Goal: Information Seeking & Learning: Find specific fact

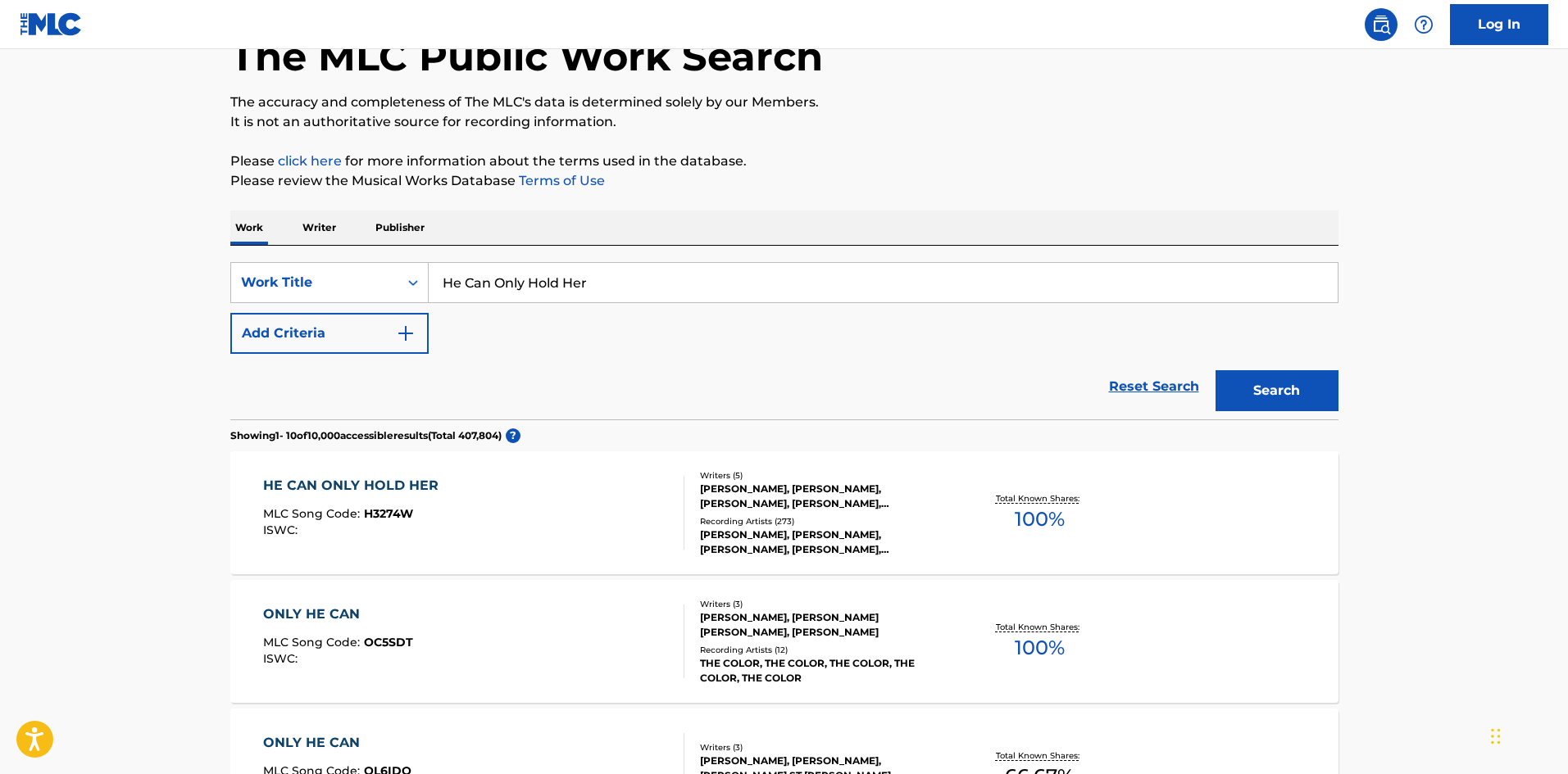
scroll to position [246, 0]
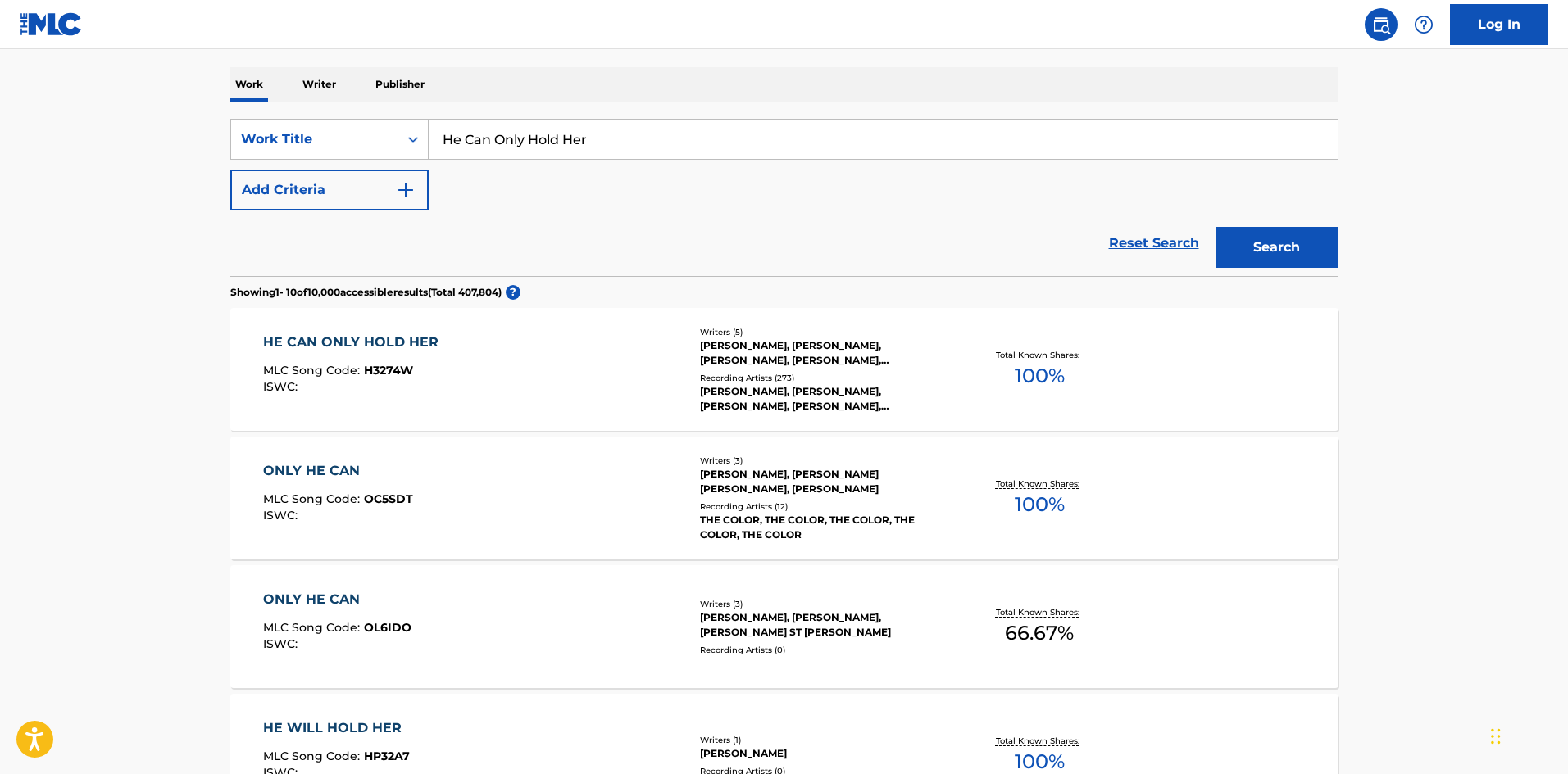
click at [425, 412] on div "HE CAN ONLY HOLD HER MLC Song Code : H3274W ISWC : Writers ( 5 ) [PERSON_NAME],…" at bounding box center [784, 369] width 1108 height 123
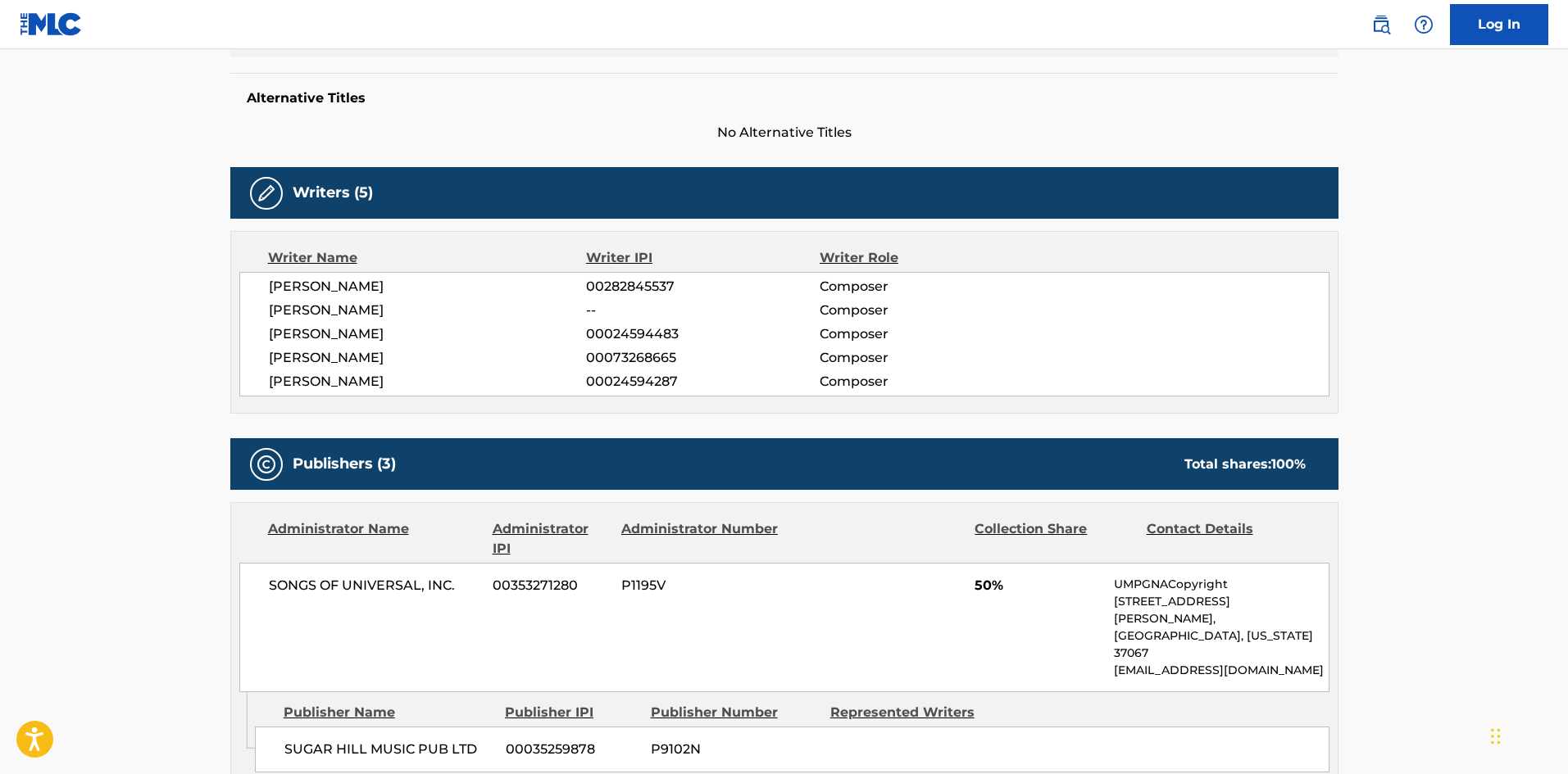
scroll to position [656, 0]
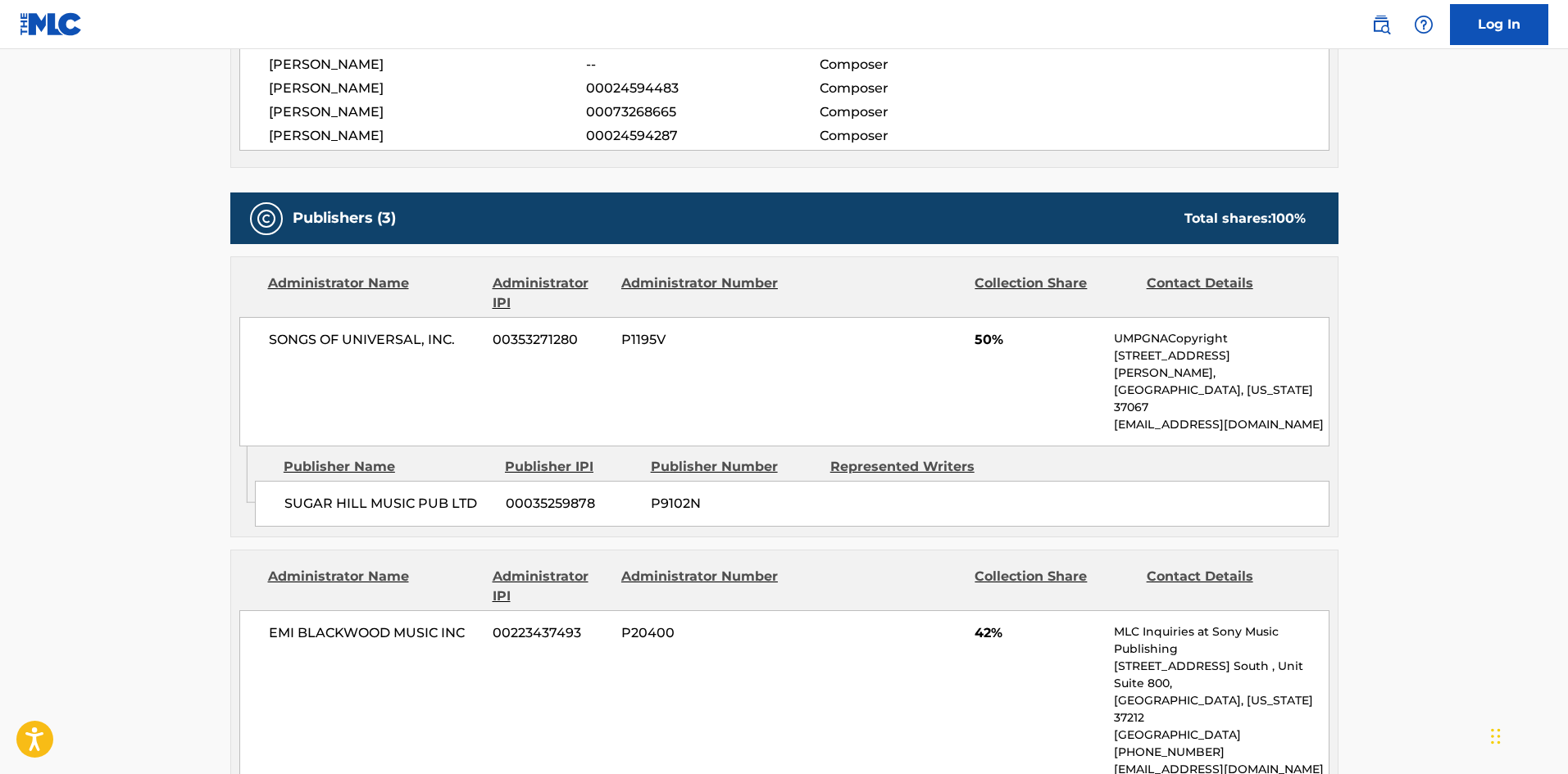
click at [286, 494] on span "SUGAR HILL MUSIC PUB LTD" at bounding box center [389, 504] width 209 height 19
copy span "SUGAR HILL MUSIC PUB LTD"
drag, startPoint x: 286, startPoint y: 467, endPoint x: 452, endPoint y: 467, distance: 166.0
click at [452, 494] on span "SUGAR HILL MUSIC PUB LTD" at bounding box center [389, 504] width 209 height 19
copy span "SUGAR HILL MUSIC PUB LTD"
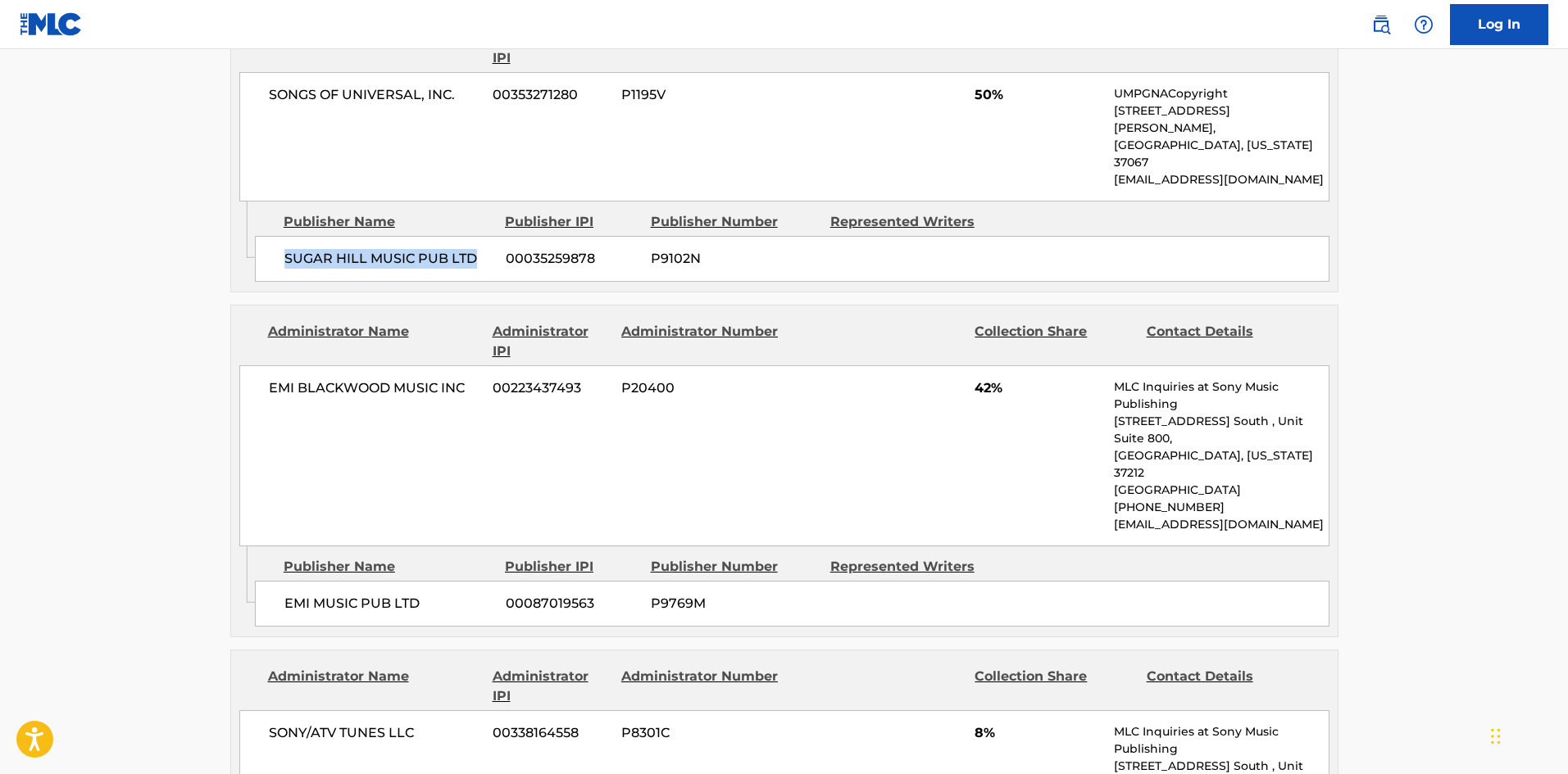
scroll to position [901, 0]
click at [285, 580] on div "EMI MUSIC PUB LTD 00087019563 P9769M" at bounding box center [792, 603] width 1075 height 46
drag, startPoint x: 285, startPoint y: 512, endPoint x: 425, endPoint y: 524, distance: 140.5
click at [425, 580] on div "EMI MUSIC PUB LTD 00087019563 P9769M" at bounding box center [792, 603] width 1075 height 46
copy div "EMI MUSIC PUB LTD"
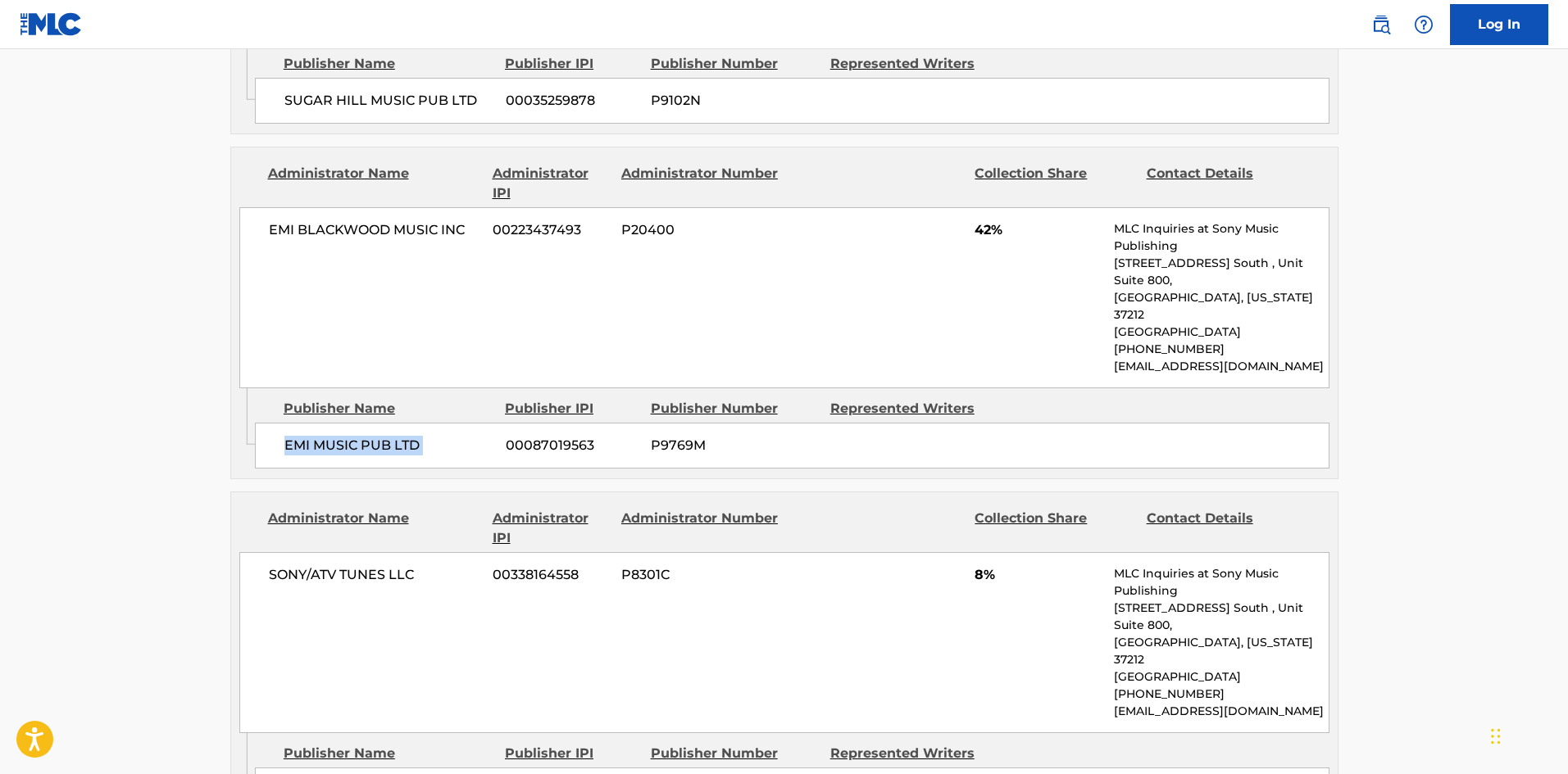
scroll to position [1229, 0]
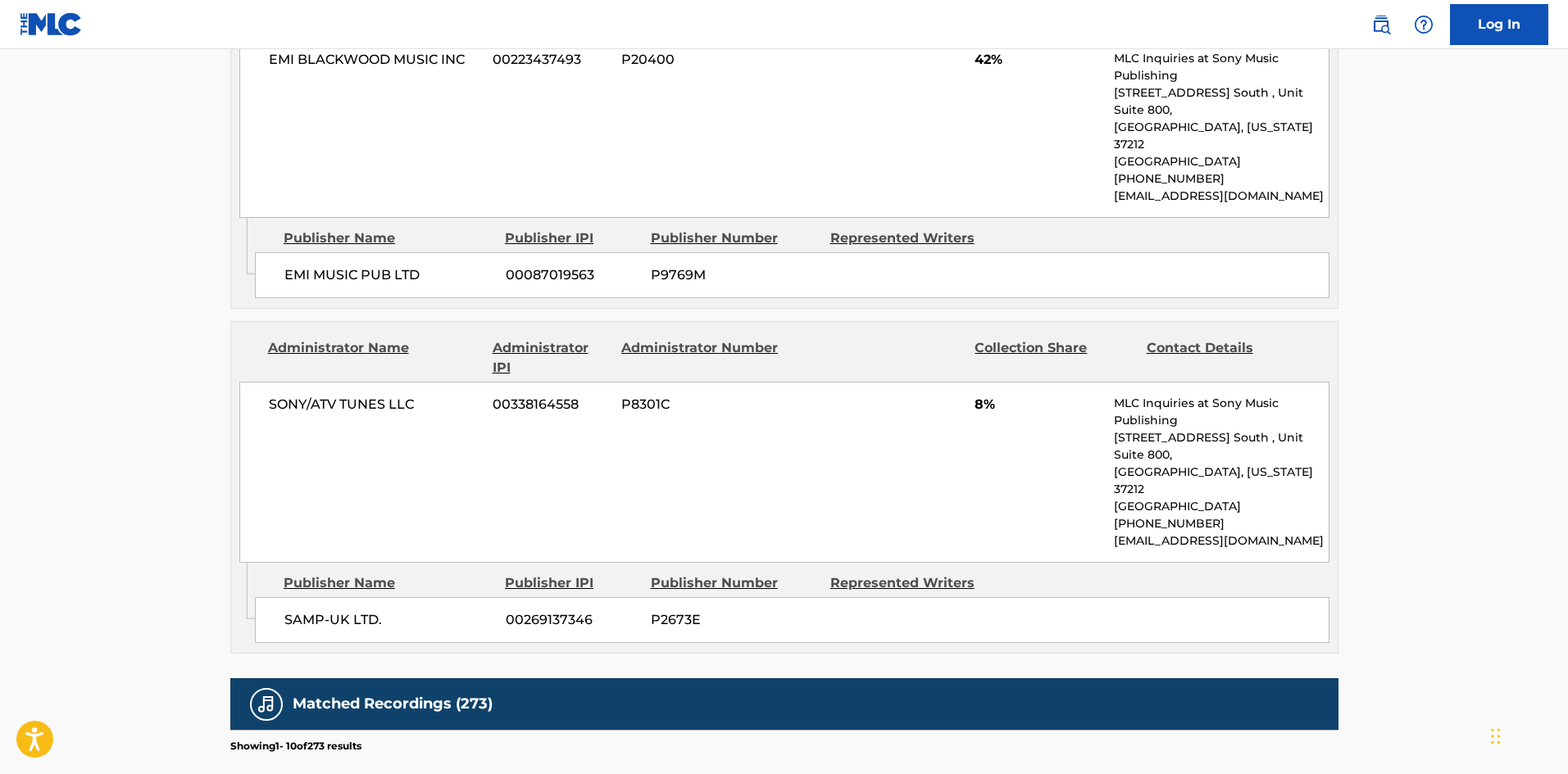
click at [293, 597] on div "SAMP-UK LTD. 00269137346 P2673E" at bounding box center [792, 620] width 1075 height 46
drag, startPoint x: 293, startPoint y: 537, endPoint x: 383, endPoint y: 536, distance: 90.0
click at [383, 597] on div "SAMP-UK LTD. 00269137346 P2673E" at bounding box center [792, 620] width 1075 height 46
copy div "SAMP-UK LTD."
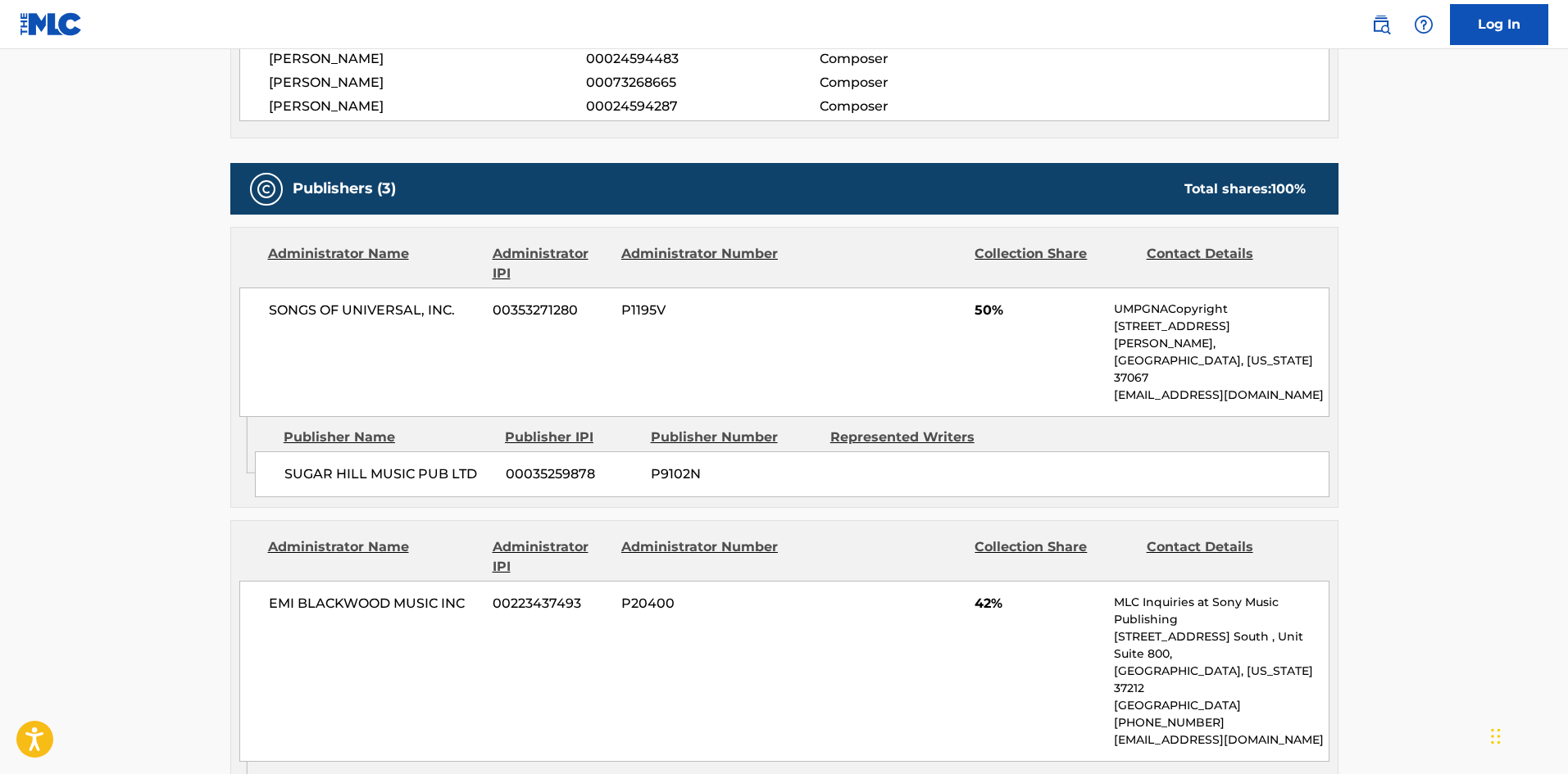
scroll to position [656, 0]
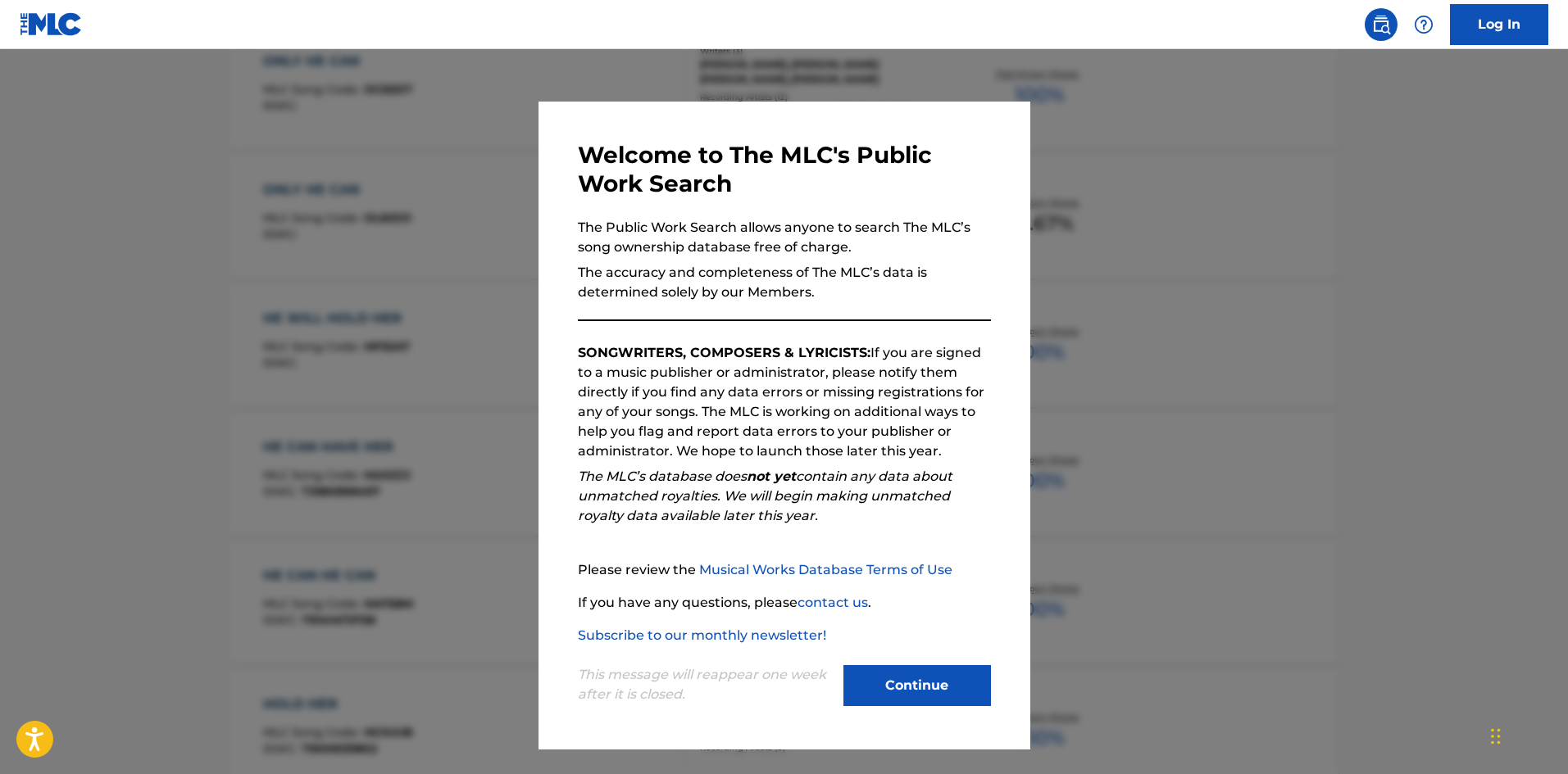
scroll to position [246, 0]
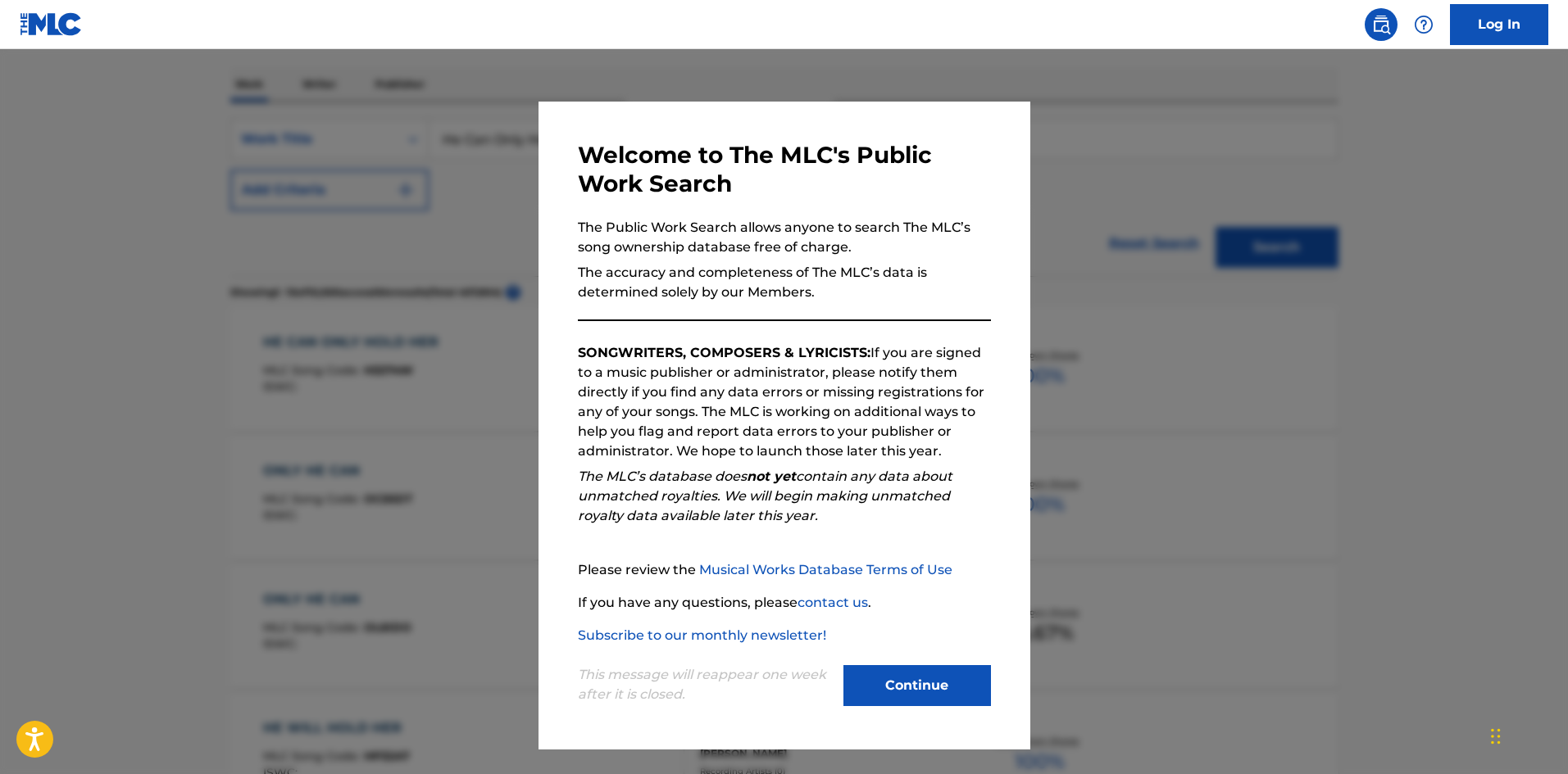
click at [955, 685] on button "Continue" at bounding box center [917, 686] width 147 height 41
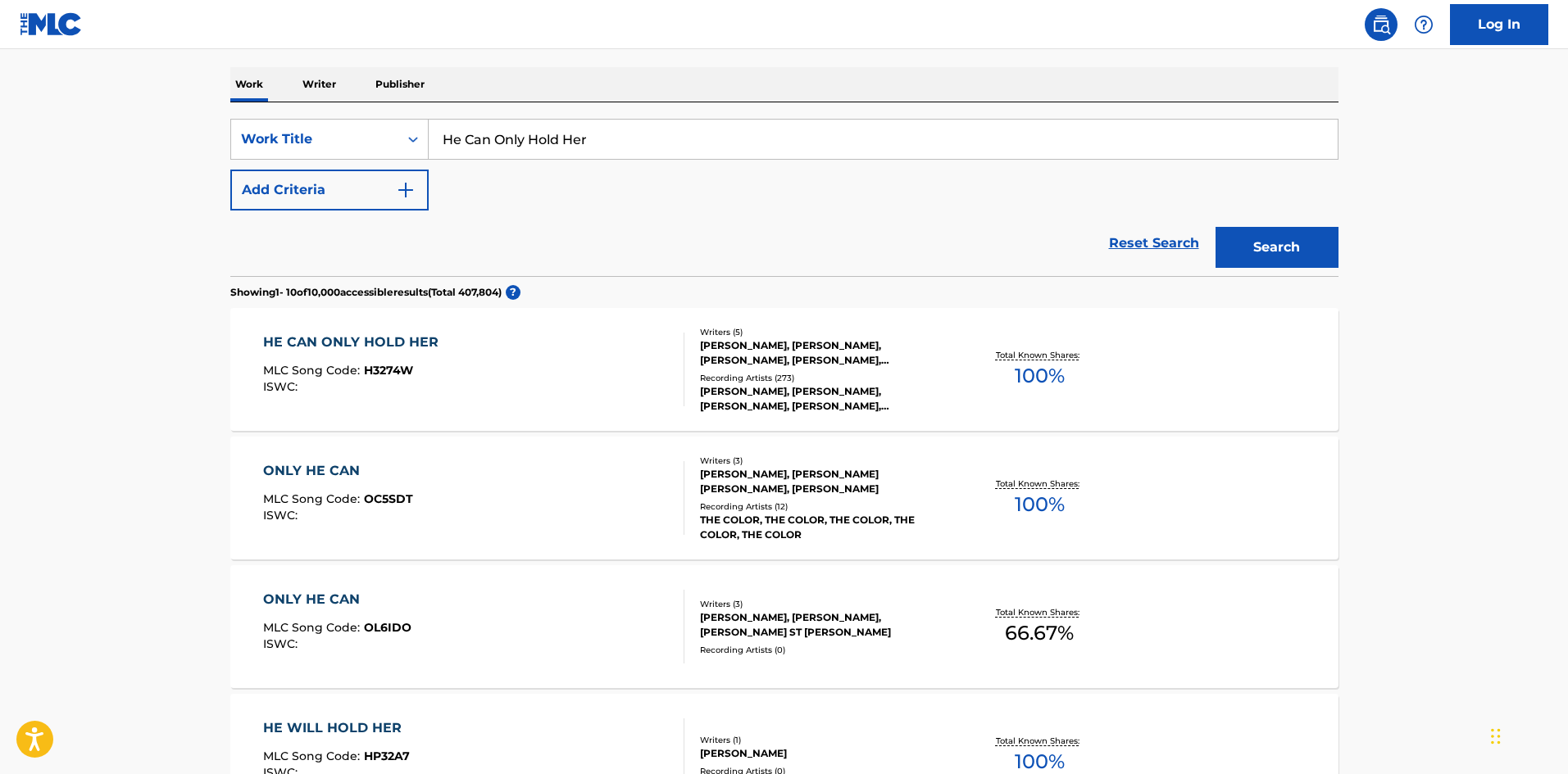
click at [562, 146] on input "He Can Only Hold Her" at bounding box center [883, 138] width 909 height 39
paste input "I Should Care"
type input "I Should Care"
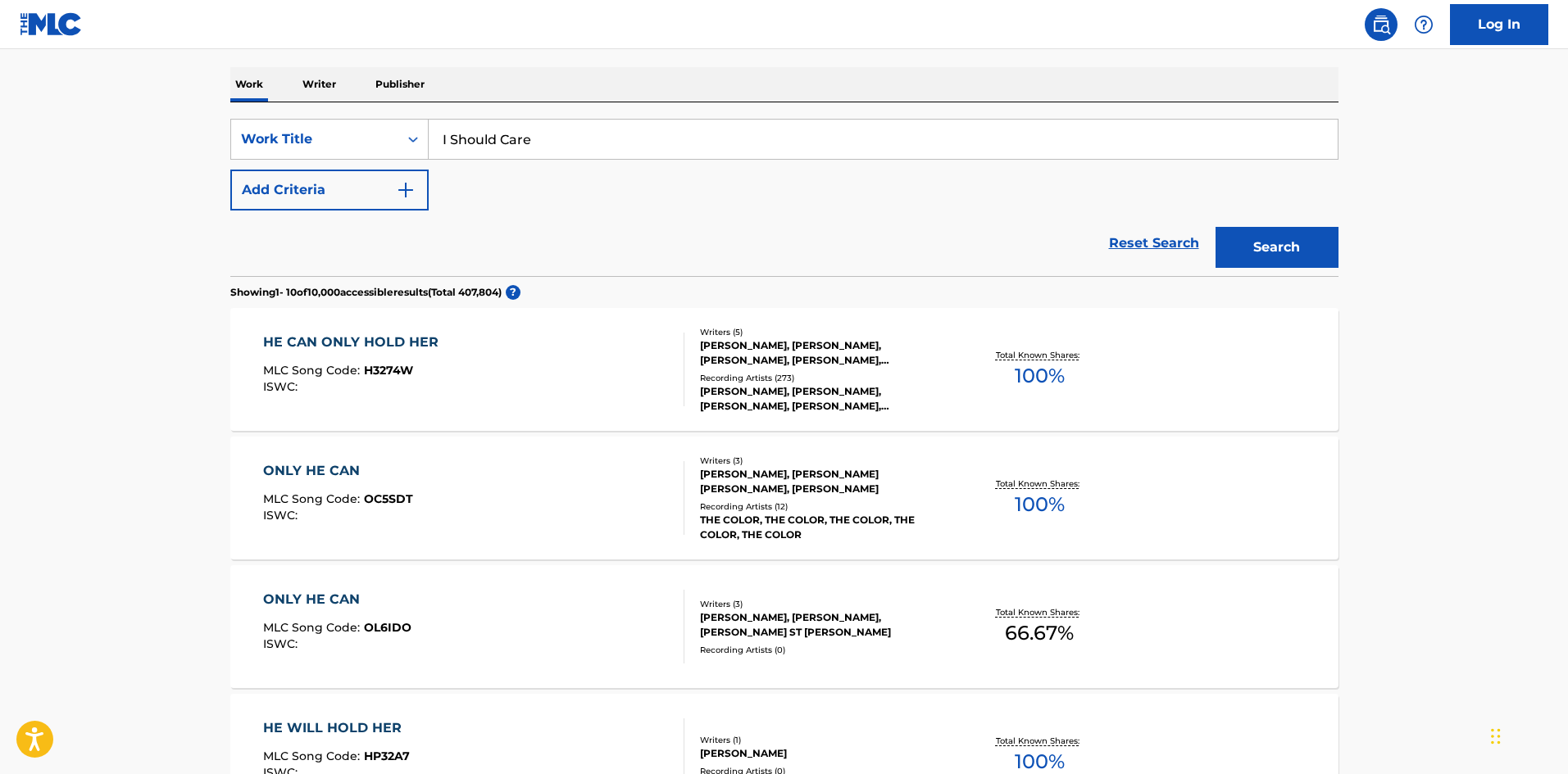
drag, startPoint x: 125, startPoint y: 239, endPoint x: 293, endPoint y: 194, distance: 173.9
click at [125, 239] on main "The MLC Public Work Search The accuracy and completeness of The MLC's data is d…" at bounding box center [784, 742] width 1568 height 1878
click at [317, 187] on button "Add Criteria" at bounding box center [329, 189] width 198 height 41
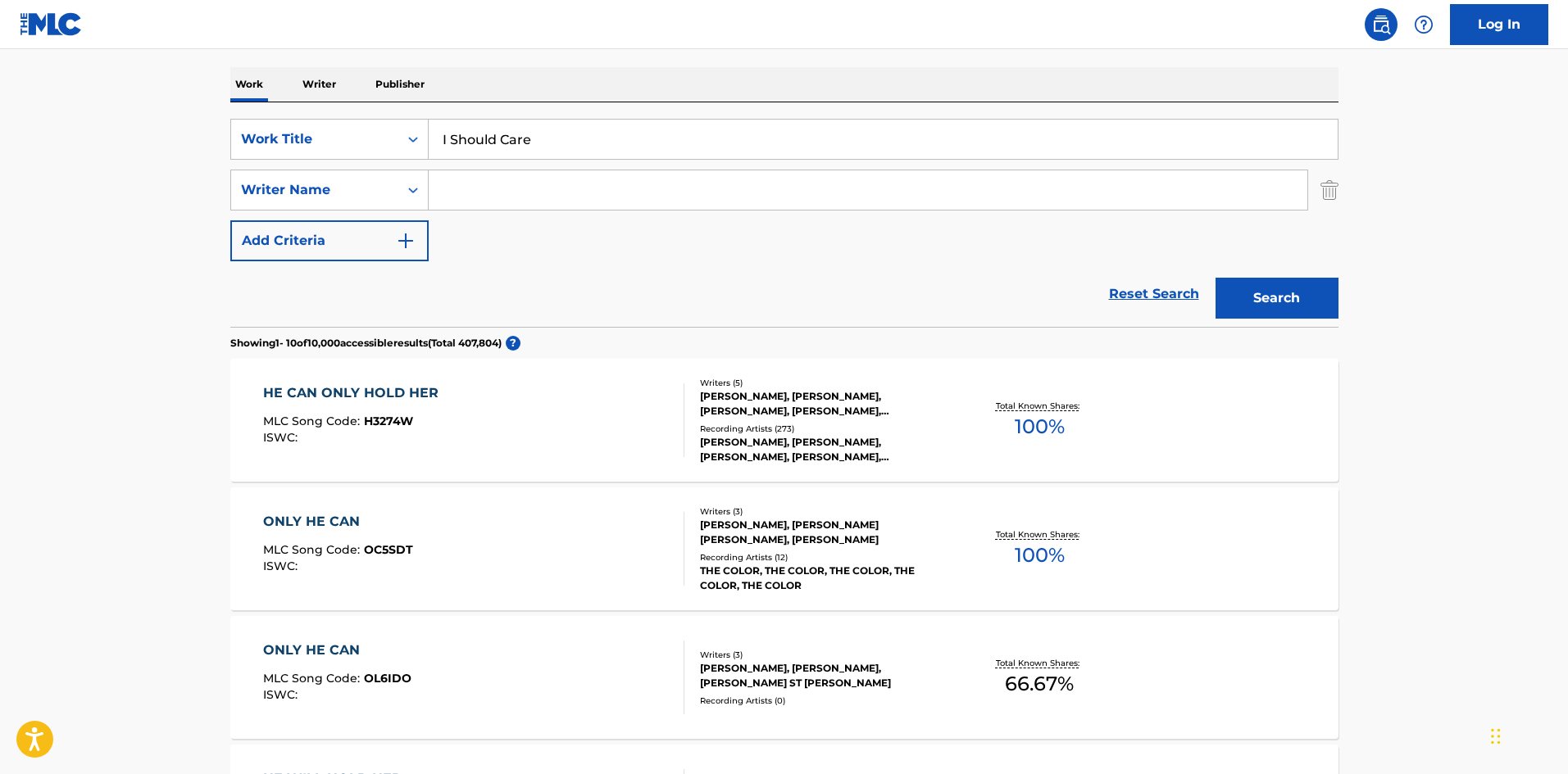
click at [550, 162] on div "SearchWithCriteria41393979-6a8a-49a2-bec3-d38ea4fd8c63 Work Title I Should Care…" at bounding box center [784, 190] width 1108 height 142
click at [551, 180] on input "Search Form" at bounding box center [868, 189] width 878 height 39
paste input "[PERSON_NAME]"
type input "[PERSON_NAME]"
click at [1277, 289] on button "Search" at bounding box center [1277, 298] width 123 height 41
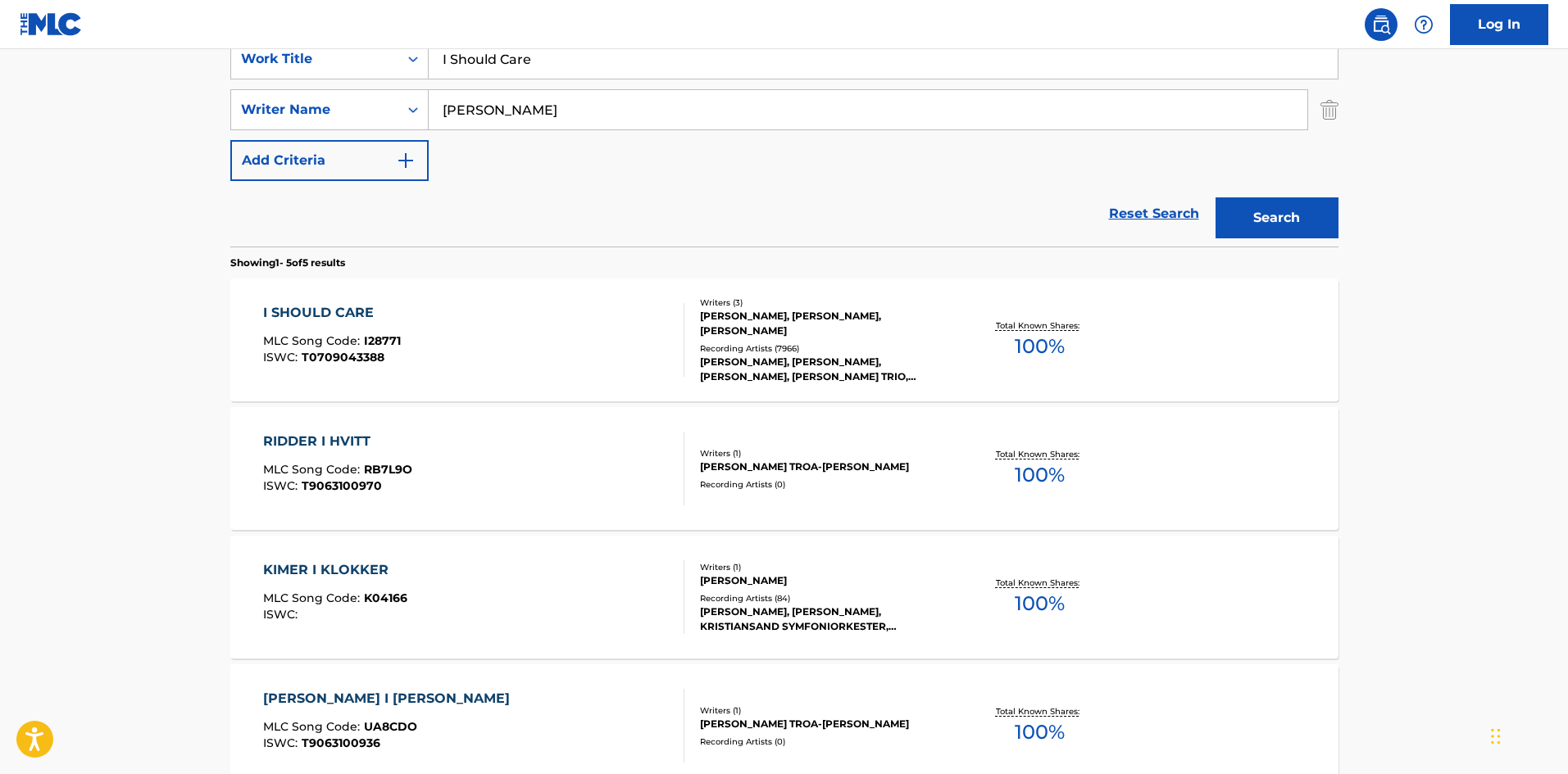
scroll to position [328, 0]
click at [443, 363] on div "I SHOULD CARE MLC Song Code : I28771 ISWC : T0709043388" at bounding box center [473, 338] width 421 height 74
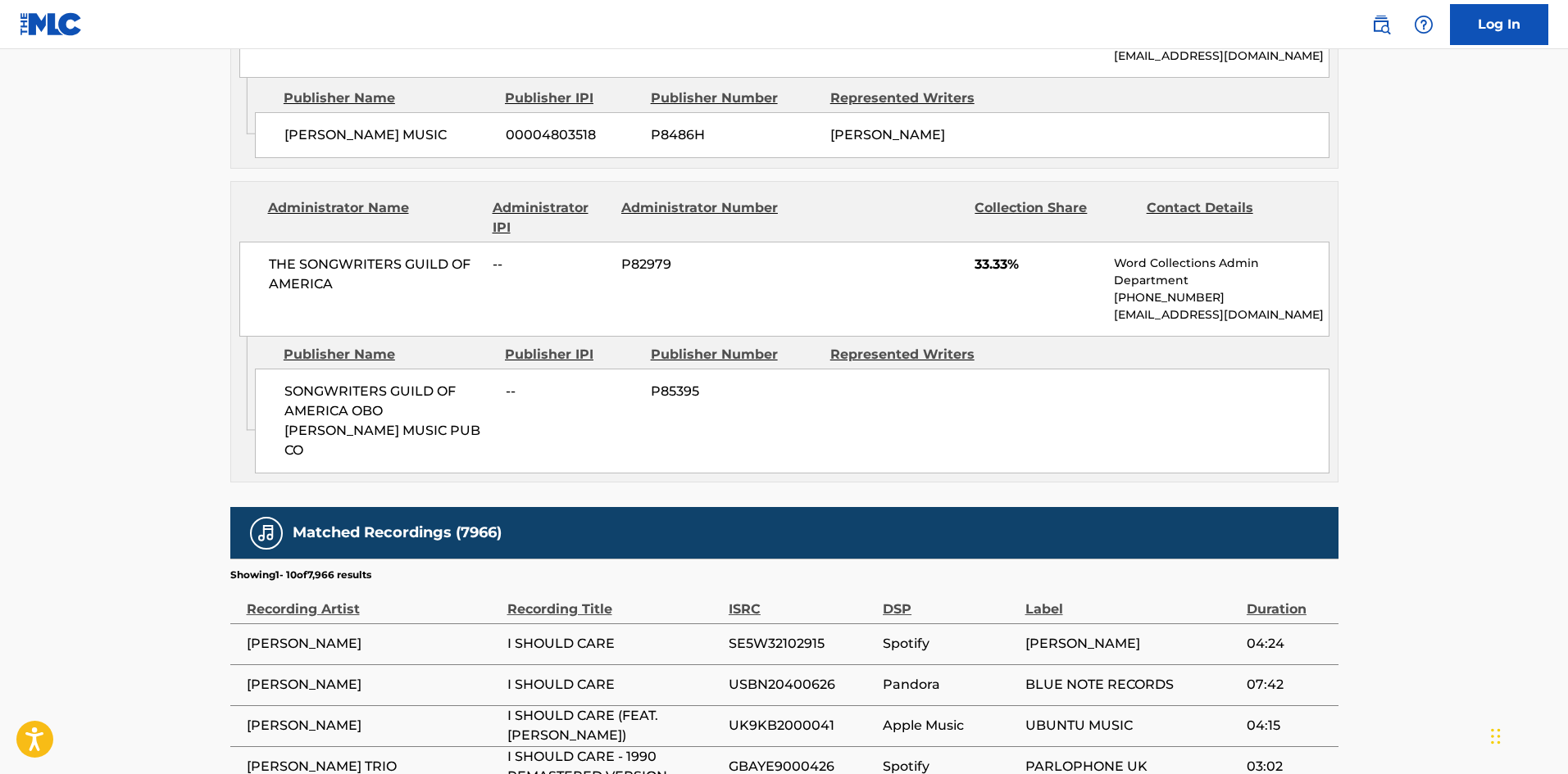
scroll to position [1474, 0]
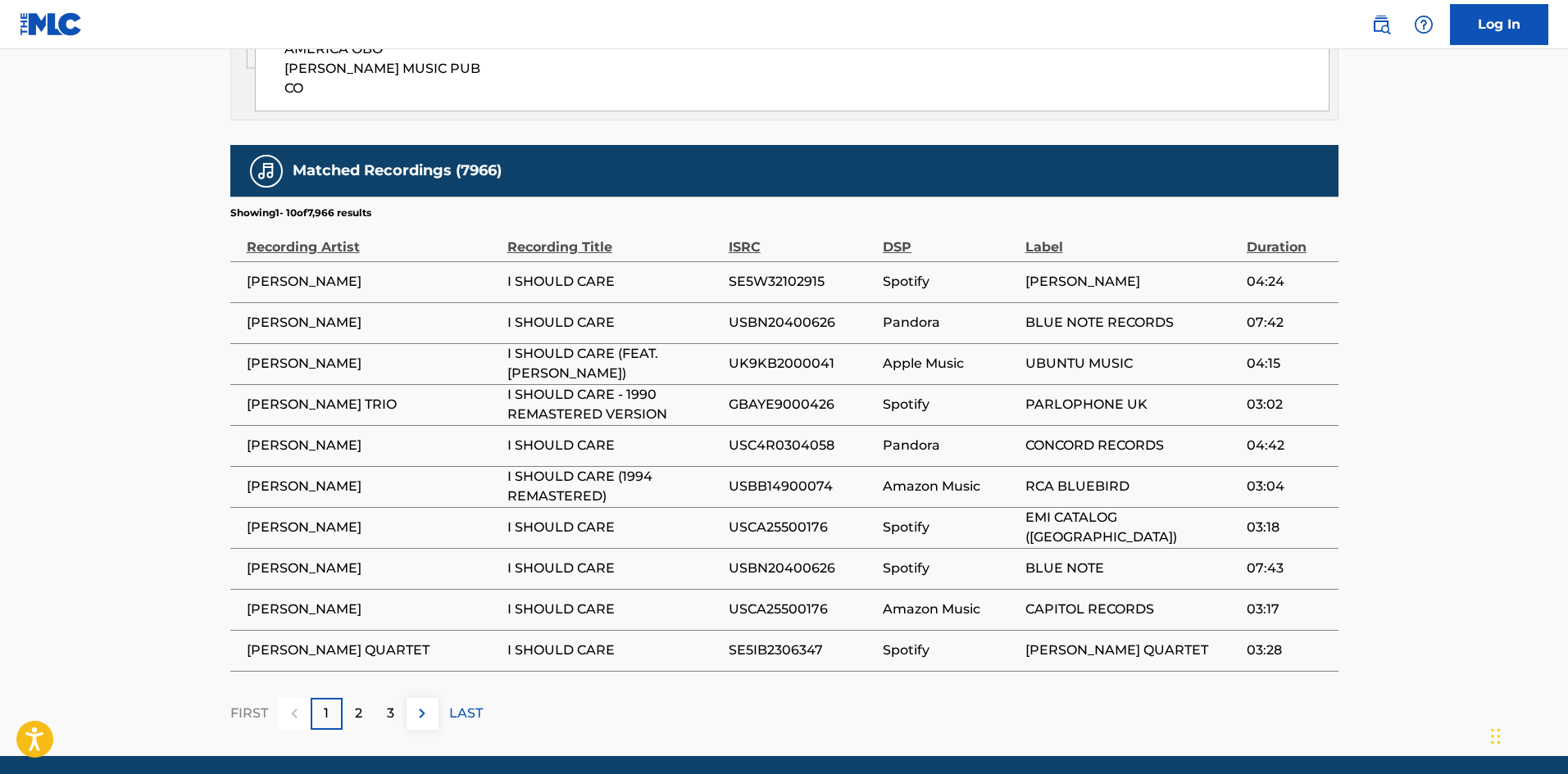
click at [357, 698] on div "2" at bounding box center [358, 713] width 32 height 32
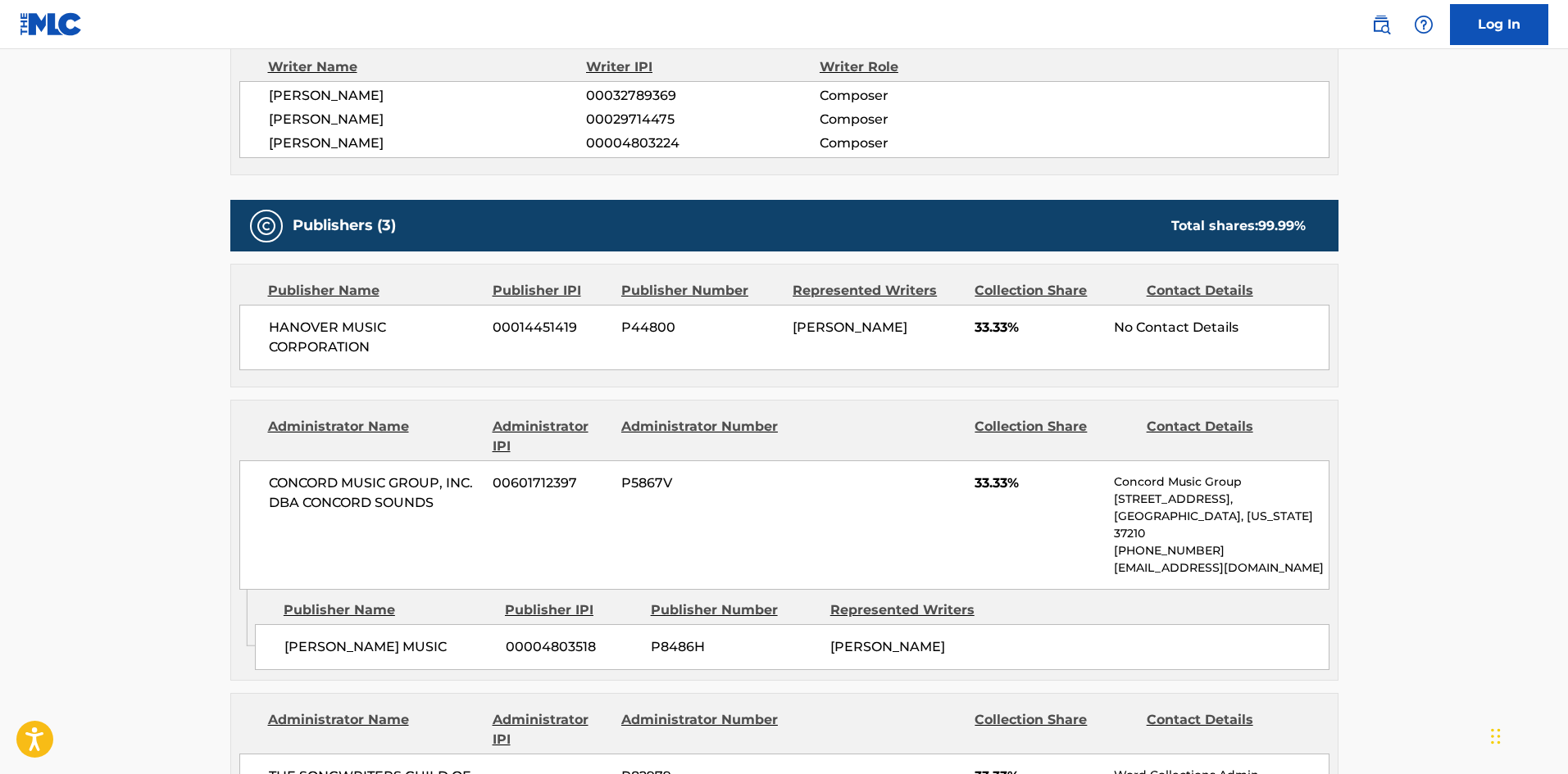
scroll to position [901, 0]
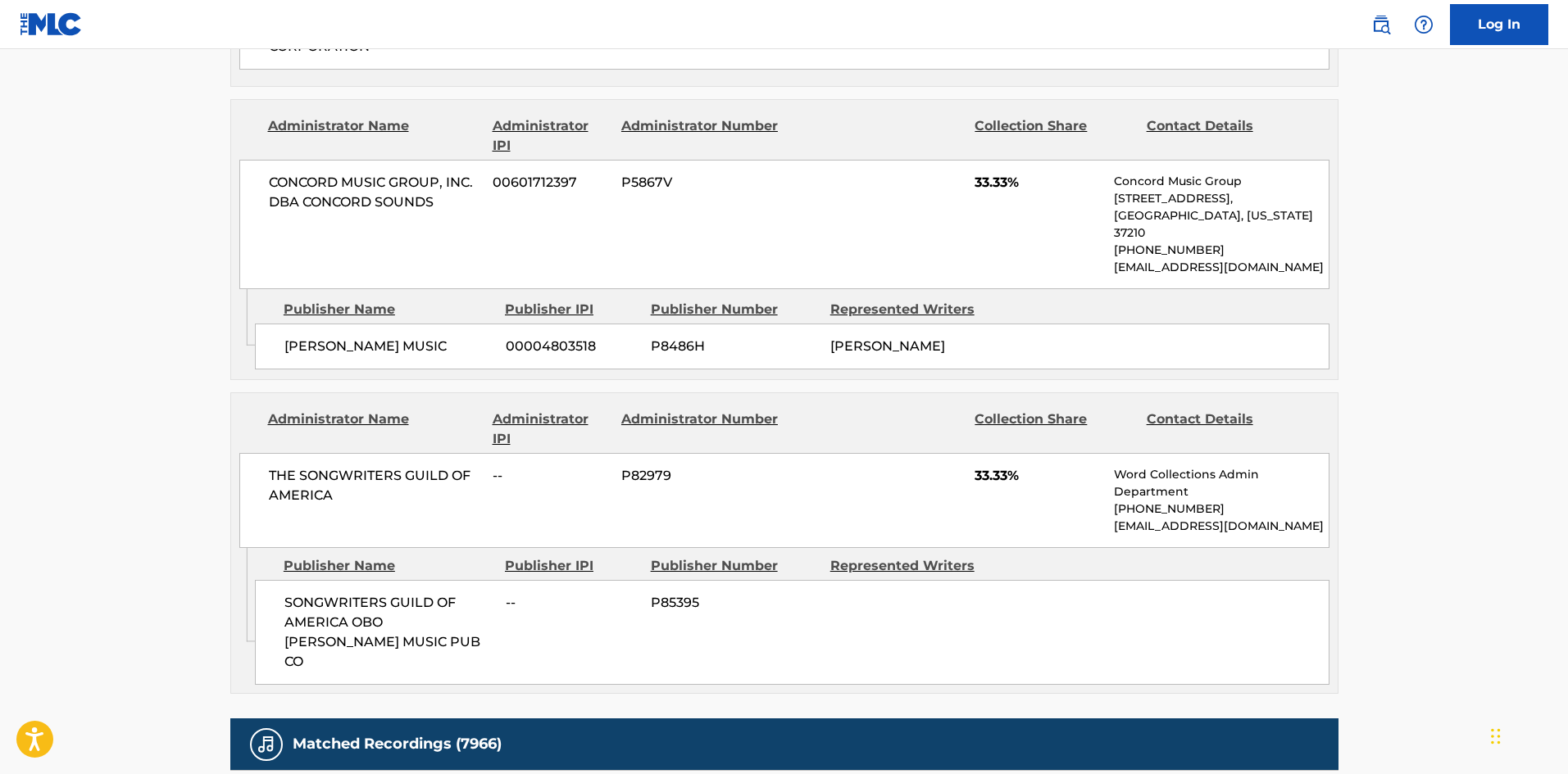
click at [302, 593] on span "SONGWRITERS GUILD OF AMERICA OBO [PERSON_NAME] MUSIC PUB CO" at bounding box center [389, 633] width 209 height 79
drag, startPoint x: 302, startPoint y: 588, endPoint x: 407, endPoint y: 622, distance: 110.4
click at [407, 622] on span "SONGWRITERS GUILD OF AMERICA OBO [PERSON_NAME] MUSIC PUB CO" at bounding box center [389, 633] width 209 height 79
copy div "SONGWRITERS GUILD OF AMERICA OBO [PERSON_NAME] MUSIC PUB CO"
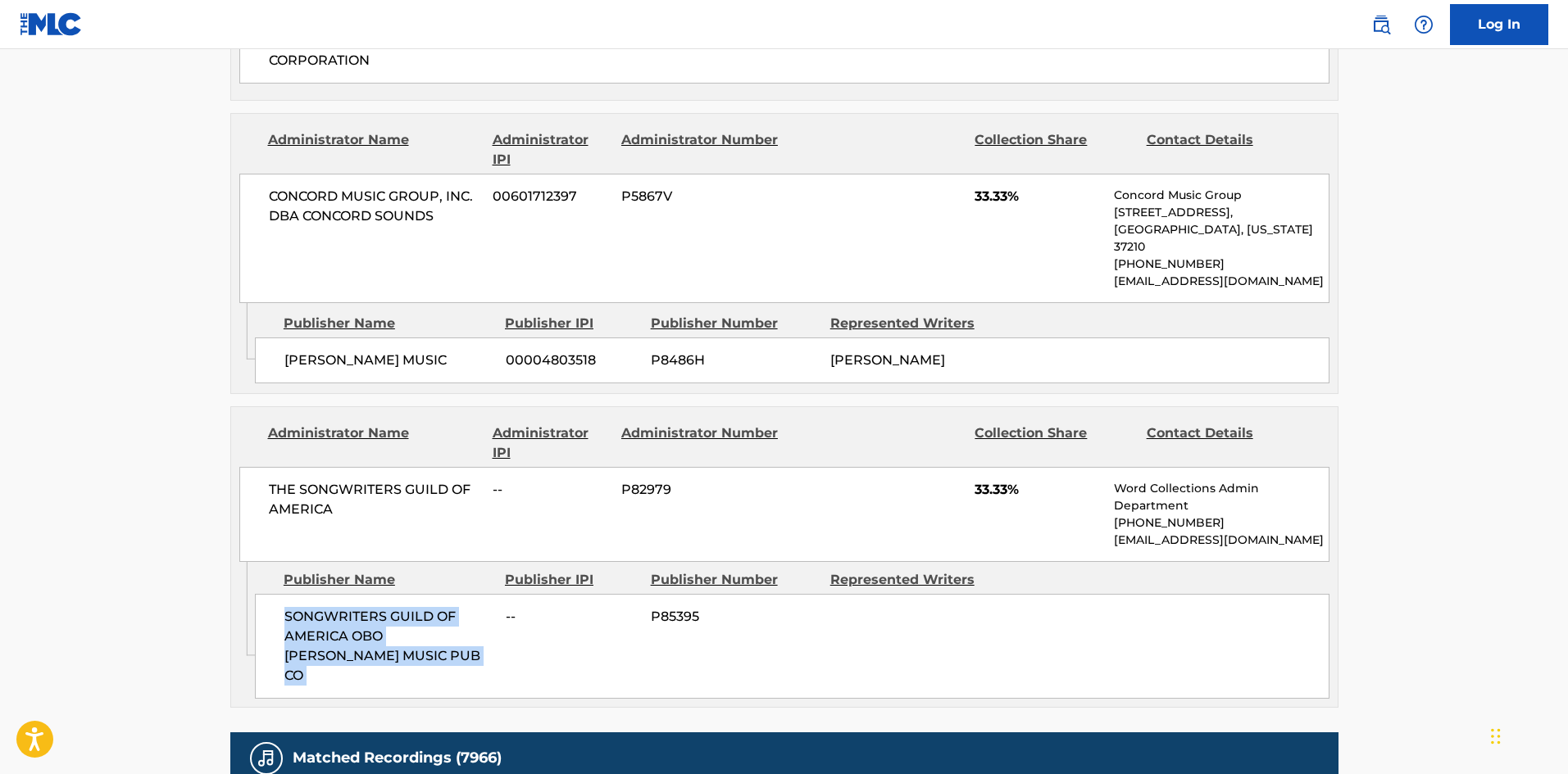
scroll to position [573, 0]
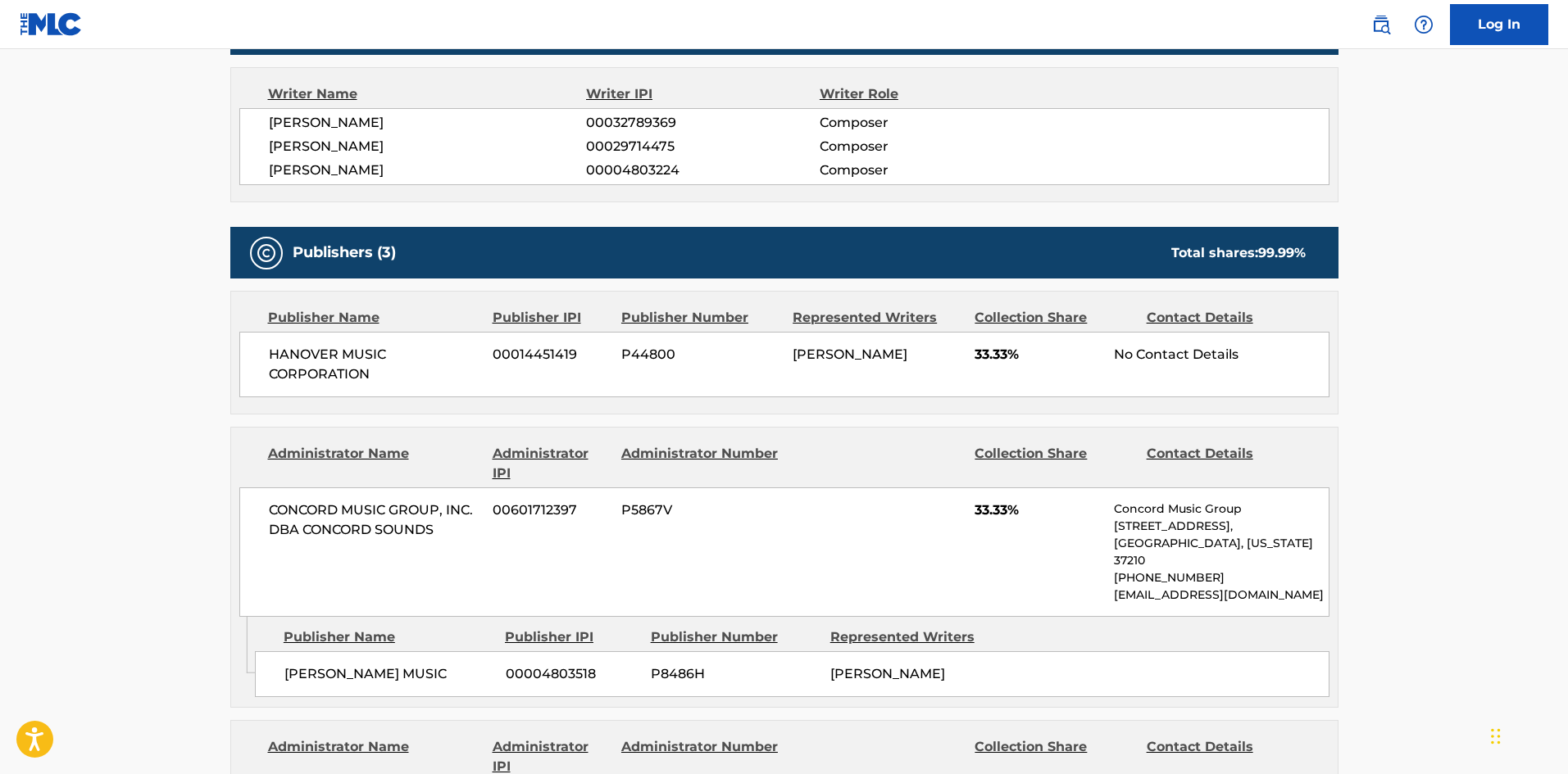
click at [273, 357] on span "HANOVER MUSIC CORPORATION" at bounding box center [374, 364] width 213 height 39
drag, startPoint x: 273, startPoint y: 357, endPoint x: 384, endPoint y: 375, distance: 112.4
click at [384, 375] on span "HANOVER MUSIC CORPORATION" at bounding box center [374, 364] width 213 height 39
copy div "HANOVER MUSIC CORPORATION"
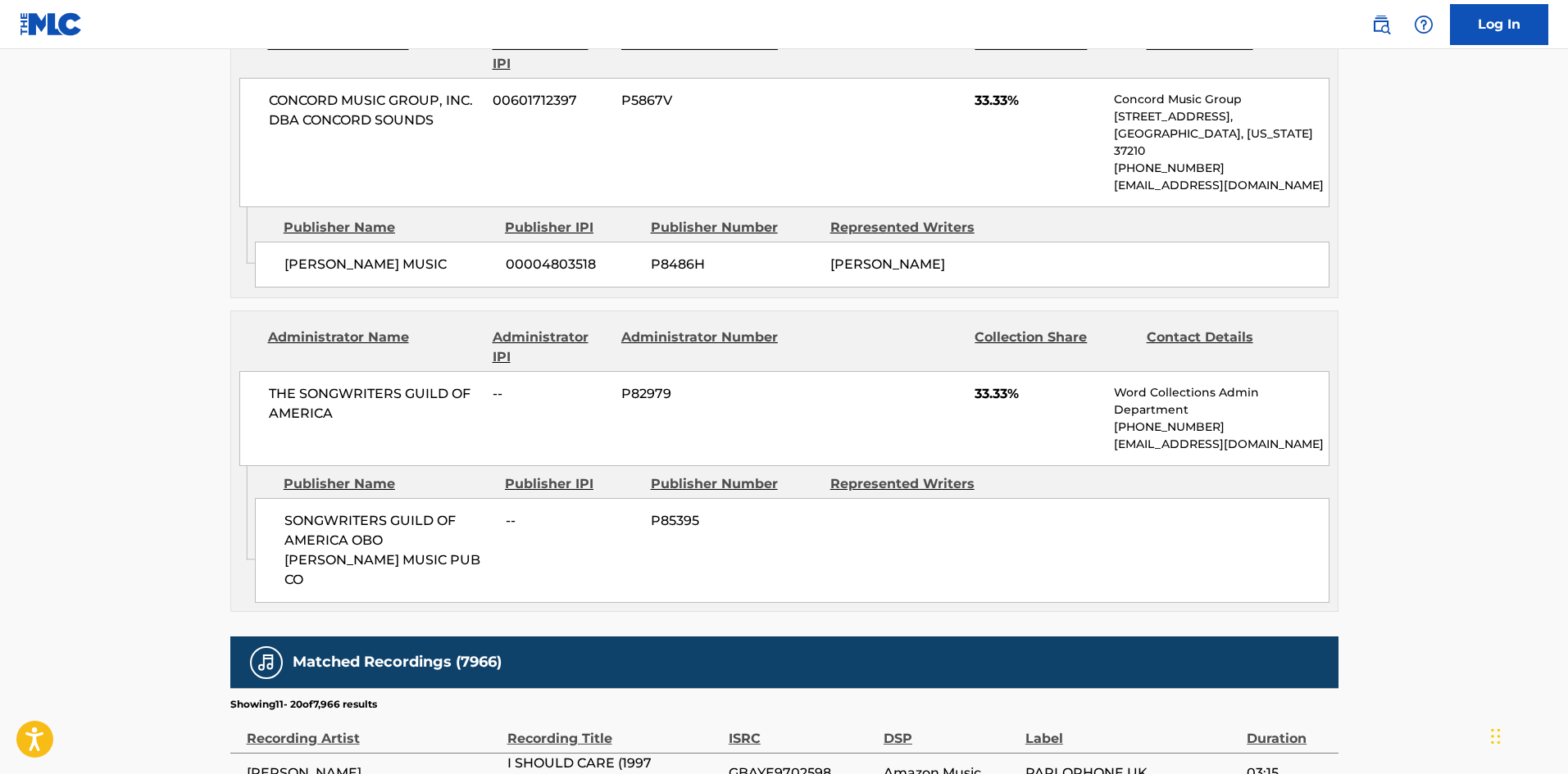
click at [285, 512] on span "SONGWRITERS GUILD OF AMERICA OBO [PERSON_NAME] MUSIC PUB CO" at bounding box center [389, 551] width 209 height 79
drag, startPoint x: 285, startPoint y: 501, endPoint x: 373, endPoint y: 543, distance: 97.5
click at [373, 543] on span "SONGWRITERS GUILD OF AMERICA OBO [PERSON_NAME] MUSIC PUB CO" at bounding box center [389, 551] width 209 height 79
copy span "SONGWRITERS GUILD OF AMERICA OBO [PERSON_NAME] MUSIC PUB CO"
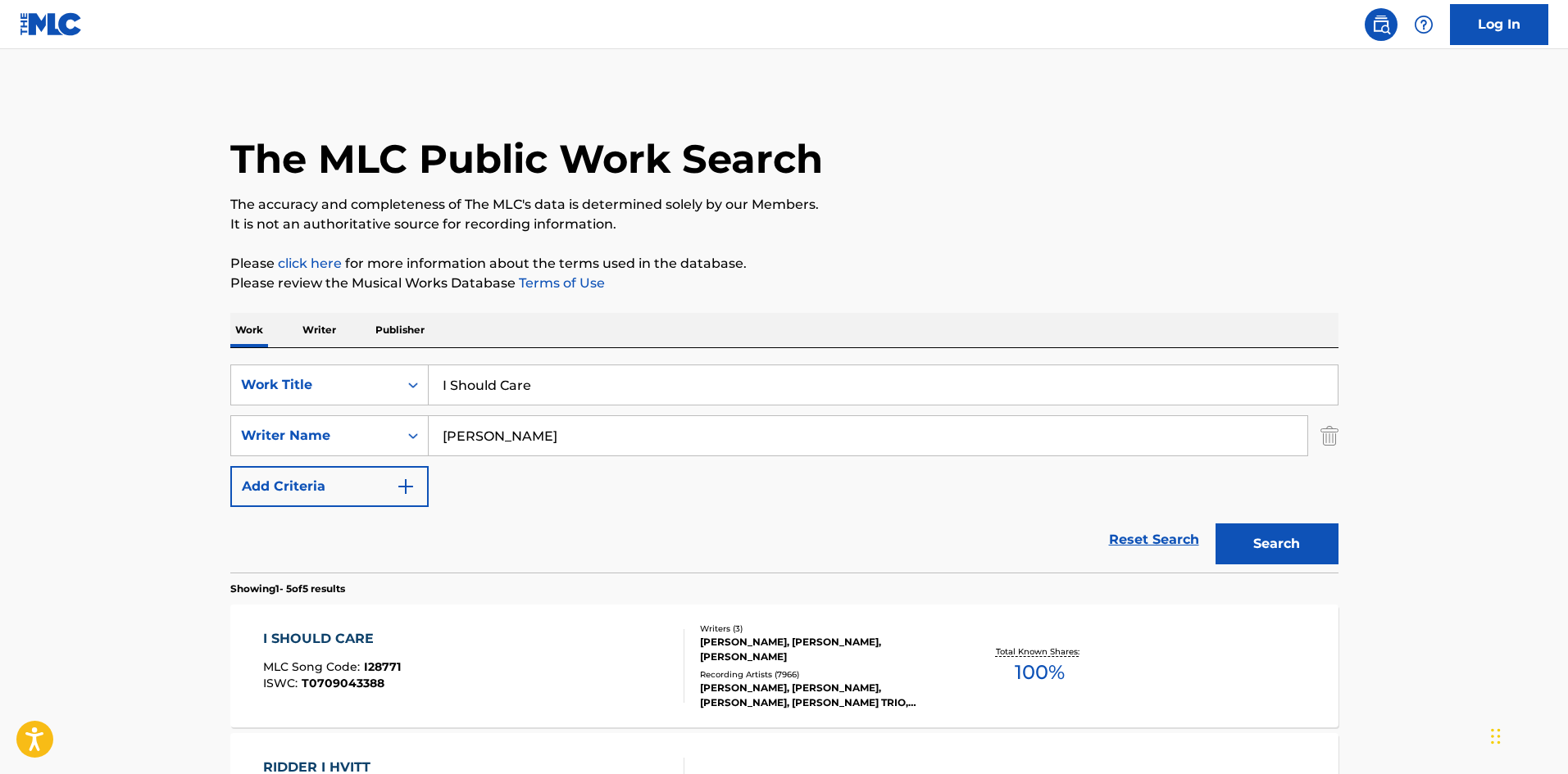
click at [481, 378] on input "I Should Care" at bounding box center [883, 385] width 909 height 39
paste input "Wake Up Alon"
type input "Wake Up Alone"
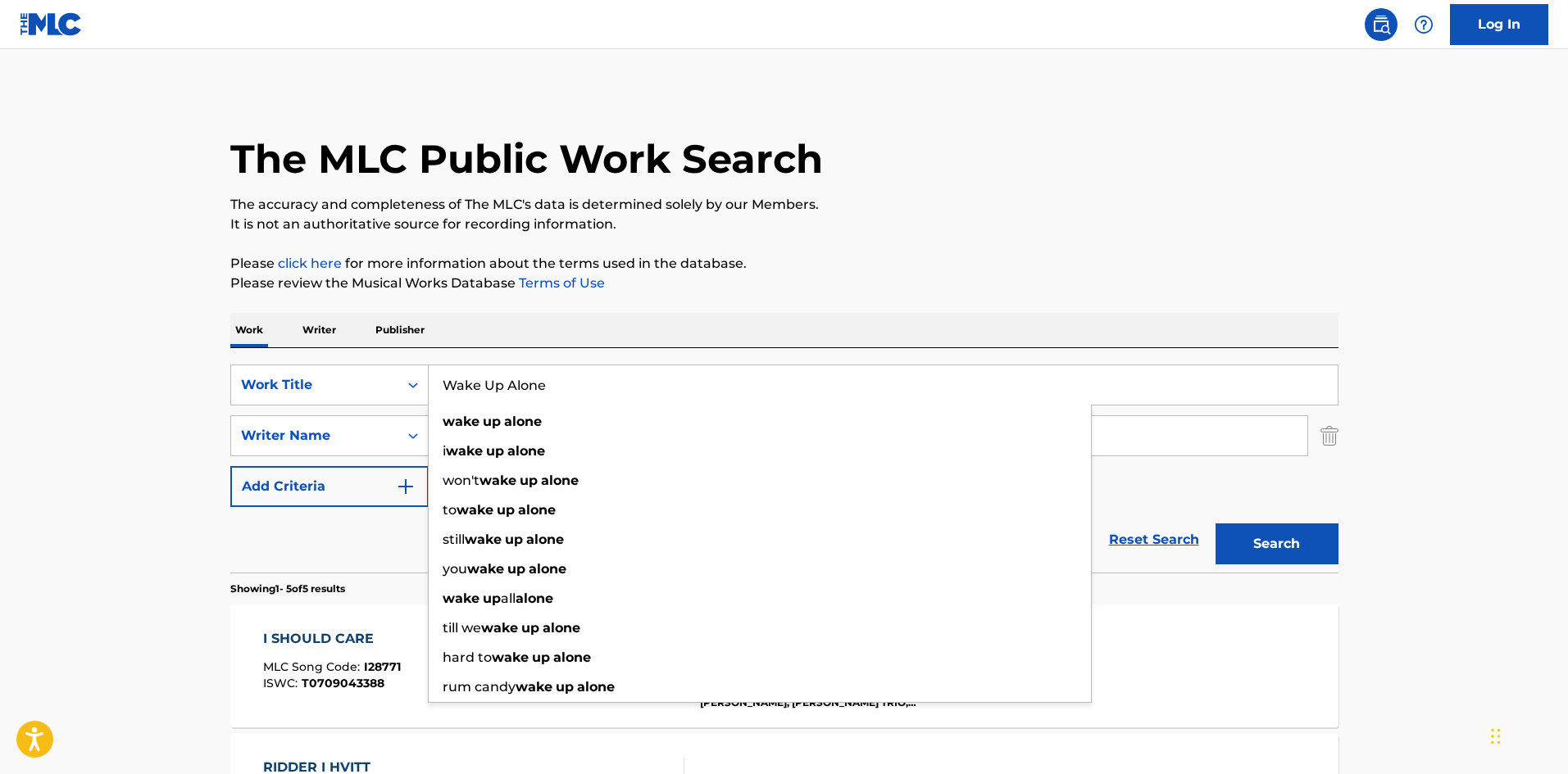
click at [41, 569] on main "The MLC Public Work Search The accuracy and completeness of The MLC's data is d…" at bounding box center [784, 687] width 1568 height 1278
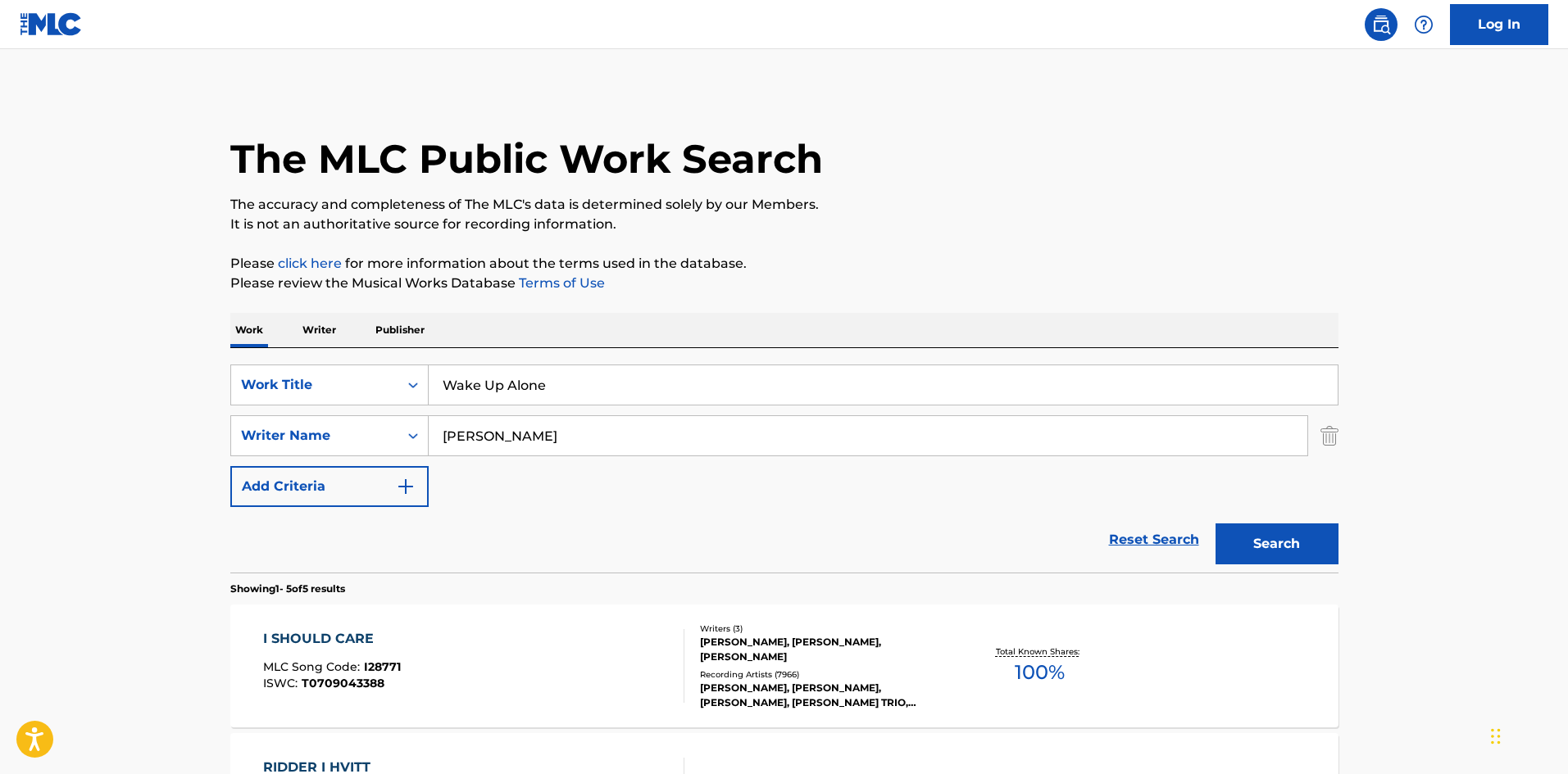
click at [505, 452] on input "[PERSON_NAME]" at bounding box center [868, 436] width 878 height 39
paste input "WINEHOUSE"
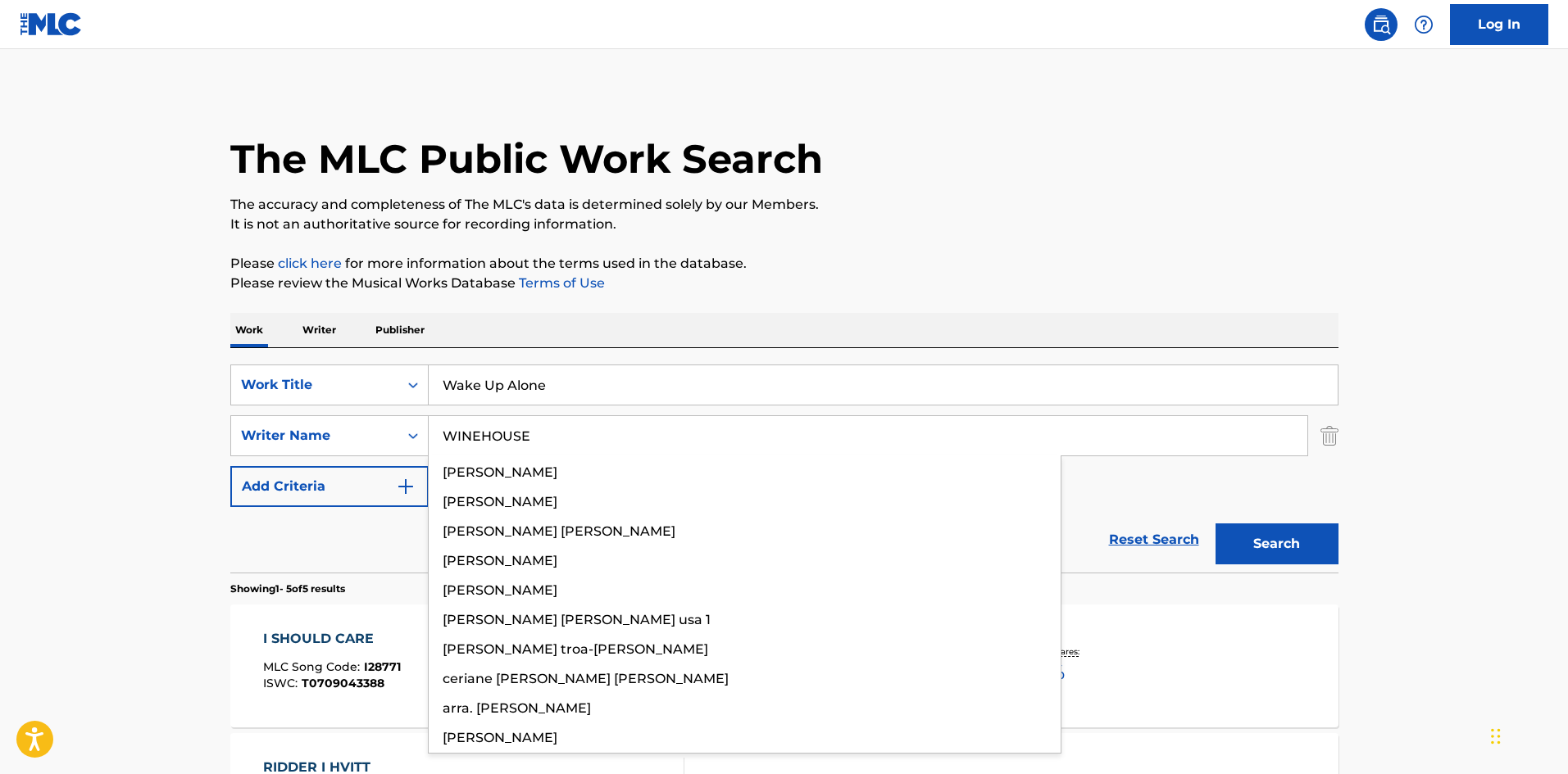
type input "WINEHOUSE"
click at [1262, 545] on button "Search" at bounding box center [1277, 543] width 123 height 41
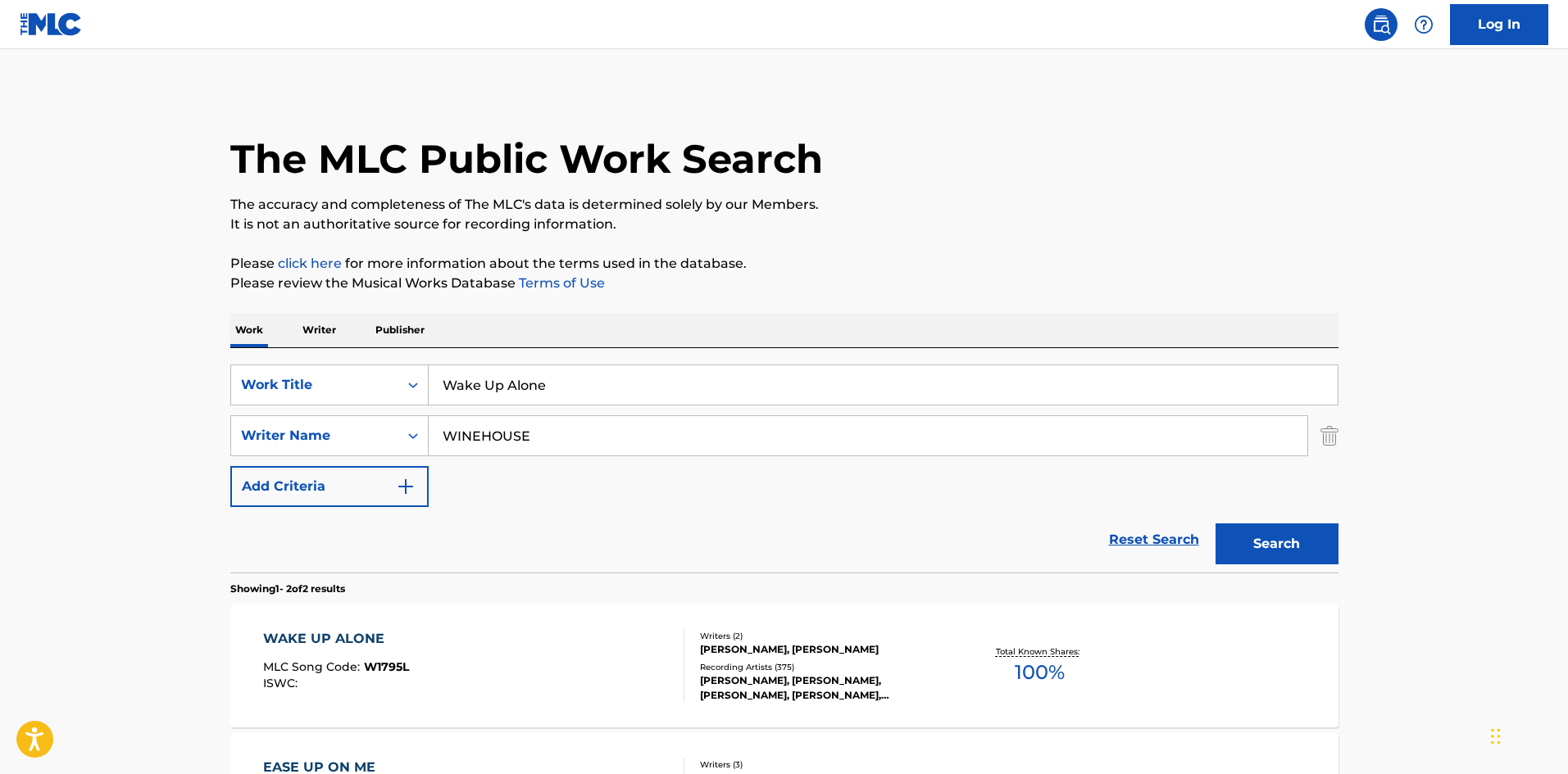
scroll to position [246, 0]
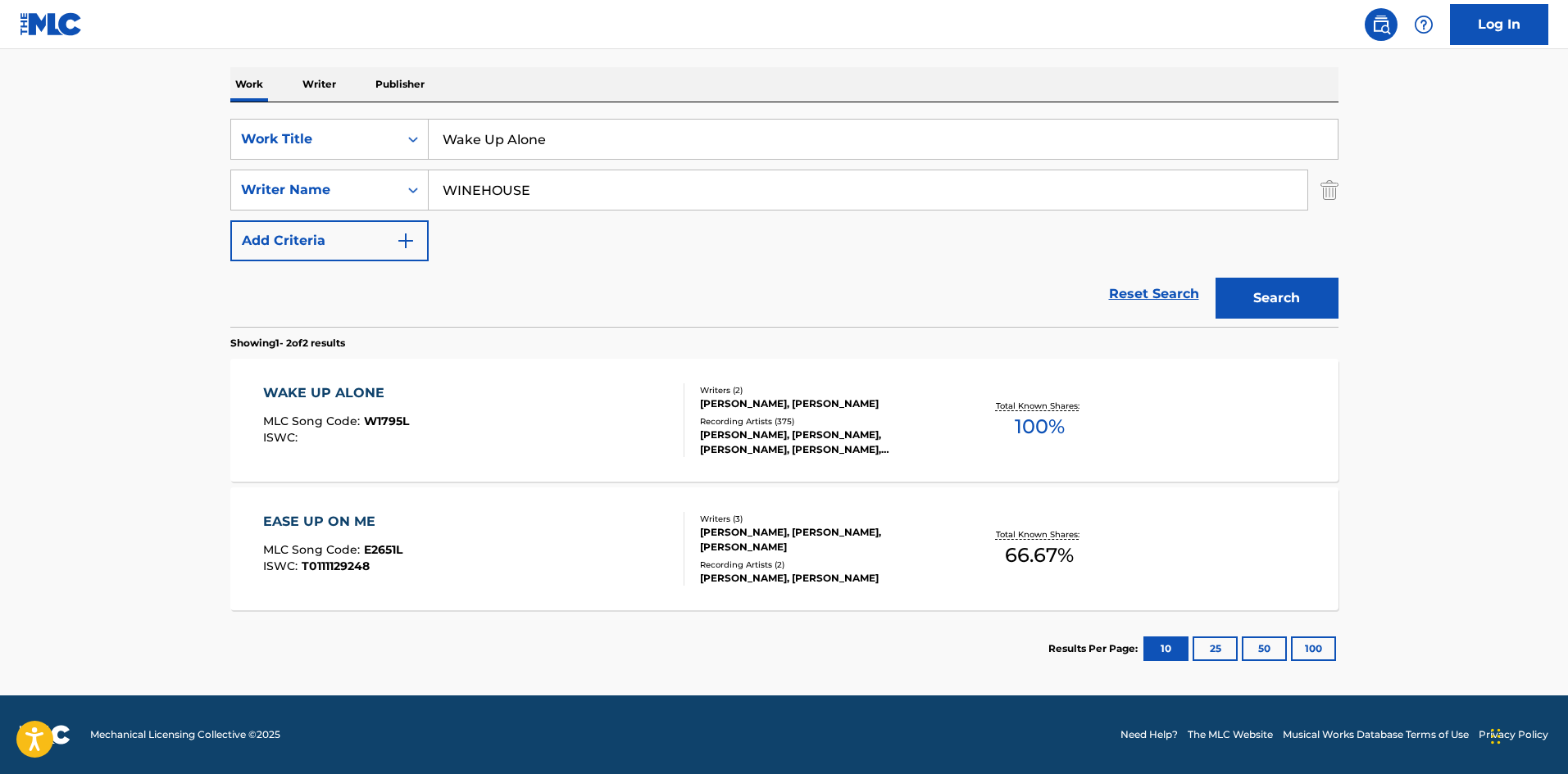
click at [538, 418] on div "WAKE UP ALONE MLC Song Code : W1795L ISWC :" at bounding box center [473, 420] width 421 height 74
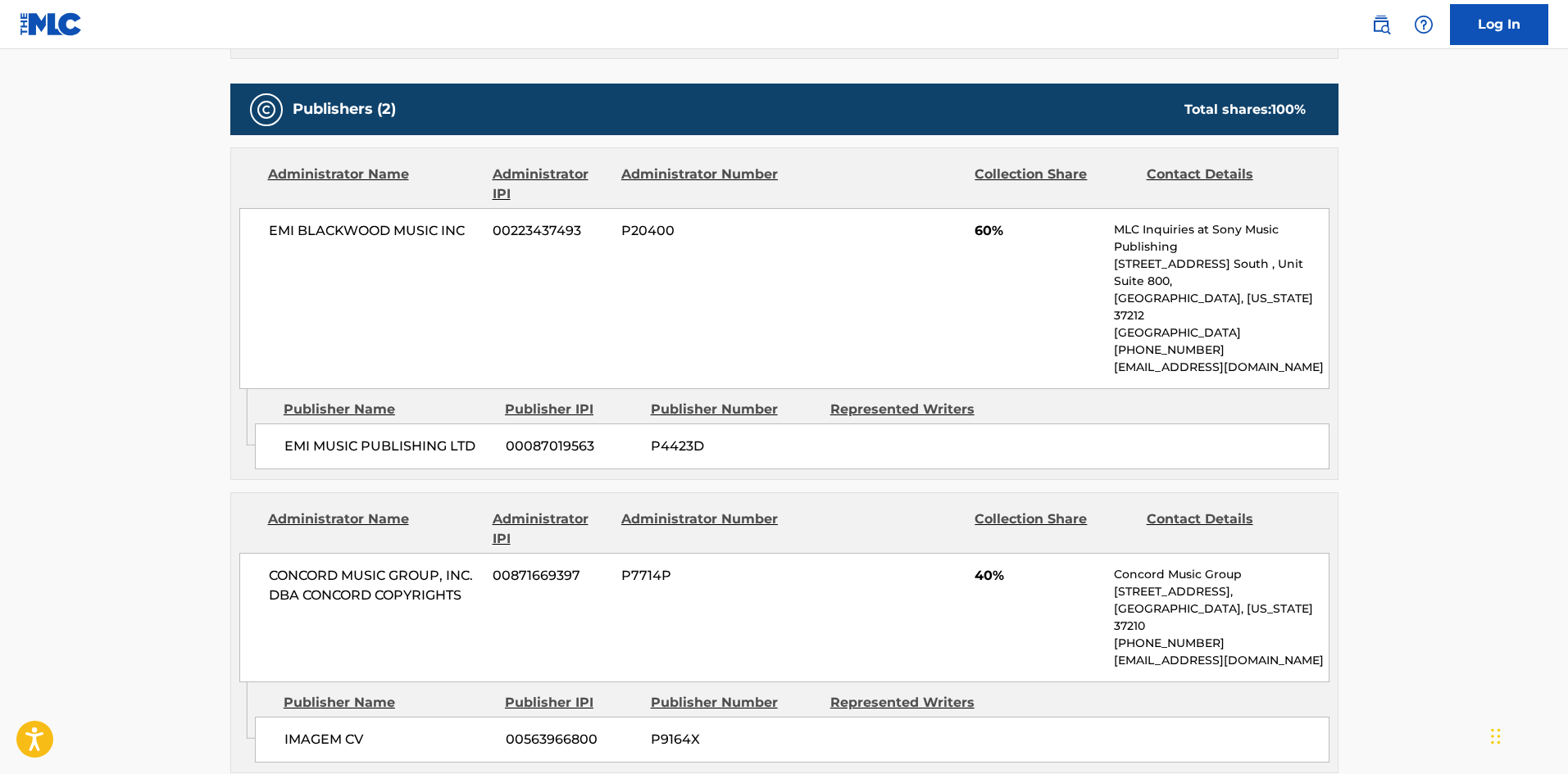
scroll to position [901, 0]
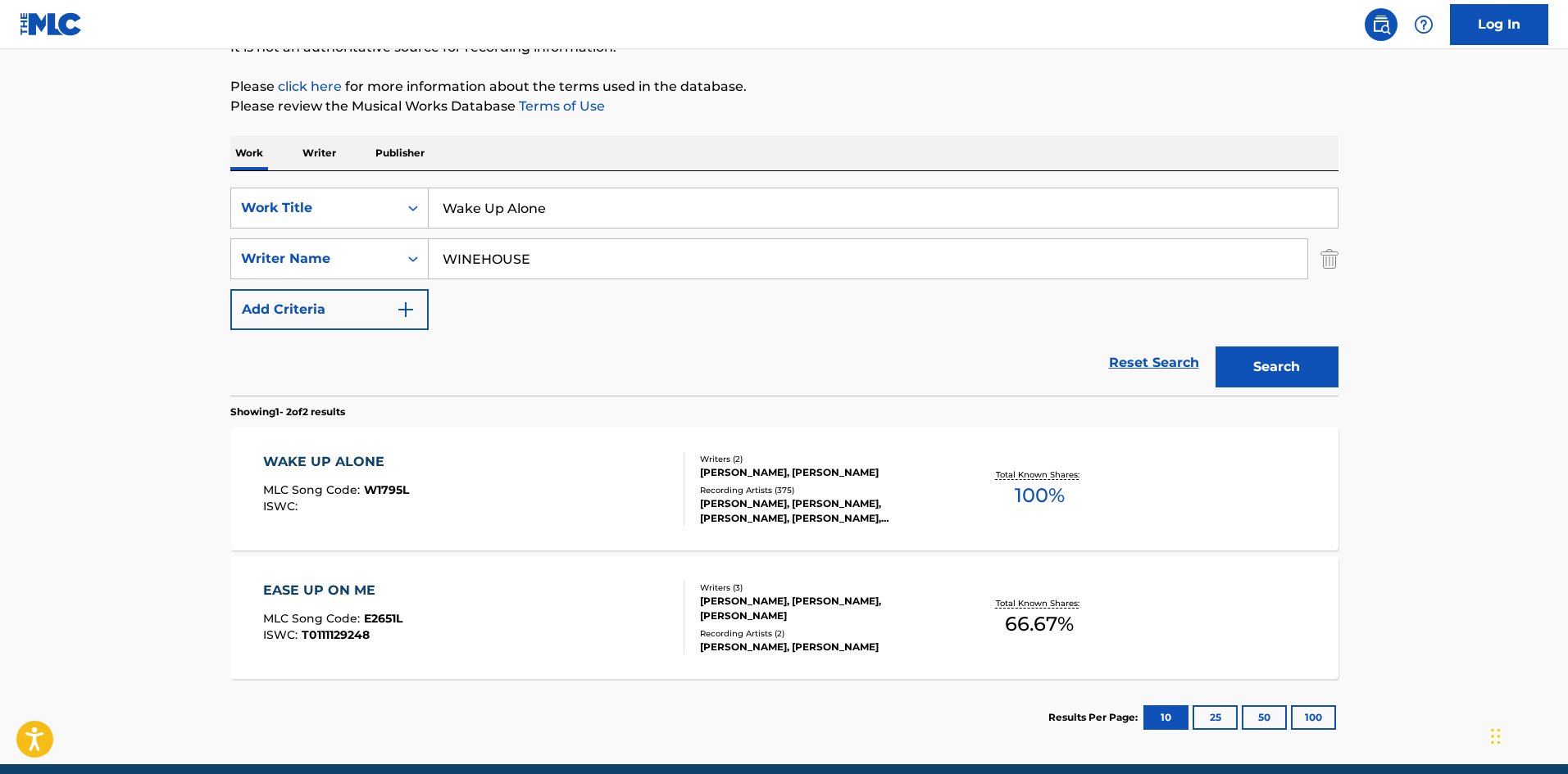
scroll to position [82, 0]
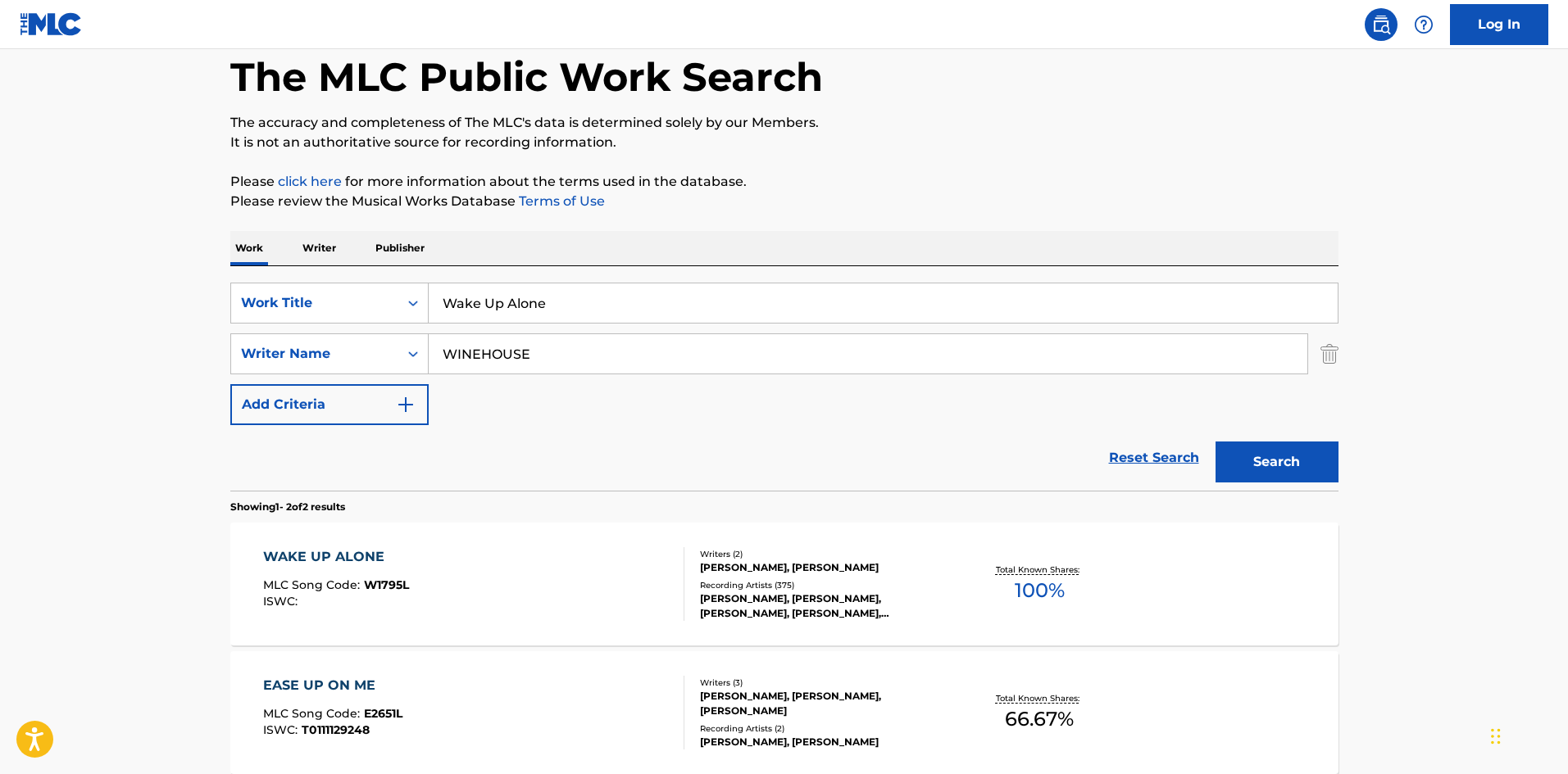
click at [468, 297] on input "Wake Up Alone" at bounding box center [883, 303] width 909 height 39
paste input "Atención"
click at [490, 304] on input "Atención" at bounding box center [883, 303] width 909 height 39
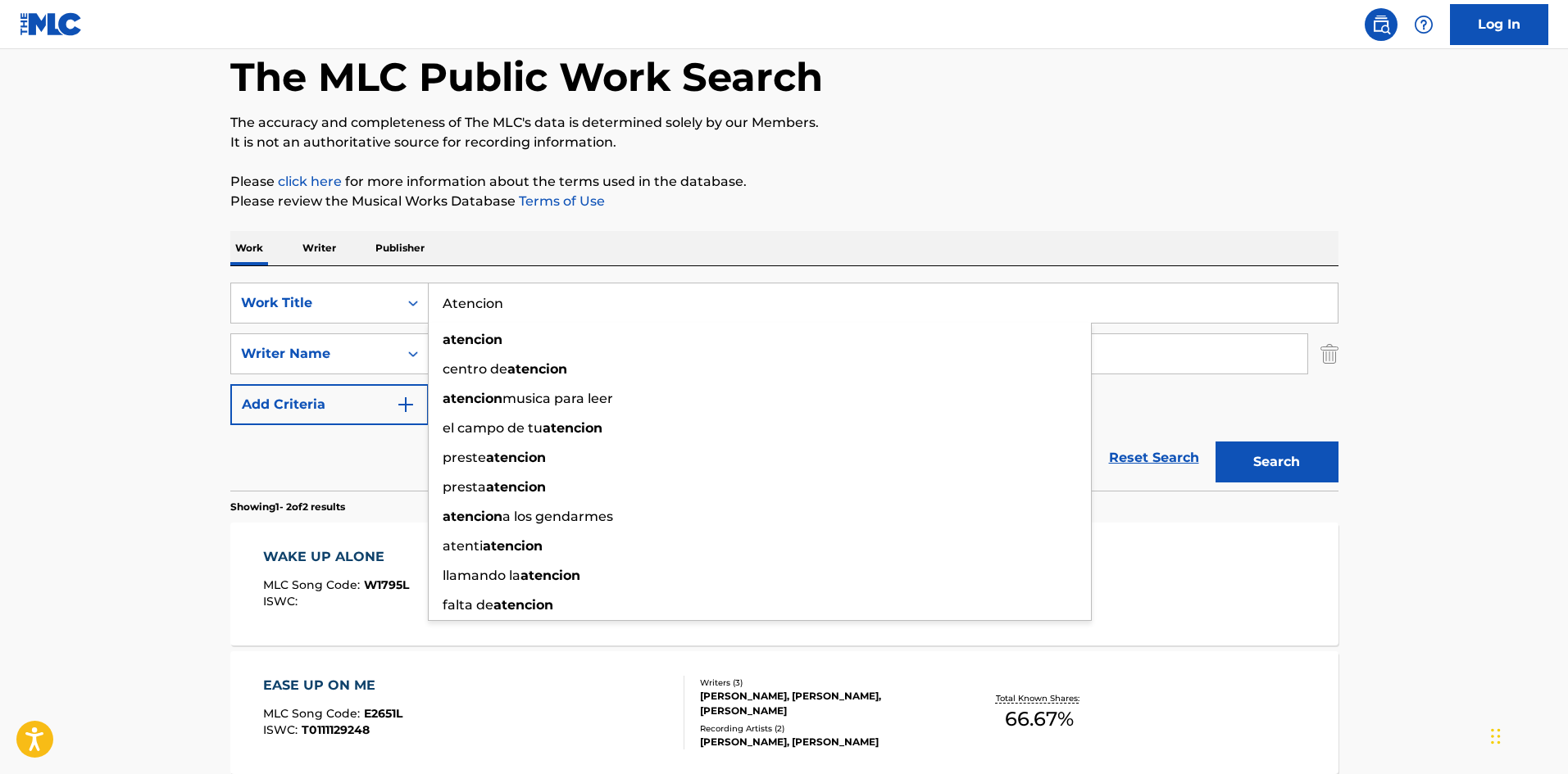
type input "Atencion"
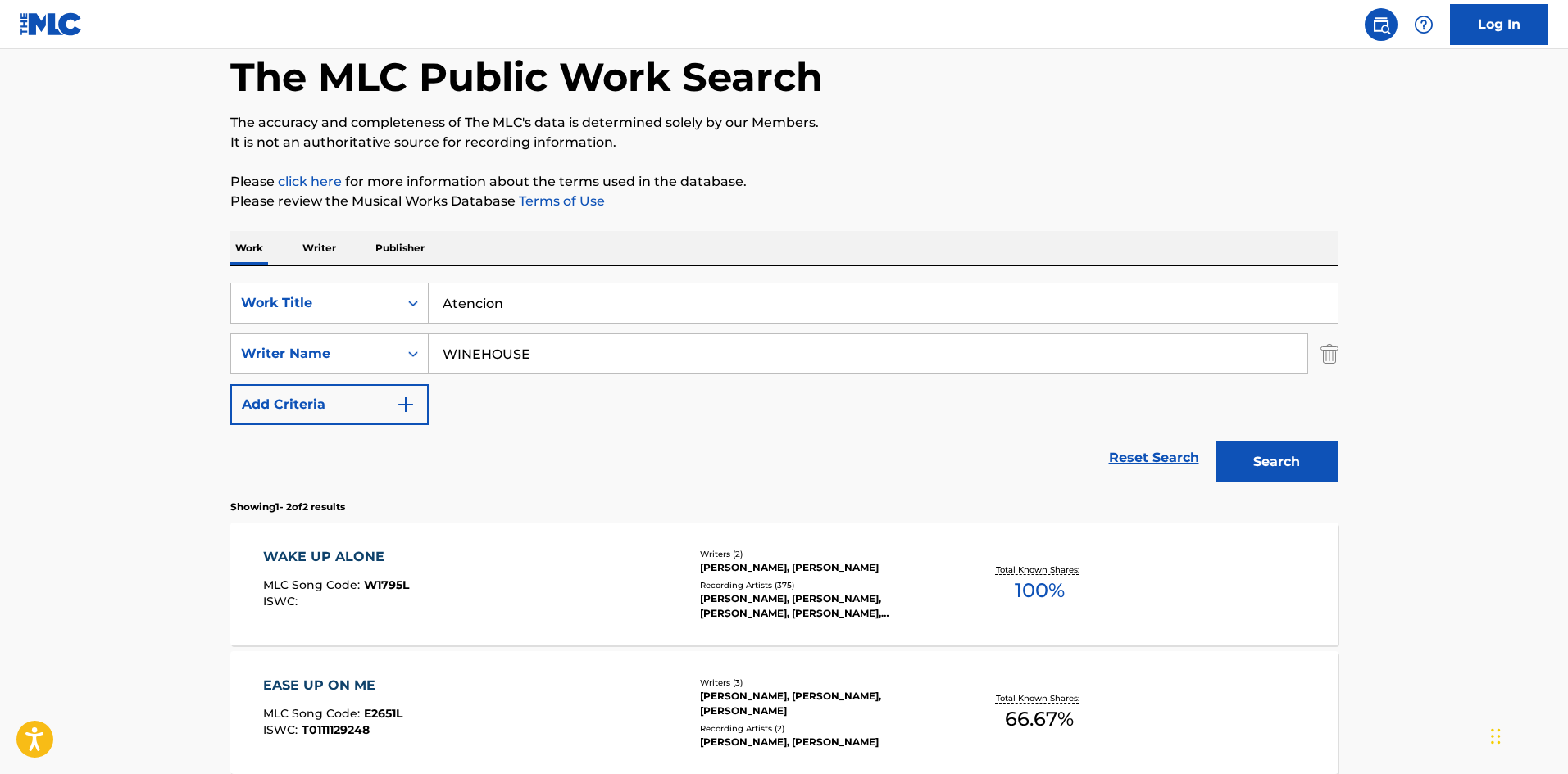
click at [967, 249] on div "Work Writer Publisher" at bounding box center [784, 248] width 1108 height 35
click at [834, 378] on div "SearchWithCriteria41393979-6a8a-49a2-bec3-d38ea4fd8c63 Work Title Atencion Sear…" at bounding box center [784, 354] width 1108 height 142
click at [836, 373] on div "SearchWithCriteria41393979-6a8a-49a2-bec3-d38ea4fd8c63 Work Title Atencion Sear…" at bounding box center [784, 354] width 1108 height 142
click at [836, 373] on div "WINEHOUSE" at bounding box center [869, 354] width 879 height 41
click at [862, 354] on input "WINEHOUSE" at bounding box center [868, 354] width 878 height 39
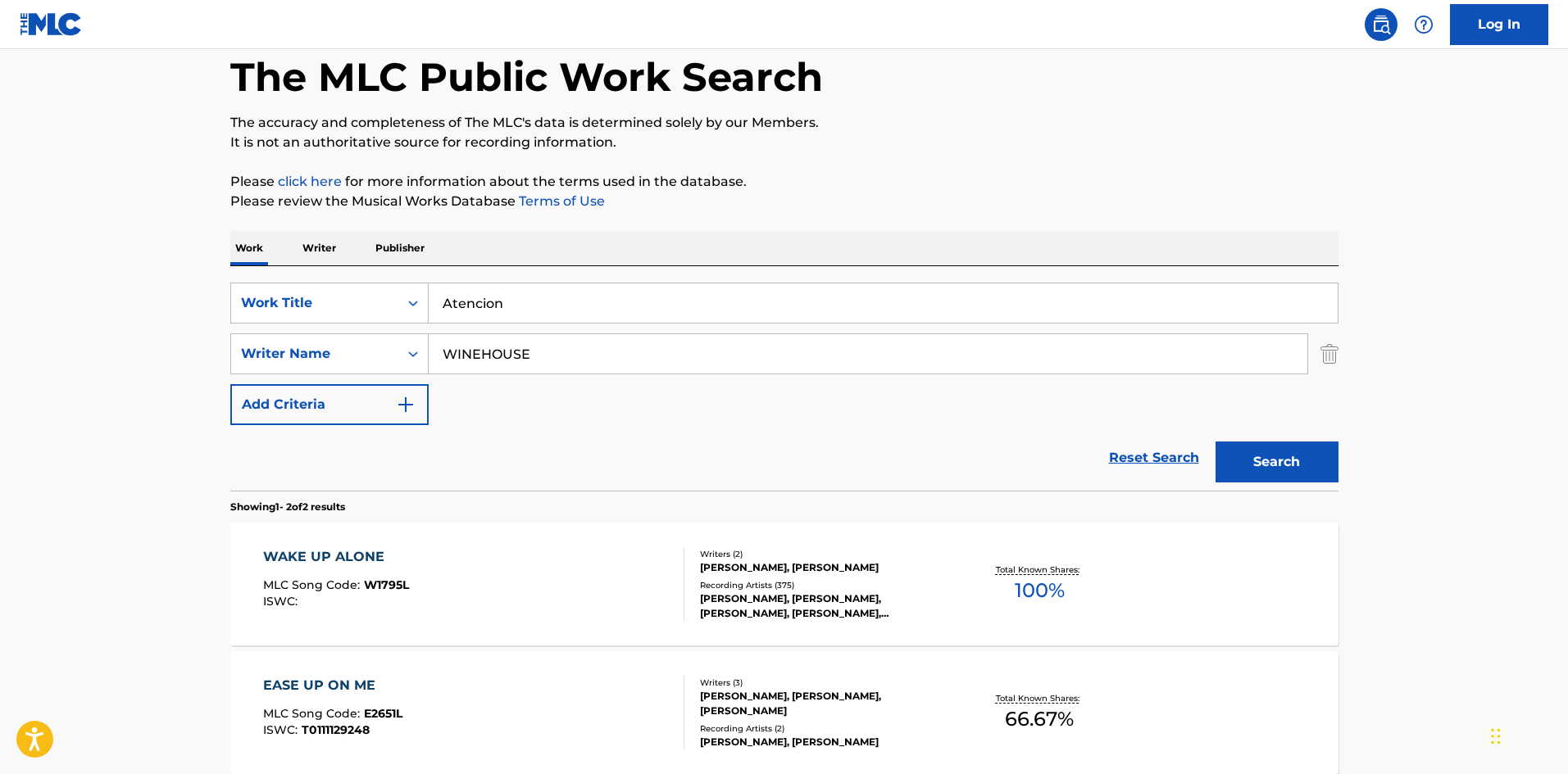
click at [862, 354] on input "WINEHOUSE" at bounding box center [868, 354] width 878 height 39
paste input "[PERSON_NAME]"
click at [1298, 483] on div "Search" at bounding box center [1273, 458] width 131 height 65
click at [1237, 459] on button "Search" at bounding box center [1277, 462] width 123 height 41
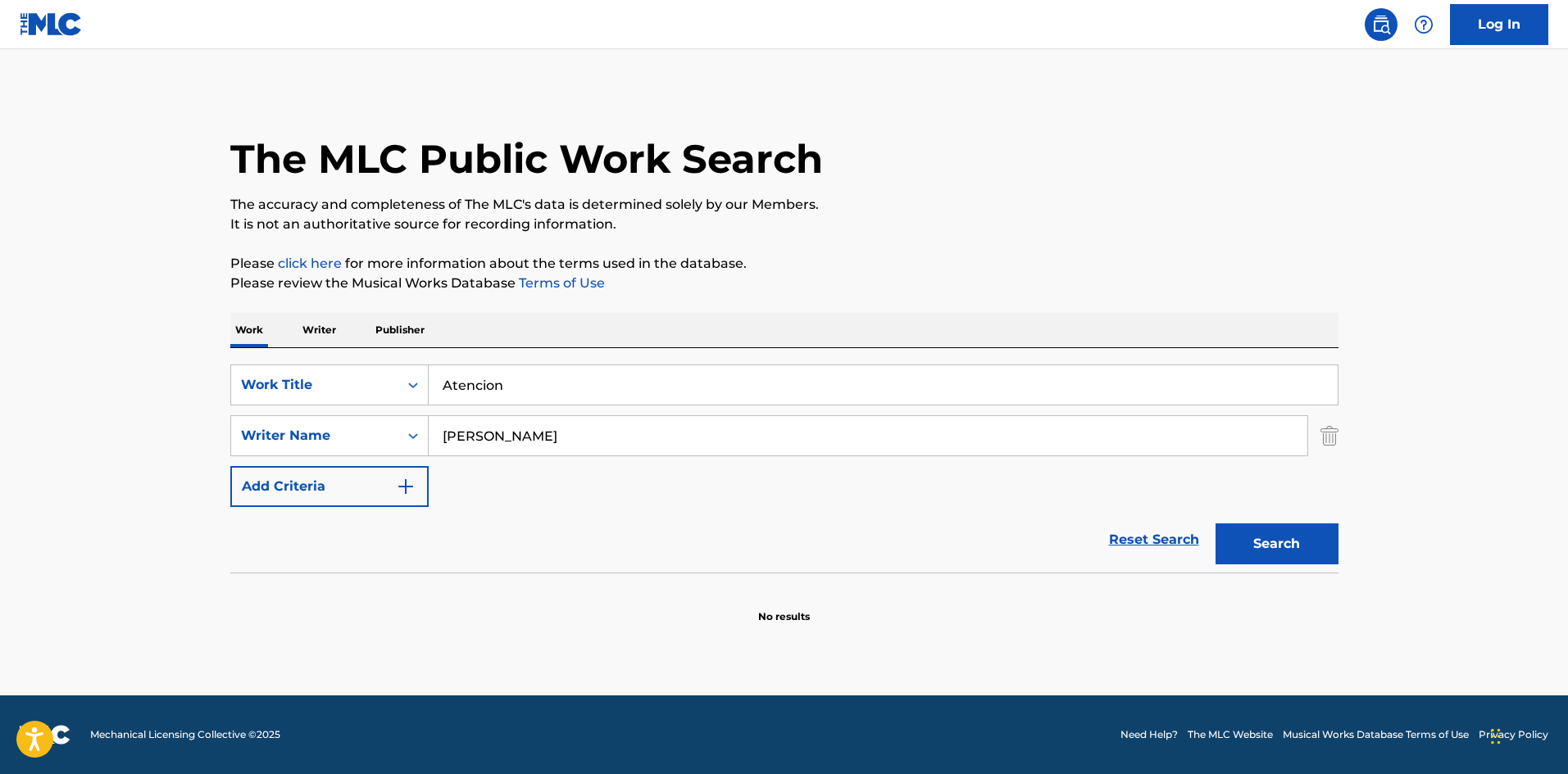
click at [620, 445] on input "[PERSON_NAME]" at bounding box center [868, 436] width 878 height 39
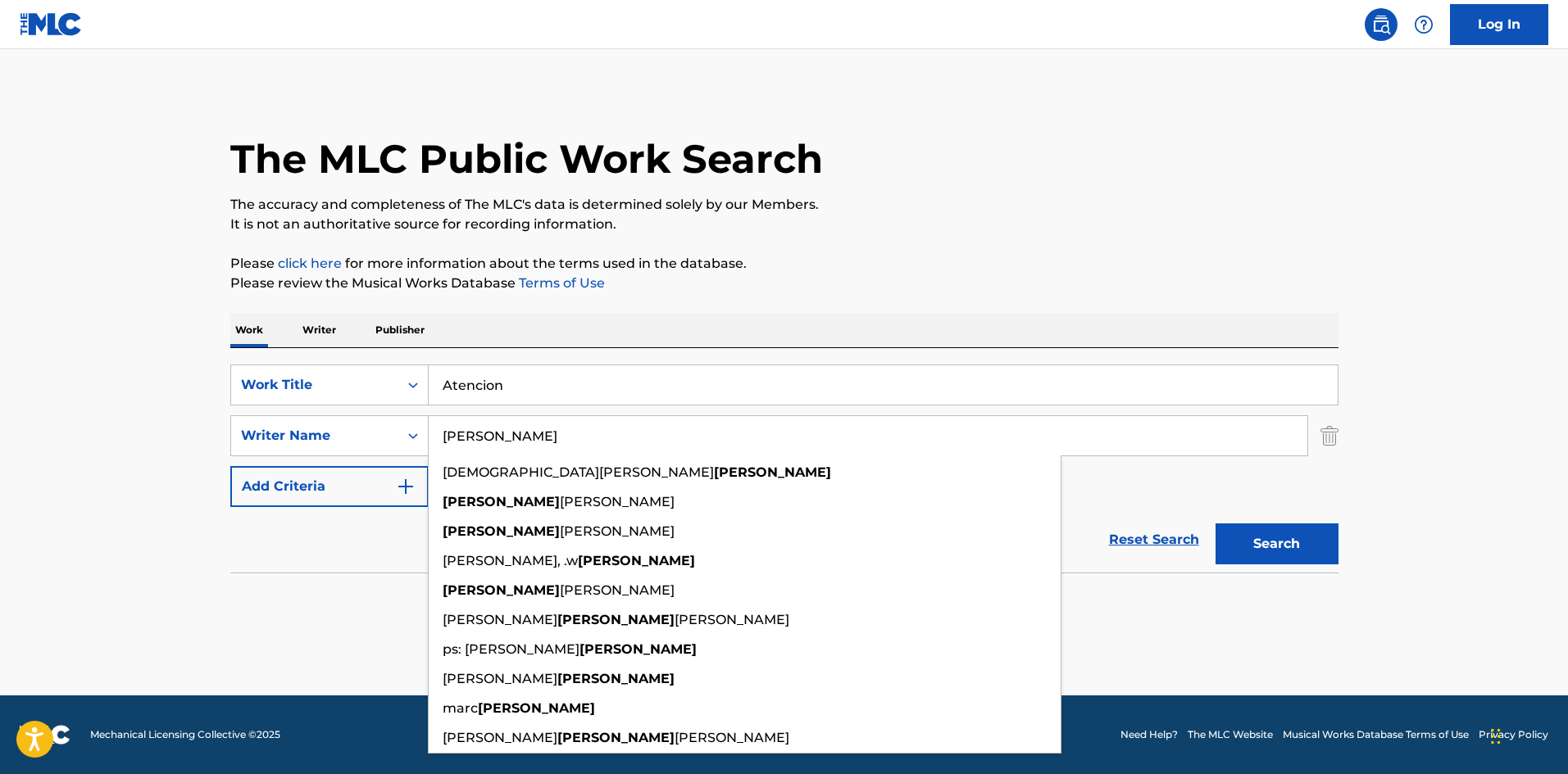
click at [620, 445] on input "[PERSON_NAME]" at bounding box center [868, 436] width 878 height 39
paste input "[PERSON_NAME]"
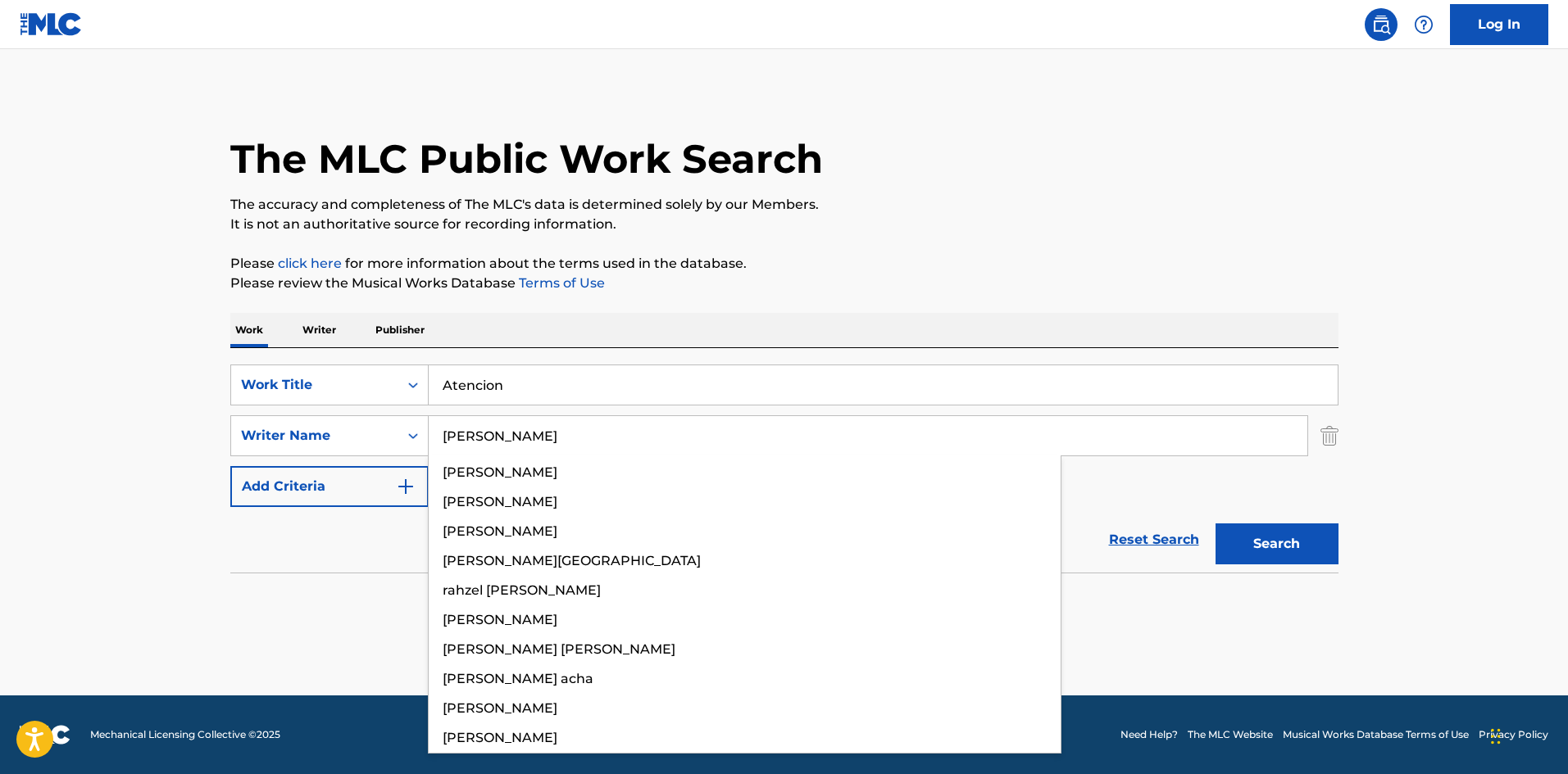
type input "[PERSON_NAME]"
click at [1306, 542] on button "Search" at bounding box center [1277, 543] width 123 height 41
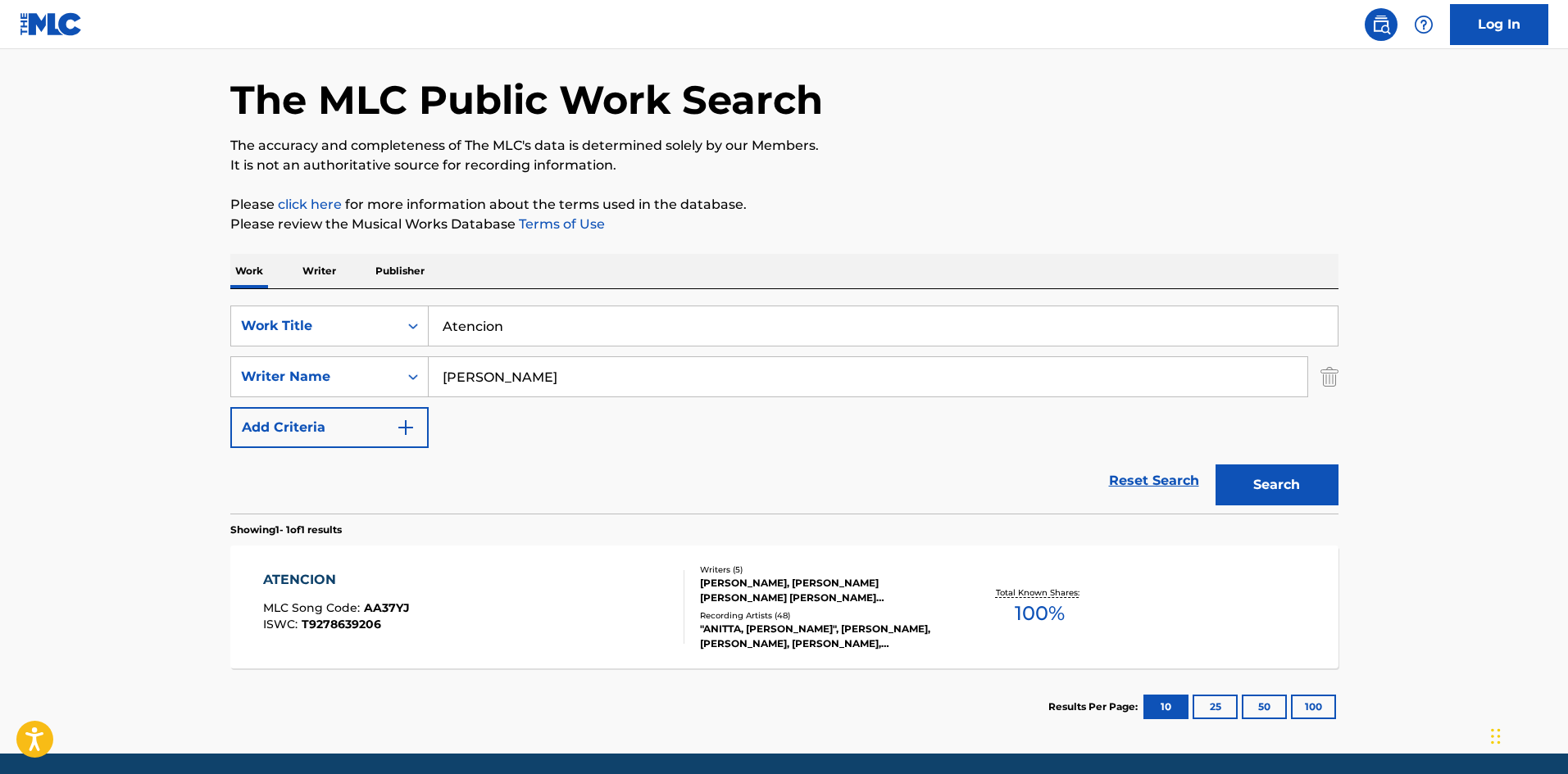
scroll to position [117, 0]
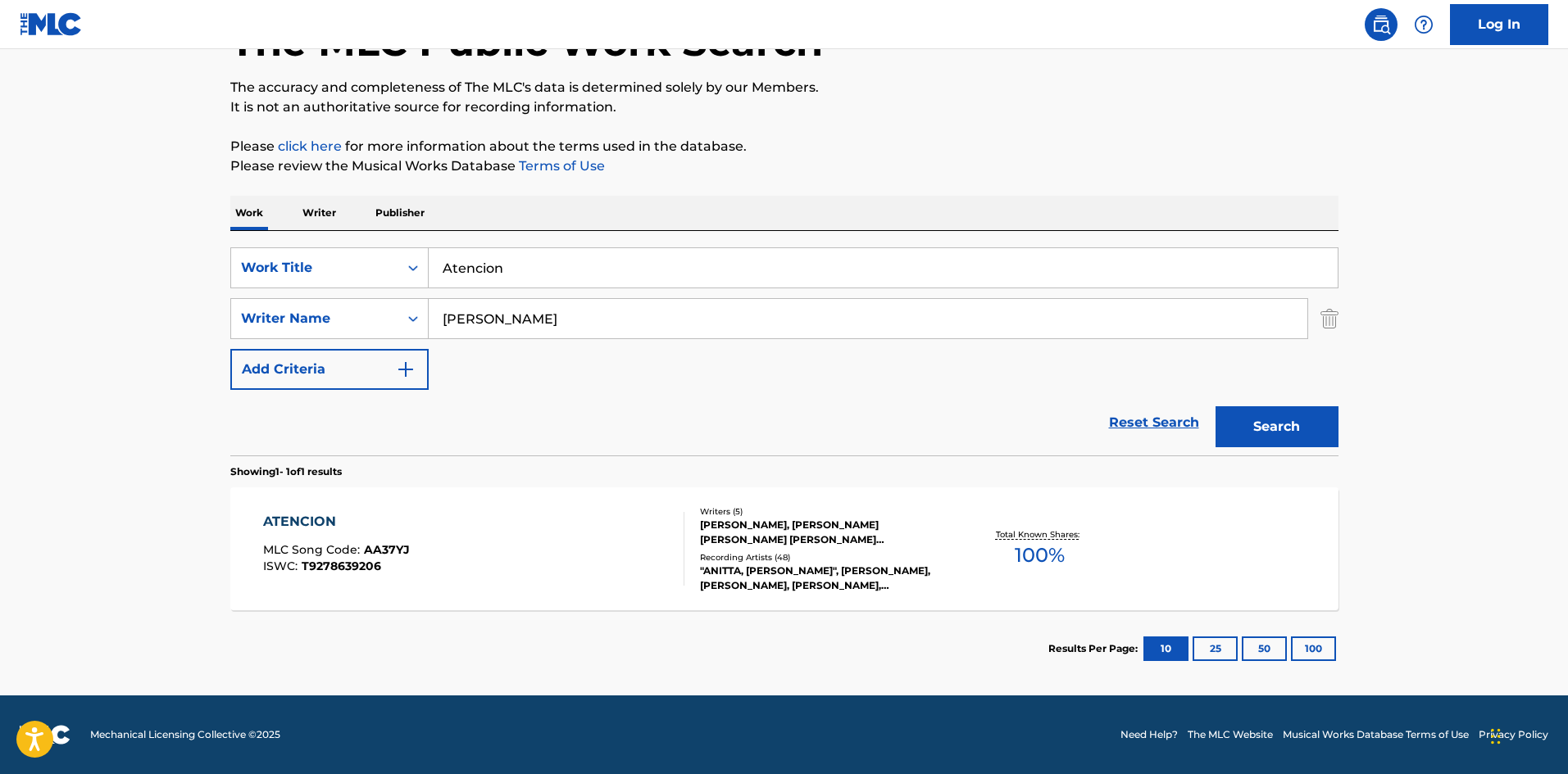
click at [547, 551] on div "ATENCION MLC Song Code : AA37YJ ISWC : T9278639206" at bounding box center [473, 548] width 421 height 74
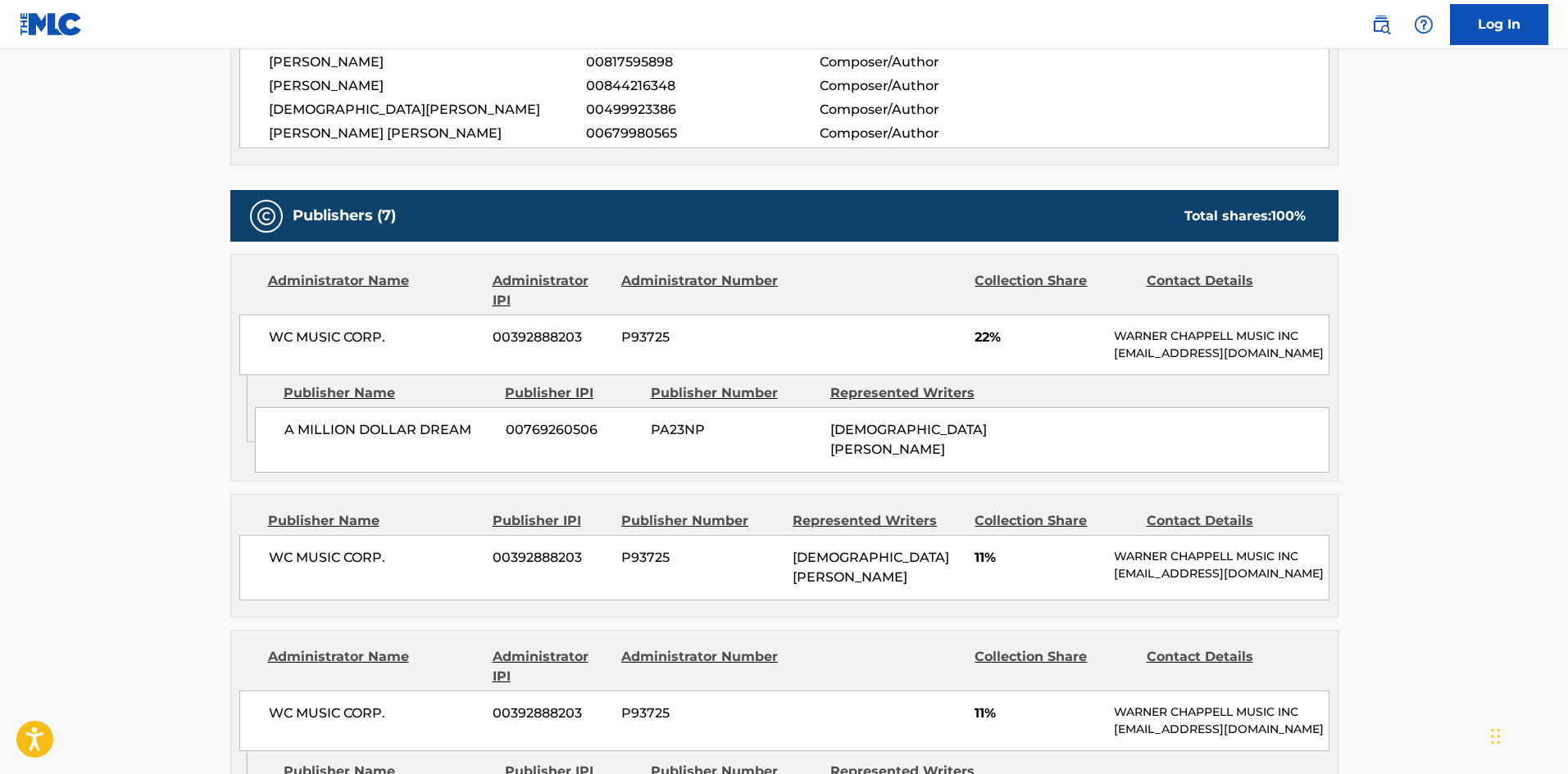
scroll to position [737, 0]
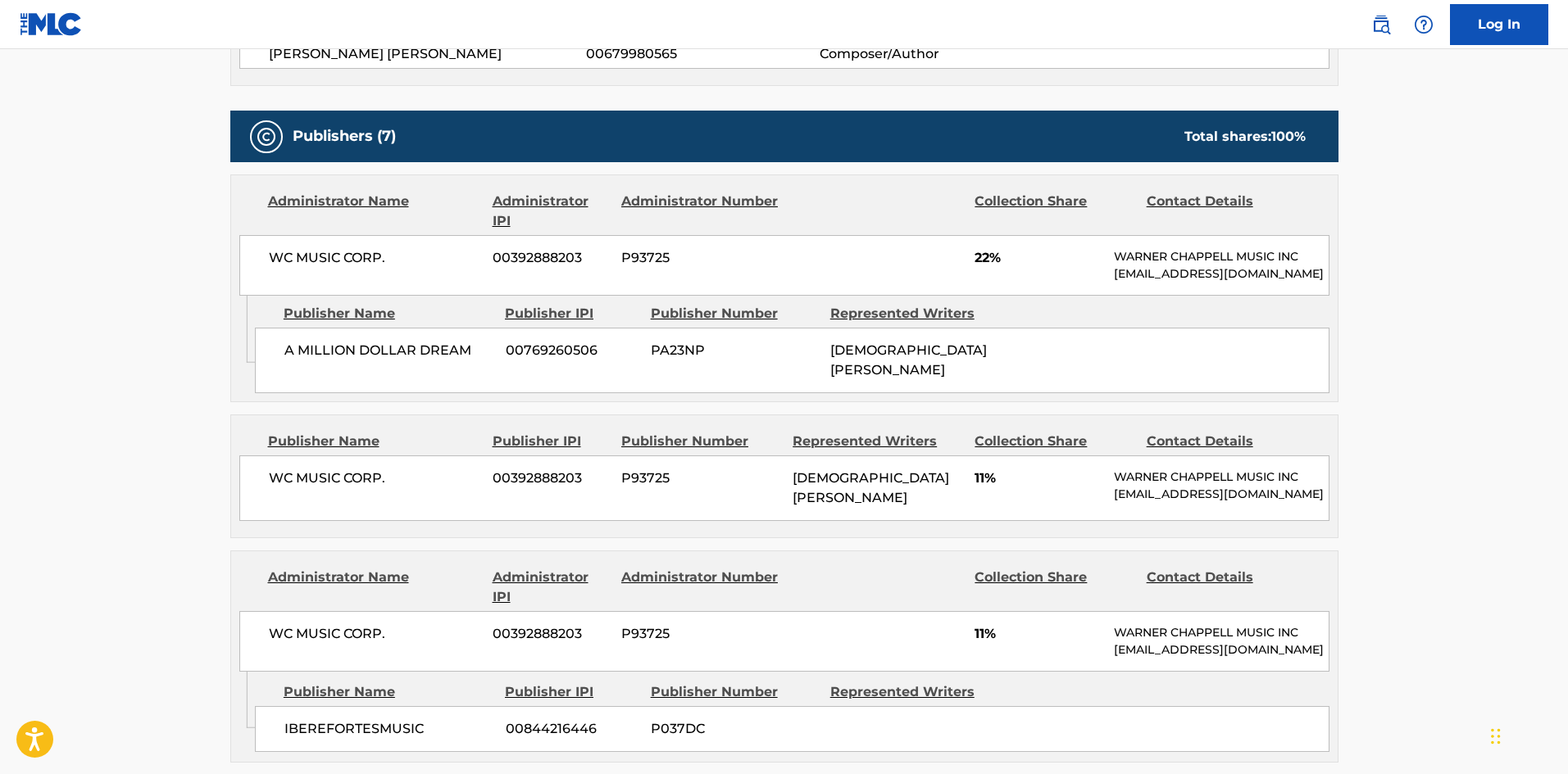
click at [281, 368] on div "A MILLION DOLLAR DREAM 00769260506 PA23NP [PERSON_NAME]" at bounding box center [792, 361] width 1075 height 65
drag, startPoint x: 281, startPoint y: 368, endPoint x: 443, endPoint y: 362, distance: 162.1
click at [443, 362] on div "A MILLION DOLLAR DREAM 00769260506 PA23NP [PERSON_NAME]" at bounding box center [792, 361] width 1075 height 65
copy span "A MILLION DOLLAR DREAM"
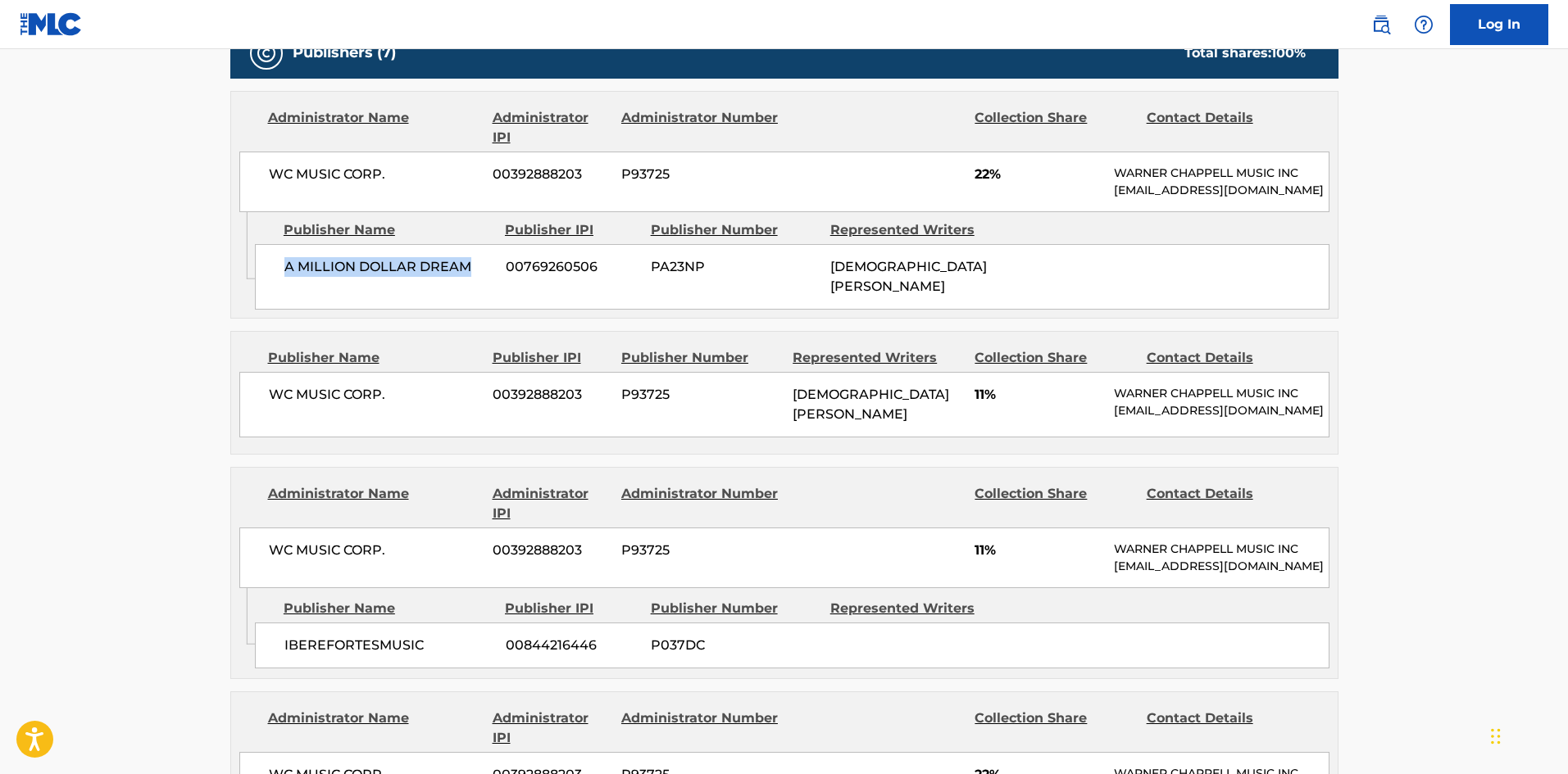
scroll to position [901, 0]
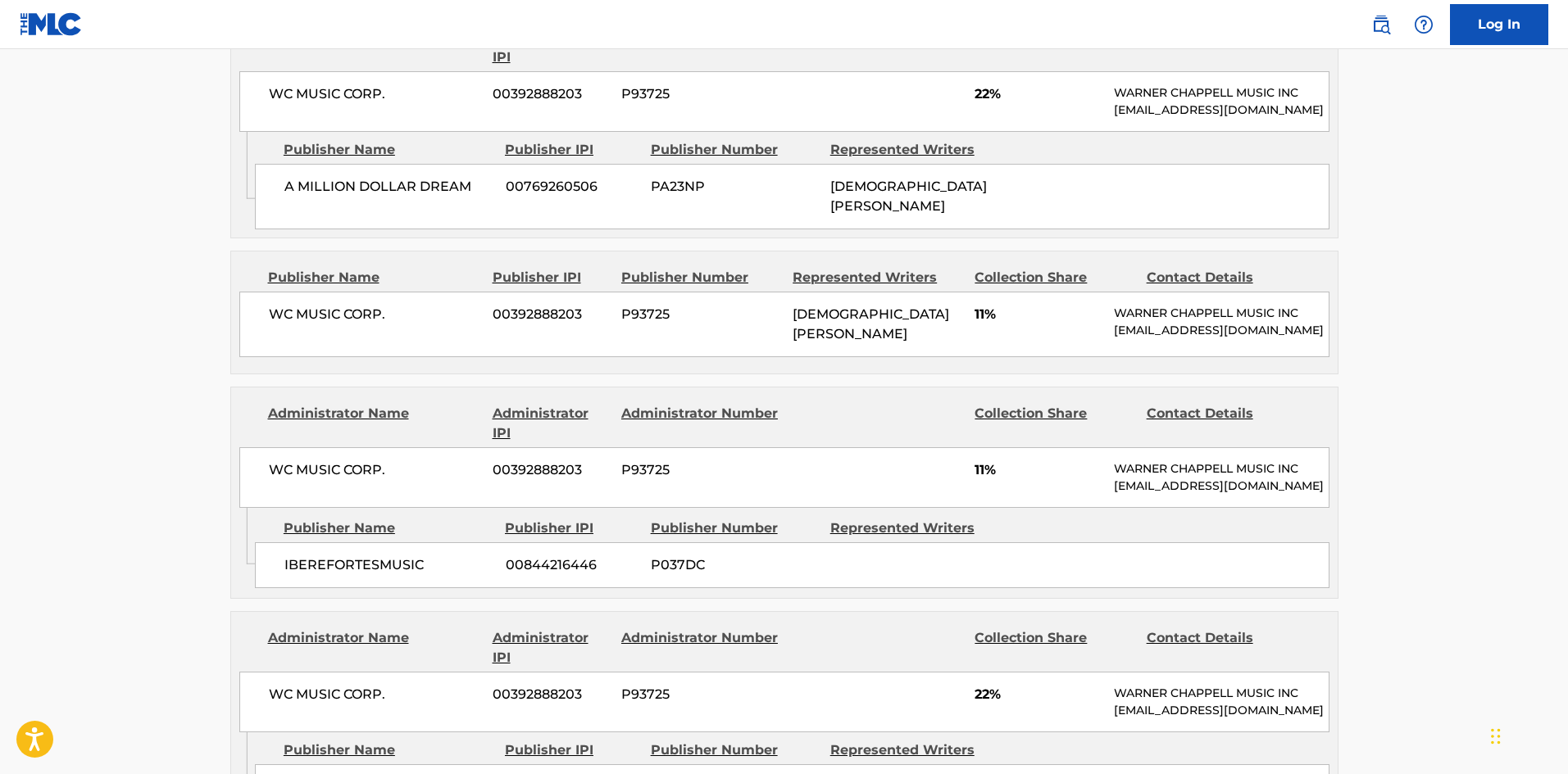
click at [272, 318] on span "WC MUSIC CORP." at bounding box center [374, 314] width 213 height 19
drag, startPoint x: 272, startPoint y: 318, endPoint x: 405, endPoint y: 328, distance: 133.4
click at [405, 328] on div "WC MUSIC CORP. 00392888203 P93725 [PERSON_NAME] 11% [PERSON_NAME] MUSIC INC [EM…" at bounding box center [784, 324] width 1090 height 65
copy div "WC MUSIC CORP."
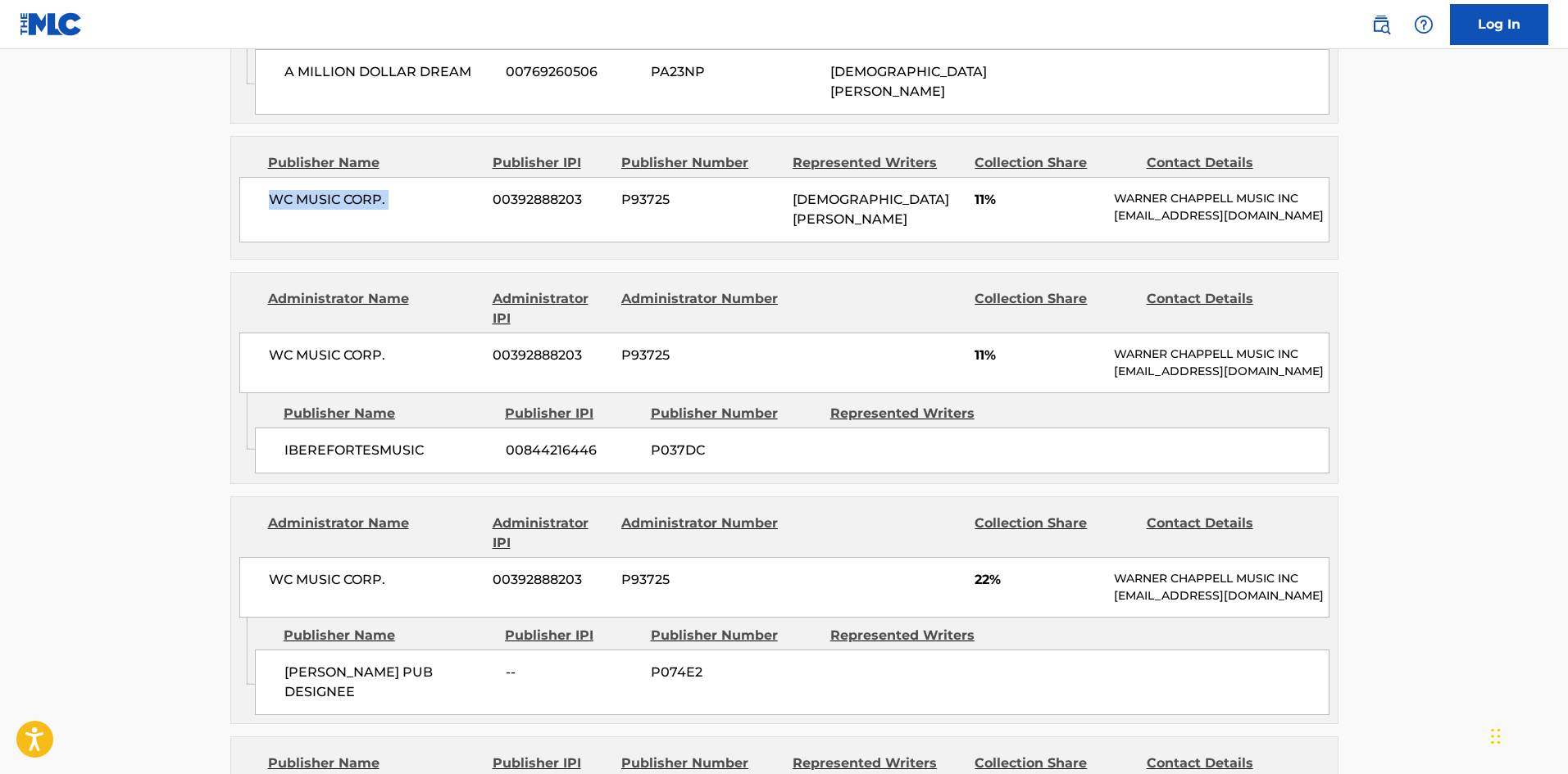
scroll to position [1065, 0]
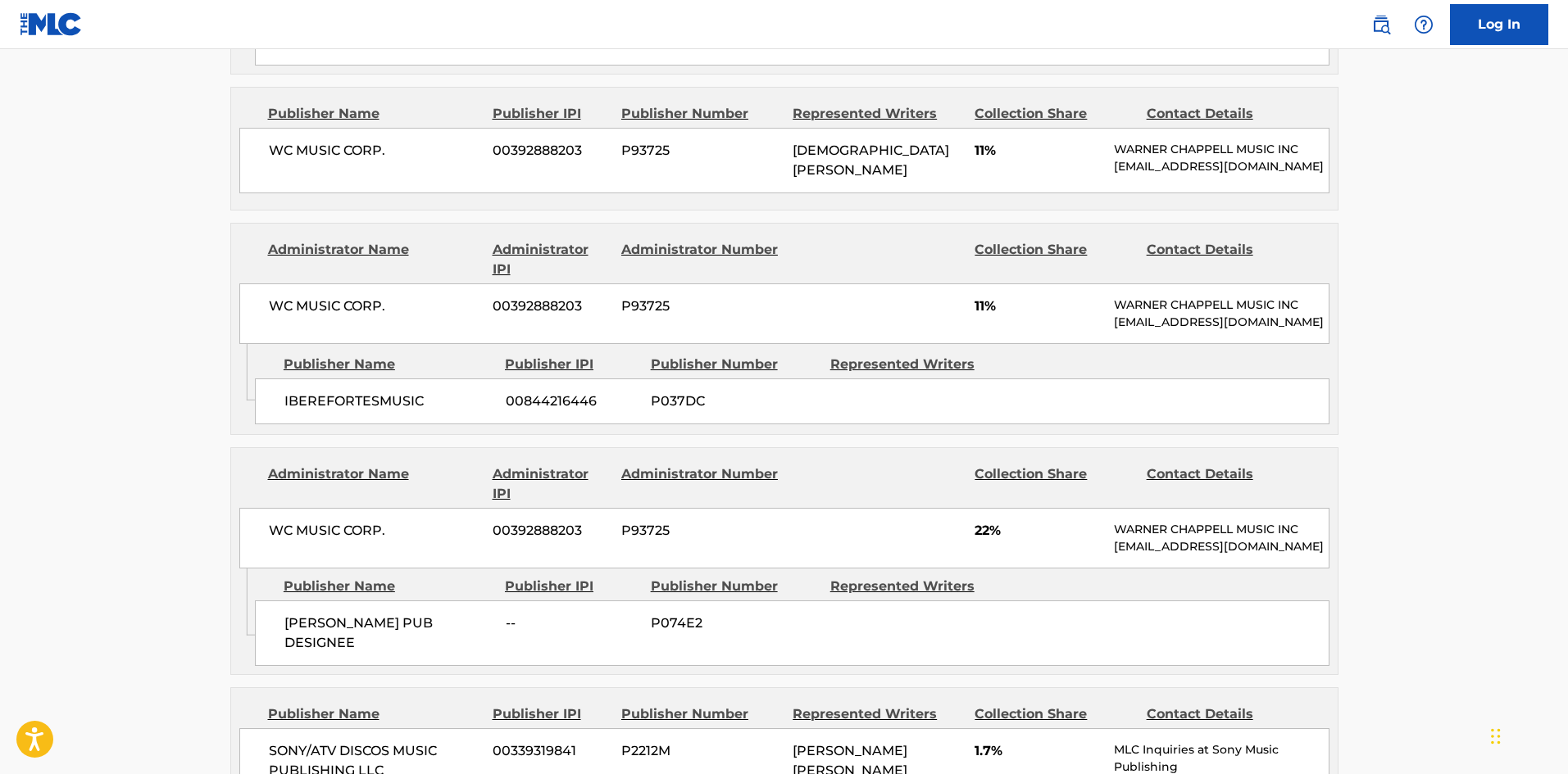
click at [296, 412] on span "IBEREFORTESMUSIC" at bounding box center [389, 401] width 209 height 19
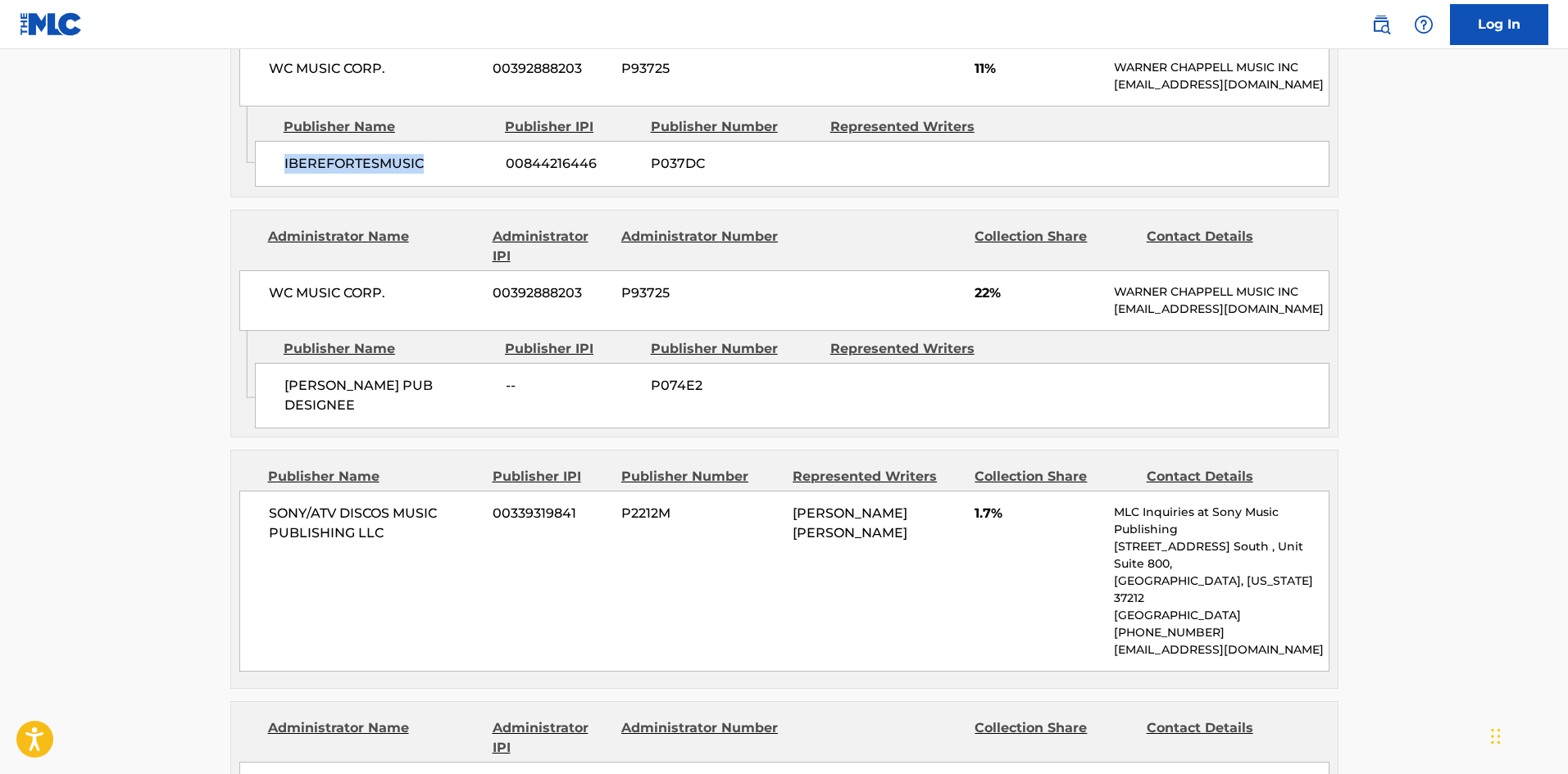
scroll to position [1311, 0]
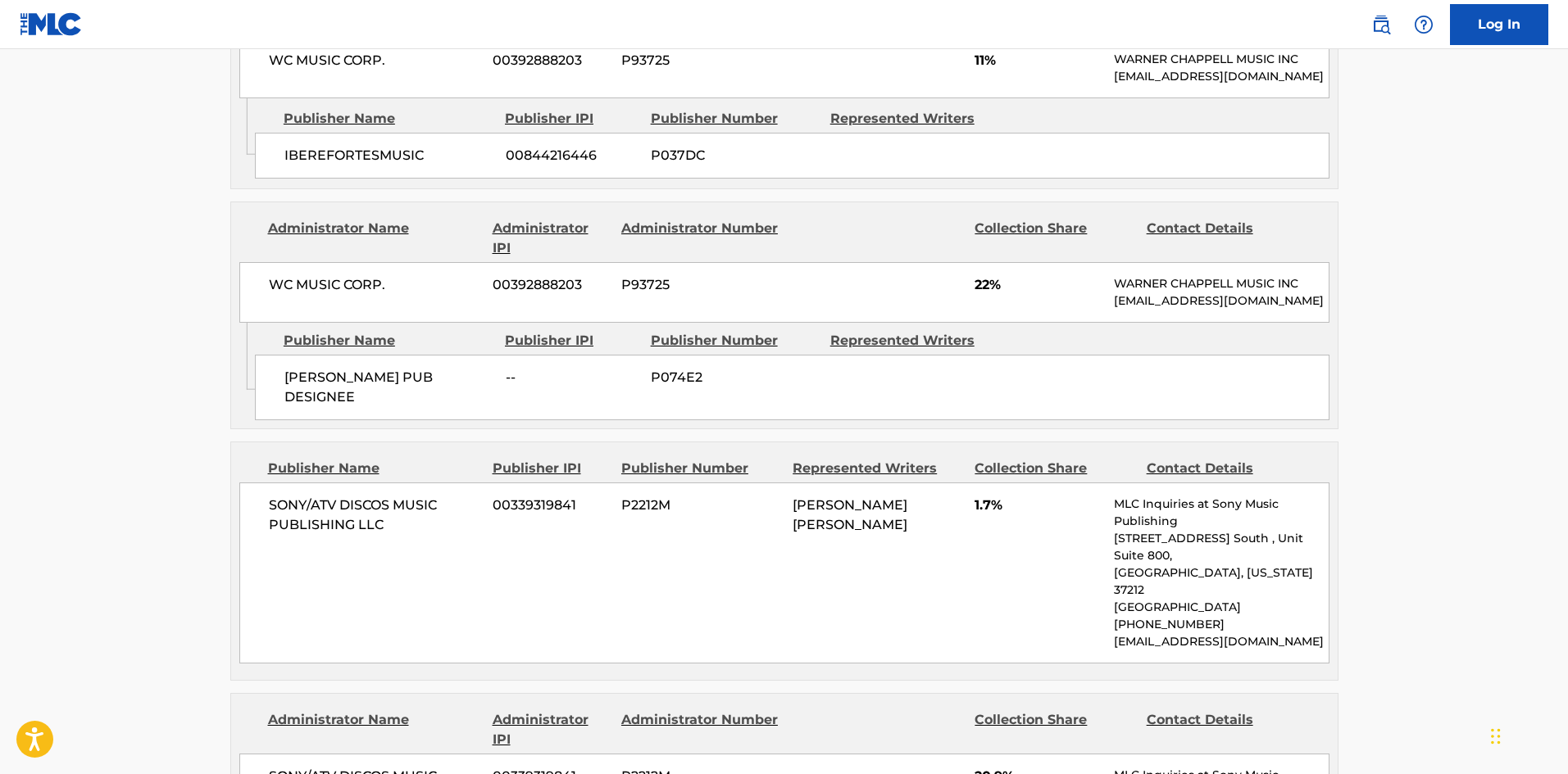
click at [297, 409] on div "[PERSON_NAME] PUB DESIGNEE -- P074E2" at bounding box center [792, 387] width 1075 height 65
drag, startPoint x: 297, startPoint y: 409, endPoint x: 362, endPoint y: 418, distance: 65.6
click at [362, 418] on div "[PERSON_NAME] PUB DESIGNEE -- P074E2" at bounding box center [792, 387] width 1075 height 65
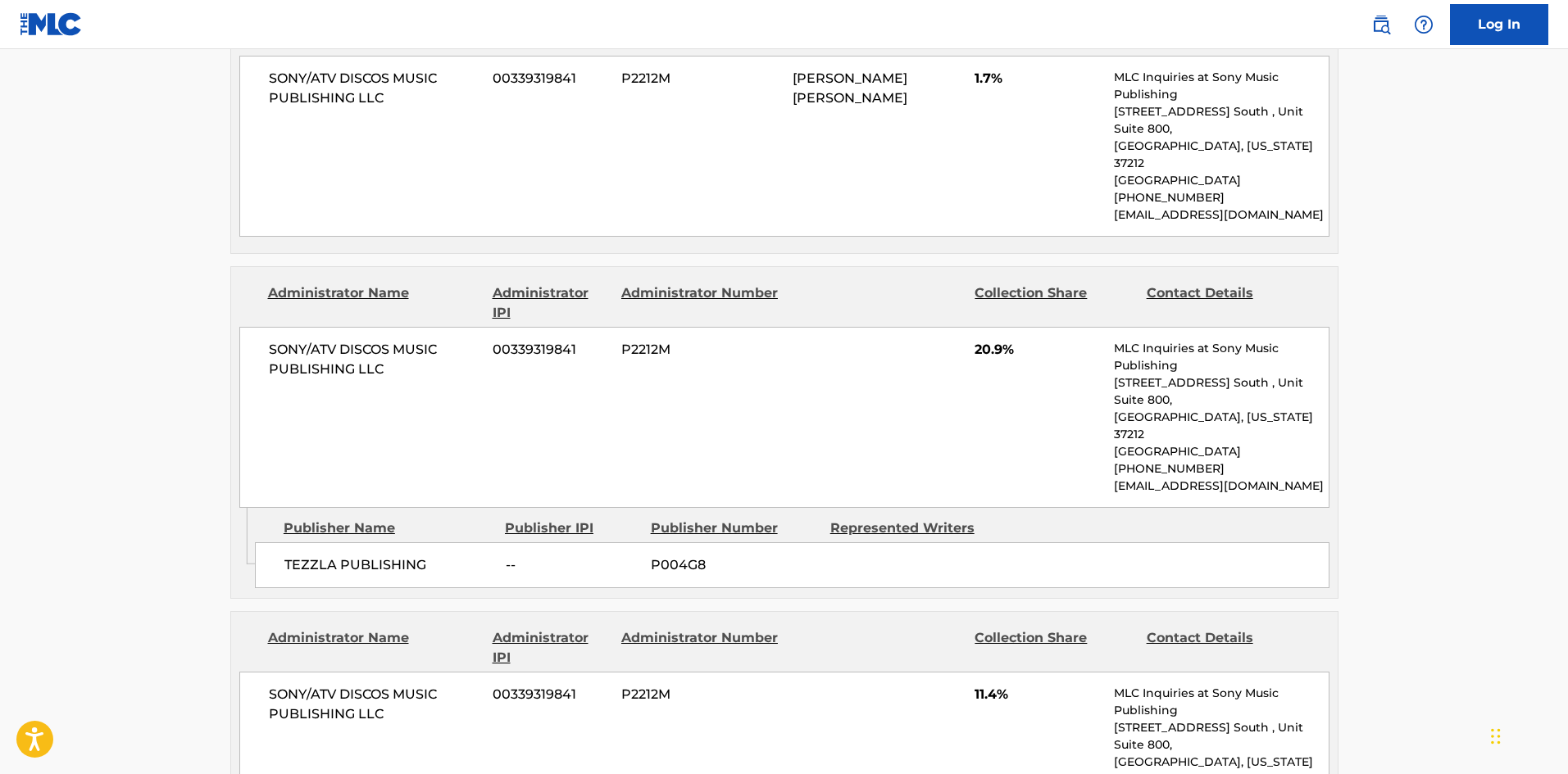
scroll to position [1802, 0]
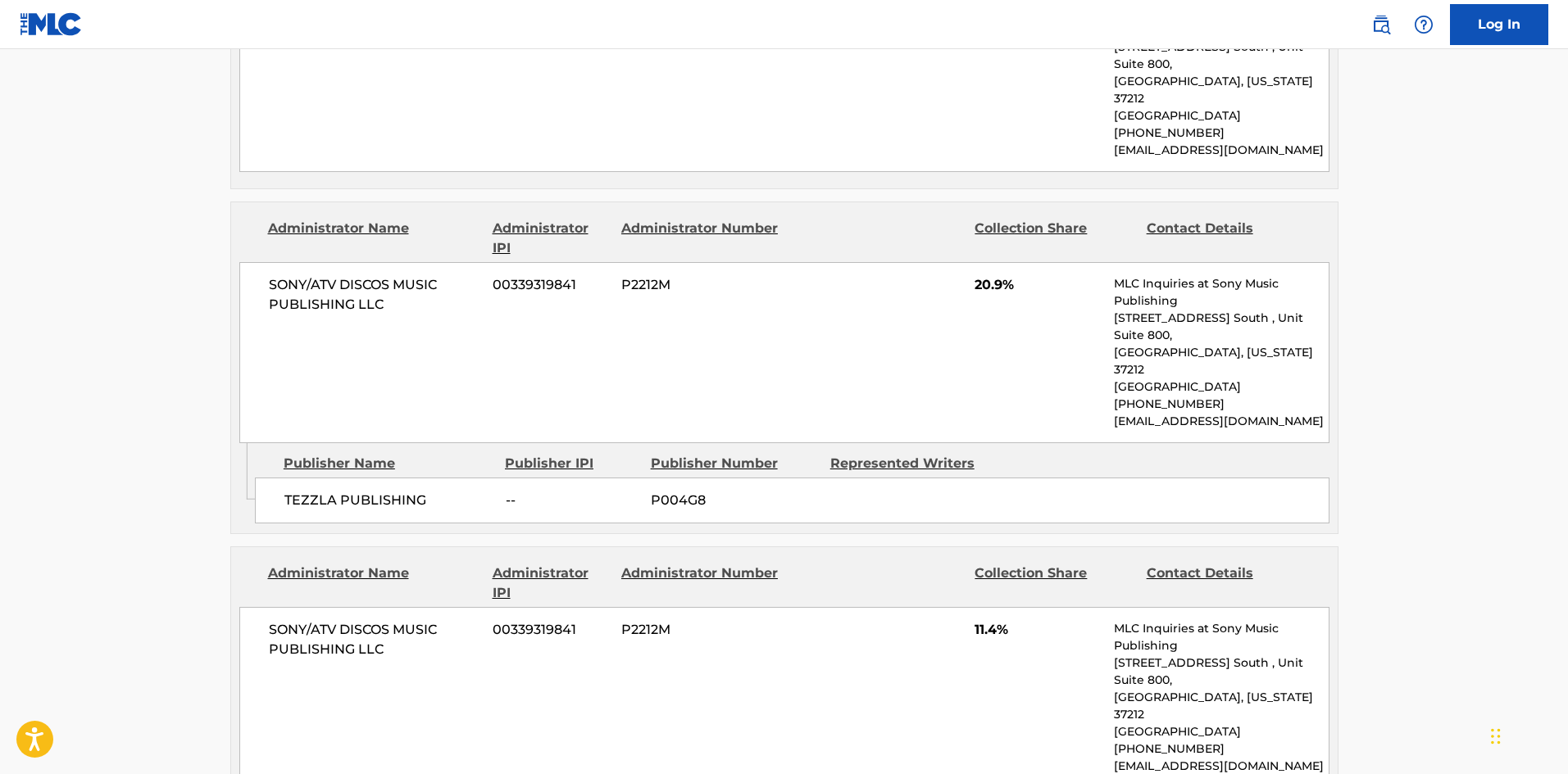
click at [294, 490] on span "TEZZLA PUBLISHING" at bounding box center [389, 500] width 209 height 19
drag, startPoint x: 294, startPoint y: 480, endPoint x: 343, endPoint y: 480, distance: 49.0
click at [343, 490] on span "TEZZLA PUBLISHING" at bounding box center [389, 500] width 209 height 19
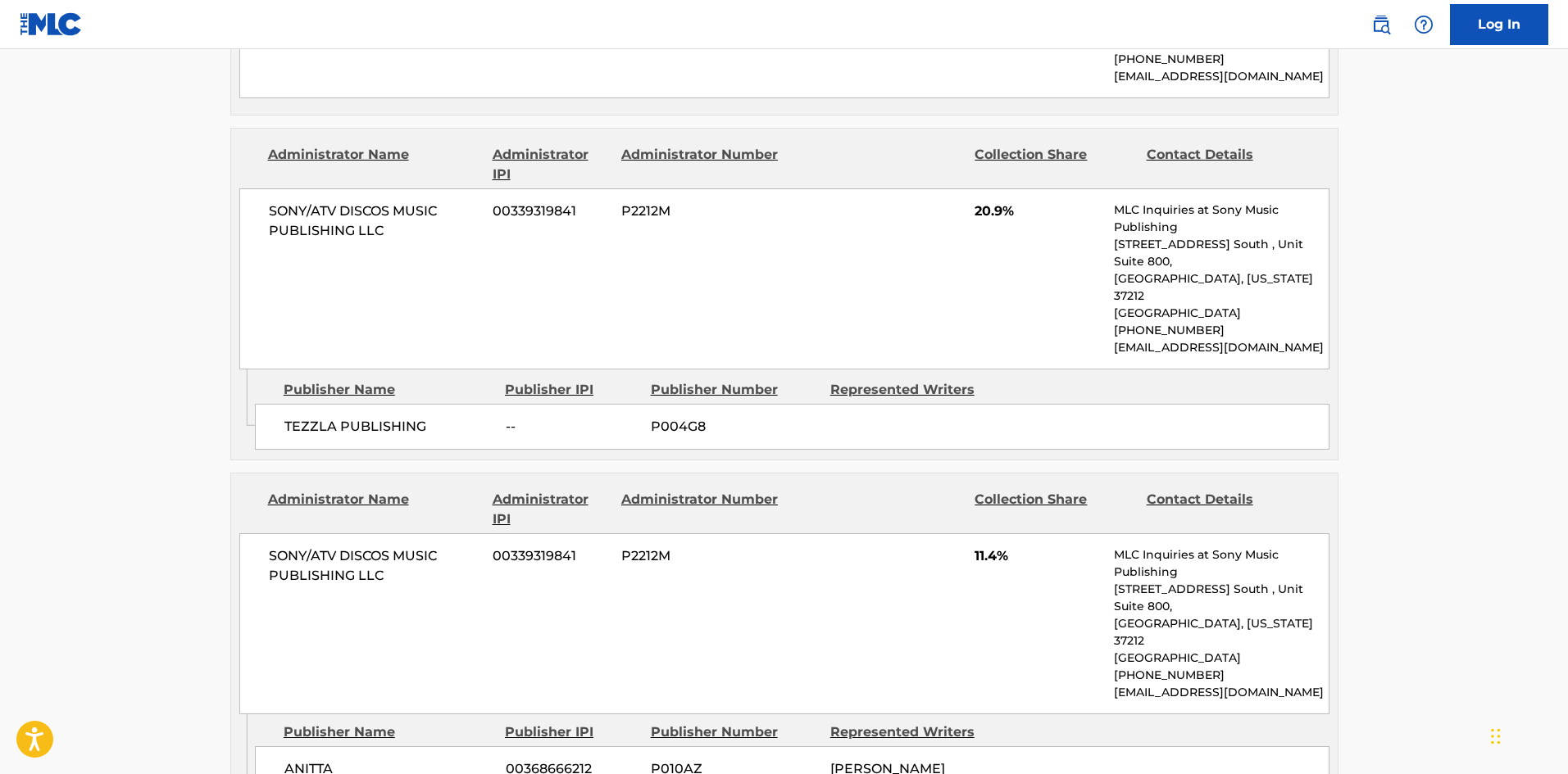
scroll to position [1966, 0]
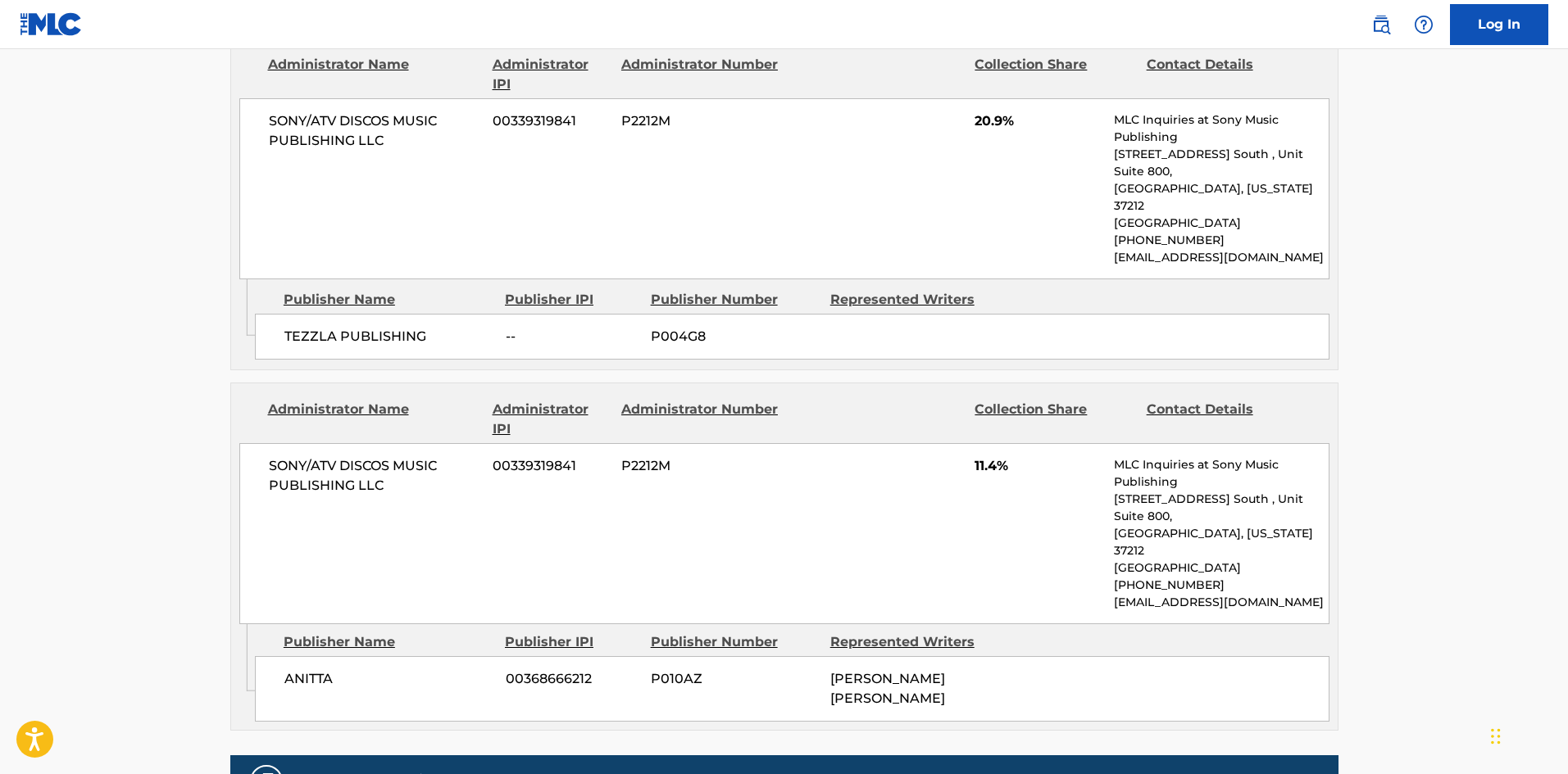
click at [301, 669] on span "ANITTA" at bounding box center [389, 679] width 209 height 19
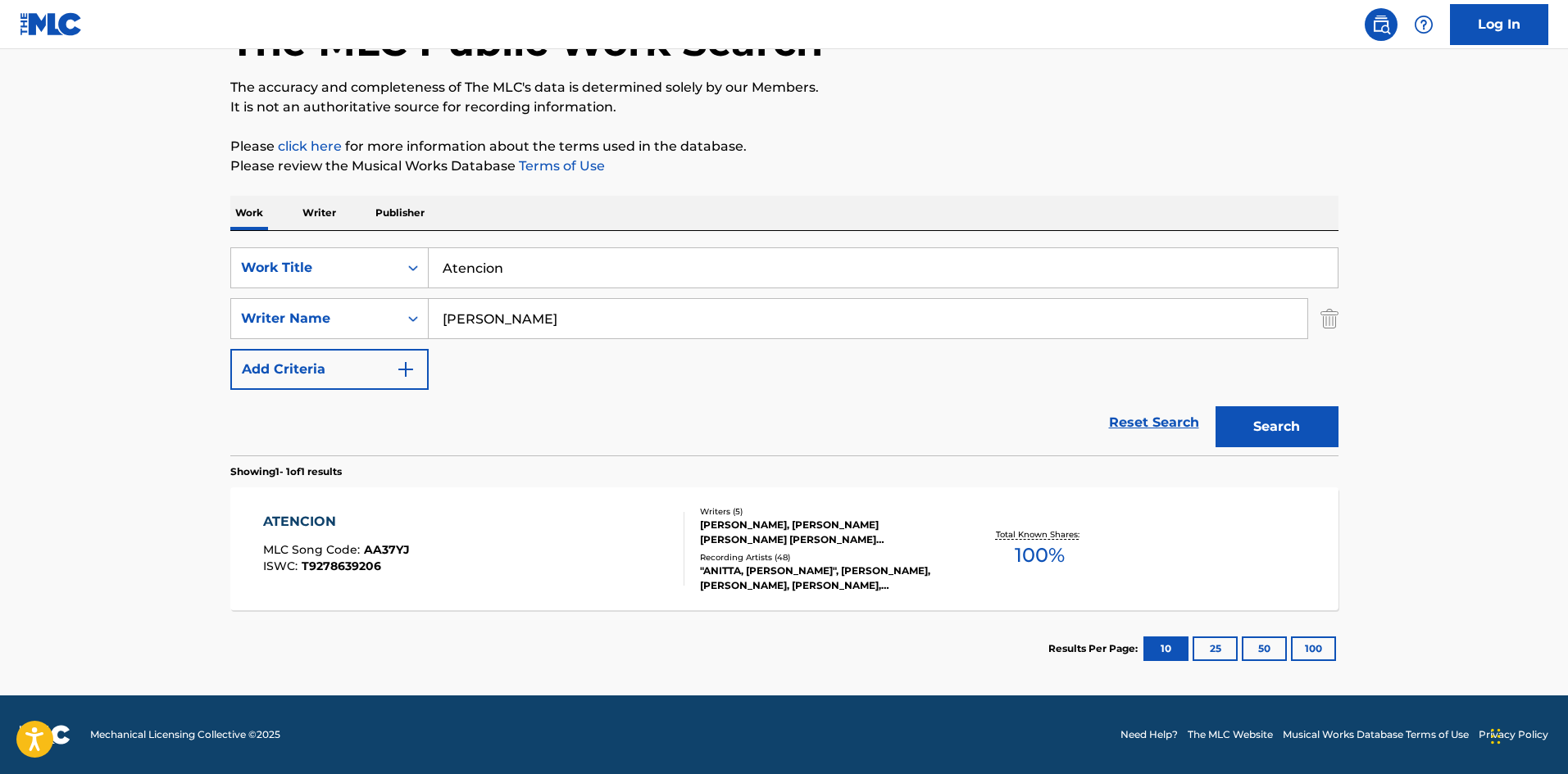
click at [549, 275] on input "Atencion" at bounding box center [883, 267] width 909 height 39
paste input "Faking Love"
type input "Faking Love"
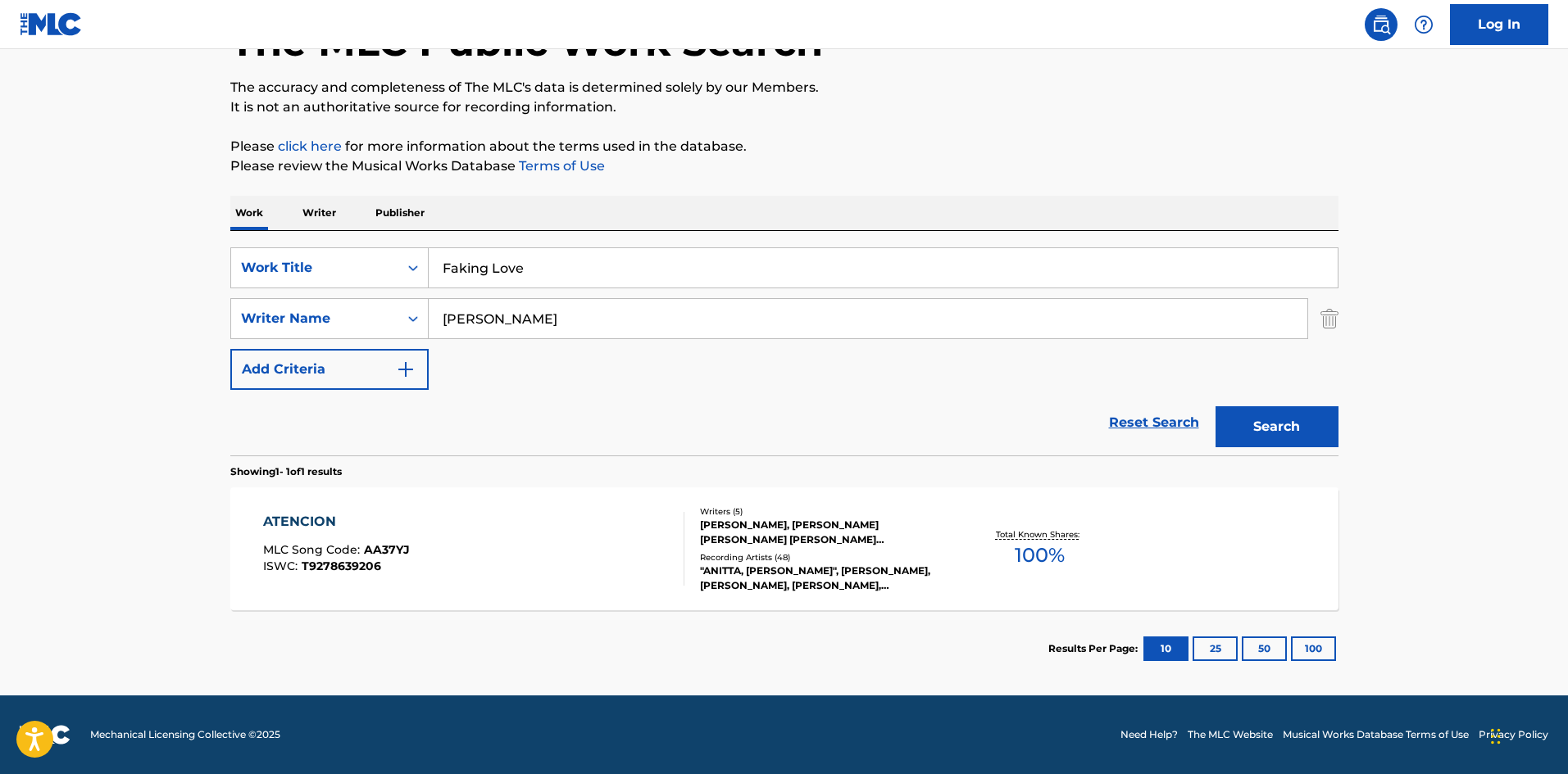
drag, startPoint x: 0, startPoint y: 276, endPoint x: 67, endPoint y: 278, distance: 67.0
click at [3, 276] on main "The MLC Public Work Search The accuracy and completeness of The MLC's data is d…" at bounding box center [784, 313] width 1568 height 763
click at [523, 329] on input "[PERSON_NAME]" at bounding box center [868, 318] width 878 height 39
paste input "[PERSON_NAME]"
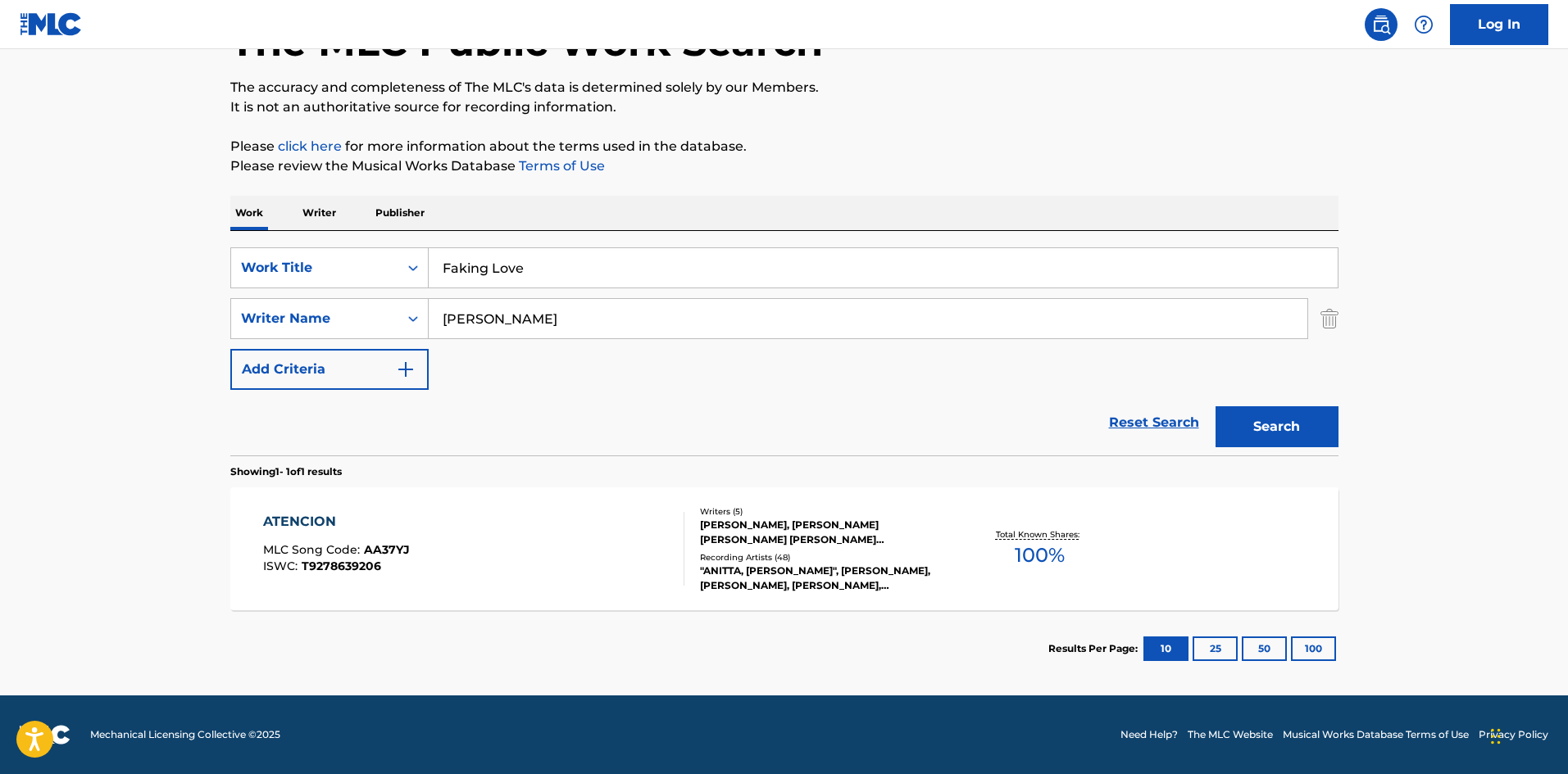
type input "[PERSON_NAME]"
click at [1277, 443] on button "Search" at bounding box center [1277, 427] width 123 height 41
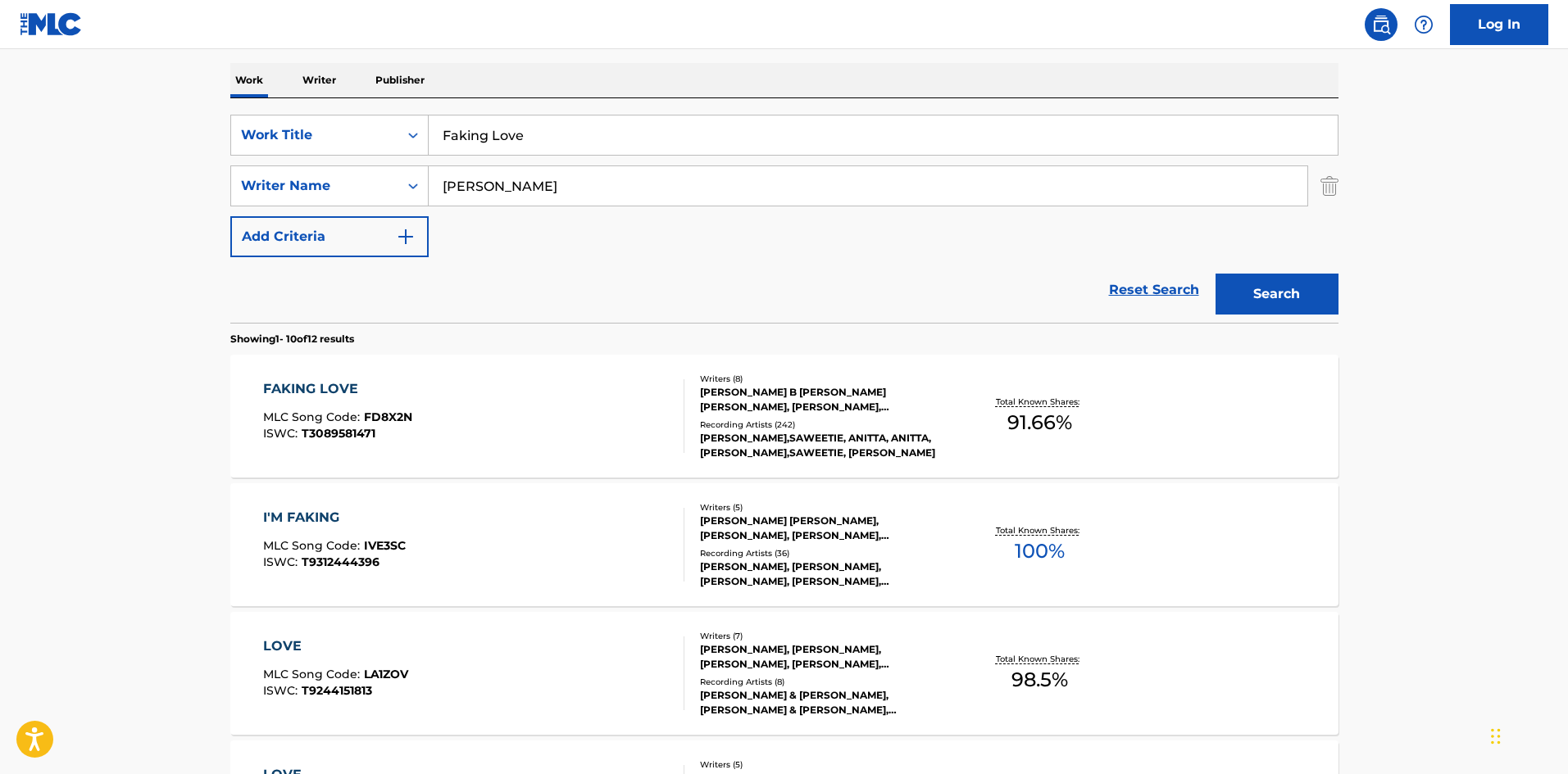
scroll to position [328, 0]
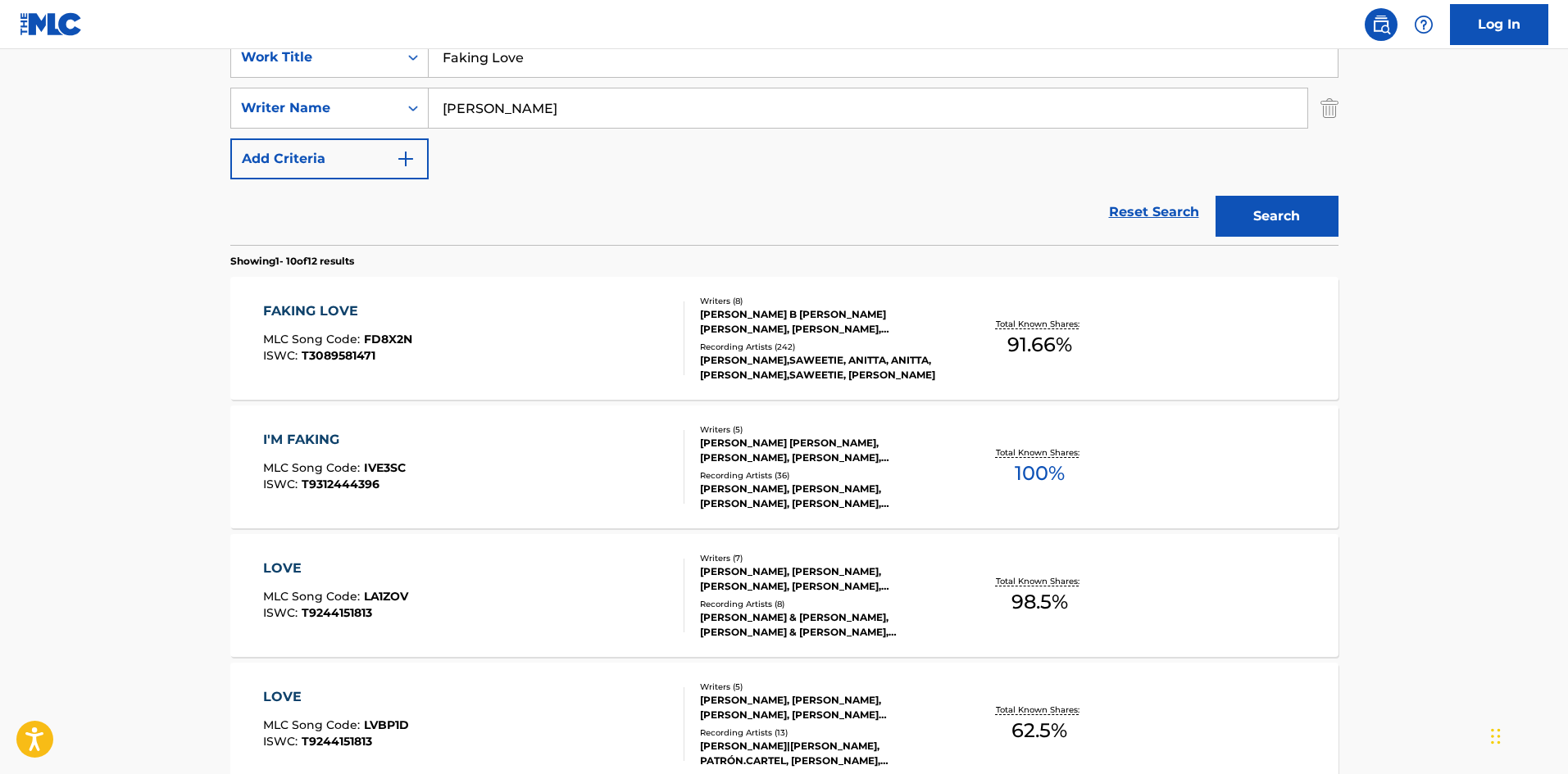
click at [378, 348] on div "MLC Song Code : FD8X2N" at bounding box center [337, 341] width 149 height 16
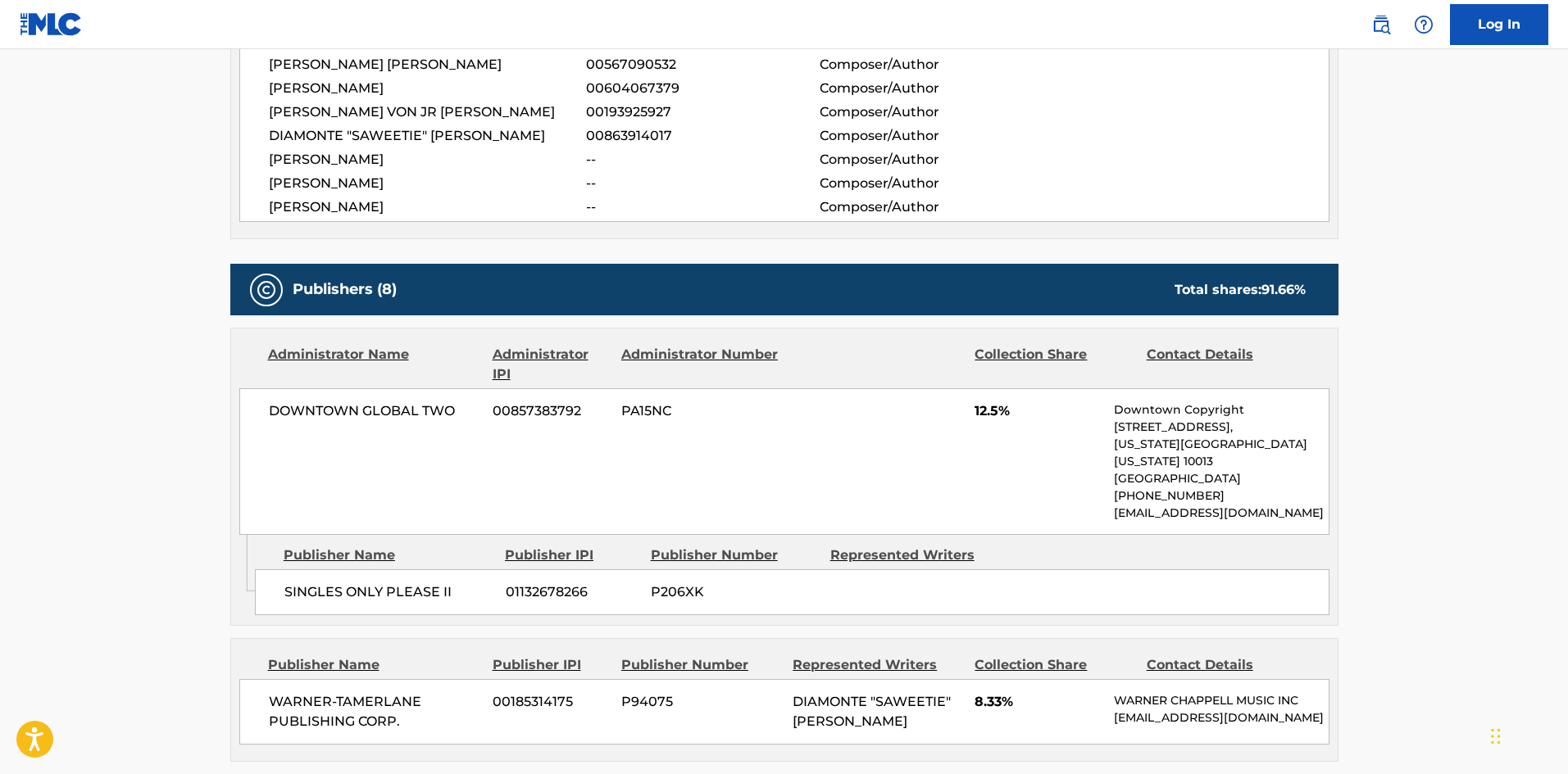
scroll to position [901, 0]
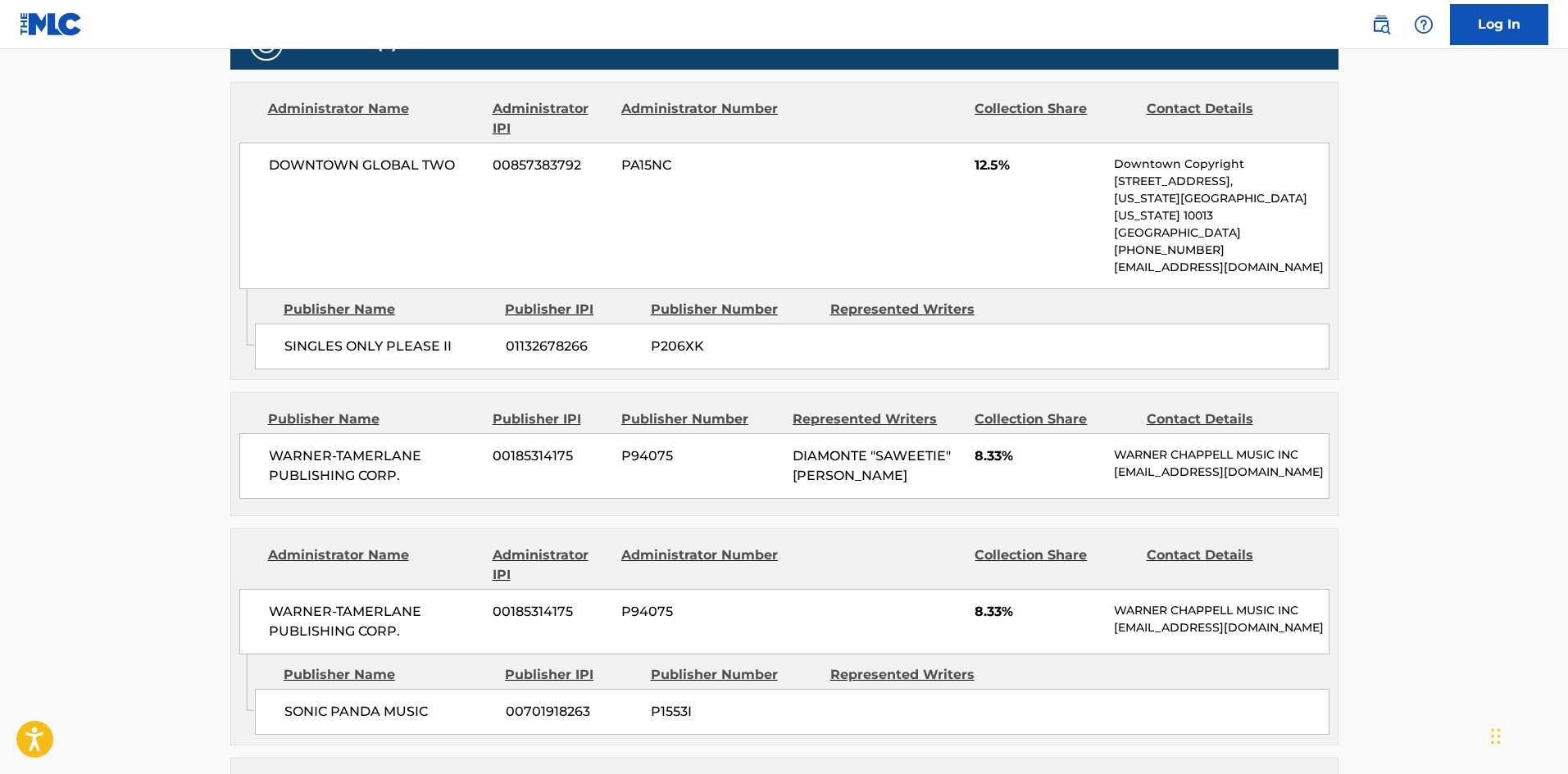
click at [289, 339] on div "SINGLES ONLY PLEASE II 01132678266 P206XK" at bounding box center [792, 347] width 1075 height 46
drag, startPoint x: 289, startPoint y: 339, endPoint x: 443, endPoint y: 337, distance: 154.0
click at [443, 337] on div "SINGLES ONLY PLEASE II 01132678266 P206XK" at bounding box center [792, 347] width 1075 height 46
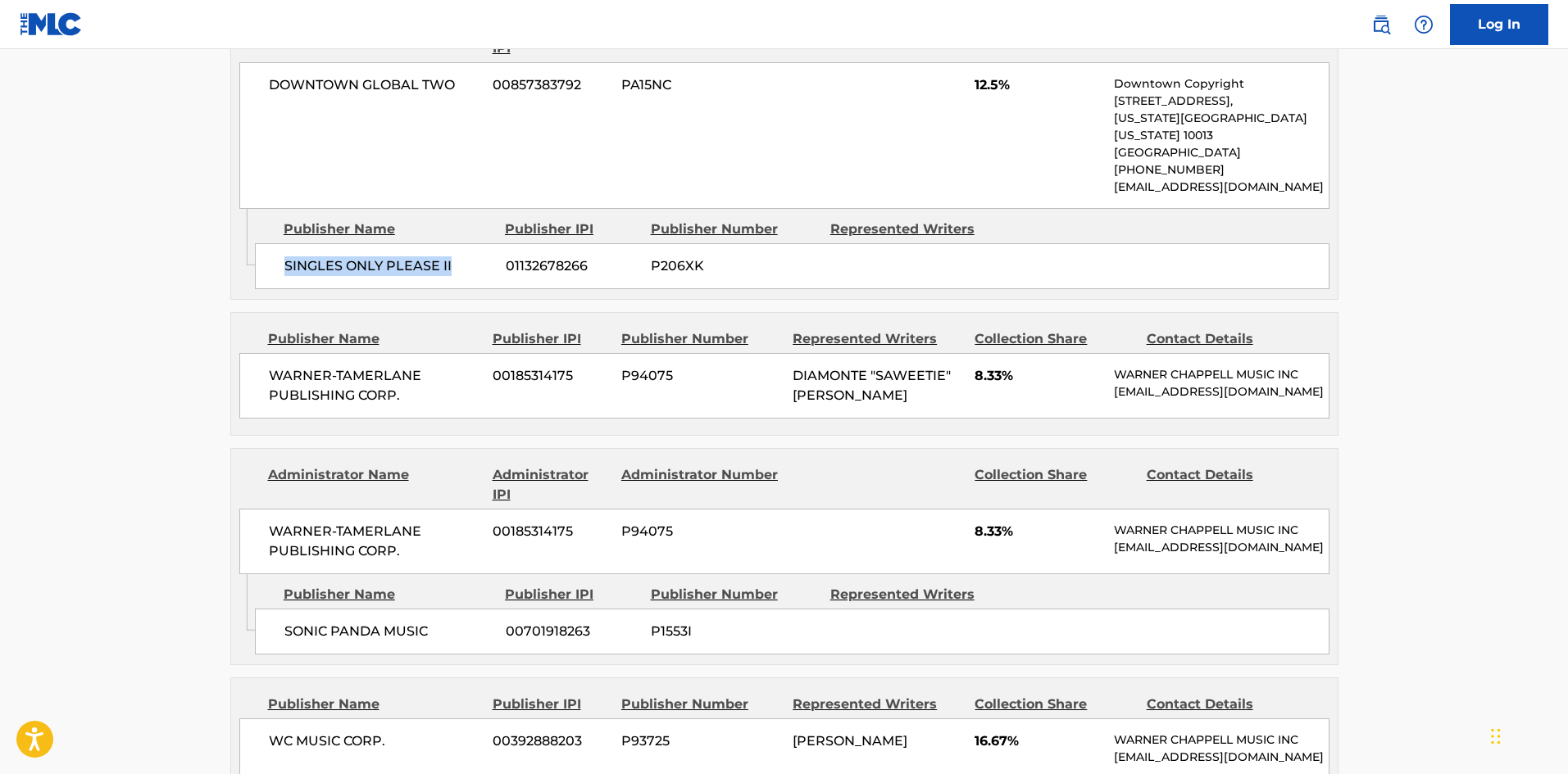
scroll to position [1147, 0]
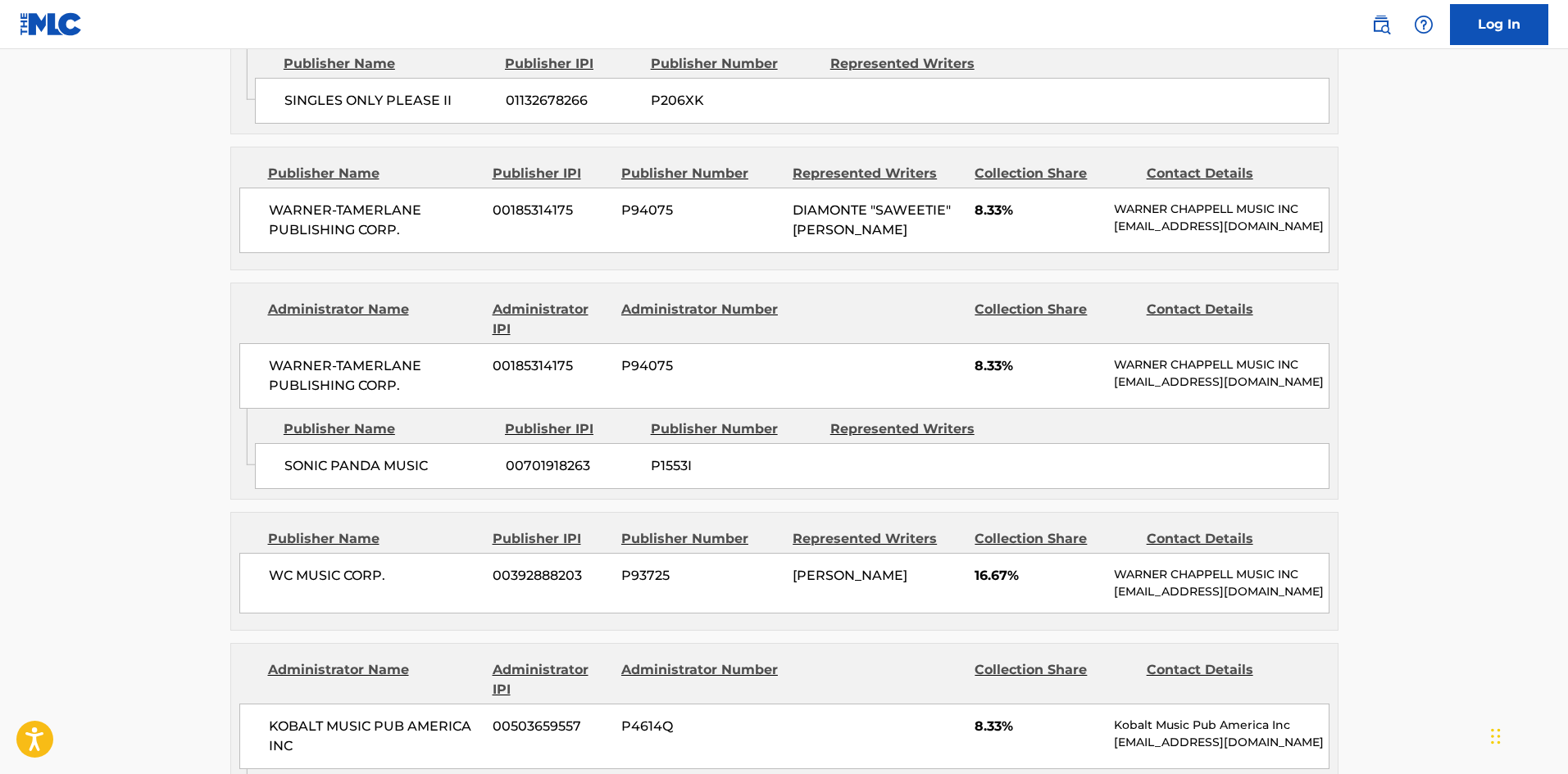
click at [300, 187] on div "WARNER-[PERSON_NAME] PUBLISHING CORP. 00185314175 P94075 DIAMONTE "SAWEETIE" [P…" at bounding box center [784, 220] width 1090 height 65
drag, startPoint x: 300, startPoint y: 181, endPoint x: 429, endPoint y: 213, distance: 132.9
click at [429, 213] on div "WARNER-[PERSON_NAME] PUBLISHING CORP. 00185314175 P94075 DIAMONTE "SAWEETIE" [P…" at bounding box center [784, 220] width 1090 height 65
click at [291, 475] on span "SONIC PANDA MUSIC" at bounding box center [389, 466] width 209 height 19
drag, startPoint x: 291, startPoint y: 475, endPoint x: 410, endPoint y: 476, distance: 119.0
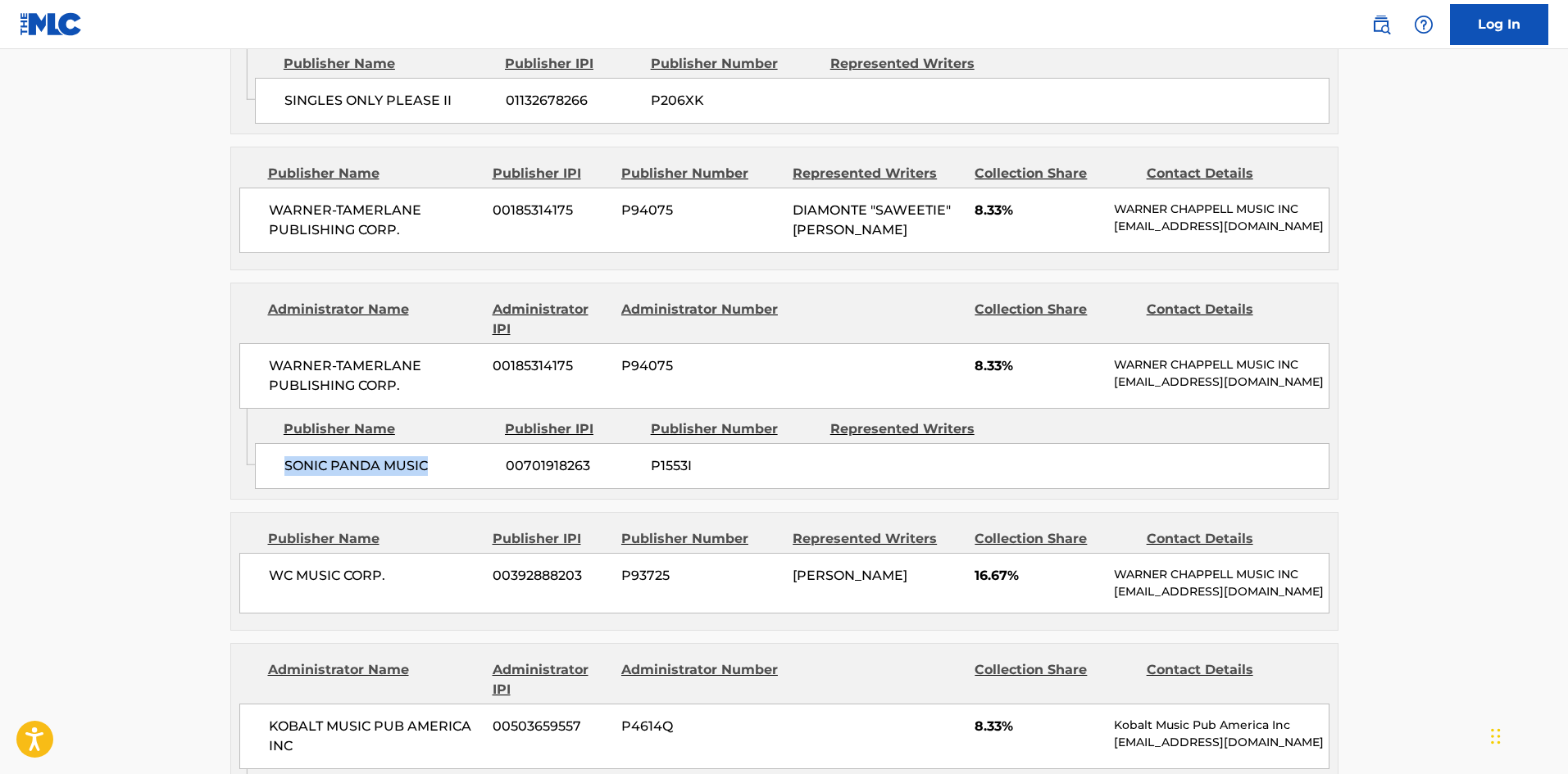
click at [410, 476] on span "SONIC PANDA MUSIC" at bounding box center [389, 466] width 209 height 19
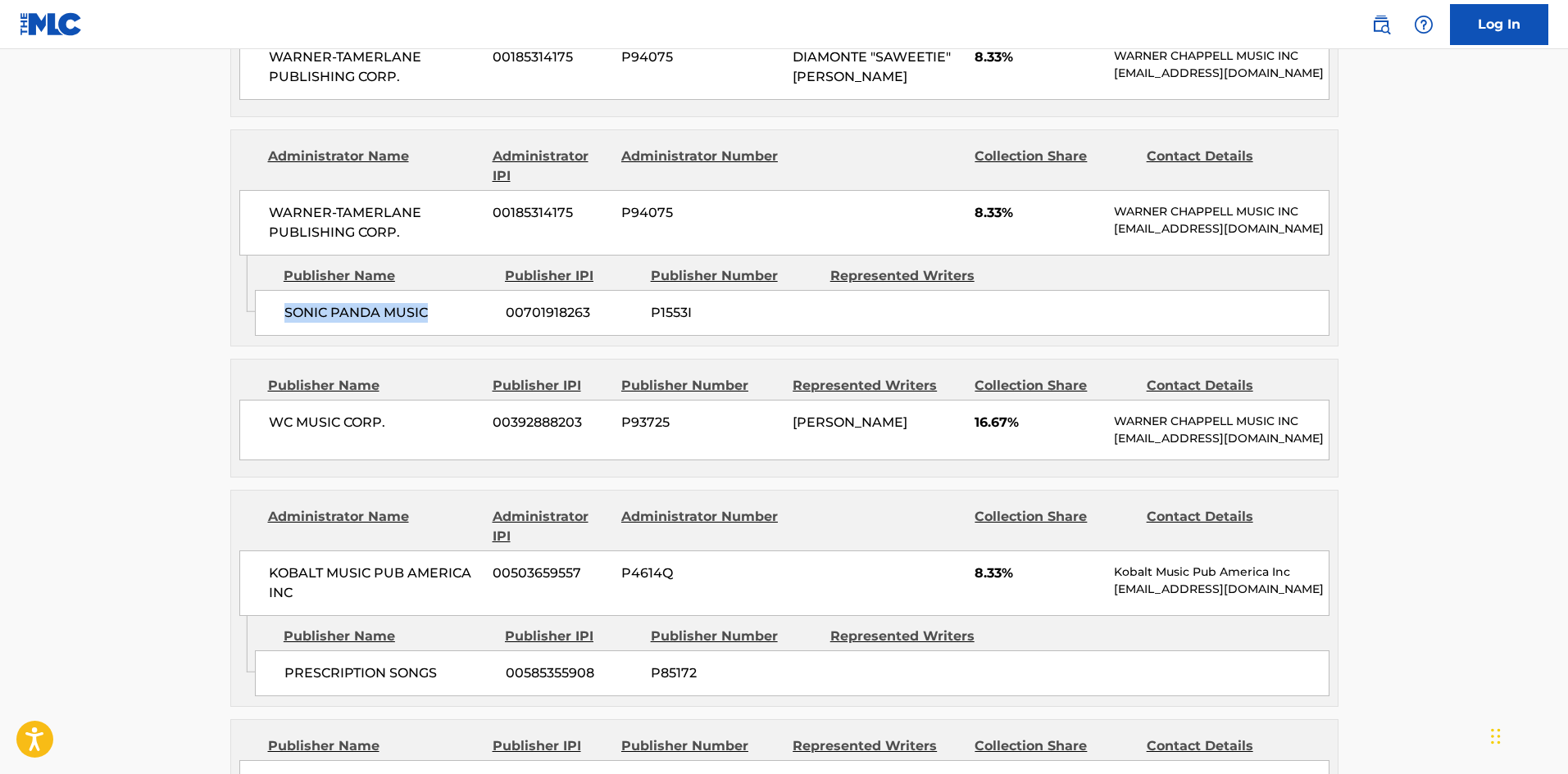
scroll to position [1392, 0]
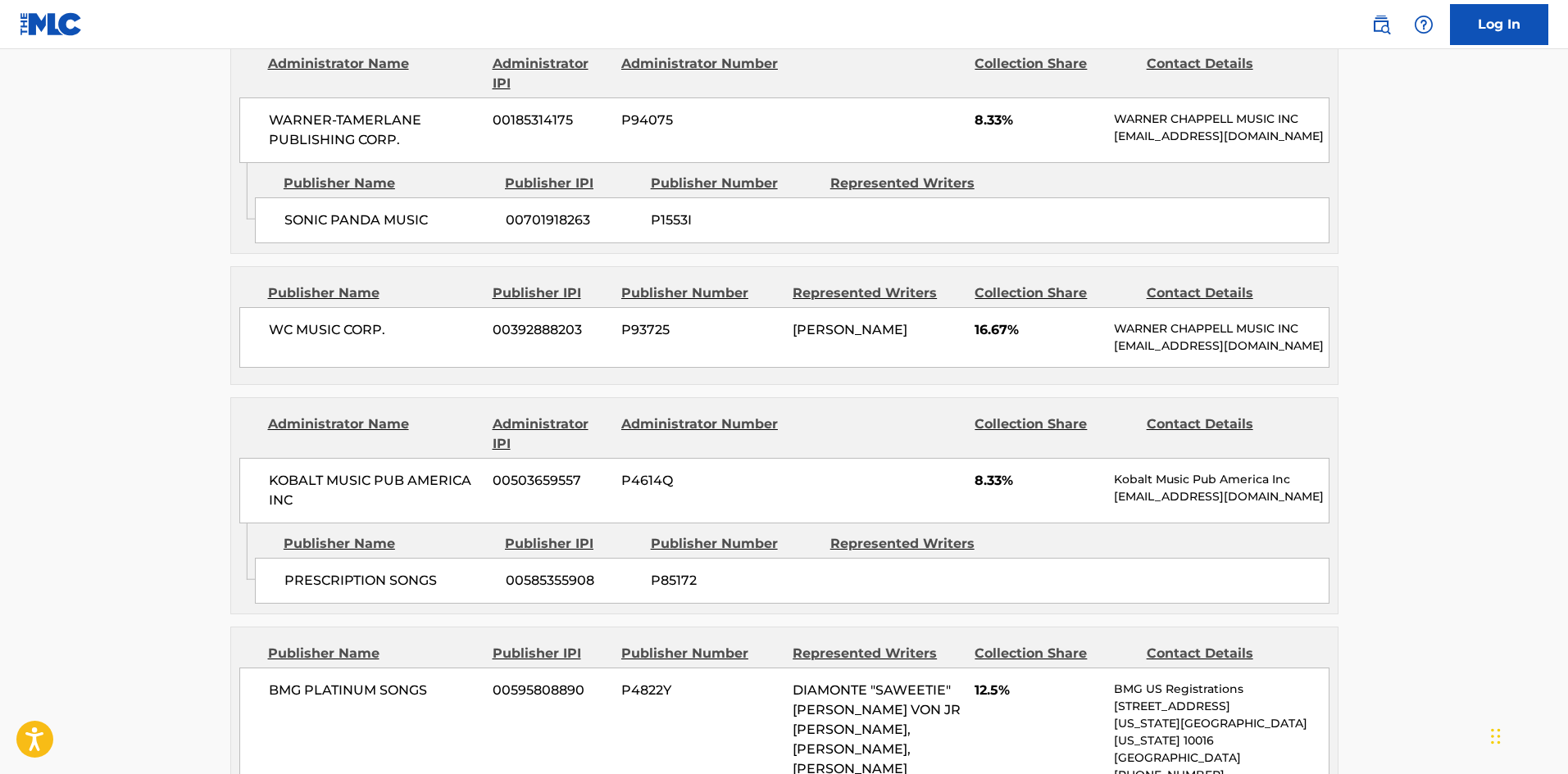
click at [261, 337] on div "WC MUSIC CORP. 00392888203 P93725 [PERSON_NAME] 16.67% [PERSON_NAME] MUSIC INC …" at bounding box center [784, 337] width 1090 height 61
drag, startPoint x: 261, startPoint y: 337, endPoint x: 405, endPoint y: 333, distance: 144.1
click at [405, 333] on div "WC MUSIC CORP. 00392888203 P93725 [PERSON_NAME] 16.67% [PERSON_NAME] MUSIC INC …" at bounding box center [784, 337] width 1090 height 61
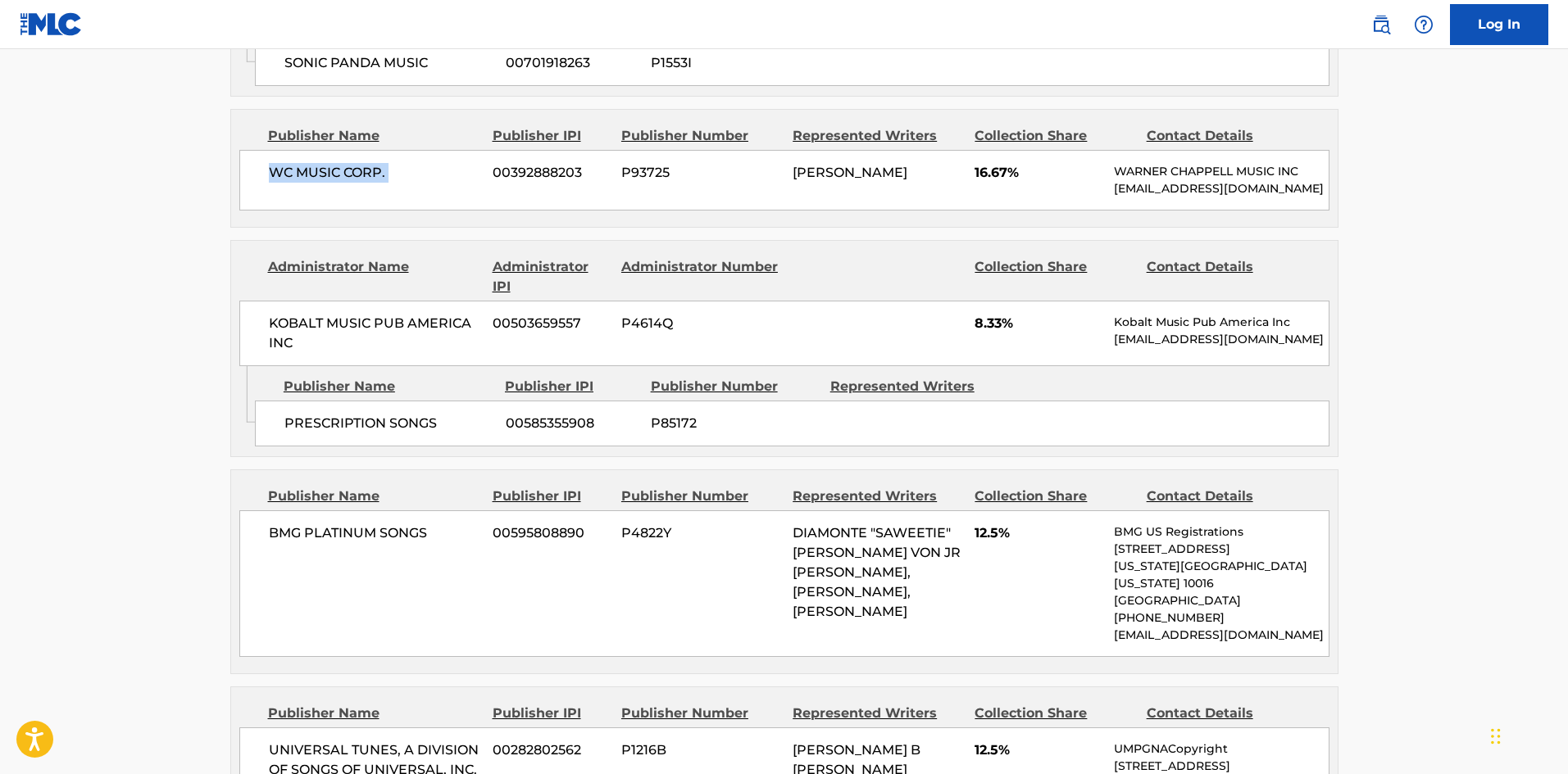
scroll to position [1557, 0]
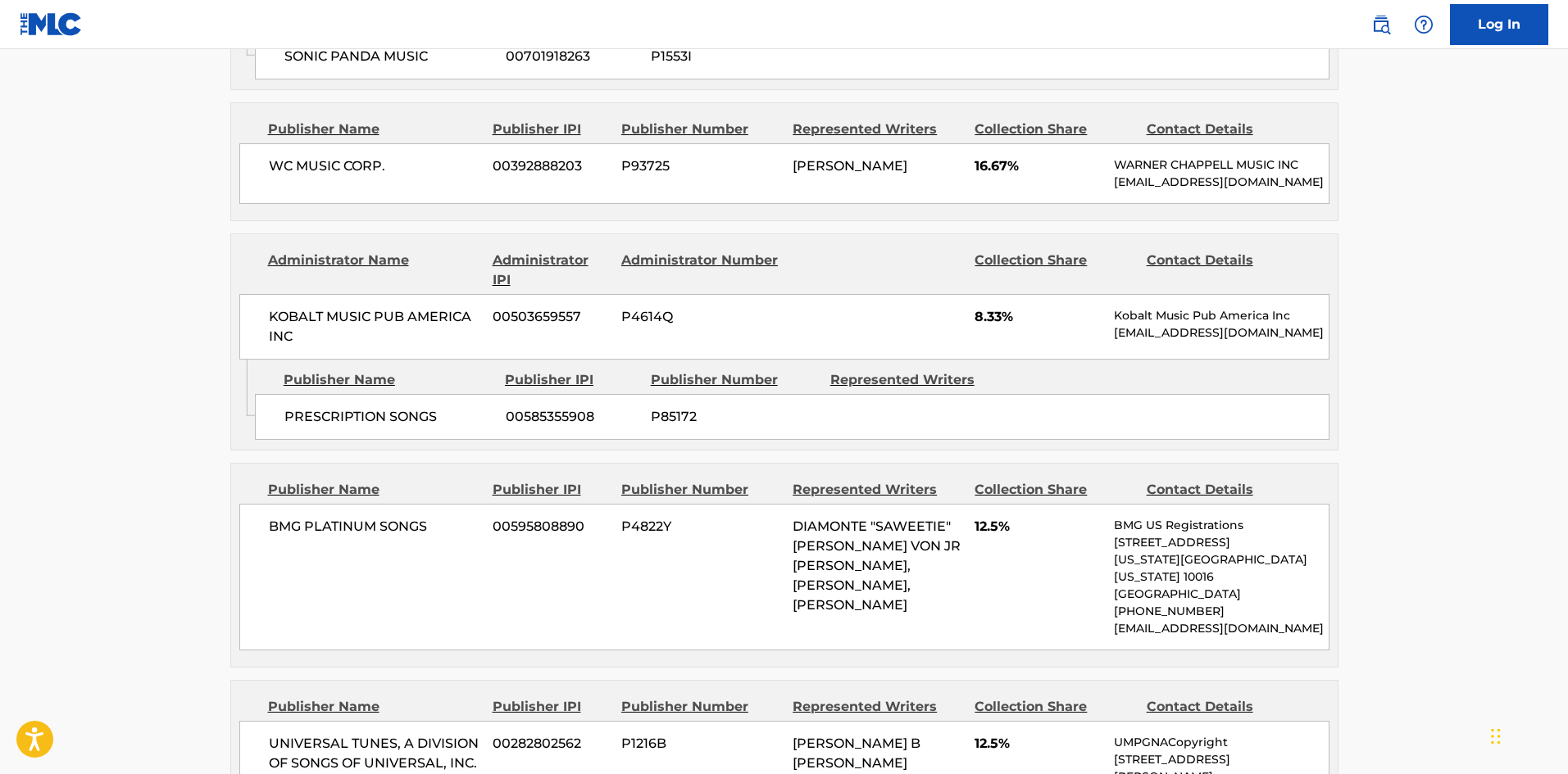
click at [333, 427] on span "PRESCRIPTION SONGS" at bounding box center [389, 416] width 209 height 19
drag, startPoint x: 333, startPoint y: 444, endPoint x: 381, endPoint y: 441, distance: 48.1
click at [381, 427] on span "PRESCRIPTION SONGS" at bounding box center [389, 416] width 209 height 19
click at [342, 427] on div "PRESCRIPTION SONGS 00585355908 P85172" at bounding box center [792, 417] width 1075 height 46
drag, startPoint x: 342, startPoint y: 427, endPoint x: 398, endPoint y: 435, distance: 56.6
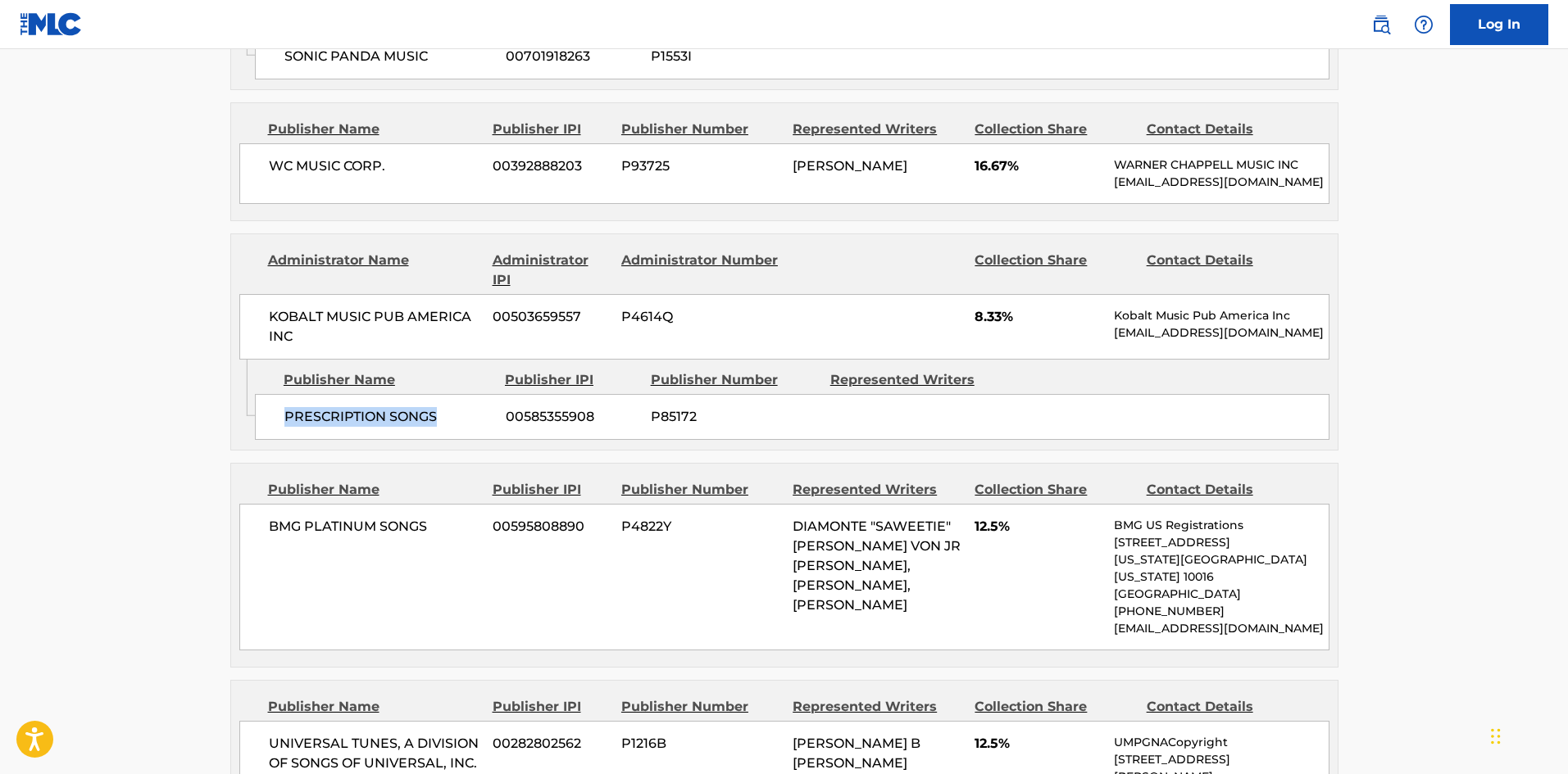
click at [398, 435] on div "PRESCRIPTION SONGS 00585355908 P85172" at bounding box center [792, 417] width 1075 height 46
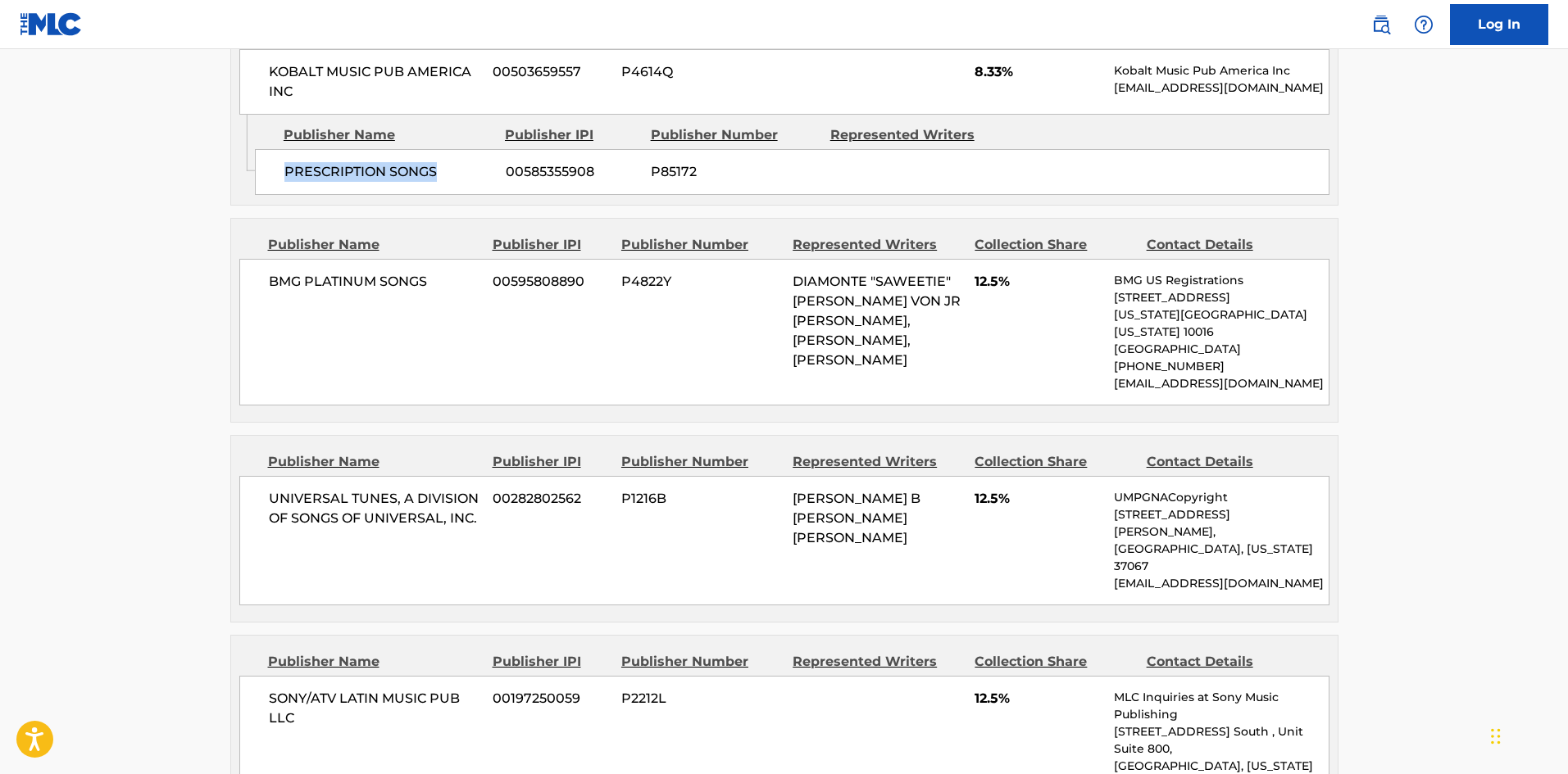
scroll to position [1802, 0]
click at [283, 290] on span "BMG PLATINUM SONGS" at bounding box center [374, 281] width 213 height 19
drag, startPoint x: 283, startPoint y: 311, endPoint x: 405, endPoint y: 307, distance: 122.1
click at [405, 290] on span "BMG PLATINUM SONGS" at bounding box center [374, 281] width 213 height 19
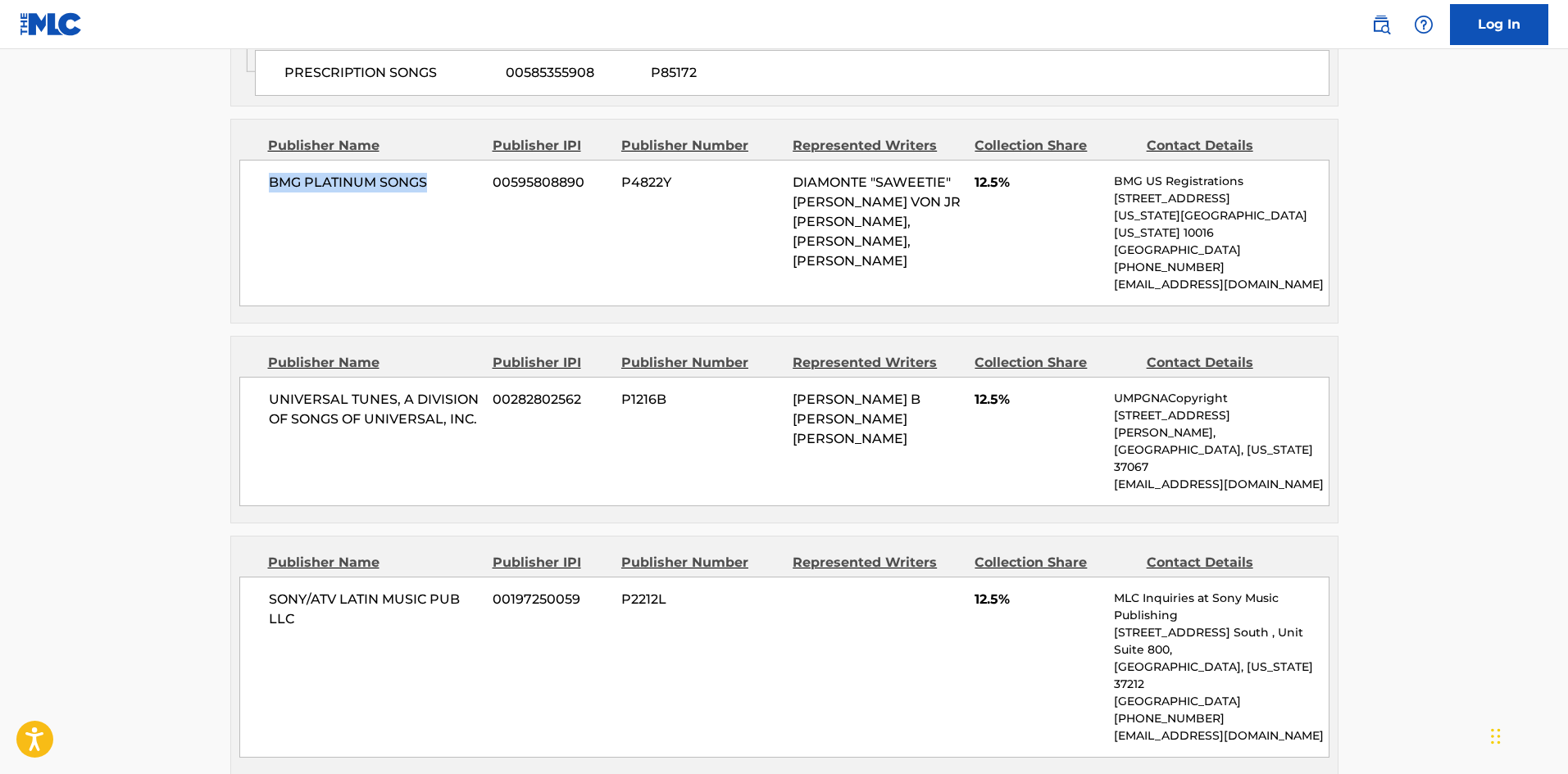
scroll to position [1966, 0]
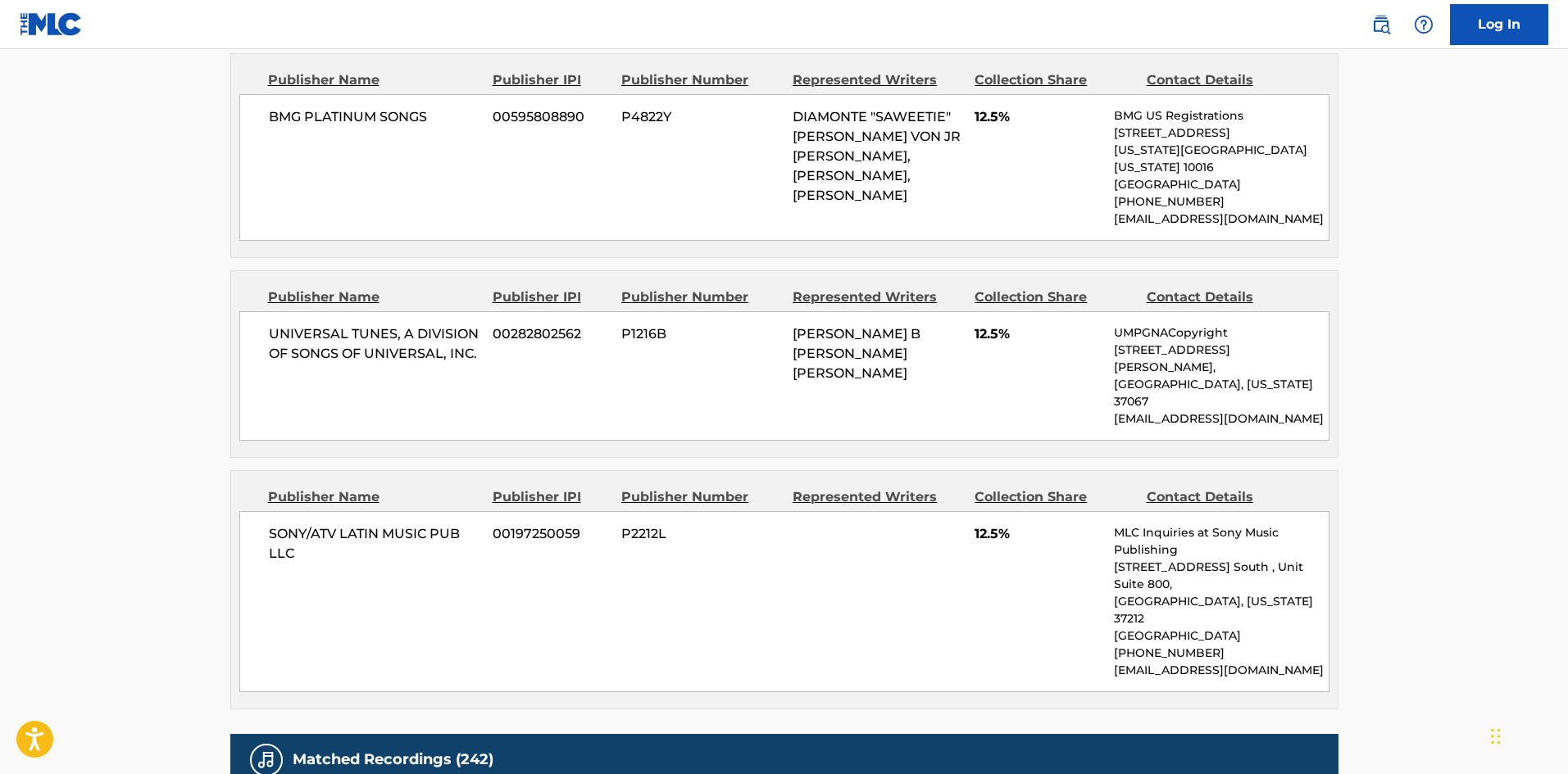
click at [281, 351] on span "UNIVERSAL TUNES, A DIVISION OF SONGS OF UNIVERSAL, INC." at bounding box center [374, 343] width 213 height 39
drag, startPoint x: 281, startPoint y: 351, endPoint x: 443, endPoint y: 363, distance: 162.4
click at [545, 395] on div "UNIVERSAL TUNES, A DIVISION OF SONGS OF UNIVERSAL, INC. 00282802562 P1216B [PER…" at bounding box center [784, 376] width 1090 height 130
click at [341, 346] on span "UNIVERSAL TUNES, A DIVISION OF SONGS OF UNIVERSAL, INC." at bounding box center [374, 343] width 213 height 39
click at [286, 349] on span "UNIVERSAL TUNES, A DIVISION OF SONGS OF UNIVERSAL, INC." at bounding box center [374, 343] width 213 height 39
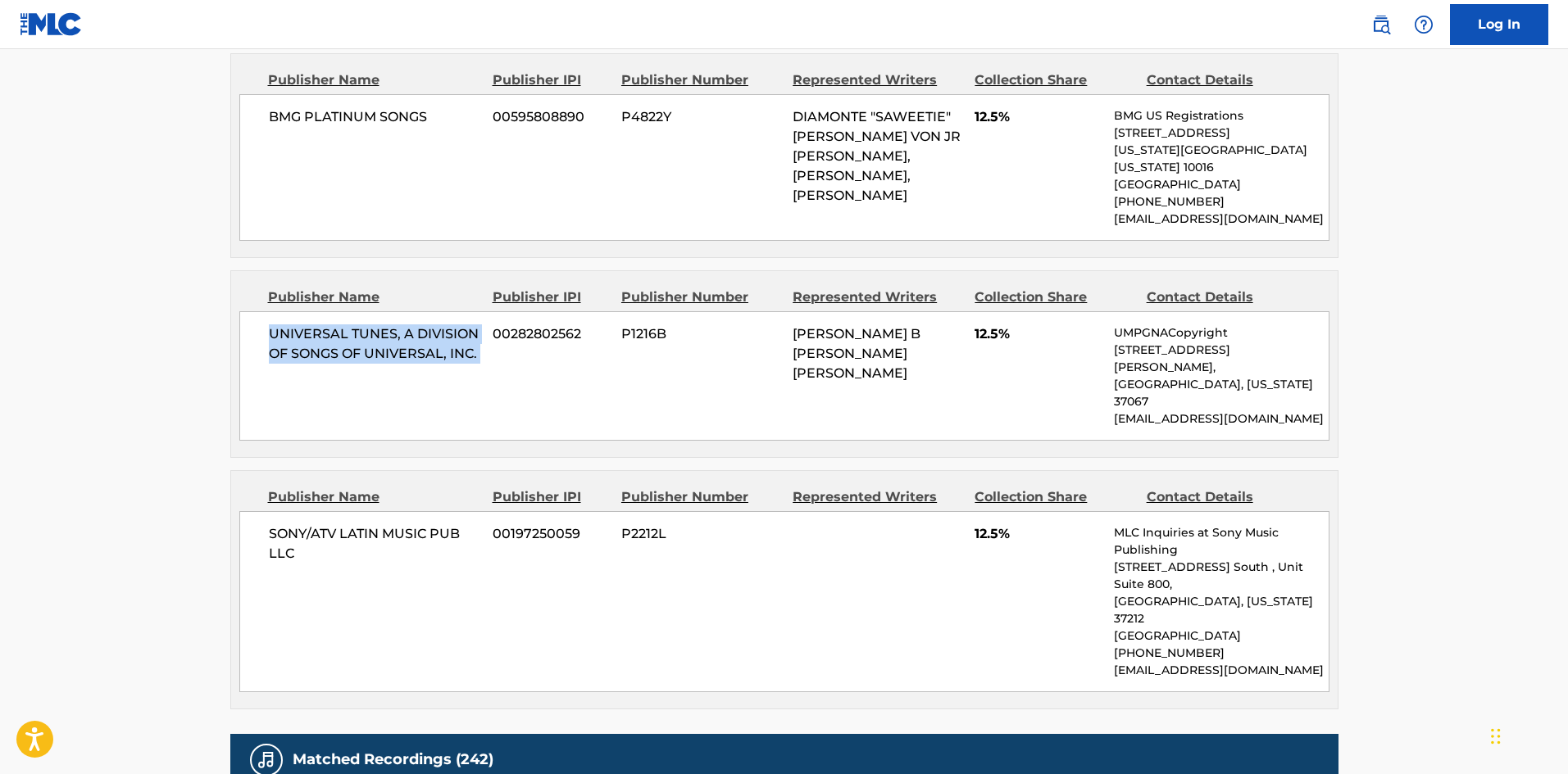
drag, startPoint x: 286, startPoint y: 349, endPoint x: 480, endPoint y: 371, distance: 195.2
click at [480, 371] on div "UNIVERSAL TUNES, A DIVISION OF SONGS OF UNIVERSAL, INC. 00282802562 P1216B [PER…" at bounding box center [784, 376] width 1090 height 130
click at [291, 524] on span "SONY/ATV LATIN MUSIC PUB LLC" at bounding box center [374, 543] width 213 height 39
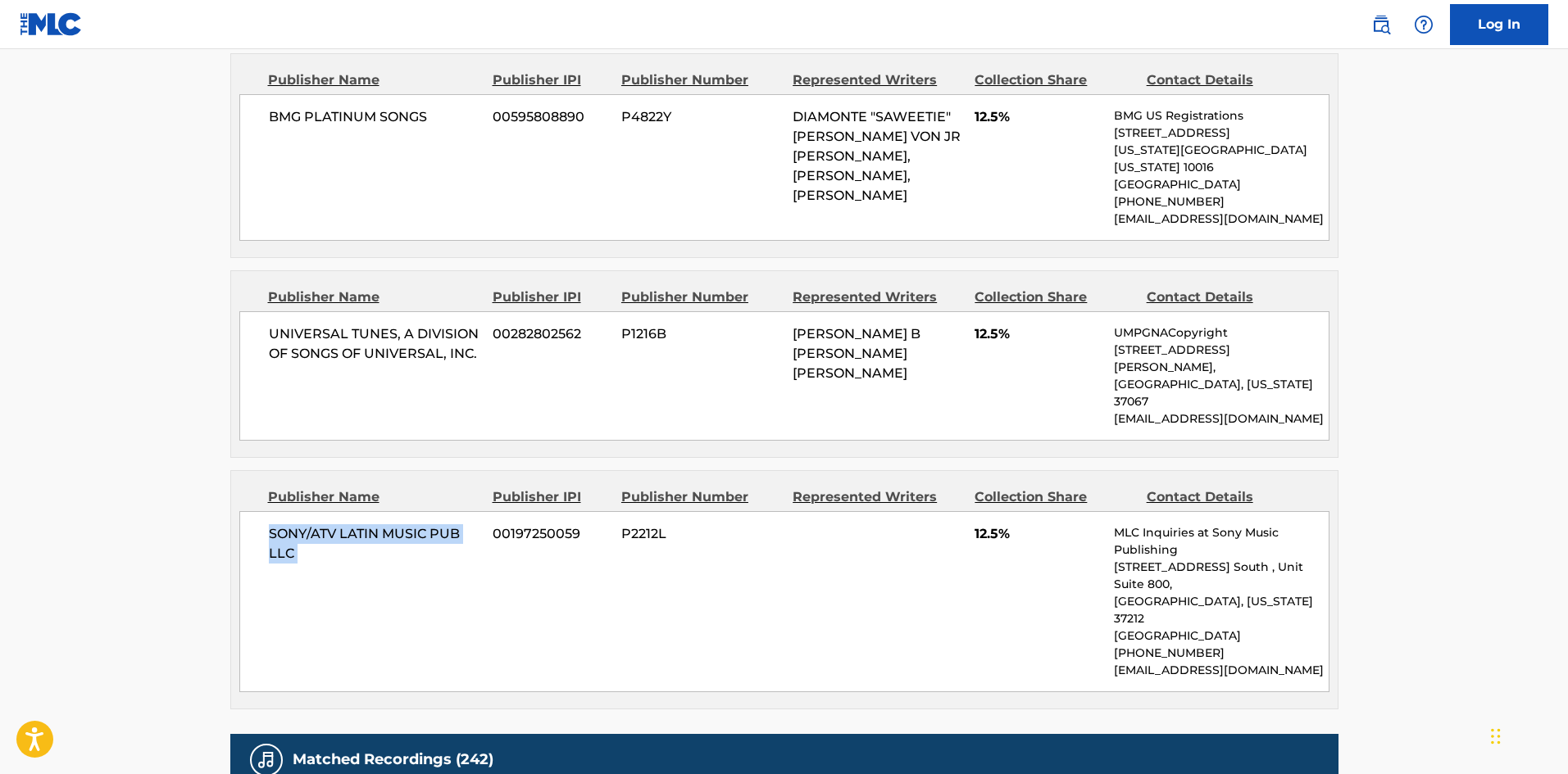
drag, startPoint x: 291, startPoint y: 501, endPoint x: 307, endPoint y: 522, distance: 26.4
click at [307, 524] on span "SONY/ATV LATIN MUSIC PUB LLC" at bounding box center [374, 543] width 213 height 39
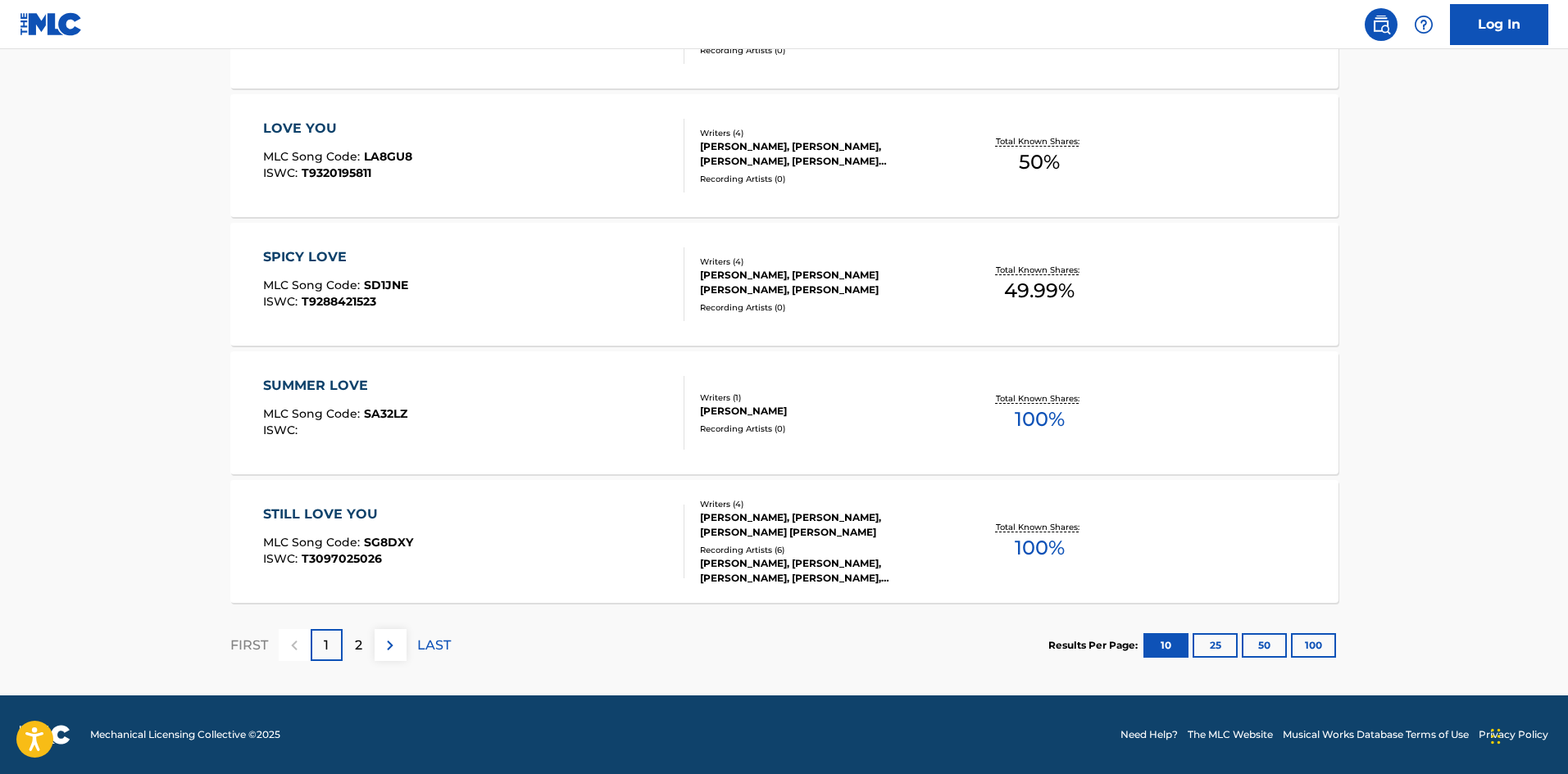
scroll to position [328, 0]
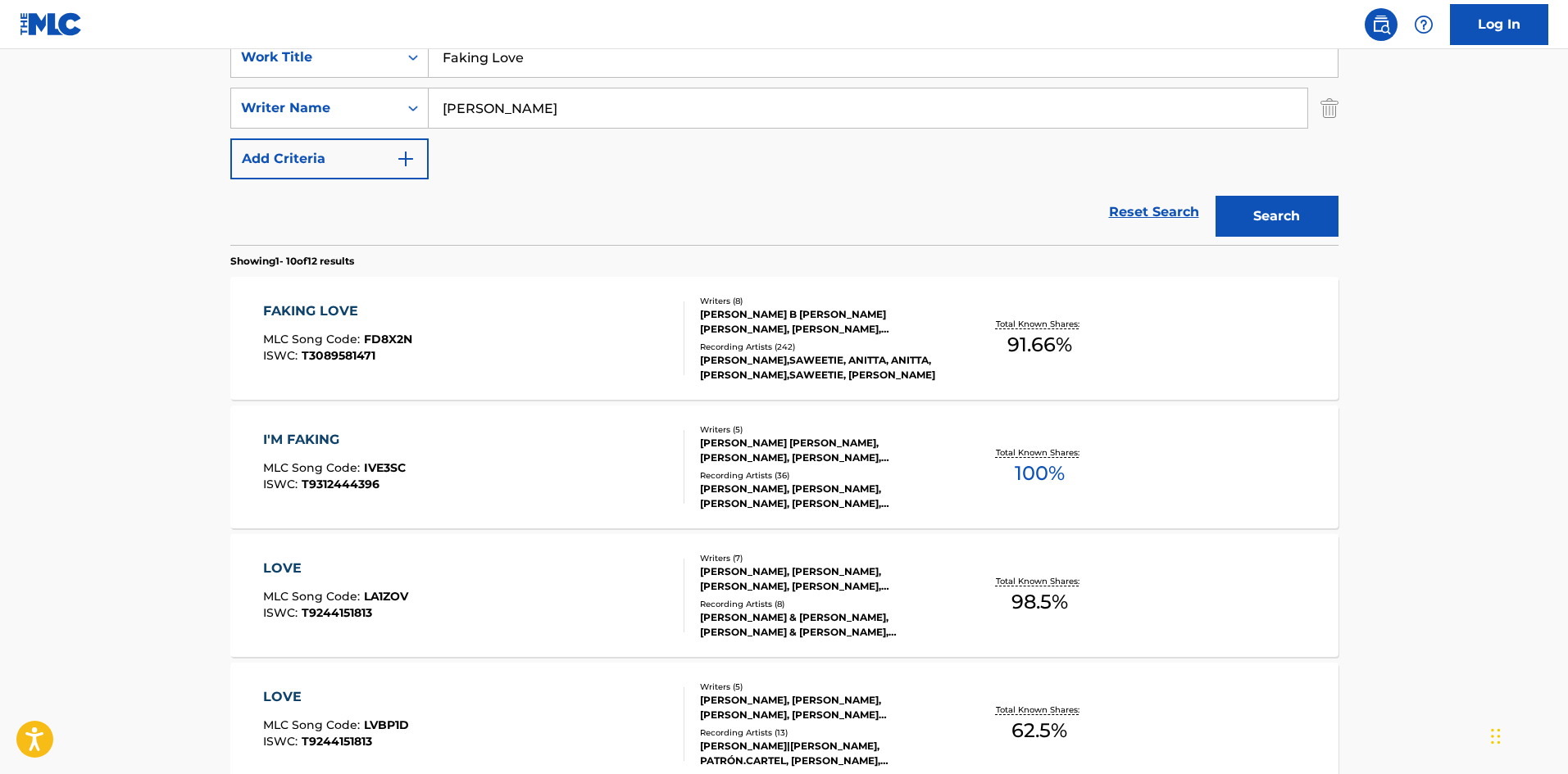
click at [613, 53] on input "Faking Love" at bounding box center [883, 57] width 909 height 39
paste input "Gata"
type input "Gata"
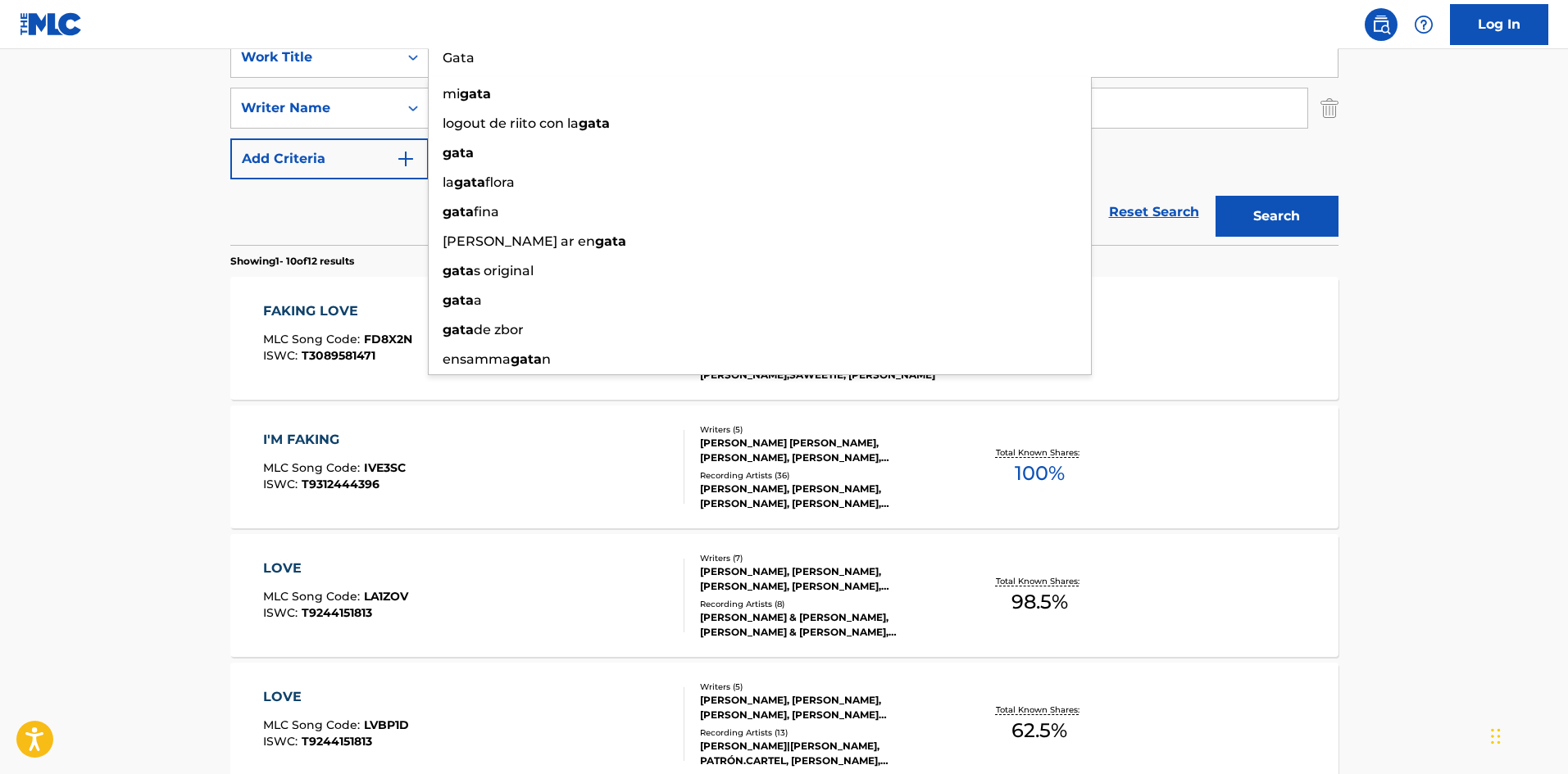
click at [45, 270] on main "The MLC Public Work Search The accuracy and completeness of The MLC's data is d…" at bounding box center [784, 685] width 1568 height 1928
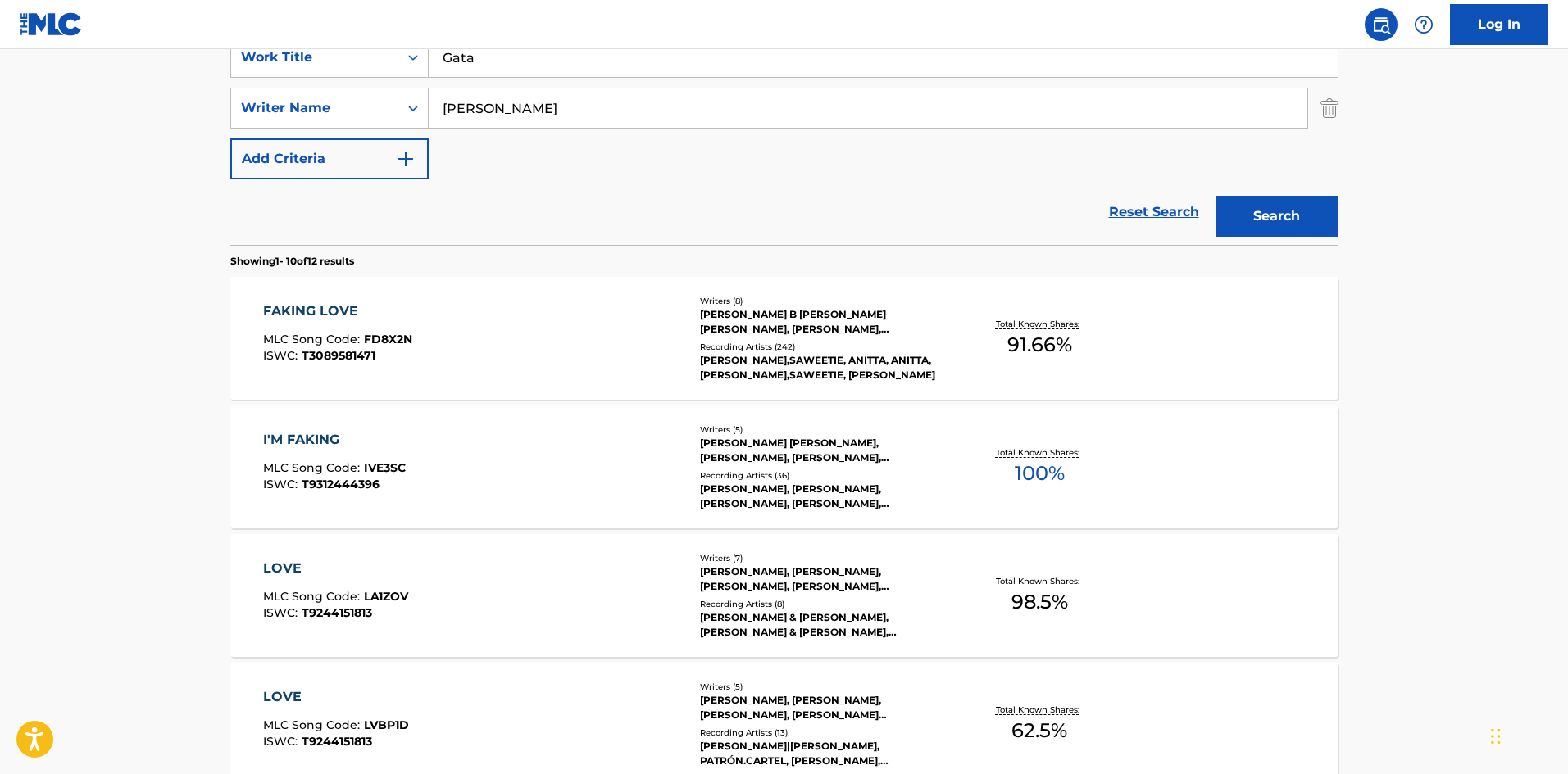
click at [551, 101] on input "[PERSON_NAME]" at bounding box center [868, 108] width 878 height 39
paste input "[PERSON_NAME]"
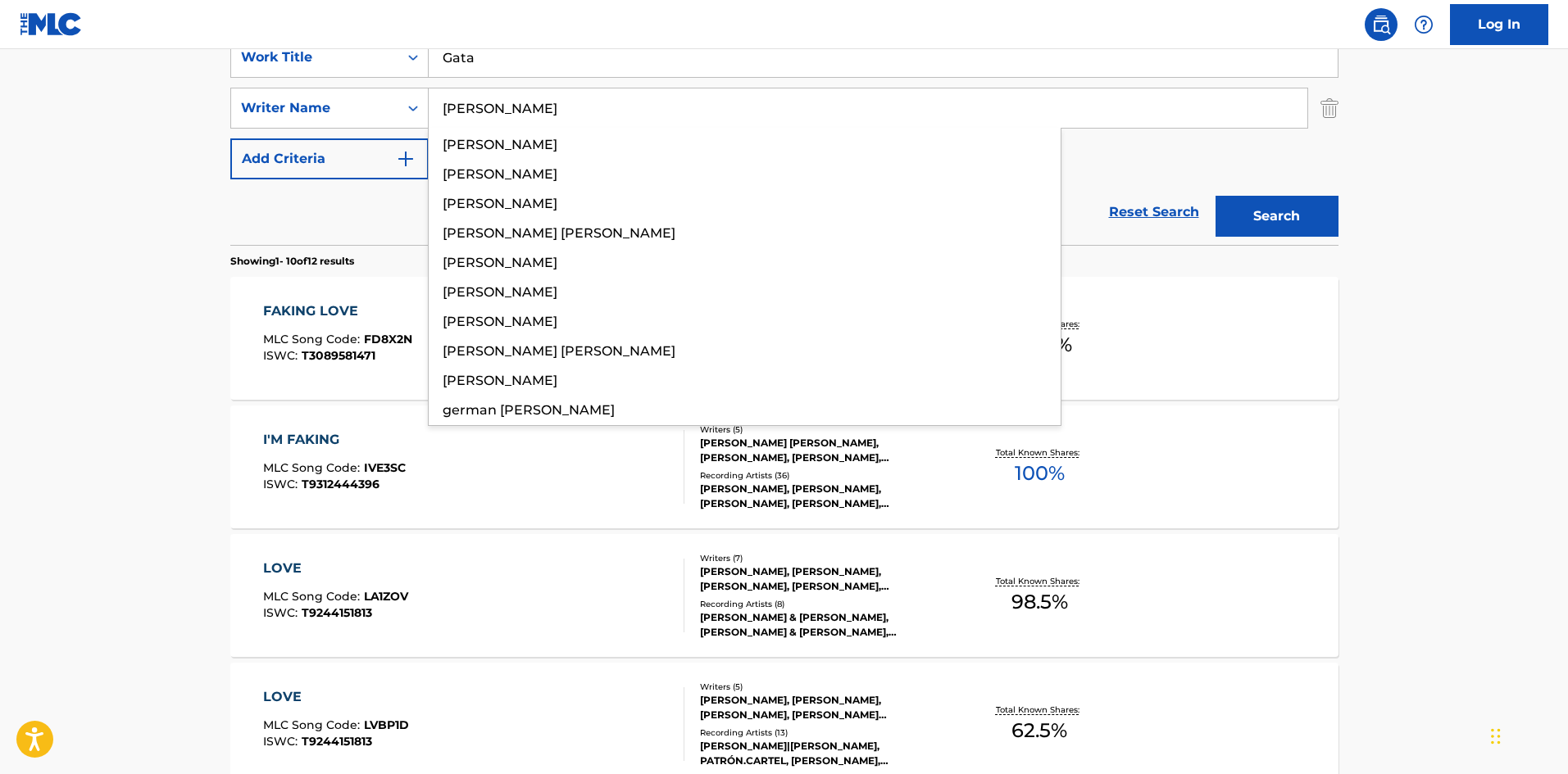
click at [1232, 212] on button "Search" at bounding box center [1277, 216] width 123 height 41
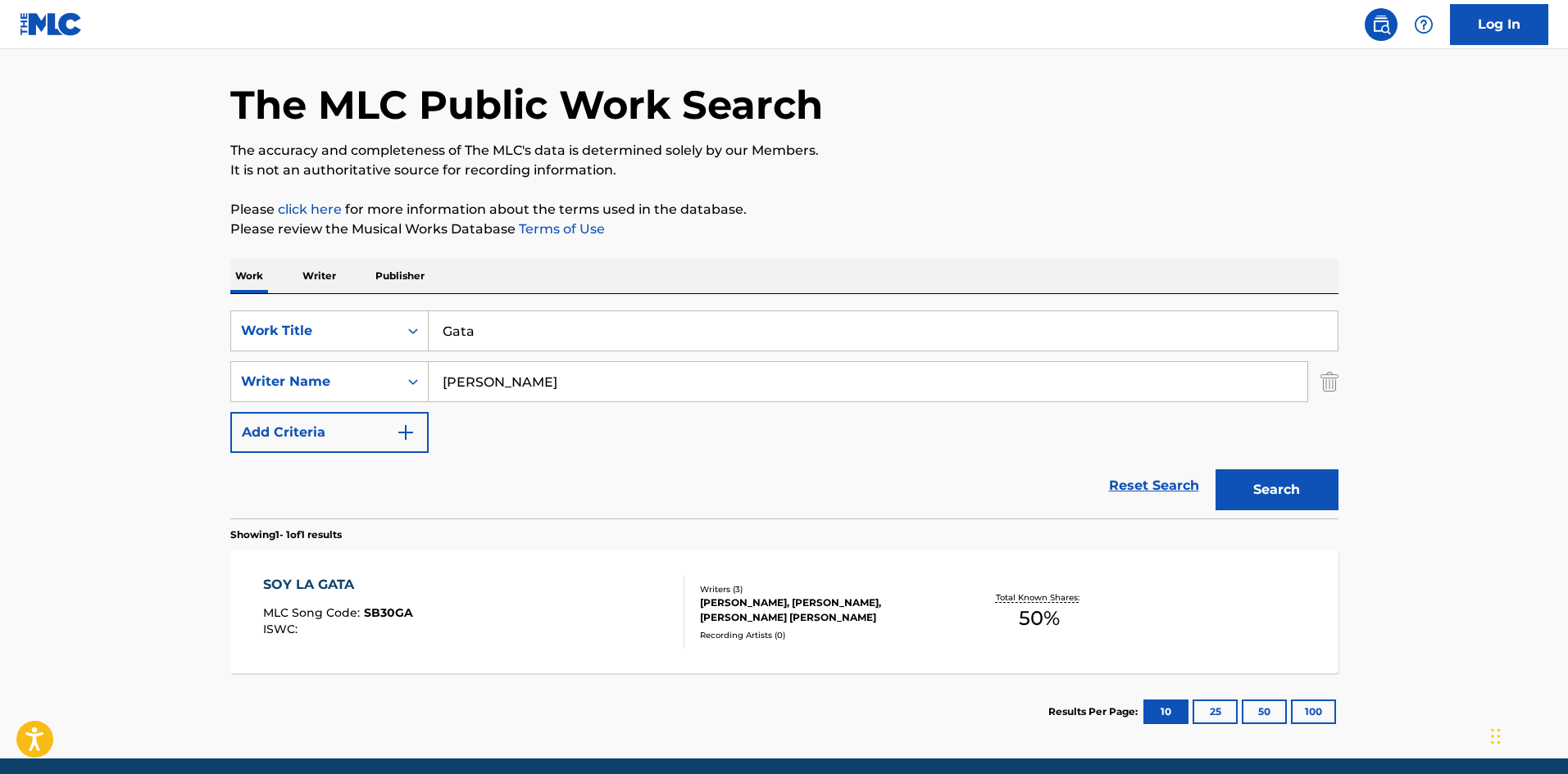
scroll to position [117, 0]
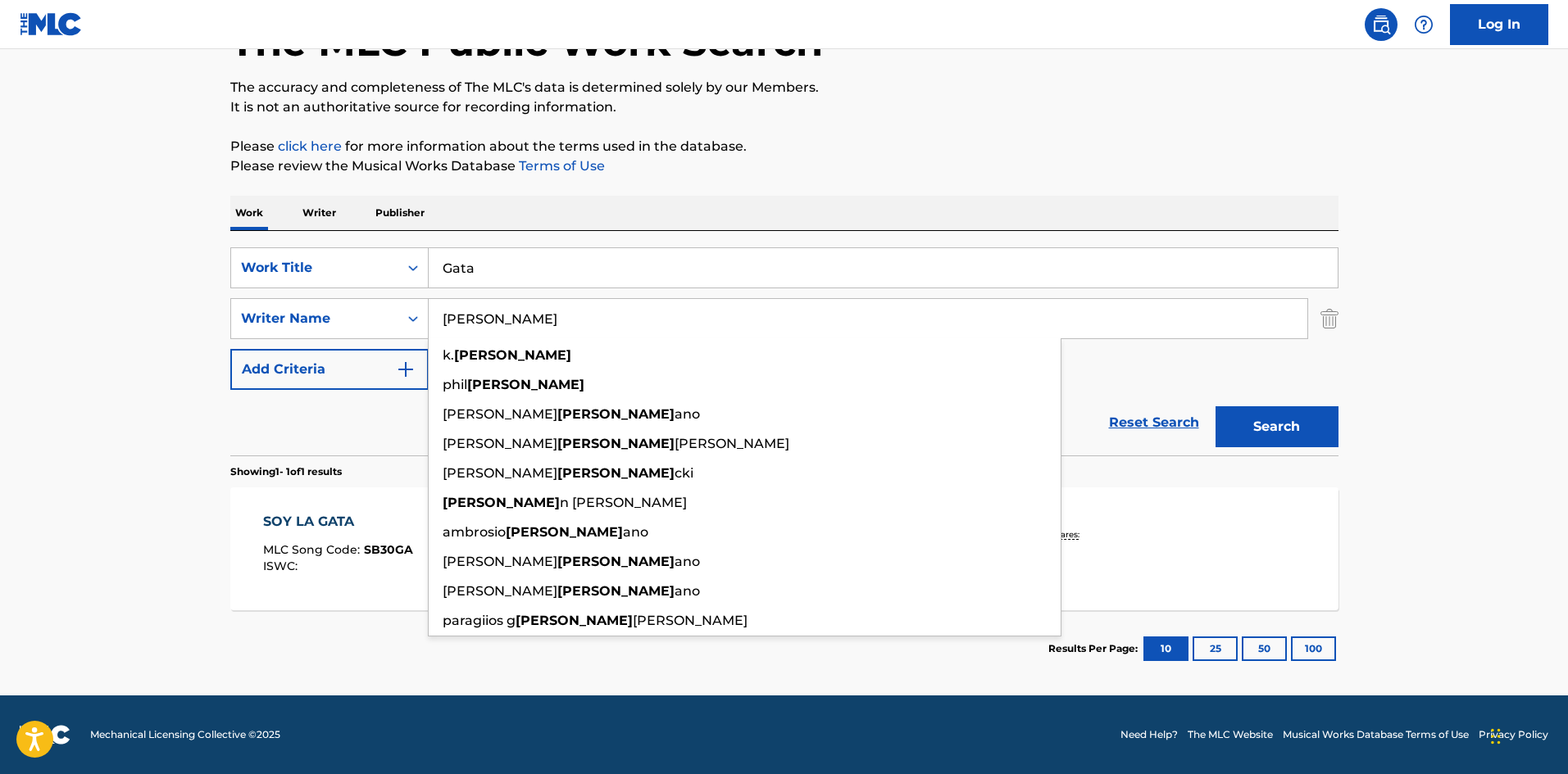
click at [493, 316] on input "[PERSON_NAME]" at bounding box center [868, 318] width 878 height 39
paste input "[PERSON_NAME]"
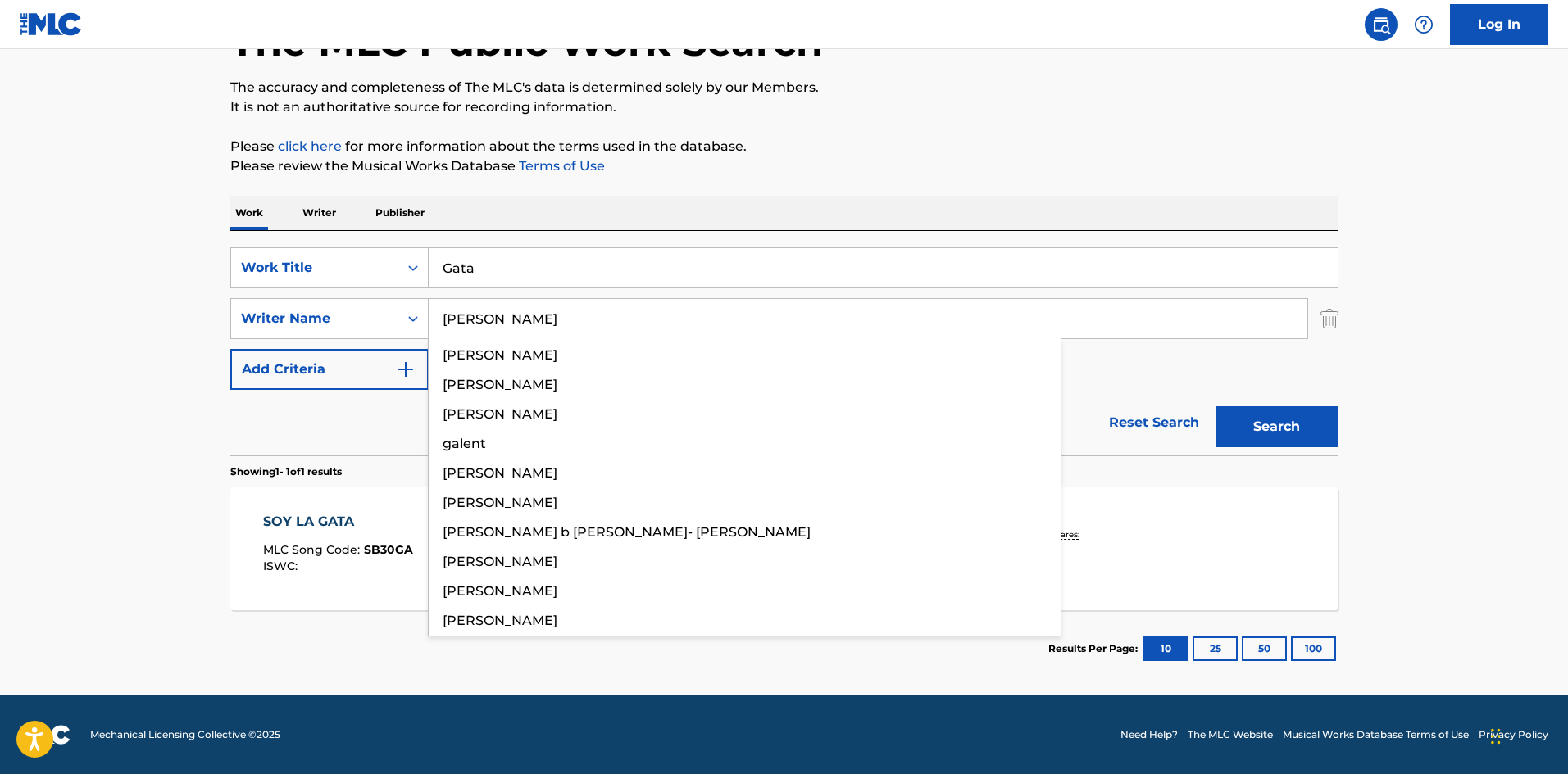
type input "[PERSON_NAME]"
click at [1316, 471] on section "Showing 1 - 1 of 1 results" at bounding box center [784, 467] width 1108 height 24
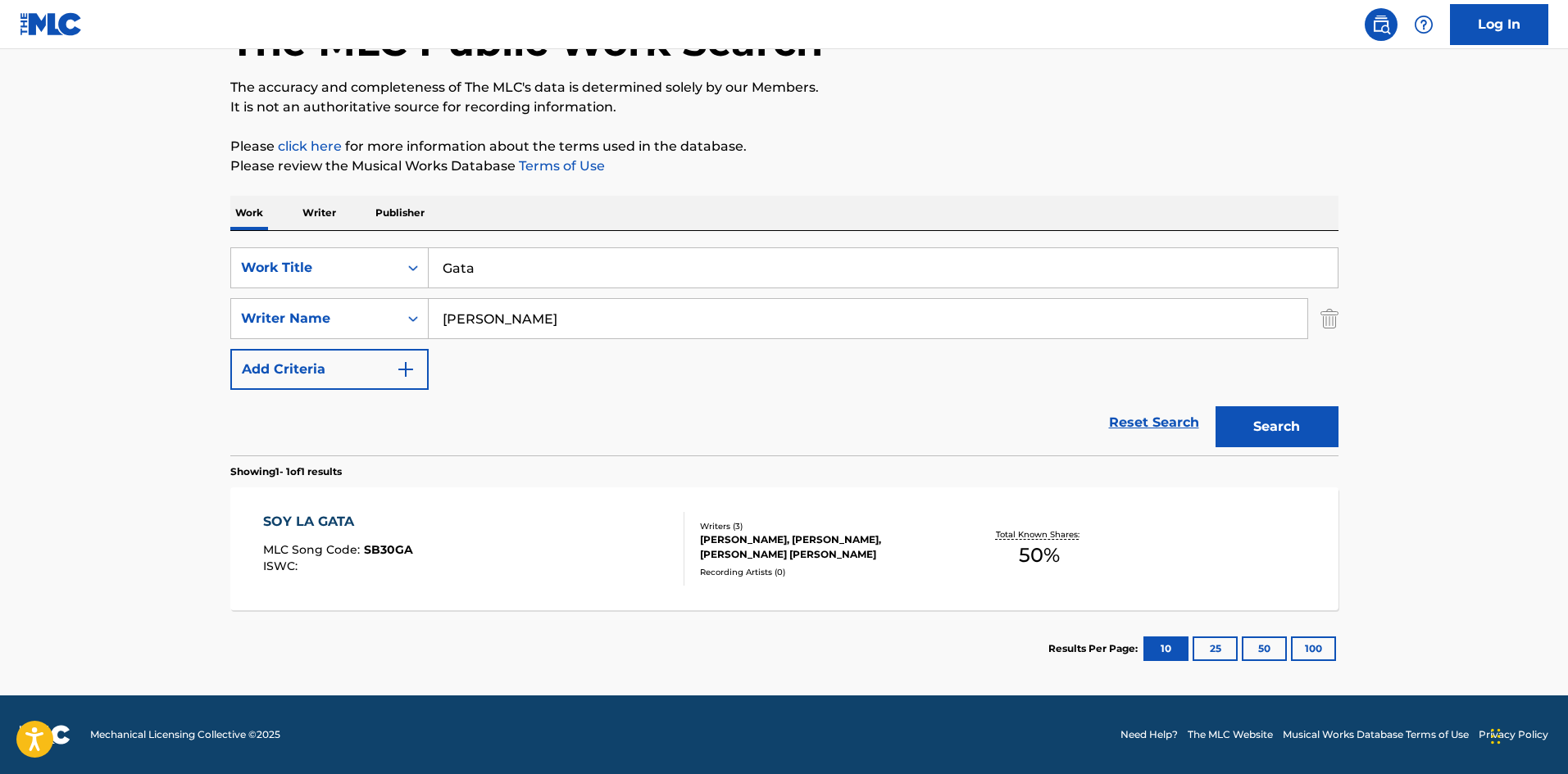
click at [1292, 411] on button "Search" at bounding box center [1277, 427] width 123 height 41
click at [489, 551] on div "GATA MLC Song Code : GE2I8H ISWC :" at bounding box center [473, 548] width 421 height 74
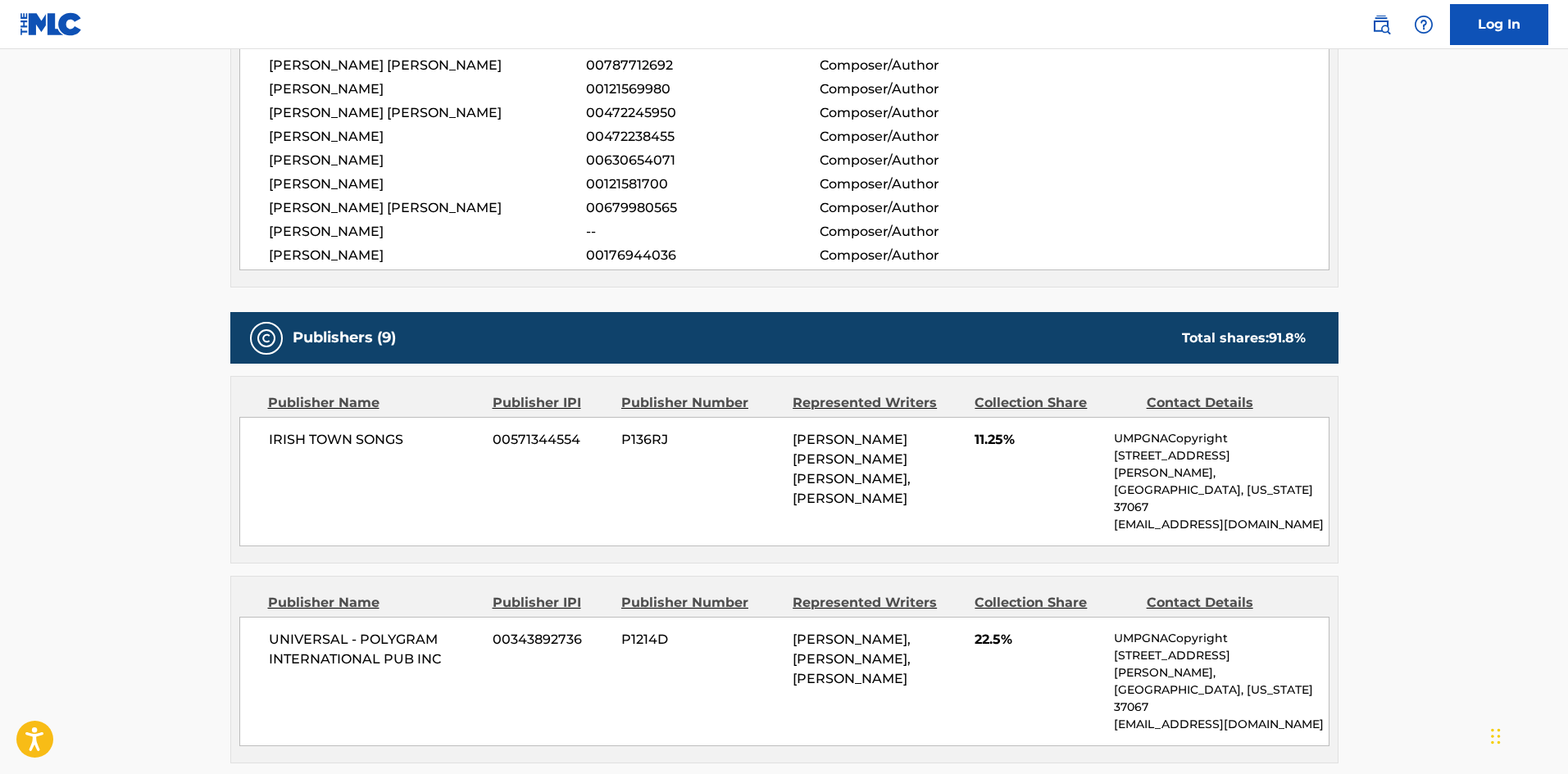
scroll to position [901, 0]
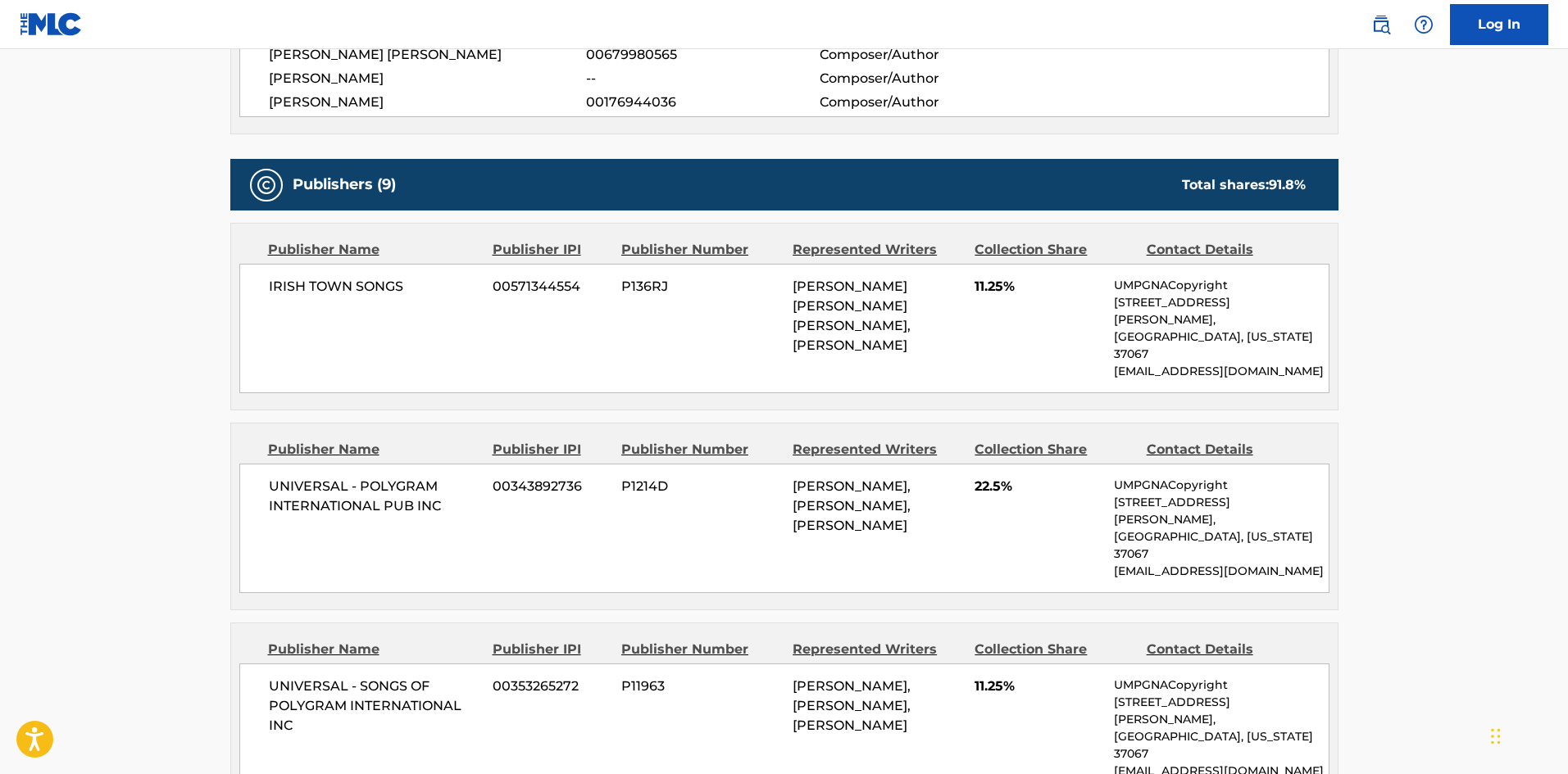
click at [276, 288] on span "IRISH TOWN SONGS" at bounding box center [374, 287] width 213 height 19
drag, startPoint x: 276, startPoint y: 288, endPoint x: 319, endPoint y: 289, distance: 43.0
click at [322, 289] on span "IRISH TOWN SONGS" at bounding box center [374, 287] width 213 height 19
click at [278, 477] on span "UNIVERSAL - POLYGRAM INTERNATIONAL PUB INC" at bounding box center [374, 496] width 213 height 39
drag, startPoint x: 278, startPoint y: 445, endPoint x: 427, endPoint y: 475, distance: 152.0
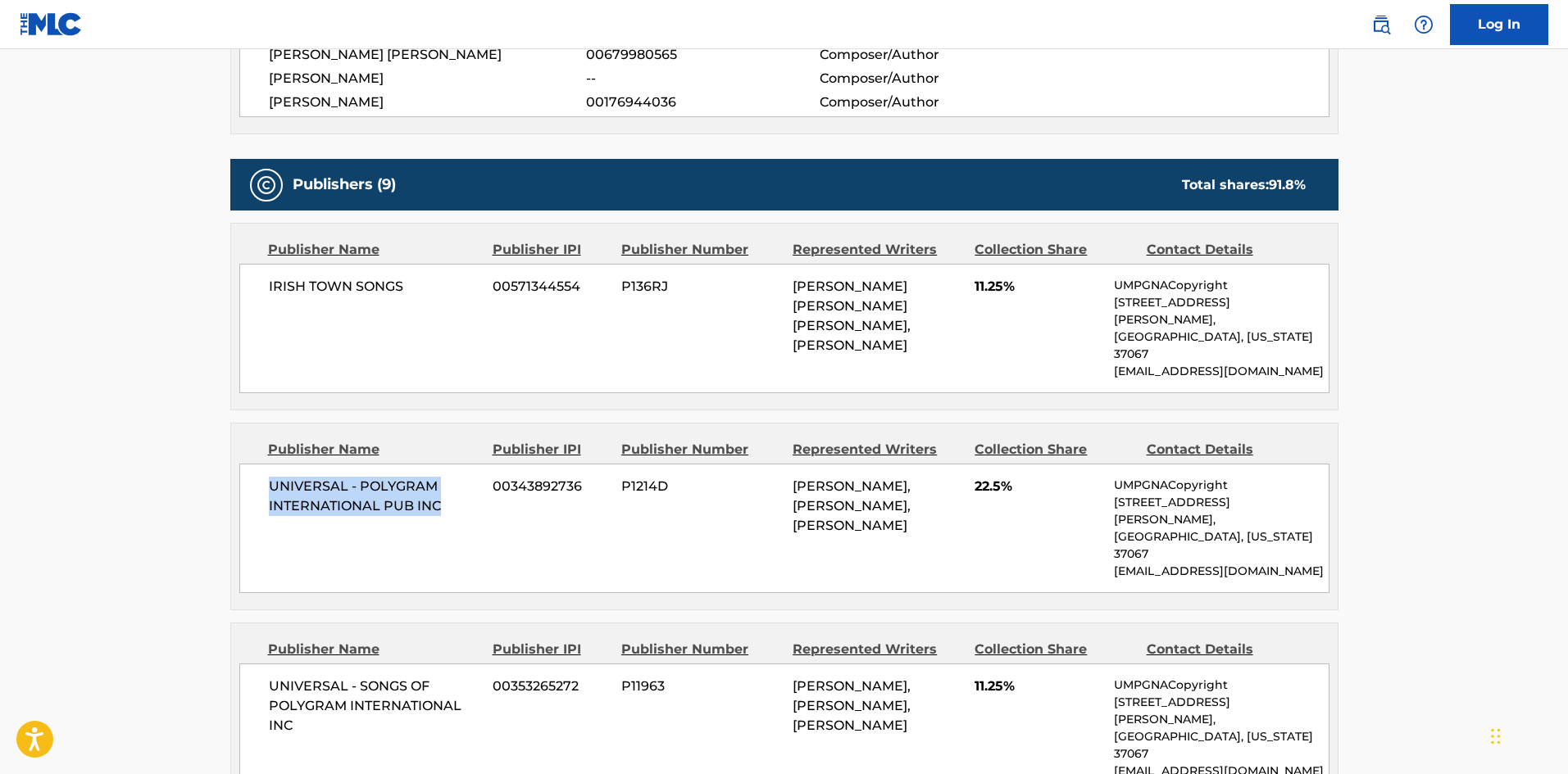
click at [427, 477] on span "UNIVERSAL - POLYGRAM INTERNATIONAL PUB INC" at bounding box center [374, 496] width 213 height 39
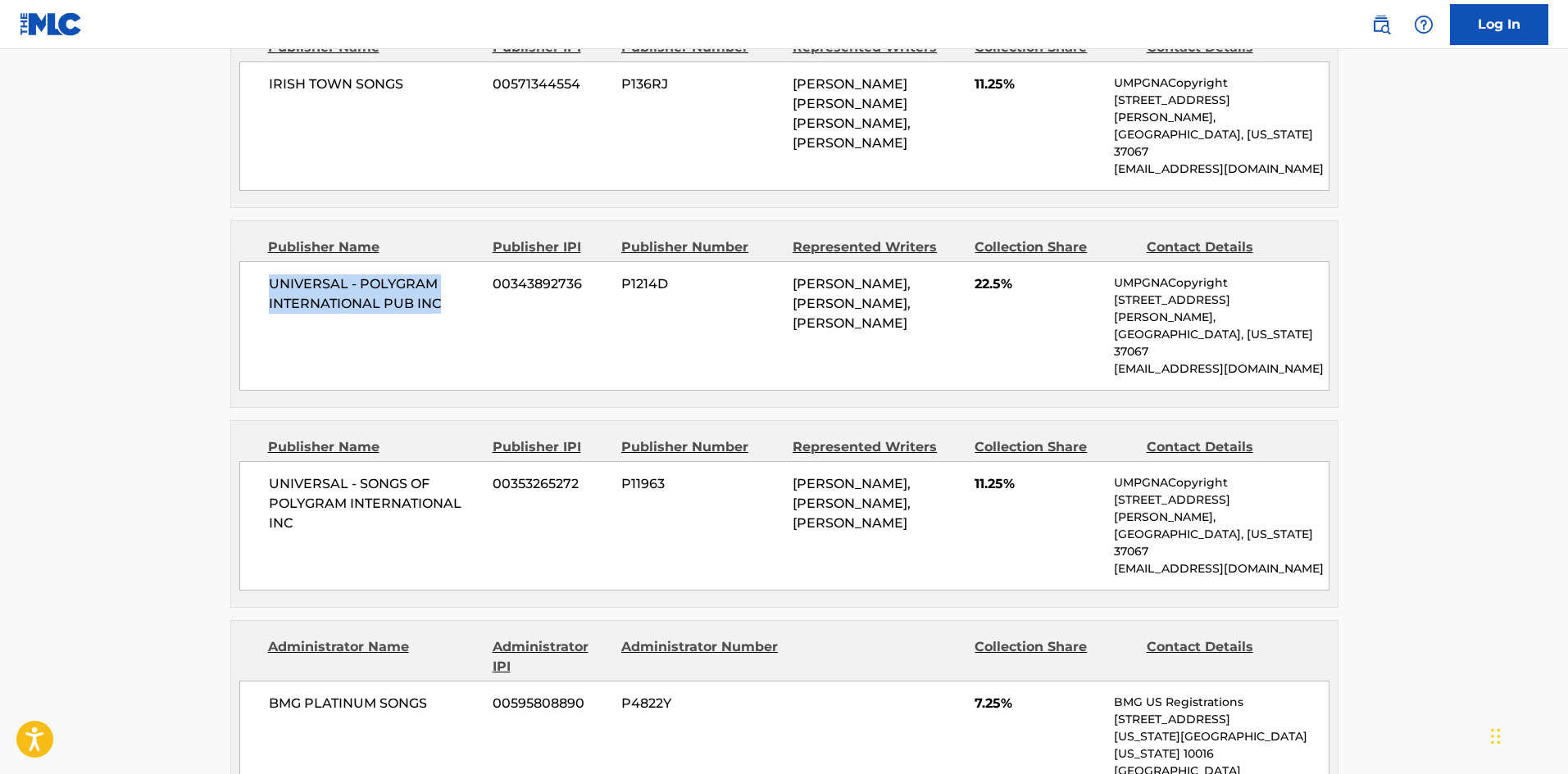
scroll to position [1065, 0]
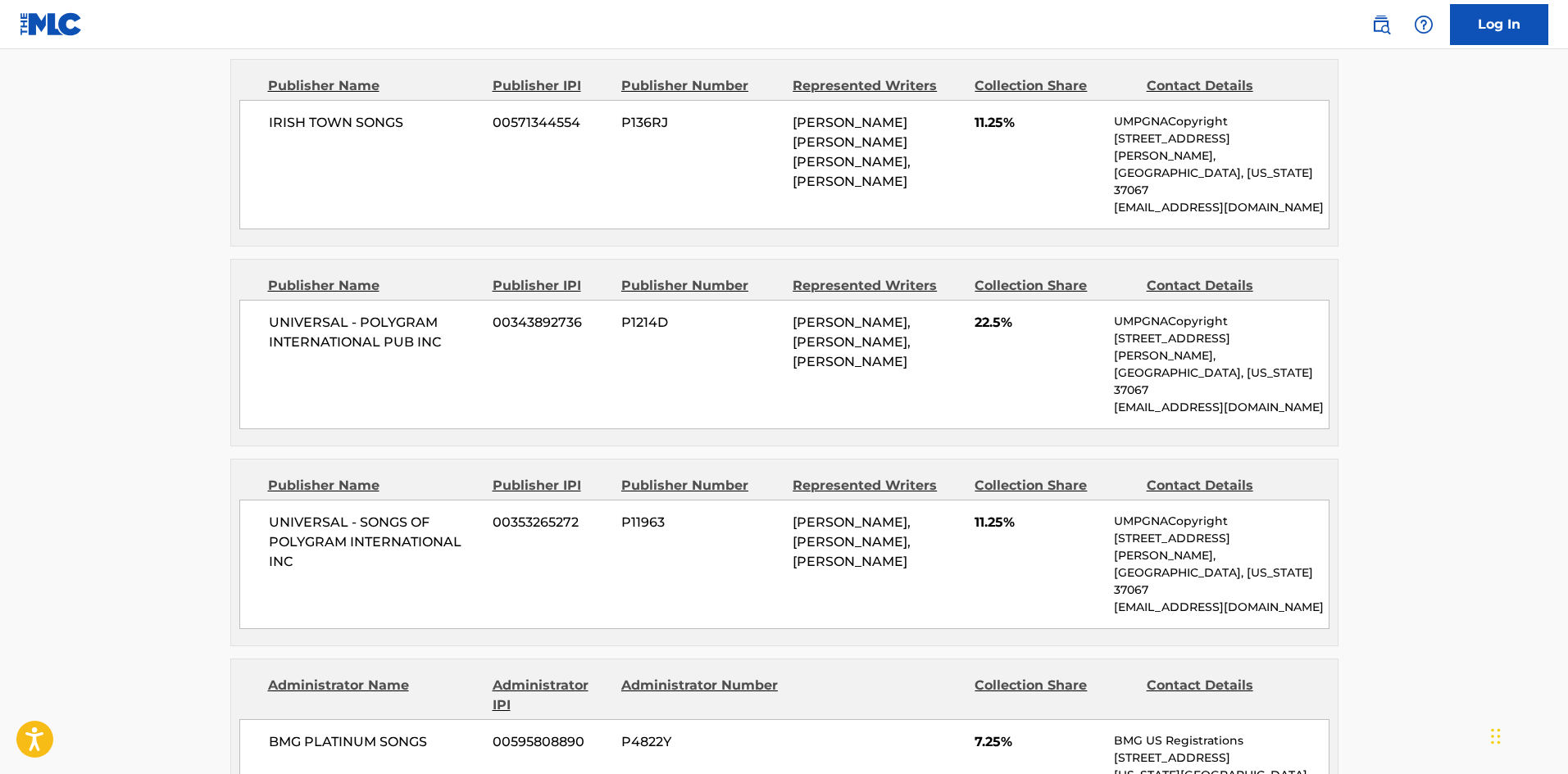
click at [274, 512] on span "UNIVERSAL - SONGS OF POLYGRAM INTERNATIONAL INC" at bounding box center [374, 541] width 213 height 59
drag, startPoint x: 274, startPoint y: 455, endPoint x: 317, endPoint y: 491, distance: 56.1
click at [317, 512] on span "UNIVERSAL - SONGS OF POLYGRAM INTERNATIONAL INC" at bounding box center [374, 541] width 213 height 59
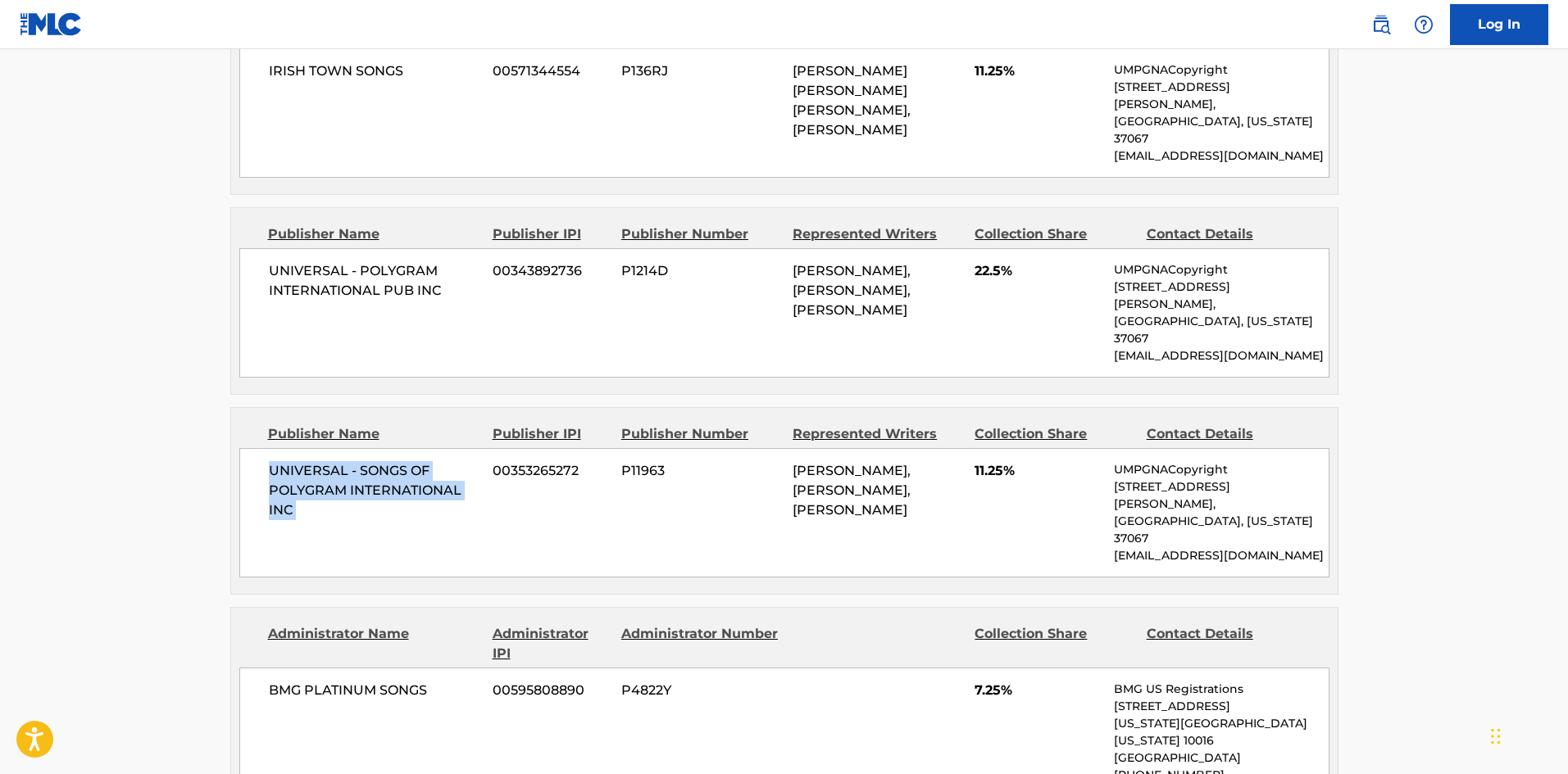
scroll to position [1392, 0]
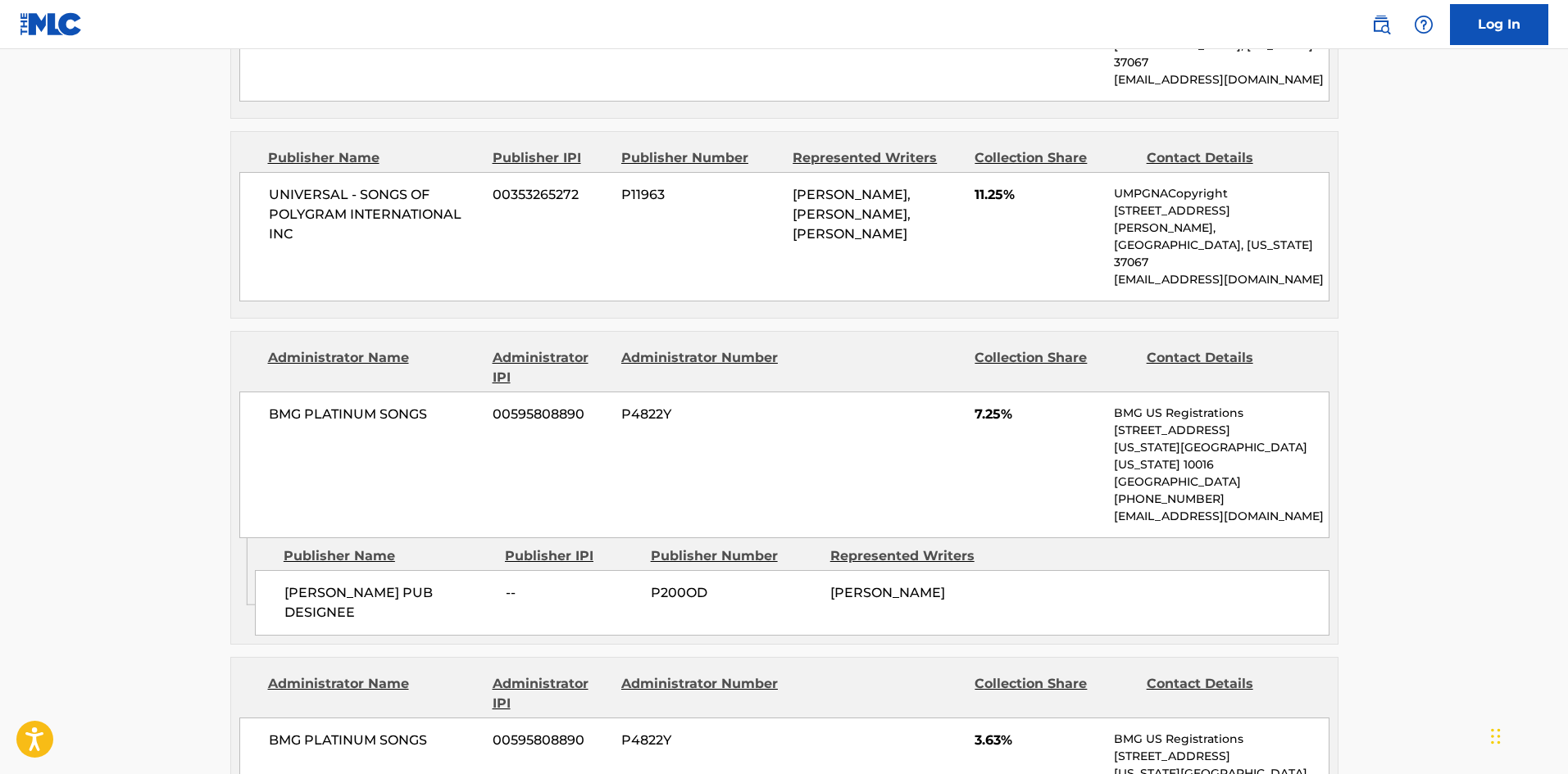
click at [296, 584] on span "[PERSON_NAME] PUB DESIGNEE" at bounding box center [389, 603] width 209 height 39
drag, startPoint x: 296, startPoint y: 467, endPoint x: 339, endPoint y: 474, distance: 43.6
click at [339, 584] on span "[PERSON_NAME] PUB DESIGNEE" at bounding box center [389, 603] width 209 height 39
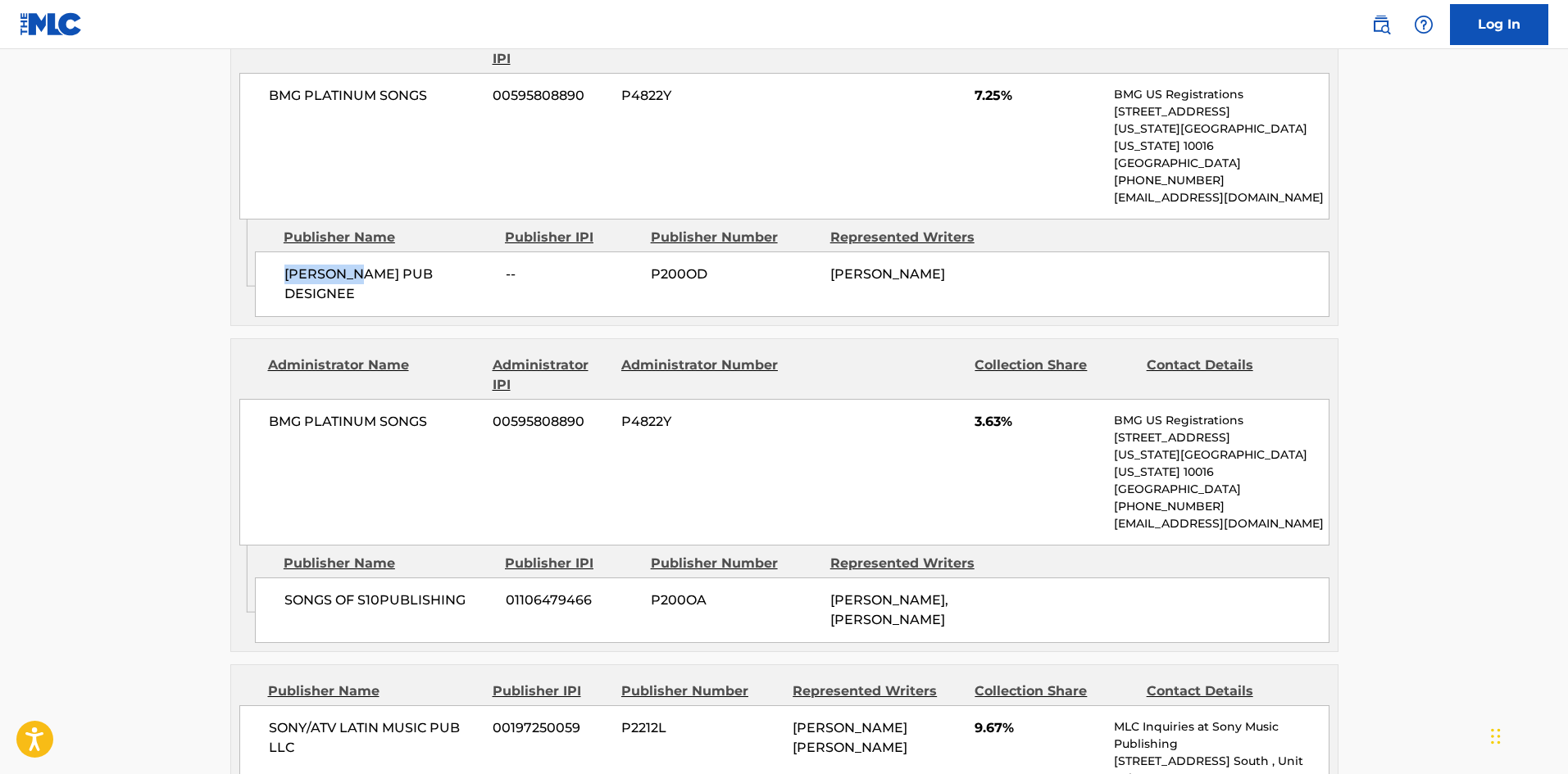
scroll to position [1720, 0]
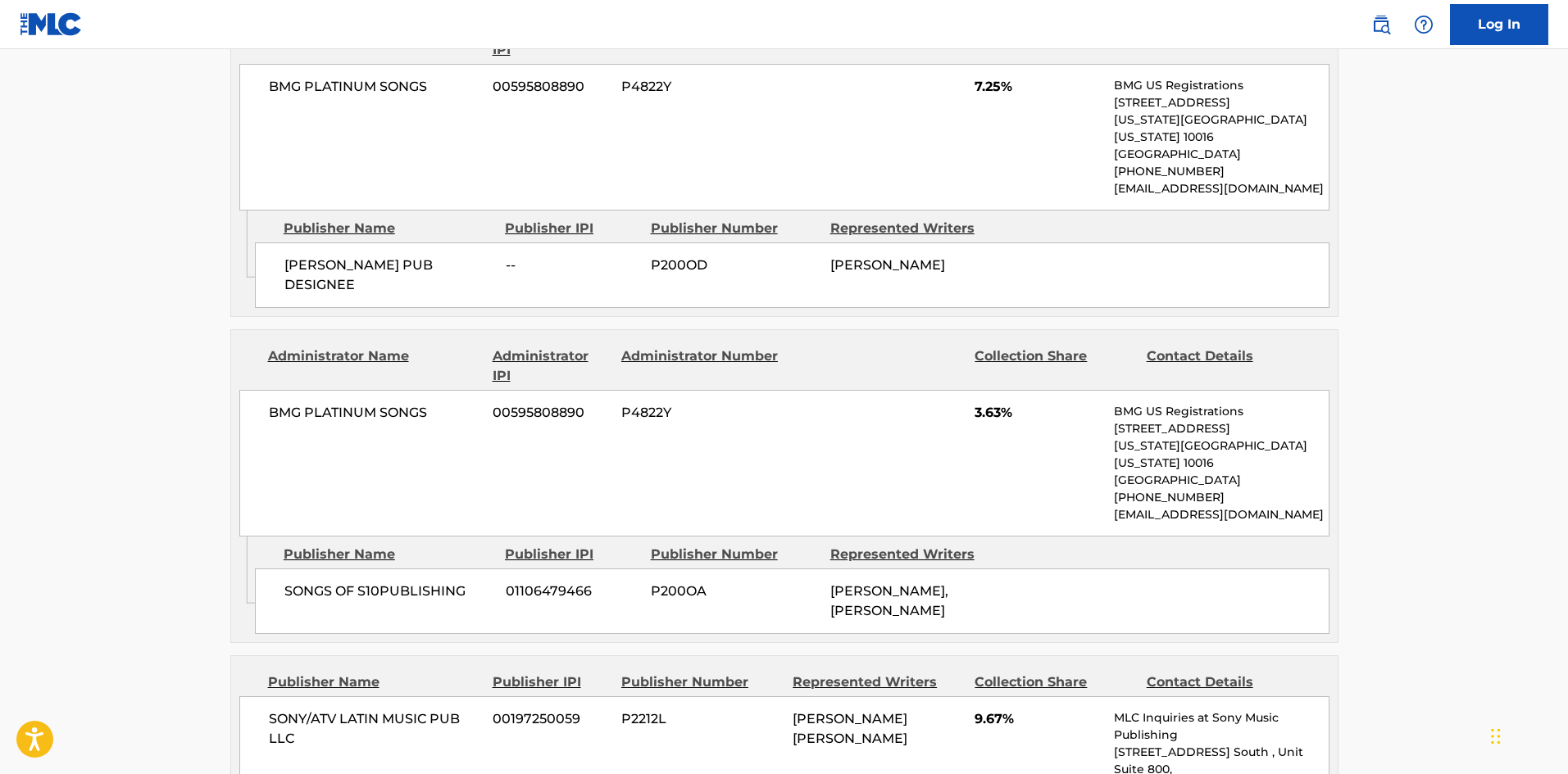
click at [291, 582] on span "SONGS OF S10PUBLISHING" at bounding box center [389, 591] width 209 height 19
drag, startPoint x: 291, startPoint y: 445, endPoint x: 408, endPoint y: 435, distance: 117.4
click at [408, 582] on span "SONGS OF S10PUBLISHING" at bounding box center [389, 591] width 209 height 19
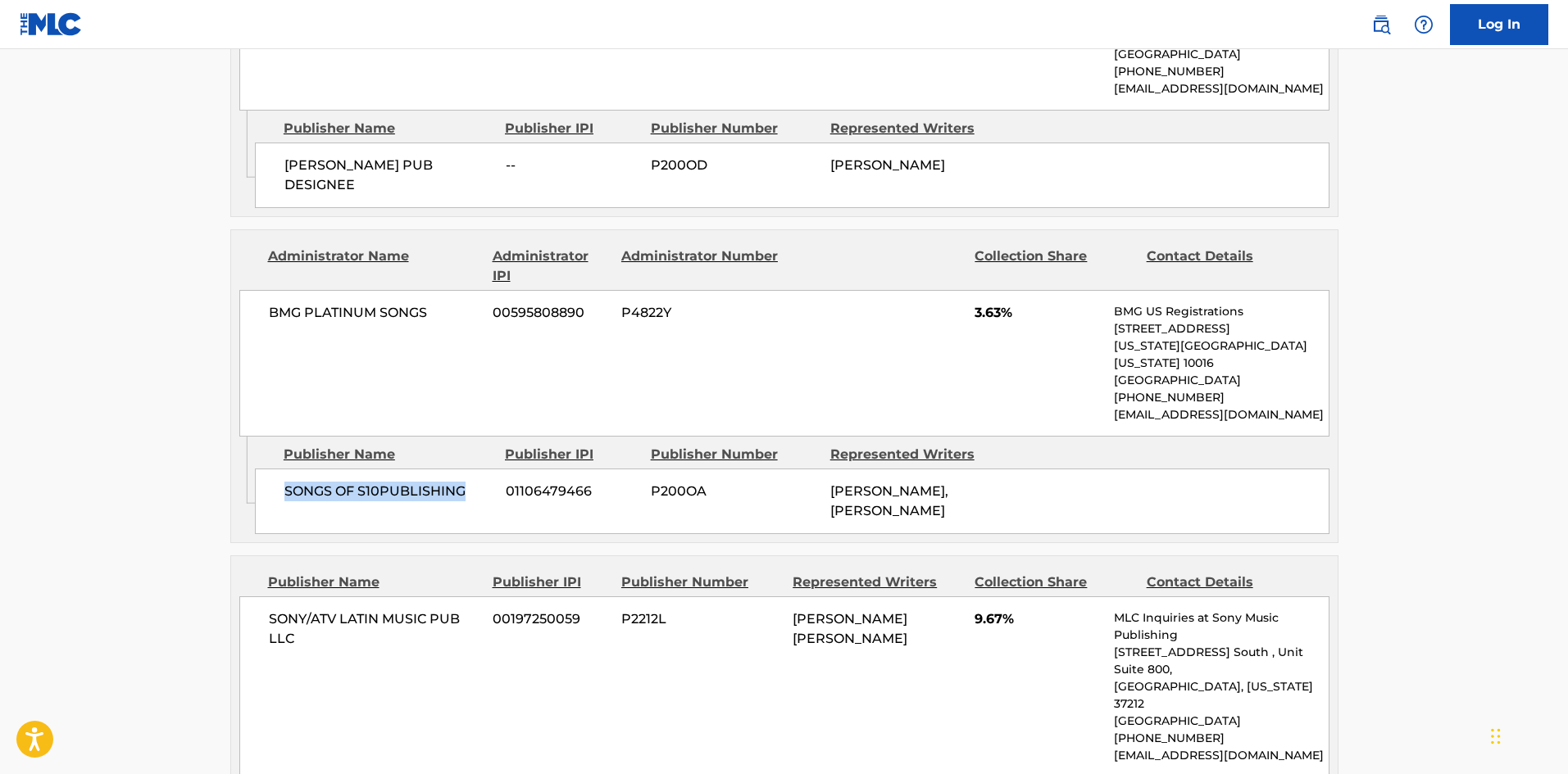
scroll to position [1966, 0]
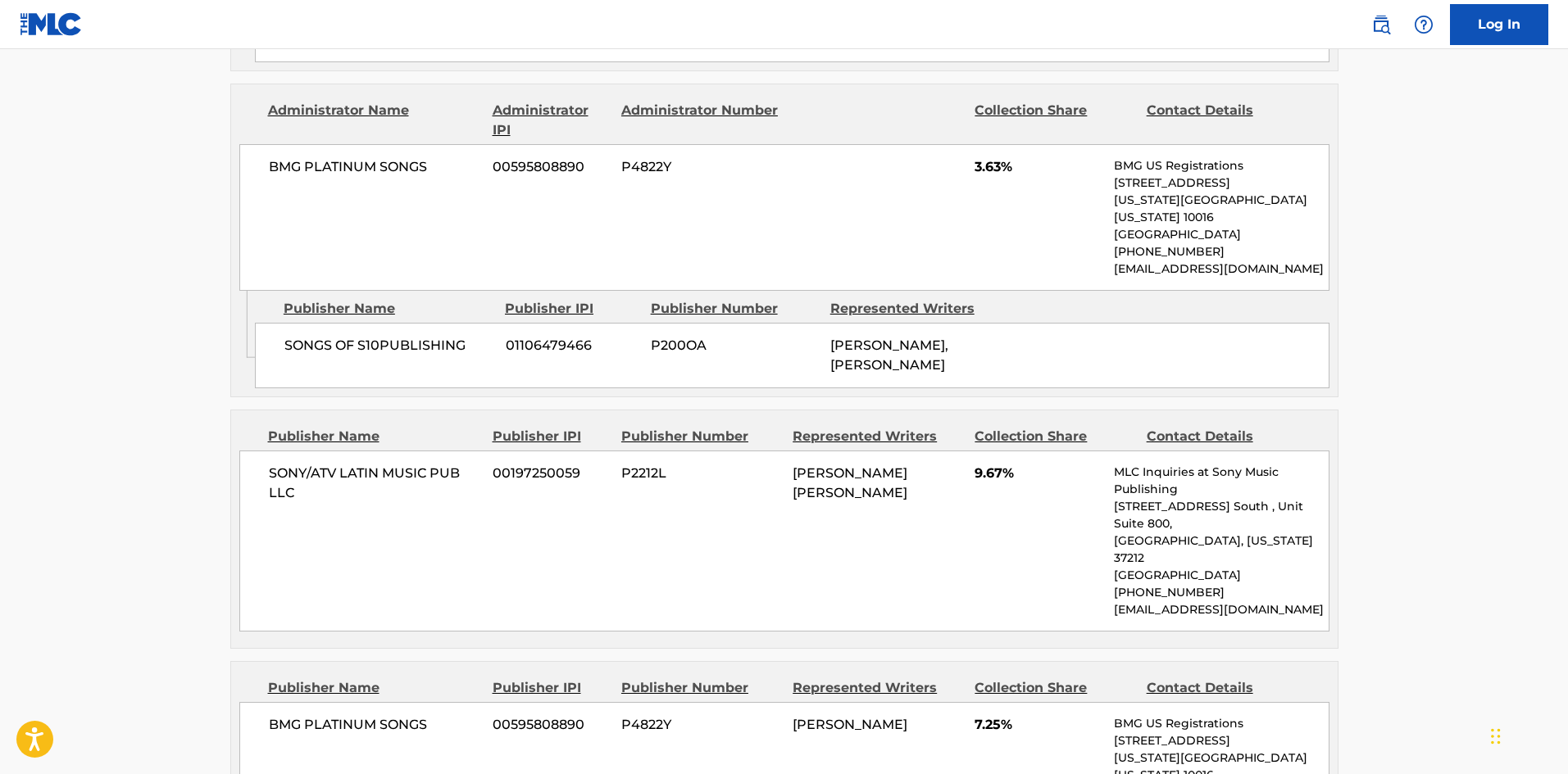
click at [275, 451] on div "SONY/ATV LATIN MUSIC PUB LLC 00197250059 P2212L [PERSON_NAME] [PERSON_NAME] 9.6…" at bounding box center [784, 541] width 1090 height 181
drag, startPoint x: 275, startPoint y: 307, endPoint x: 308, endPoint y: 340, distance: 46.7
click at [308, 451] on div "SONY/ATV LATIN MUSIC PUB LLC 00197250059 P2212L [PERSON_NAME] [PERSON_NAME] 9.6…" at bounding box center [784, 541] width 1090 height 181
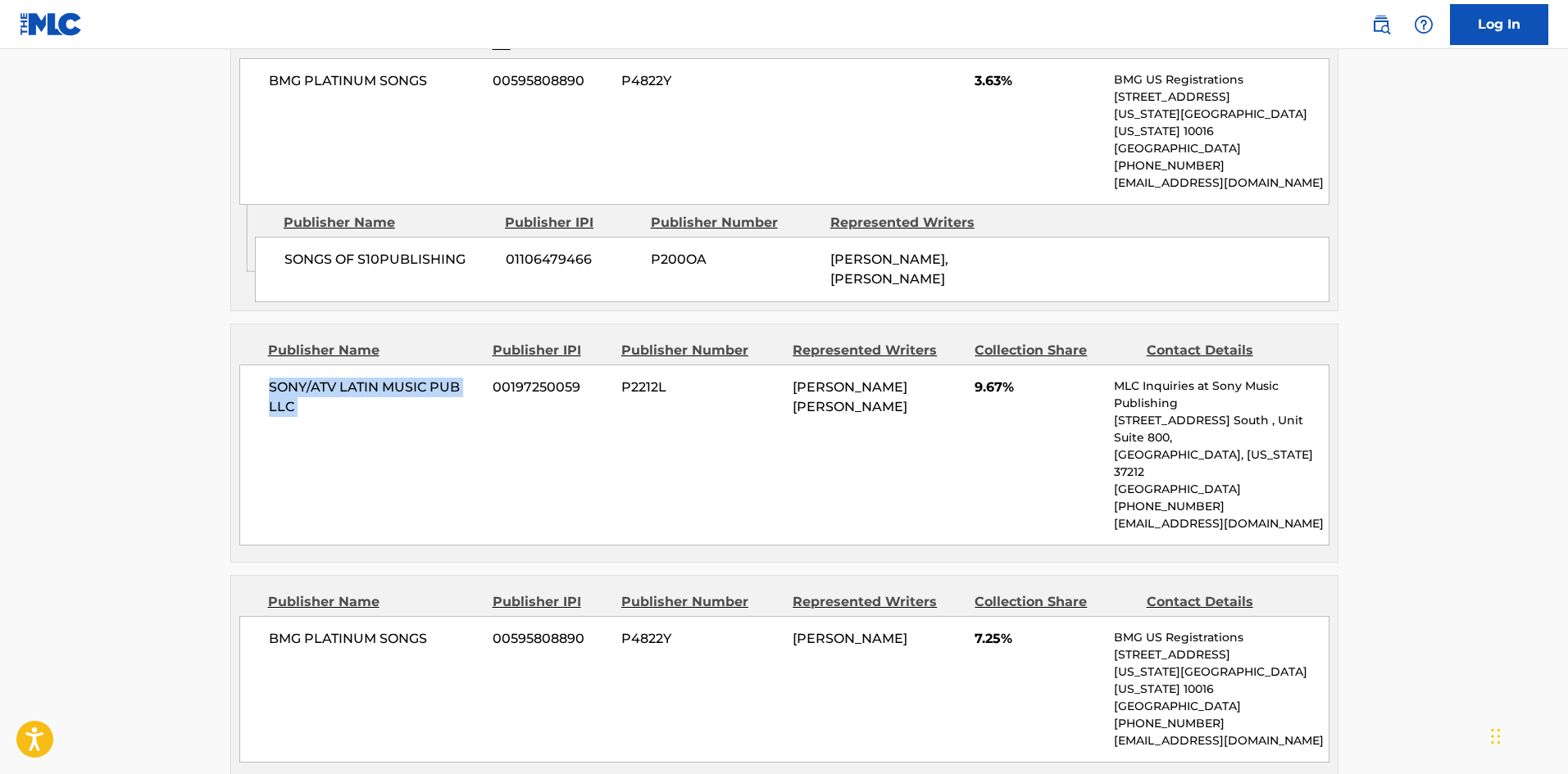
scroll to position [2130, 0]
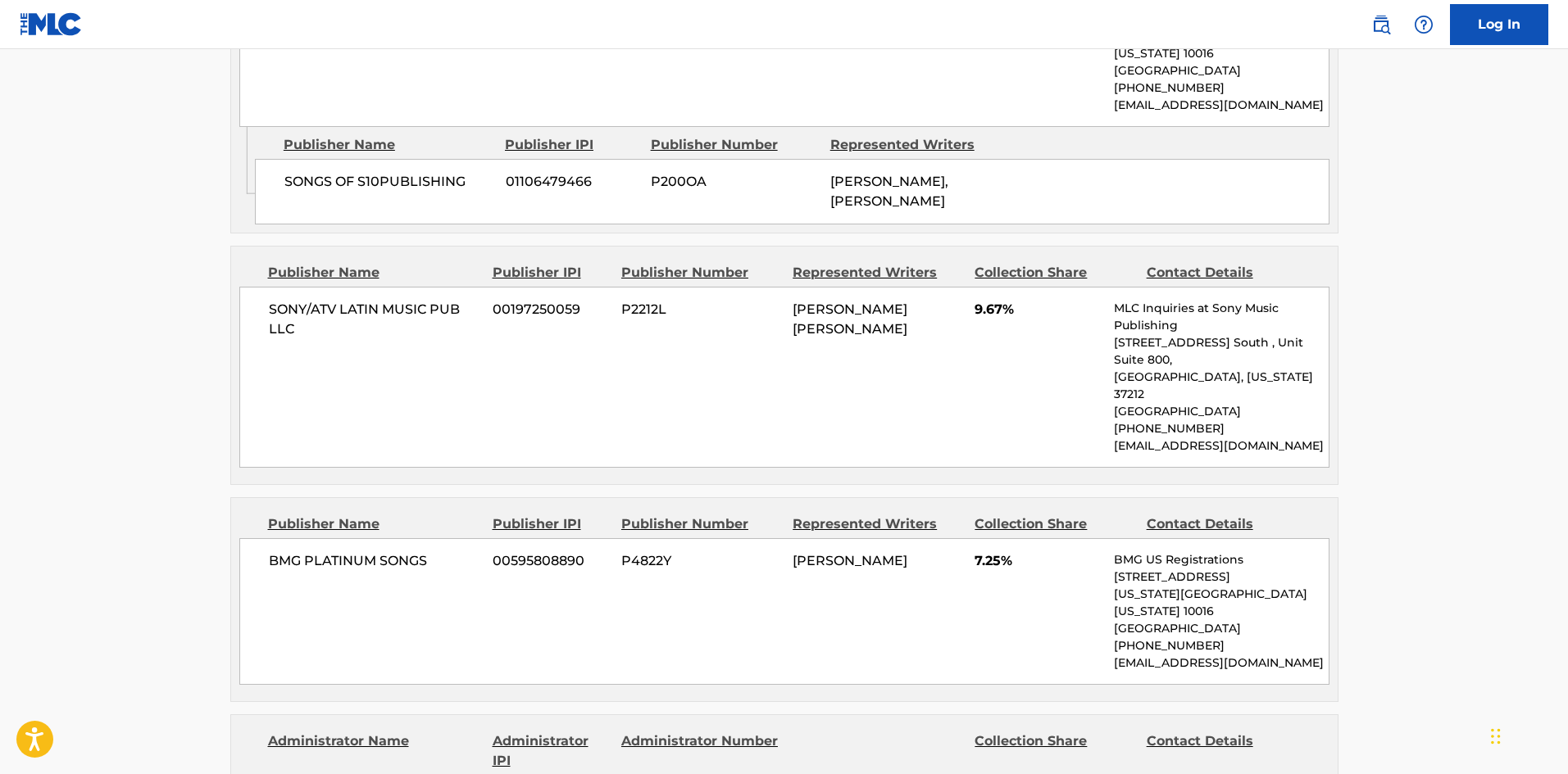
click at [261, 538] on div "BMG PLATINUM SONGS 00595808890 P4822Y [PERSON_NAME] 7.25% BMG US Registrations …" at bounding box center [784, 612] width 1090 height 146
drag, startPoint x: 261, startPoint y: 387, endPoint x: 415, endPoint y: 363, distance: 155.9
click at [415, 538] on div "BMG PLATINUM SONGS 00595808890 P4822Y [PERSON_NAME] 7.25% BMG US Registrations …" at bounding box center [784, 612] width 1090 height 146
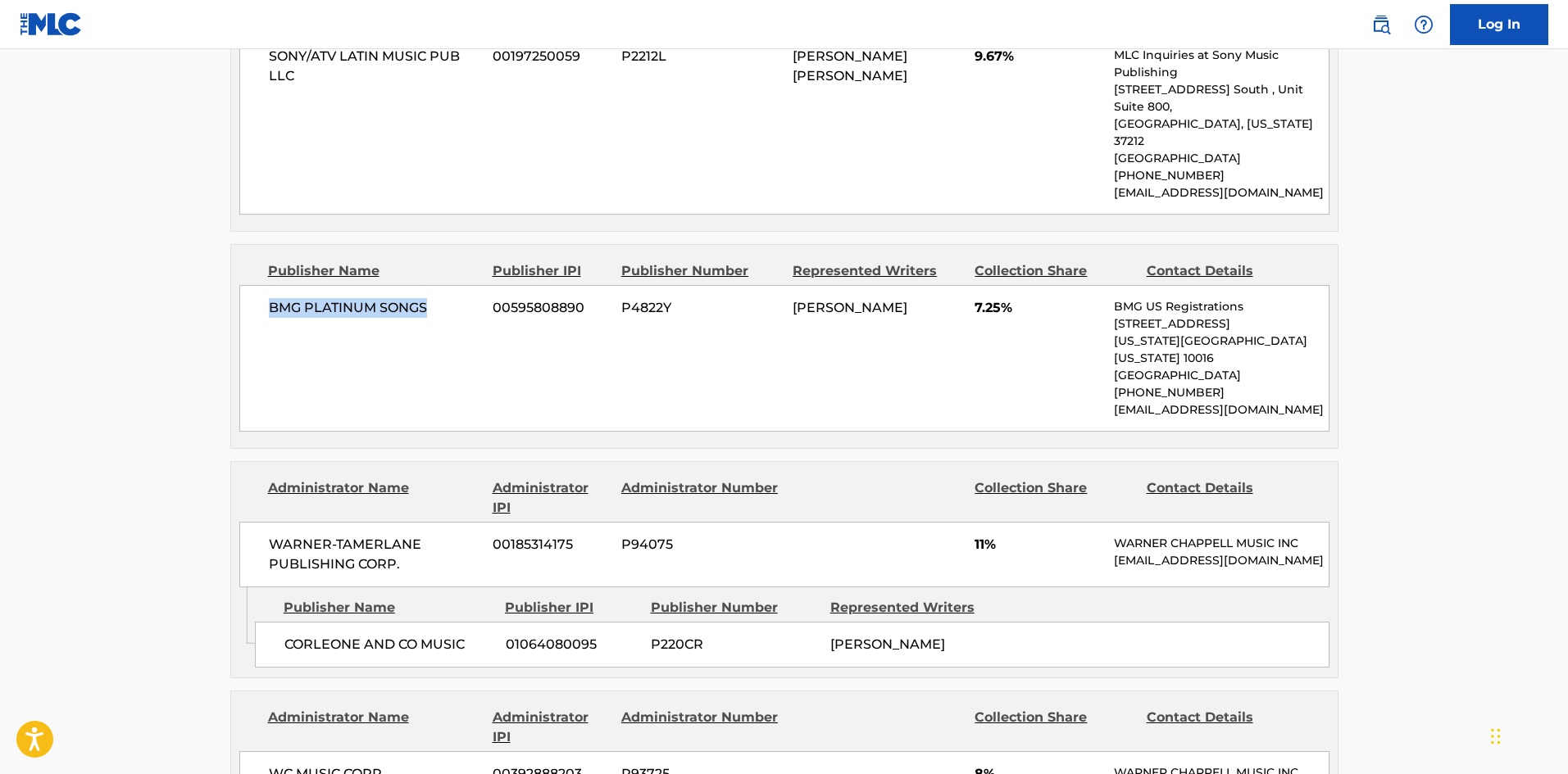
scroll to position [2458, 0]
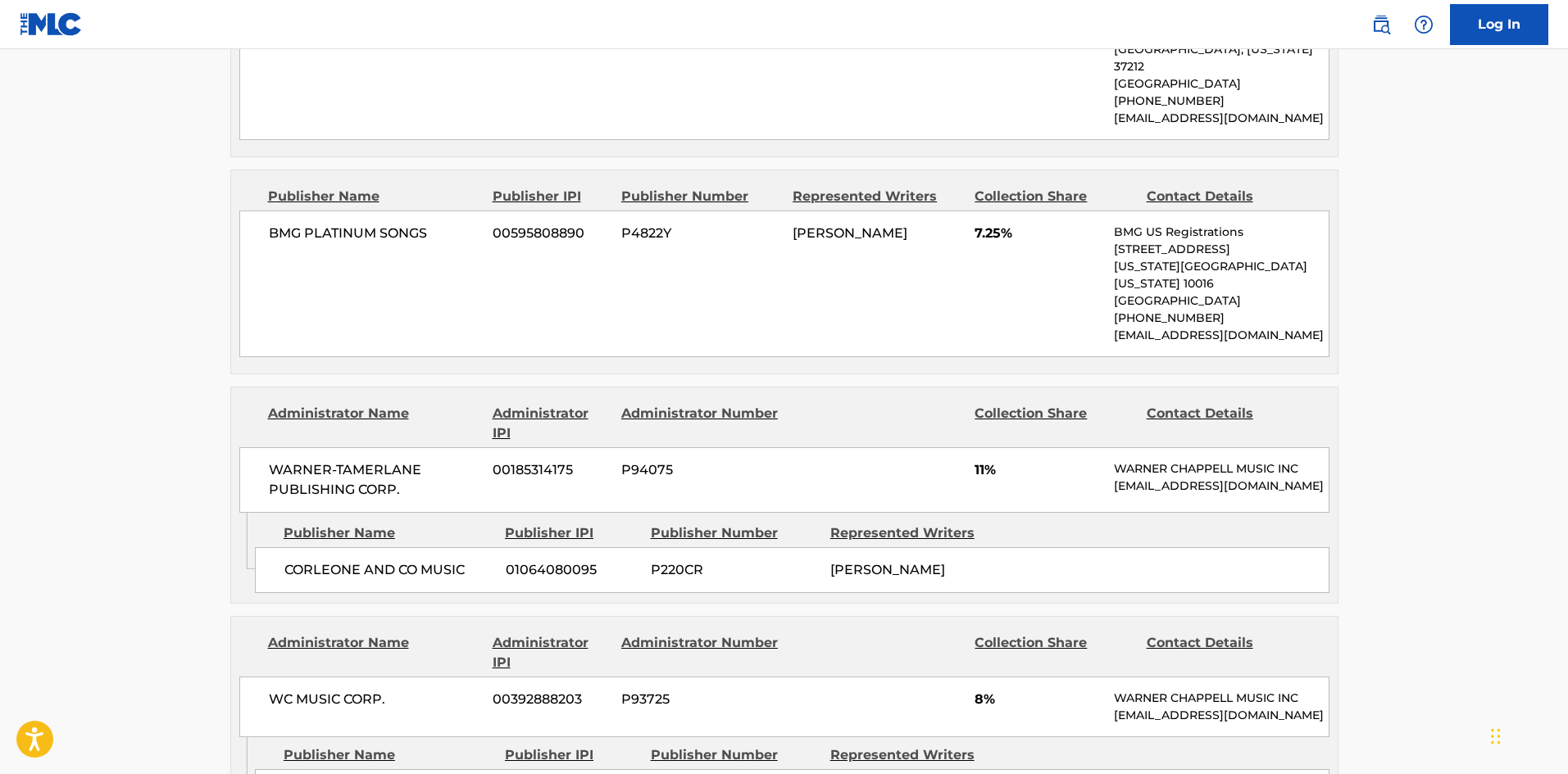
click at [289, 561] on span "CORLEONE AND CO MUSIC" at bounding box center [389, 570] width 209 height 19
drag, startPoint x: 289, startPoint y: 370, endPoint x: 333, endPoint y: 373, distance: 44.1
click at [333, 561] on span "CORLEONE AND CO MUSIC" at bounding box center [389, 570] width 209 height 19
click at [302, 561] on span "CORLEONE AND CO MUSIC" at bounding box center [389, 570] width 209 height 19
drag, startPoint x: 302, startPoint y: 379, endPoint x: 426, endPoint y: 379, distance: 124.0
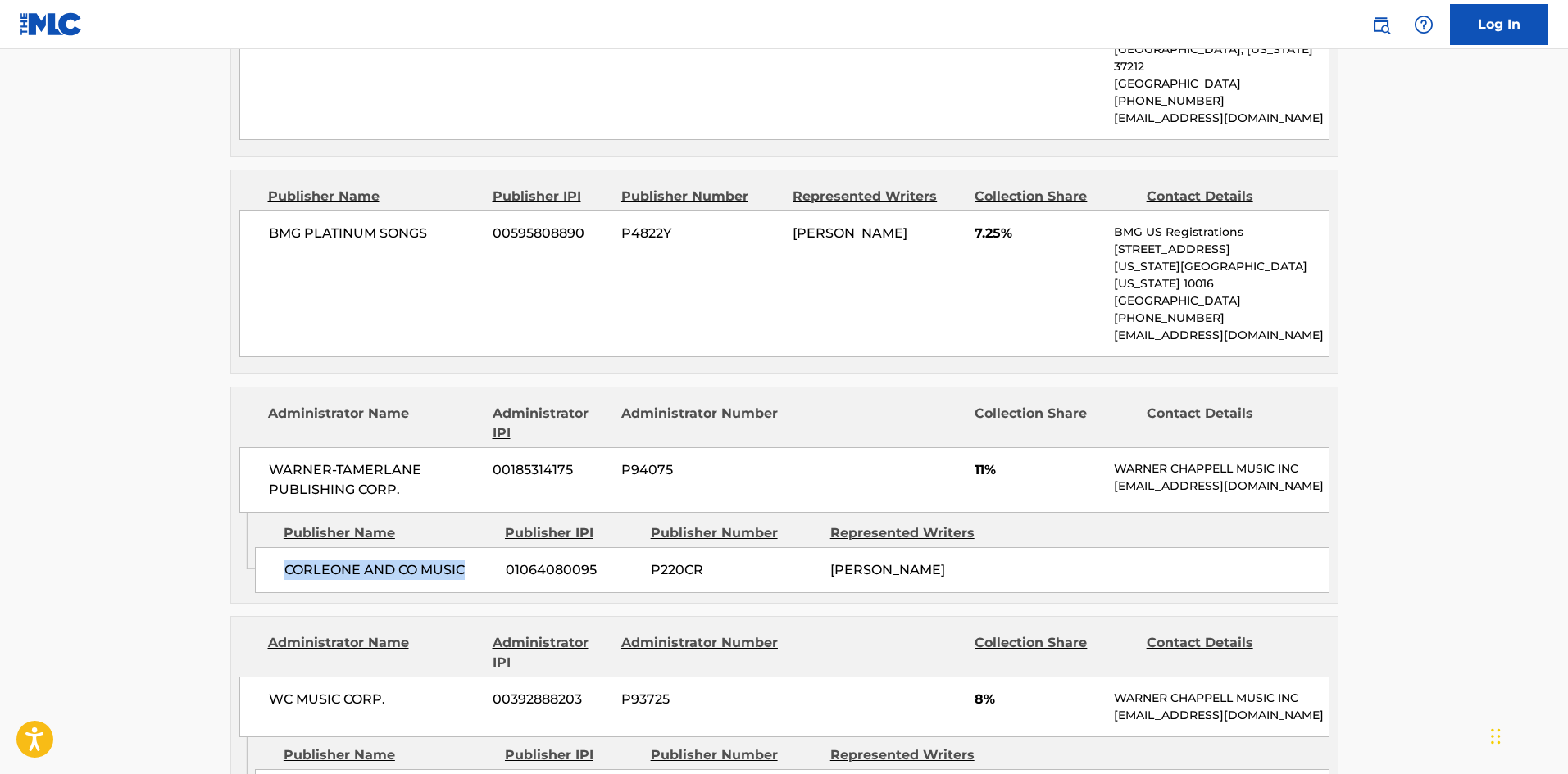
click at [426, 561] on span "CORLEONE AND CO MUSIC" at bounding box center [389, 570] width 209 height 19
drag, startPoint x: 307, startPoint y: 612, endPoint x: 293, endPoint y: 606, distance: 15.2
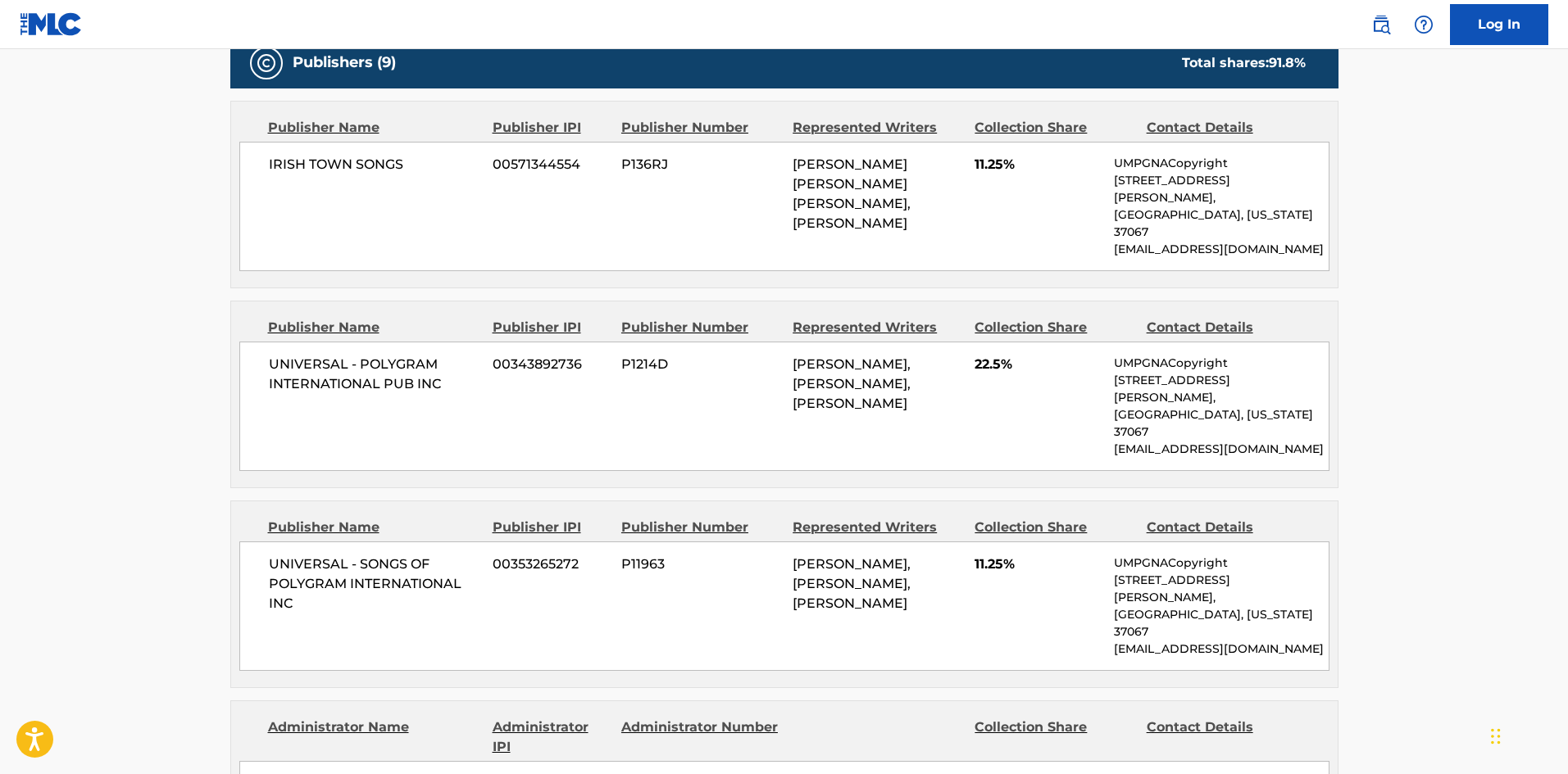
scroll to position [983, 0]
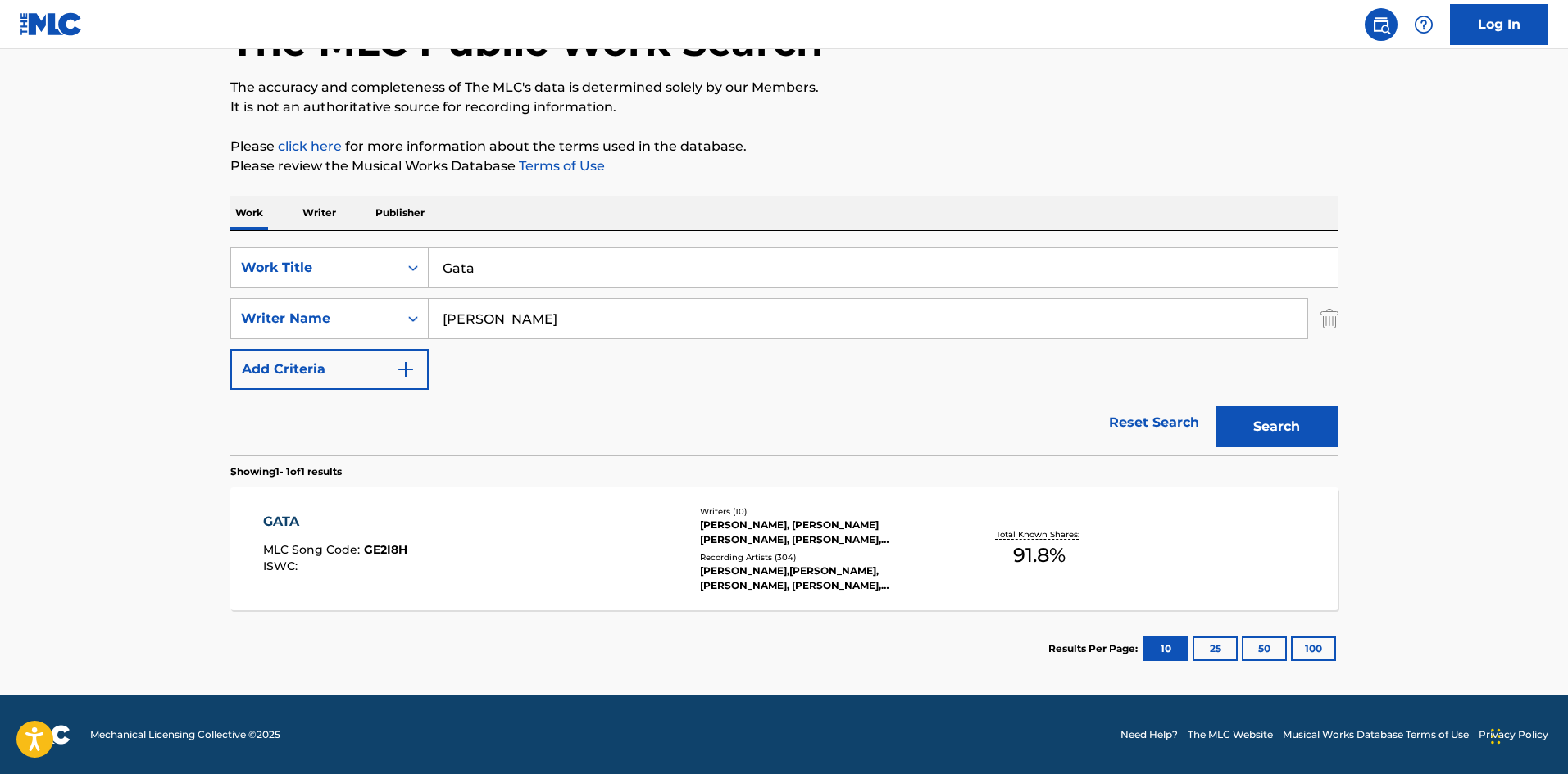
scroll to position [117, 0]
click at [571, 246] on div "SearchWithCriteria41393979-6a8a-49a2-bec3-d38ea4fd8c63 Work Title Gata SearchWi…" at bounding box center [784, 342] width 1108 height 224
click at [571, 267] on input "Gata" at bounding box center [883, 267] width 909 height 39
paste input "Love You"
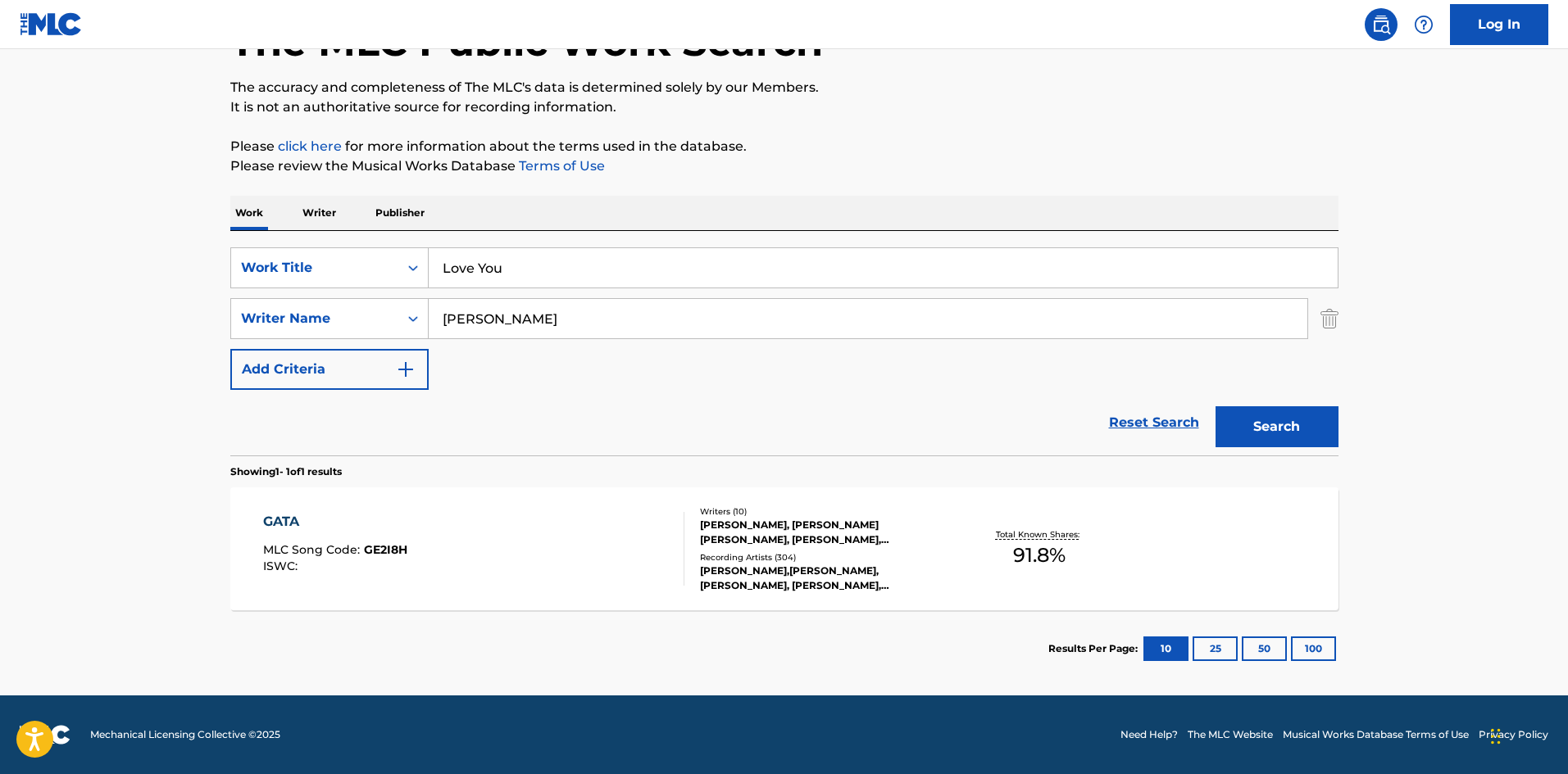
type input "Love You"
click at [1285, 426] on button "Search" at bounding box center [1277, 427] width 123 height 41
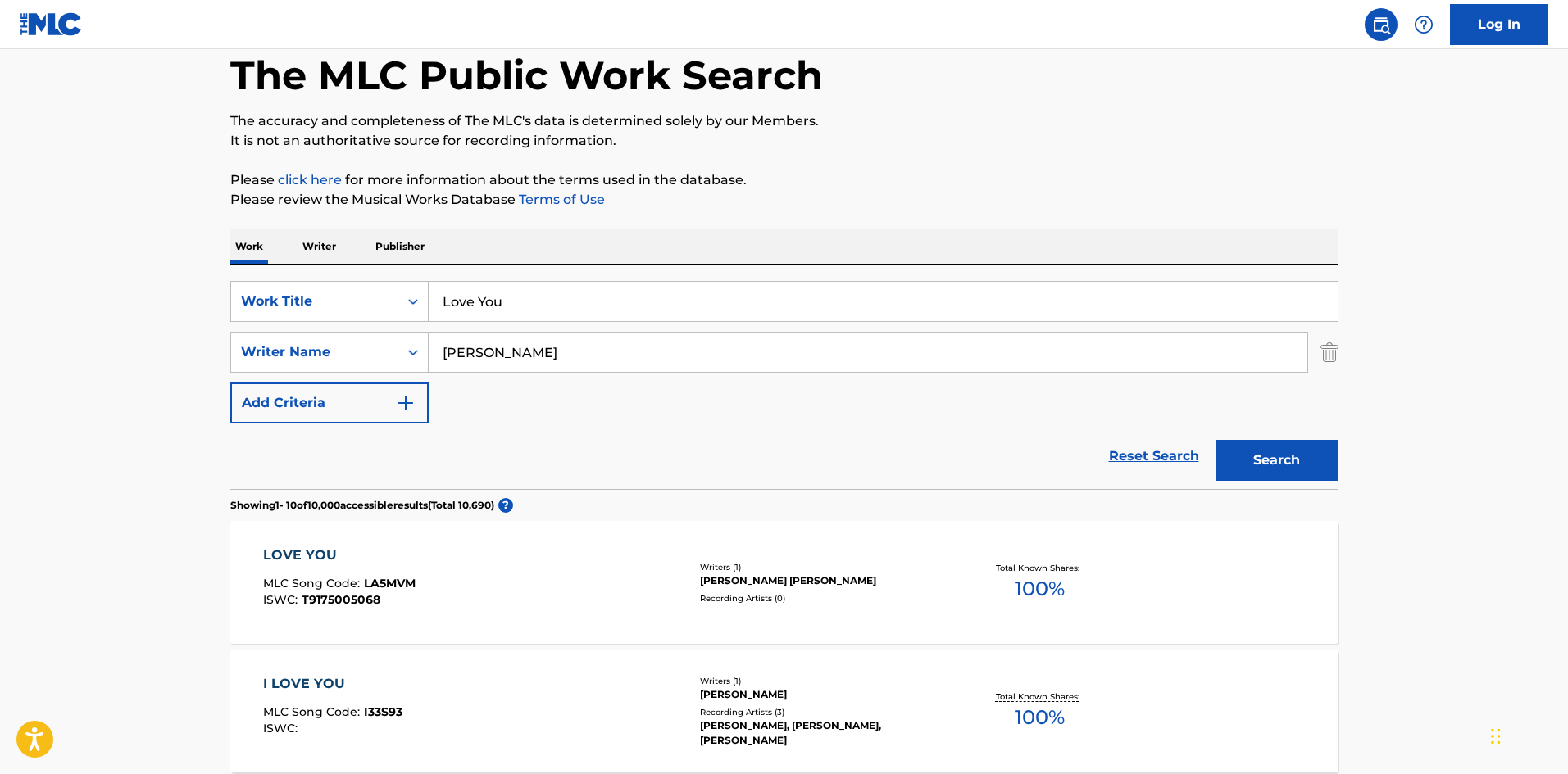
scroll to position [82, 0]
click at [524, 359] on input "[PERSON_NAME]" at bounding box center [868, 354] width 878 height 39
paste input "[PERSON_NAME]"
type input "[PERSON_NAME]"
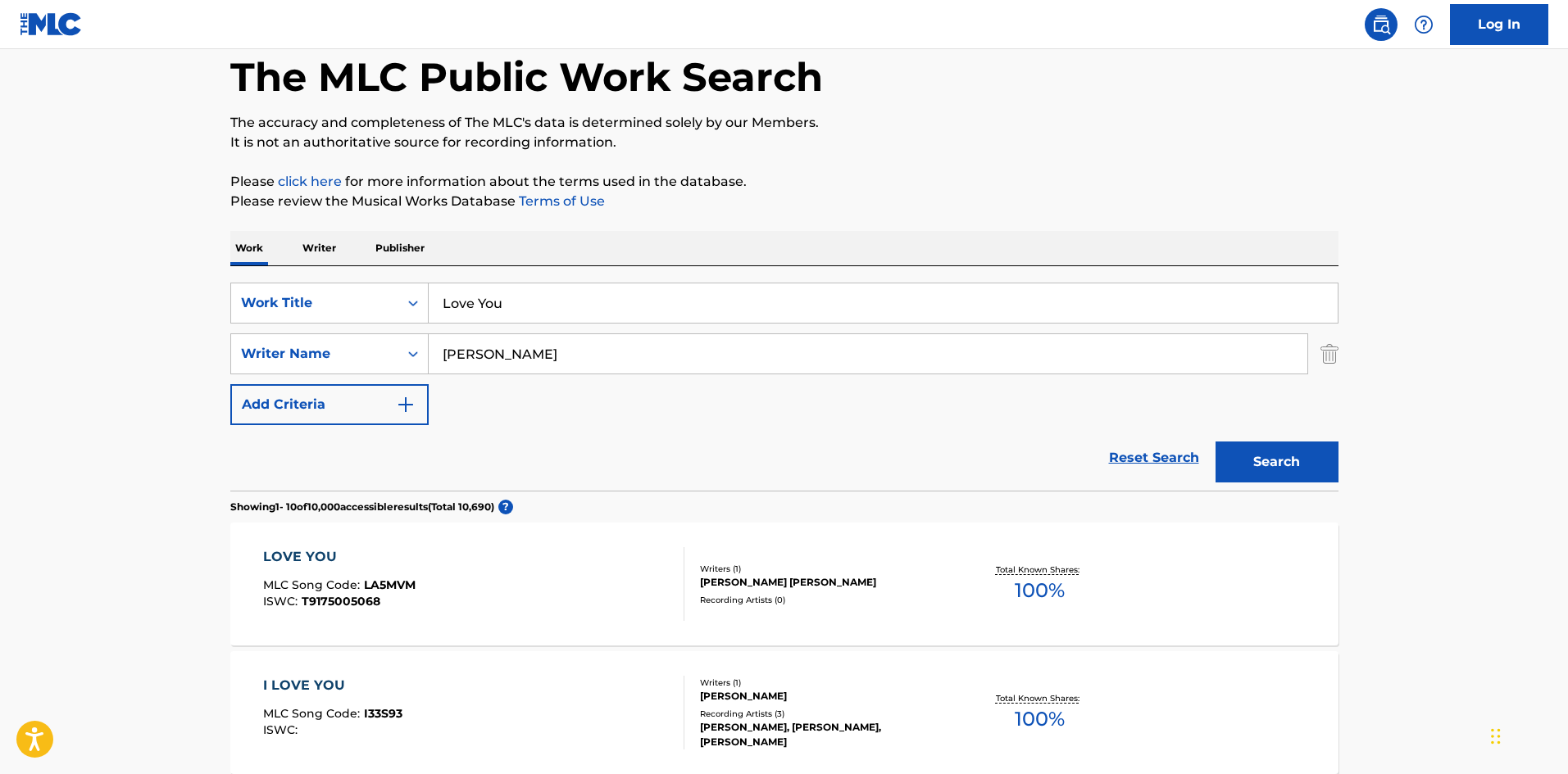
click at [1219, 449] on button "Search" at bounding box center [1277, 462] width 123 height 41
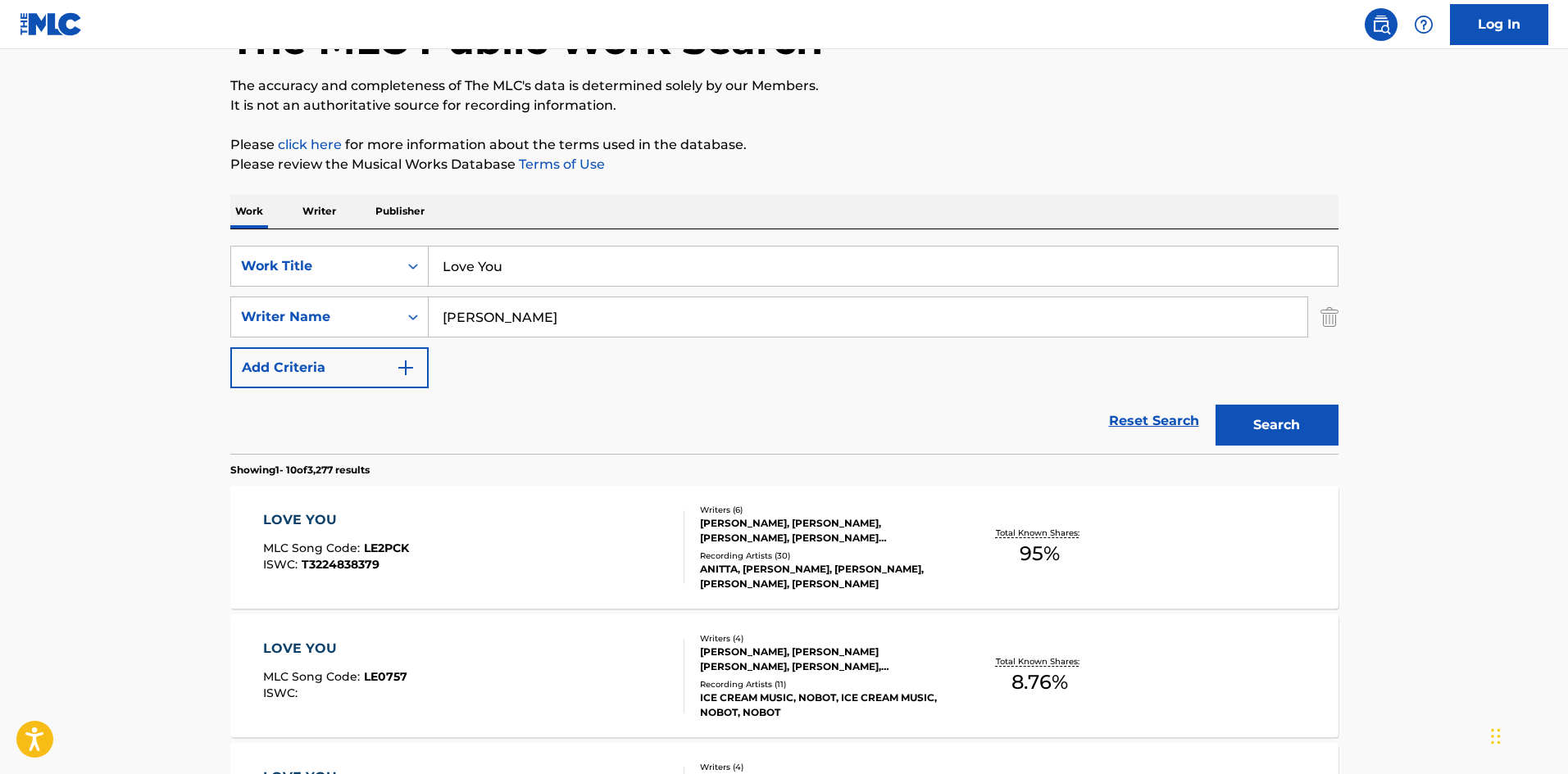
scroll to position [410, 0]
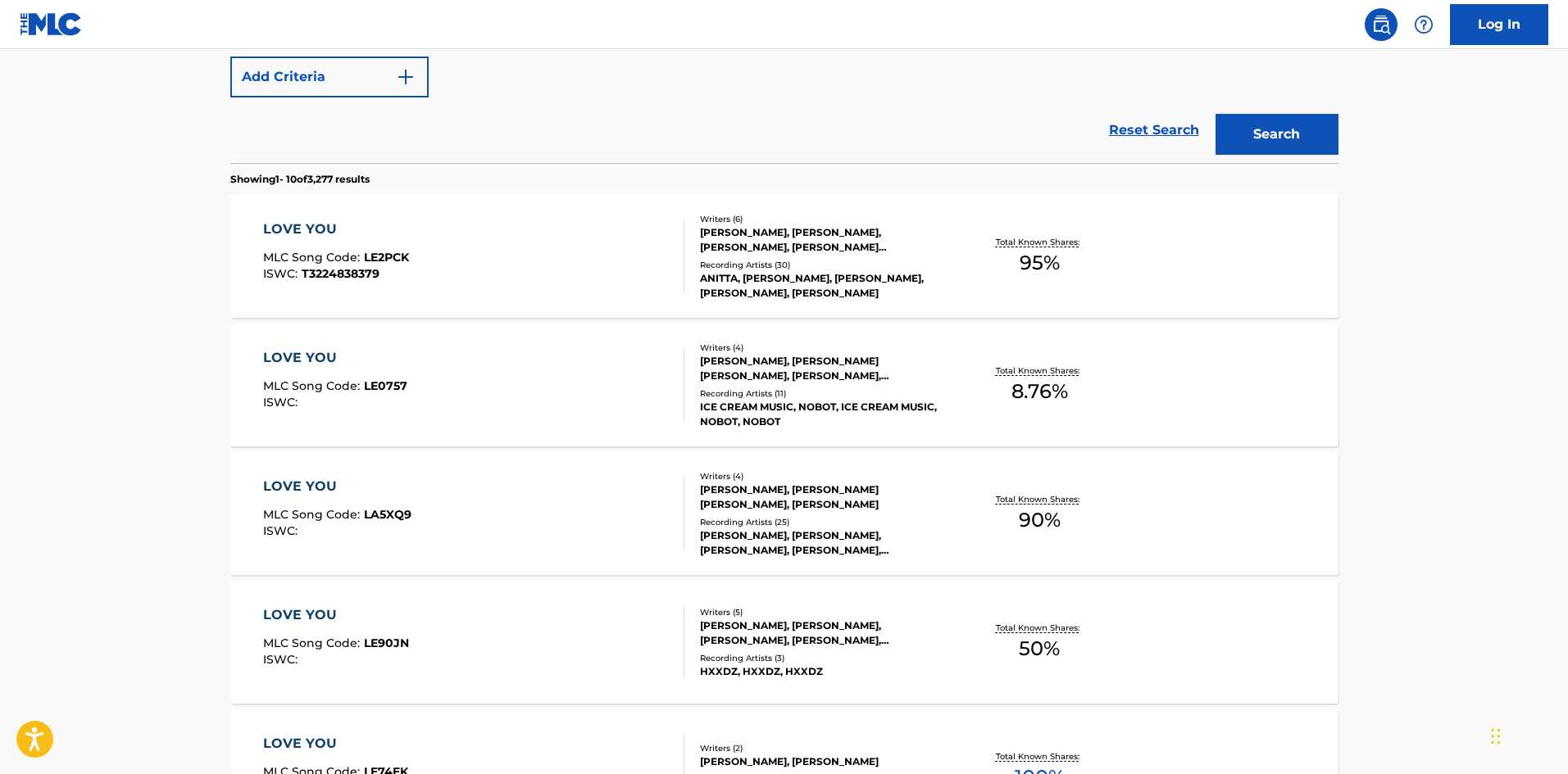
click at [374, 295] on div "LOVE YOU MLC Song Code : LE2PCK ISWC : T3224838379 Writers ( 6 ) [PERSON_NAME],…" at bounding box center [784, 257] width 1108 height 123
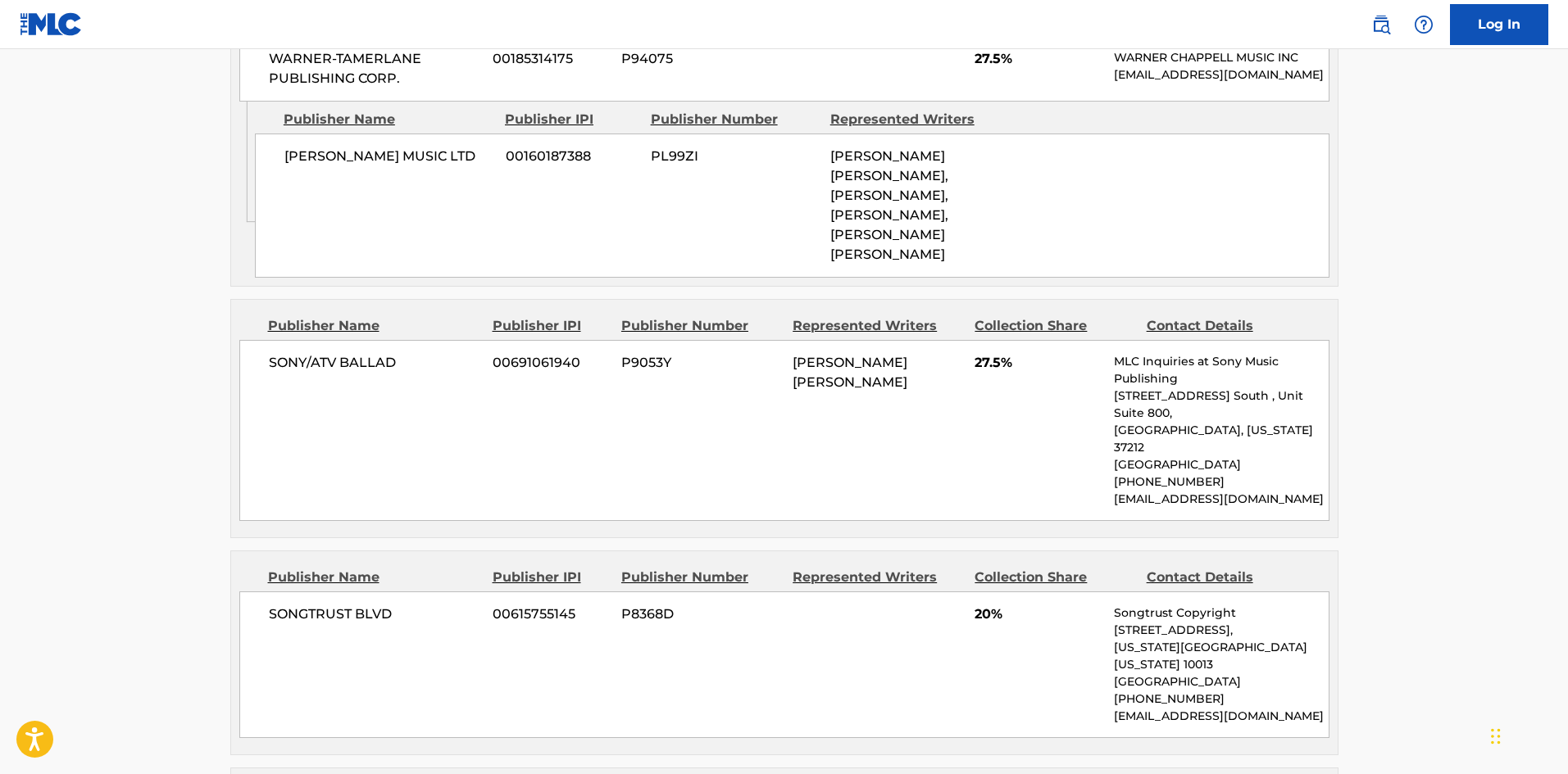
scroll to position [1204, 0]
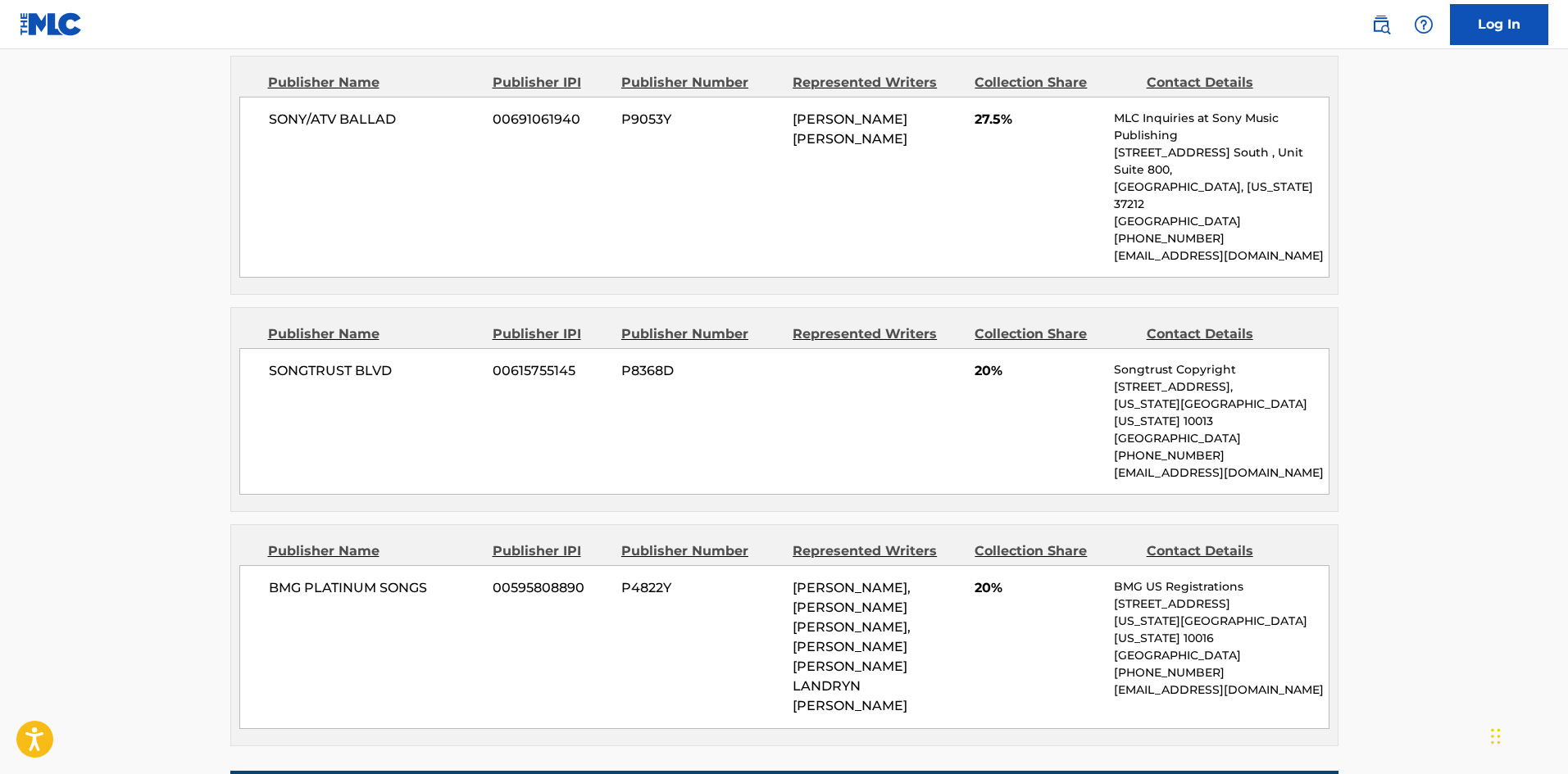
click at [284, 362] on span "SONGTRUST BLVD" at bounding box center [374, 371] width 213 height 19
drag, startPoint x: 284, startPoint y: 312, endPoint x: 386, endPoint y: 312, distance: 102.0
click at [386, 362] on span "SONGTRUST BLVD" at bounding box center [374, 371] width 213 height 19
click at [288, 578] on span "BMG PLATINUM SONGS" at bounding box center [374, 587] width 213 height 19
drag, startPoint x: 288, startPoint y: 515, endPoint x: 410, endPoint y: 516, distance: 122.0
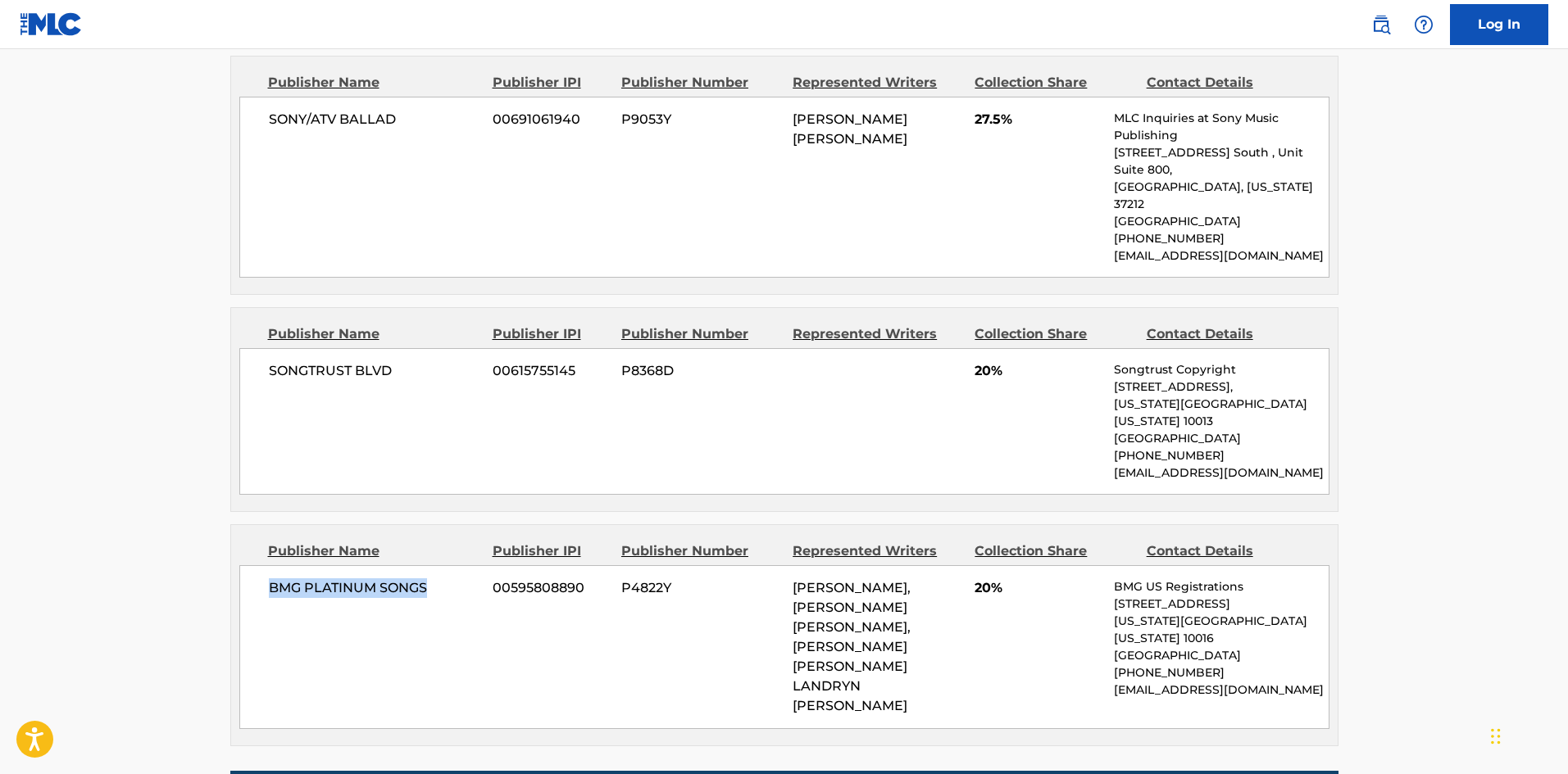
click at [410, 578] on span "BMG PLATINUM SONGS" at bounding box center [374, 587] width 213 height 19
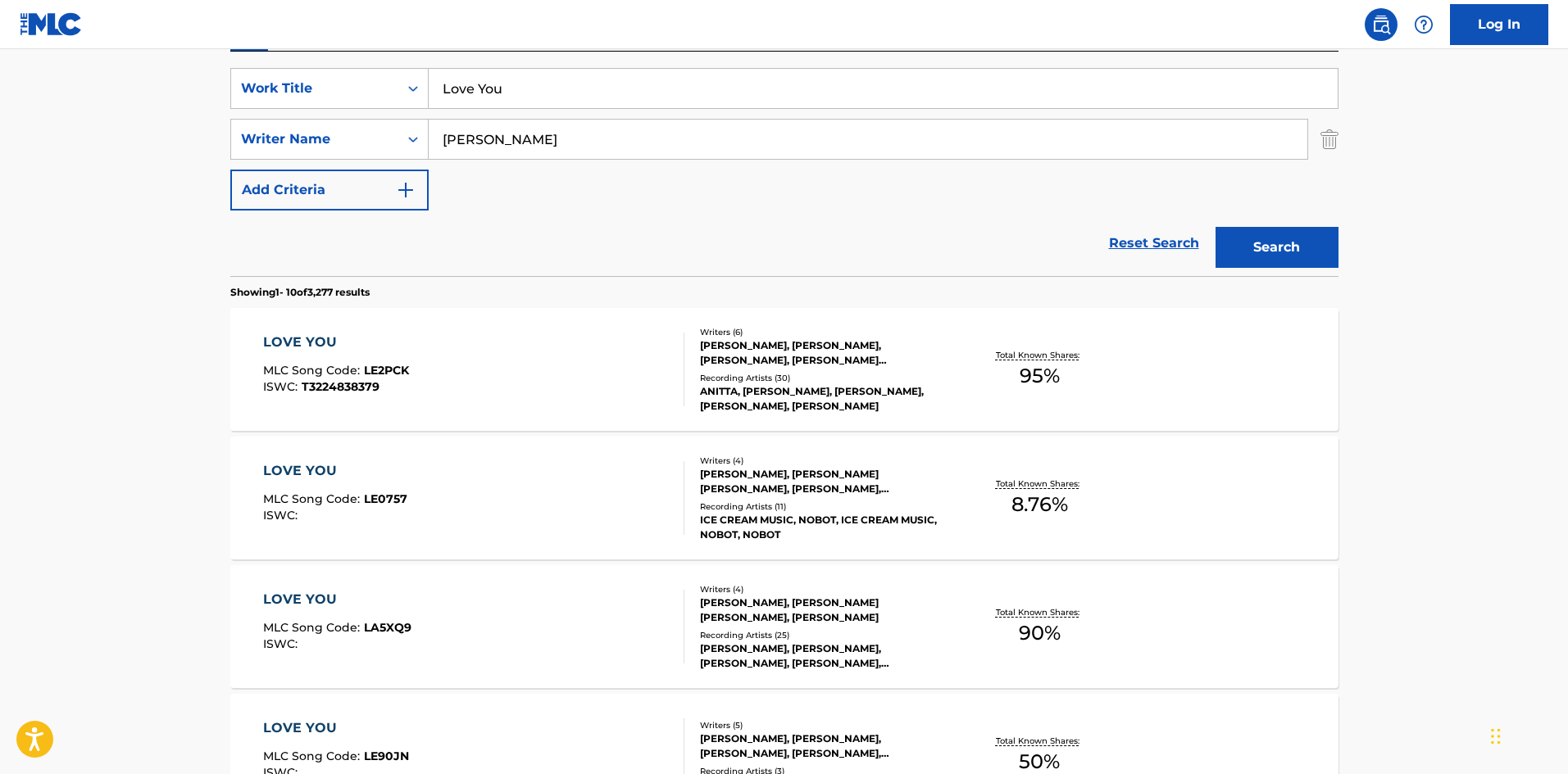
scroll to position [93, 0]
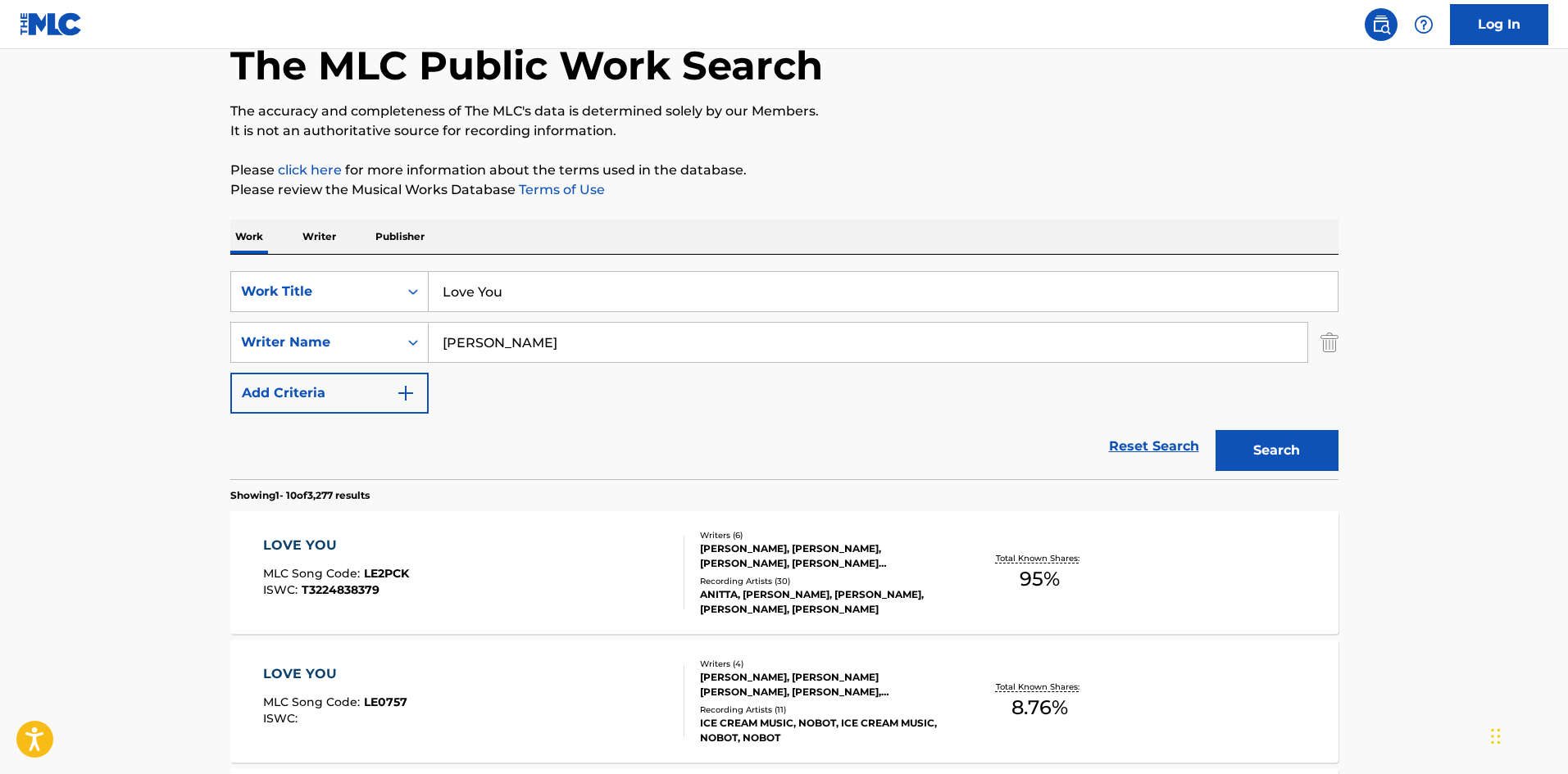
click at [512, 341] on input "[PERSON_NAME]" at bounding box center [868, 342] width 878 height 39
paste input "[PERSON_NAME]"
click at [618, 300] on input "Love You" at bounding box center [883, 291] width 909 height 39
click at [609, 340] on input "SpencerJuarbe" at bounding box center [868, 342] width 878 height 39
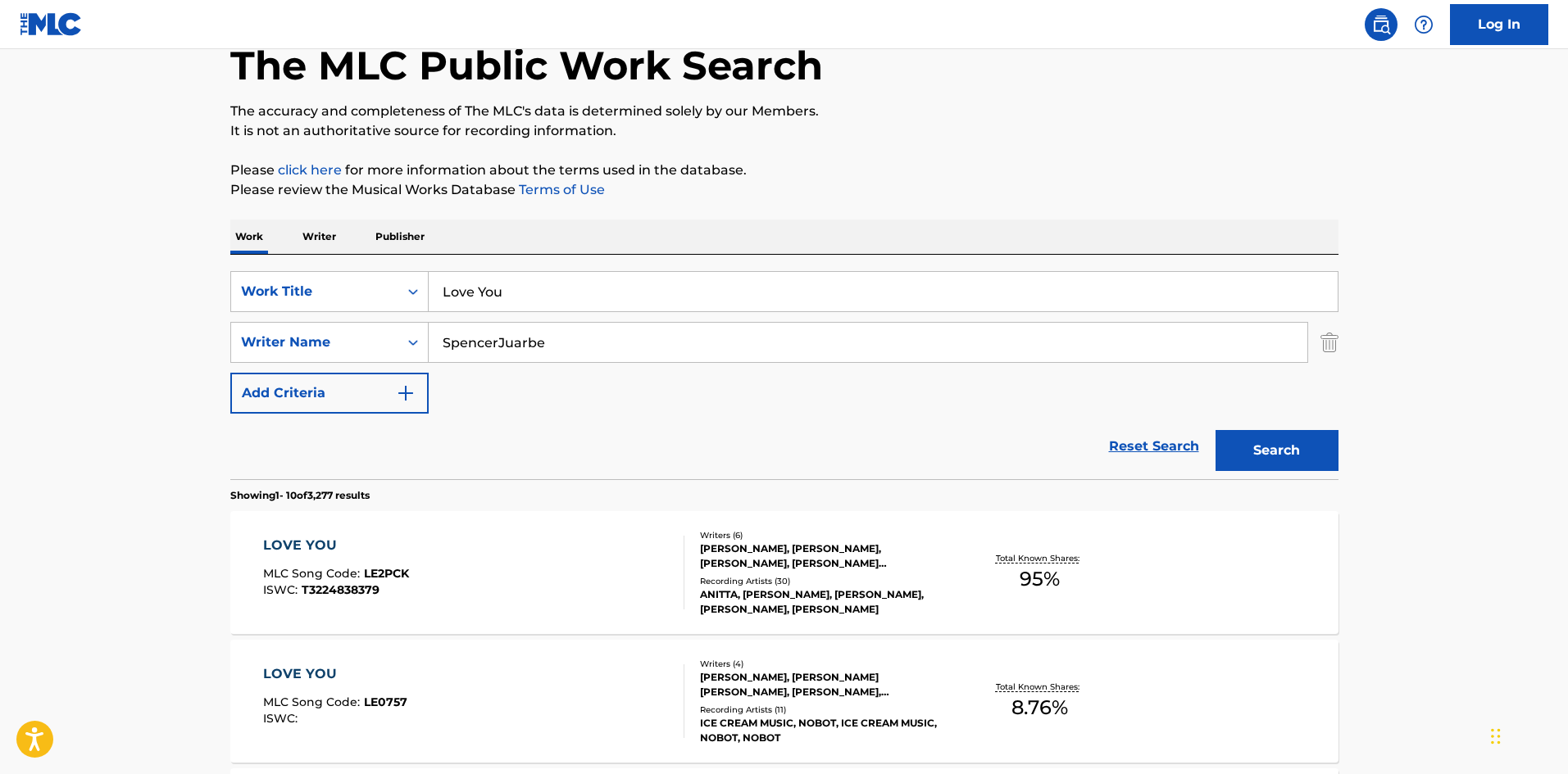
click at [609, 340] on input "SpencerJuarbe" at bounding box center [868, 342] width 878 height 39
paste input "Search Form"
type input "[PERSON_NAME]"
drag, startPoint x: 93, startPoint y: 334, endPoint x: 421, endPoint y: 263, distance: 335.6
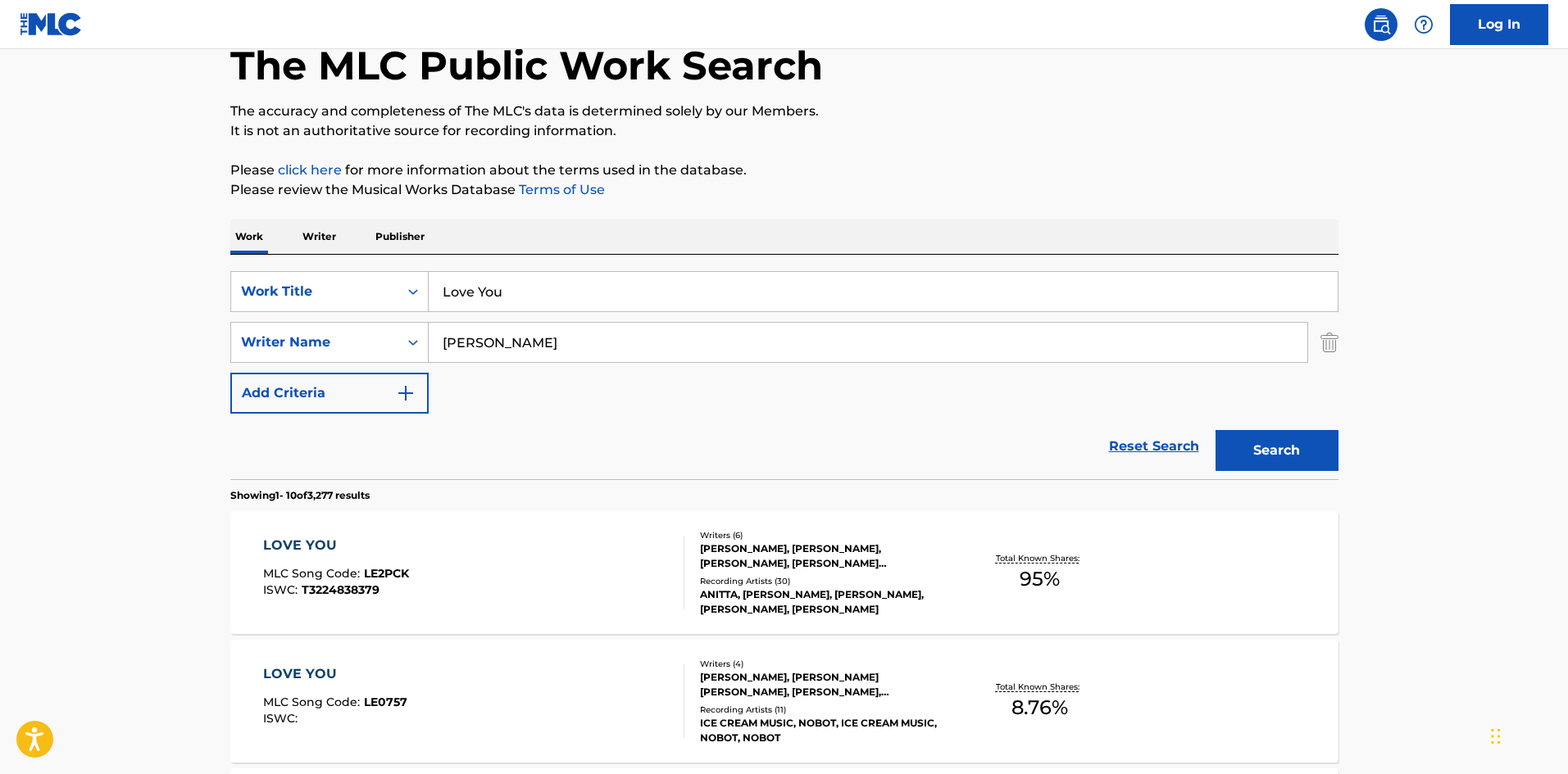
click at [429, 263] on div "SearchWithCriteria41393979-6a8a-49a2-bec3-d38ea4fd8c63 Work Title Love You Sear…" at bounding box center [784, 366] width 1108 height 224
click at [484, 307] on input "Love You" at bounding box center [883, 291] width 909 height 39
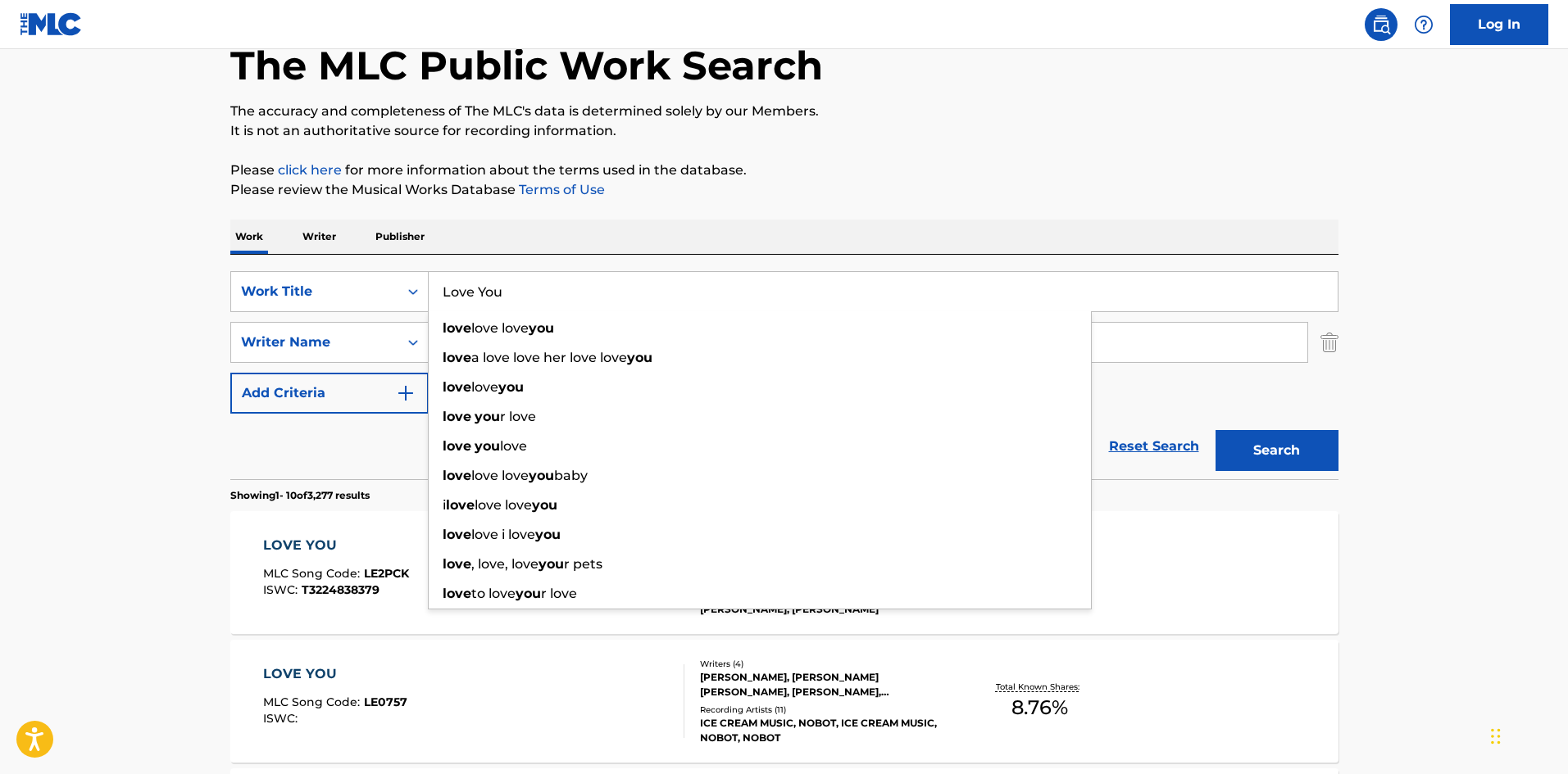
click at [484, 307] on input "Love You" at bounding box center [883, 291] width 909 height 39
paste input "Me Gusta"
type input "Me Gusta"
click at [1316, 434] on button "Search" at bounding box center [1277, 450] width 123 height 41
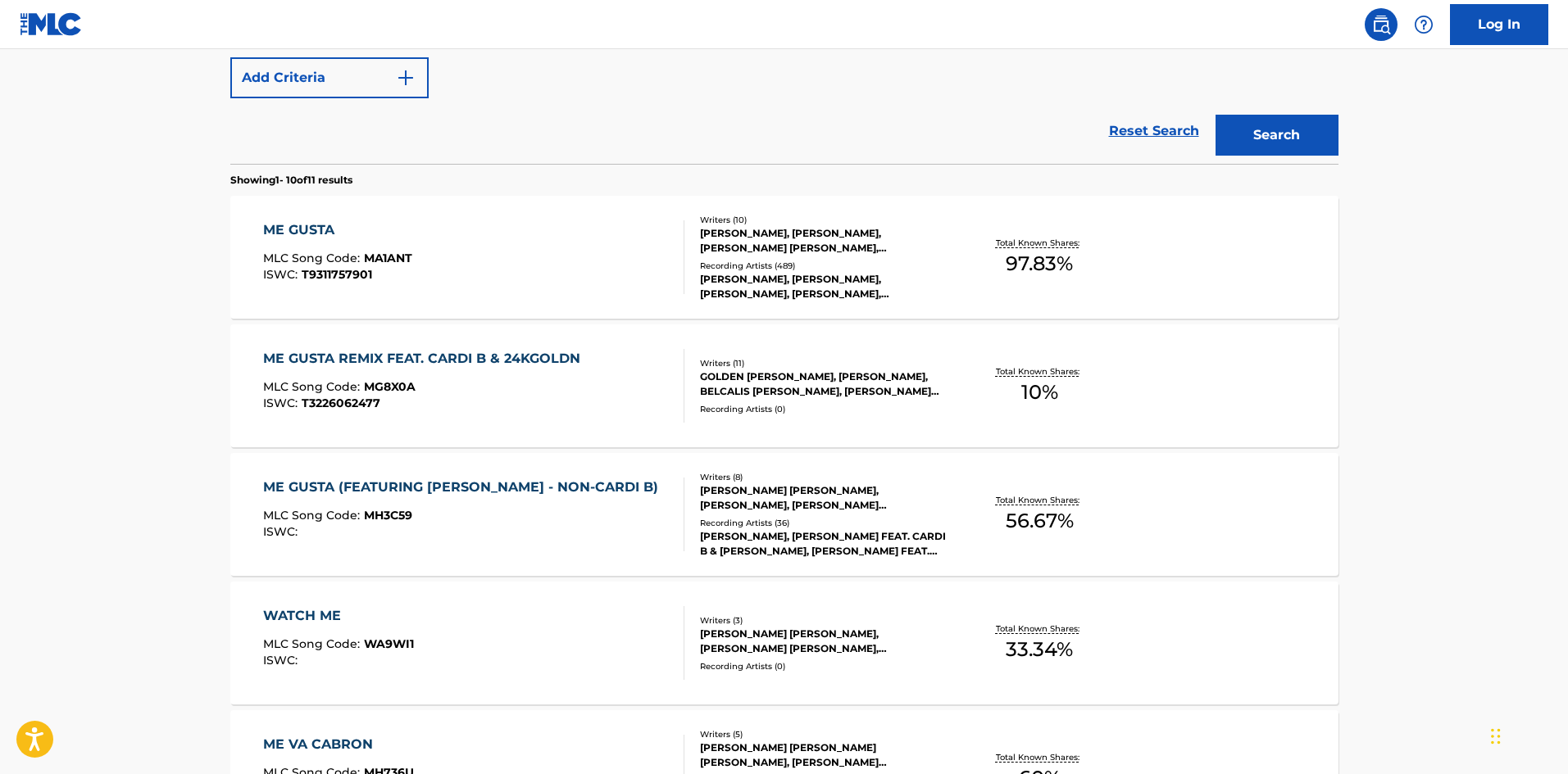
scroll to position [410, 0]
click at [421, 226] on div "ME GUSTA MLC Song Code : MA1ANT ISWC : T9311757901" at bounding box center [473, 256] width 421 height 74
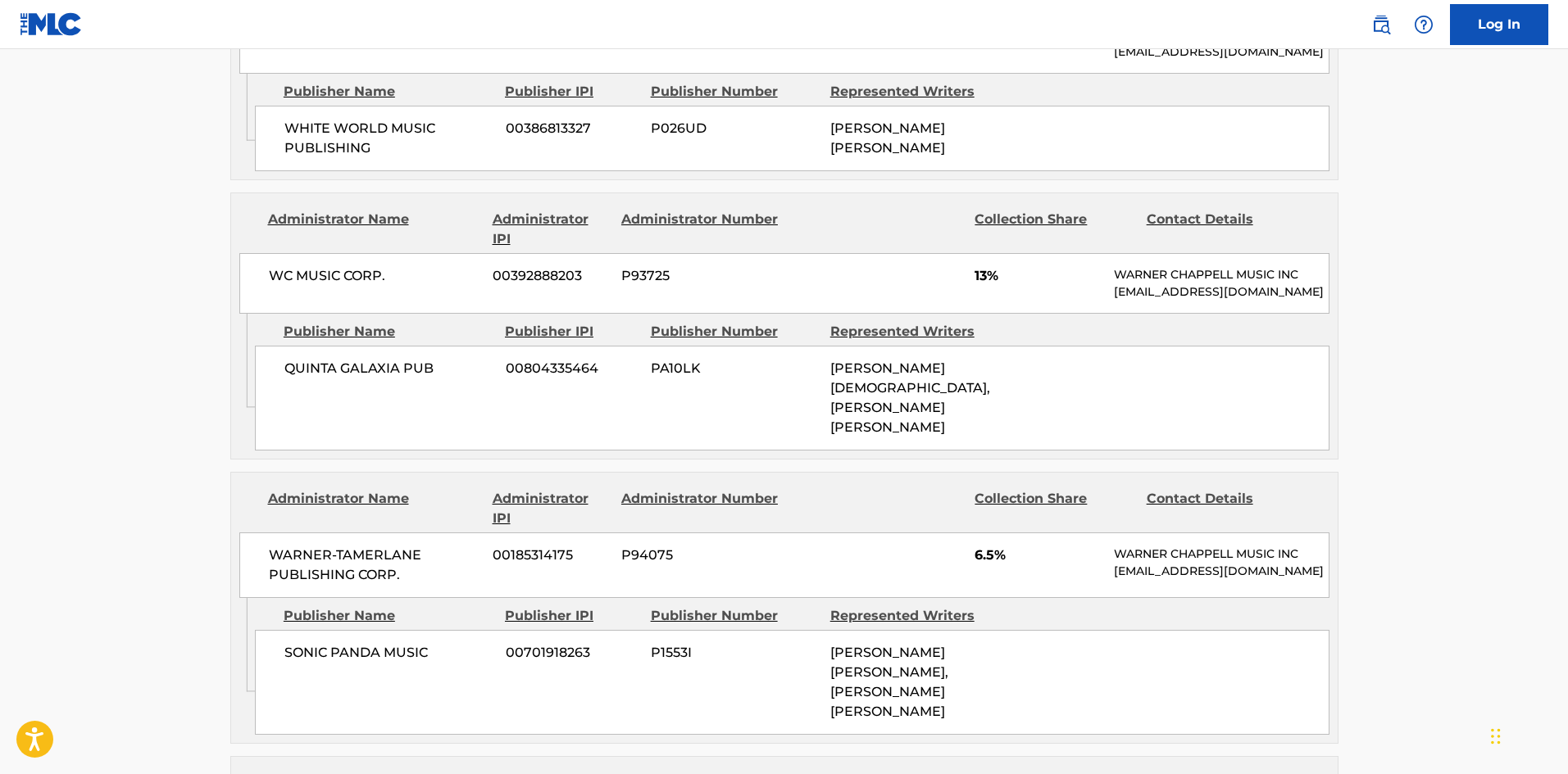
scroll to position [1897, 0]
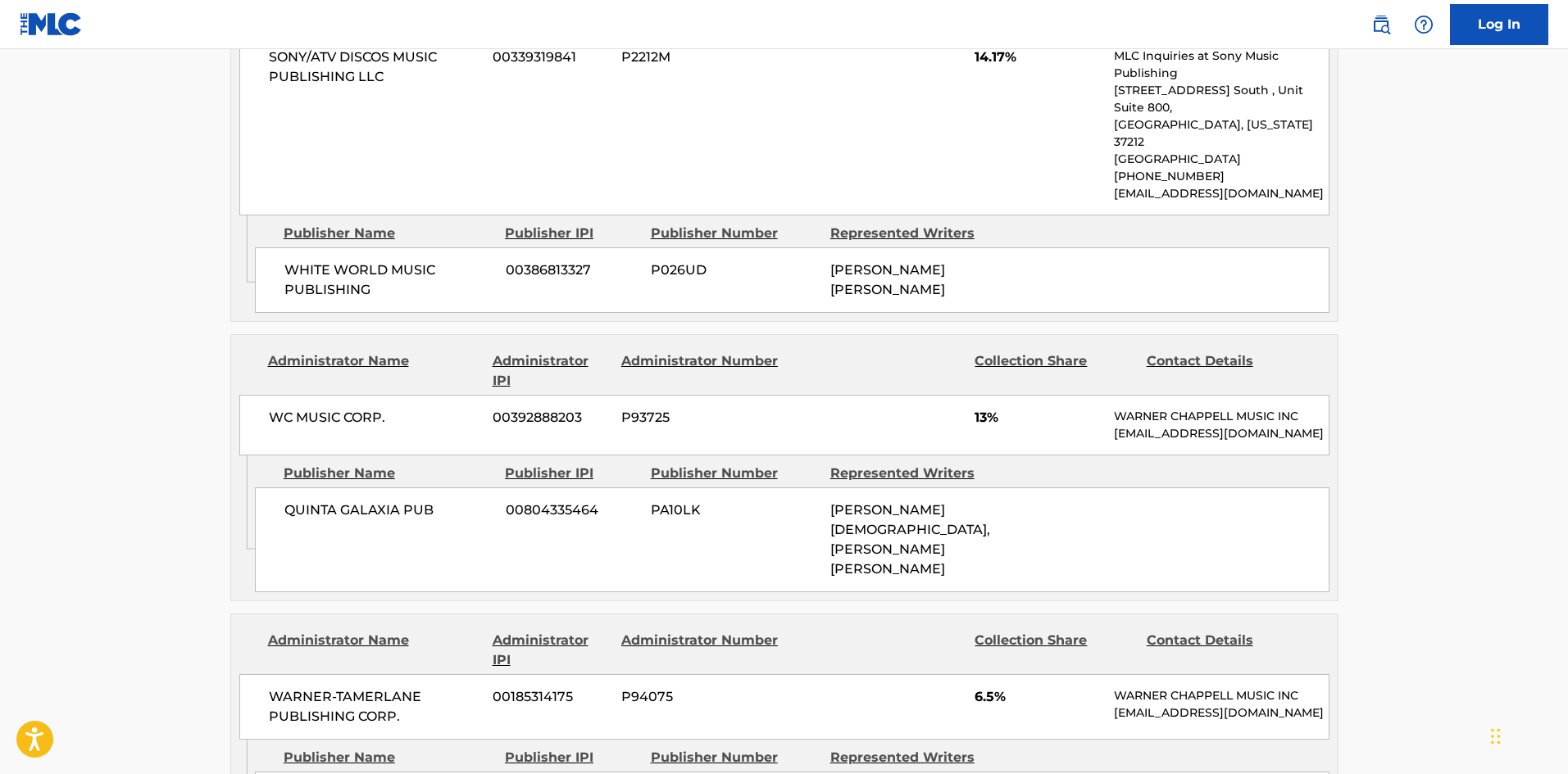
scroll to position [503, 0]
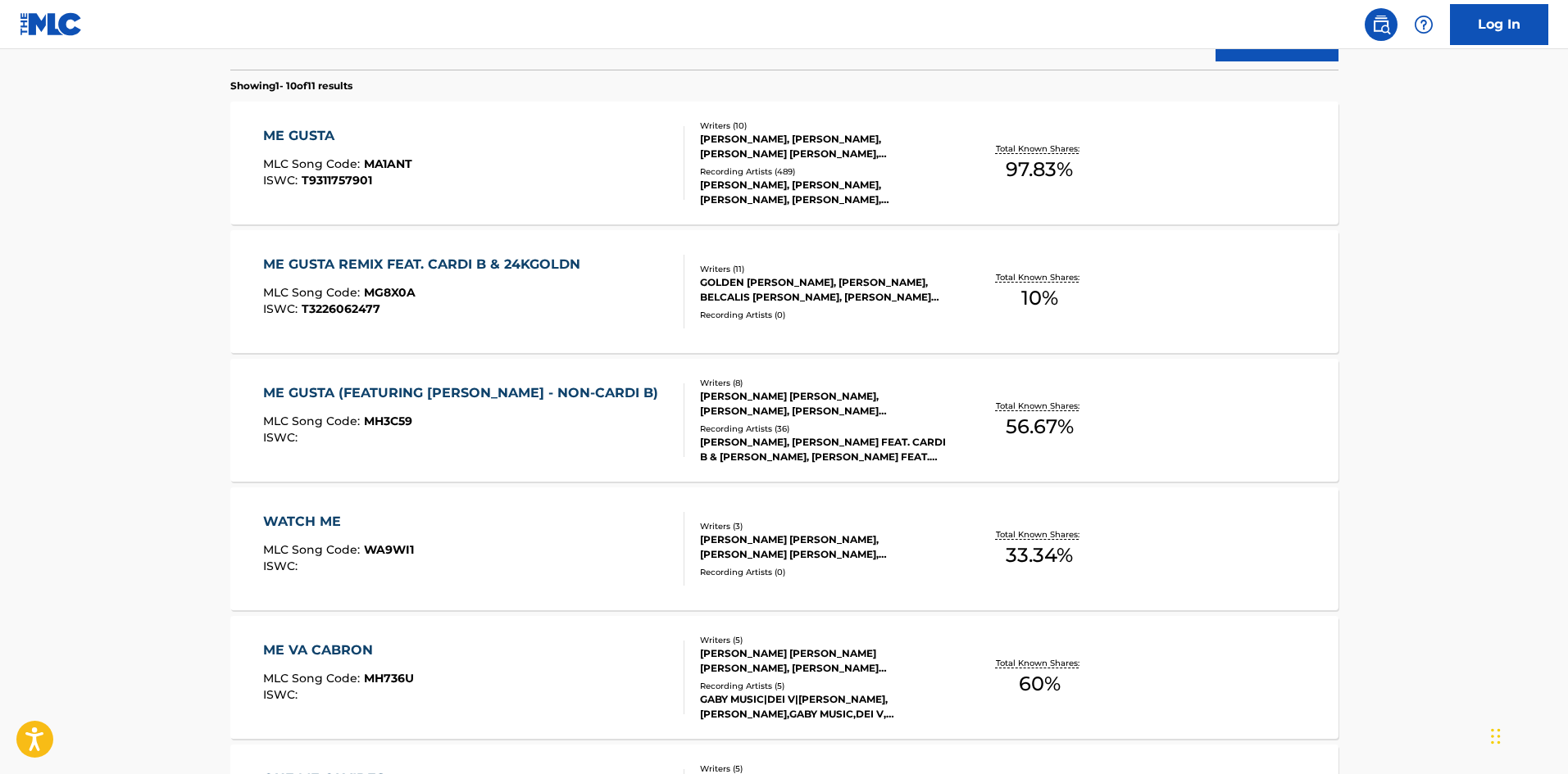
click at [391, 178] on div "ISWC : T9311757901" at bounding box center [337, 180] width 149 height 12
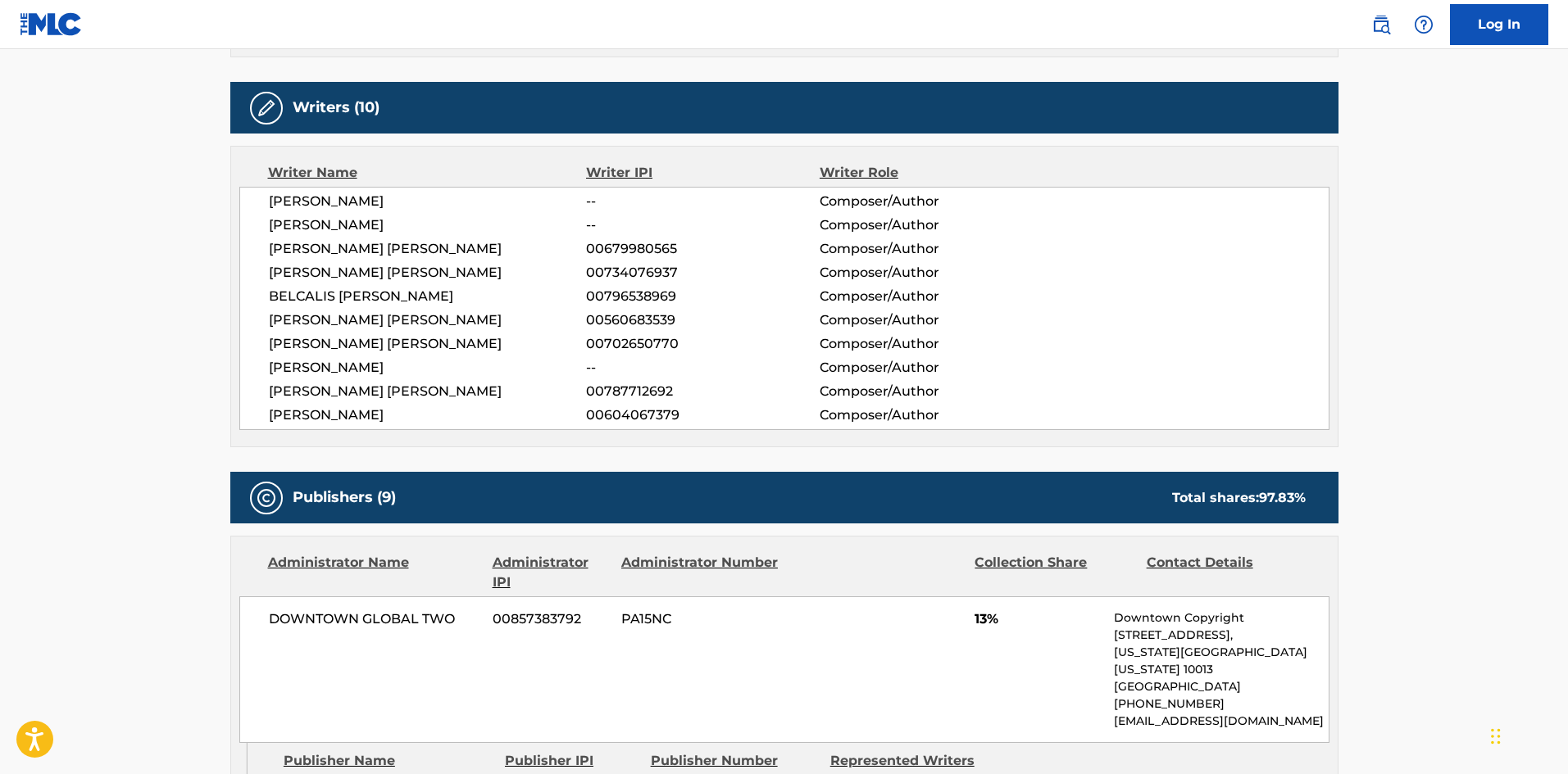
scroll to position [819, 0]
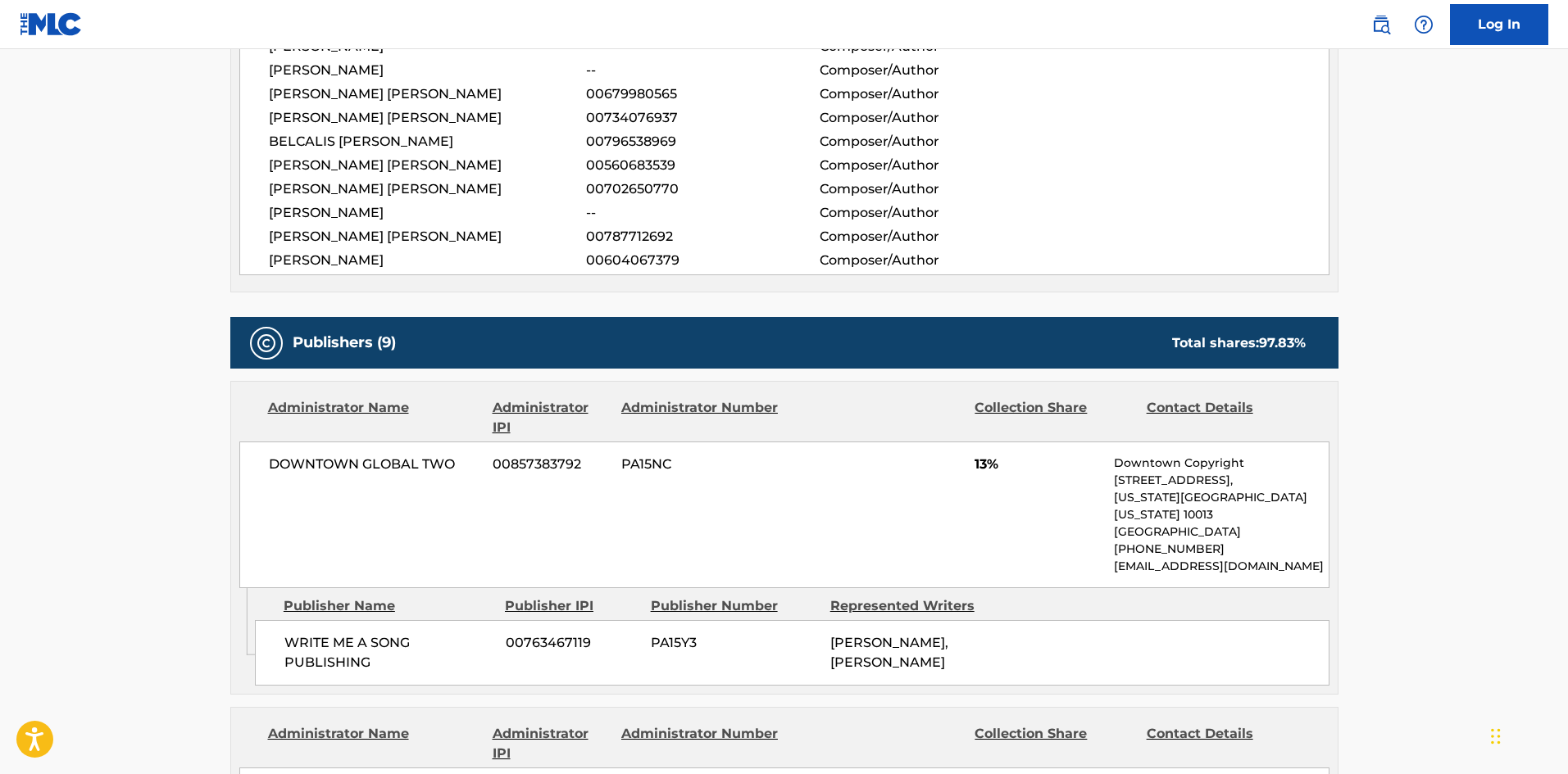
click at [294, 634] on span "WRITE ME A SONG PUBLISHING" at bounding box center [389, 653] width 209 height 39
drag, startPoint x: 303, startPoint y: 621, endPoint x: 356, endPoint y: 644, distance: 57.8
click at [356, 644] on span "WRITE ME A SONG PUBLISHING" at bounding box center [389, 653] width 209 height 39
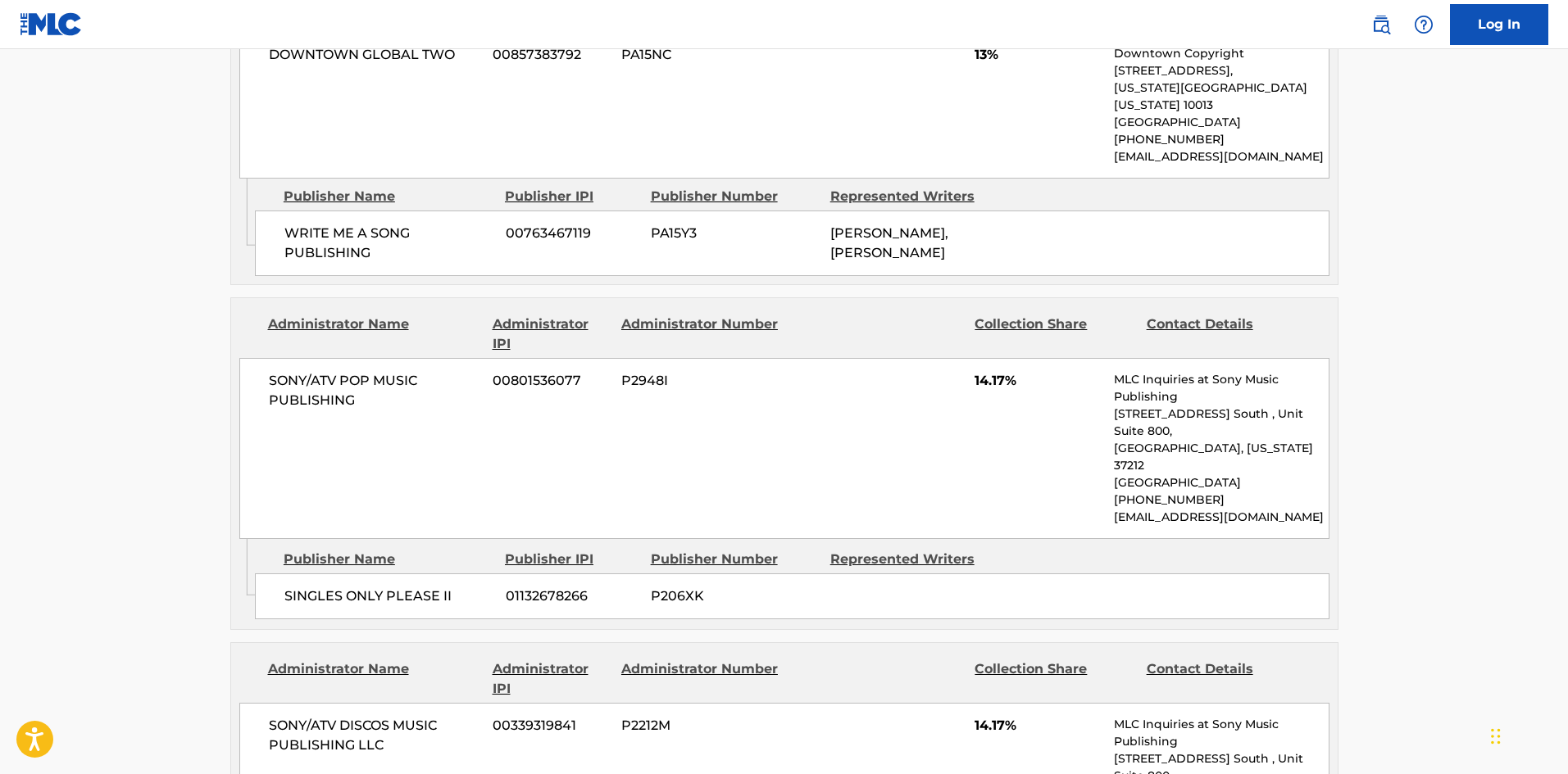
click at [309, 587] on span "SINGLES ONLY PLEASE II" at bounding box center [389, 596] width 209 height 19
drag, startPoint x: 309, startPoint y: 547, endPoint x: 445, endPoint y: 541, distance: 136.1
click at [445, 587] on span "SINGLES ONLY PLEASE II" at bounding box center [389, 596] width 209 height 19
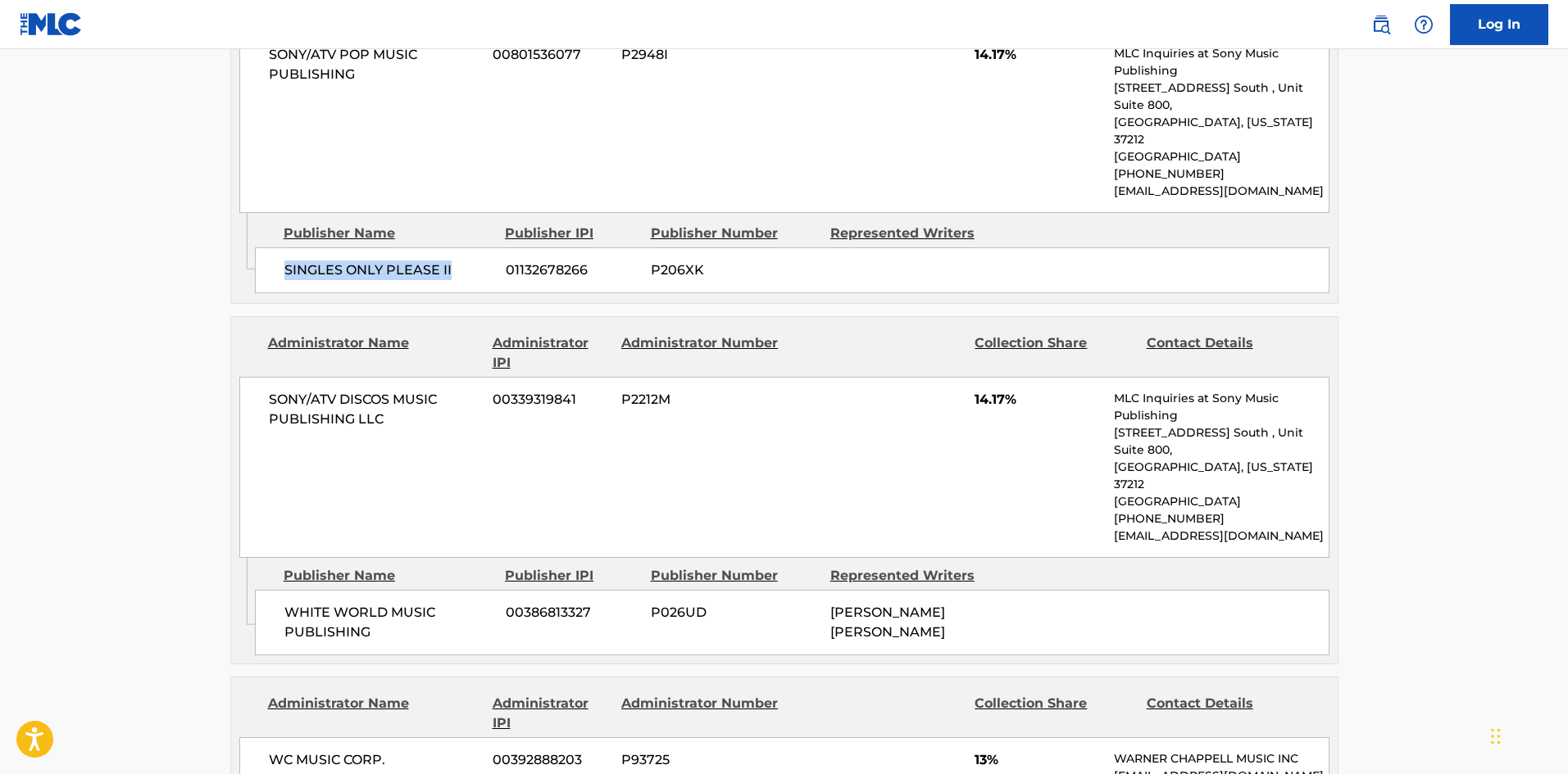
scroll to position [1557, 0]
click at [277, 588] on div "WHITE WORLD MUSIC PUBLISHING 00386813327 P026UD [PERSON_NAME] [PERSON_NAME]" at bounding box center [792, 621] width 1075 height 65
drag, startPoint x: 277, startPoint y: 509, endPoint x: 379, endPoint y: 542, distance: 107.2
click at [379, 588] on div "WHITE WORLD MUSIC PUBLISHING 00386813327 P026UD [PERSON_NAME] [PERSON_NAME]" at bounding box center [792, 621] width 1075 height 65
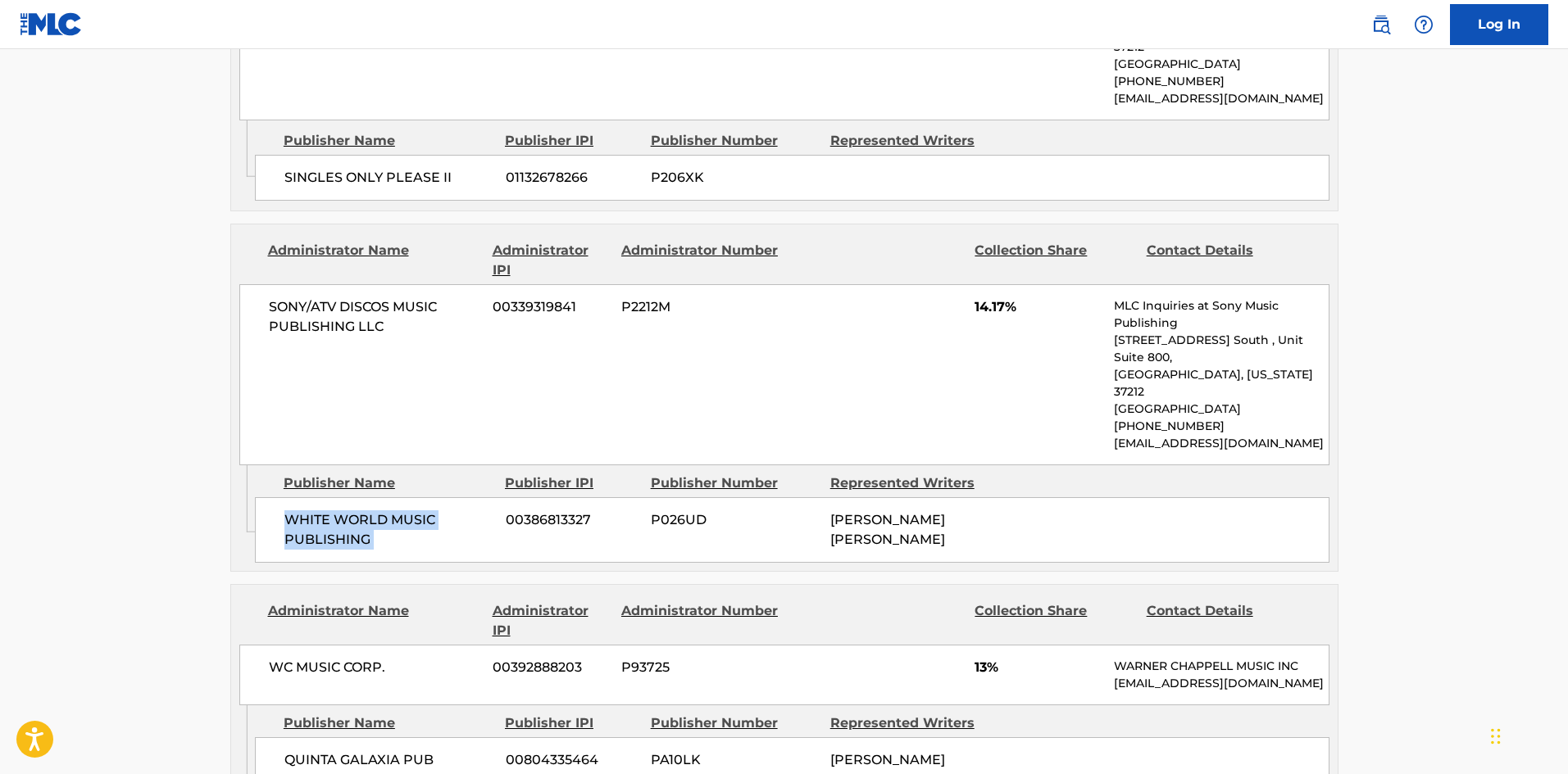
scroll to position [1802, 0]
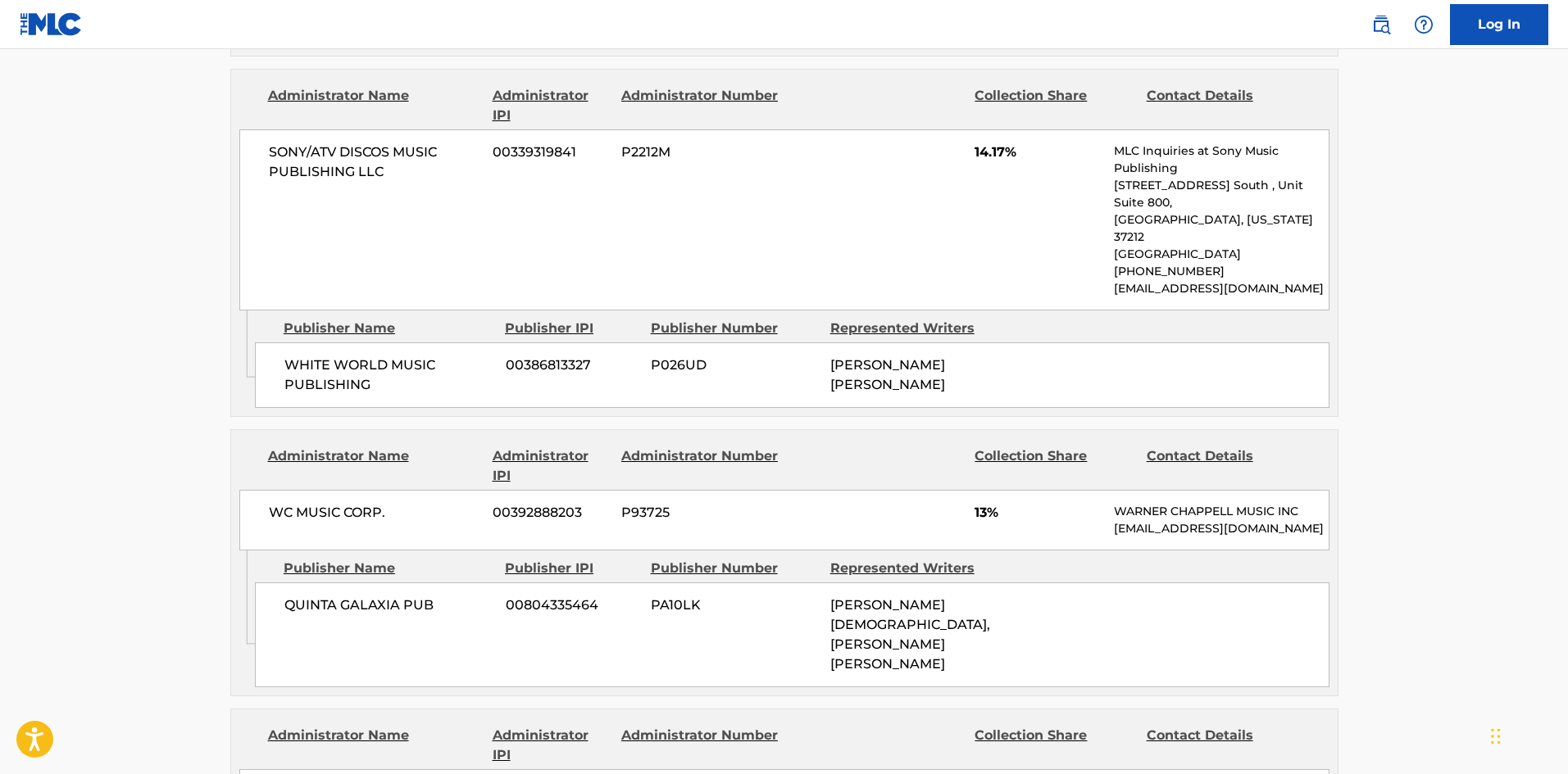
click at [288, 595] on span "QUINTA GALAXIA PUB" at bounding box center [389, 605] width 209 height 19
drag, startPoint x: 288, startPoint y: 539, endPoint x: 357, endPoint y: 537, distance: 69.0
click at [357, 595] on span "QUINTA GALAXIA PUB" at bounding box center [389, 605] width 209 height 19
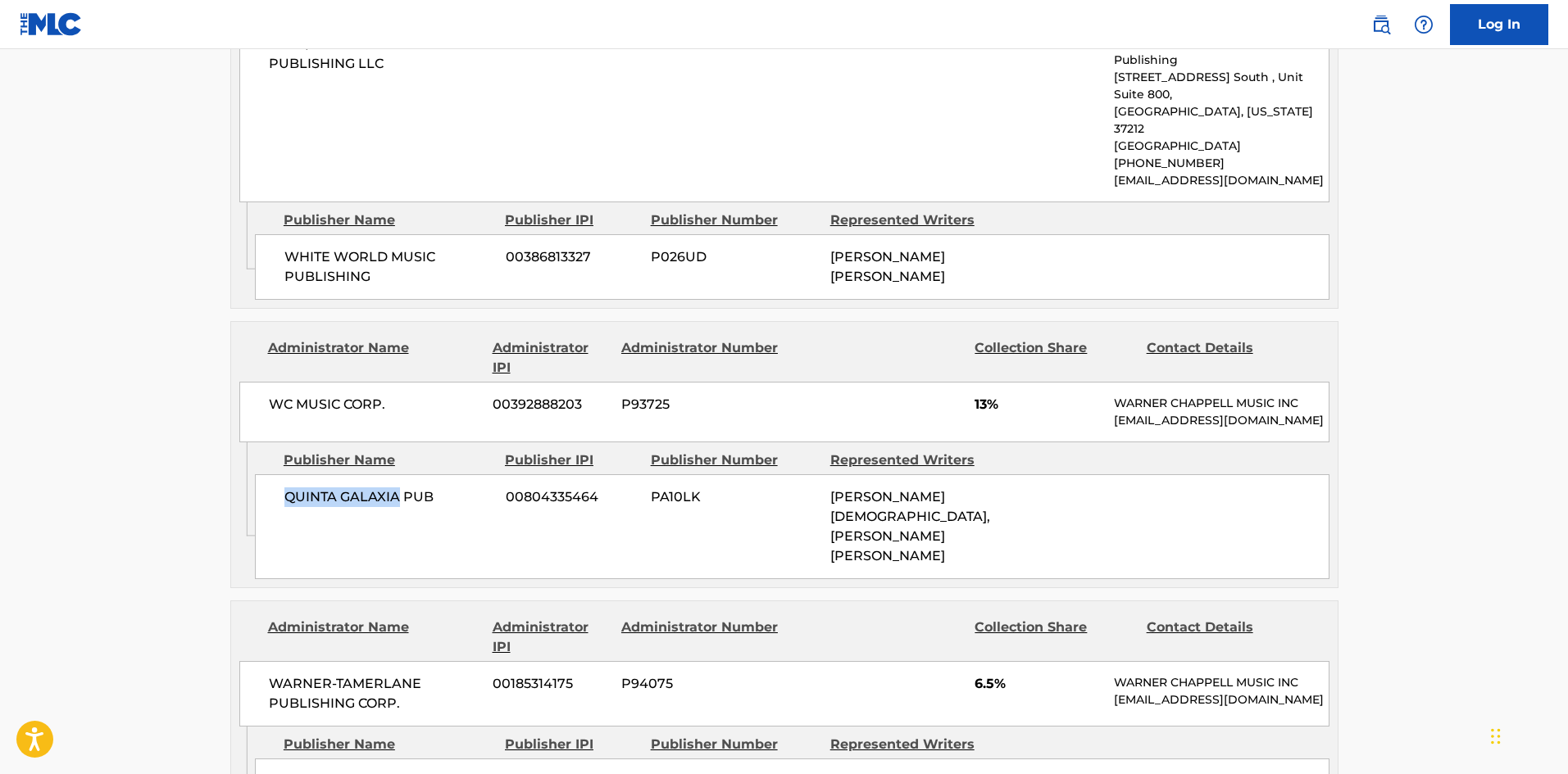
scroll to position [2130, 0]
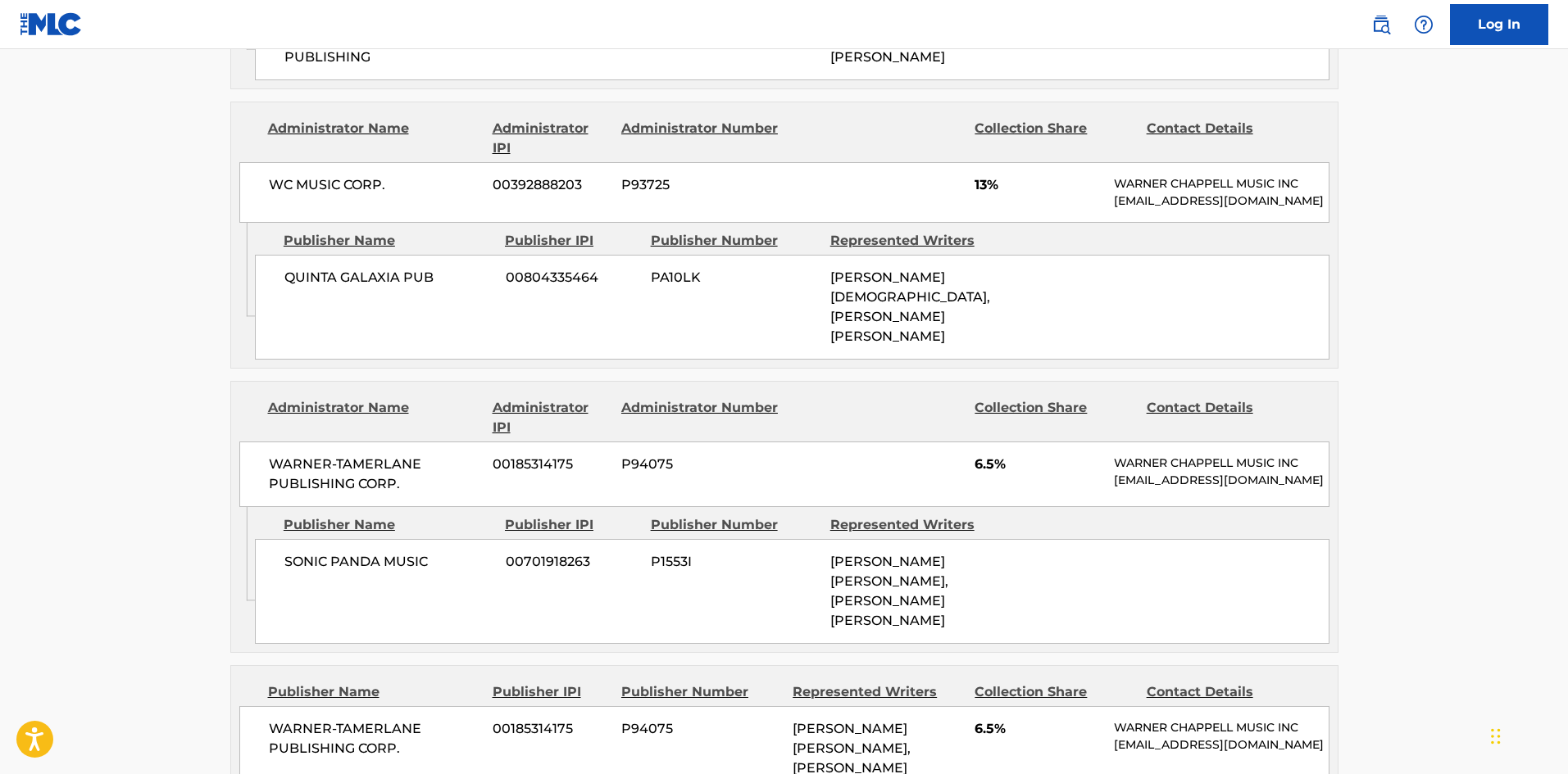
click at [291, 552] on span "SONIC PANDA MUSIC" at bounding box center [389, 562] width 209 height 19
drag, startPoint x: 291, startPoint y: 493, endPoint x: 329, endPoint y: 468, distance: 45.5
click at [331, 552] on span "SONIC PANDA MUSIC" at bounding box center [389, 562] width 209 height 19
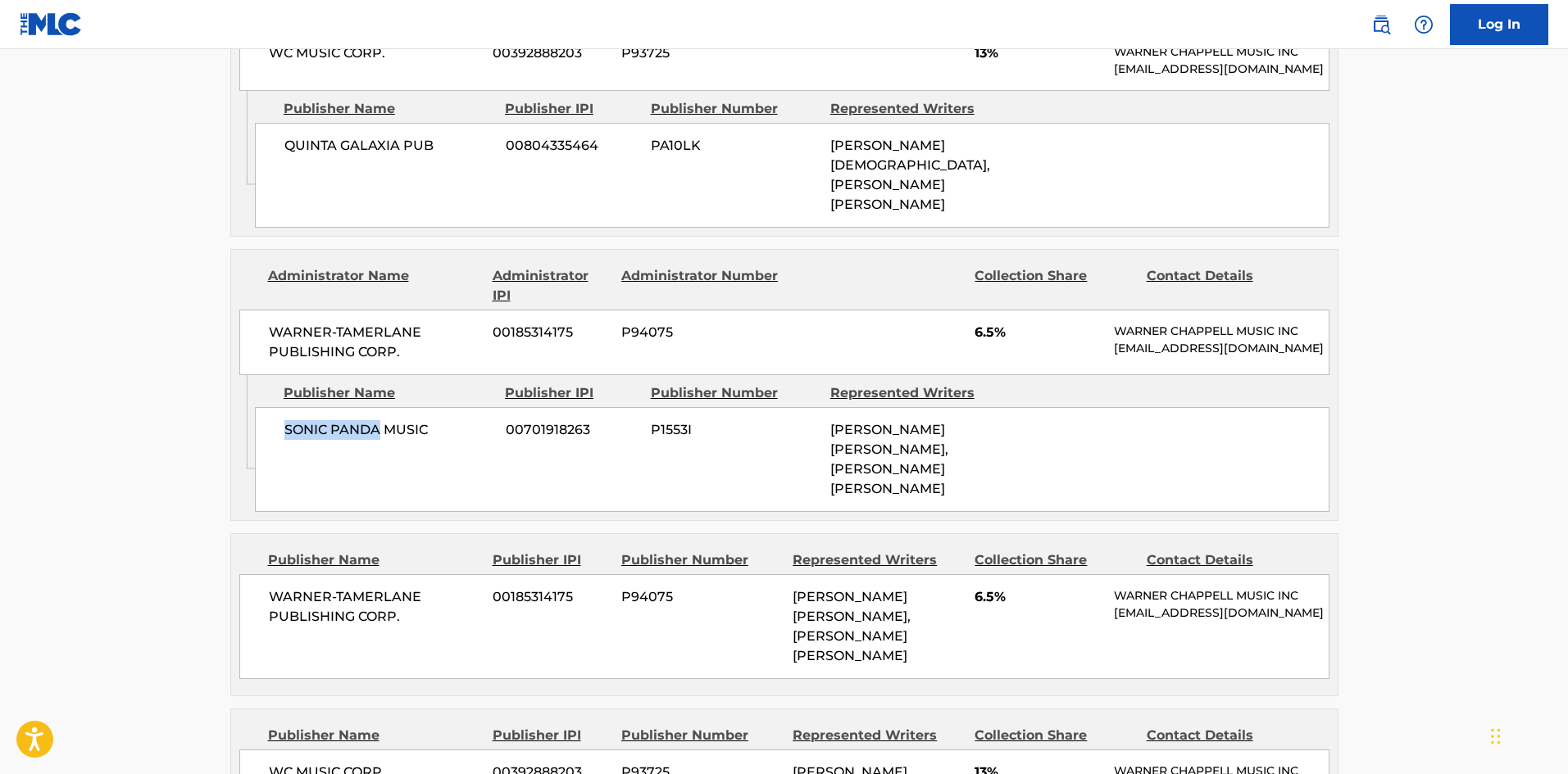
scroll to position [2376, 0]
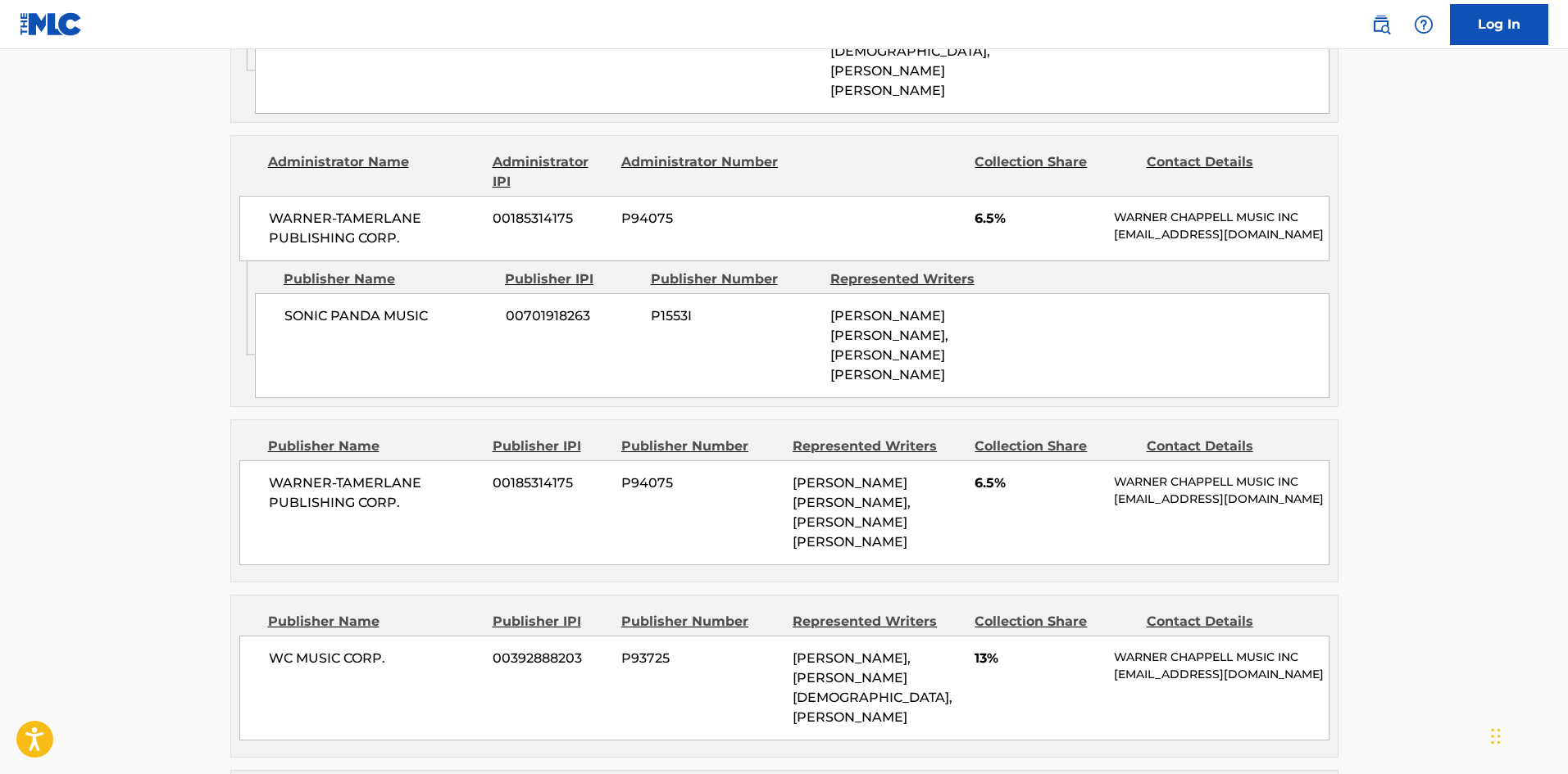
click at [285, 473] on span "WARNER-TAMERLANE PUBLISHING CORP." at bounding box center [374, 492] width 213 height 39
drag, startPoint x: 285, startPoint y: 394, endPoint x: 395, endPoint y: 421, distance: 113.3
click at [395, 461] on div "WARNER-[PERSON_NAME] PUBLISHING CORP. 00185314175 P94075 [PERSON_NAME] [PERSON_…" at bounding box center [784, 512] width 1090 height 105
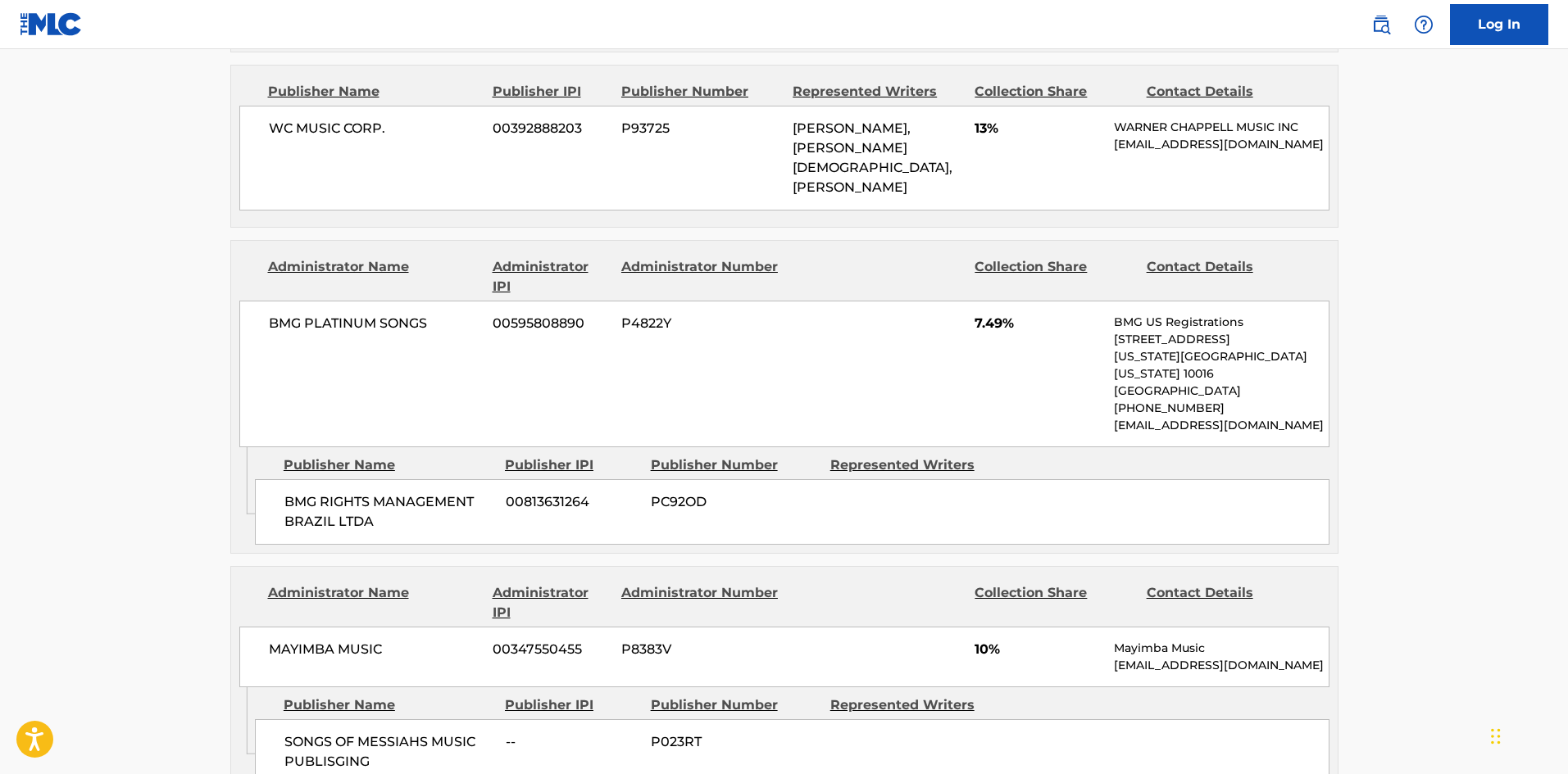
scroll to position [2949, 0]
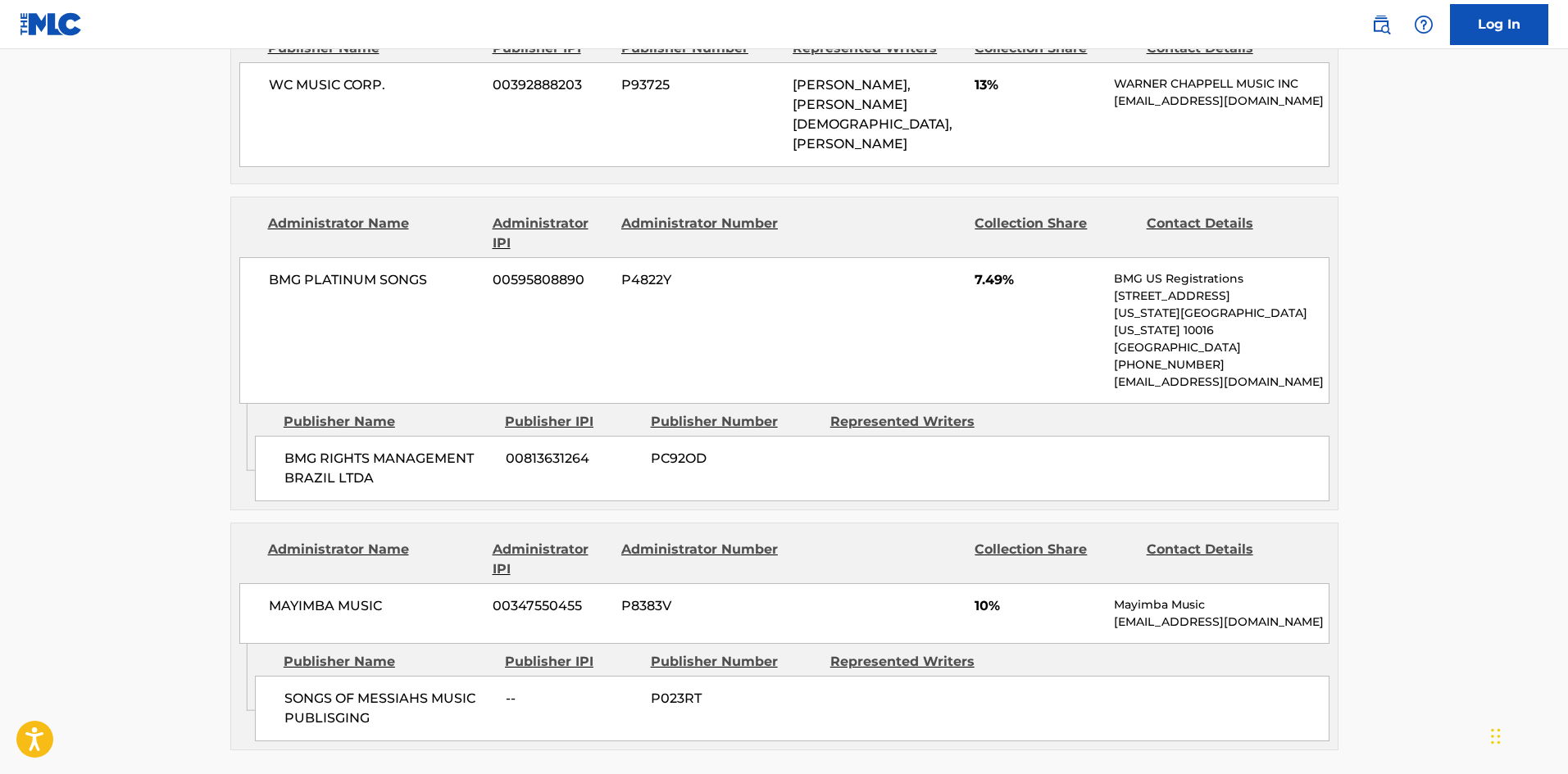
click at [306, 449] on span "BMG RIGHTS MANAGEMENT BRAZIL LTDA" at bounding box center [389, 468] width 209 height 39
drag, startPoint x: 306, startPoint y: 317, endPoint x: 373, endPoint y: 338, distance: 70.2
click at [373, 449] on span "BMG RIGHTS MANAGEMENT BRAZIL LTDA" at bounding box center [389, 468] width 209 height 39
click at [311, 688] on span "SONGS OF MESSIAHS MUSIC PUBLISGING" at bounding box center [389, 708] width 209 height 39
drag, startPoint x: 311, startPoint y: 557, endPoint x: 360, endPoint y: 579, distance: 53.7
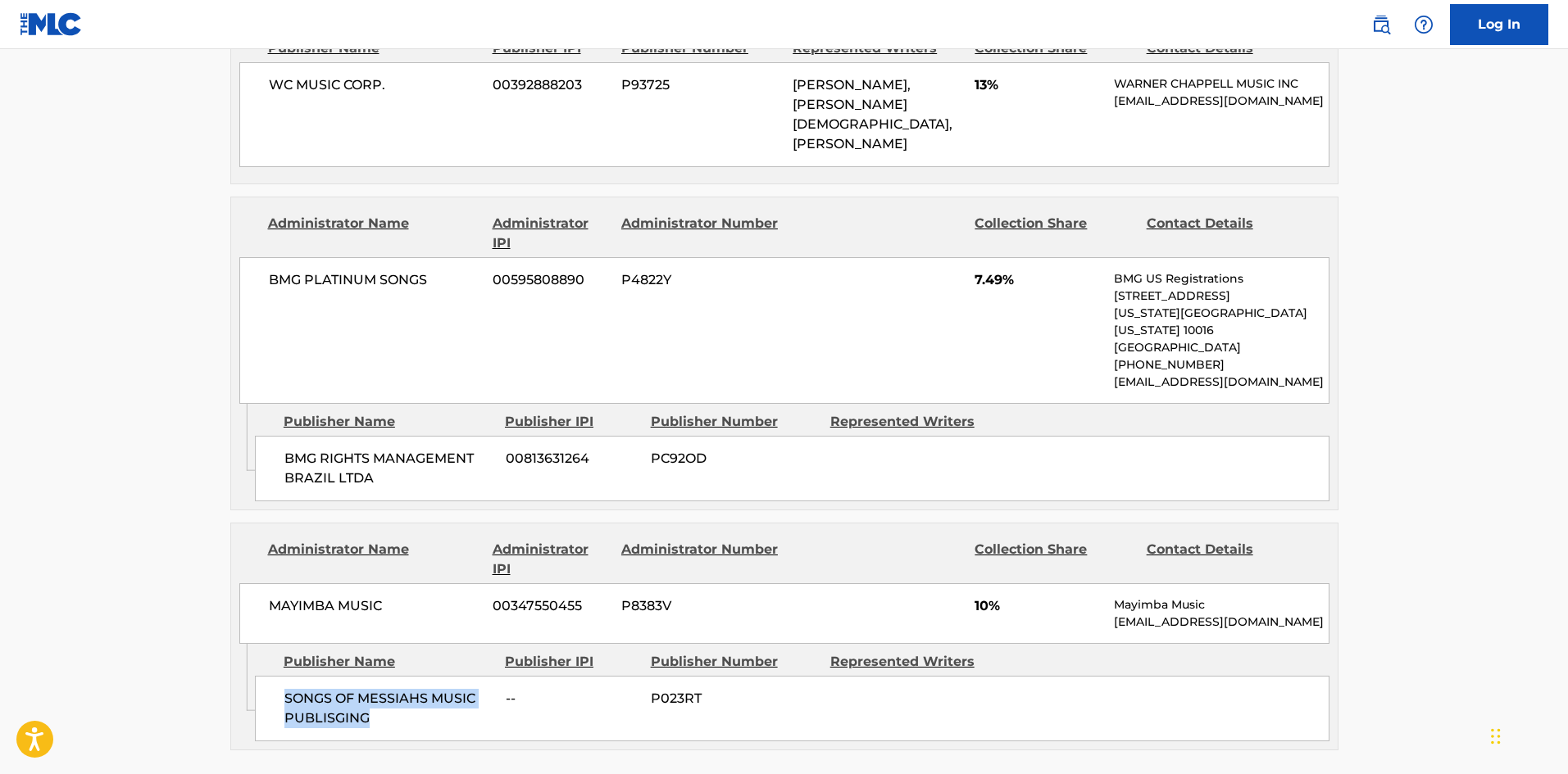
click at [360, 688] on span "SONGS OF MESSIAHS MUSIC PUBLISGING" at bounding box center [389, 708] width 209 height 39
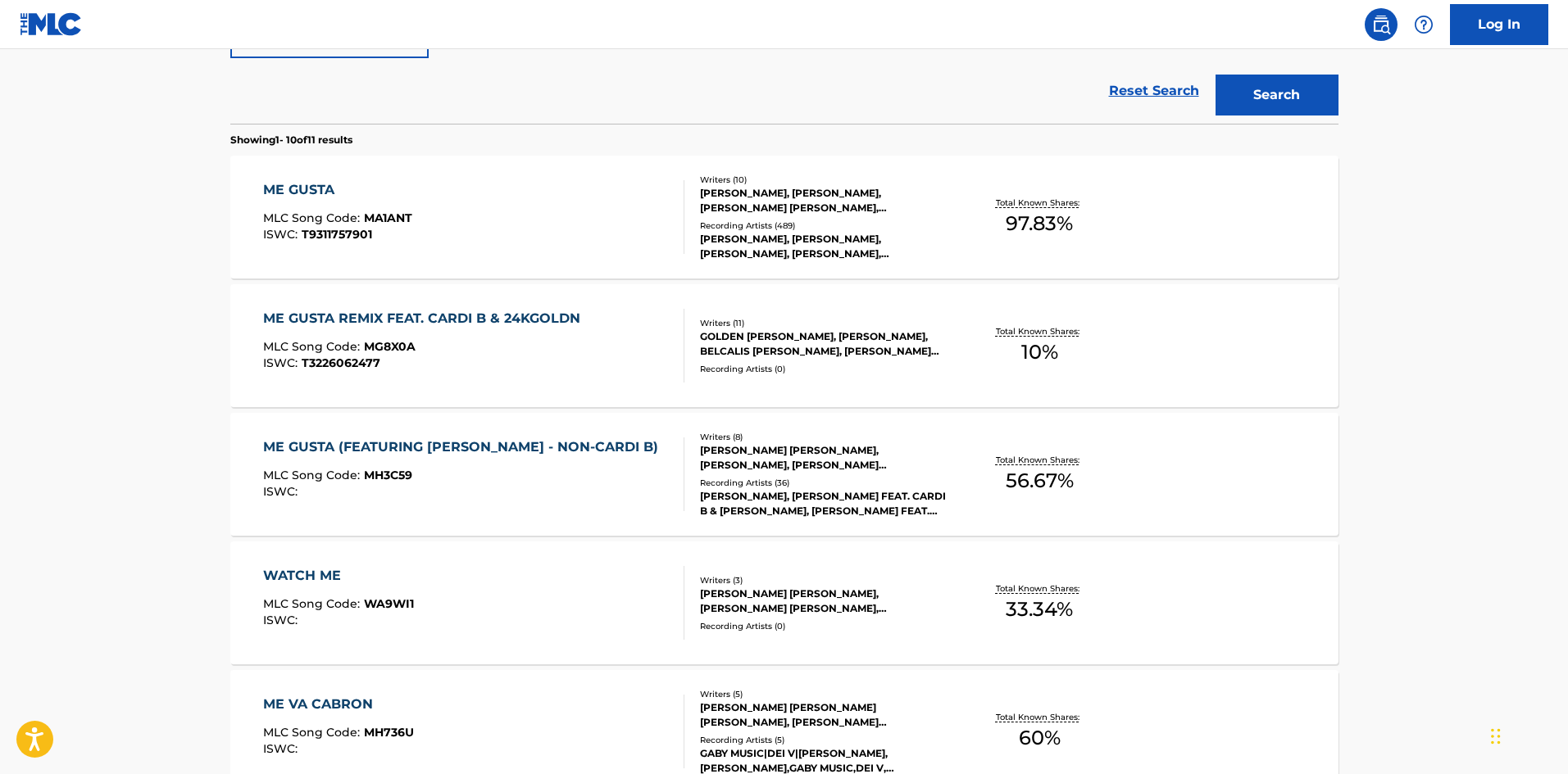
scroll to position [433, 0]
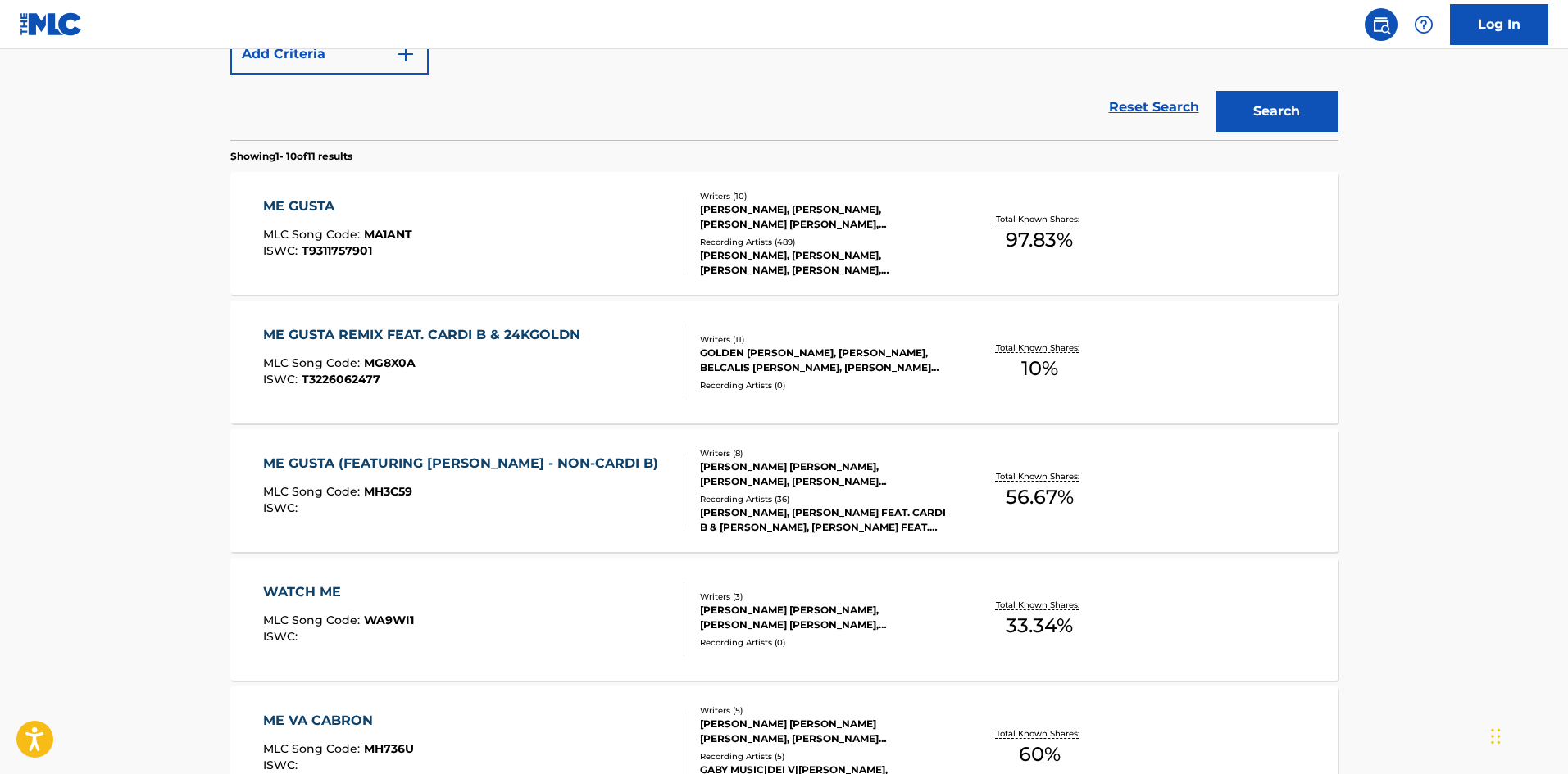
click at [351, 208] on div "ME GUSTA" at bounding box center [337, 206] width 149 height 19
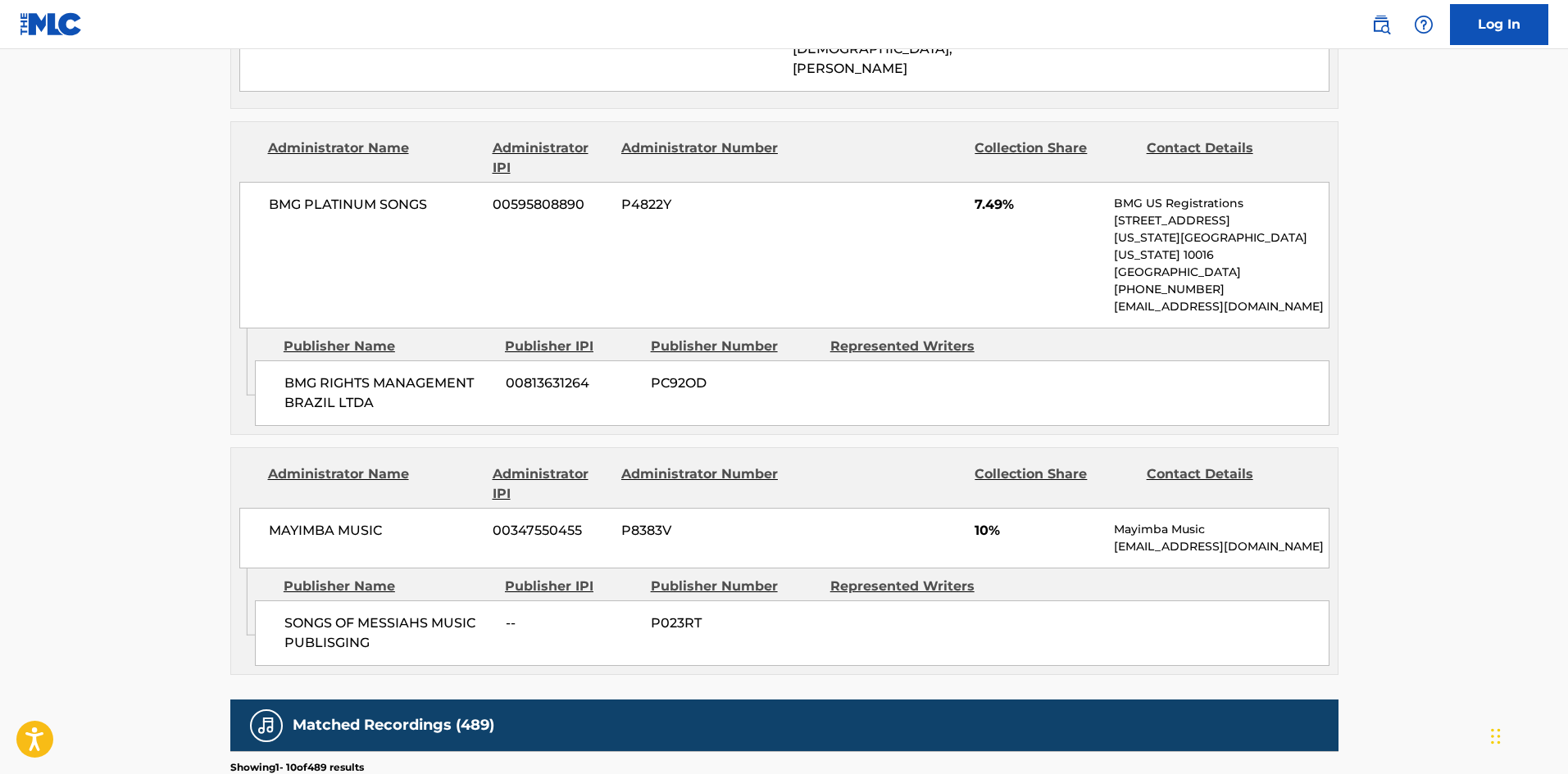
scroll to position [3031, 0]
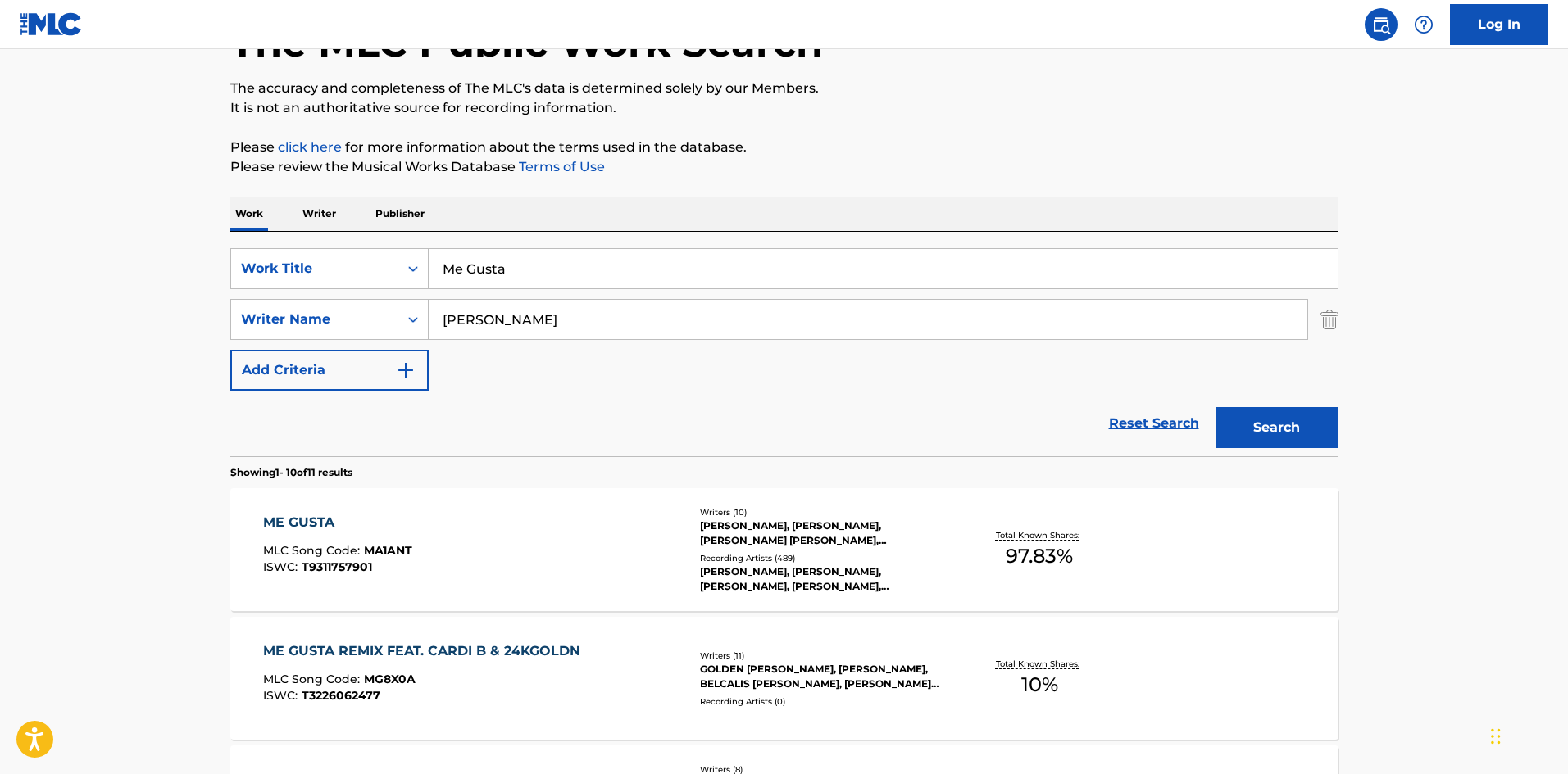
scroll to position [35, 0]
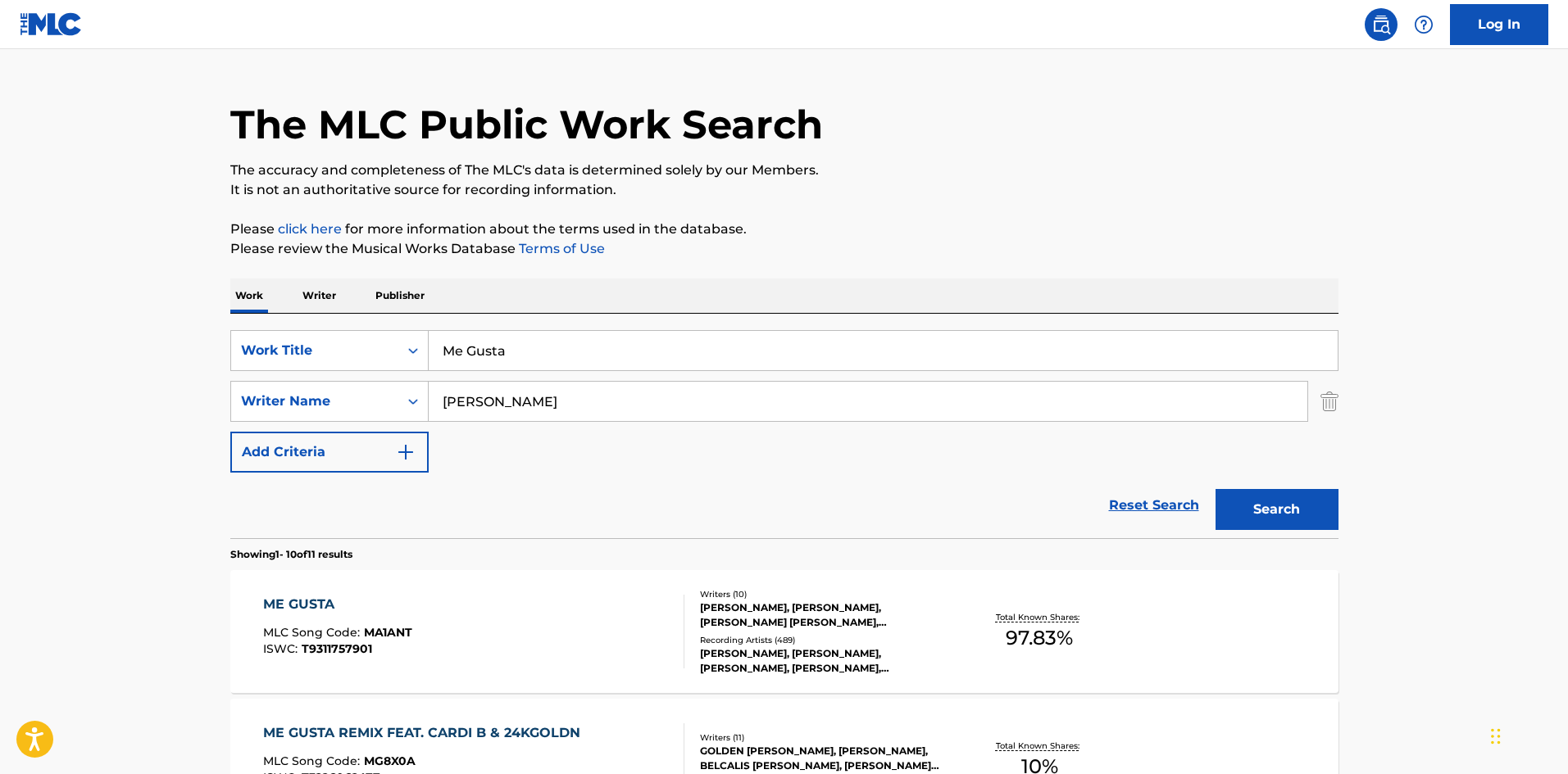
click at [487, 375] on div "SearchWithCriteria41393979-6a8a-49a2-bec3-d38ea4fd8c63 Work Title Me Gusta Sear…" at bounding box center [784, 401] width 1108 height 142
click at [487, 397] on input "[PERSON_NAME]" at bounding box center [868, 401] width 878 height 39
paste input "Brown"
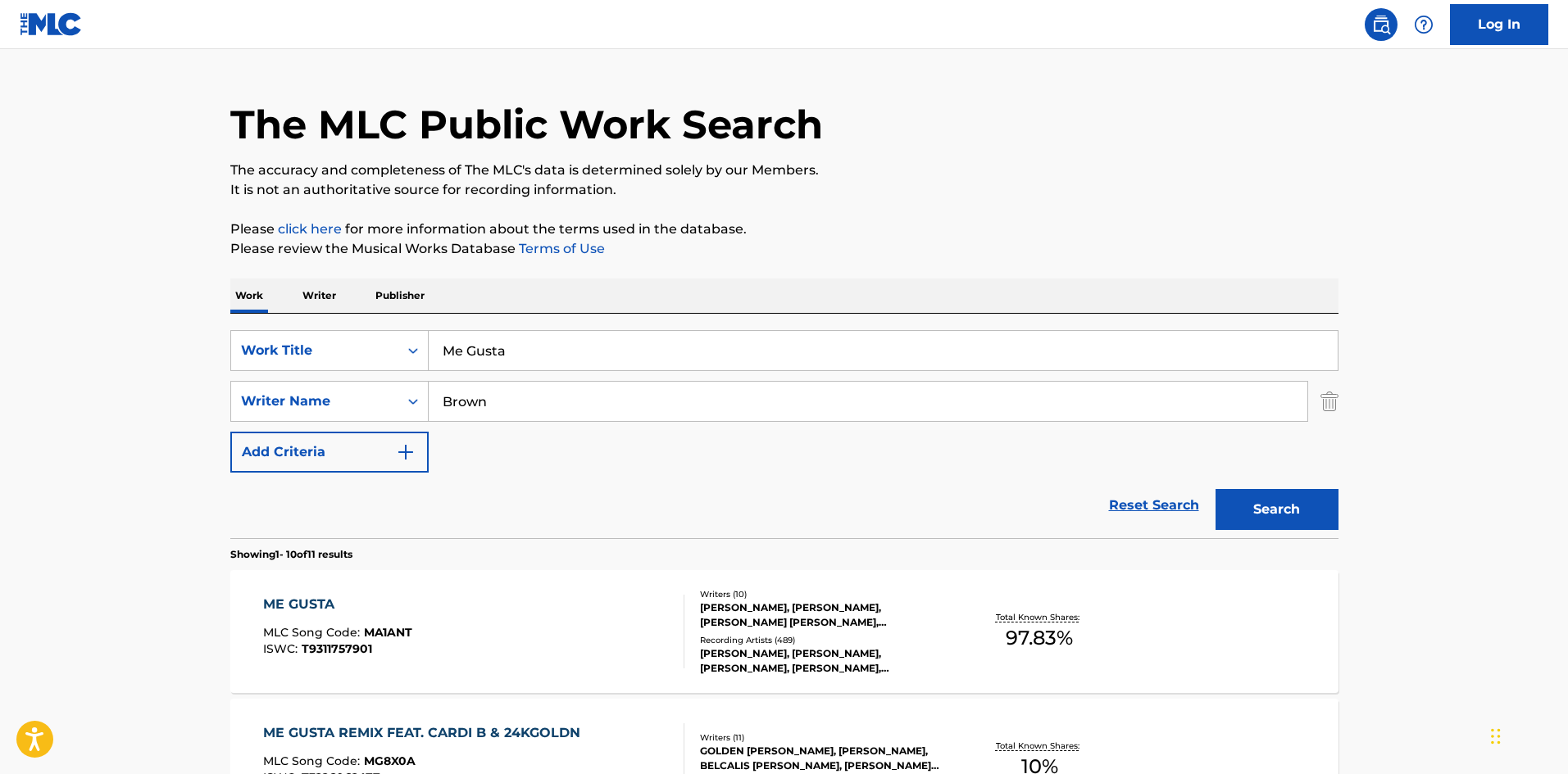
type input "Brown"
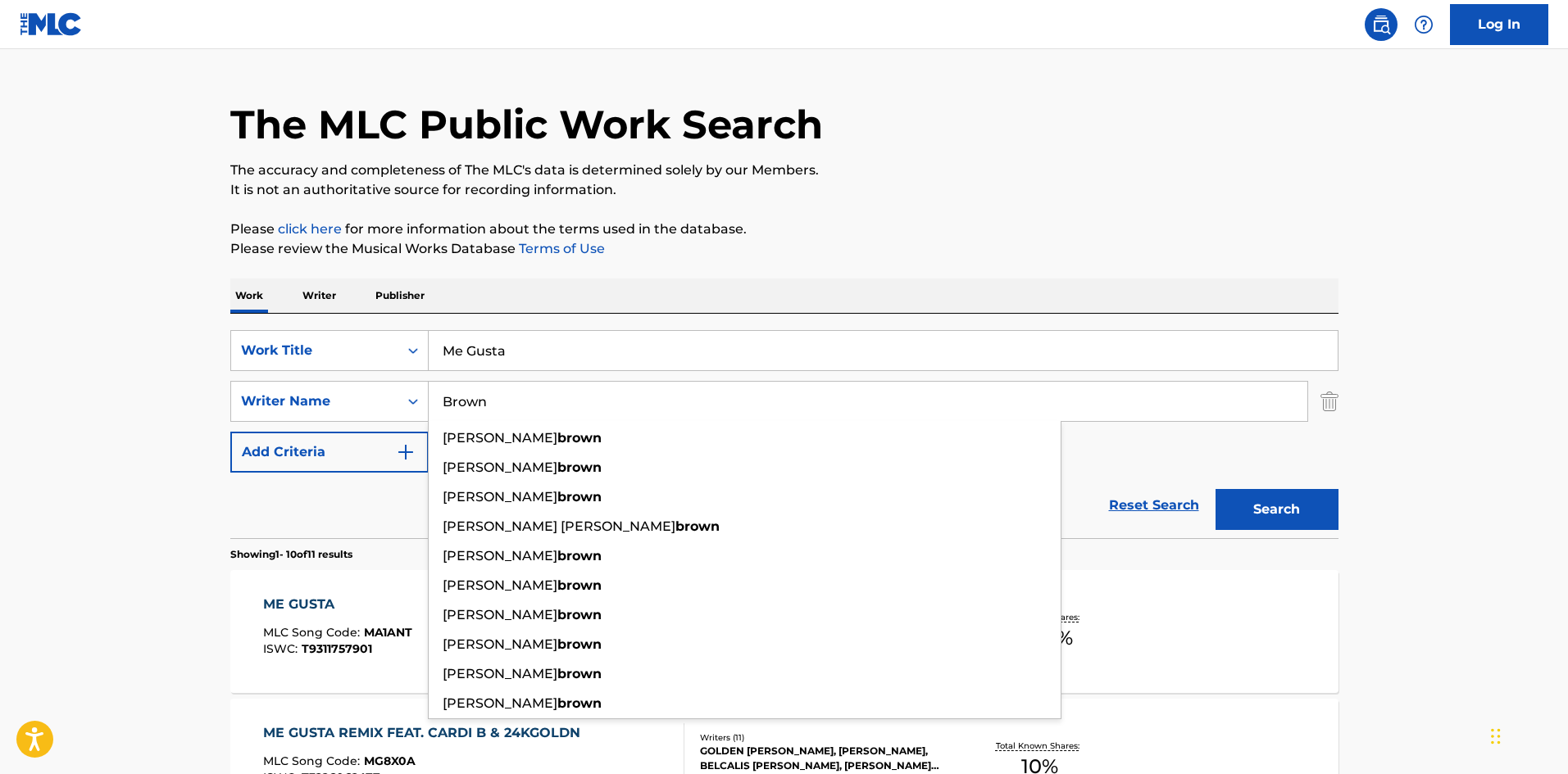
click at [555, 352] on input "Me Gusta" at bounding box center [883, 350] width 909 height 39
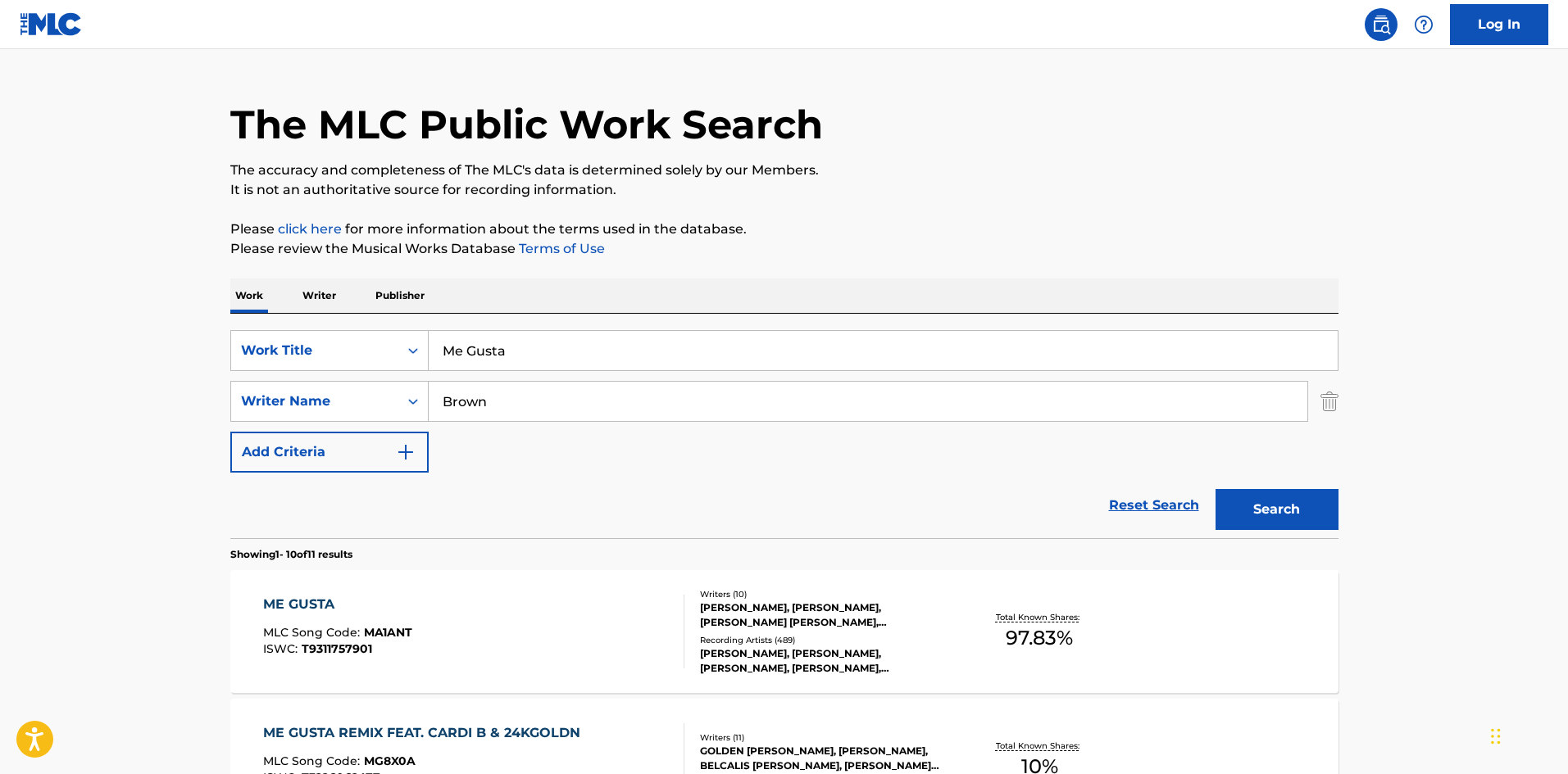
click at [555, 352] on input "Me Gusta" at bounding box center [883, 350] width 909 height 39
paste input "Practice"
type input "Practice"
drag, startPoint x: 864, startPoint y: 282, endPoint x: 1156, endPoint y: 427, distance: 326.0
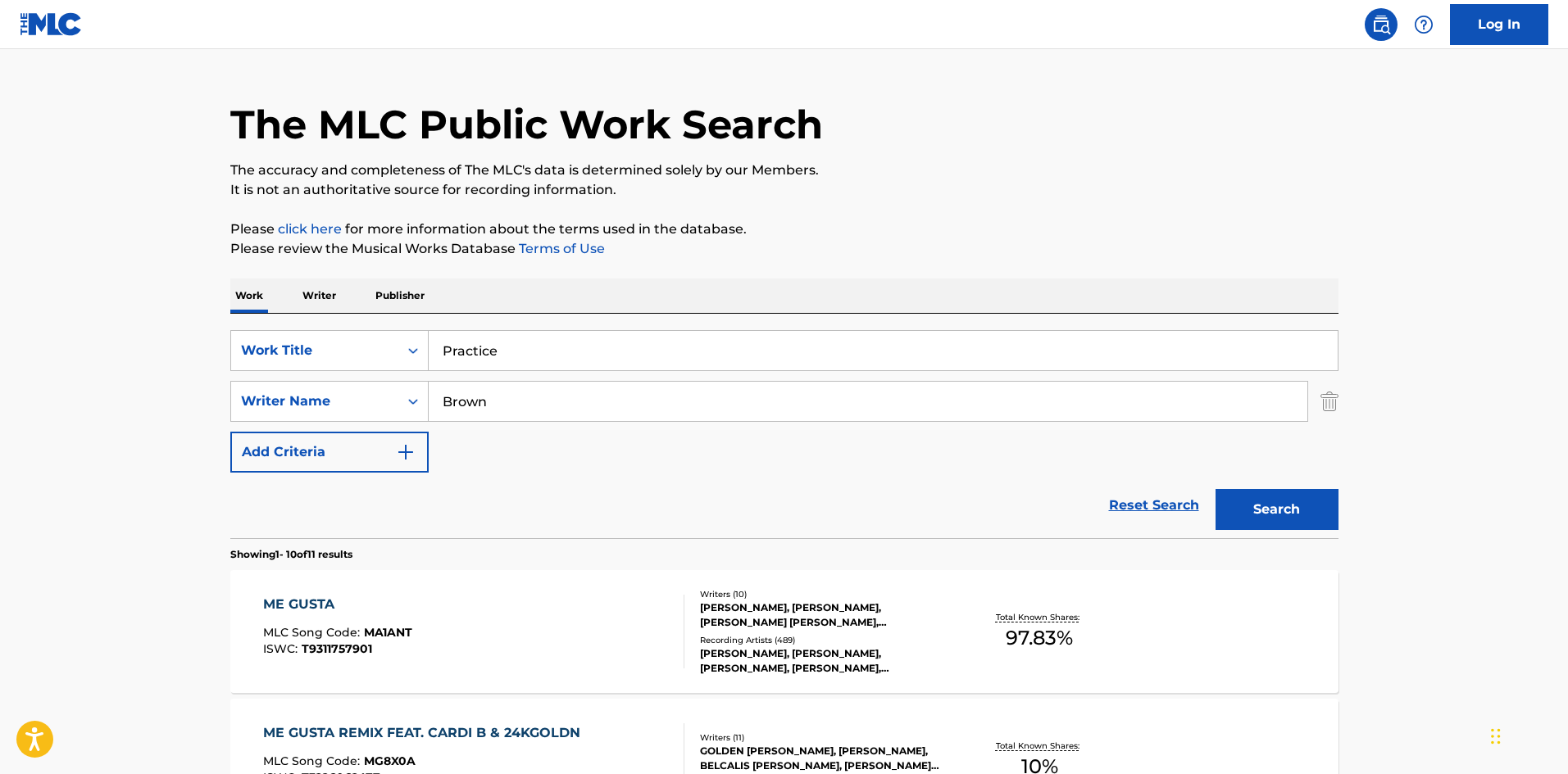
click at [866, 282] on div "Work Writer Publisher" at bounding box center [784, 296] width 1108 height 35
click at [1290, 511] on button "Search" at bounding box center [1277, 510] width 123 height 41
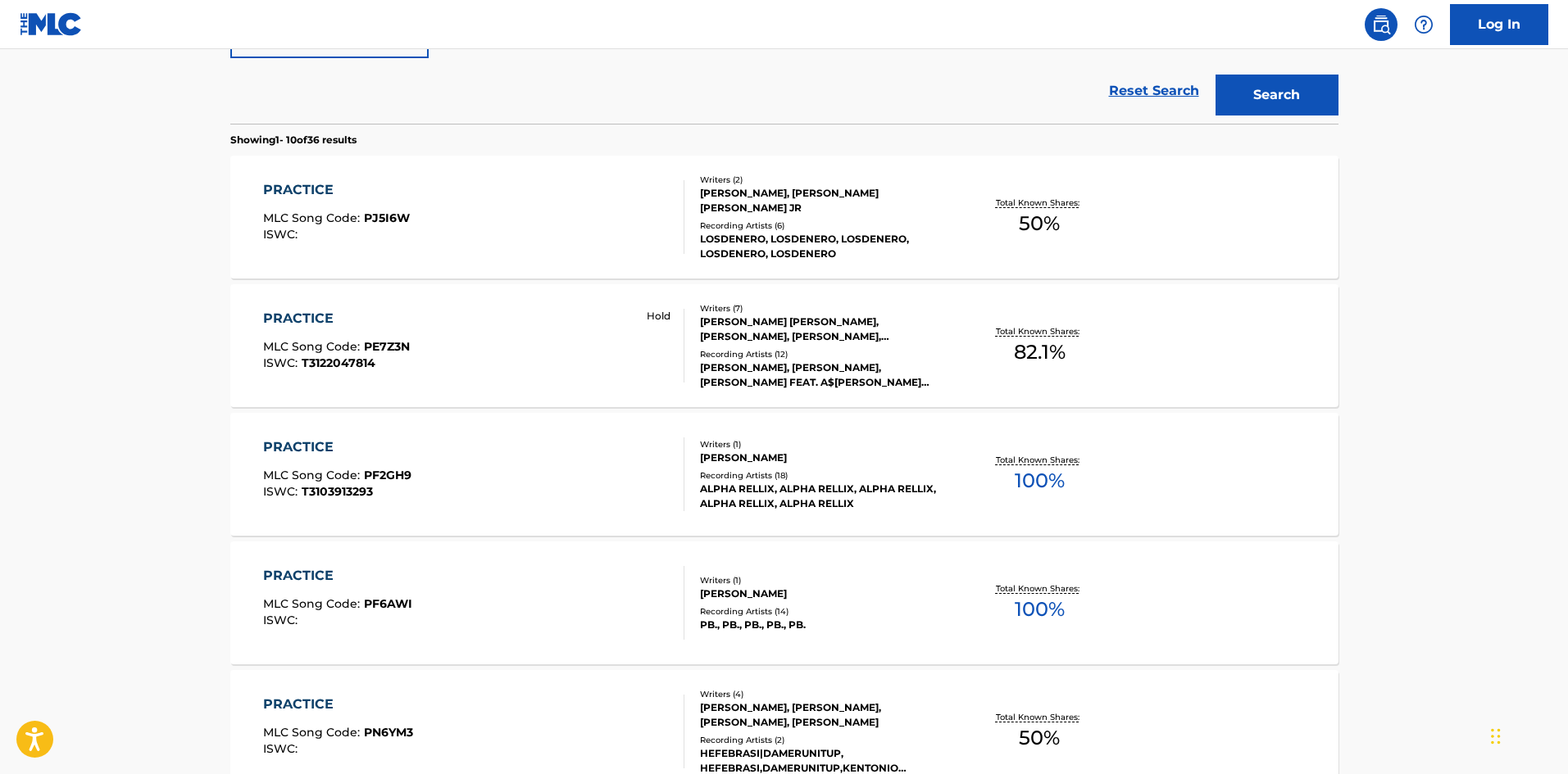
scroll to position [410, 0]
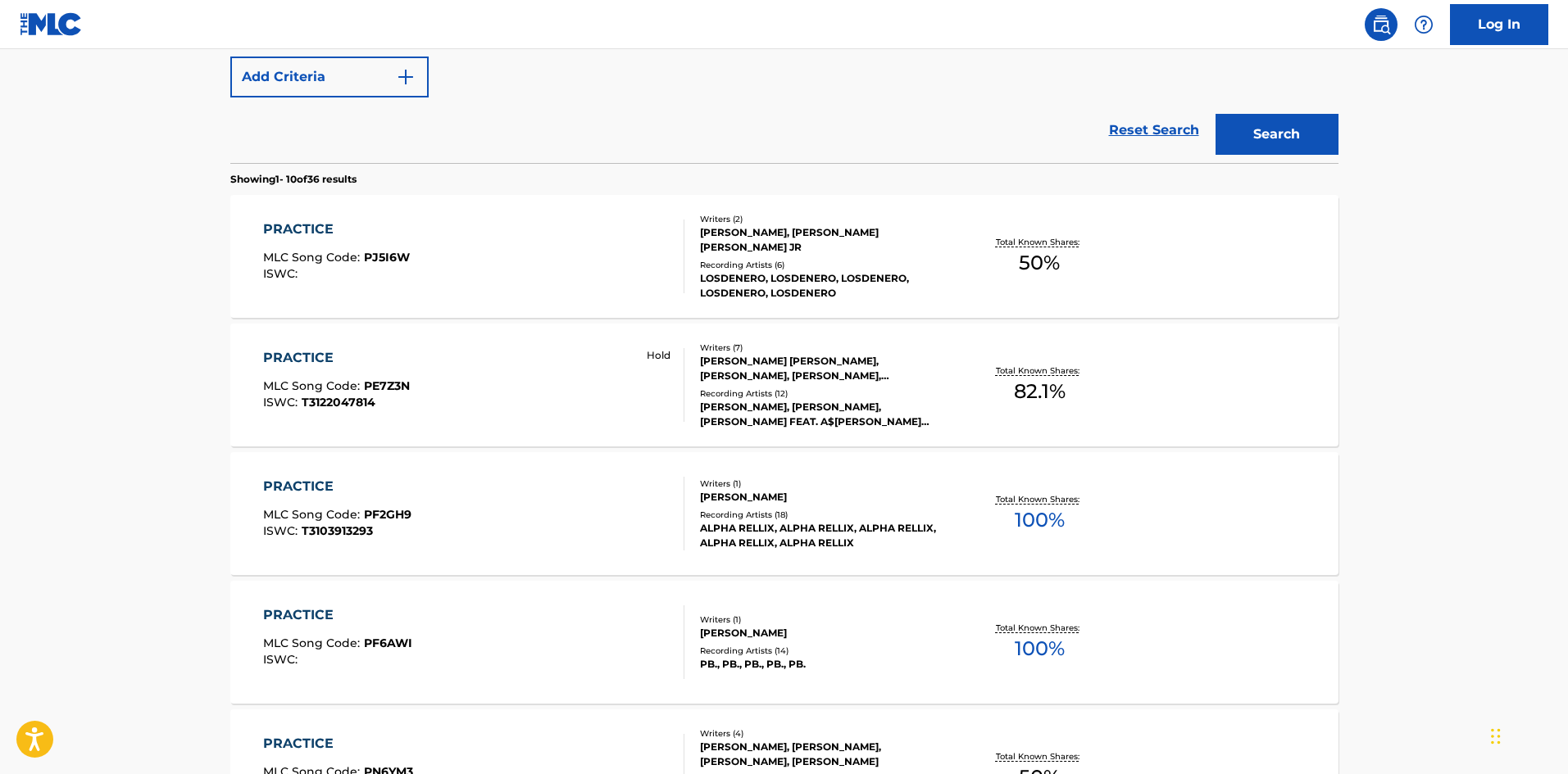
click at [456, 385] on div "PRACTICE MLC Song Code : PE7Z3N ISWC : T3122047814 Hold" at bounding box center [473, 385] width 421 height 74
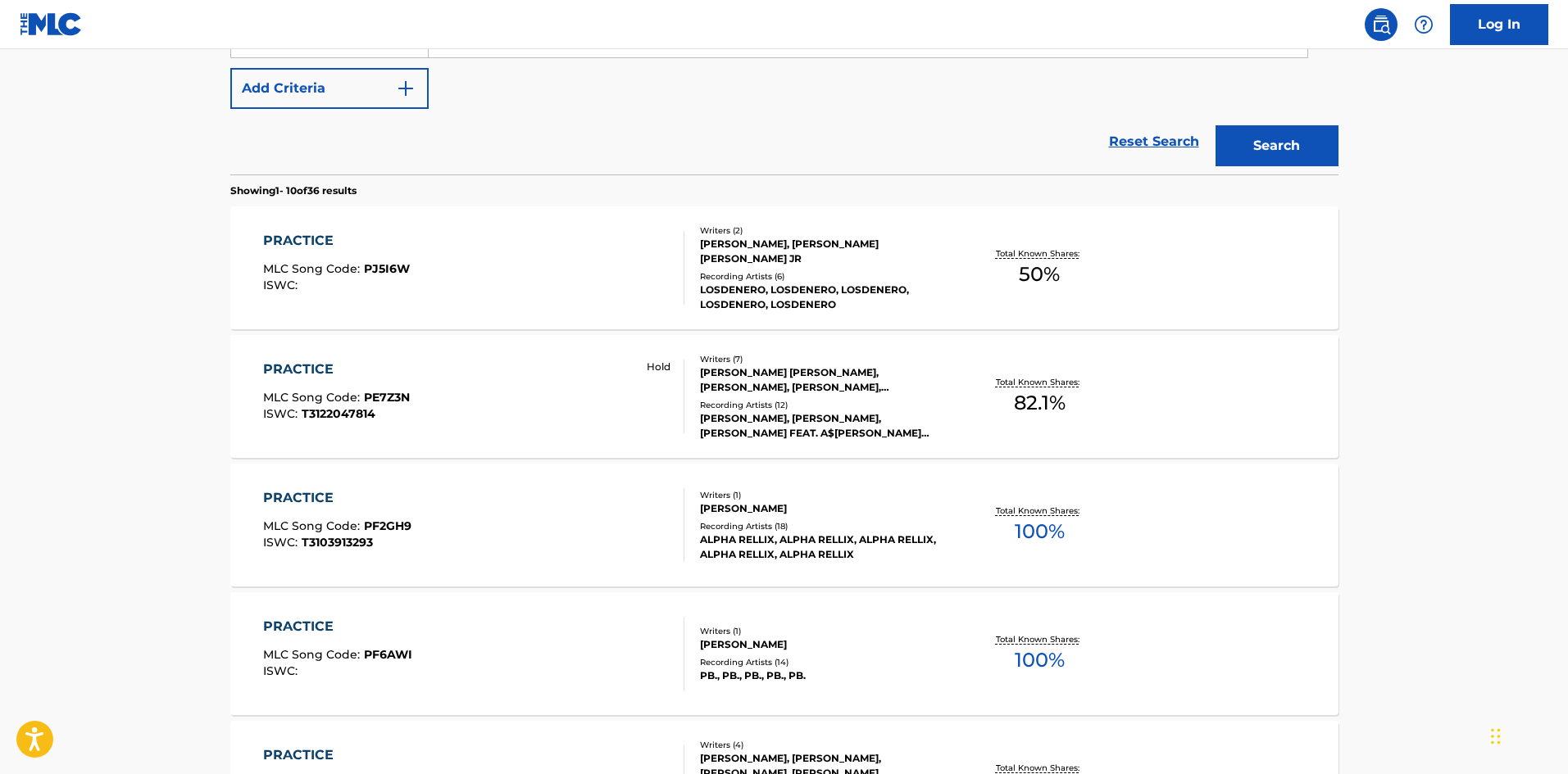
scroll to position [175, 0]
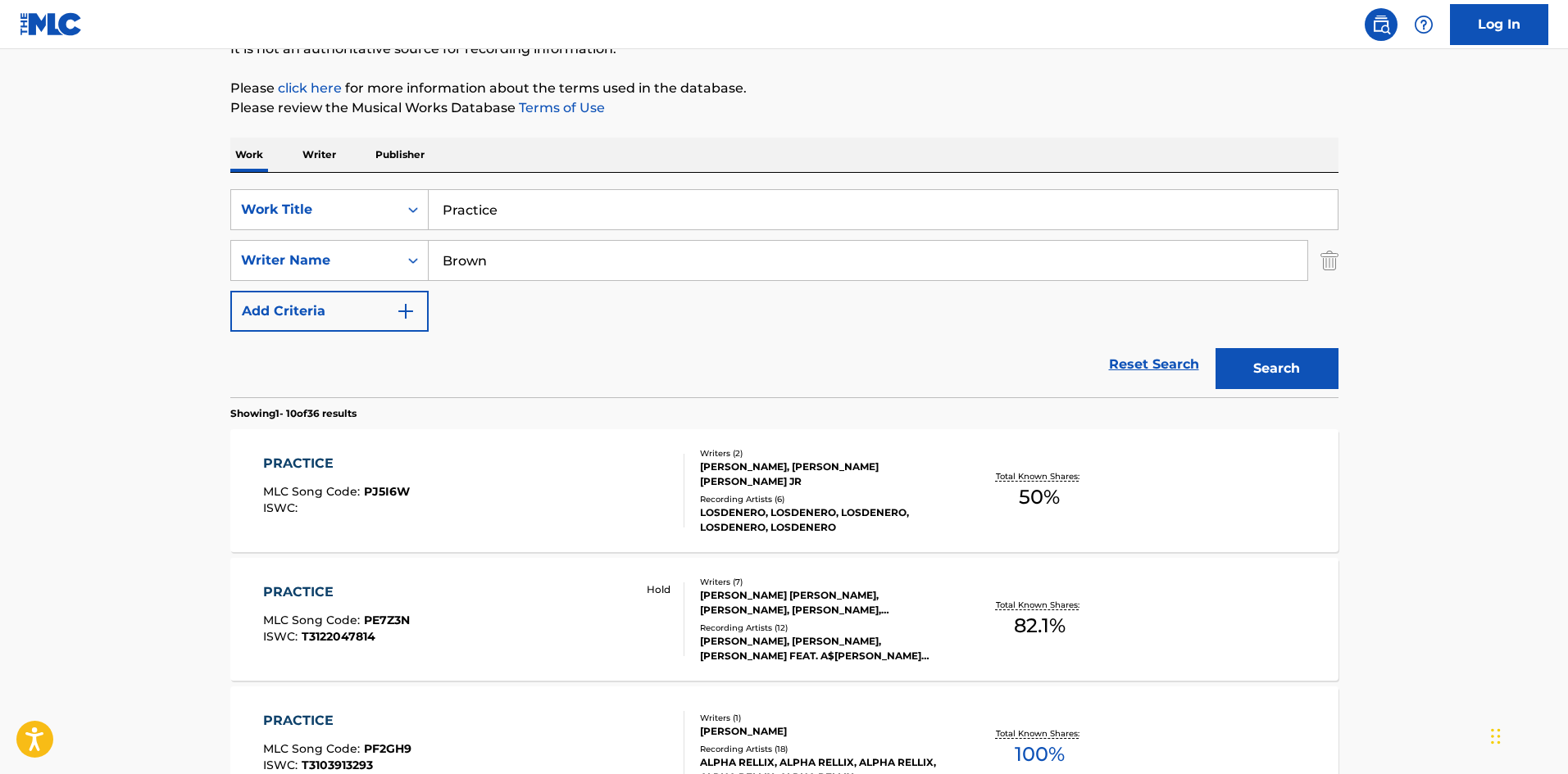
click at [472, 213] on input "Practice" at bounding box center [883, 210] width 909 height 39
paste input "Tócam"
type input "Tócame"
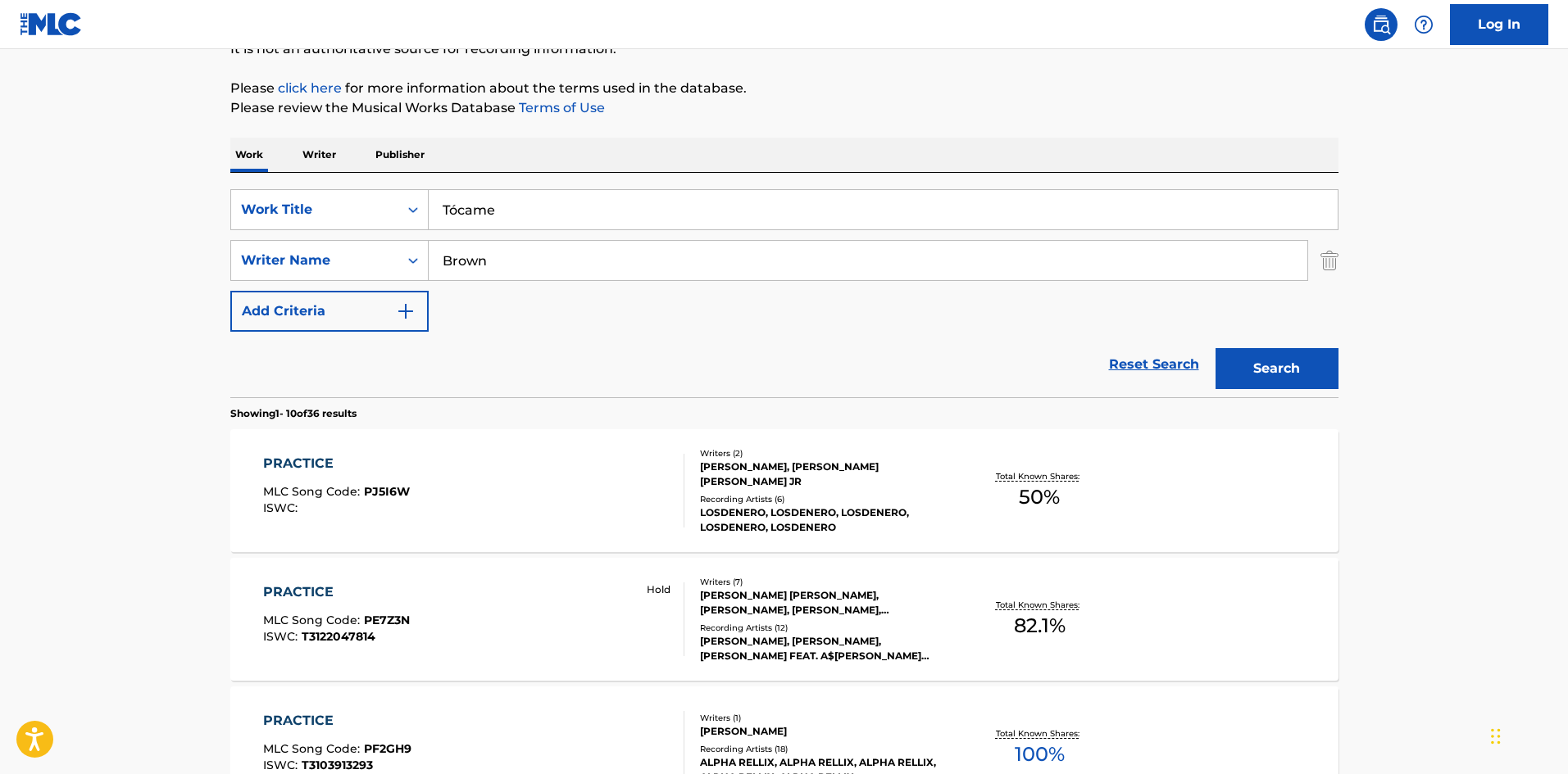
click at [508, 244] on input "Brown" at bounding box center [868, 260] width 878 height 39
paste input "[PERSON_NAME]"
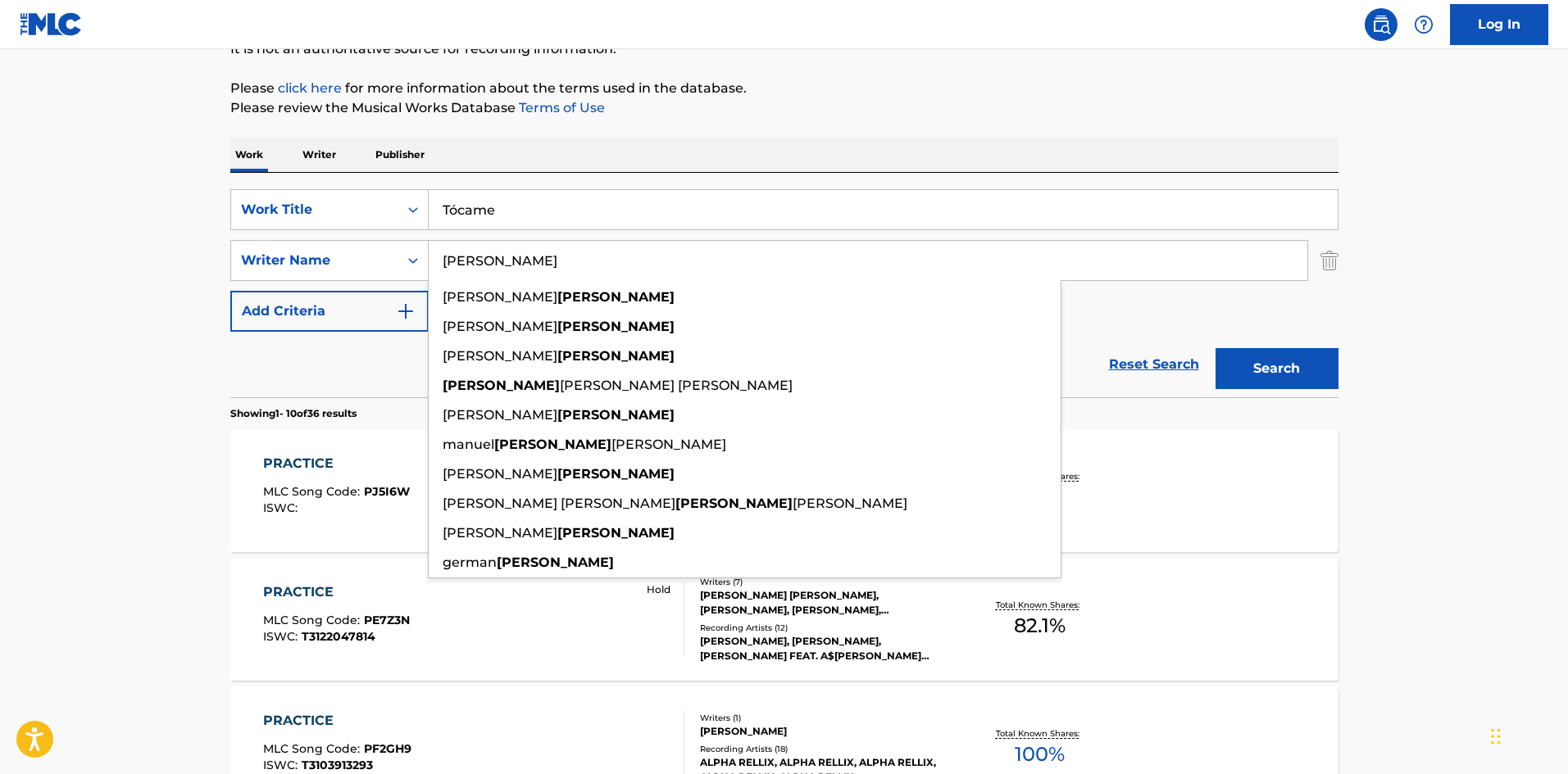
type input "[PERSON_NAME]"
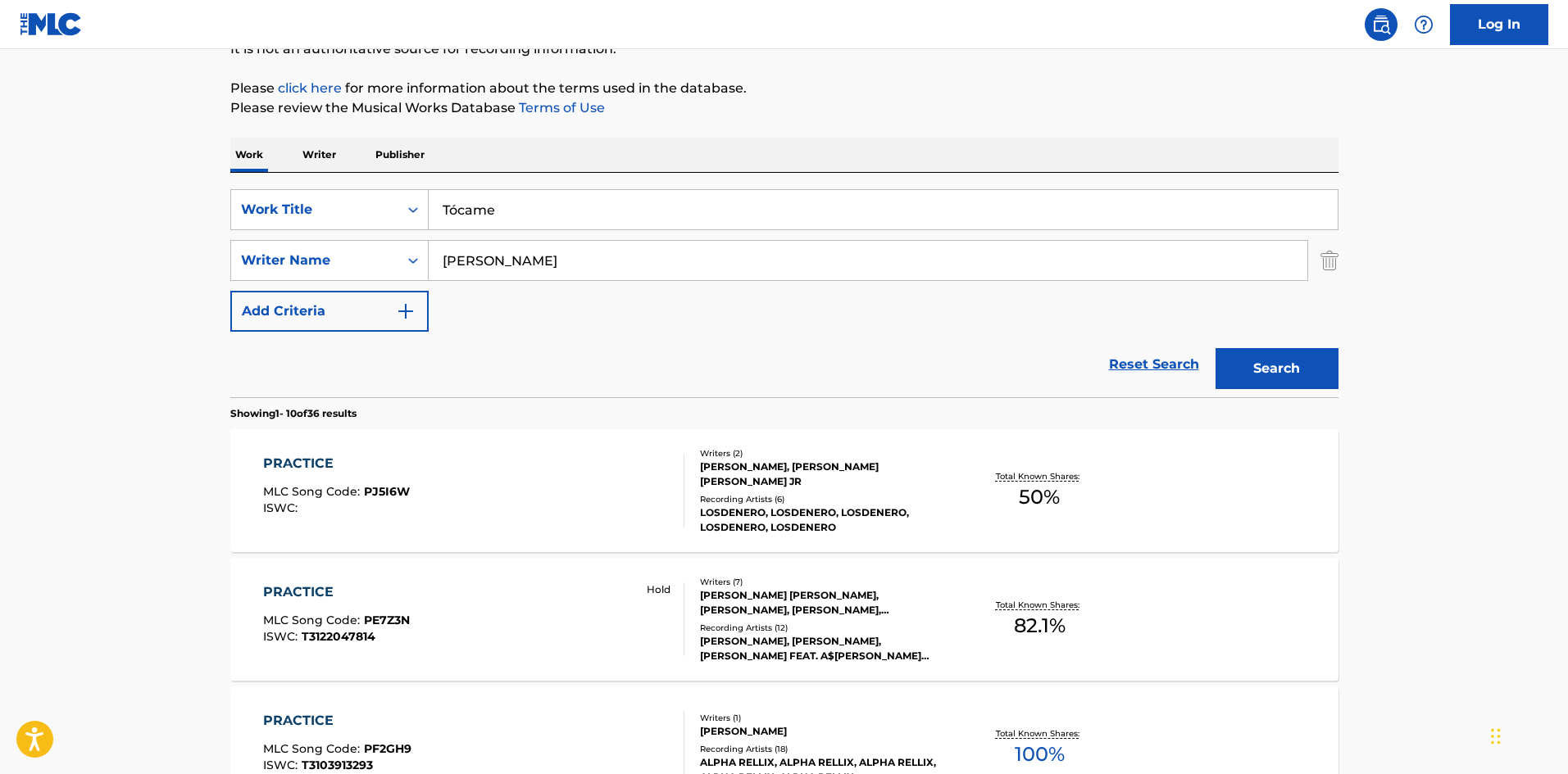
click at [457, 217] on input "Tócame" at bounding box center [883, 210] width 909 height 39
type input "Tocame"
click at [1215, 348] on button "Search" at bounding box center [1277, 368] width 123 height 41
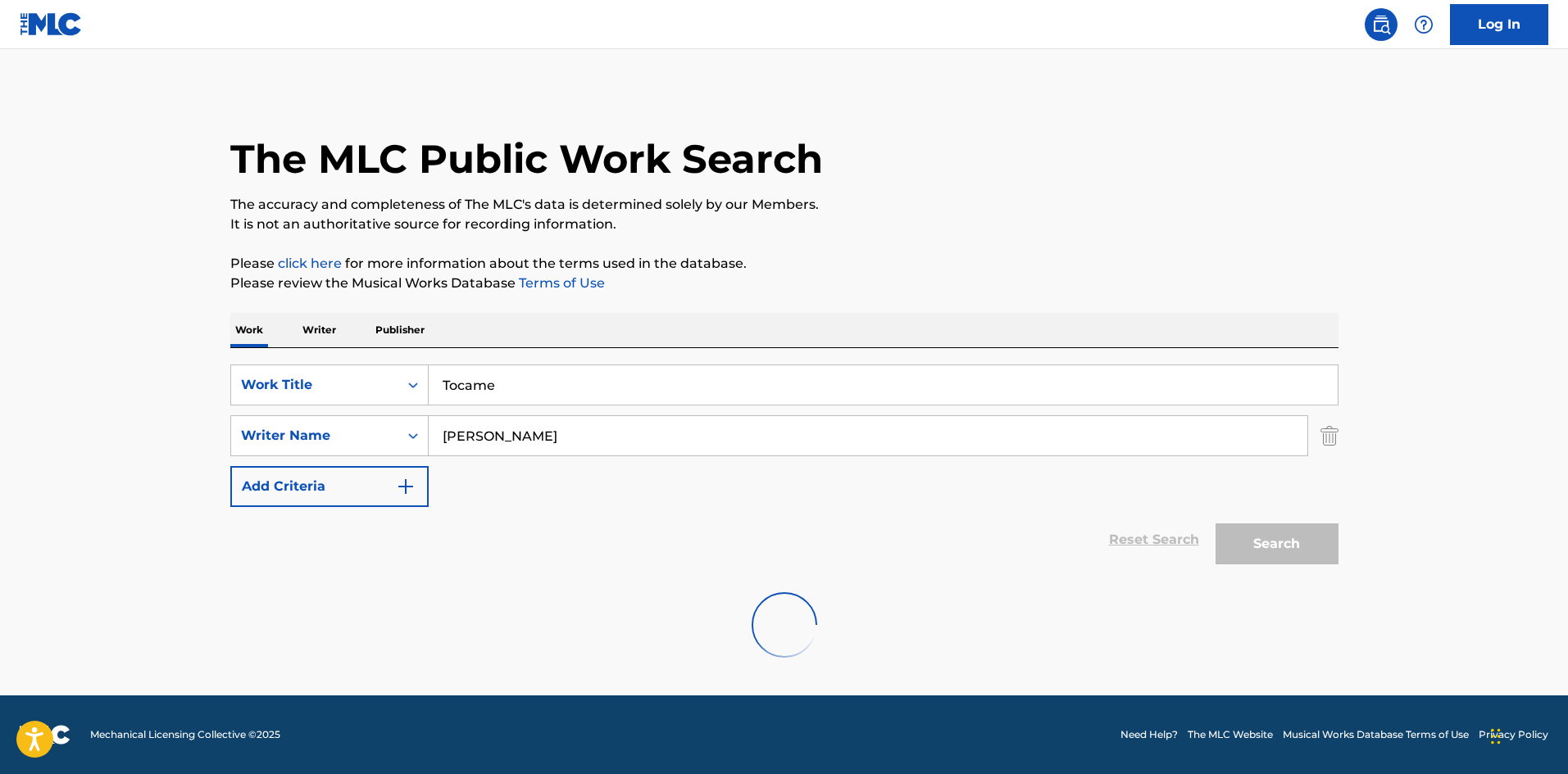
scroll to position [0, 0]
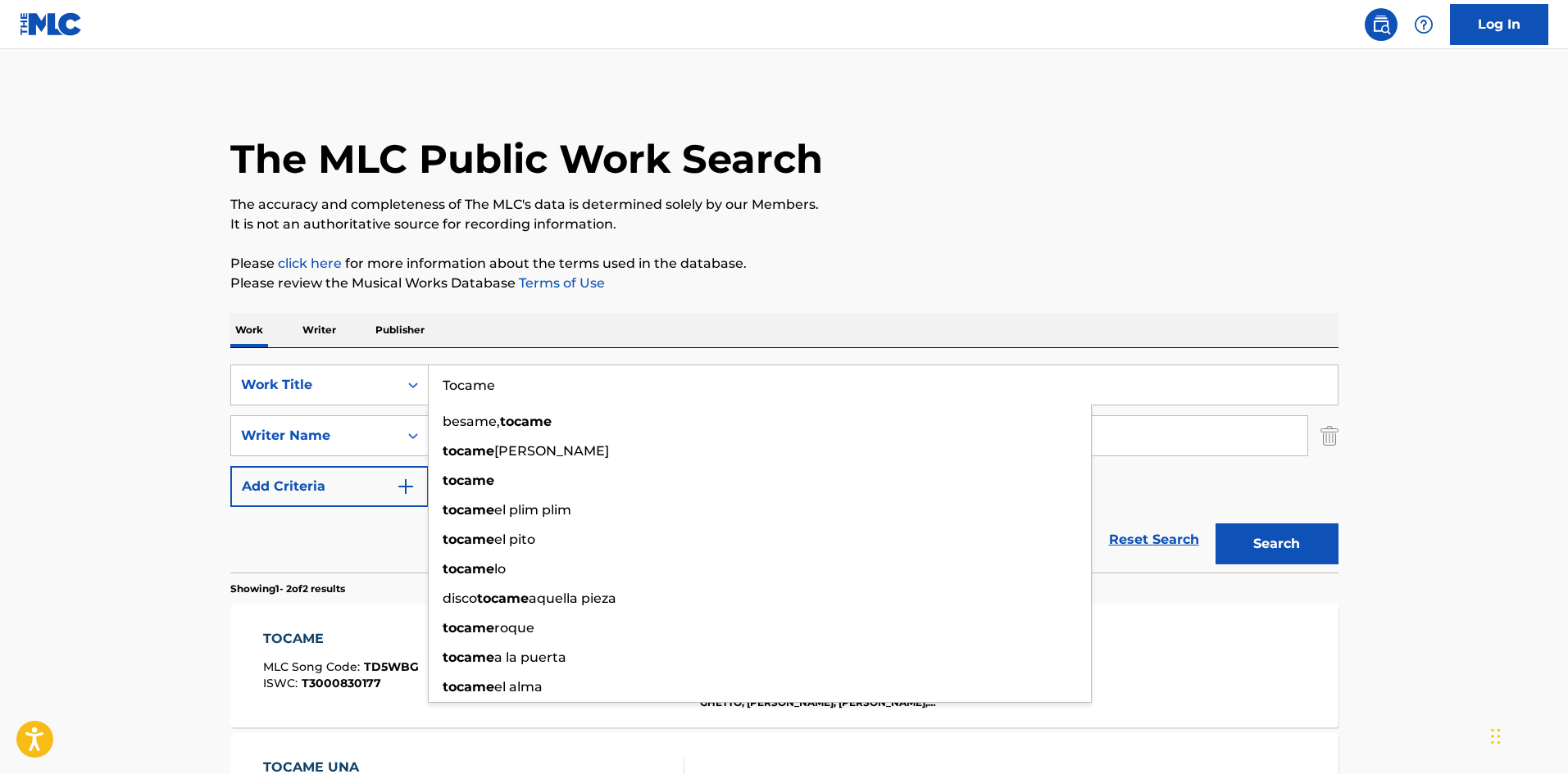
click at [113, 494] on main "The MLC Public Work Search The accuracy and completeness of The MLC's data is d…" at bounding box center [784, 495] width 1568 height 892
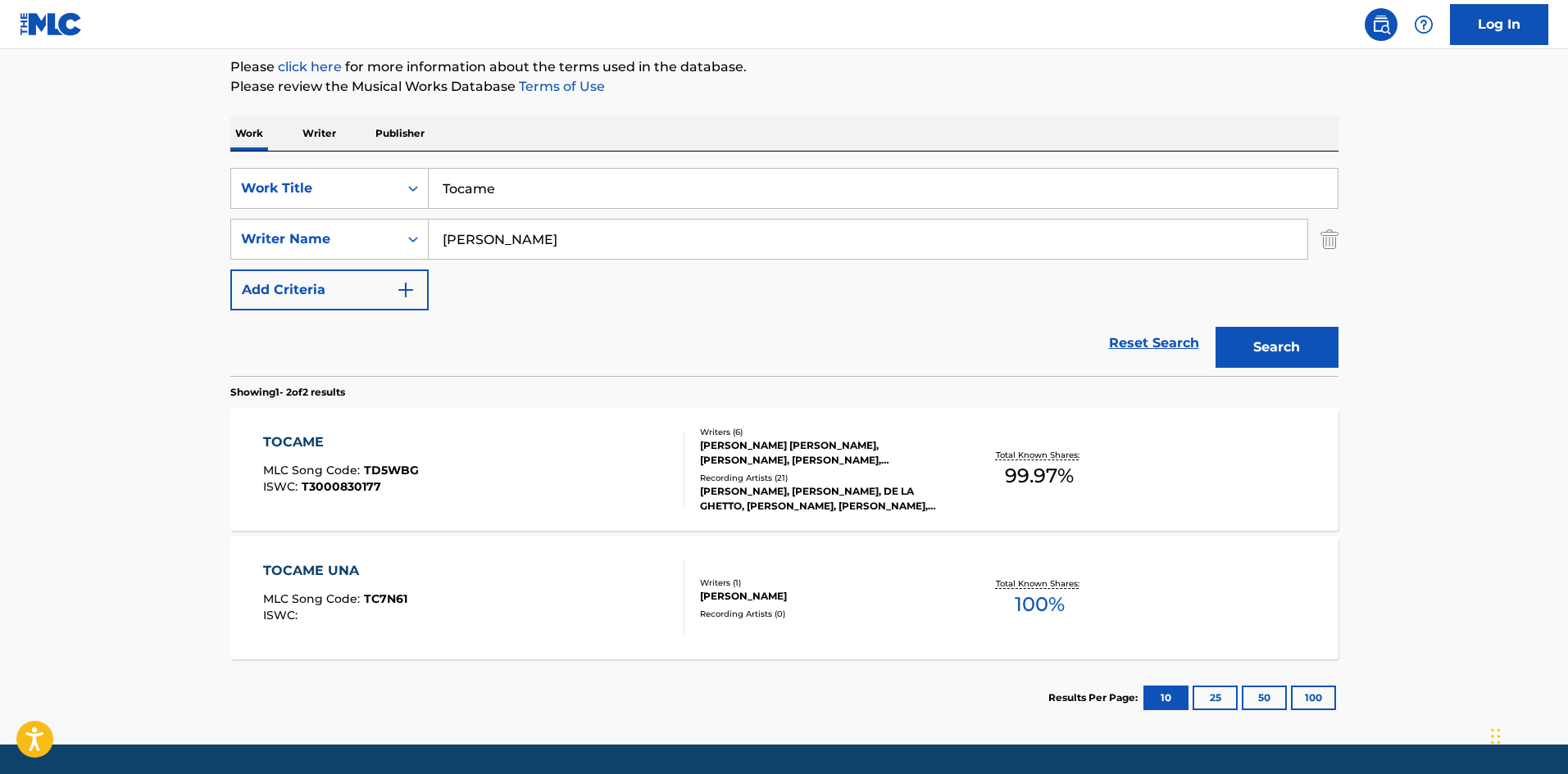
scroll to position [246, 0]
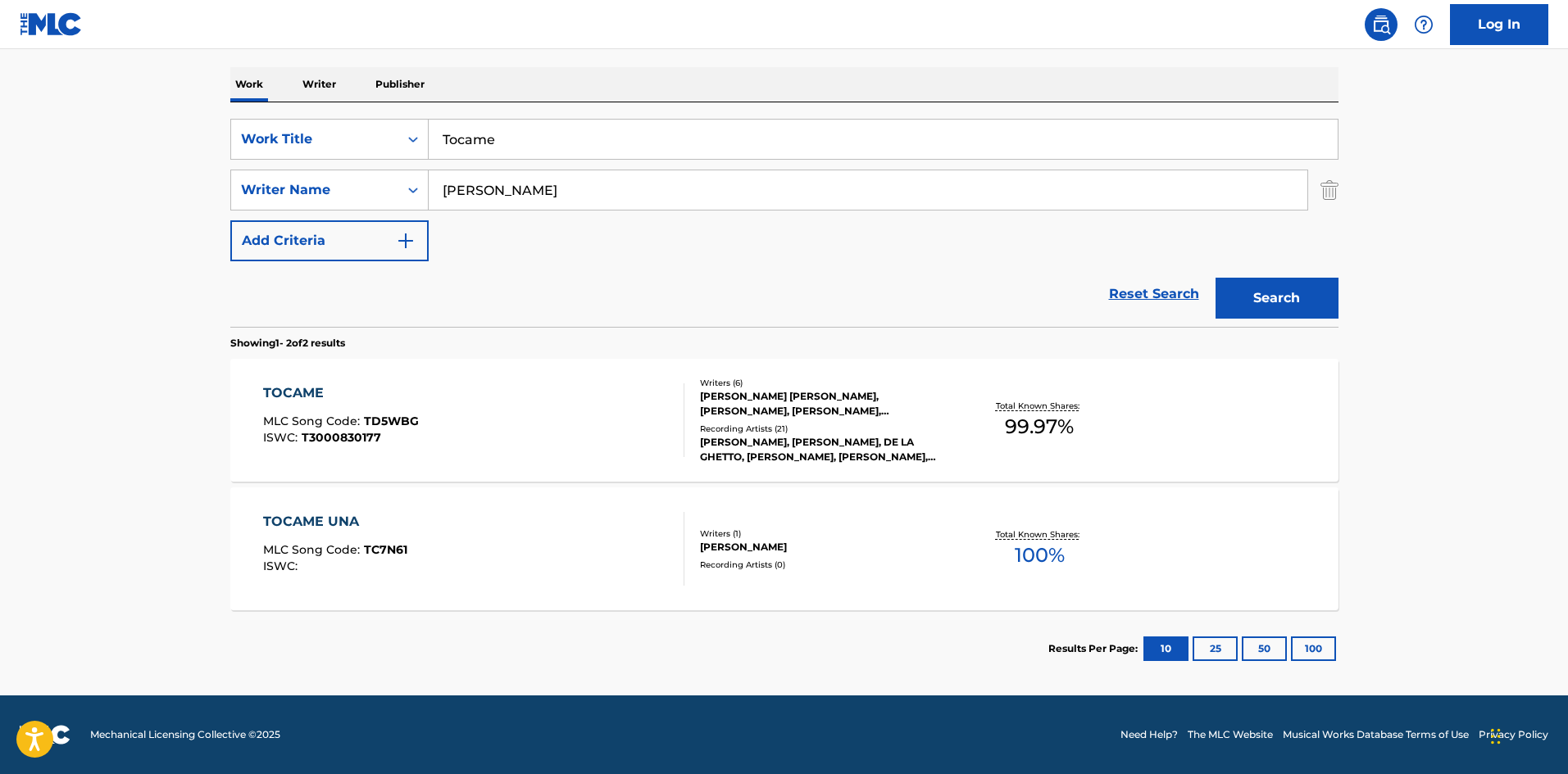
click at [381, 467] on div "TOCAME MLC Song Code : TD5WBG ISWC : T3000830177 Writers ( 6 ) [PERSON_NAME] [P…" at bounding box center [784, 420] width 1108 height 123
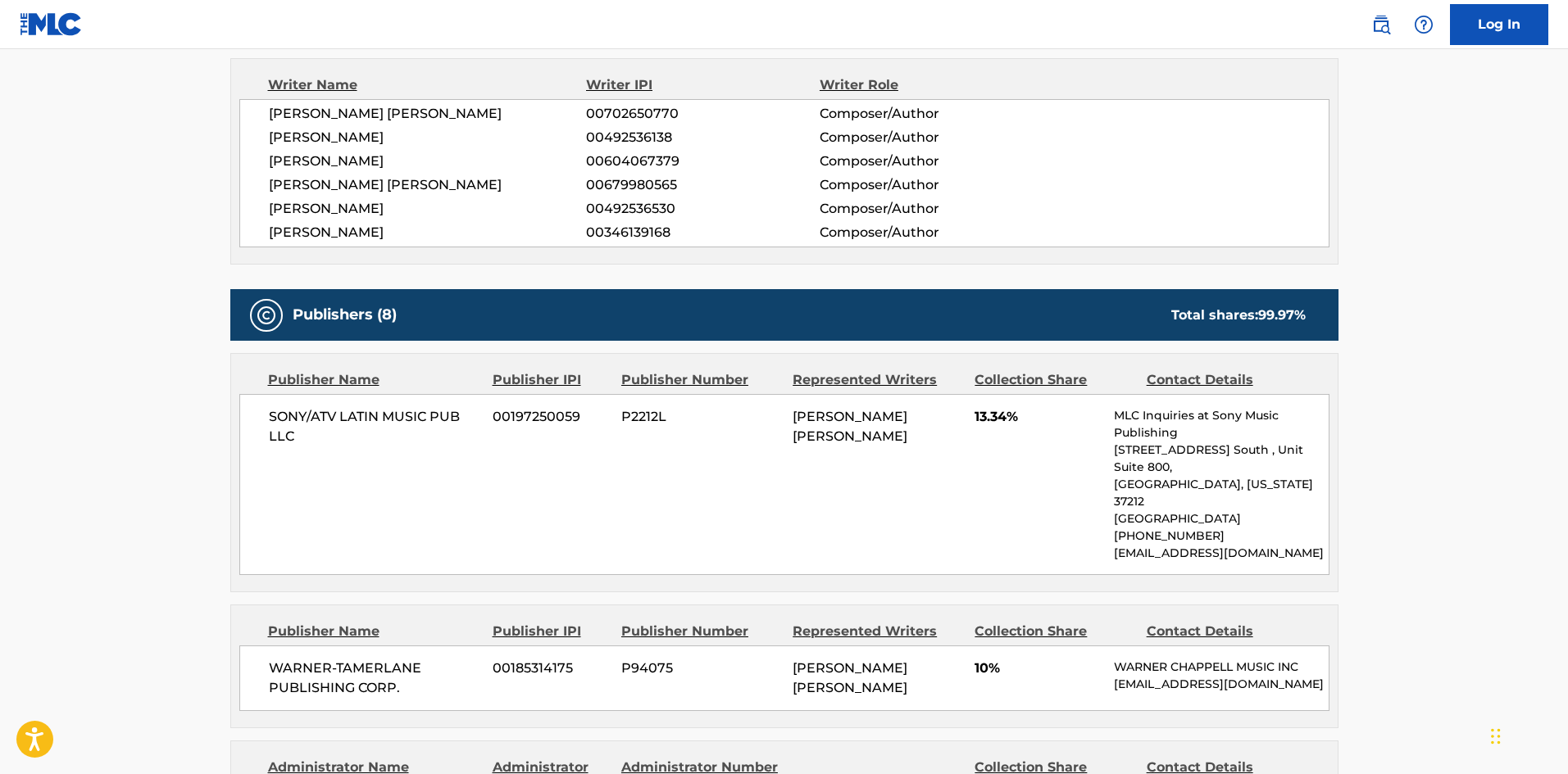
scroll to position [819, 0]
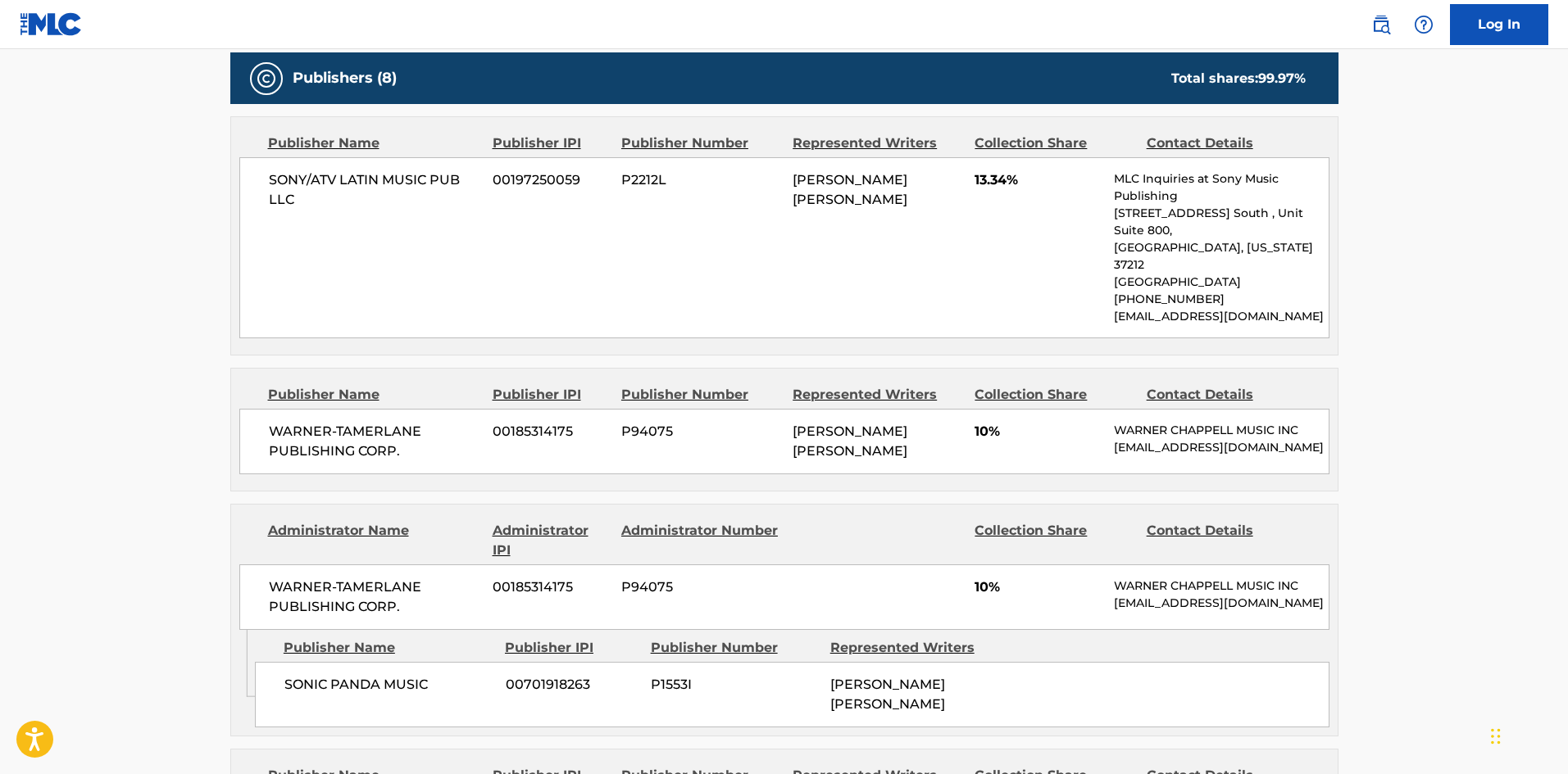
click at [260, 177] on div "SONY/ATV LATIN MUSIC PUB LLC 00197250059 P2212L [PERSON_NAME] [PERSON_NAME] 13.…" at bounding box center [784, 248] width 1090 height 181
drag, startPoint x: 260, startPoint y: 177, endPoint x: 296, endPoint y: 197, distance: 41.2
click at [296, 197] on div "SONY/ATV LATIN MUSIC PUB LLC 00197250059 P2212L [PERSON_NAME] [PERSON_NAME] 13.…" at bounding box center [784, 248] width 1090 height 181
click at [285, 422] on span "WARNER-TAMERLANE PUBLISHING CORP." at bounding box center [374, 441] width 213 height 39
drag, startPoint x: 285, startPoint y: 390, endPoint x: 390, endPoint y: 408, distance: 106.5
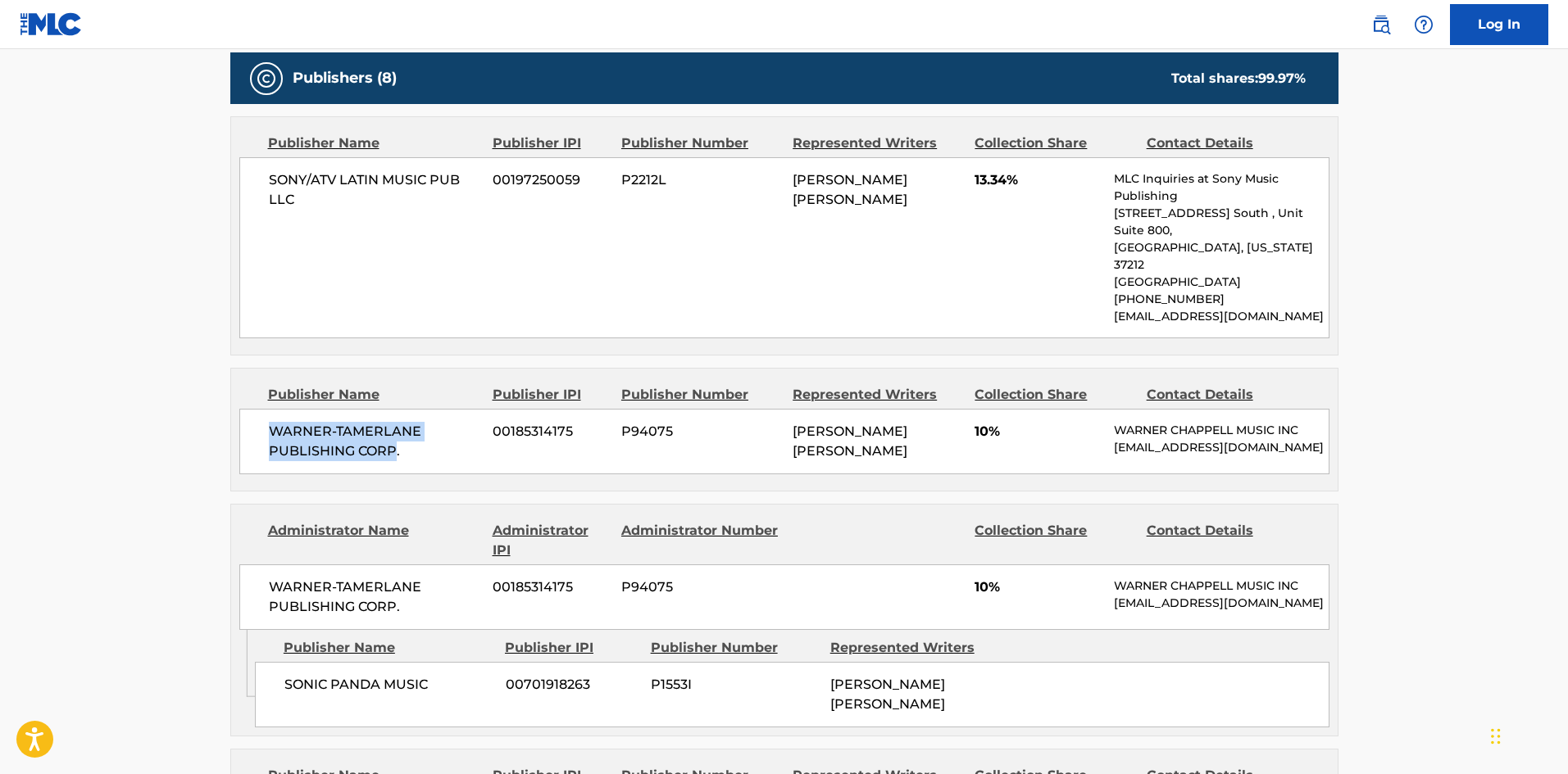
click at [390, 422] on span "WARNER-TAMERLANE PUBLISHING CORP." at bounding box center [374, 441] width 213 height 39
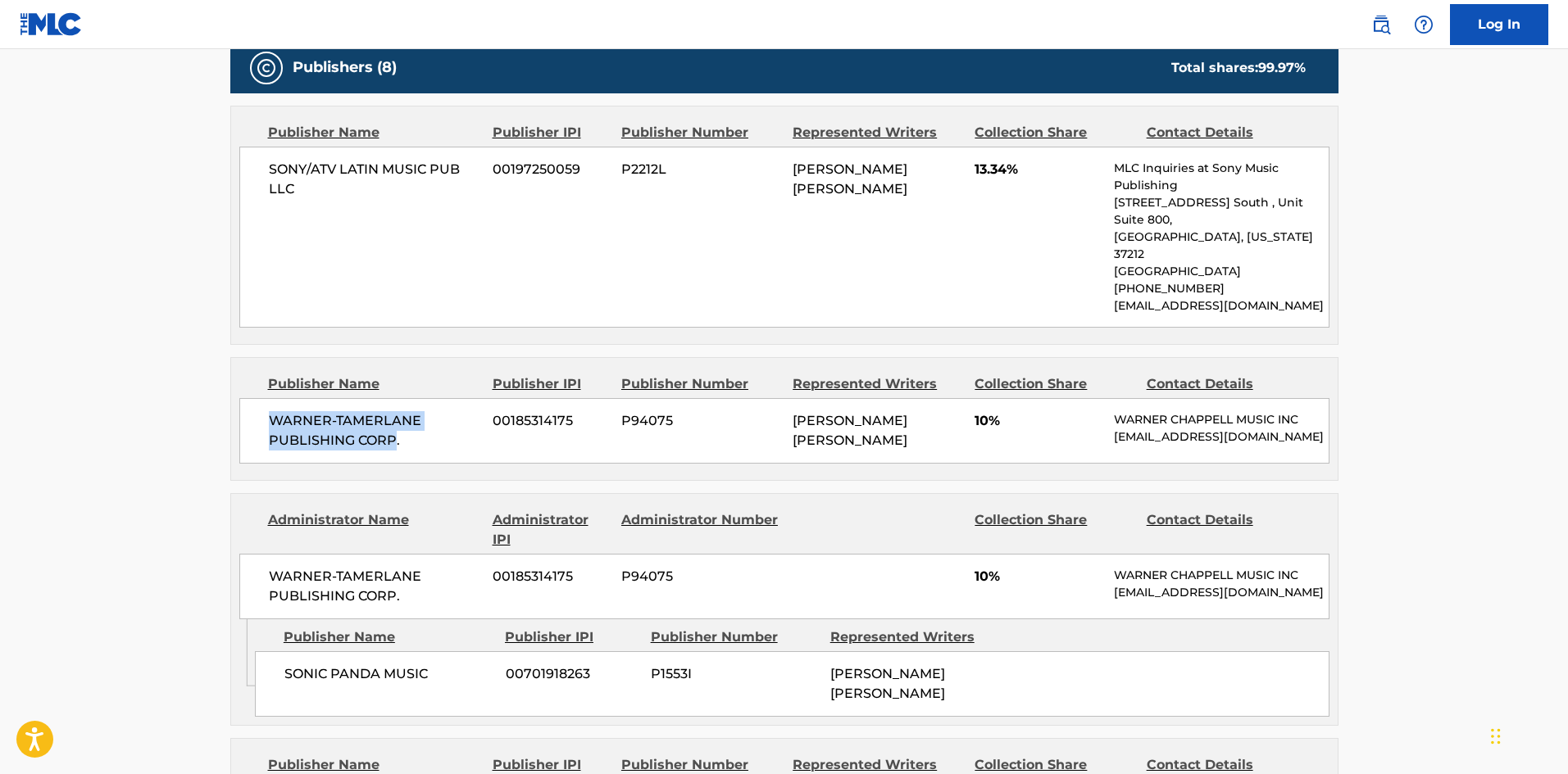
scroll to position [983, 0]
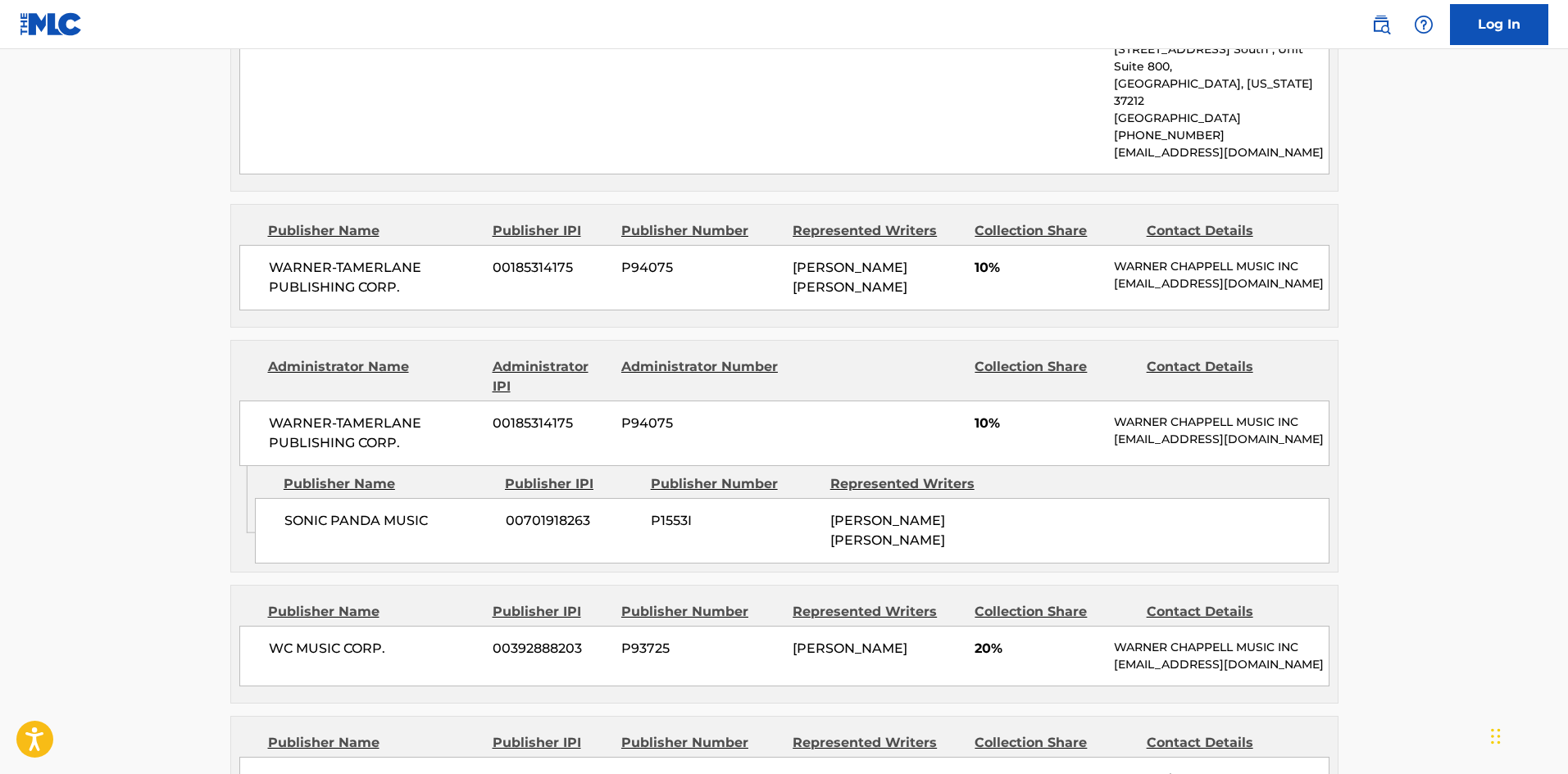
click at [276, 501] on div "SONIC PANDA MUSIC 00701918263 P1553I [PERSON_NAME] [PERSON_NAME]" at bounding box center [792, 531] width 1075 height 65
drag, startPoint x: 276, startPoint y: 501, endPoint x: 417, endPoint y: 452, distance: 149.3
click at [447, 498] on div "SONIC PANDA MUSIC 00701918263 P1553I [PERSON_NAME] [PERSON_NAME]" at bounding box center [792, 531] width 1075 height 65
click at [285, 512] on span "SONIC PANDA MUSIC" at bounding box center [389, 521] width 209 height 19
drag, startPoint x: 285, startPoint y: 503, endPoint x: 406, endPoint y: 505, distance: 121.0
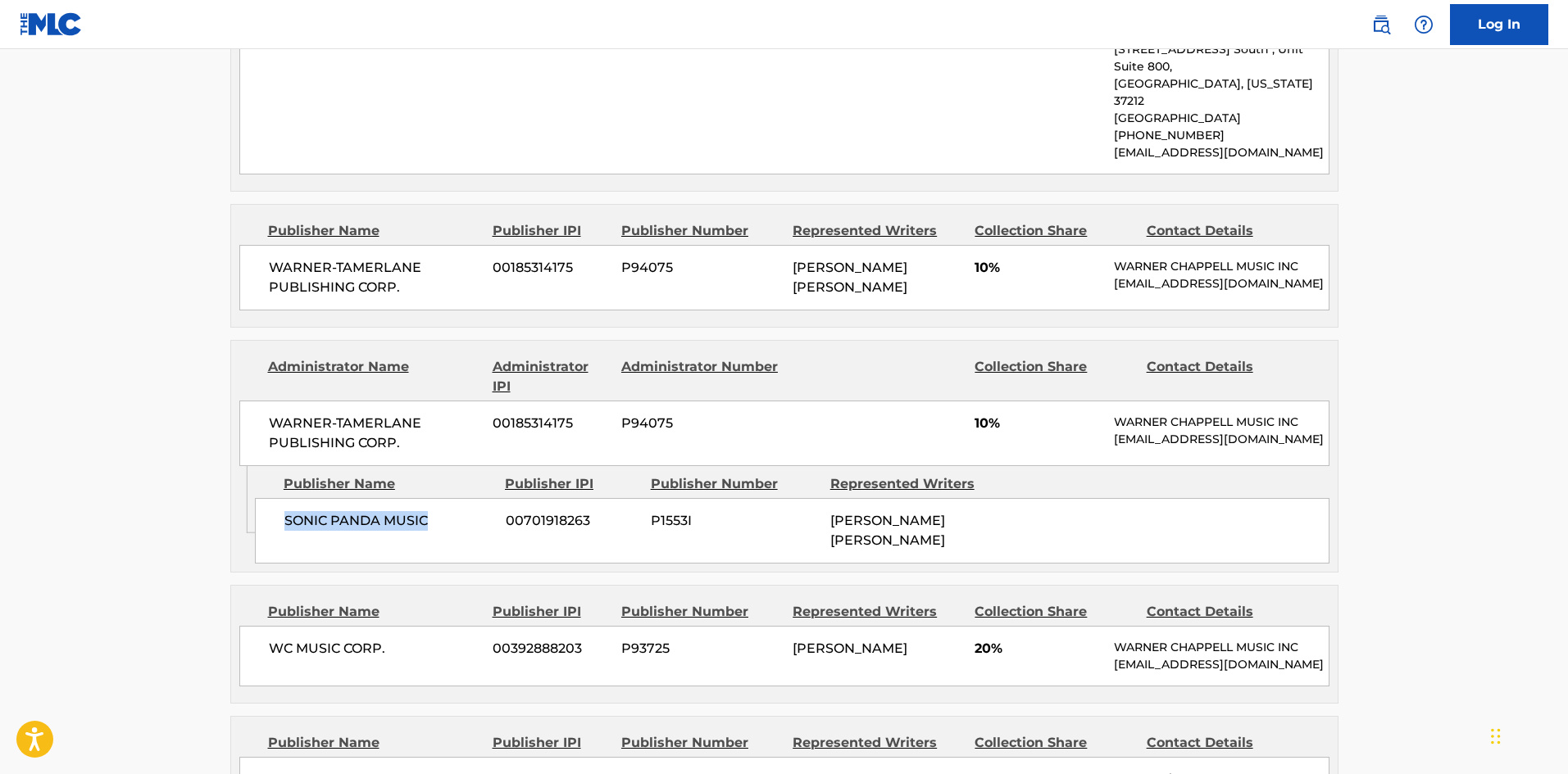
click at [406, 512] on span "SONIC PANDA MUSIC" at bounding box center [389, 521] width 209 height 19
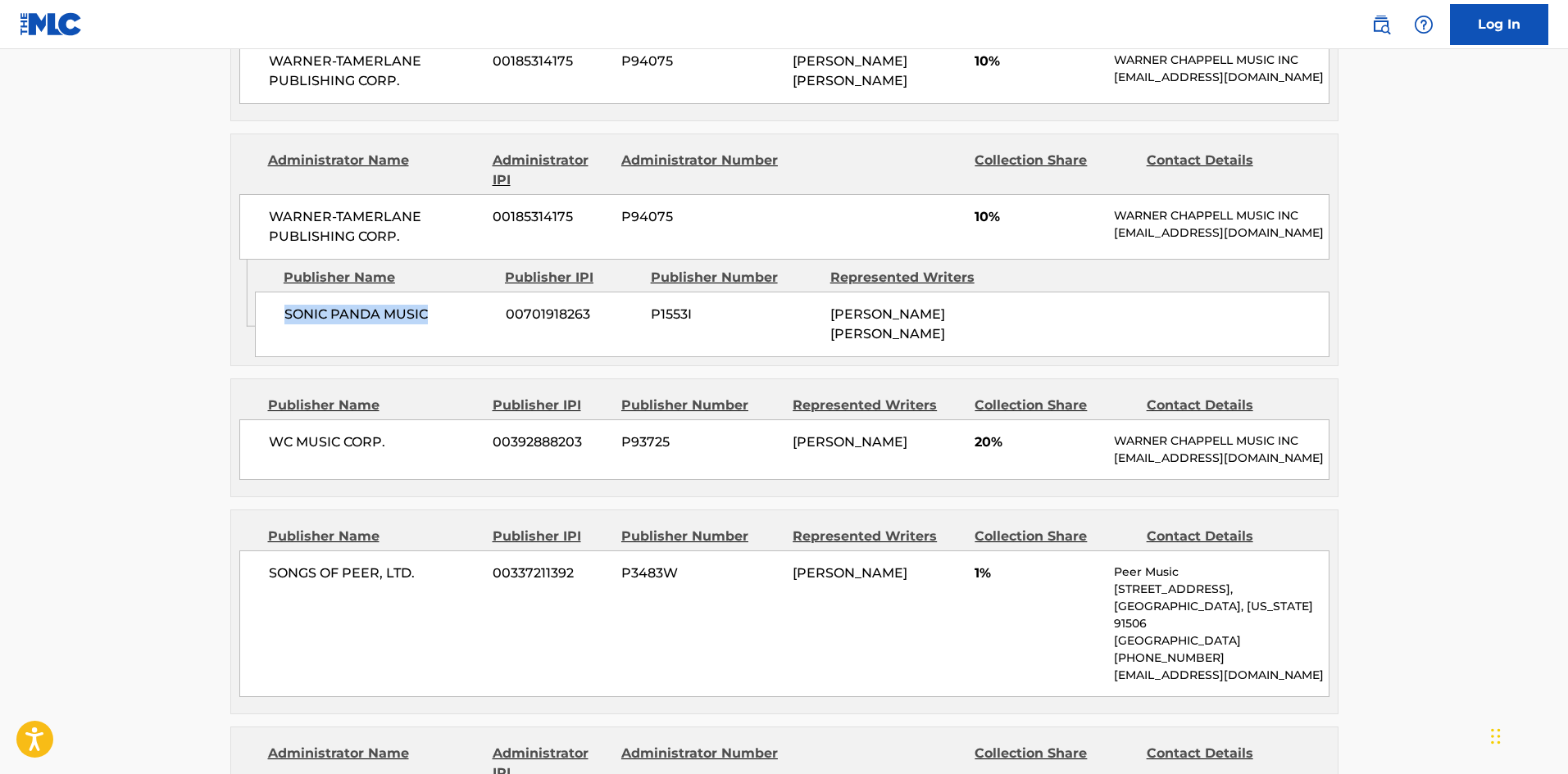
scroll to position [1311, 0]
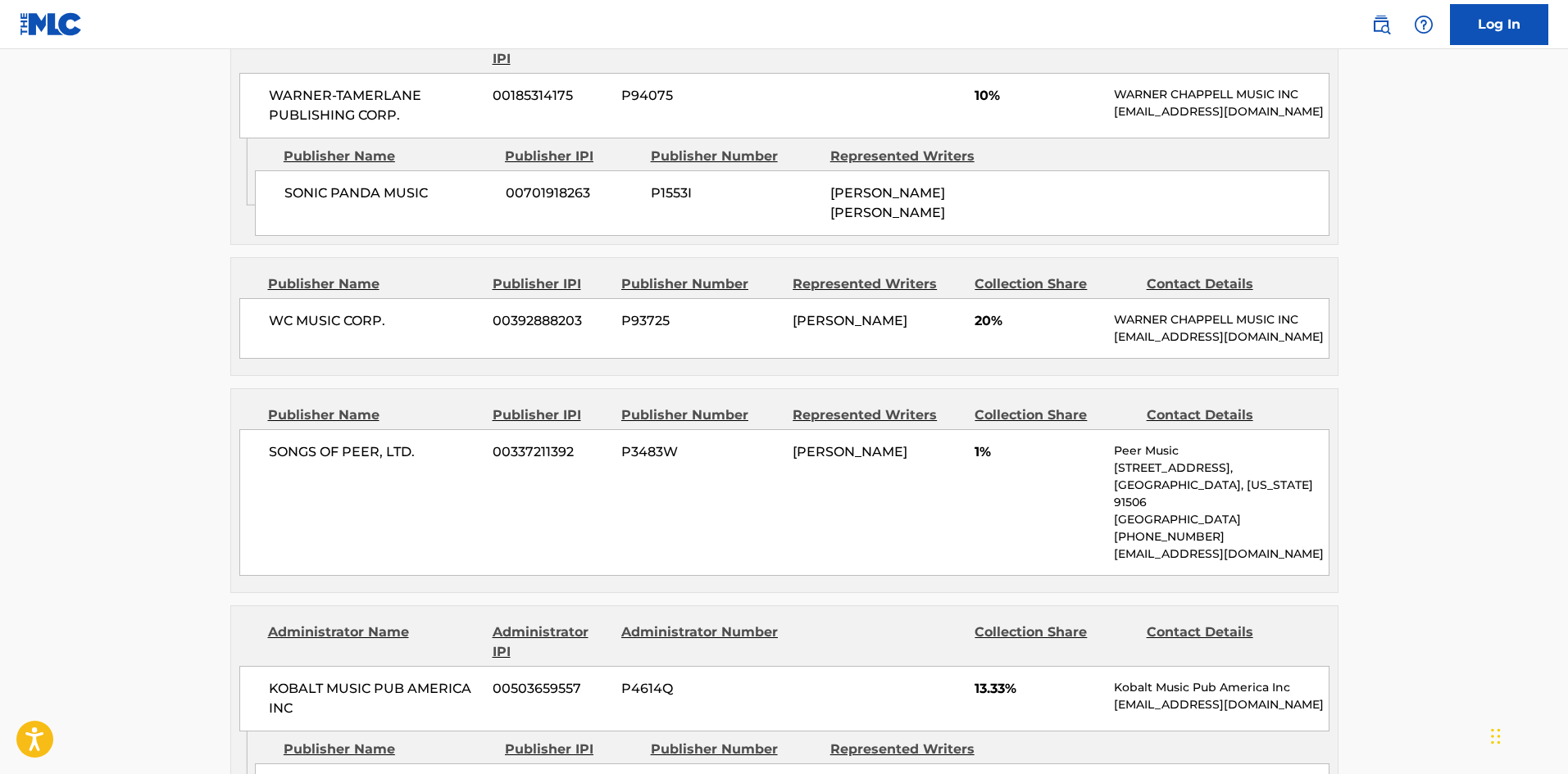
click at [278, 461] on span "SONGS OF PEER, LTD." at bounding box center [374, 452] width 213 height 19
drag, startPoint x: 278, startPoint y: 461, endPoint x: 416, endPoint y: 460, distance: 138.0
click at [416, 460] on span "SONGS OF PEER, LTD." at bounding box center [374, 452] width 213 height 19
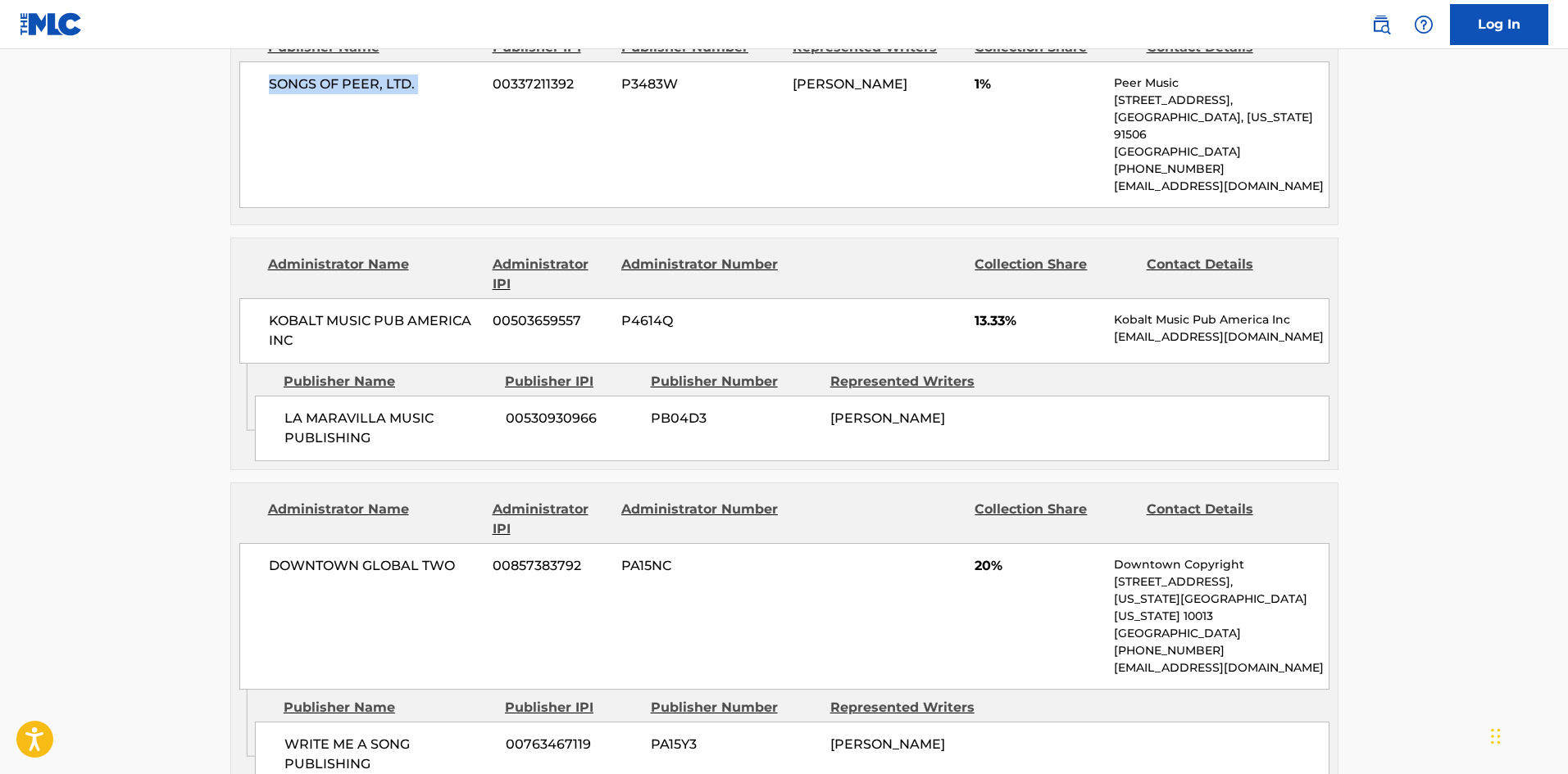
scroll to position [1720, 0]
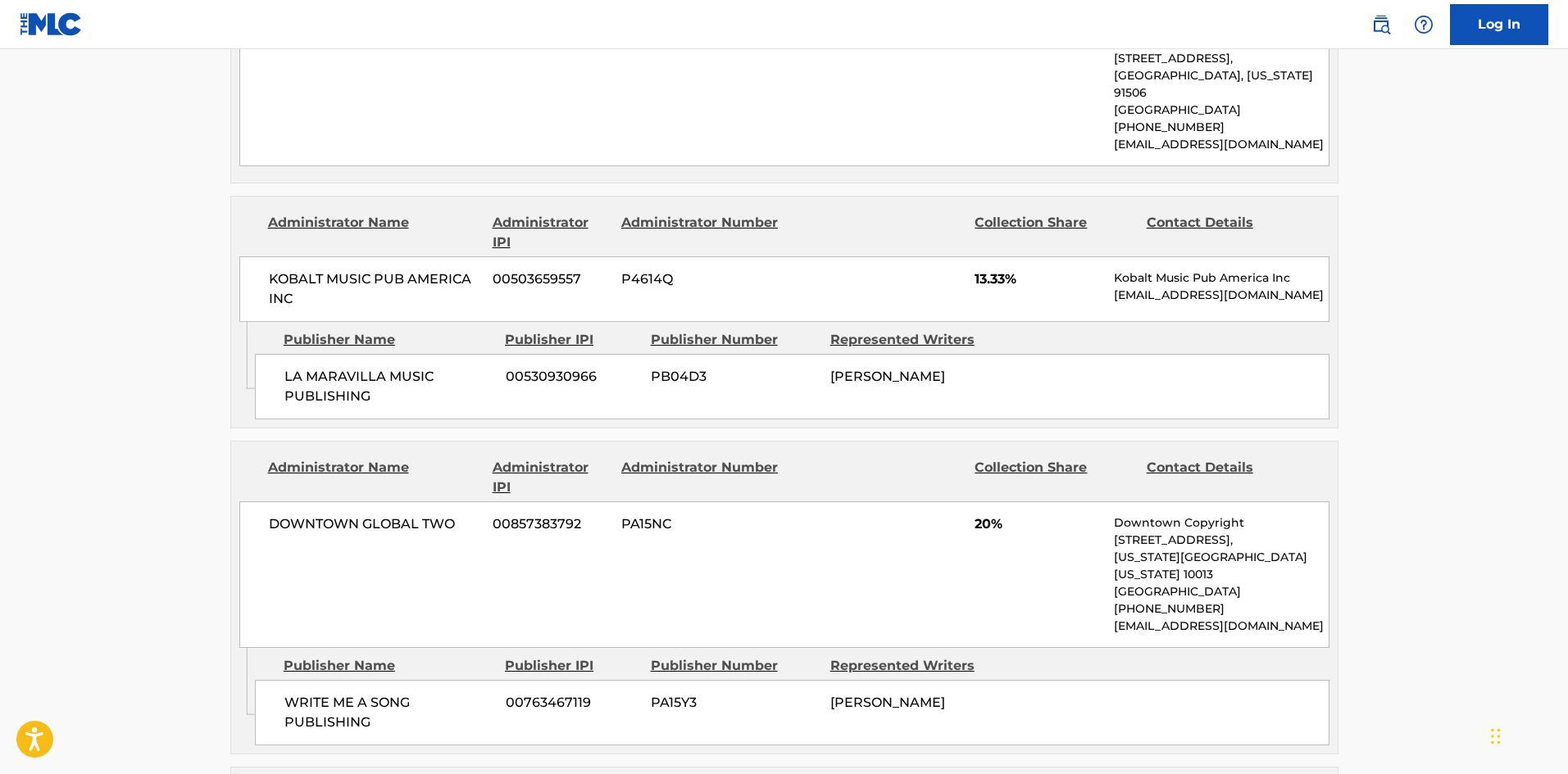
click at [307, 380] on span "LA MARAVILLA MUSIC PUBLISHING" at bounding box center [389, 387] width 209 height 39
drag, startPoint x: 307, startPoint y: 380, endPoint x: 291, endPoint y: 385, distance: 16.8
click at [334, 380] on span "LA MARAVILLA MUSIC PUBLISHING" at bounding box center [389, 387] width 209 height 39
click at [290, 387] on span "LA MARAVILLA MUSIC PUBLISHING" at bounding box center [389, 387] width 209 height 39
drag, startPoint x: 290, startPoint y: 387, endPoint x: 388, endPoint y: 385, distance: 98.0
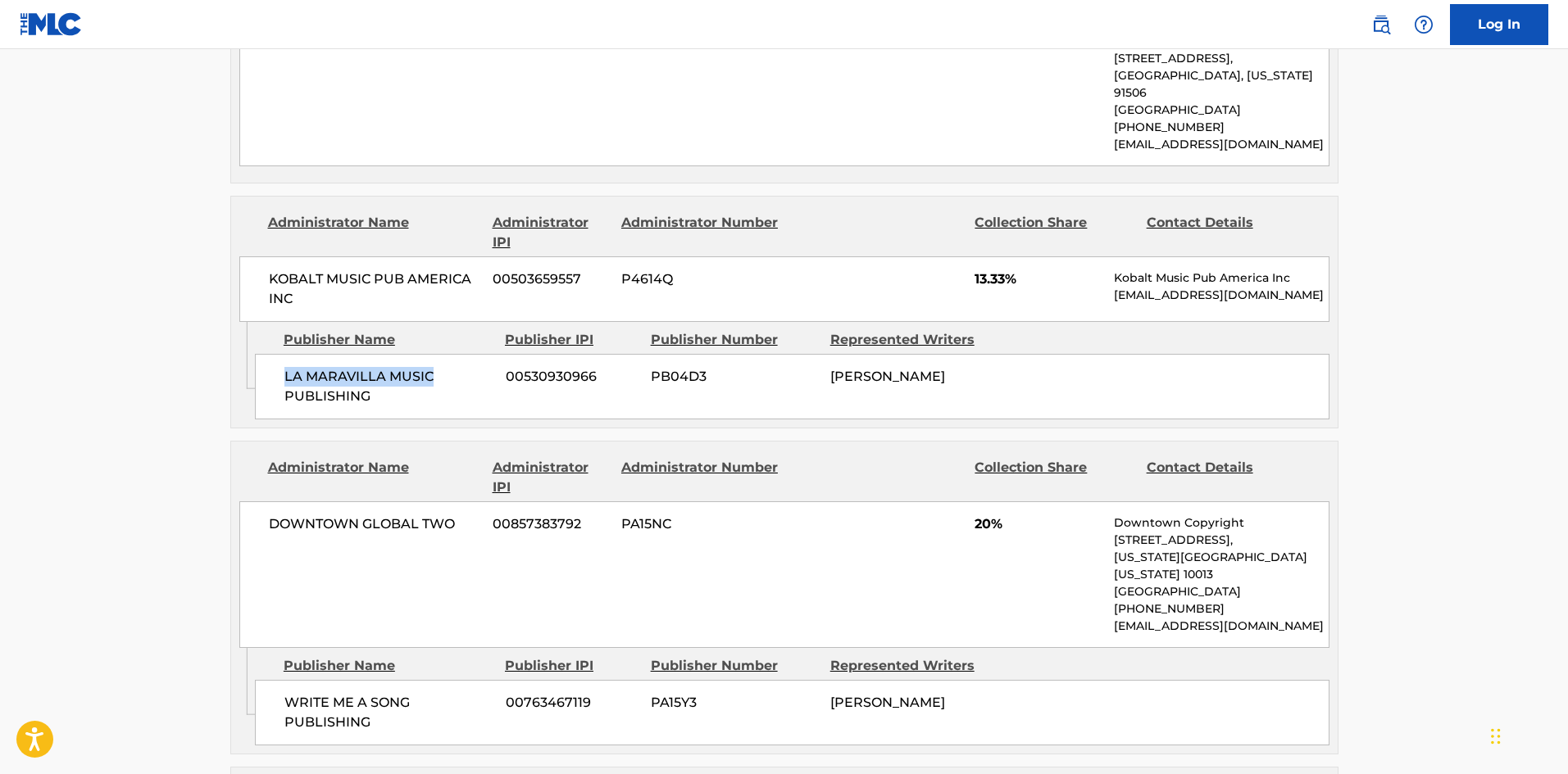
click at [388, 385] on span "LA MARAVILLA MUSIC PUBLISHING" at bounding box center [389, 387] width 209 height 39
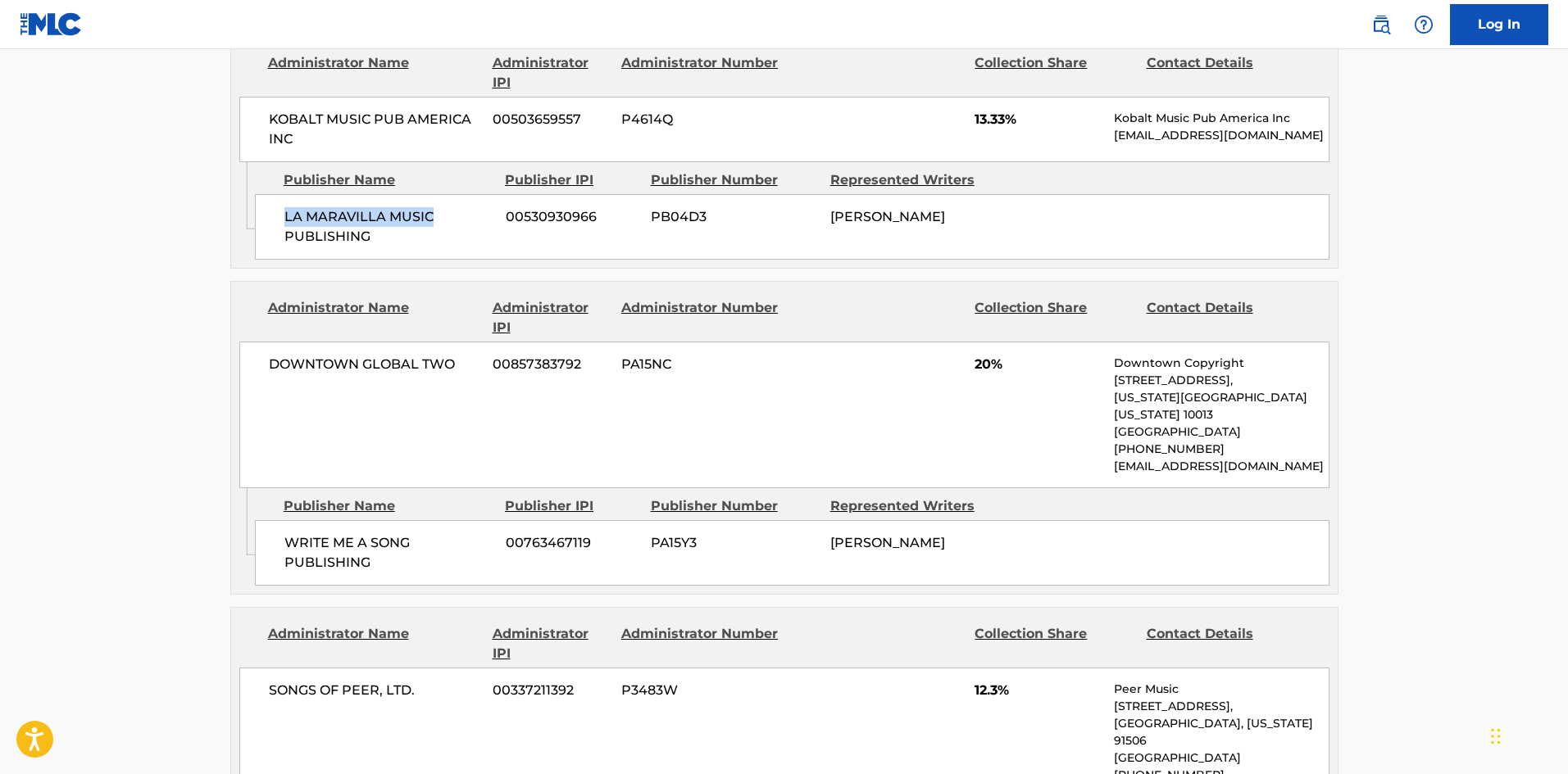
scroll to position [1884, 0]
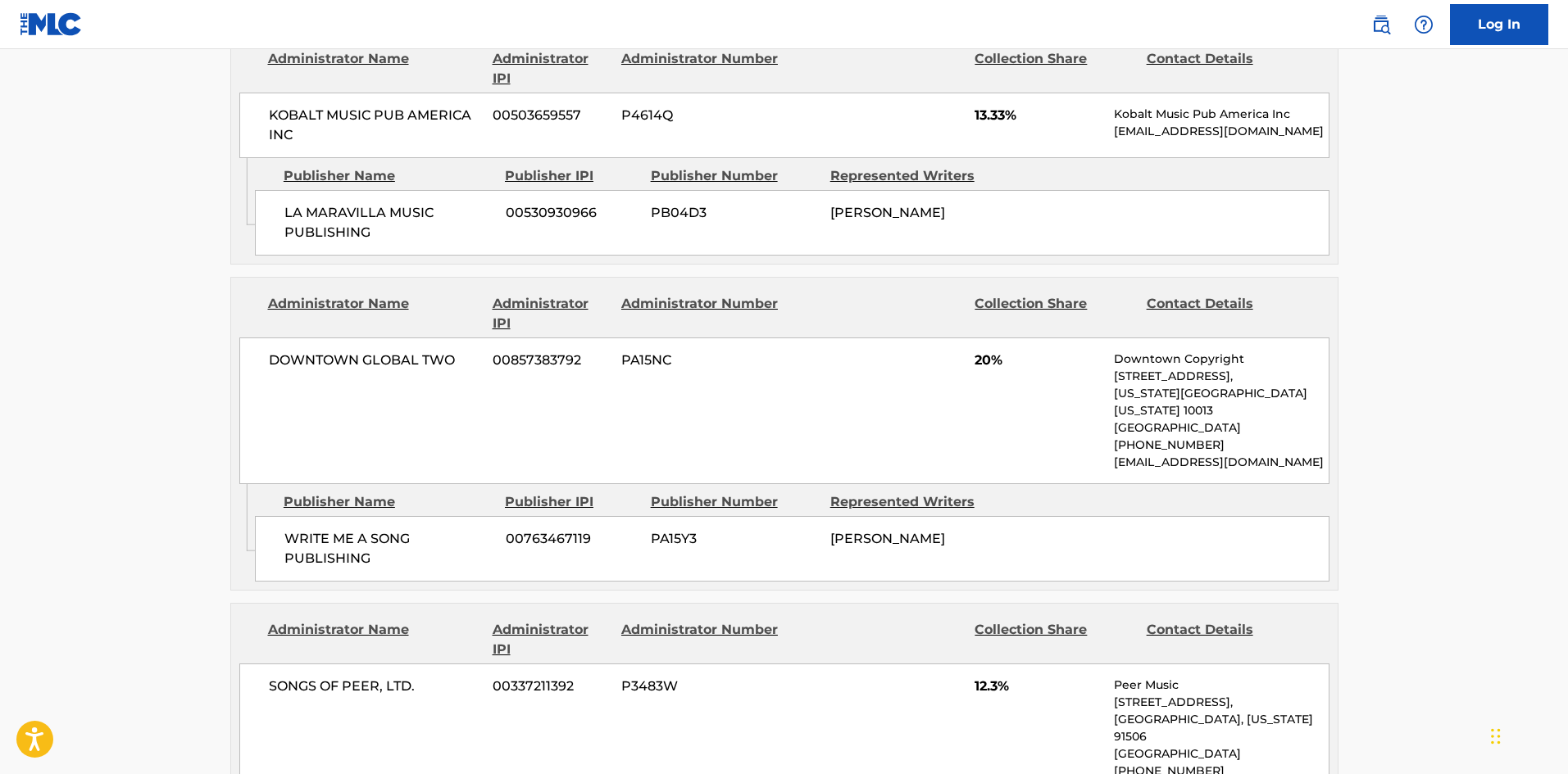
click at [282, 522] on div "WRITE ME A SONG PUBLISHING 00763467119 PA15Y3 [PERSON_NAME]" at bounding box center [792, 549] width 1075 height 65
drag, startPoint x: 282, startPoint y: 522, endPoint x: 375, endPoint y: 555, distance: 98.7
click at [375, 555] on div "WRITE ME A SONG PUBLISHING 00763467119 PA15Y3 [PERSON_NAME]" at bounding box center [792, 549] width 1075 height 65
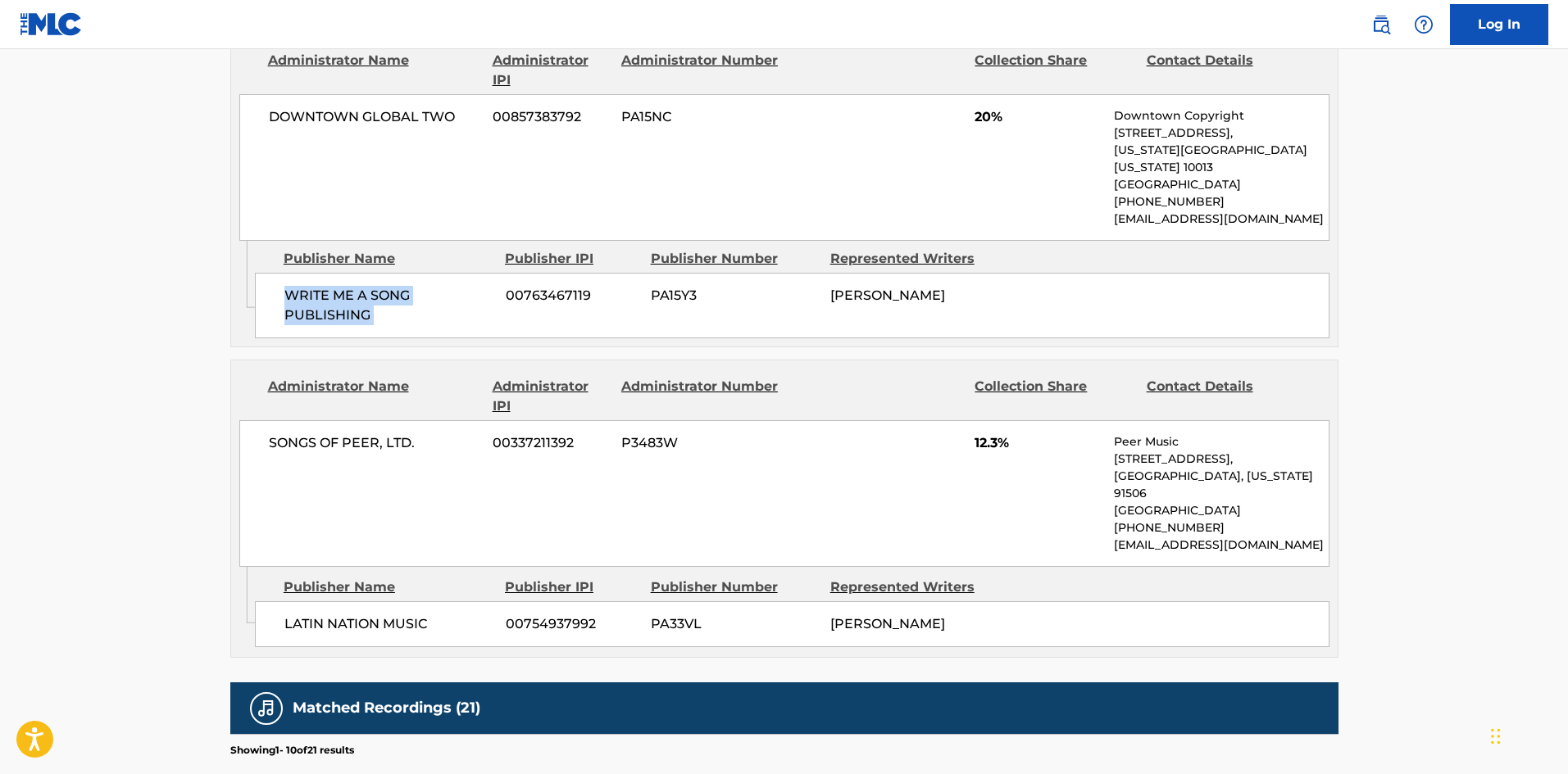
scroll to position [2293, 0]
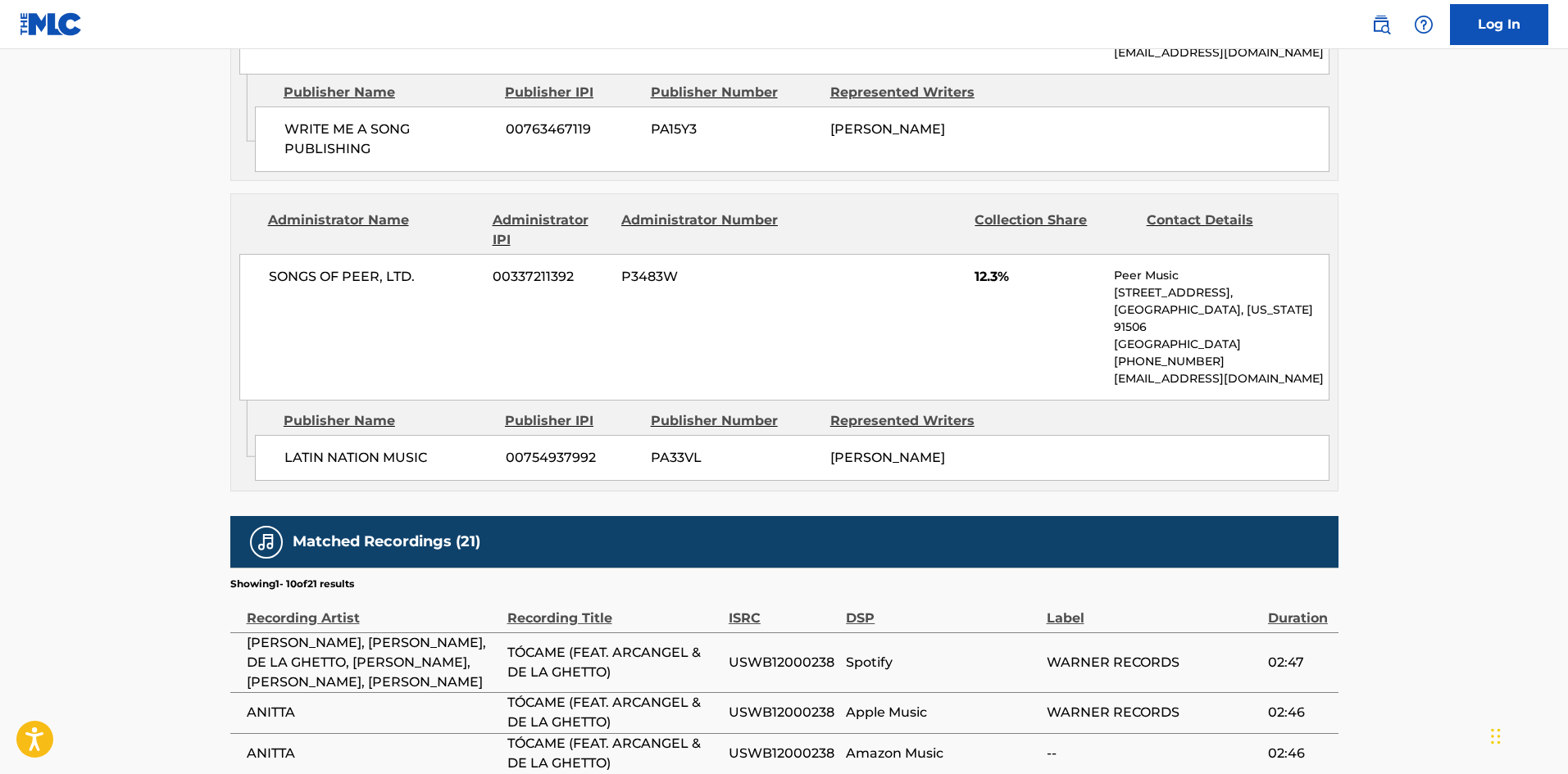
click at [296, 451] on span "LATIN NATION MUSIC" at bounding box center [389, 458] width 209 height 19
drag, startPoint x: 296, startPoint y: 451, endPoint x: 362, endPoint y: 450, distance: 66.0
click at [362, 450] on span "LATIN NATION MUSIC" at bounding box center [389, 458] width 209 height 19
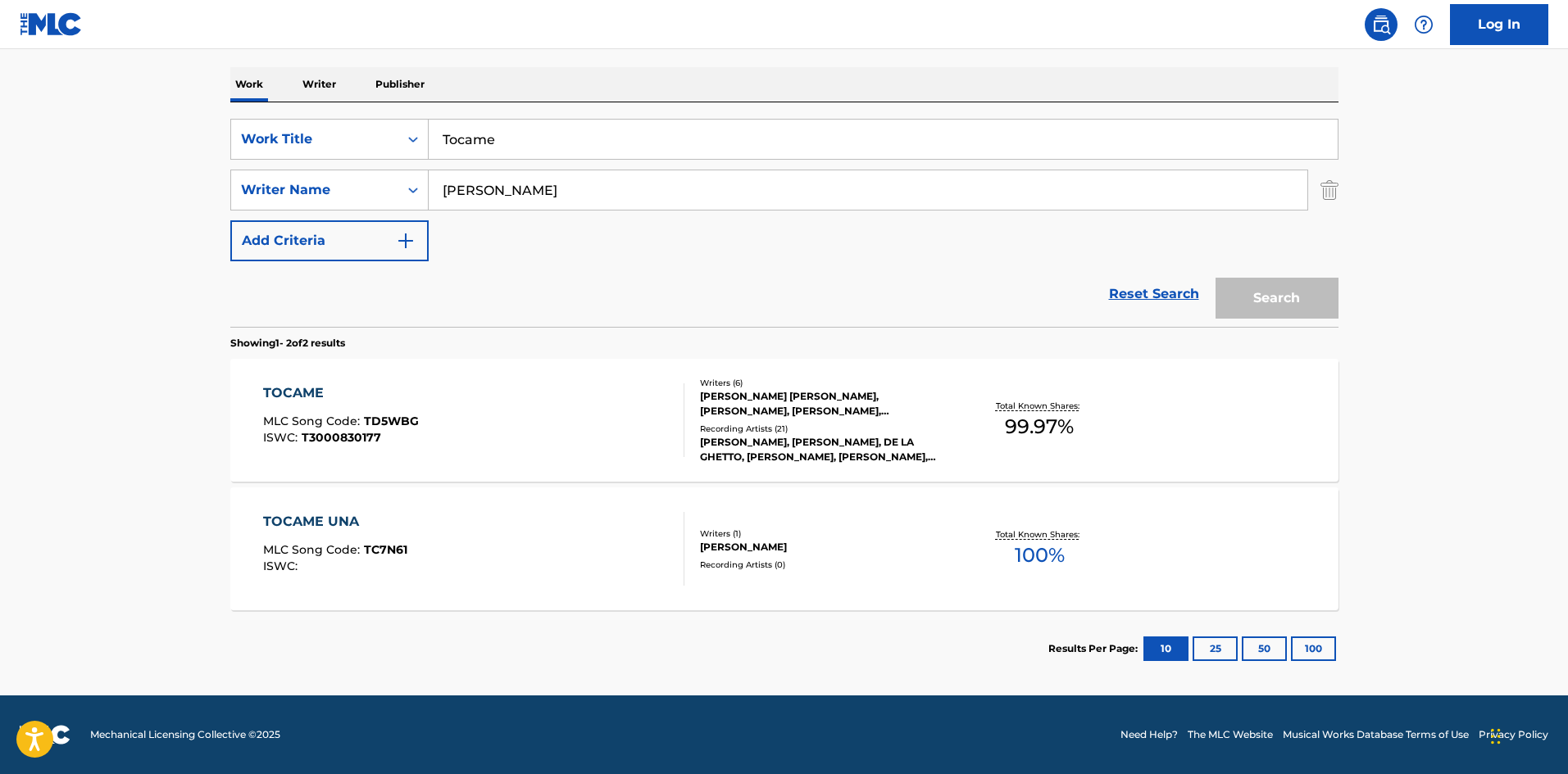
scroll to position [246, 0]
click at [462, 385] on div "TOCAME MLC Song Code : TD5WBG ISWC : T3000830177" at bounding box center [473, 420] width 421 height 74
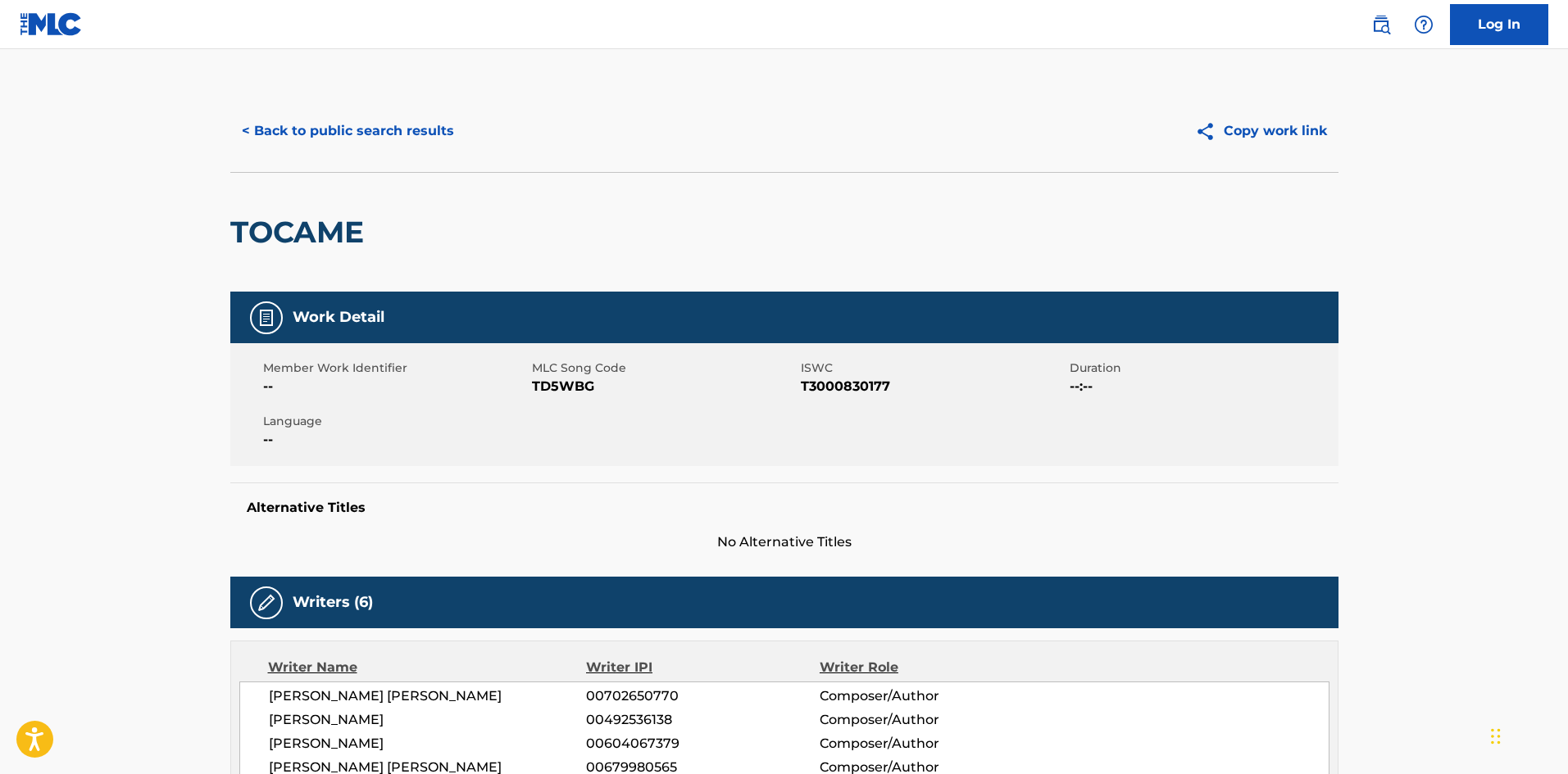
scroll to position [612, 0]
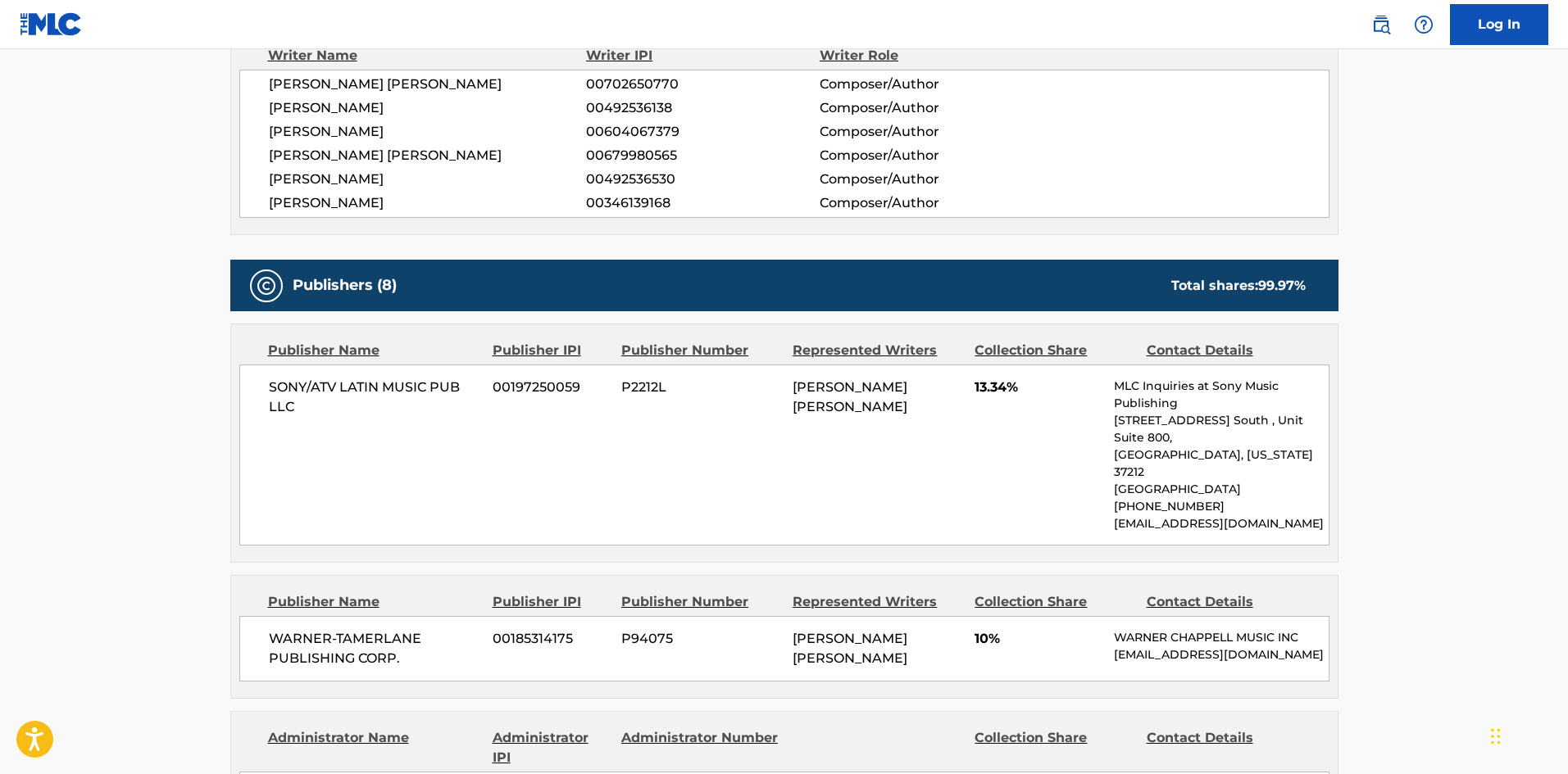
scroll to position [246, 0]
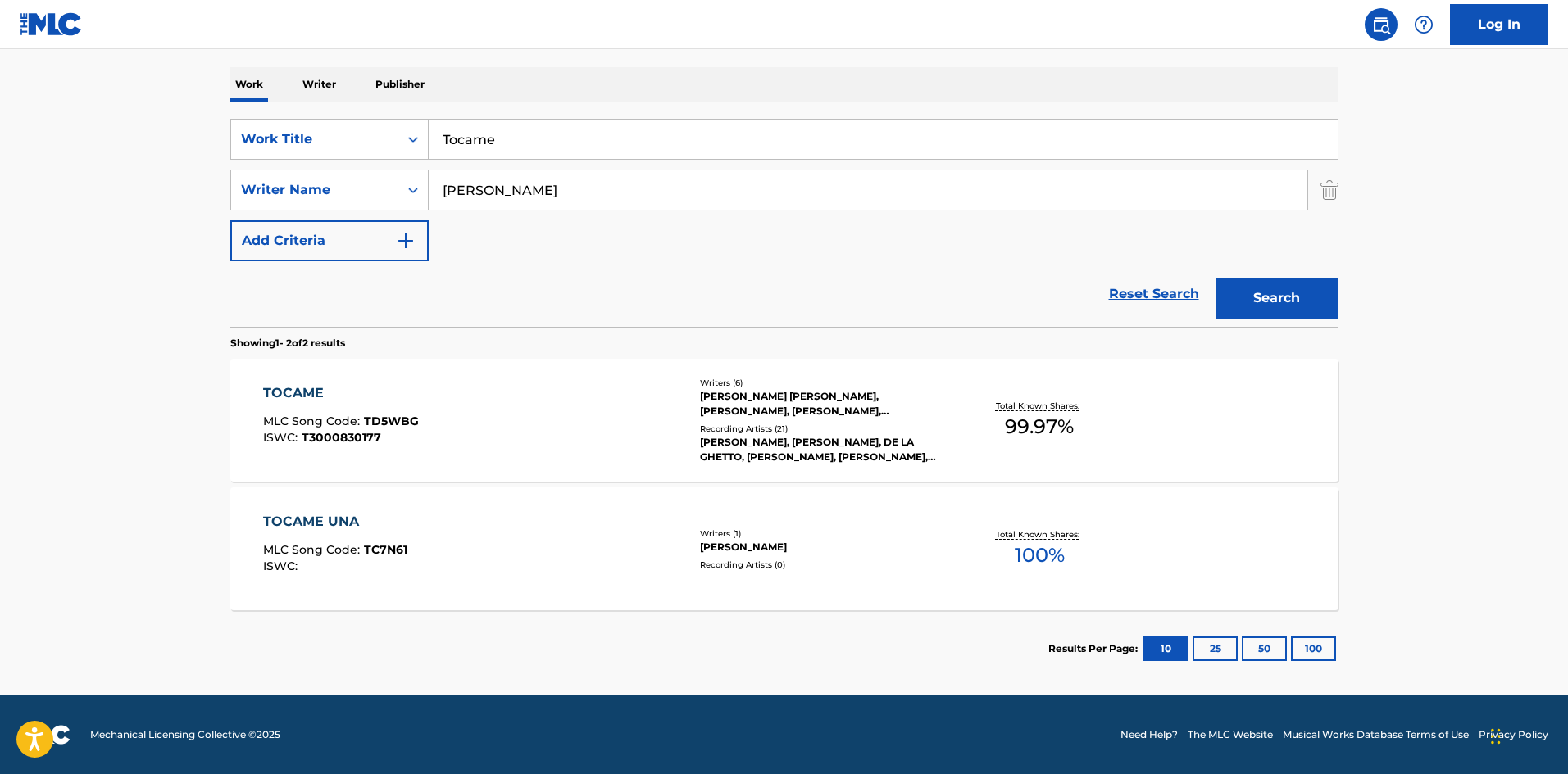
click at [534, 128] on input "Tocame" at bounding box center [883, 138] width 909 height 39
paste input "Bloom"
type input "Bloom"
drag, startPoint x: 25, startPoint y: 249, endPoint x: 36, endPoint y: 249, distance: 11.0
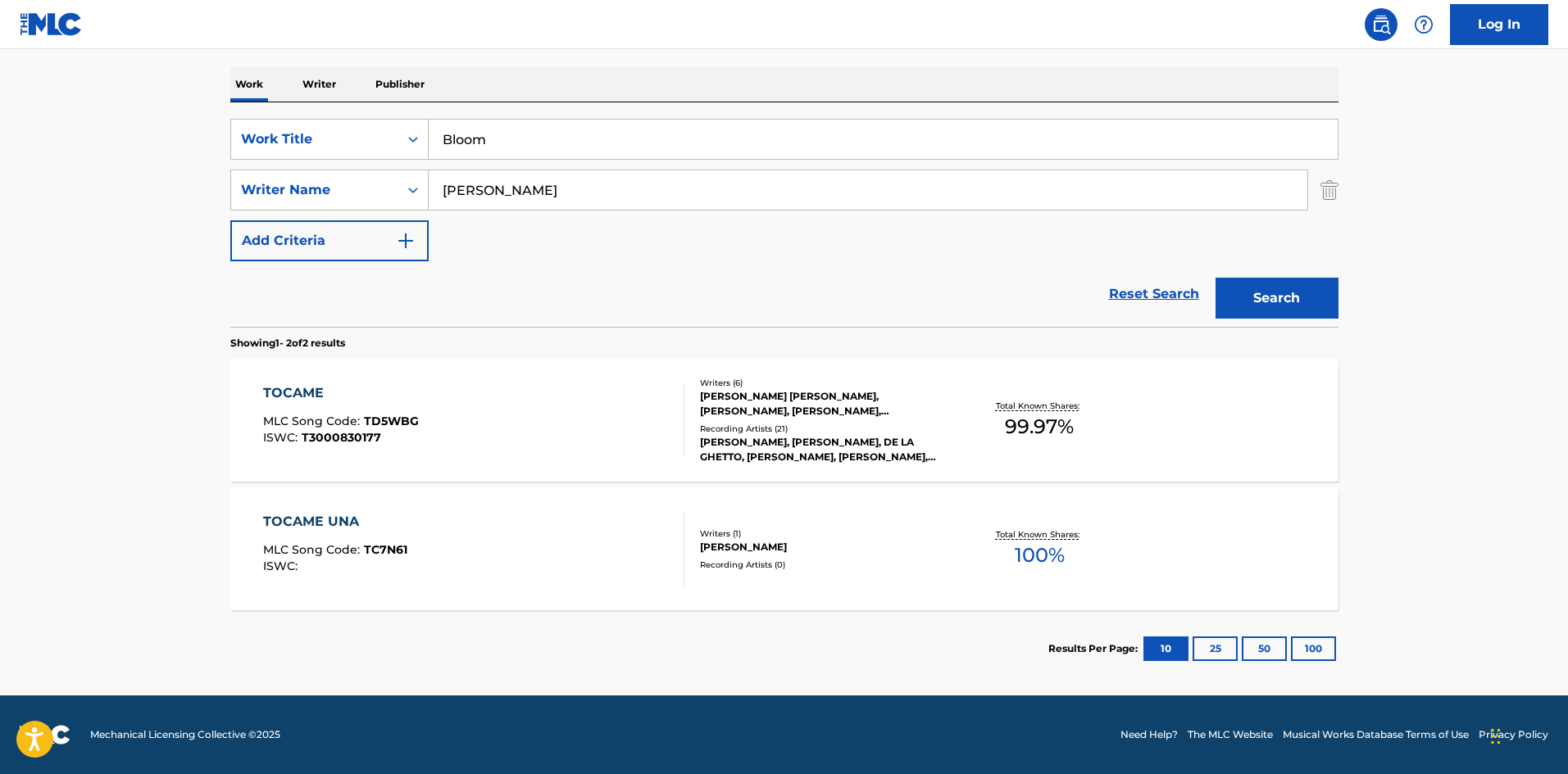
click at [36, 249] on main "The MLC Public Work Search The accuracy and completeness of The MLC's data is d…" at bounding box center [784, 250] width 1568 height 892
click at [509, 212] on div "SearchWithCriteria41393979-6a8a-49a2-bec3-d38ea4fd8c63 Work Title Bloom SearchW…" at bounding box center [784, 190] width 1108 height 142
click at [538, 176] on input "[PERSON_NAME]" at bounding box center [868, 189] width 878 height 39
paste input "Duff"
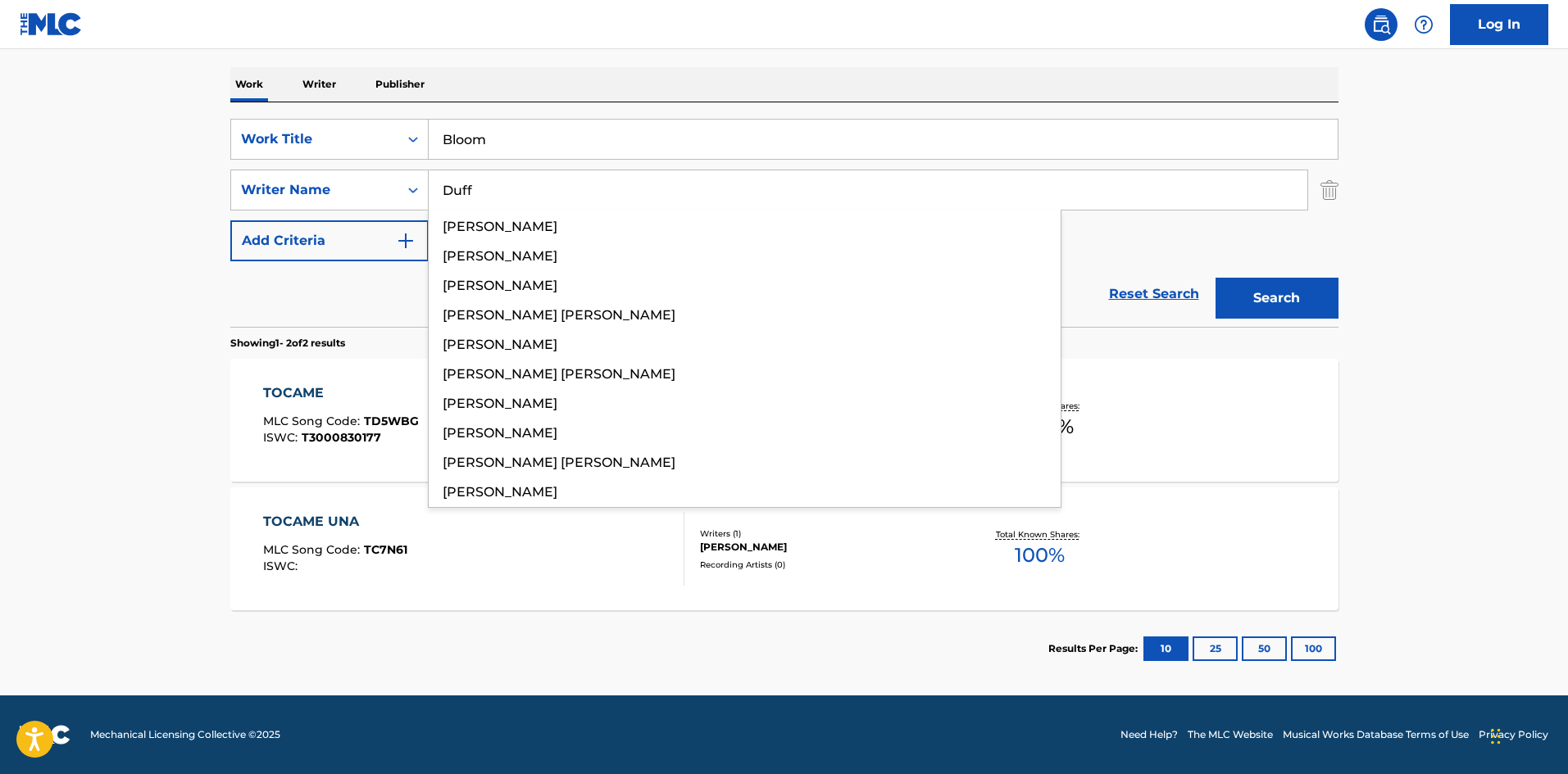
type input "Duff"
click at [1324, 296] on button "Search" at bounding box center [1277, 298] width 123 height 41
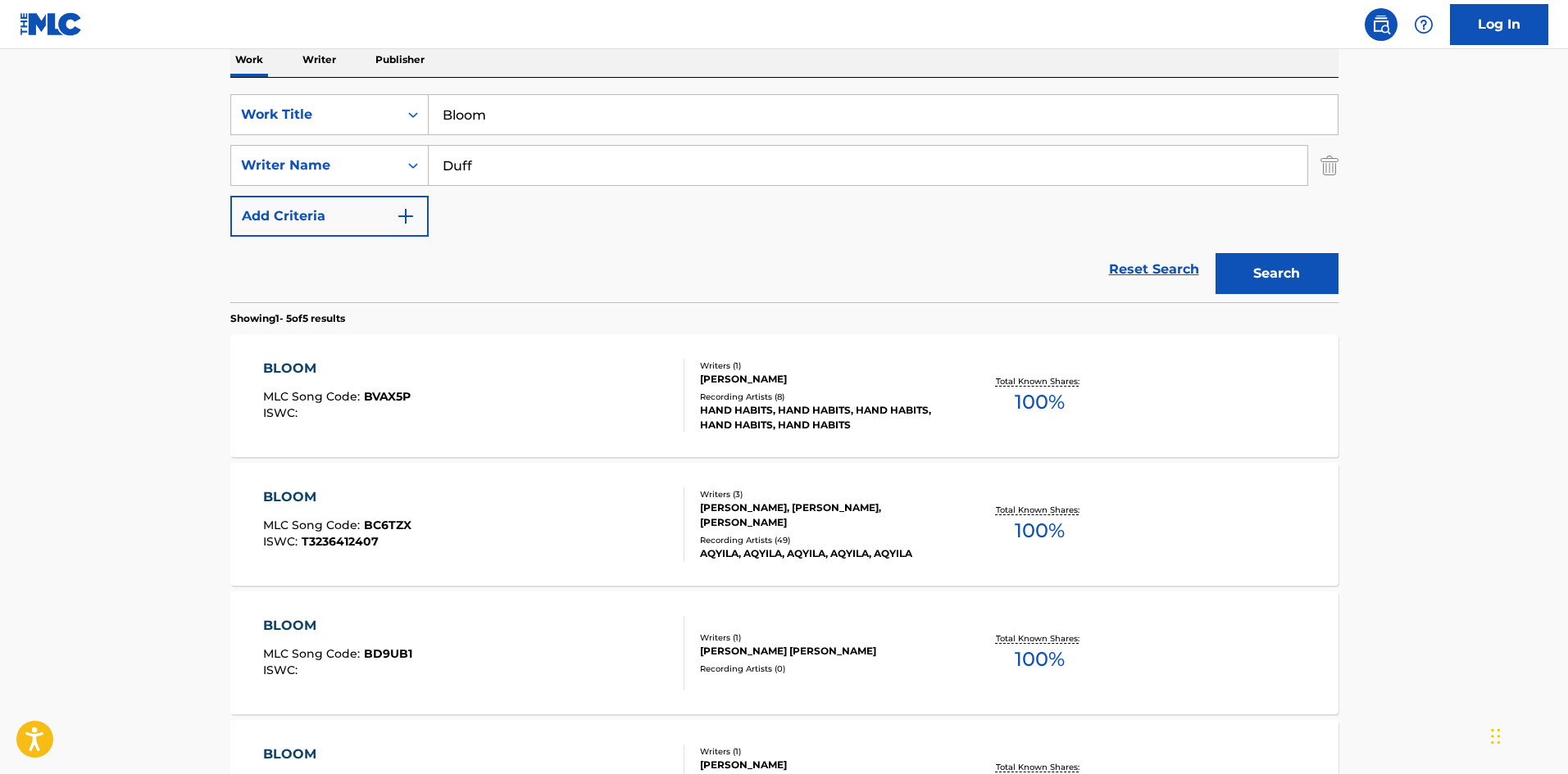
scroll to position [410, 0]
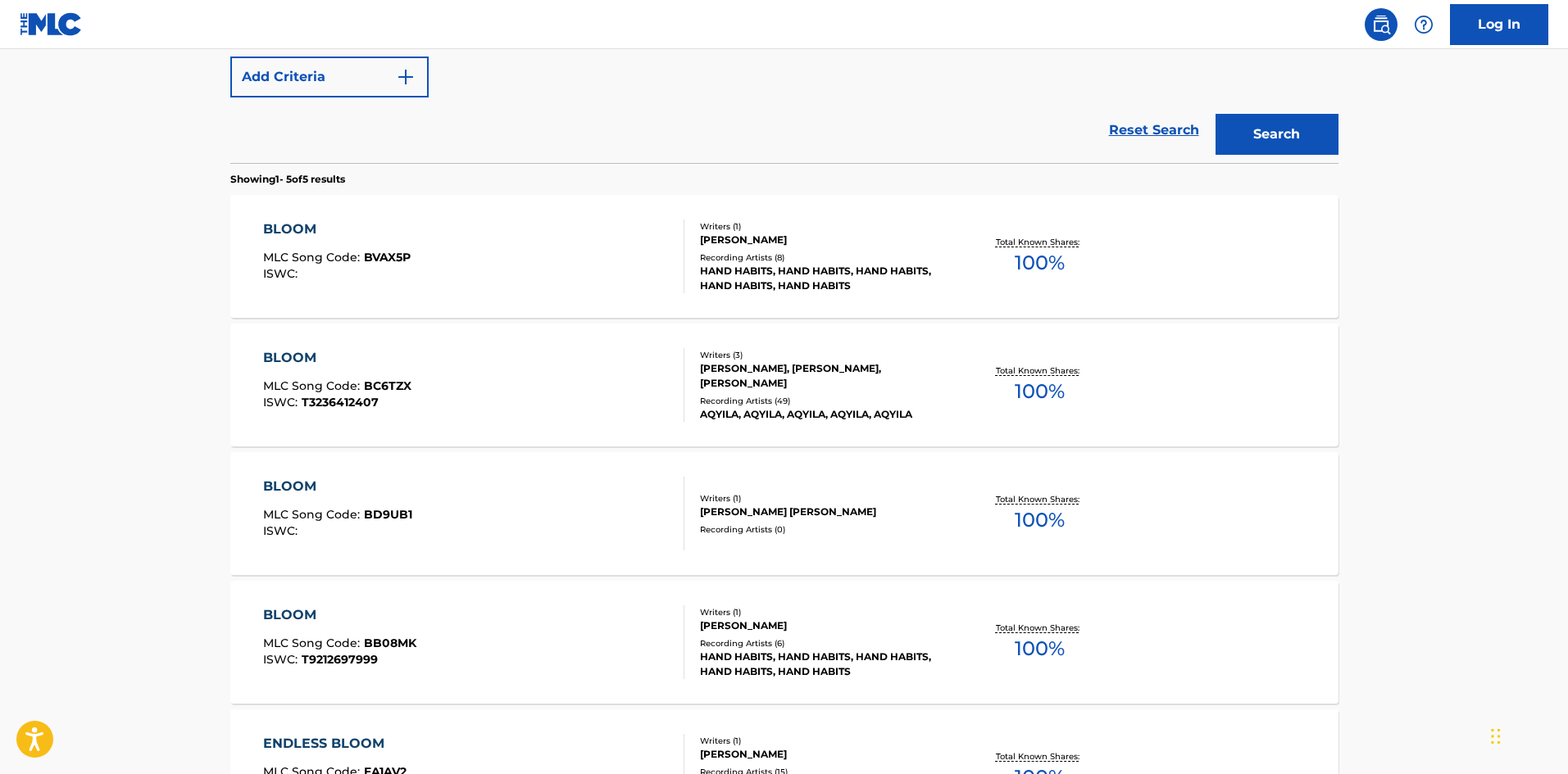
click at [430, 388] on div "BLOOM MLC Song Code : BC6TZX ISWC : T3236412407" at bounding box center [473, 385] width 421 height 74
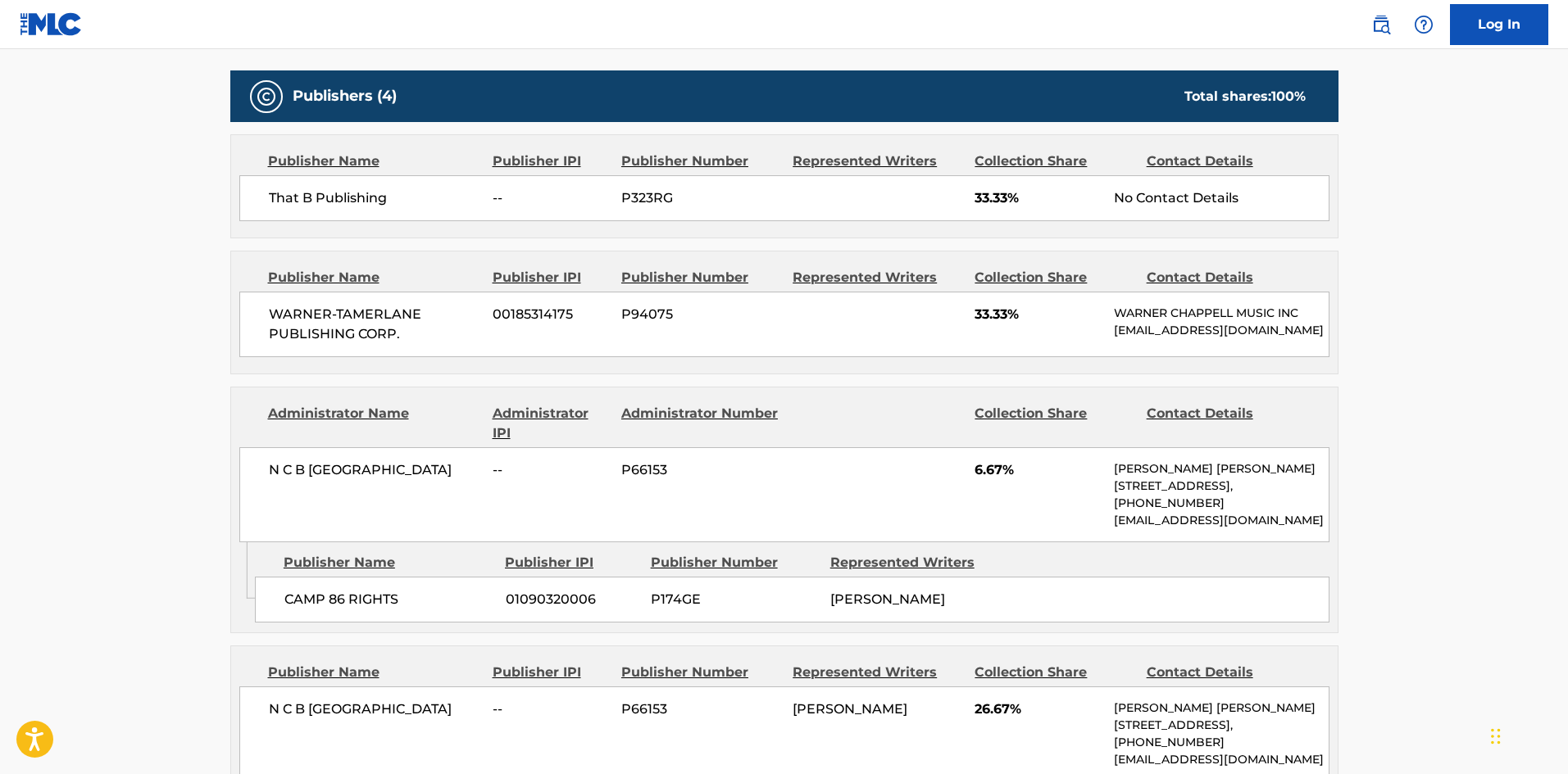
scroll to position [819, 0]
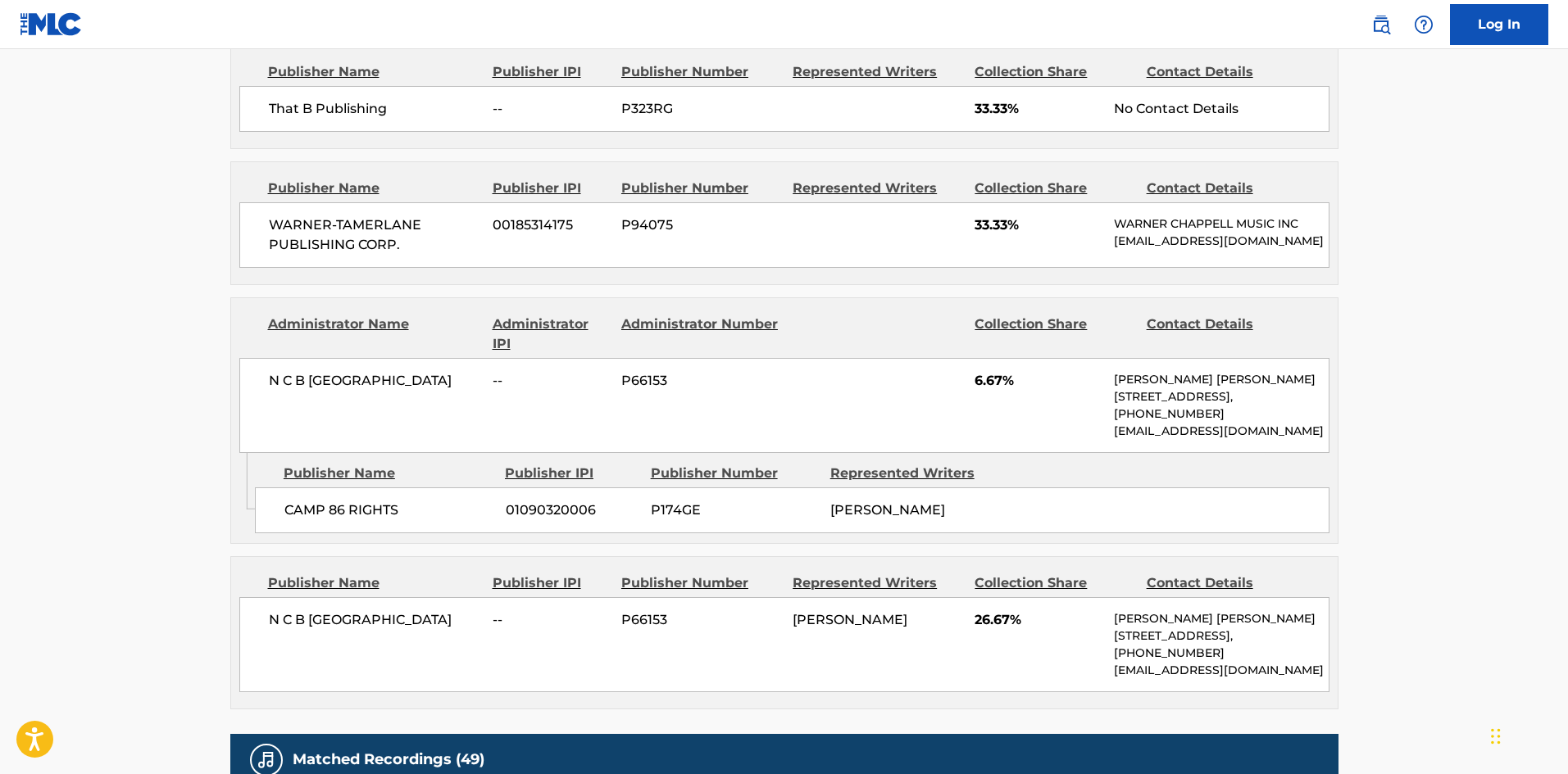
click at [275, 118] on span "That B Publishing" at bounding box center [374, 109] width 213 height 19
drag, startPoint x: 275, startPoint y: 118, endPoint x: 410, endPoint y: 104, distance: 135.7
click at [410, 104] on span "That B Publishing" at bounding box center [374, 109] width 213 height 19
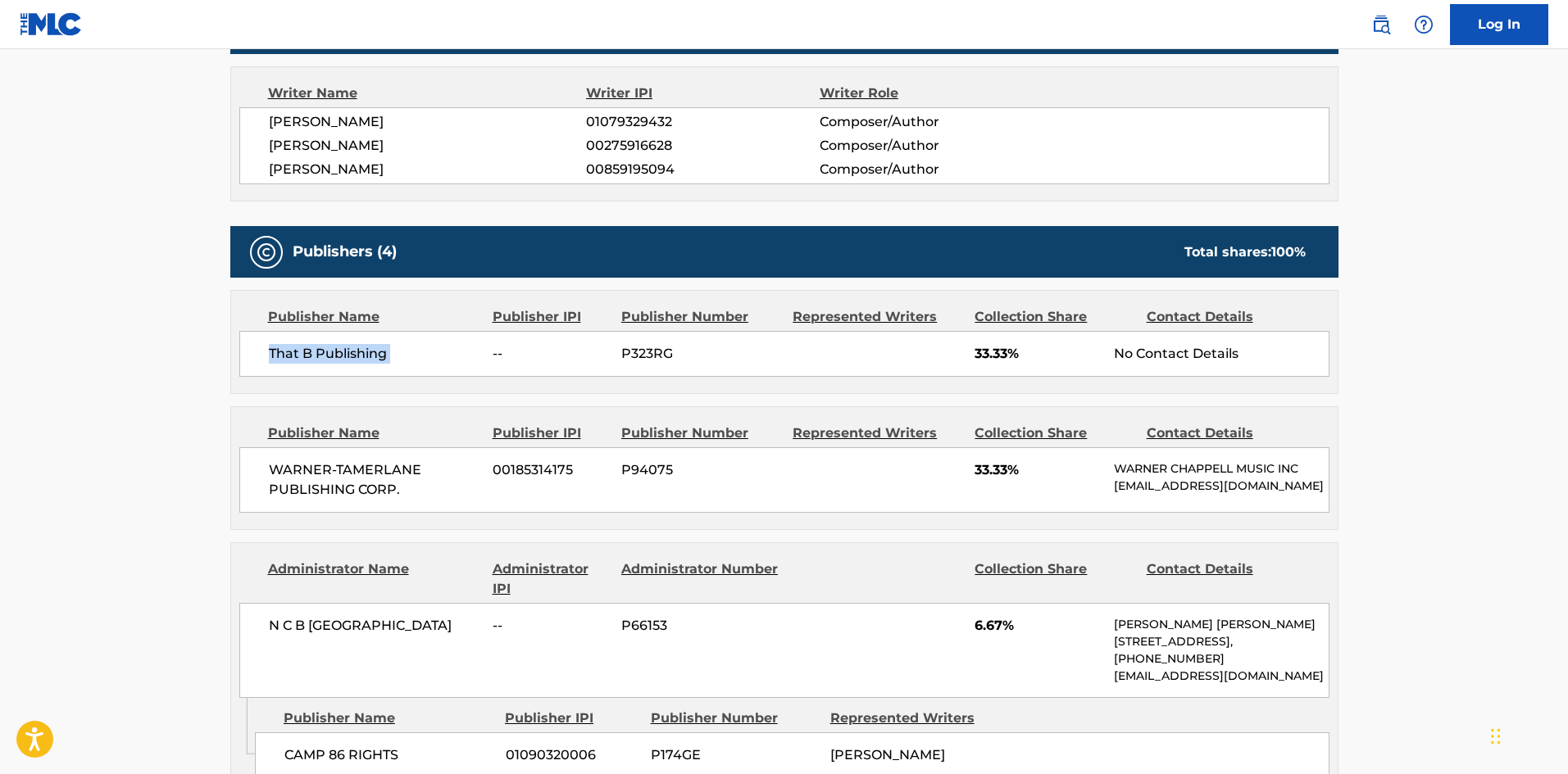
scroll to position [573, 0]
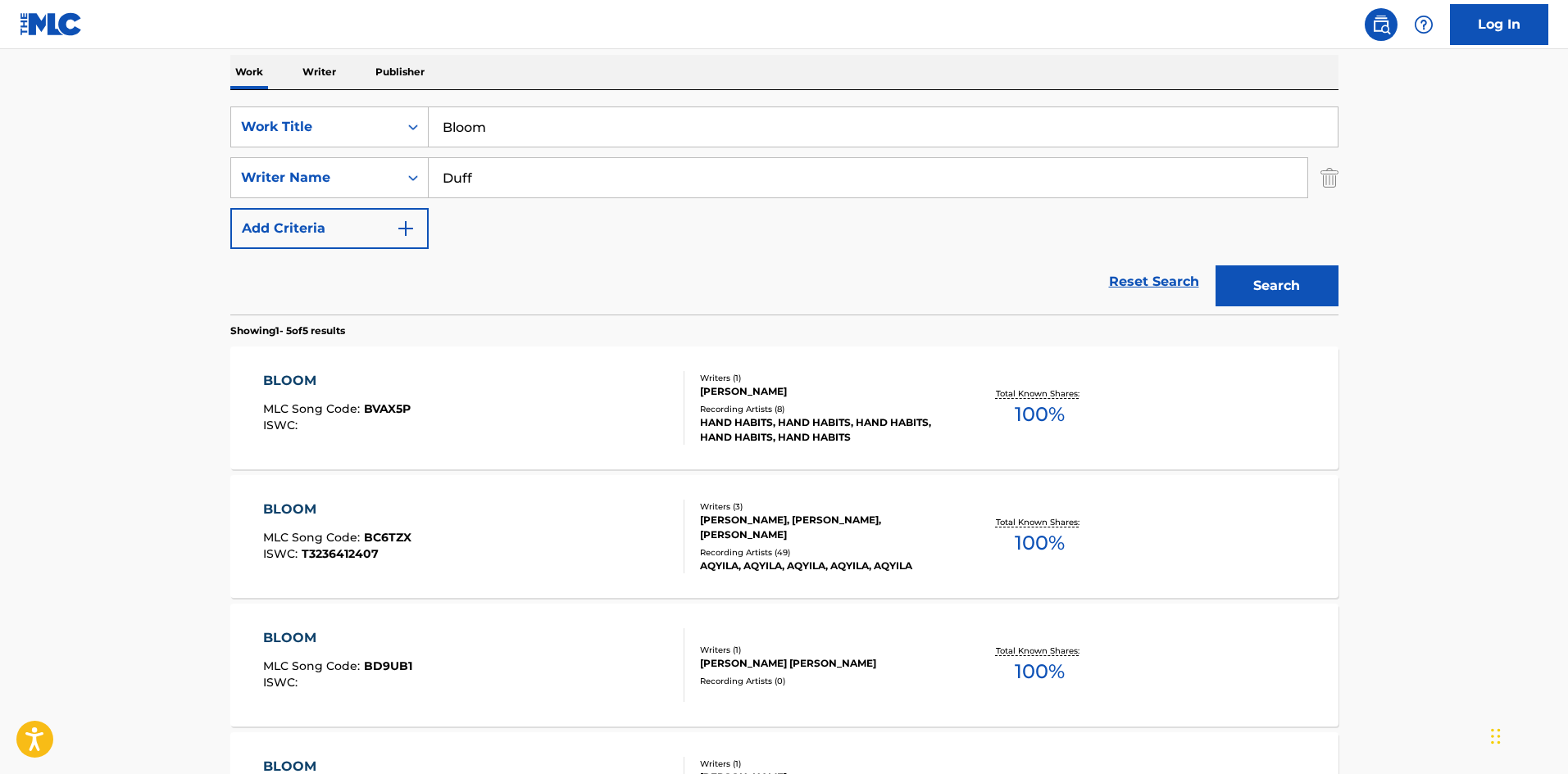
scroll to position [258, 0]
click at [496, 144] on input "Bloom" at bounding box center [883, 127] width 909 height 39
paste input "(It's Just) Your Love"
type input "(It's Just) Your Love"
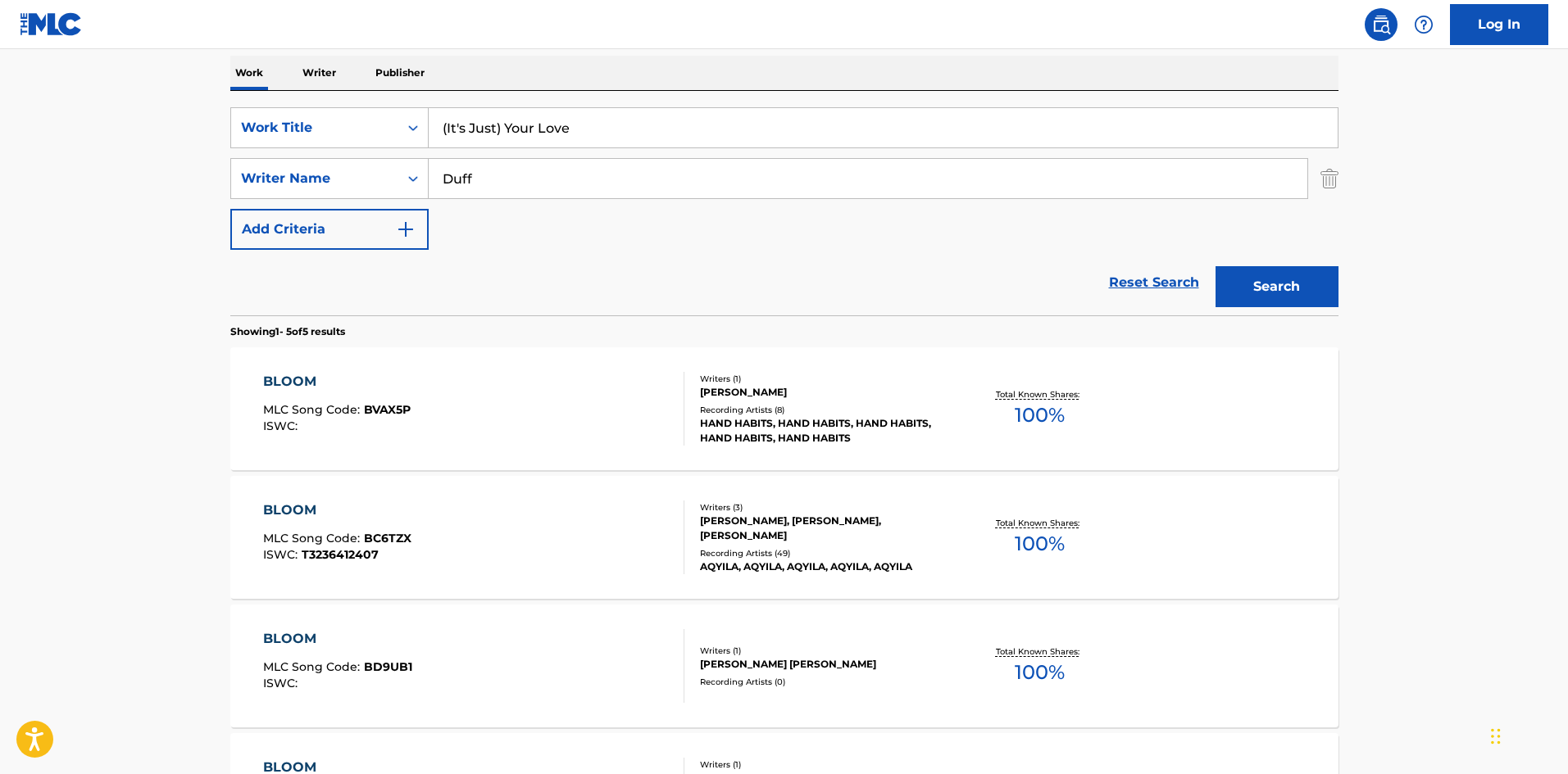
click at [495, 171] on input "Duff" at bounding box center [868, 178] width 878 height 39
click at [1215, 266] on button "Search" at bounding box center [1277, 287] width 123 height 41
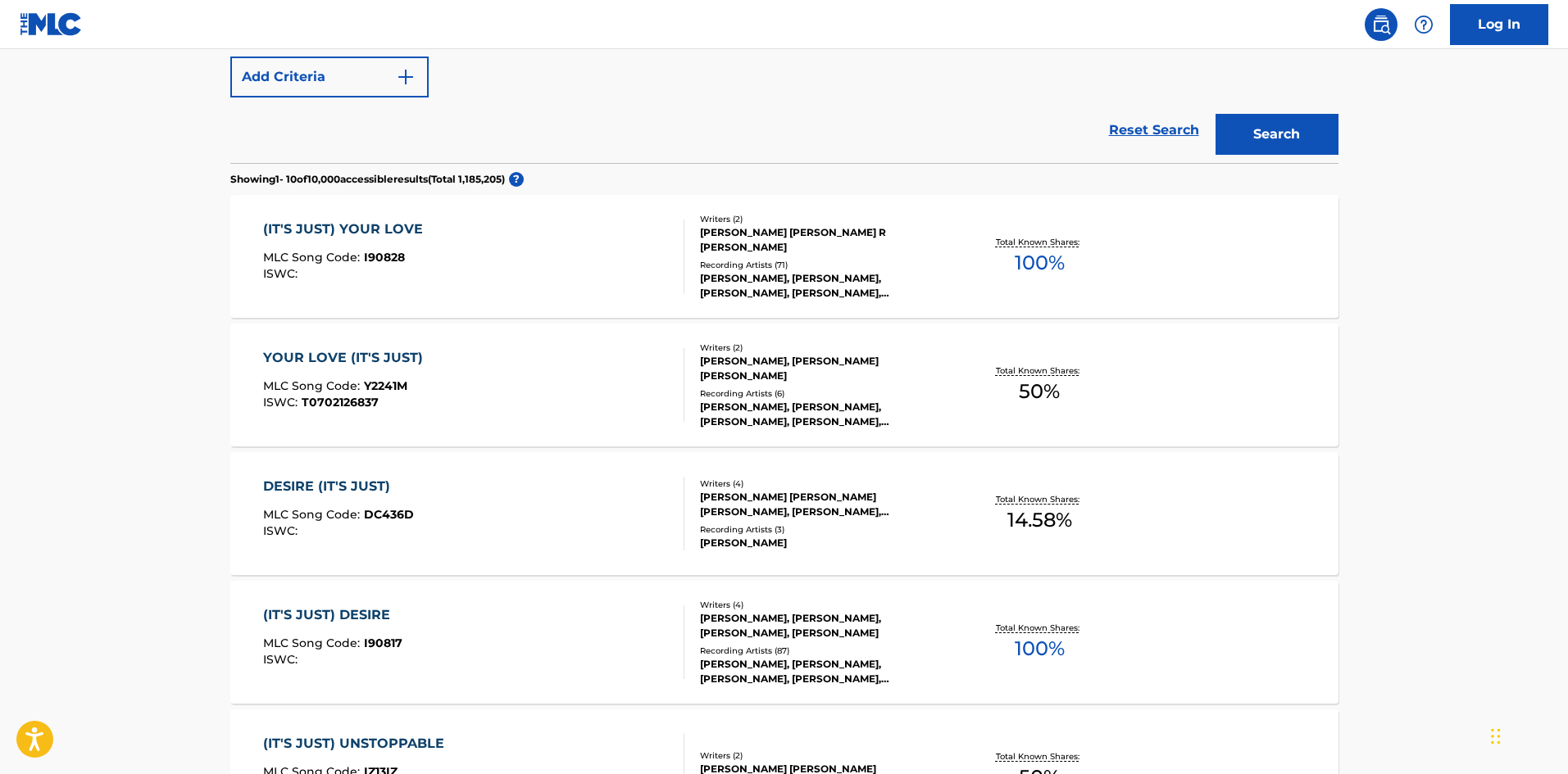
scroll to position [246, 0]
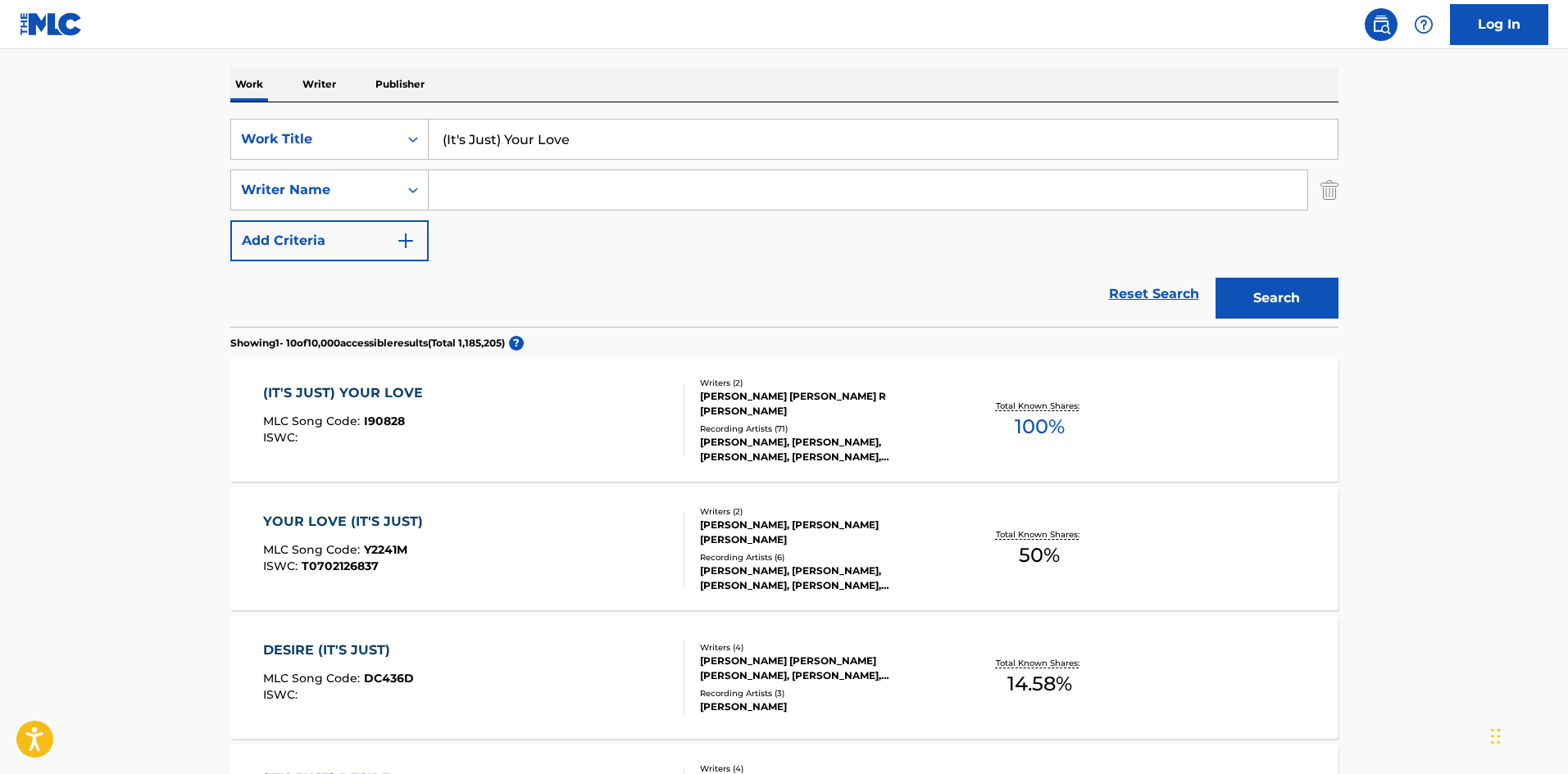
click at [373, 414] on span "I90828" at bounding box center [384, 420] width 41 height 14
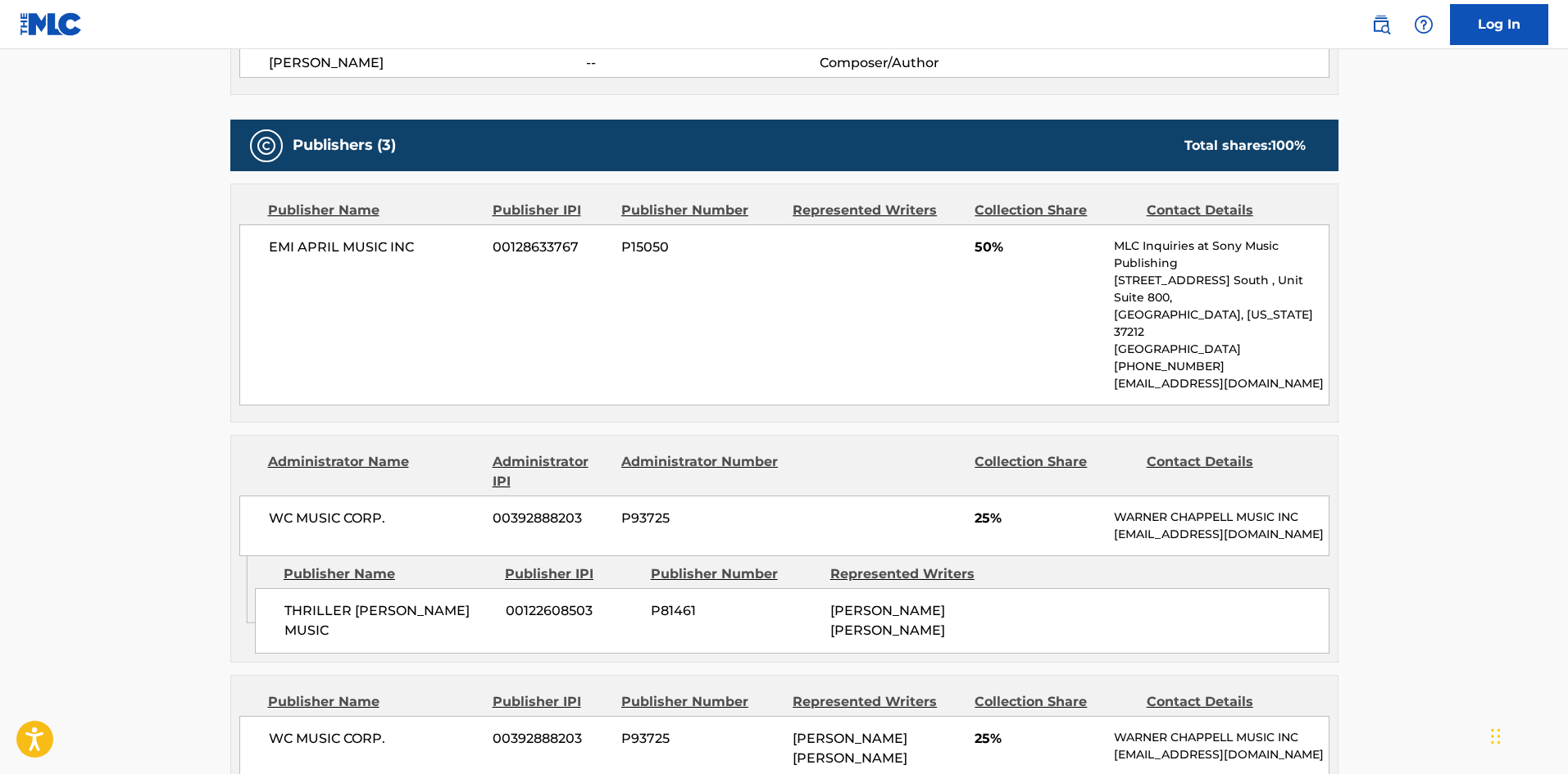
scroll to position [410, 0]
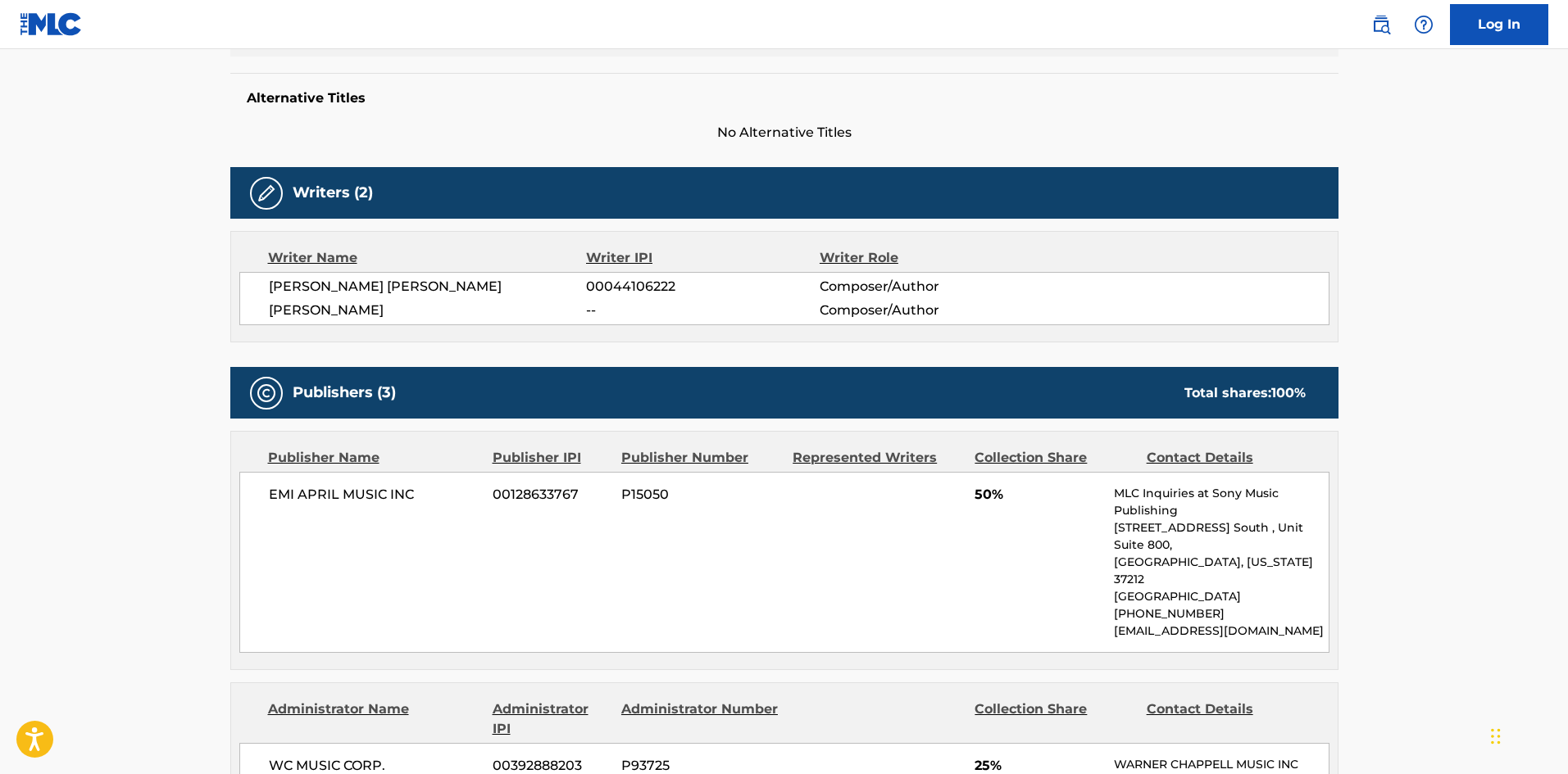
click at [277, 489] on span "EMI APRIL MUSIC INC" at bounding box center [374, 494] width 213 height 19
drag, startPoint x: 277, startPoint y: 489, endPoint x: 407, endPoint y: 496, distance: 130.2
click at [407, 496] on span "EMI APRIL MUSIC INC" at bounding box center [374, 494] width 213 height 19
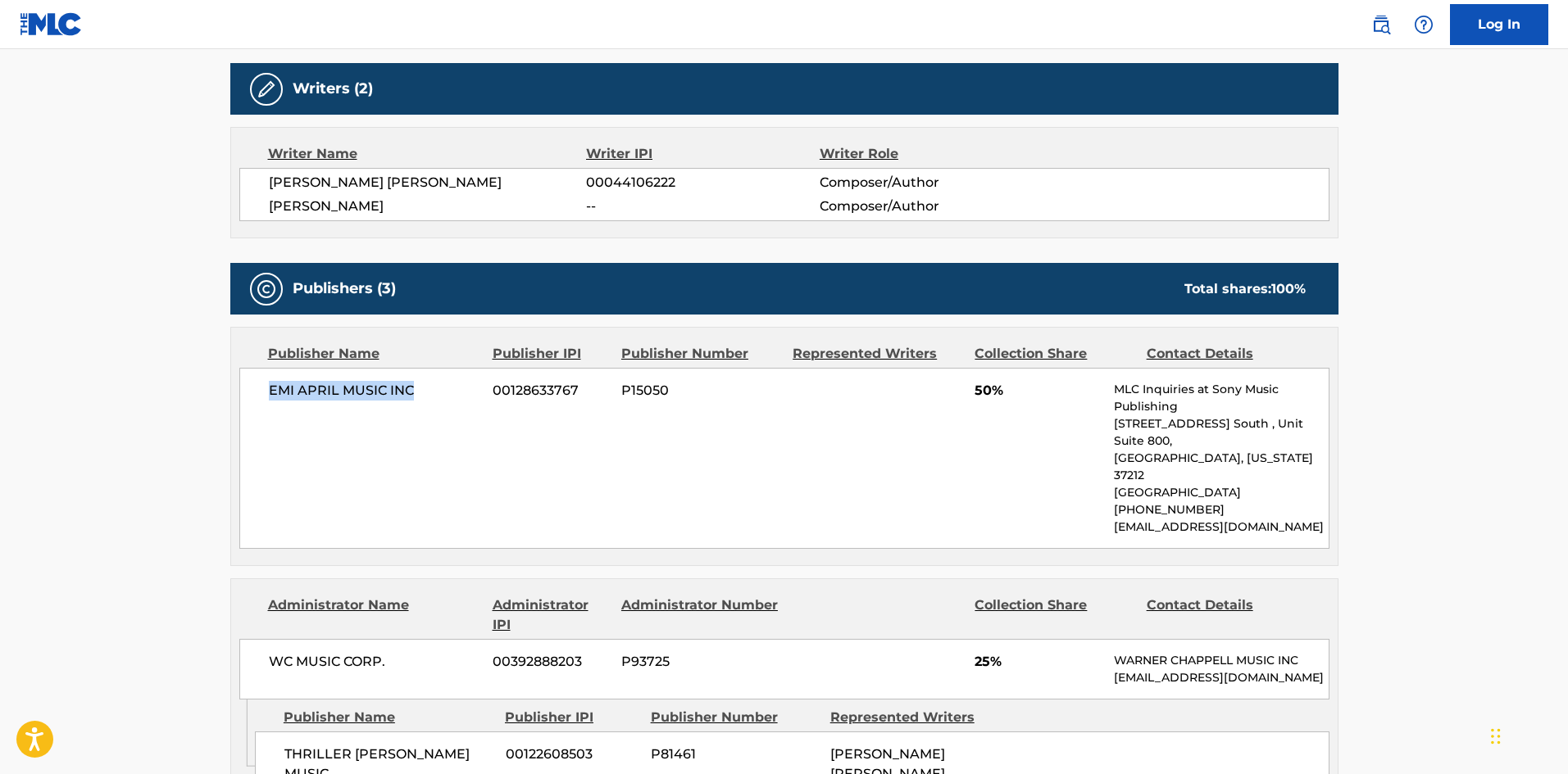
scroll to position [737, 0]
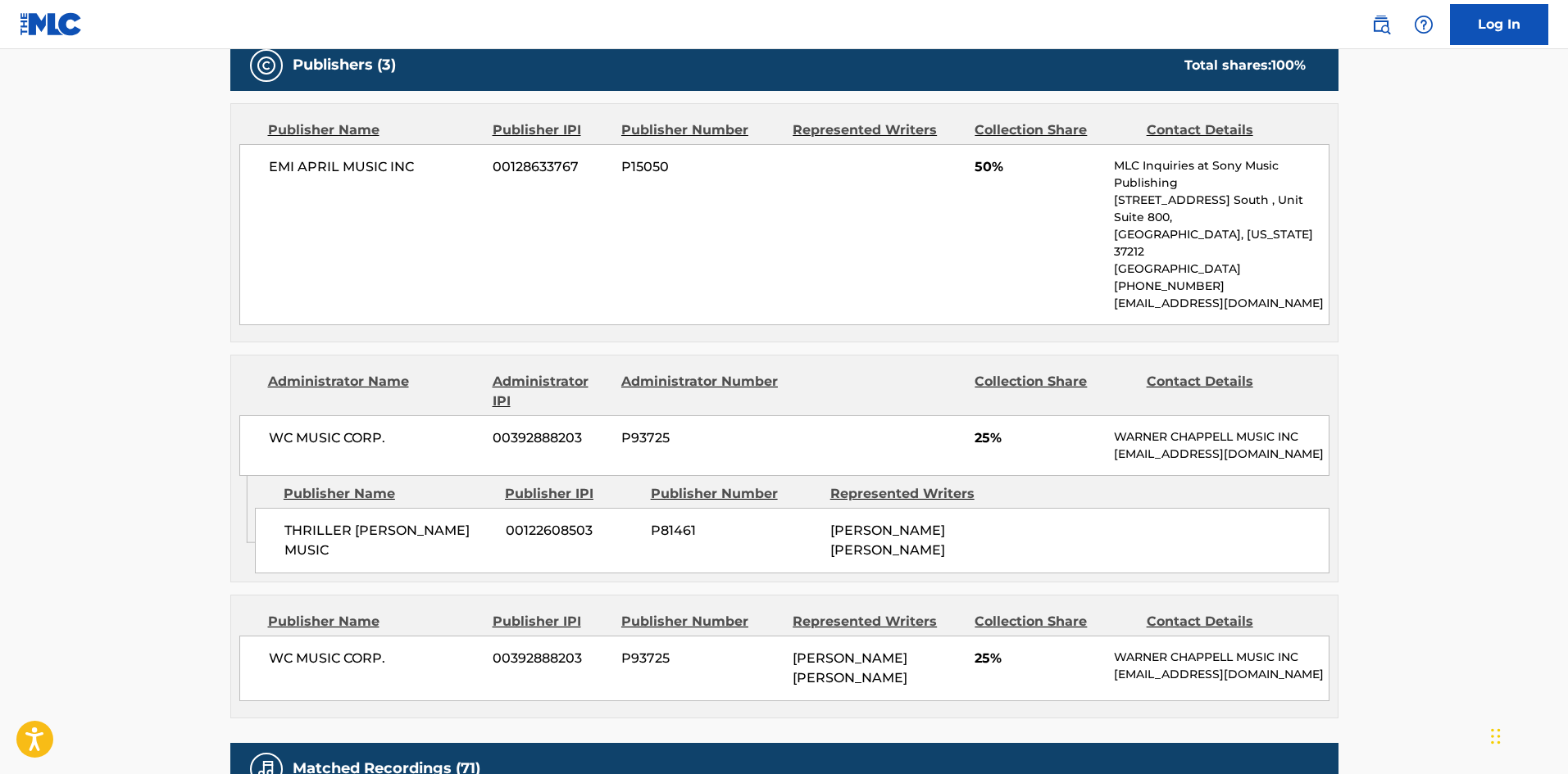
click at [293, 521] on span "THRILLER [PERSON_NAME] MUSIC" at bounding box center [389, 540] width 209 height 39
drag, startPoint x: 293, startPoint y: 507, endPoint x: 408, endPoint y: 495, distance: 115.6
click at [417, 521] on span "THRILLER [PERSON_NAME] MUSIC" at bounding box center [389, 540] width 209 height 39
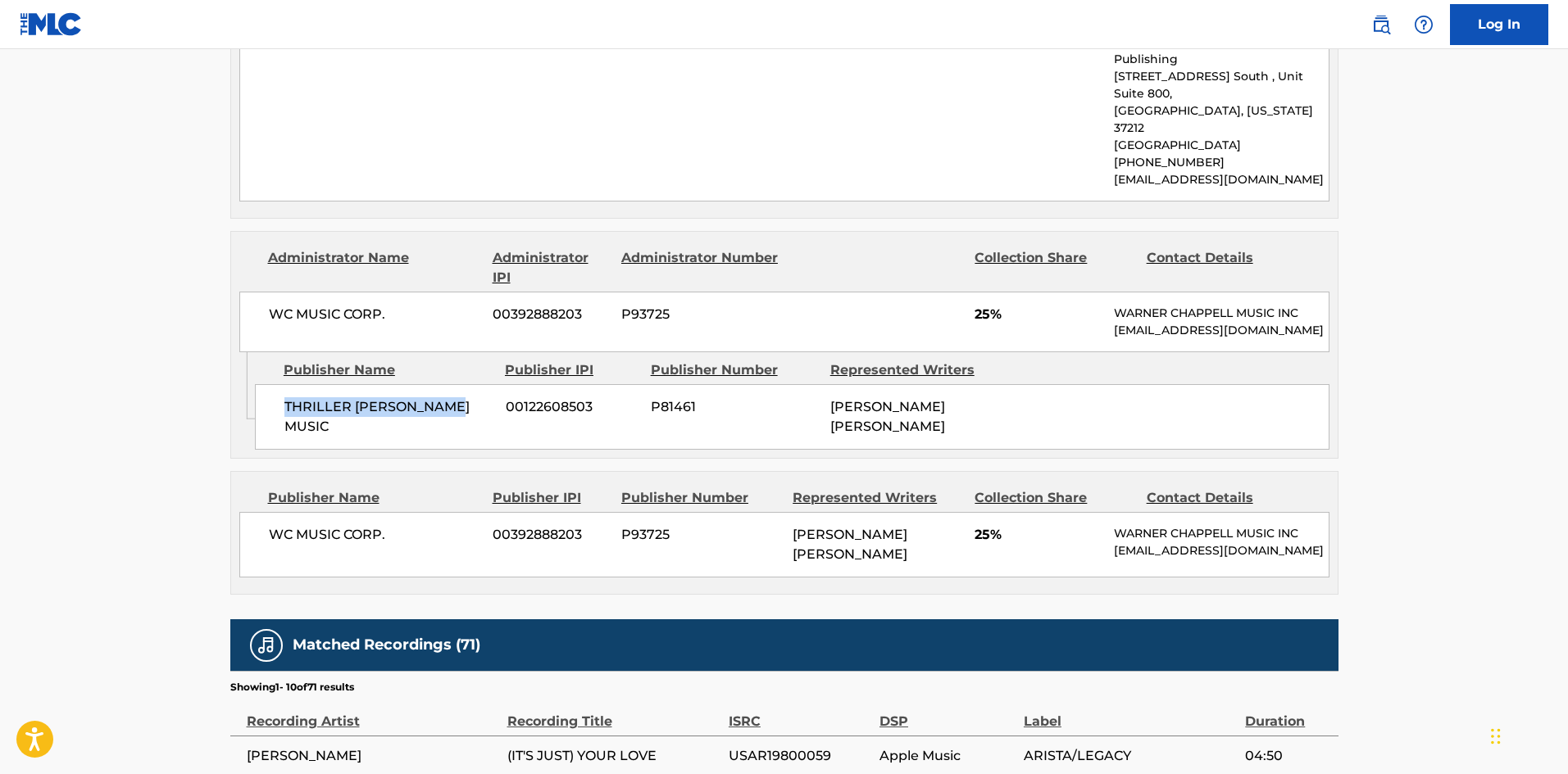
scroll to position [983, 0]
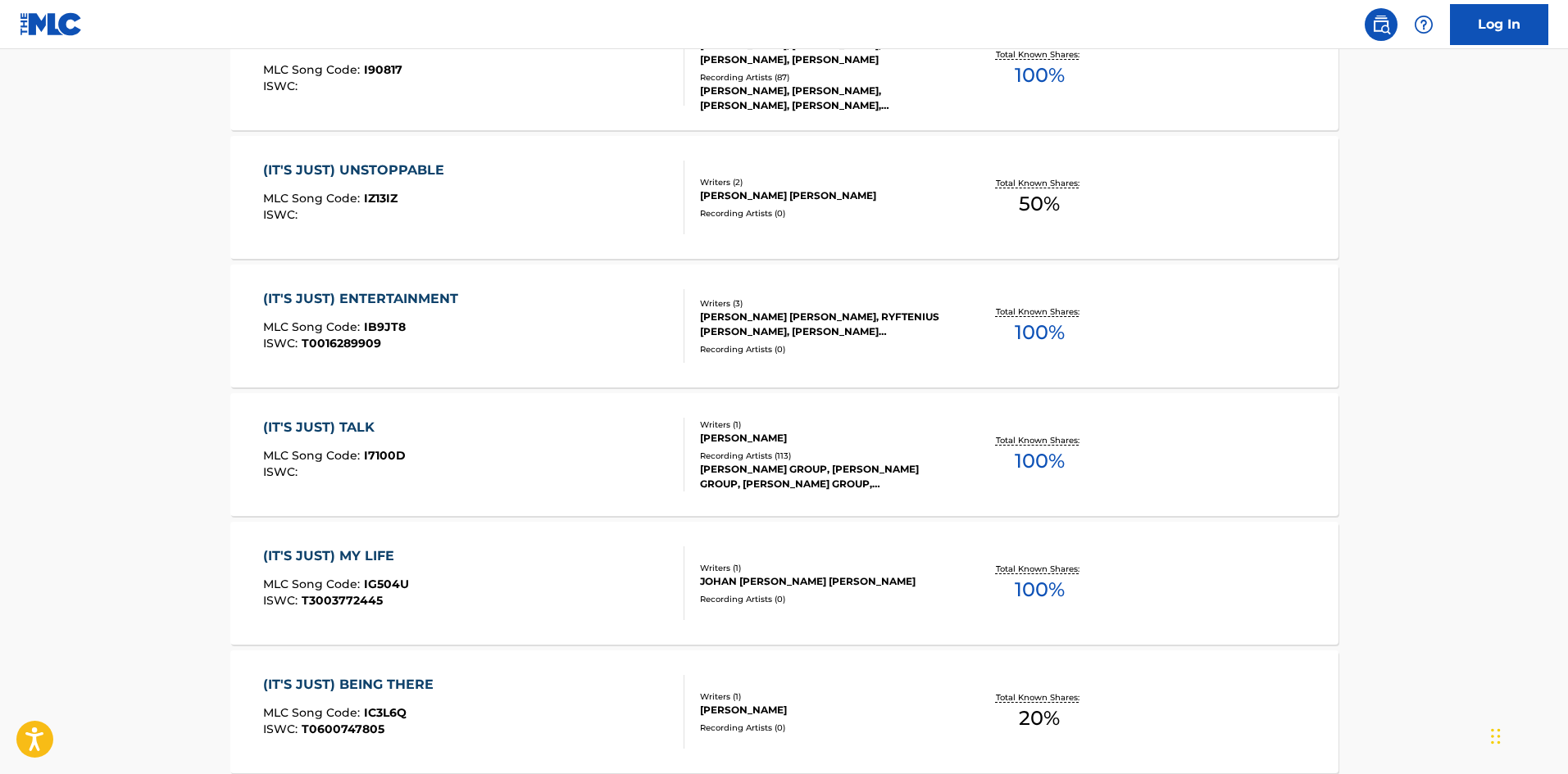
scroll to position [246, 0]
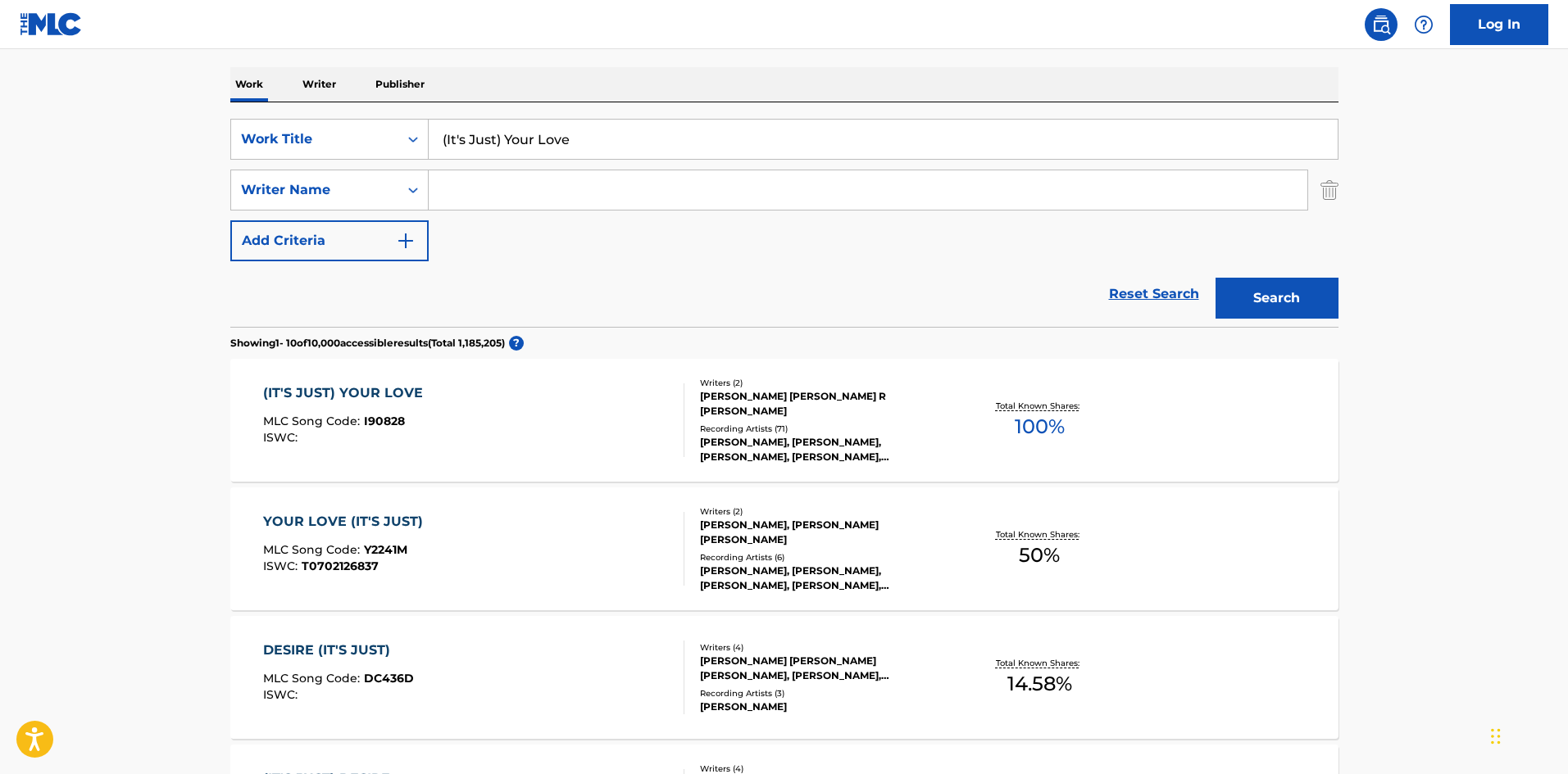
click at [564, 138] on input "(It's Just) Your Love" at bounding box center [883, 138] width 909 height 39
paste input "Sweet Sweet Baby) Since You've Been Gon"
type input "(Sweet Sweet Baby) Since You've Been Gone"
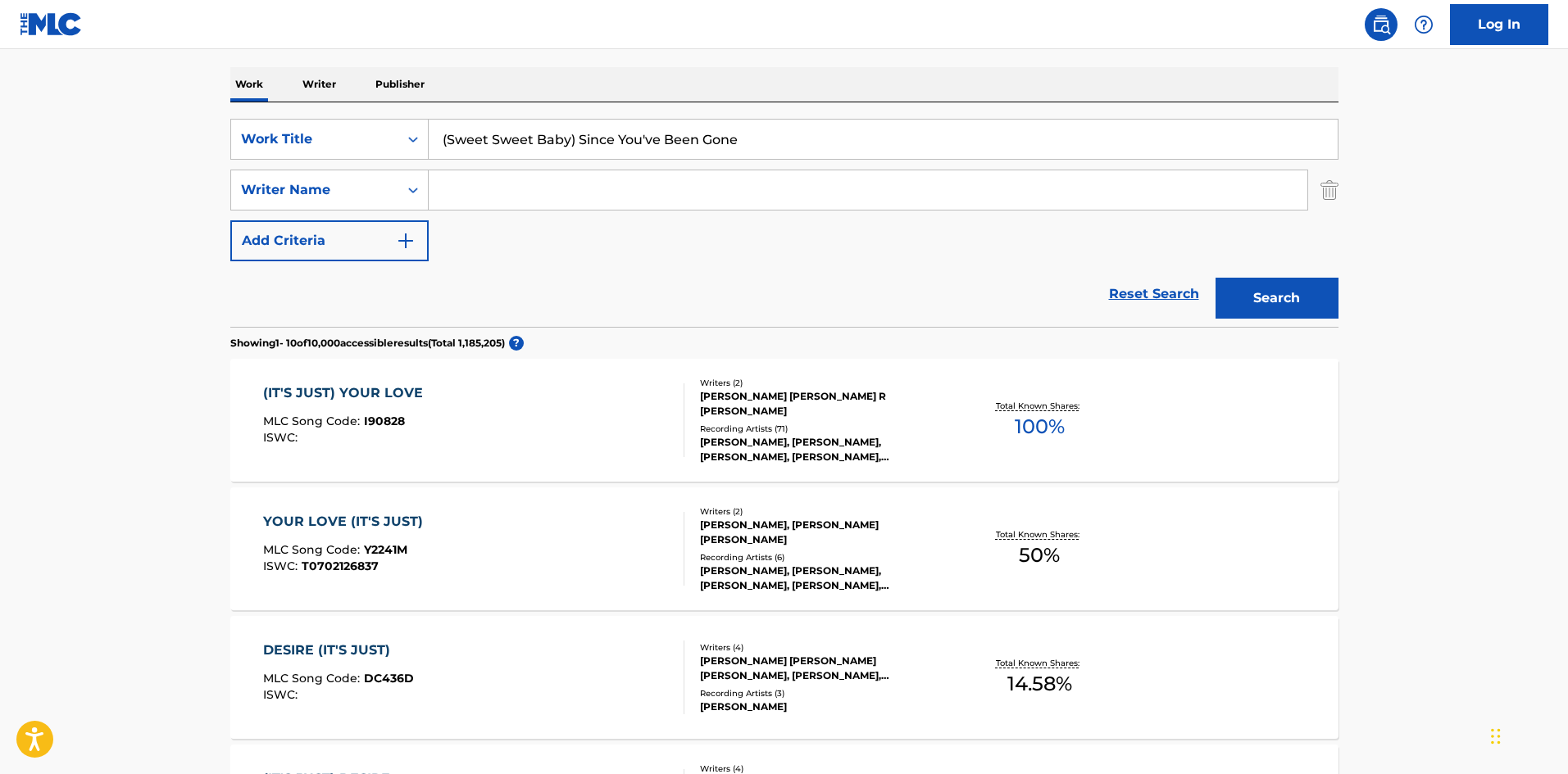
click at [1268, 312] on button "Search" at bounding box center [1277, 298] width 123 height 41
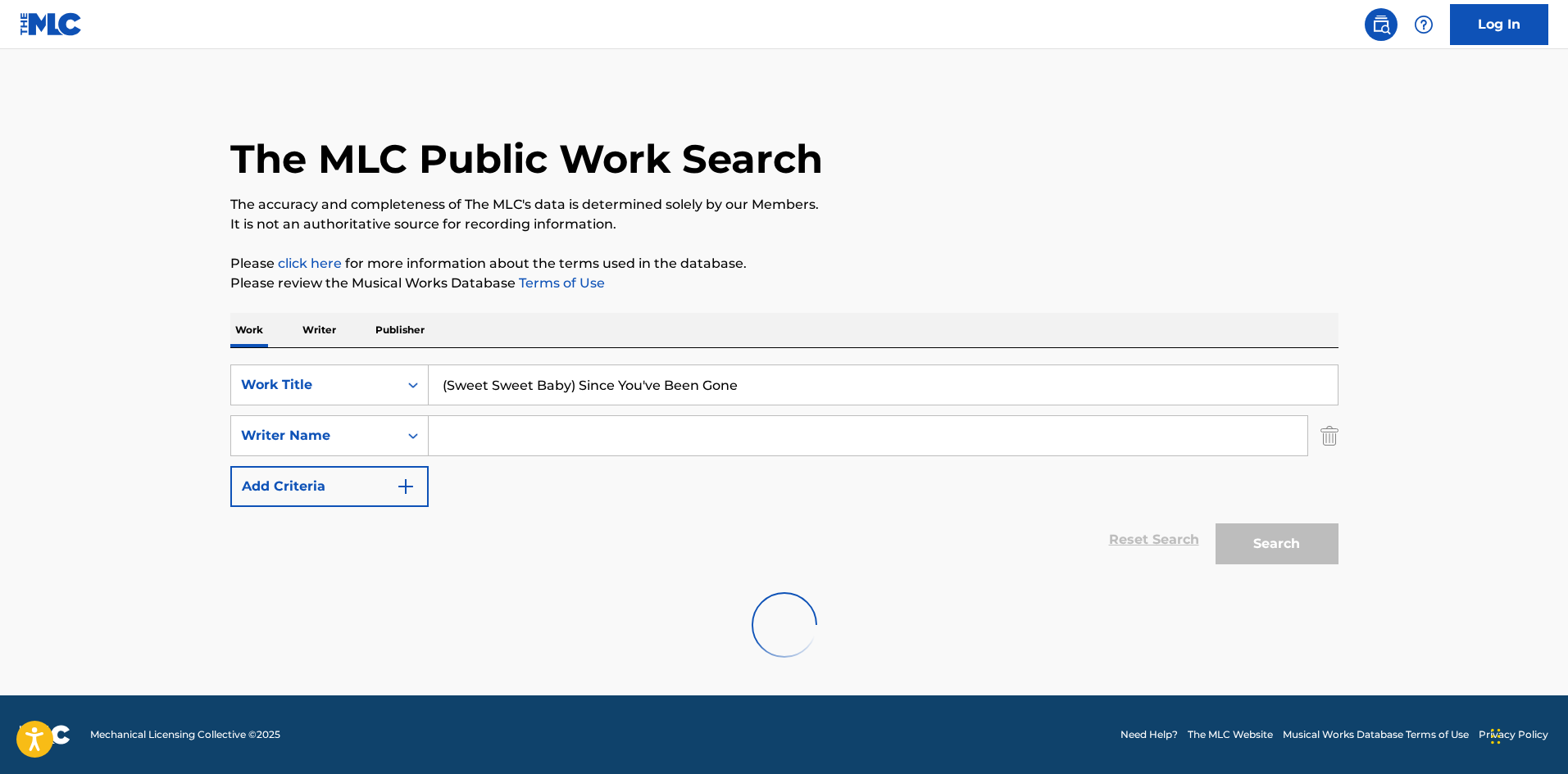
scroll to position [0, 0]
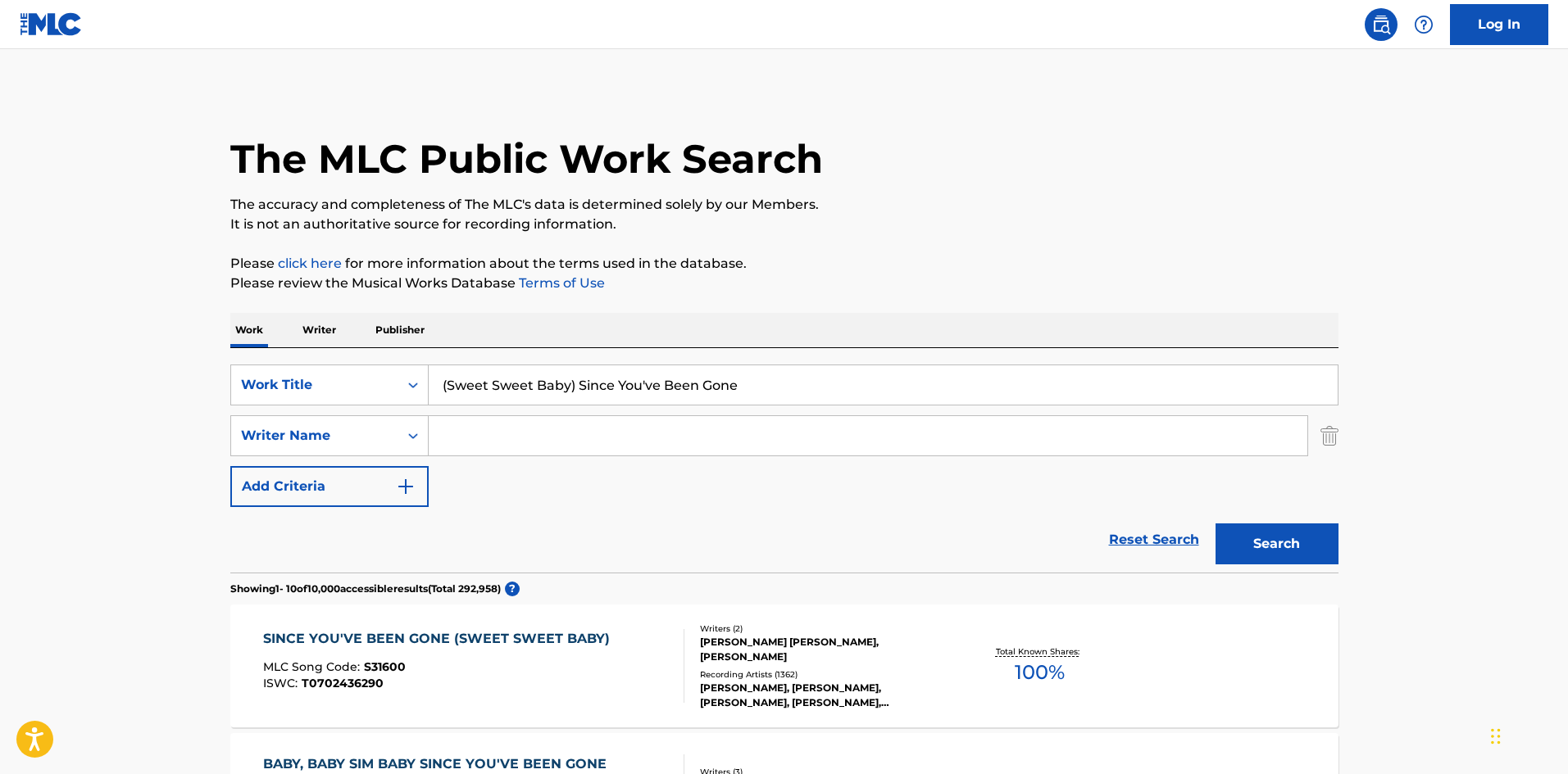
click at [634, 657] on div "SINCE YOU'VE BEEN GONE (SWEET SWEET BABY) MLC Song Code : S31600 ISWC : T070243…" at bounding box center [473, 665] width 421 height 74
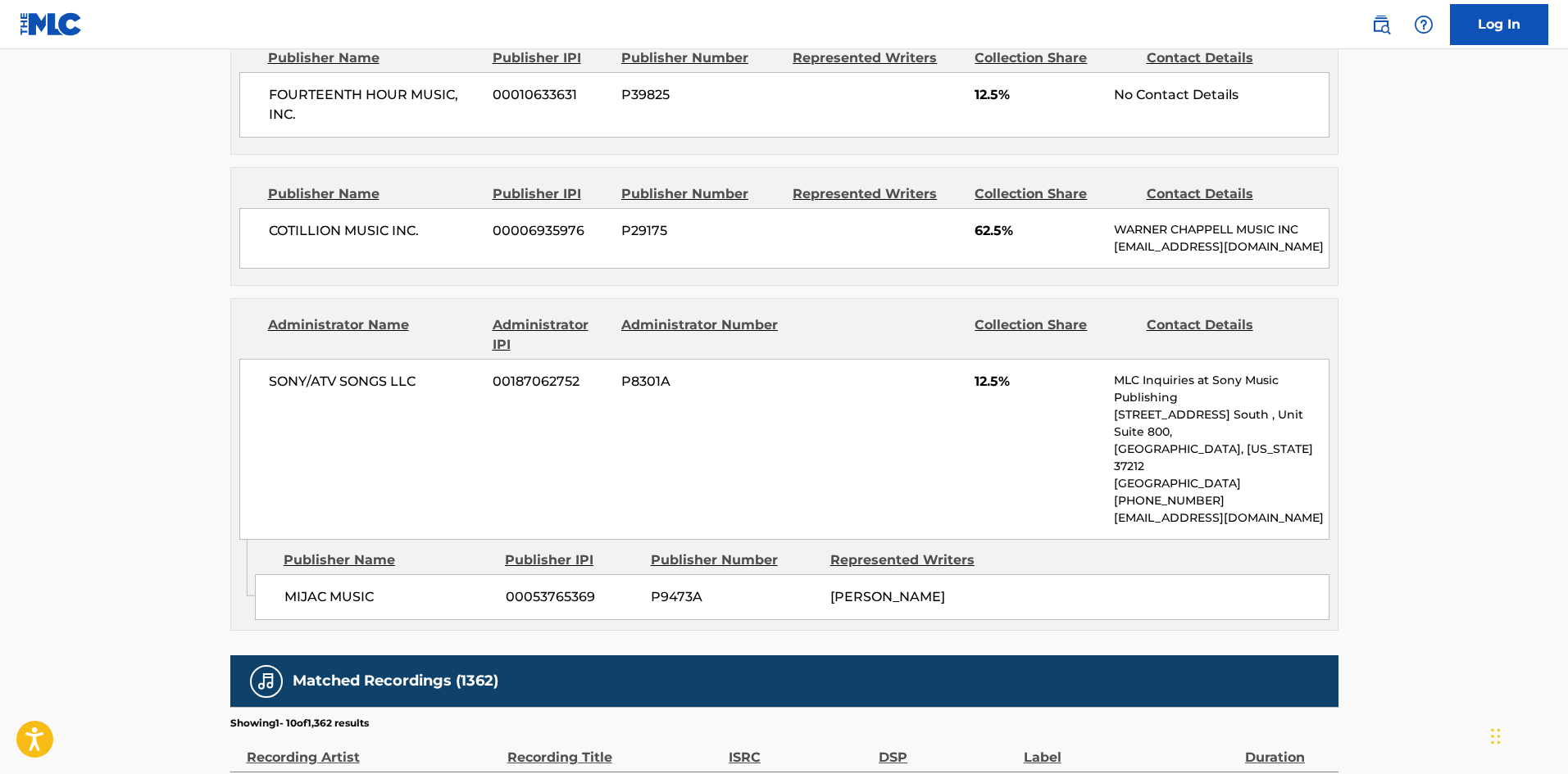
scroll to position [983, 0]
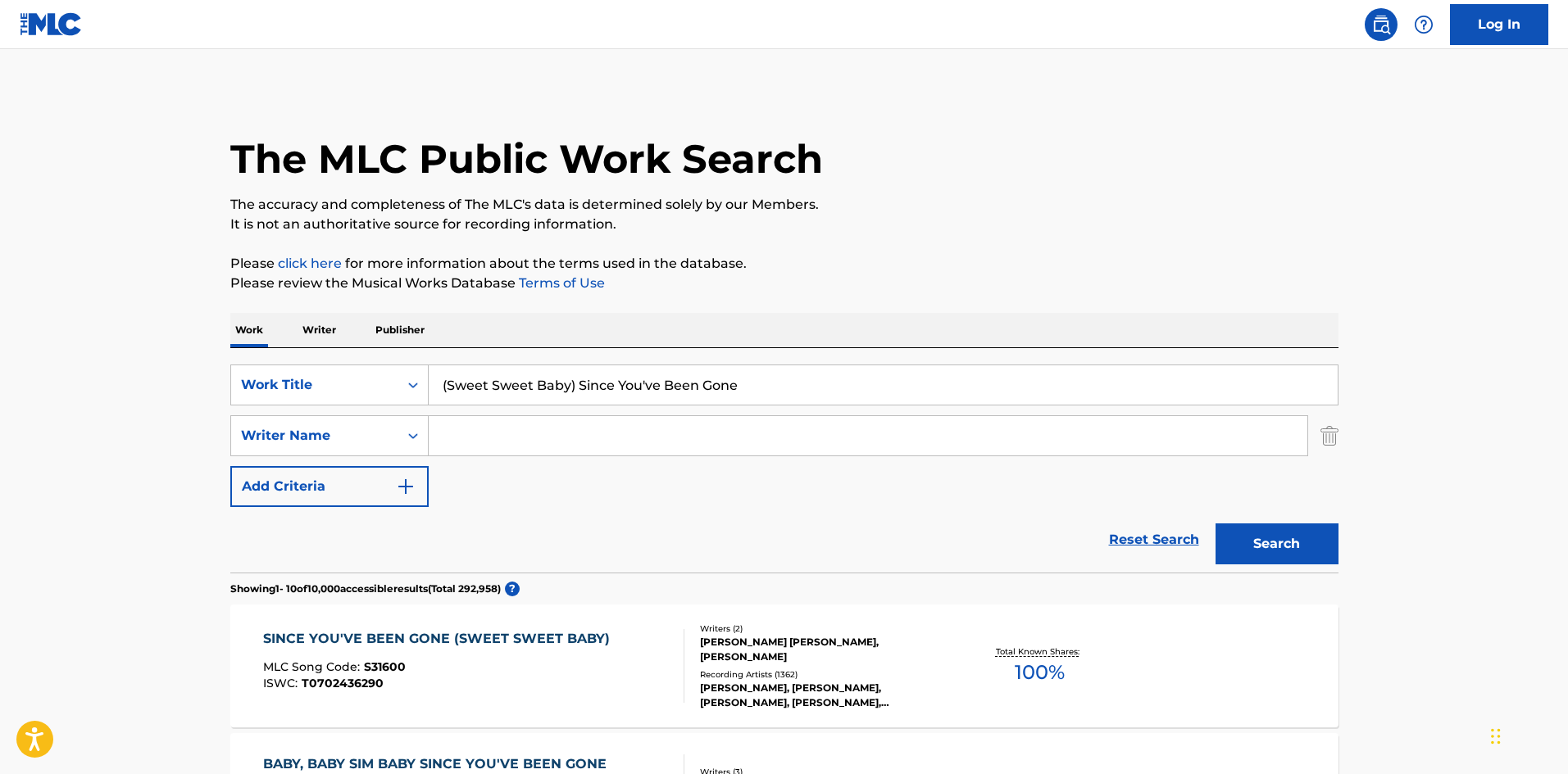
click at [518, 387] on input "(Sweet Sweet Baby) Since You've Been Gone" at bounding box center [883, 385] width 909 height 39
paste input "Freeway Of Lov"
type input "Freeway Of Love"
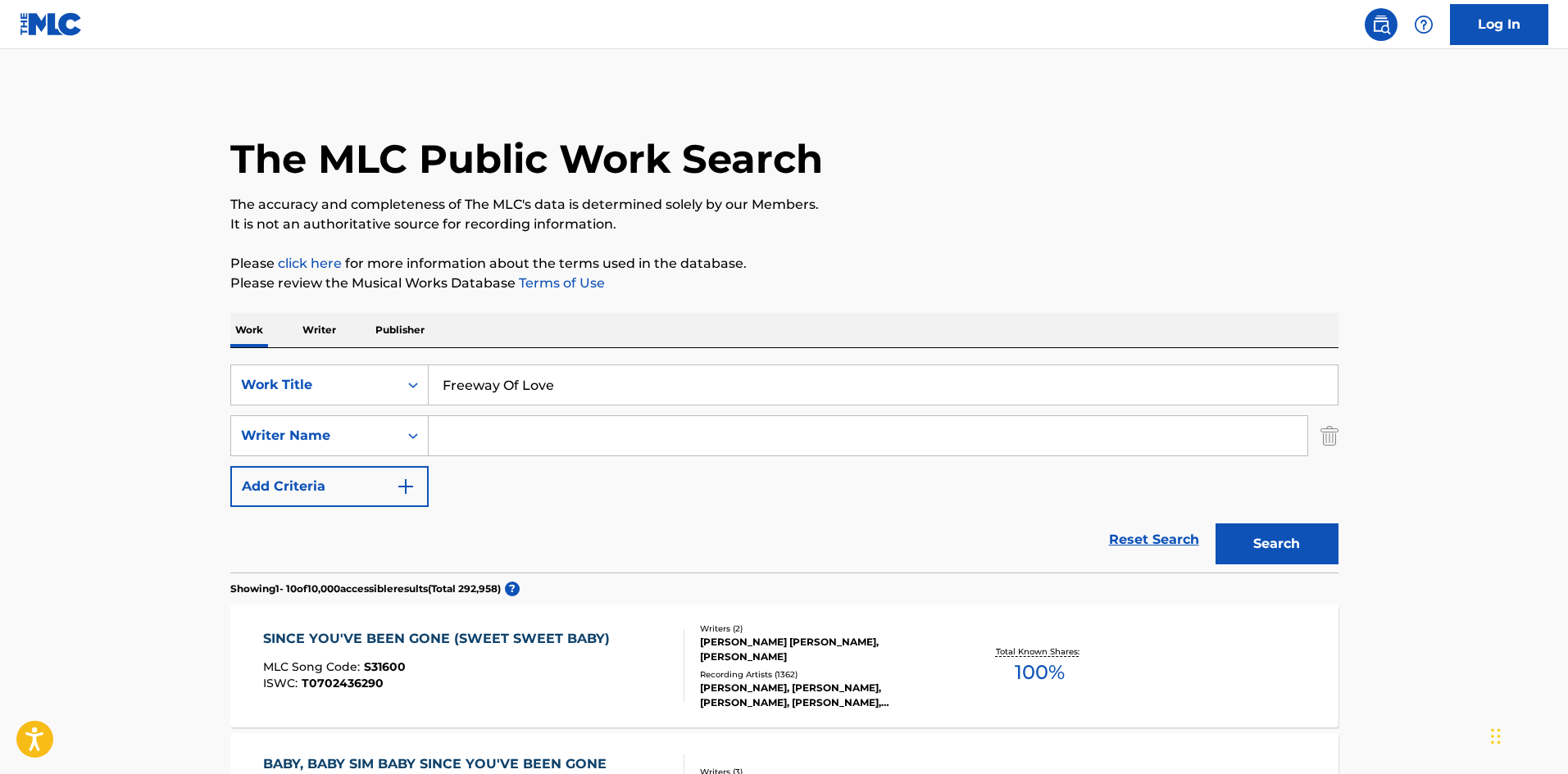
click at [1232, 535] on button "Search" at bounding box center [1277, 543] width 123 height 41
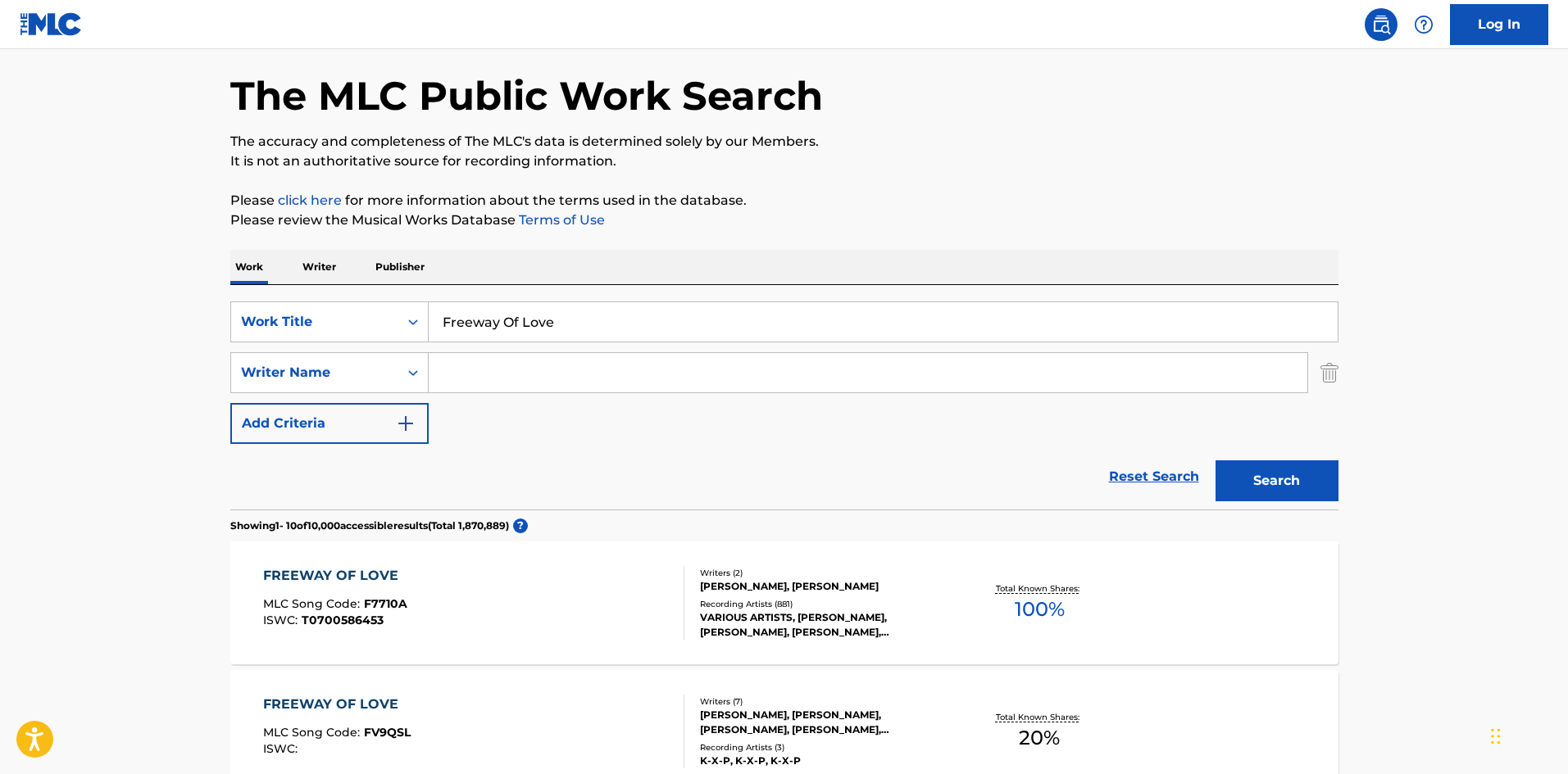
scroll to position [410, 0]
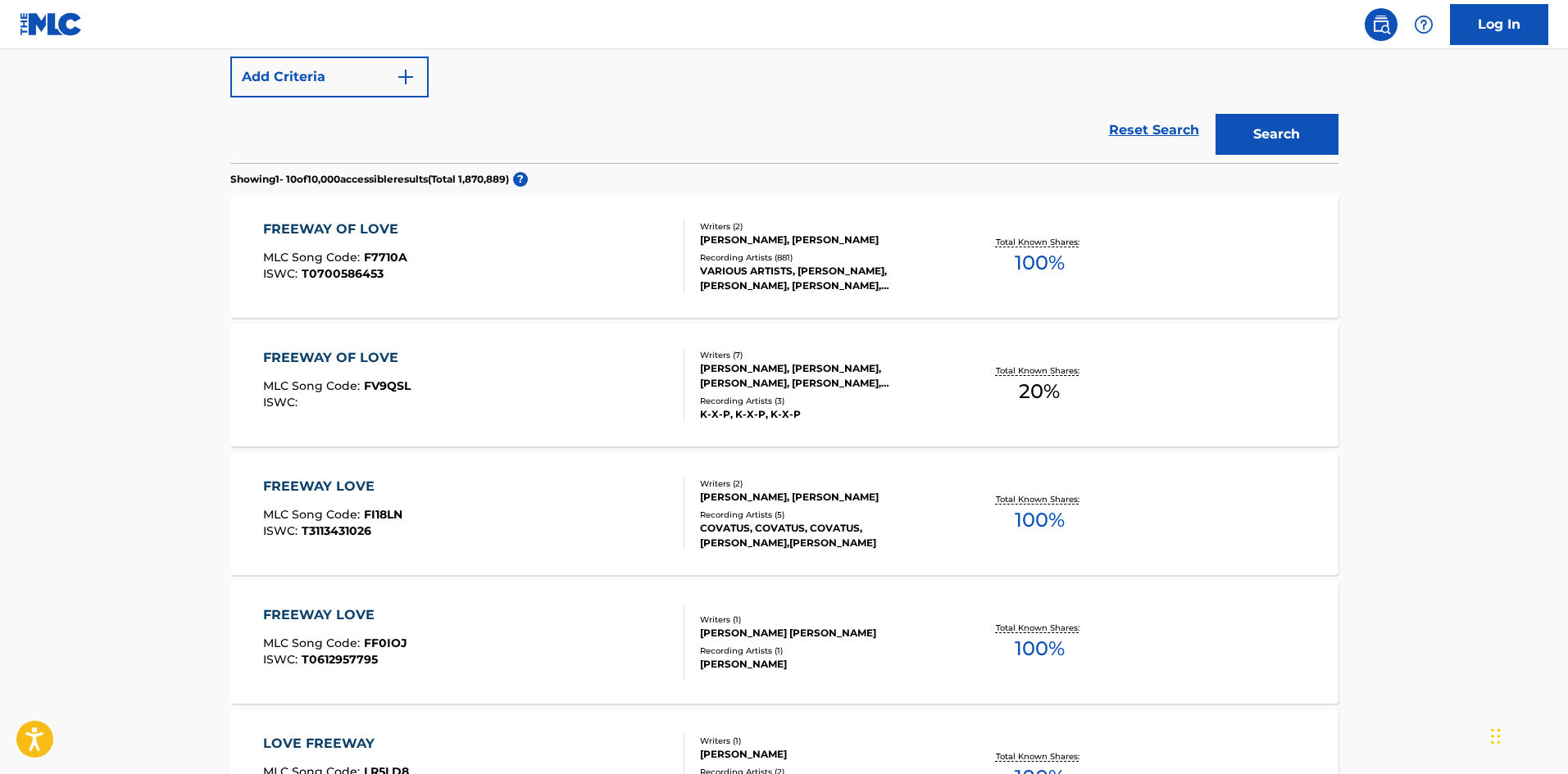
click at [446, 285] on div "FREEWAY OF LOVE MLC Song Code : F7710A ISWC : T0700586453" at bounding box center [473, 256] width 421 height 74
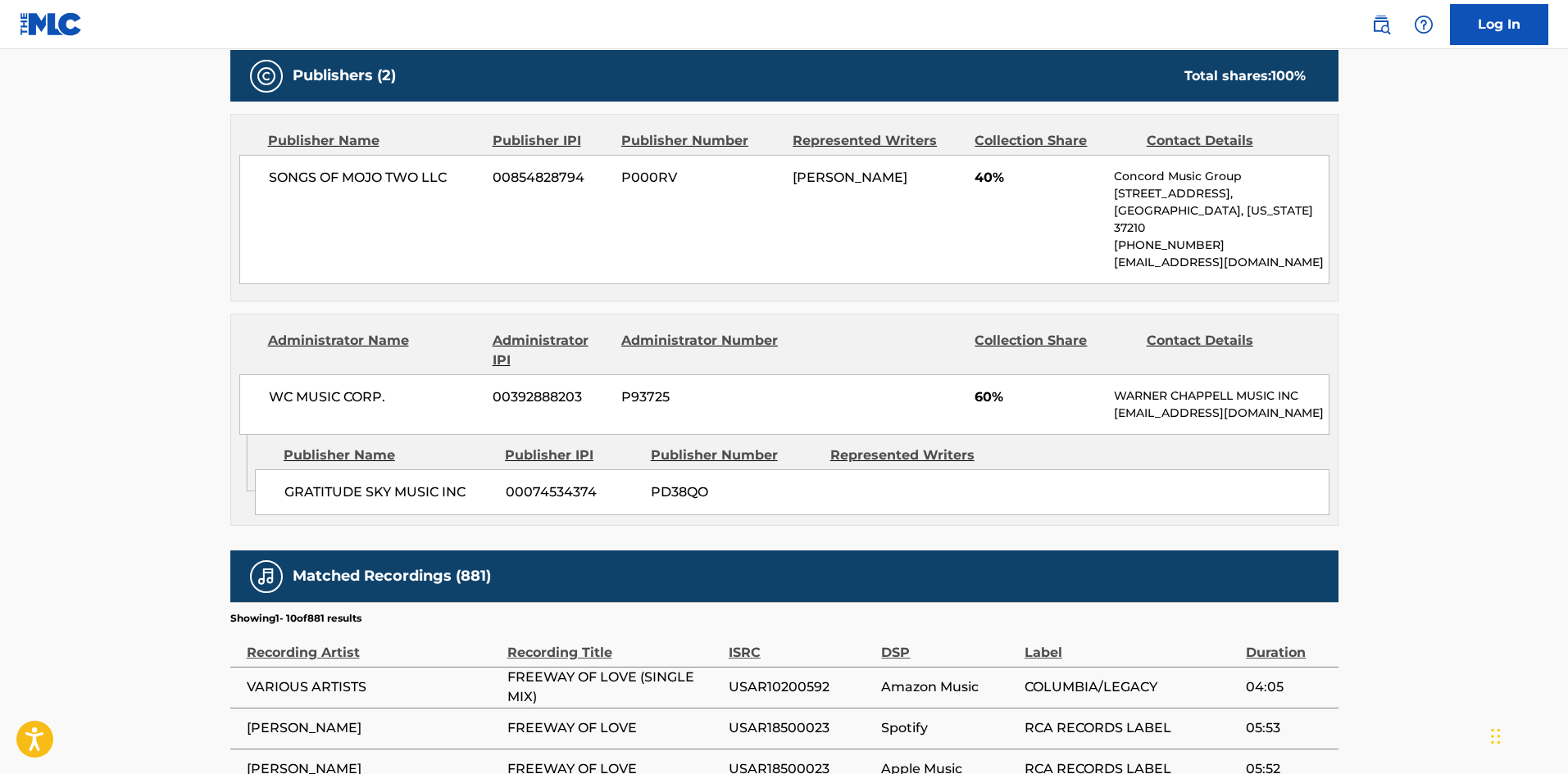
scroll to position [737, 0]
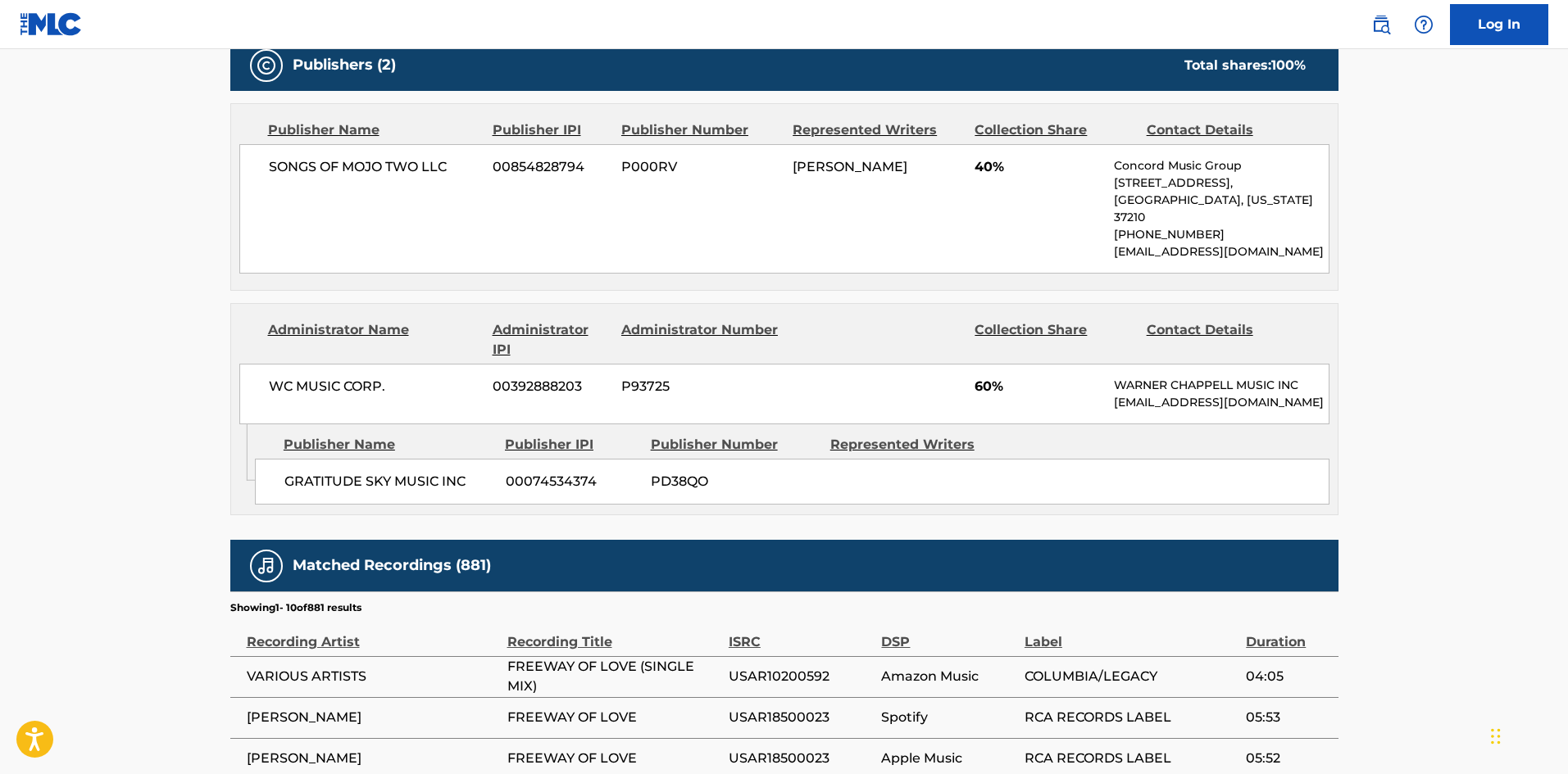
click at [314, 463] on div "GRATITUDE SKY MUSIC INC 00074534374 PD38QO" at bounding box center [792, 482] width 1075 height 46
drag, startPoint x: 314, startPoint y: 463, endPoint x: 444, endPoint y: 478, distance: 130.9
click at [444, 478] on div "GRATITUDE SKY MUSIC INC 00074534374 PD38QO" at bounding box center [792, 482] width 1075 height 46
click at [268, 158] on span "SONGS OF MOJO TWO LLC" at bounding box center [374, 167] width 213 height 19
drag, startPoint x: 268, startPoint y: 158, endPoint x: 445, endPoint y: 163, distance: 177.1
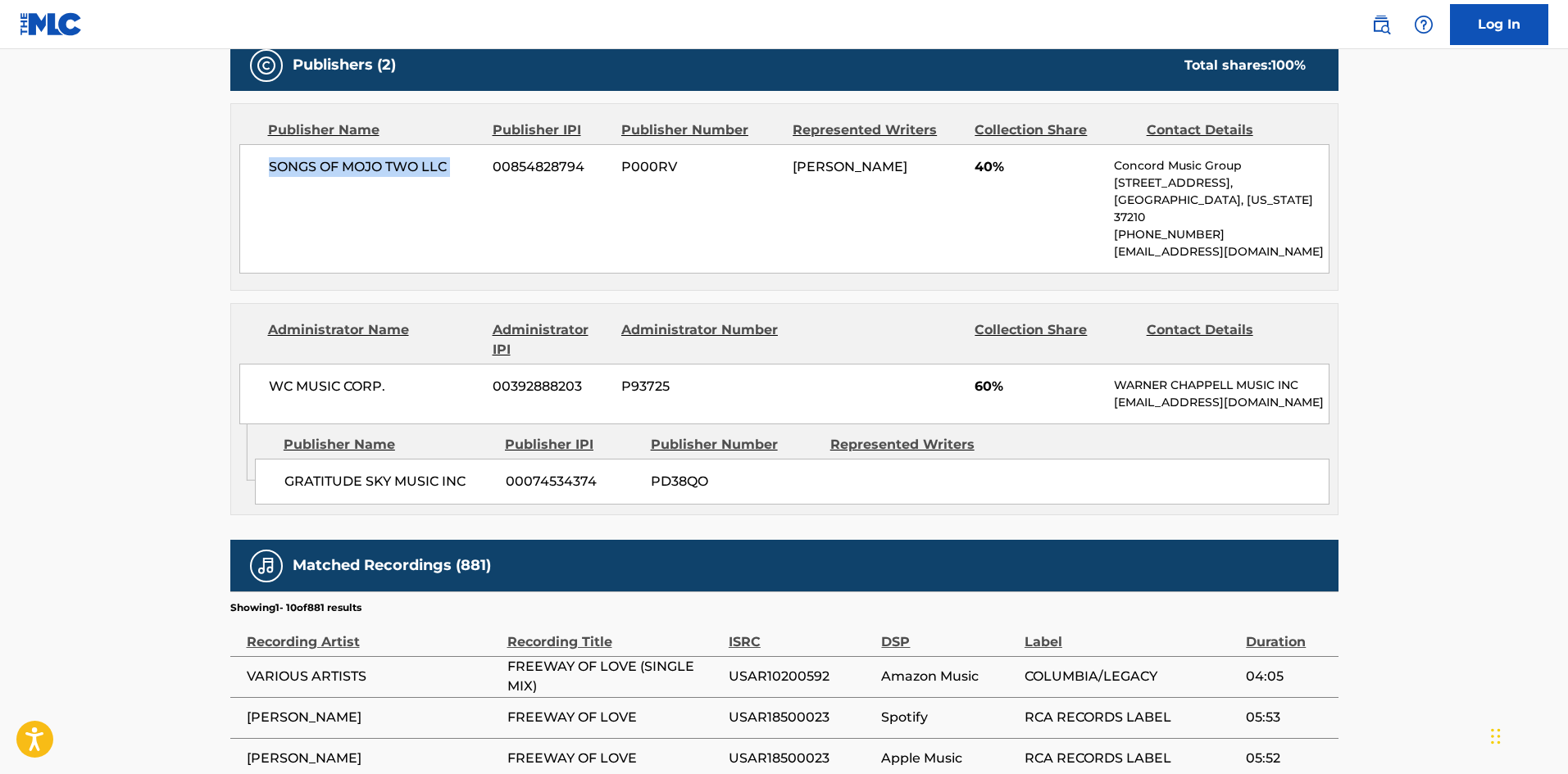
click at [445, 163] on span "SONGS OF MOJO TWO LLC" at bounding box center [374, 167] width 213 height 19
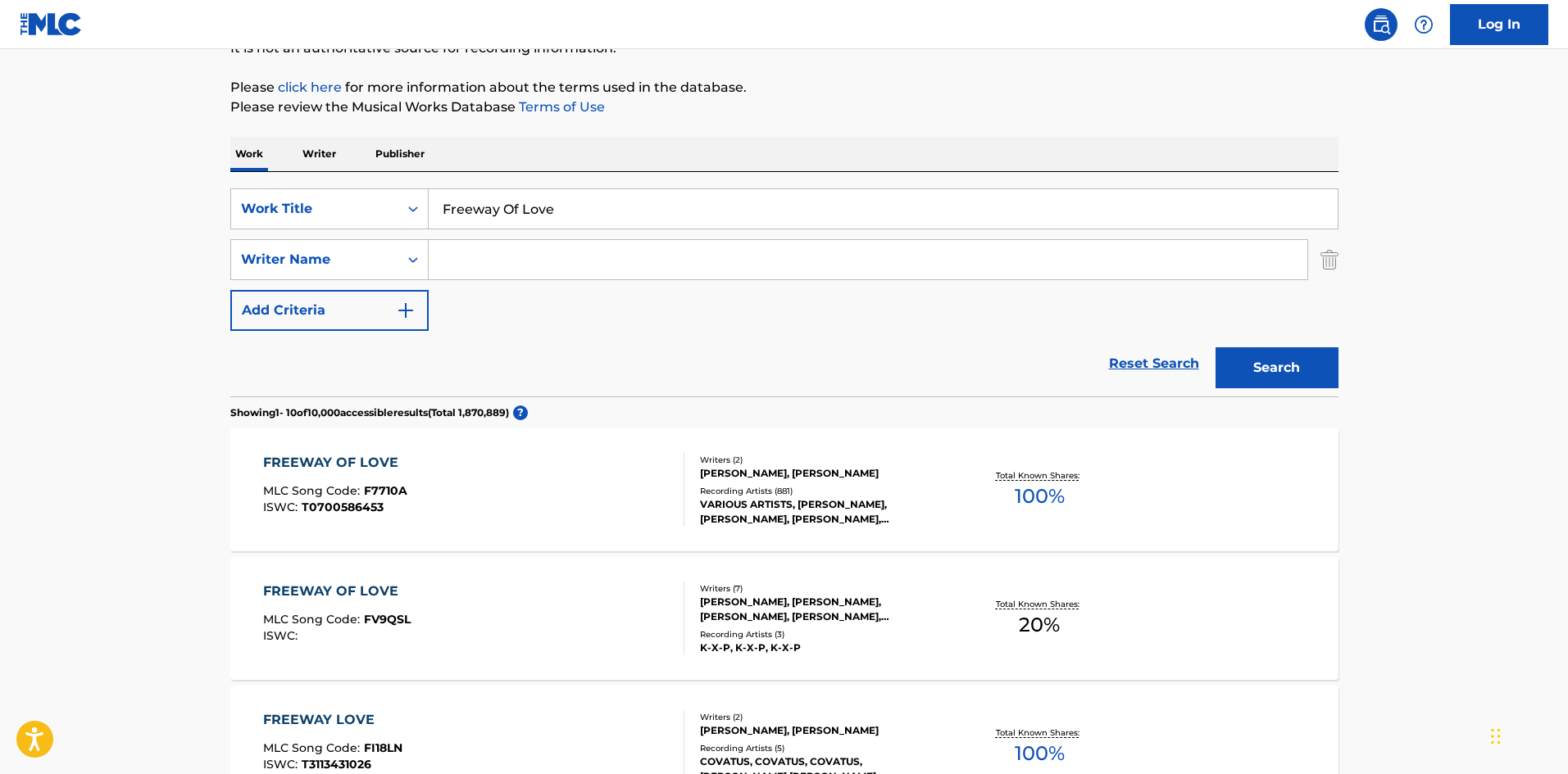
scroll to position [175, 0]
click at [506, 202] on input "Freeway Of Love" at bounding box center [883, 210] width 909 height 39
paste input "I'm Sitting On Top Of The World (2011 Remaster)"
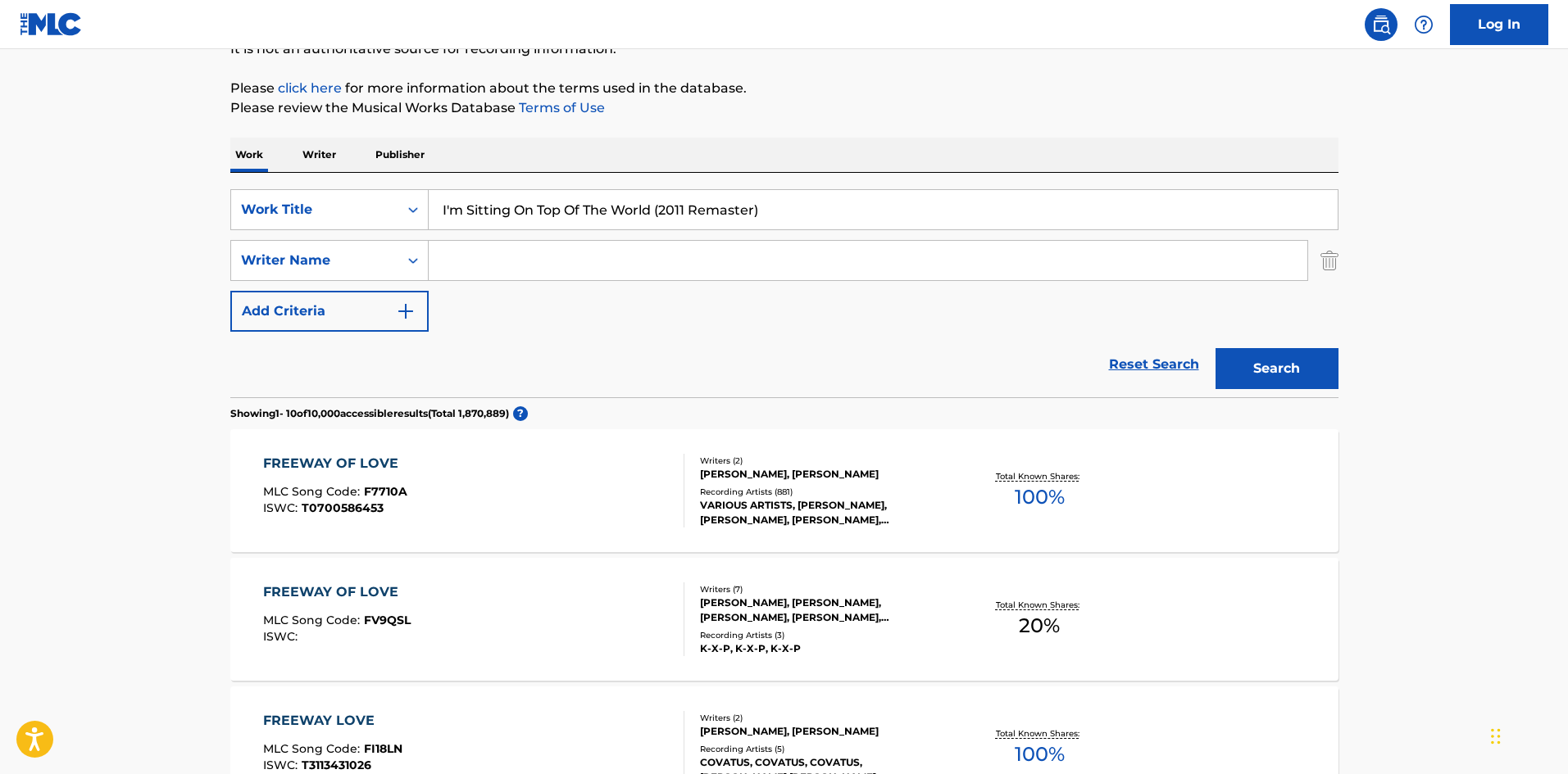
drag, startPoint x: 653, startPoint y: 211, endPoint x: 837, endPoint y: 218, distance: 184.1
click at [837, 218] on input "I'm Sitting On Top Of The World (2011 Remaster)" at bounding box center [883, 210] width 909 height 39
click at [1215, 348] on button "Search" at bounding box center [1277, 368] width 123 height 41
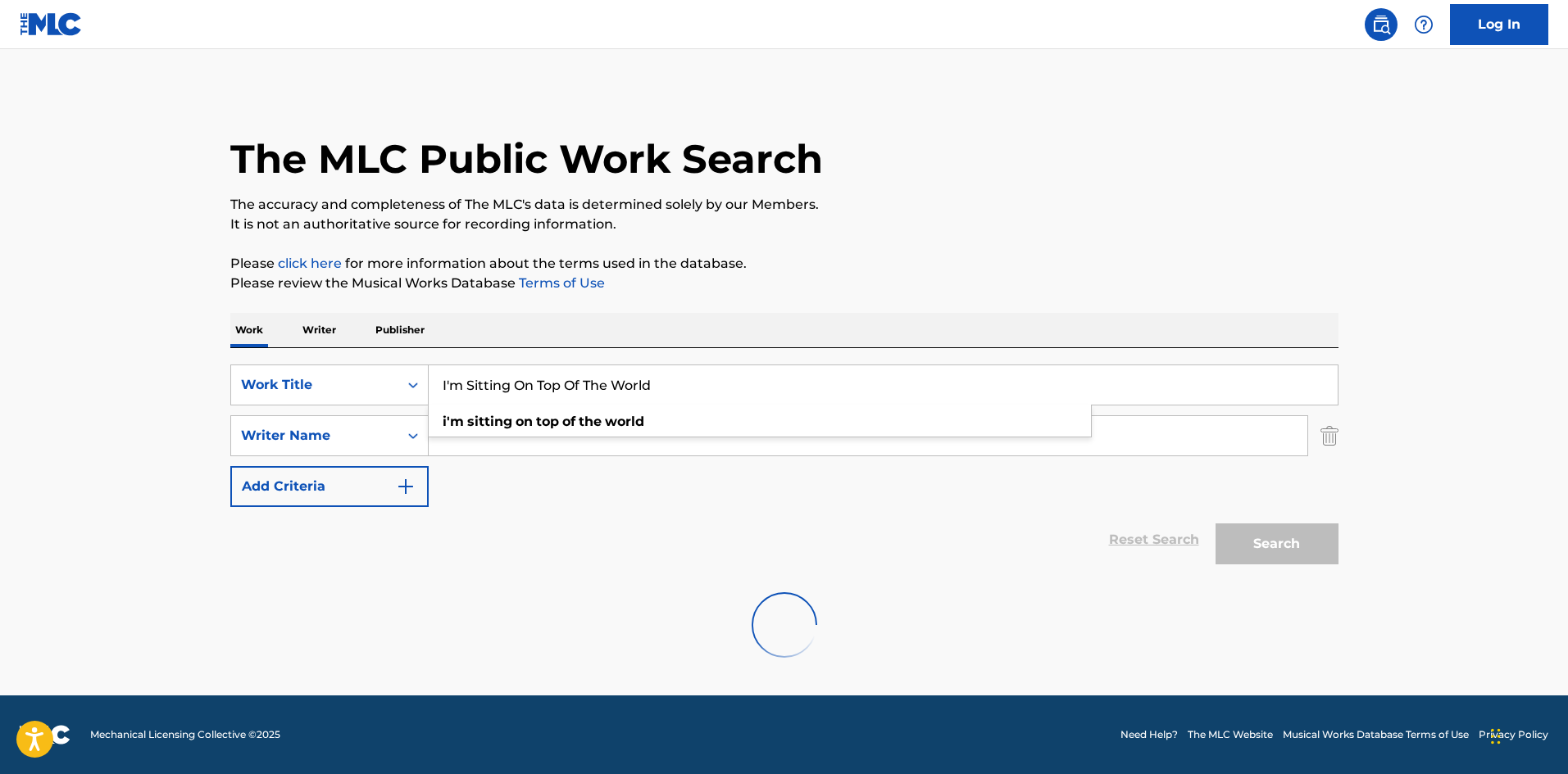
click at [0, 332] on main "The MLC Public Work Search The accuracy and completeness of The MLC's data is d…" at bounding box center [784, 372] width 1568 height 646
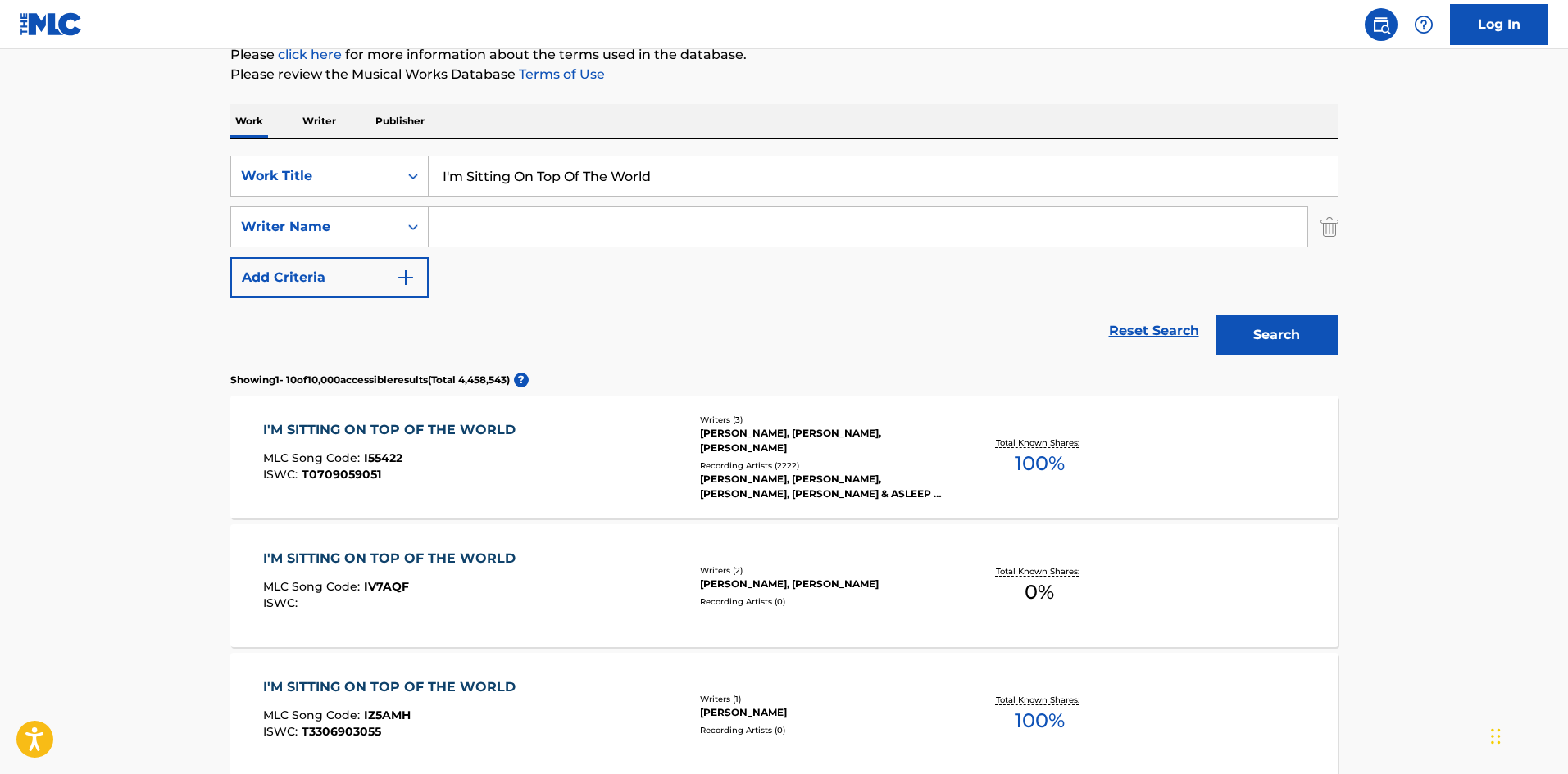
scroll to position [163, 0]
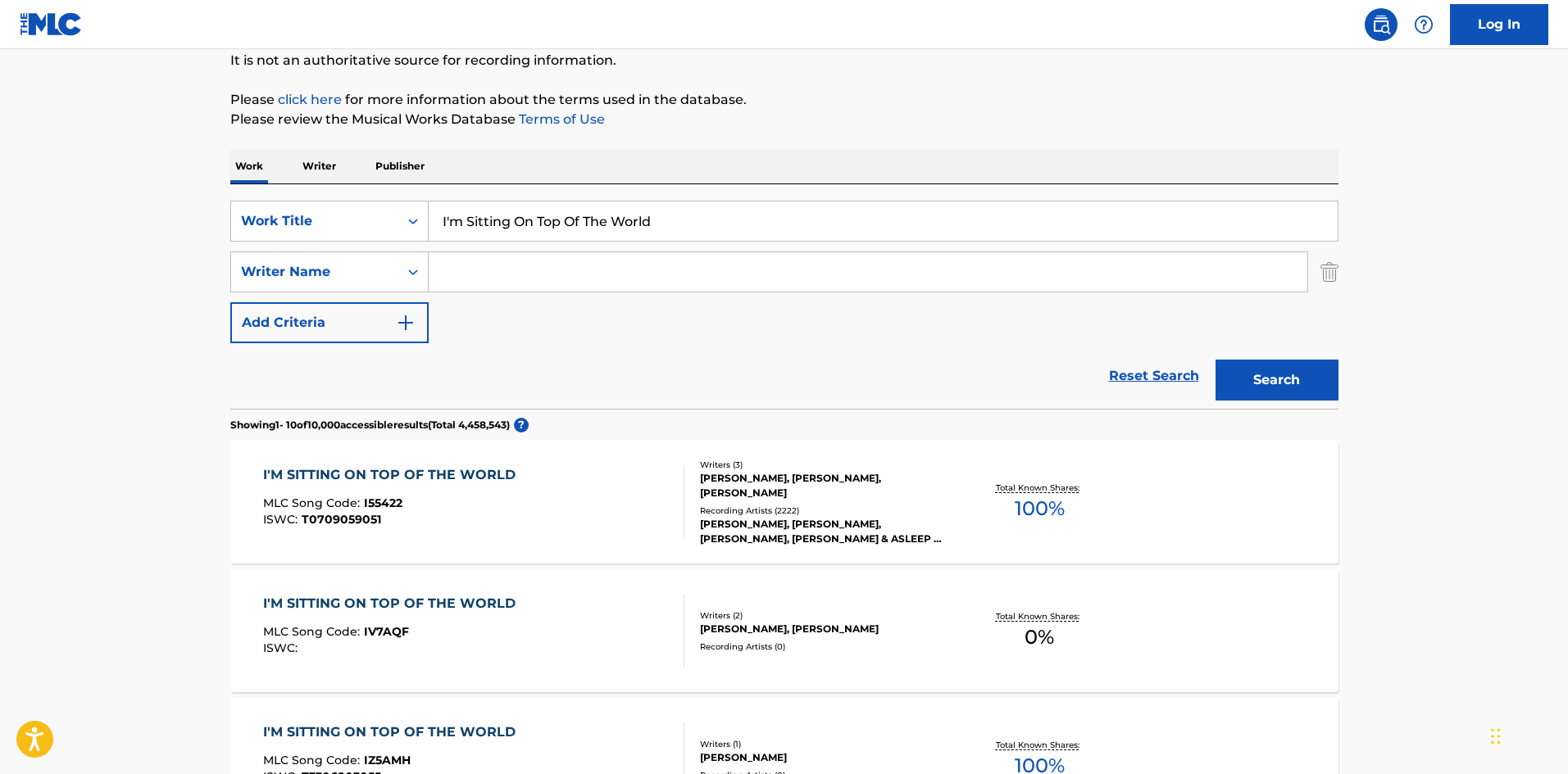
click at [451, 224] on input "I'm Sitting On Top Of The World" at bounding box center [883, 221] width 909 height 39
type input "I m Sitting On Top Of The World"
click at [1215, 360] on button "Search" at bounding box center [1277, 380] width 123 height 41
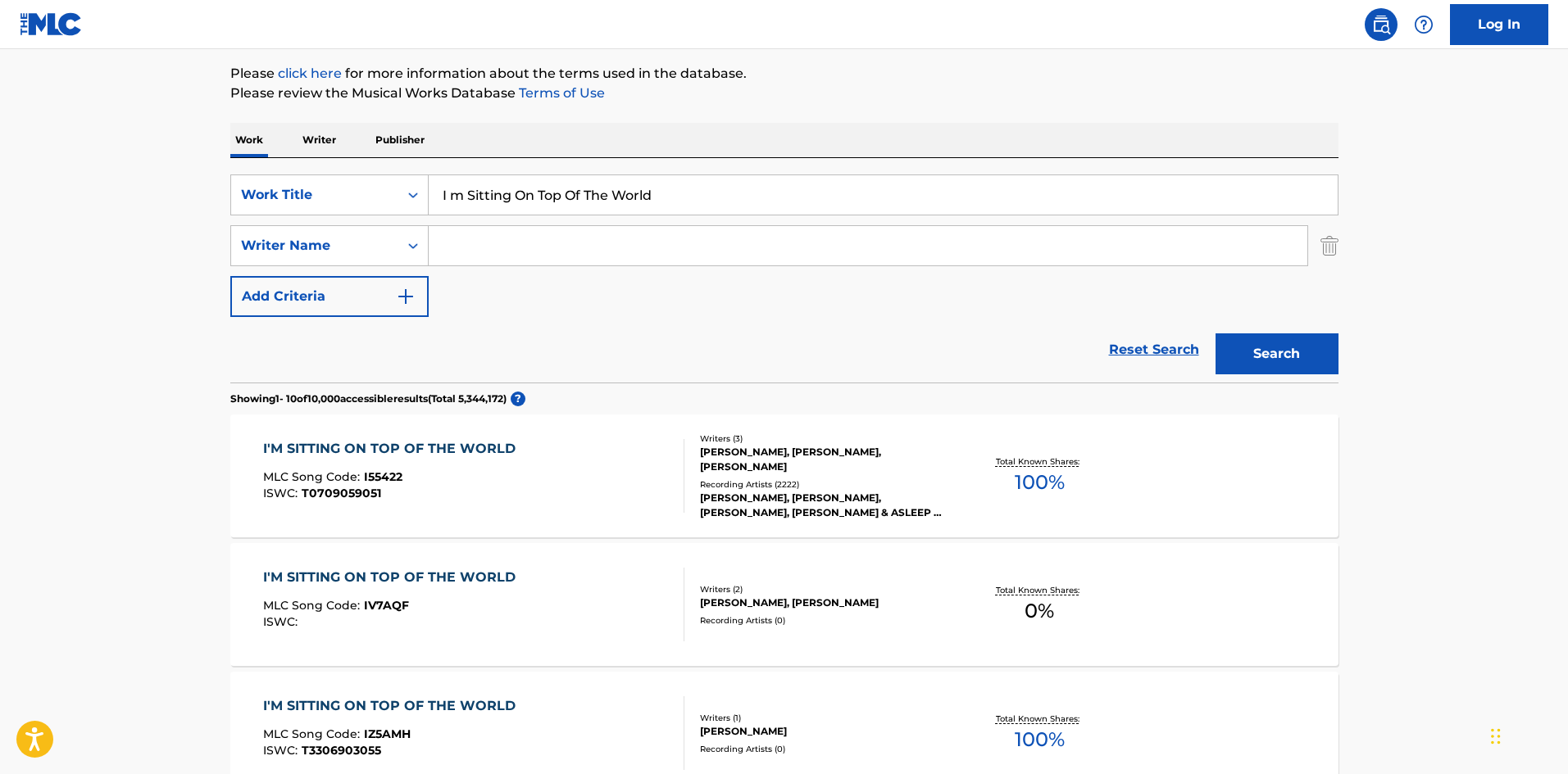
scroll to position [0, 0]
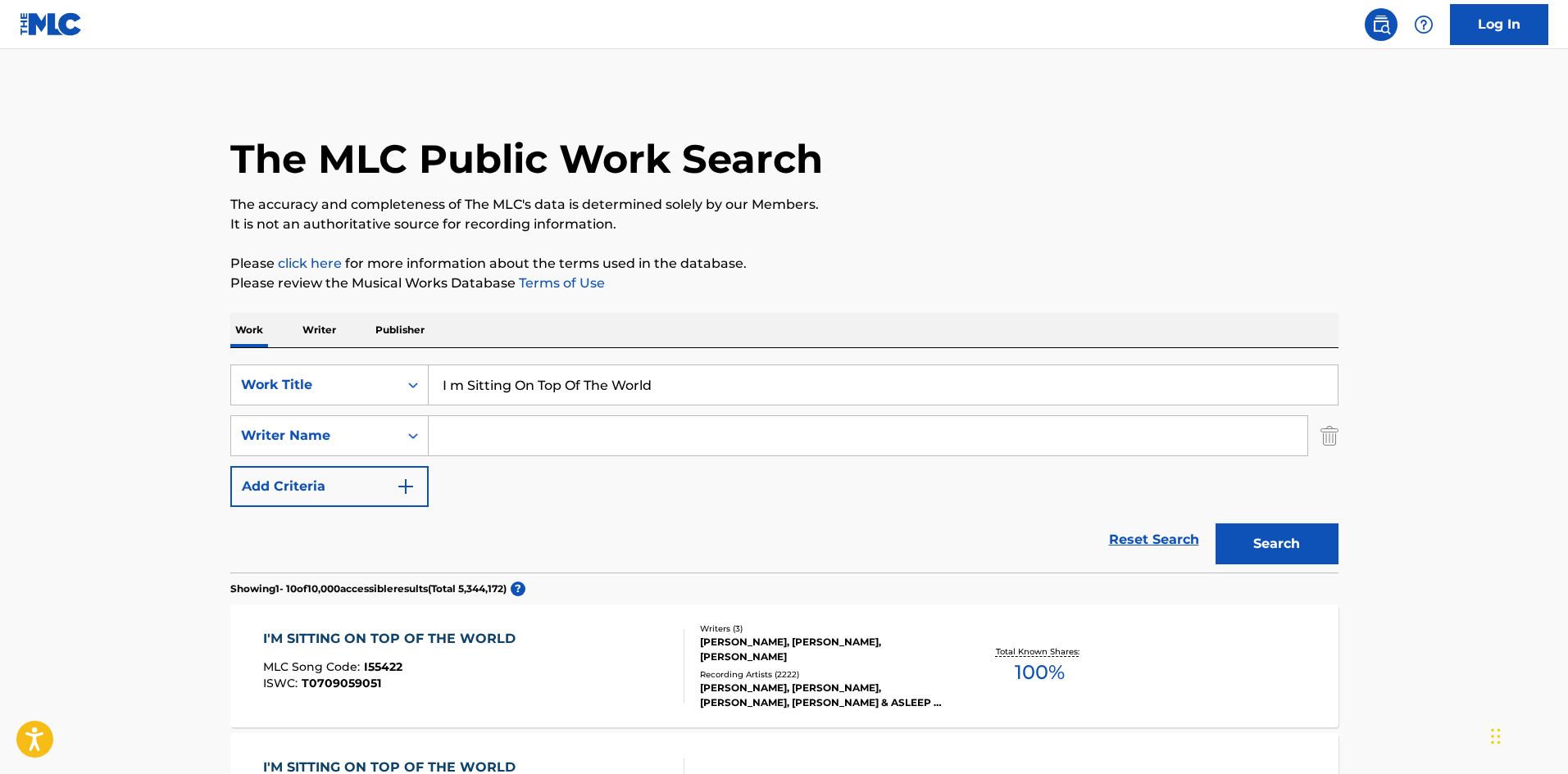
click at [548, 445] on input "Search Form" at bounding box center [868, 436] width 878 height 39
paste input "[PERSON_NAME]"
type input "[PERSON_NAME]"
click at [1250, 528] on button "Search" at bounding box center [1277, 543] width 123 height 41
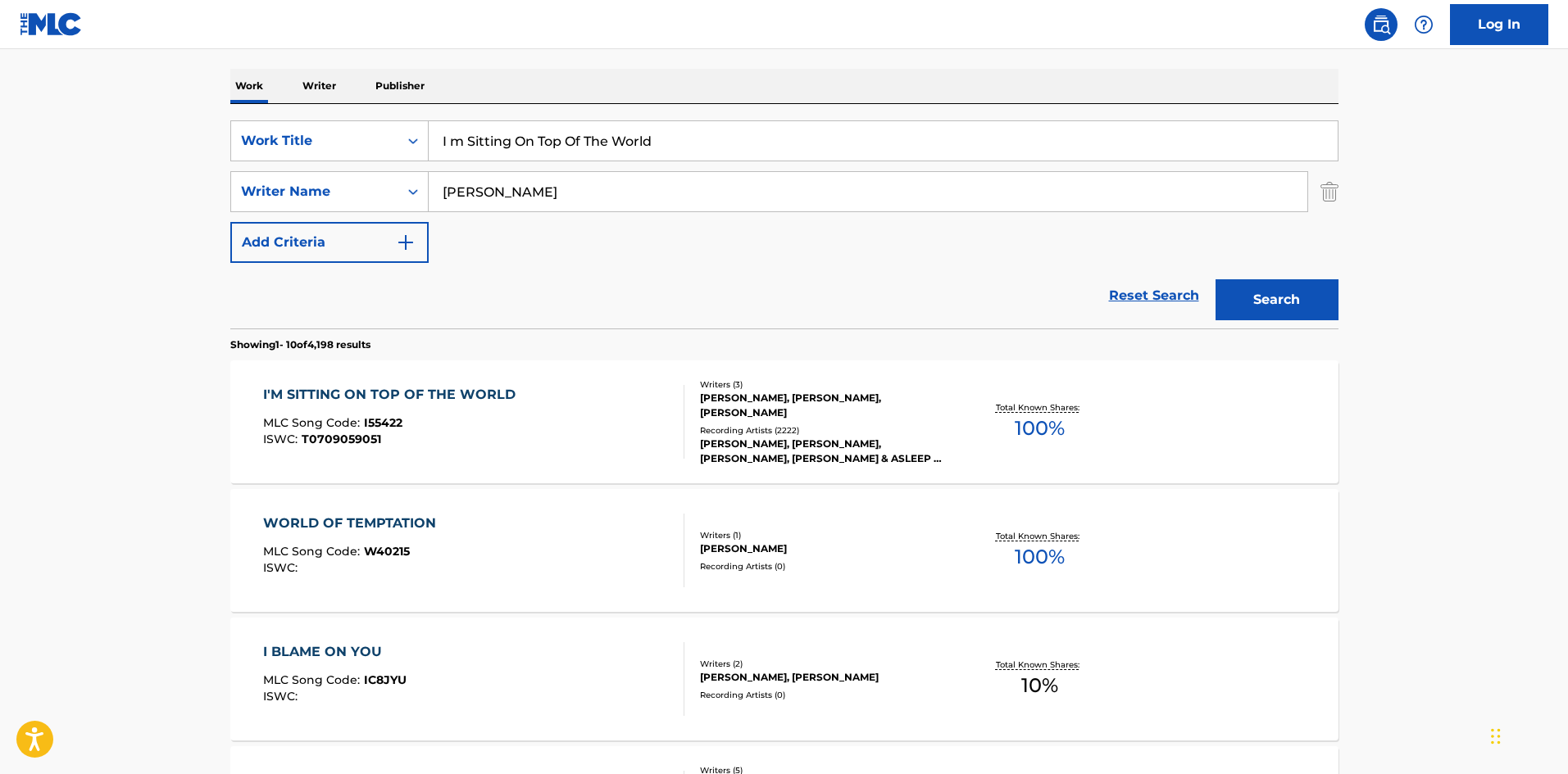
scroll to position [328, 0]
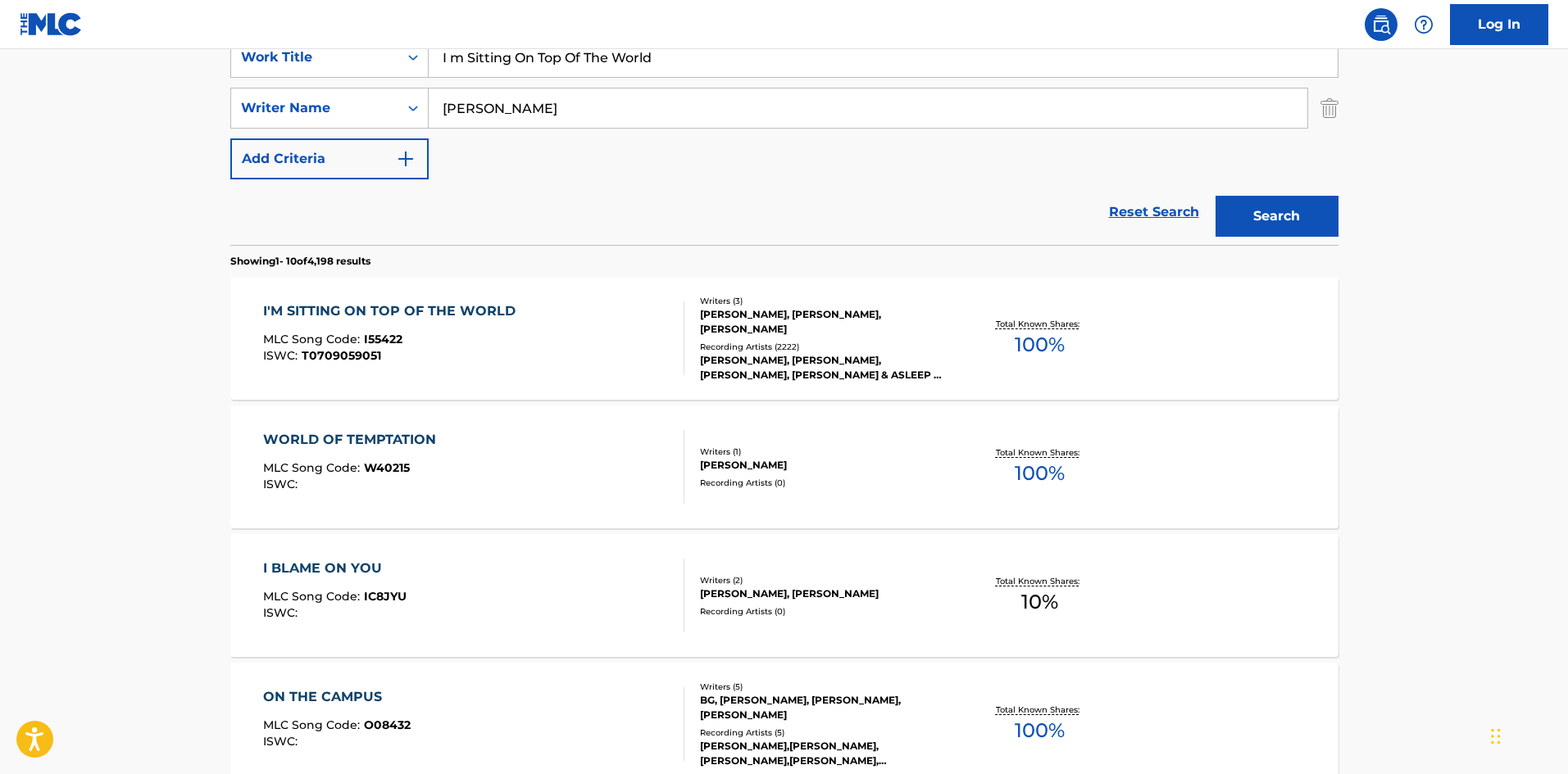
click at [416, 346] on div "MLC Song Code : I55422" at bounding box center [392, 341] width 261 height 16
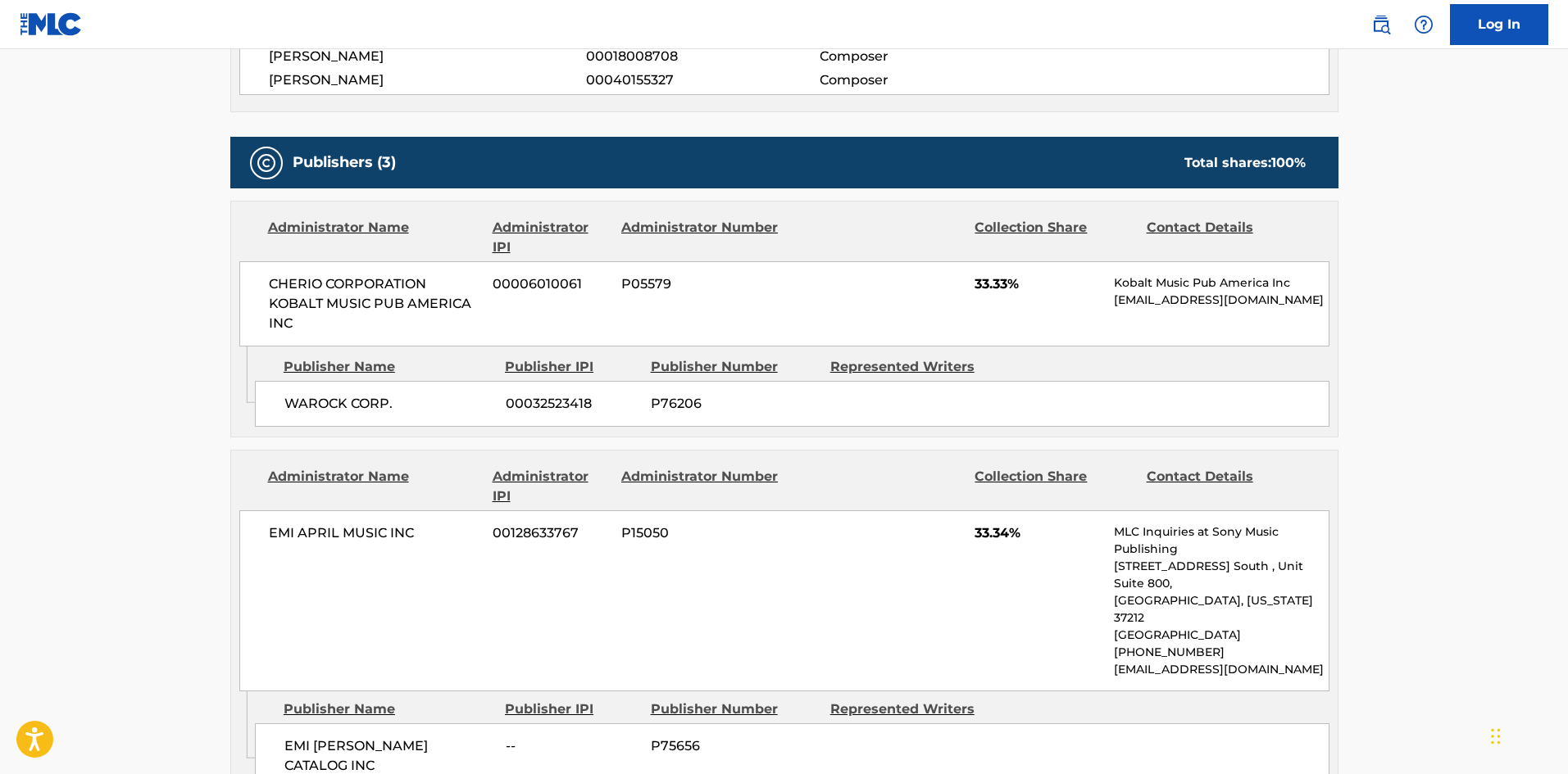
scroll to position [800, 0]
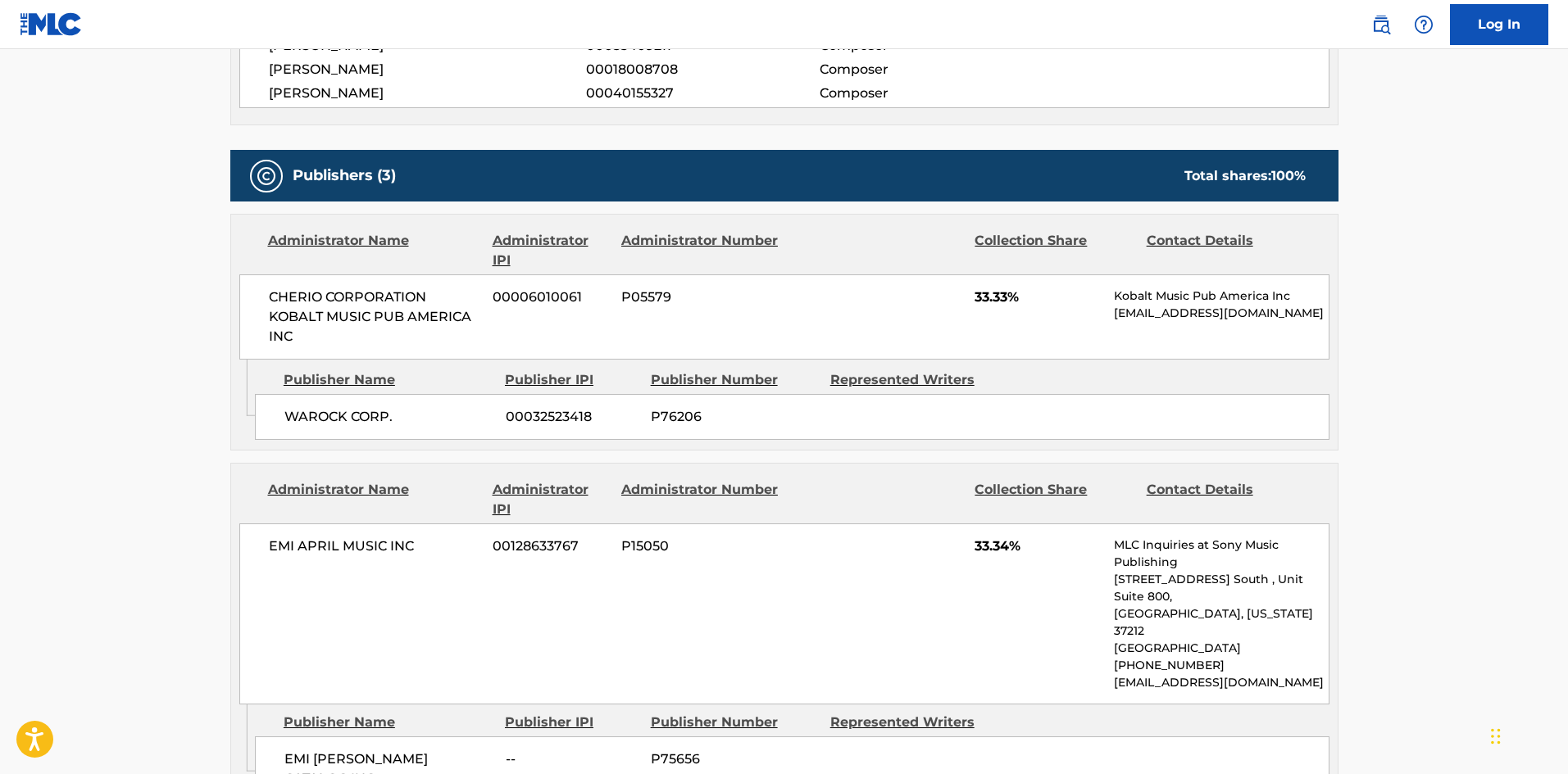
click at [291, 430] on div "WAROCK CORP. 00032523418 P76206" at bounding box center [792, 417] width 1075 height 46
drag, startPoint x: 291, startPoint y: 430, endPoint x: 340, endPoint y: 420, distance: 50.0
click at [340, 420] on div "WAROCK CORP. 00032523418 P76206" at bounding box center [792, 417] width 1075 height 46
click at [327, 413] on span "WAROCK CORP." at bounding box center [389, 416] width 209 height 19
click at [329, 413] on span "WAROCK CORP." at bounding box center [389, 416] width 209 height 19
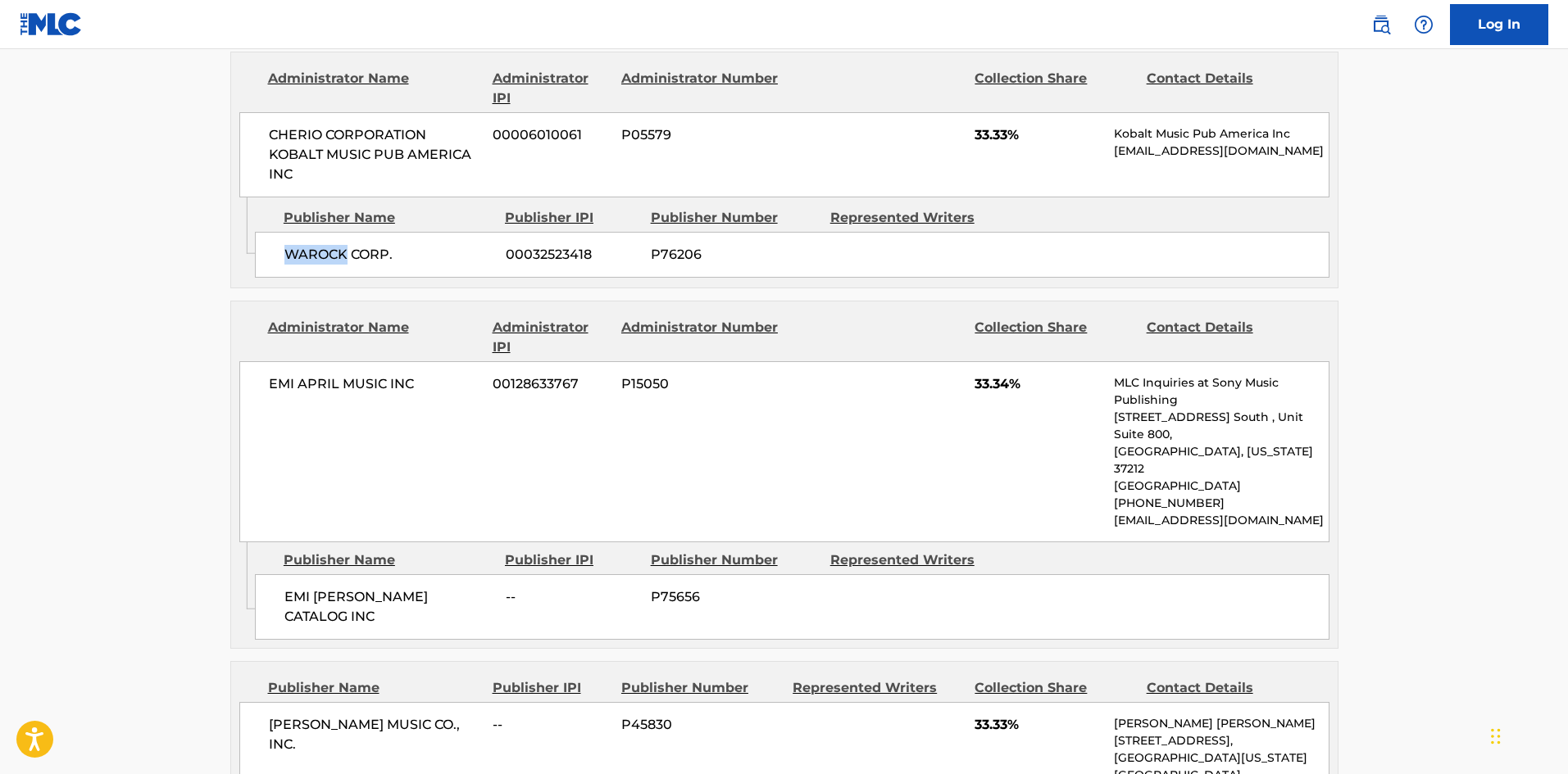
scroll to position [964, 0]
click at [293, 586] on span "EMI [PERSON_NAME] CATALOG INC" at bounding box center [389, 605] width 209 height 39
drag, startPoint x: 293, startPoint y: 560, endPoint x: 349, endPoint y: 568, distance: 56.6
click at [349, 586] on span "EMI [PERSON_NAME] CATALOG INC" at bounding box center [389, 605] width 209 height 39
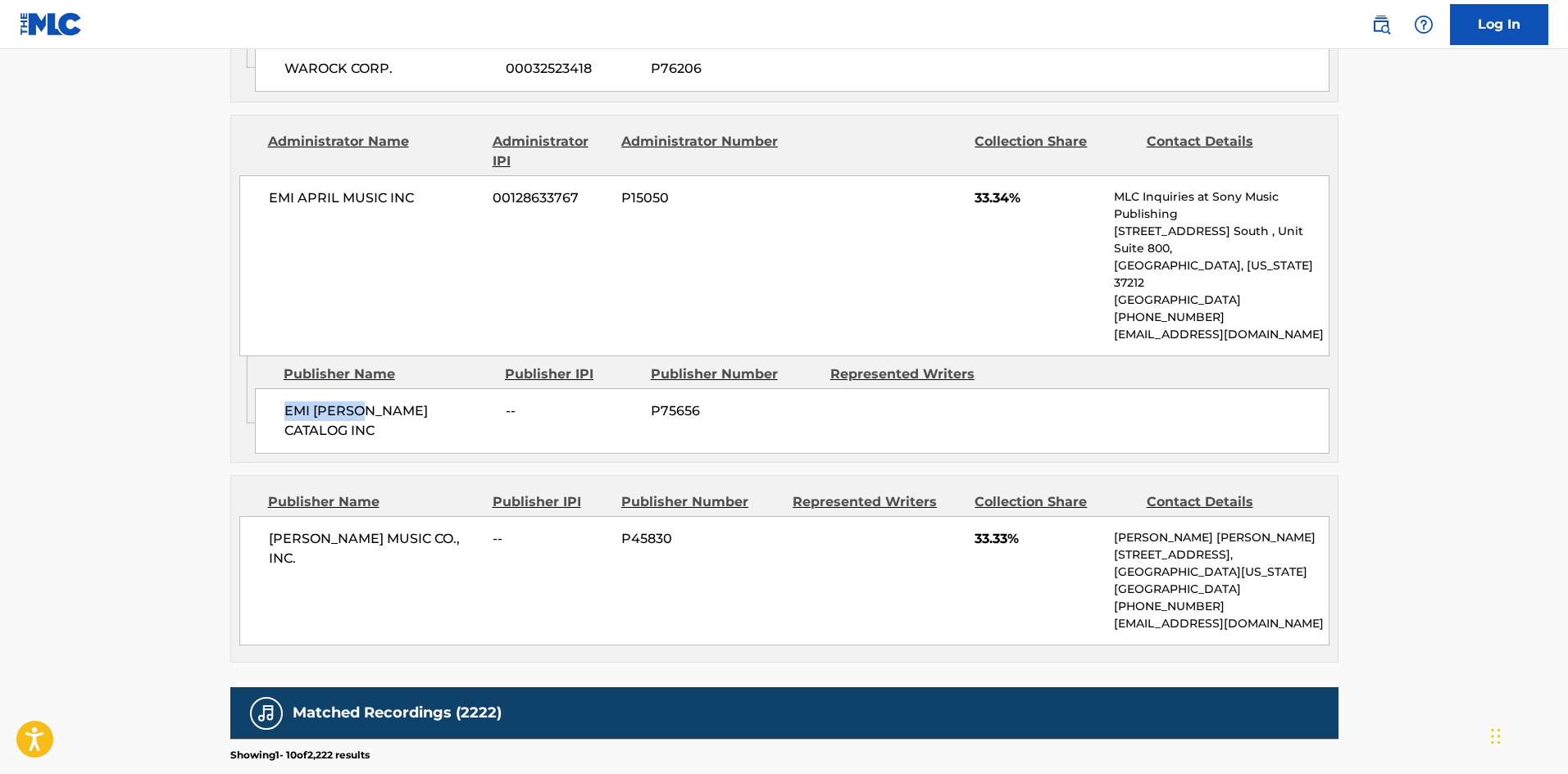
scroll to position [1210, 0]
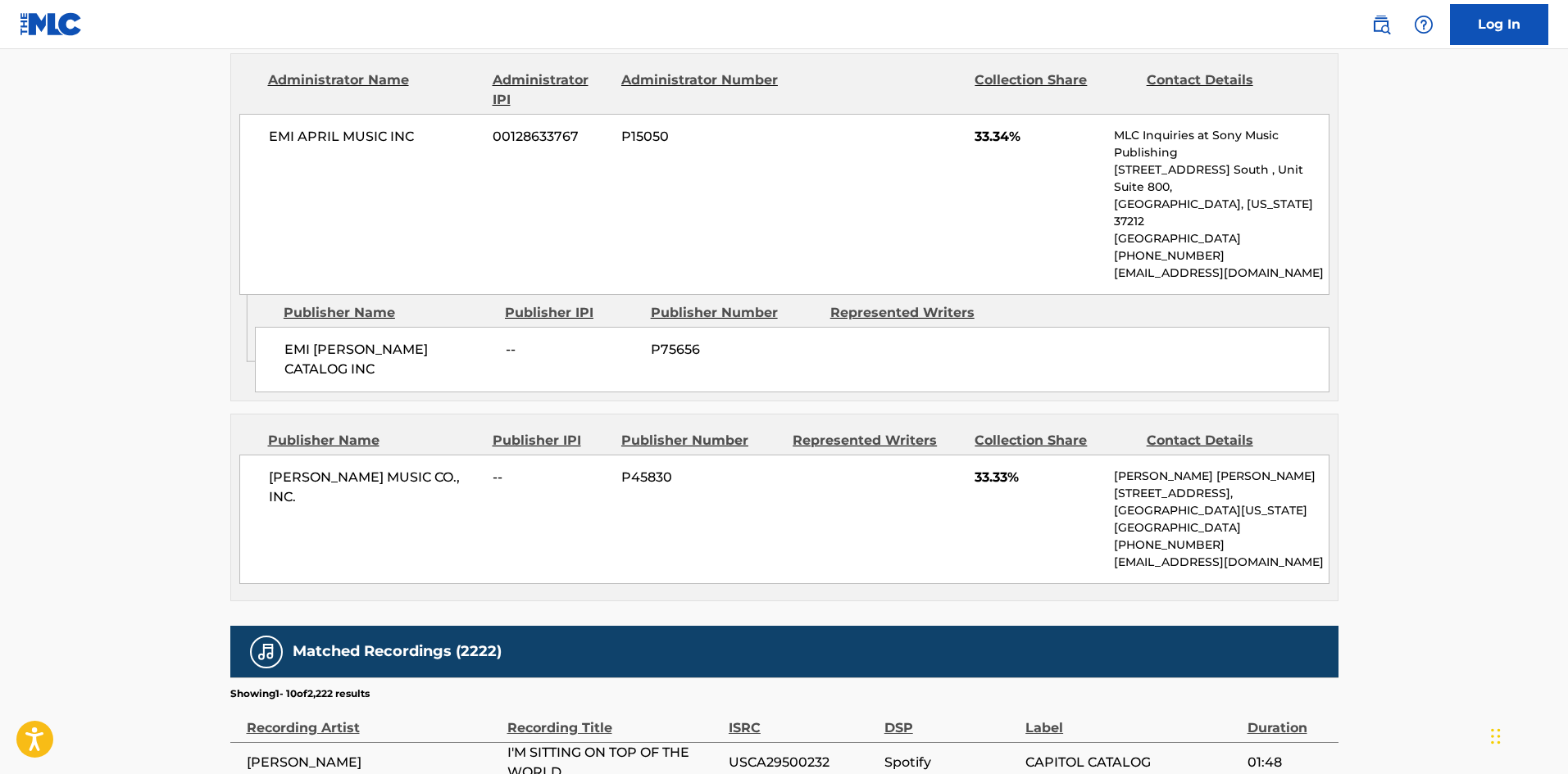
click at [277, 467] on span "[PERSON_NAME] MUSIC CO., INC." at bounding box center [374, 487] width 213 height 39
drag, startPoint x: 277, startPoint y: 424, endPoint x: 330, endPoint y: 424, distance: 53.0
click at [330, 467] on span "[PERSON_NAME] MUSIC CO., INC." at bounding box center [374, 487] width 213 height 39
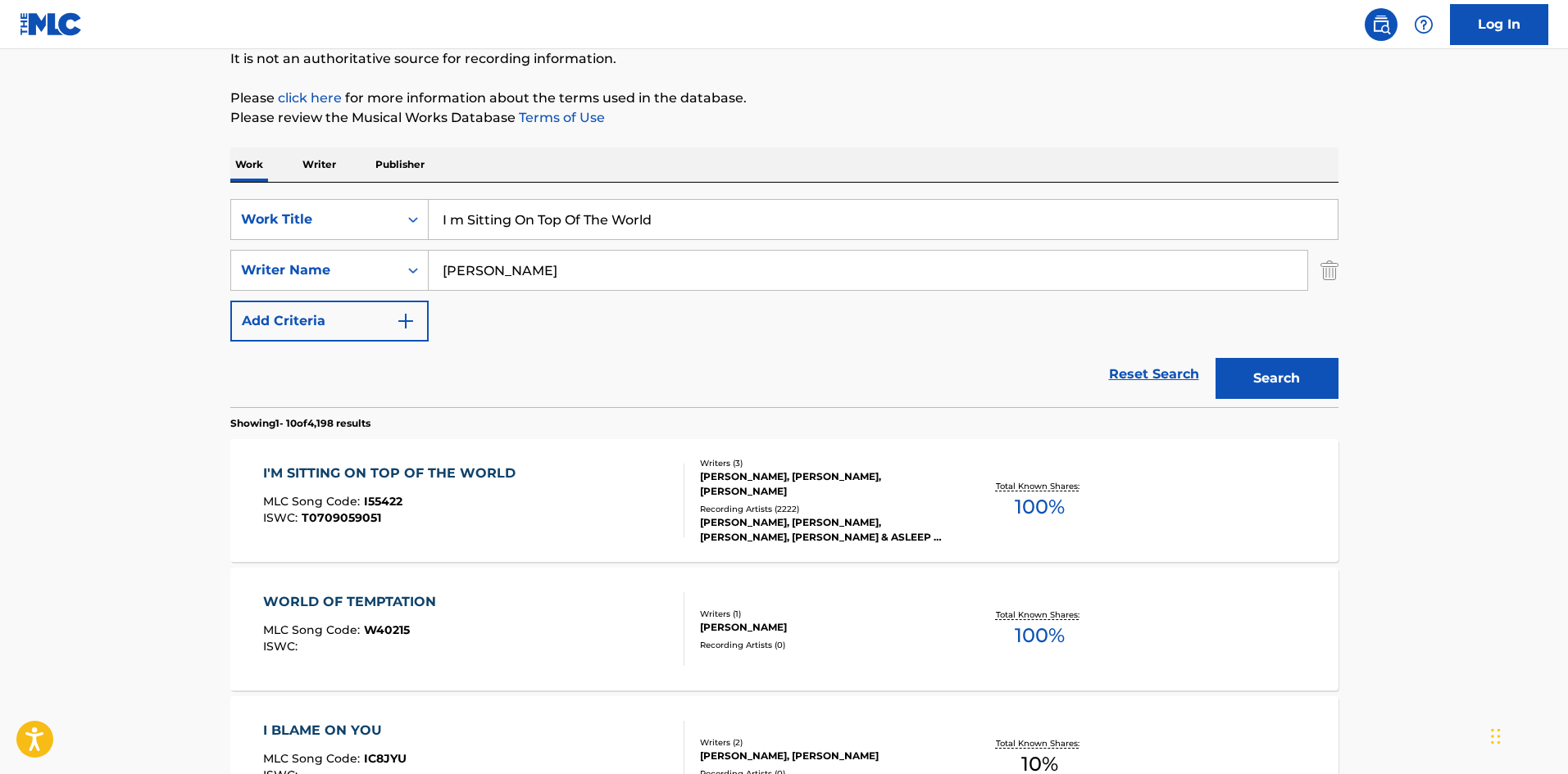
scroll to position [163, 0]
click at [495, 233] on input "I m Sitting On Top Of The World" at bounding box center [883, 221] width 909 height 39
paste input "t Isn't, It Wasn't, It Ain't Never Gonna Be"
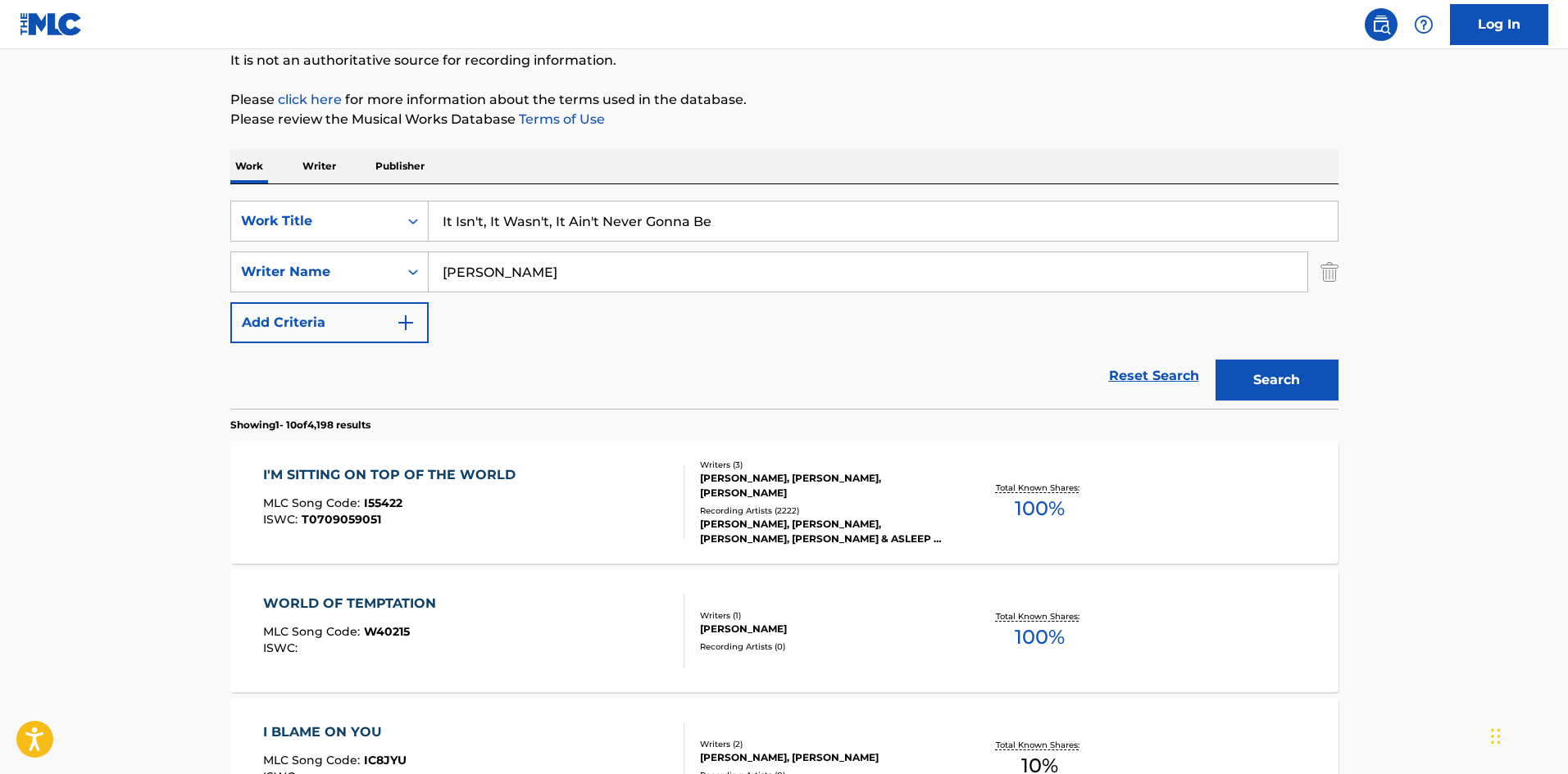
type input "It Isn't, It Wasn't, It Ain't Never Gonna Be"
click at [1253, 384] on button "Search" at bounding box center [1277, 380] width 123 height 41
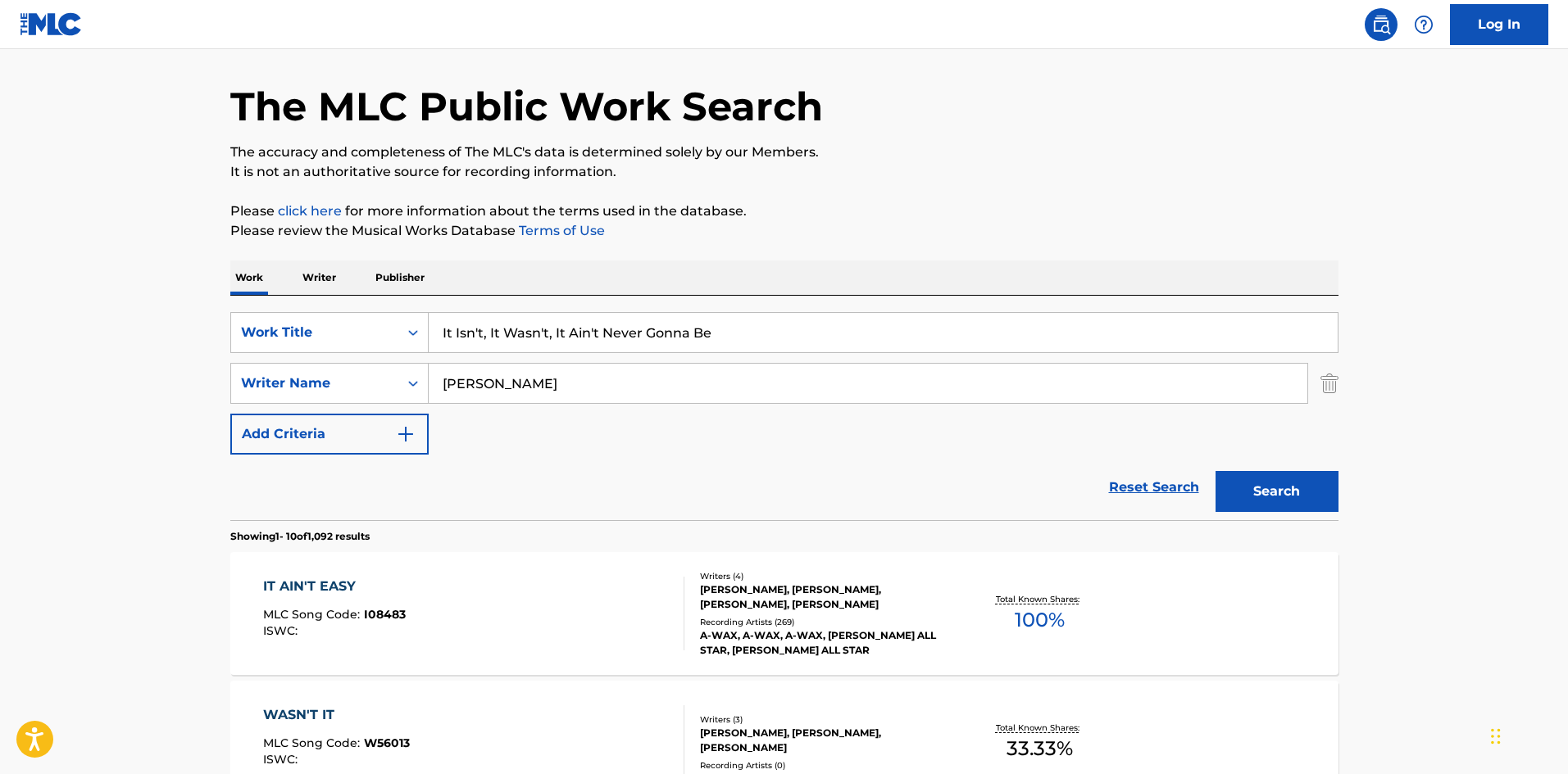
scroll to position [82, 0]
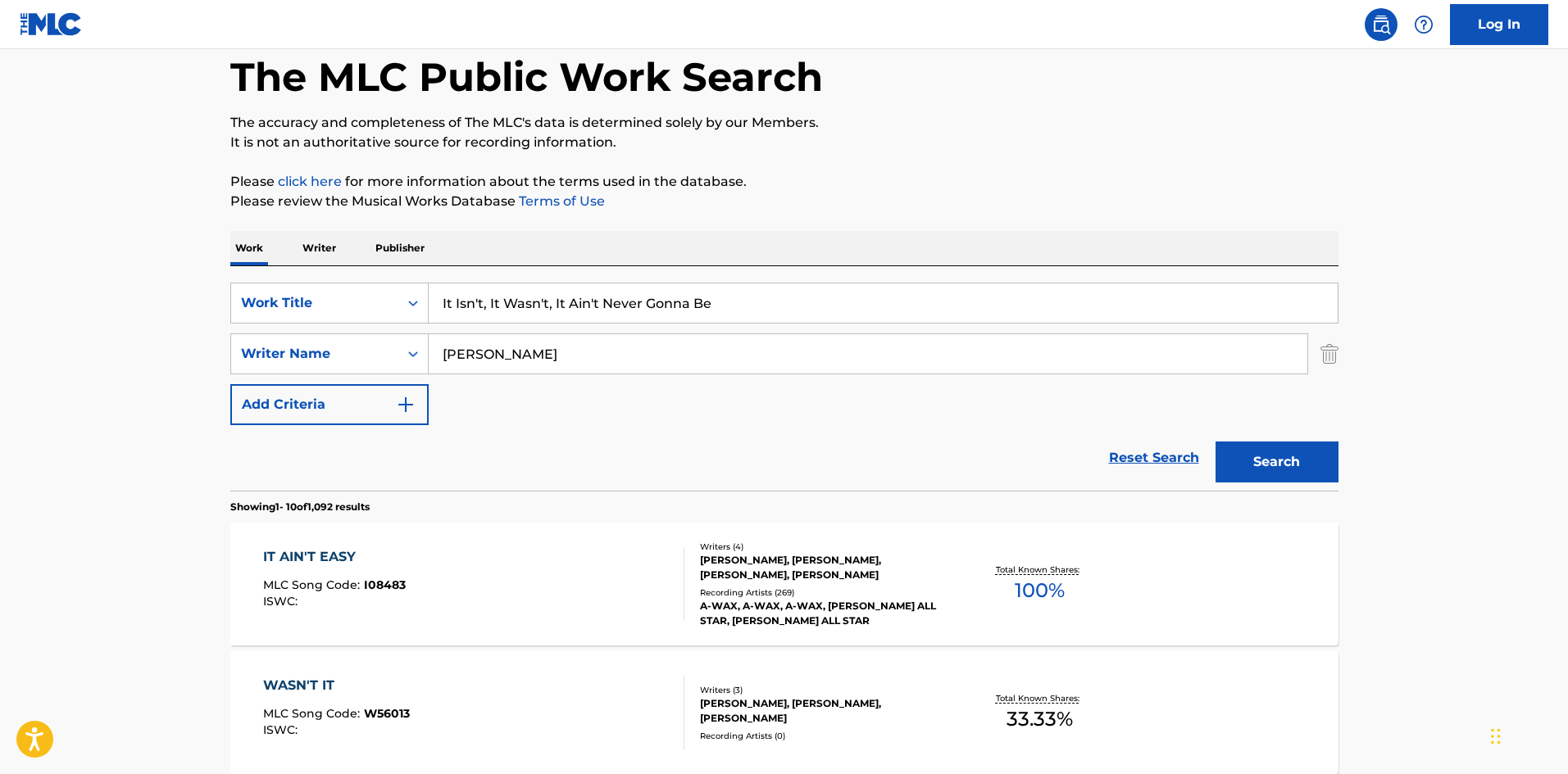
click at [513, 357] on input "[PERSON_NAME]" at bounding box center [868, 354] width 878 height 39
click at [1215, 441] on button "Search" at bounding box center [1277, 462] width 123 height 41
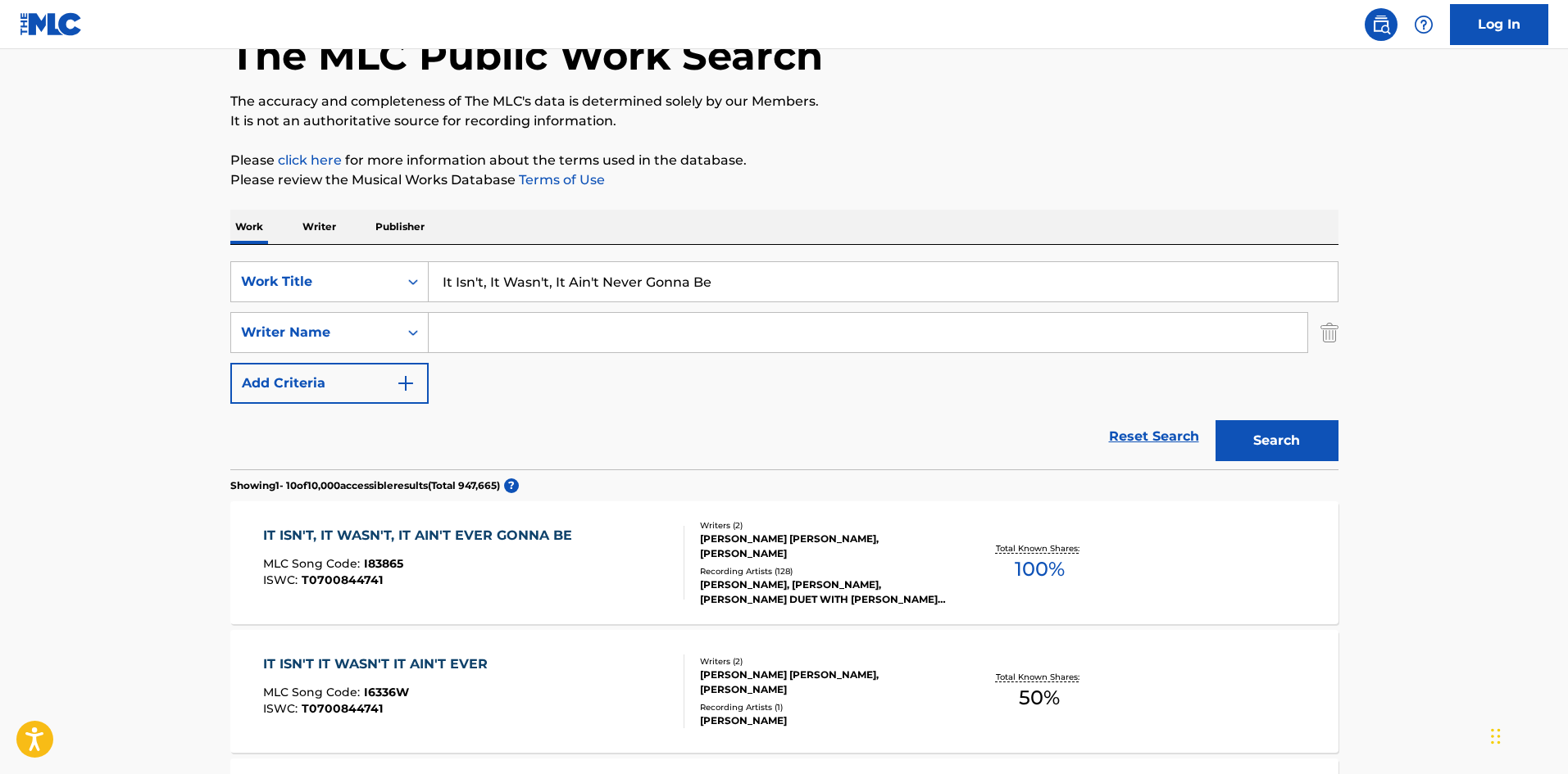
scroll to position [328, 0]
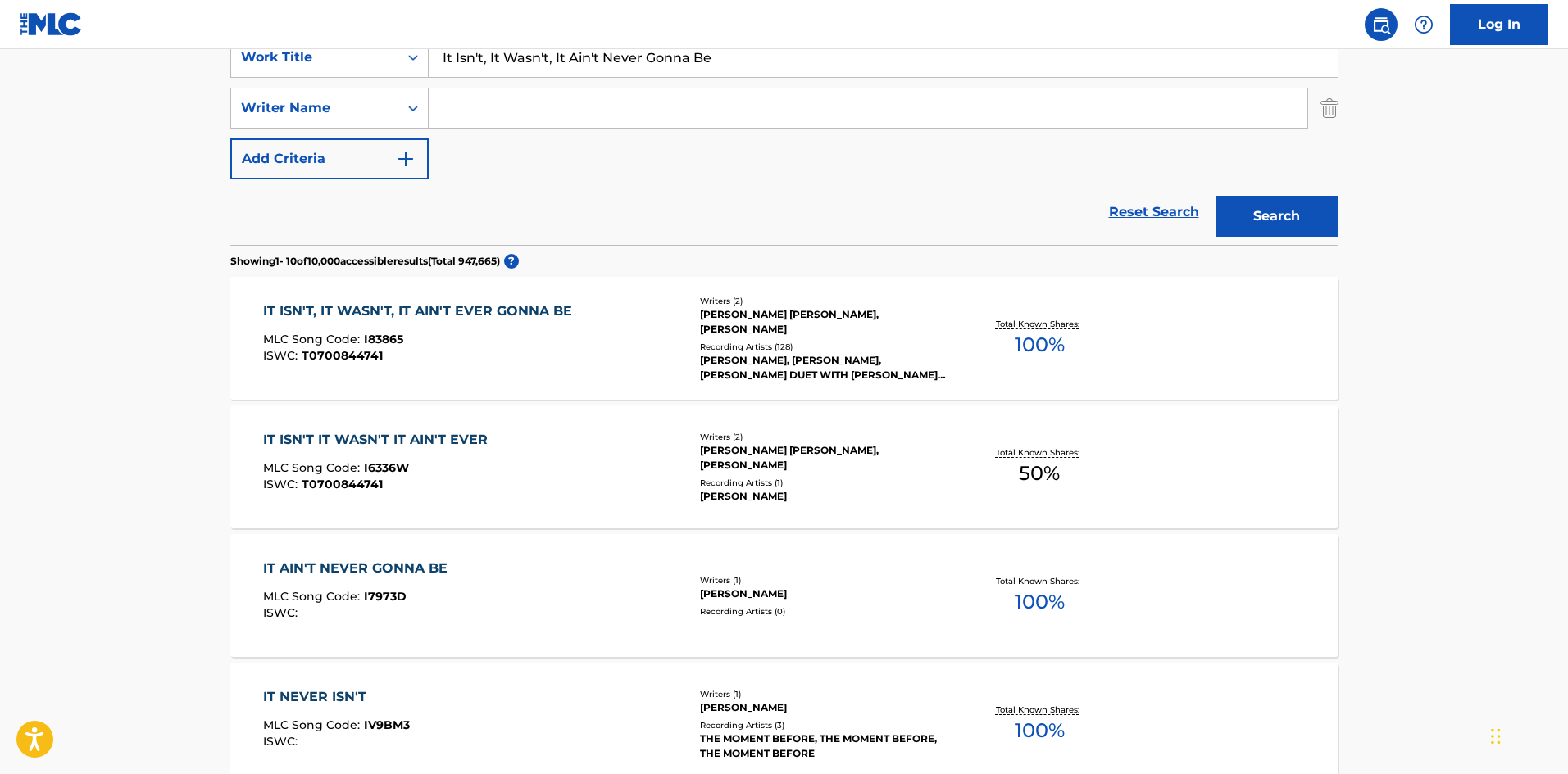
click at [450, 319] on div "IT ISN'T, IT WASN'T, IT AIN'T EVER GONNA BE" at bounding box center [421, 312] width 317 height 19
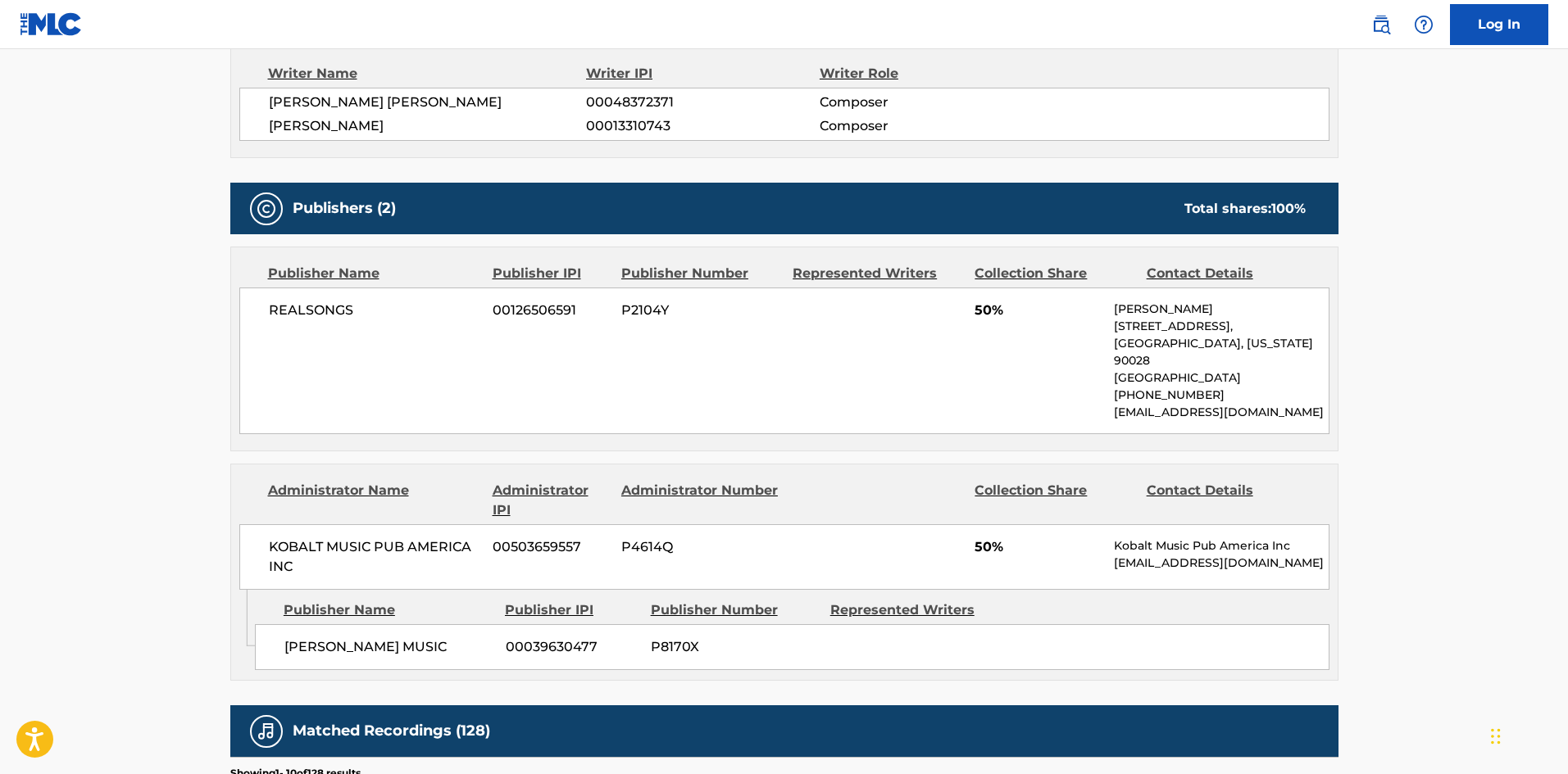
scroll to position [656, 0]
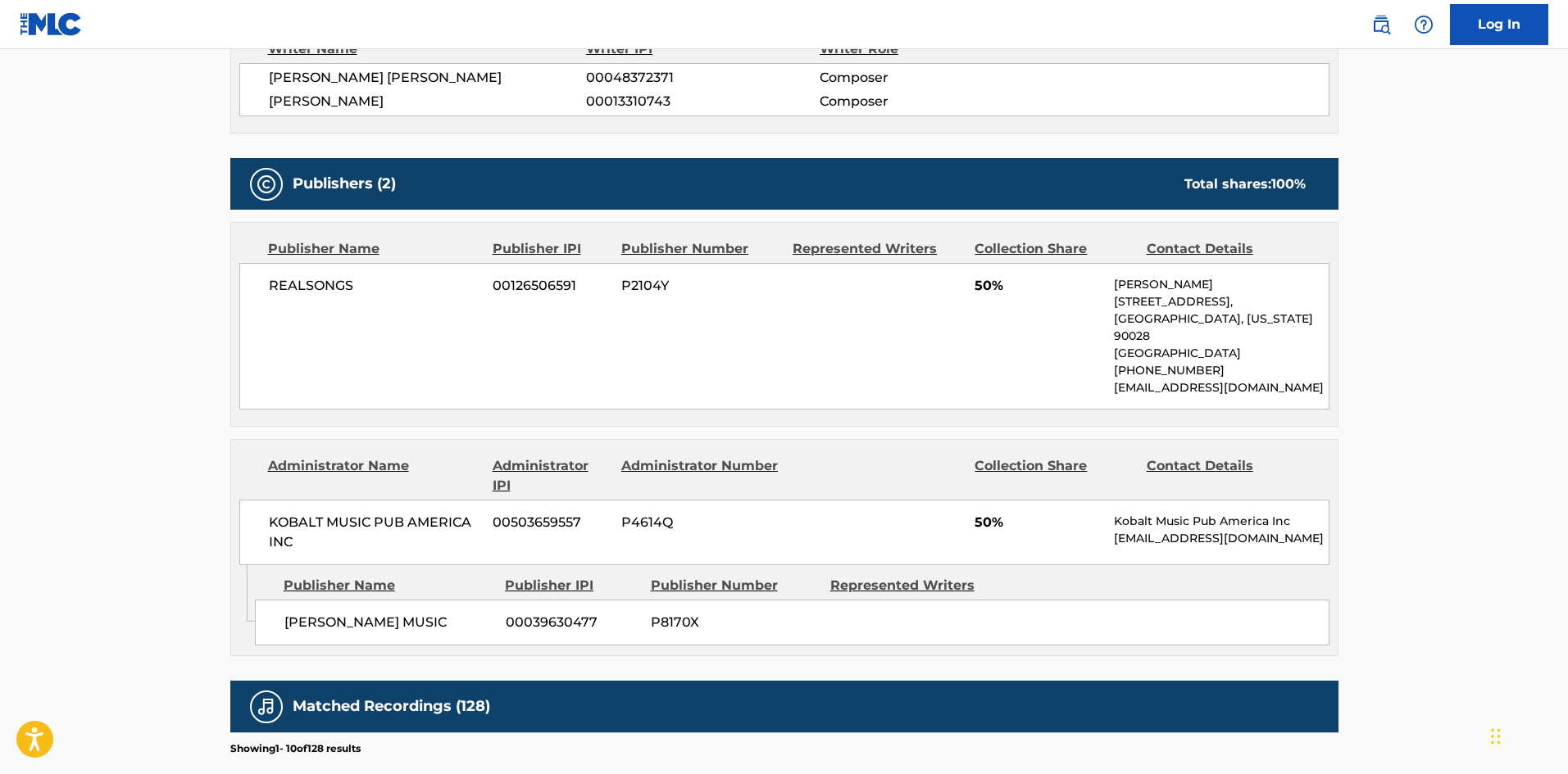
click at [313, 255] on div "Publisher Name" at bounding box center [374, 249] width 213 height 19
click at [299, 285] on span "REALSONGS" at bounding box center [374, 286] width 213 height 19
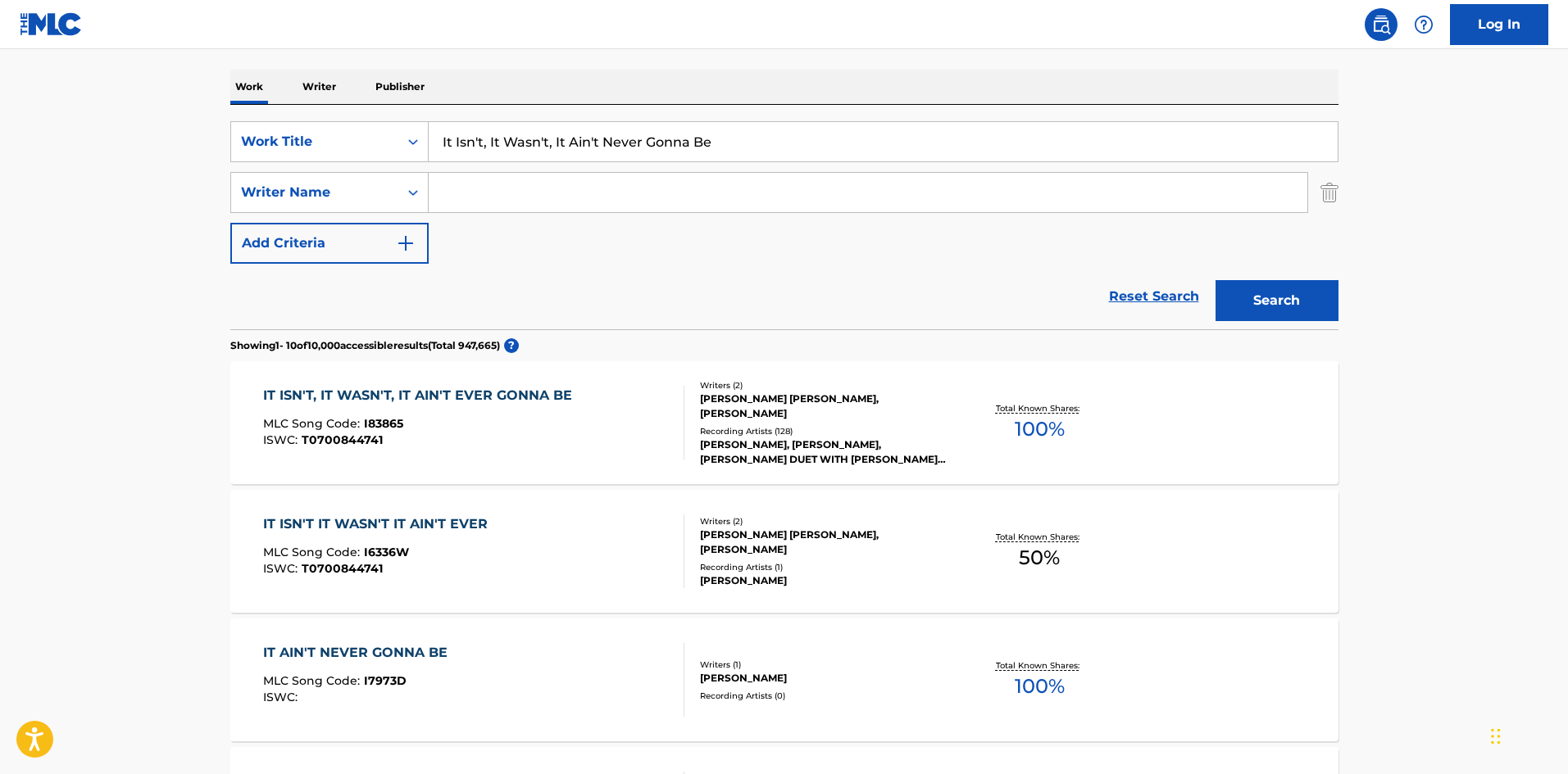
scroll to position [163, 0]
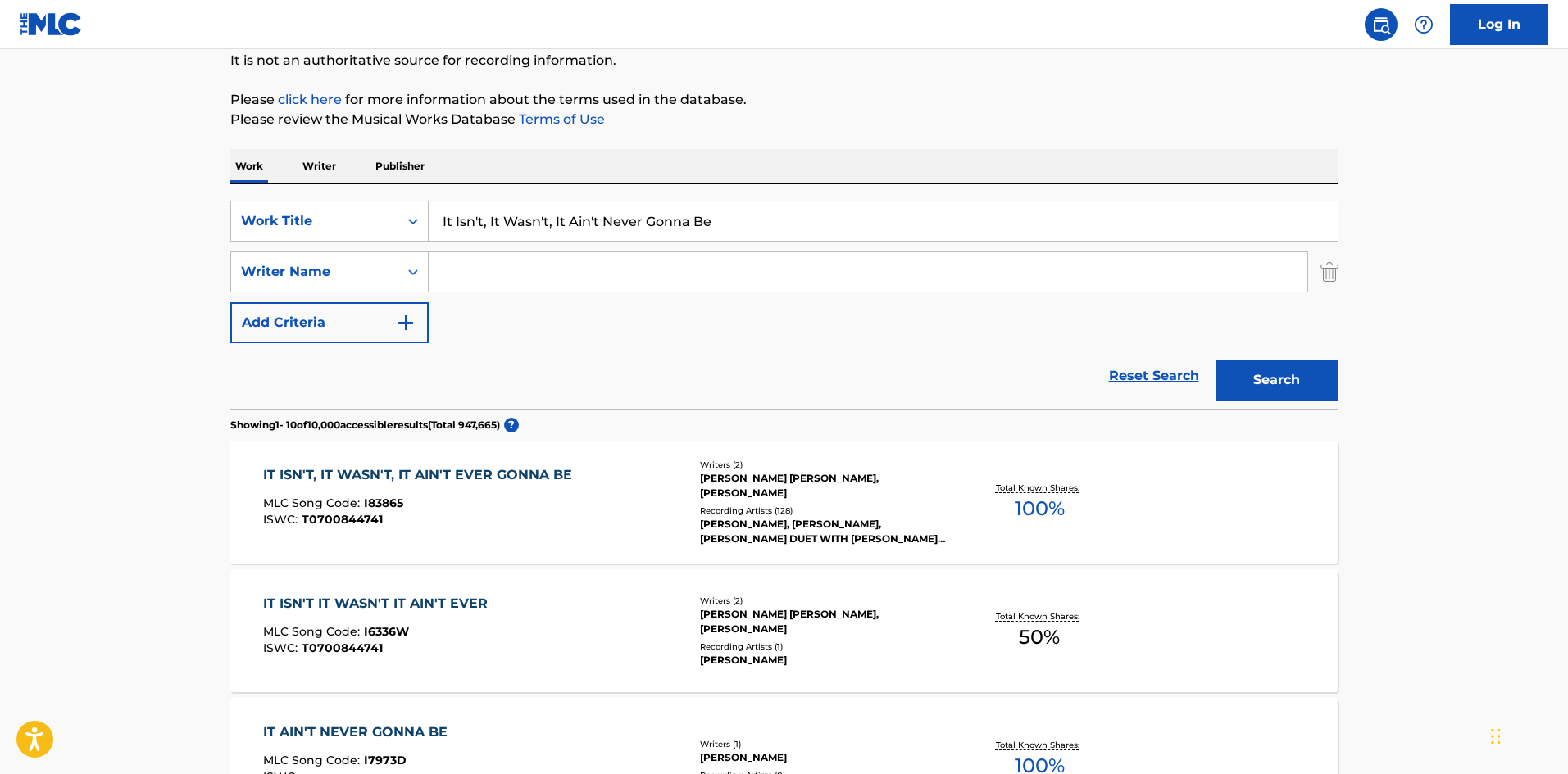
click at [503, 234] on input "It Isn't, It Wasn't, It Ain't Never Gonna Be" at bounding box center [883, 221] width 909 height 39
paste input "'s Just A Matter Of [PERSON_NAME]"
type input "It's Just A Matter Of Time"
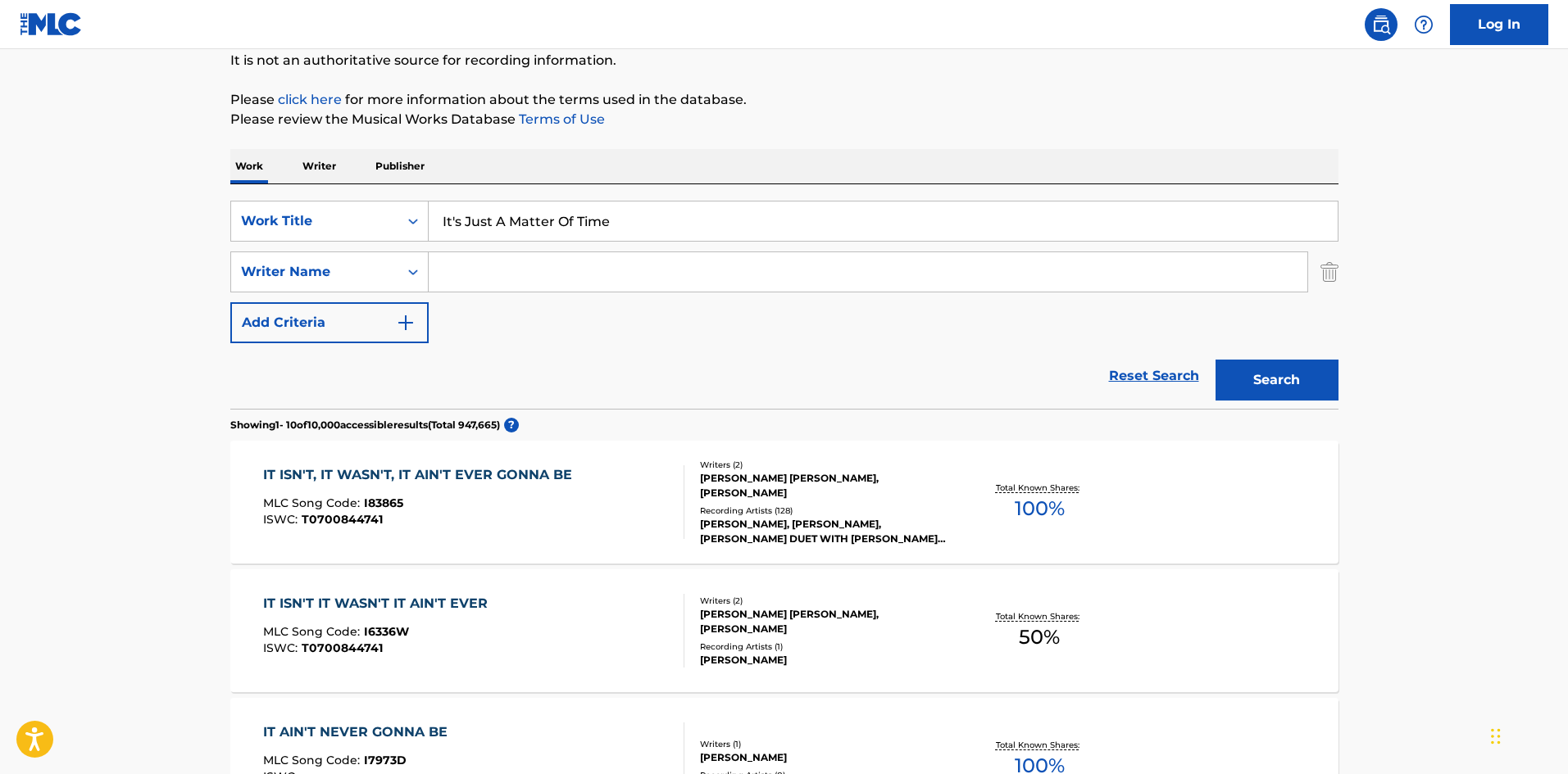
click at [1305, 367] on button "Search" at bounding box center [1277, 380] width 123 height 41
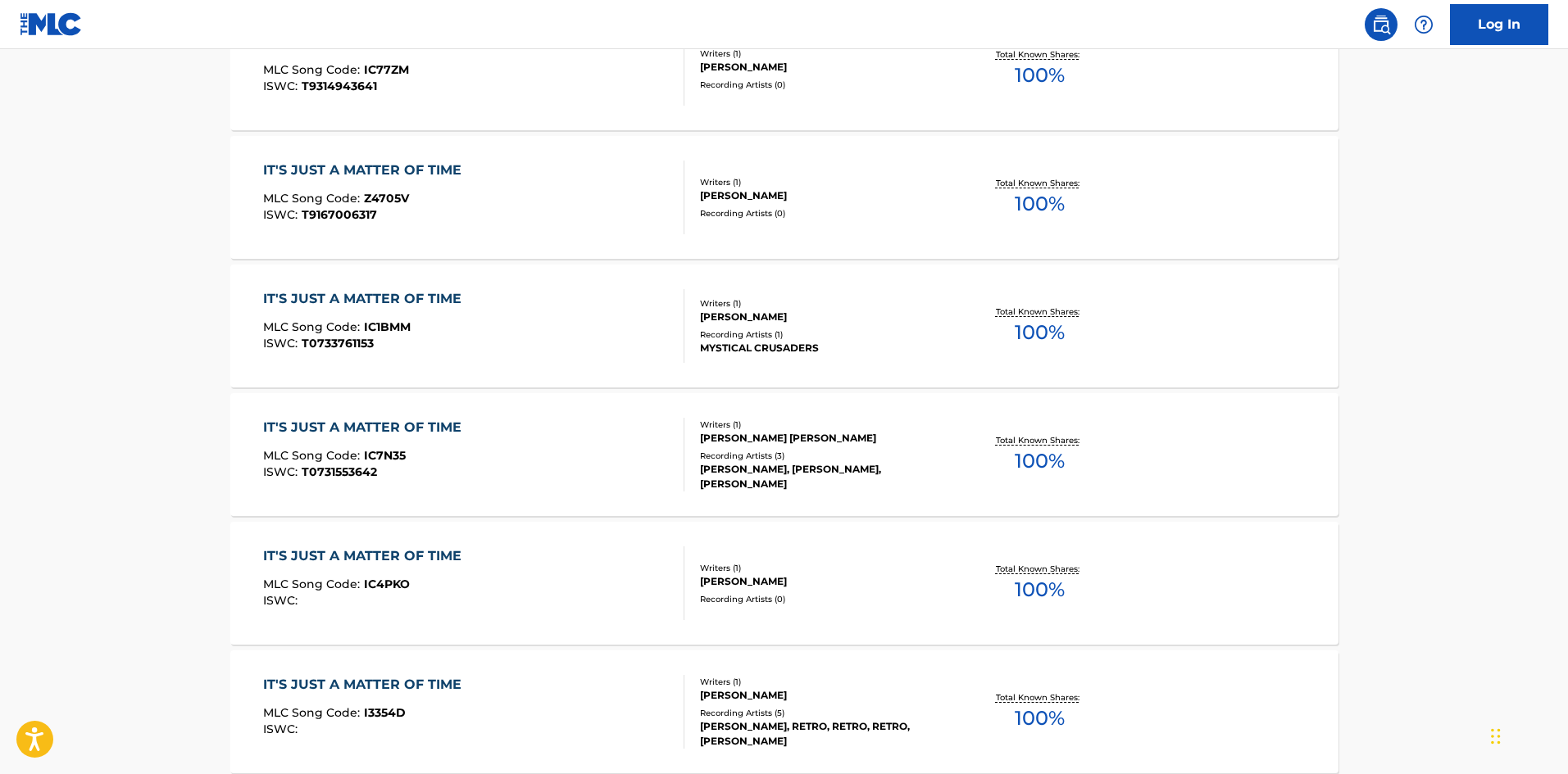
scroll to position [1282, 0]
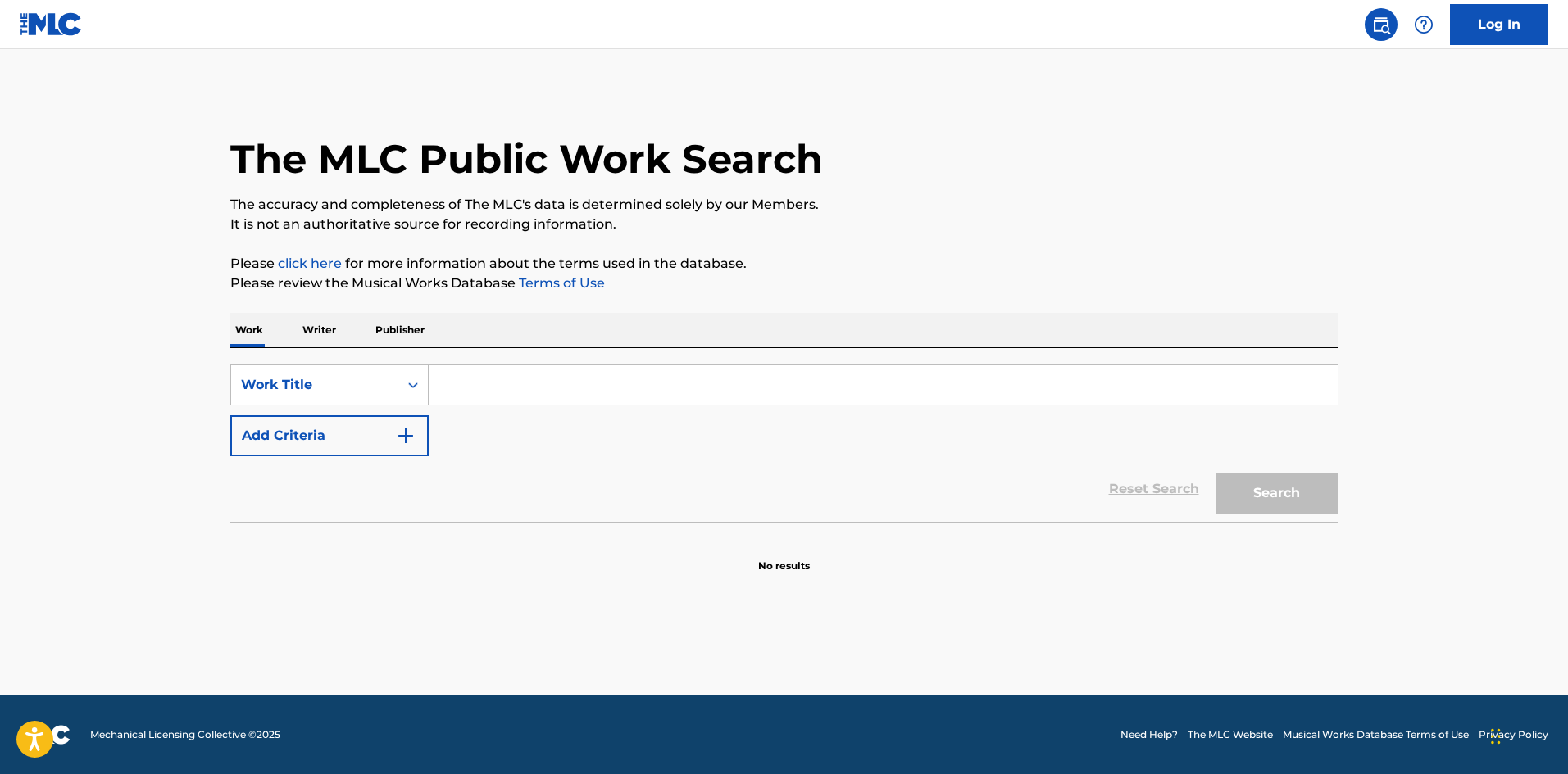
click at [545, 382] on input "Search Form" at bounding box center [883, 385] width 909 height 39
paste input "It's Just A Matter Of Time (2011 Remaster)"
drag, startPoint x: 607, startPoint y: 387, endPoint x: 961, endPoint y: 396, distance: 354.1
click at [961, 396] on input "It's Just A Matter Of Time (2011 Remaster)" at bounding box center [883, 385] width 909 height 39
type input "It's Just A Matter Of Time"
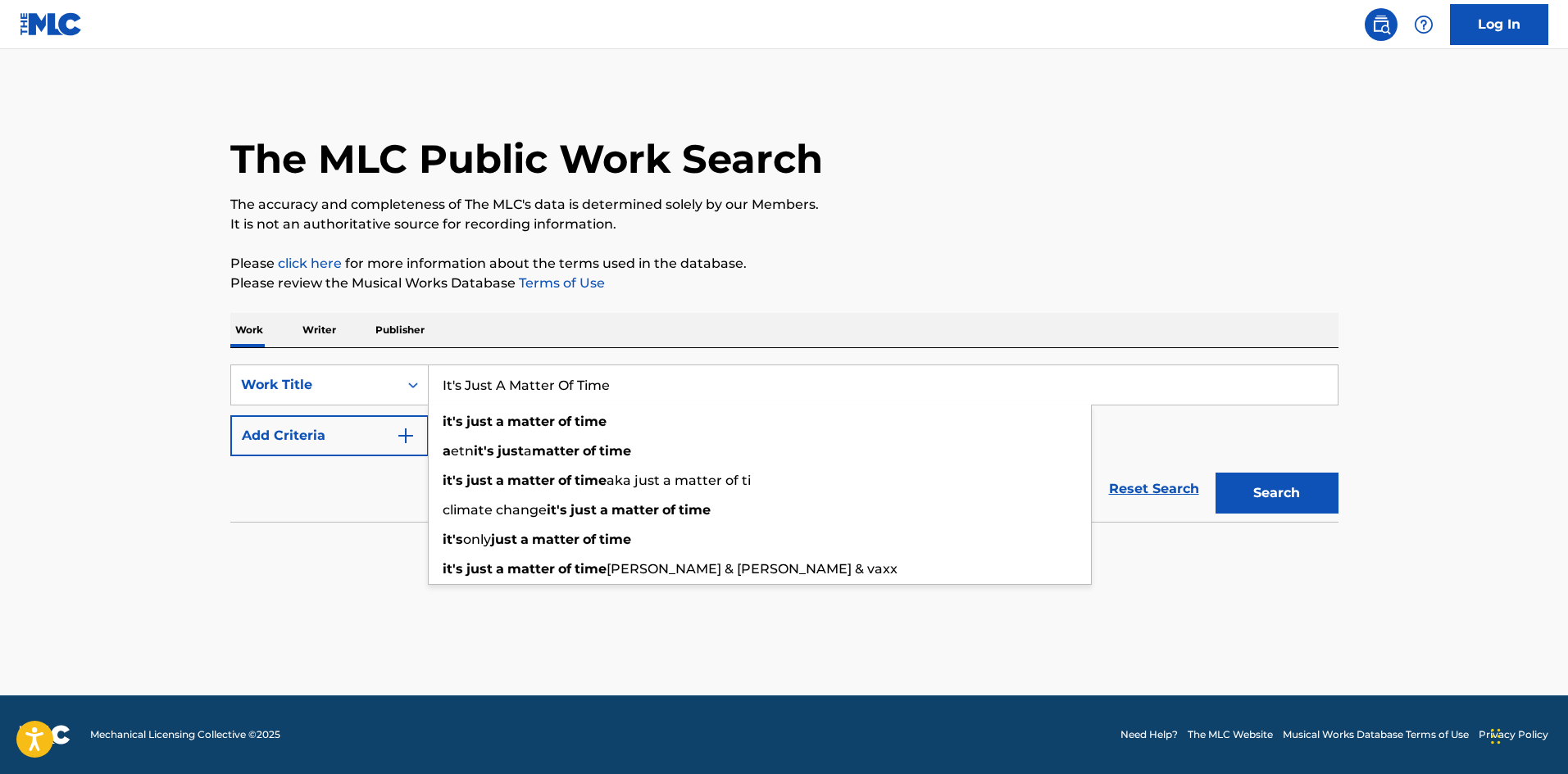
click at [980, 290] on p "Please review the Musical Works Database Terms of Use" at bounding box center [784, 284] width 1108 height 19
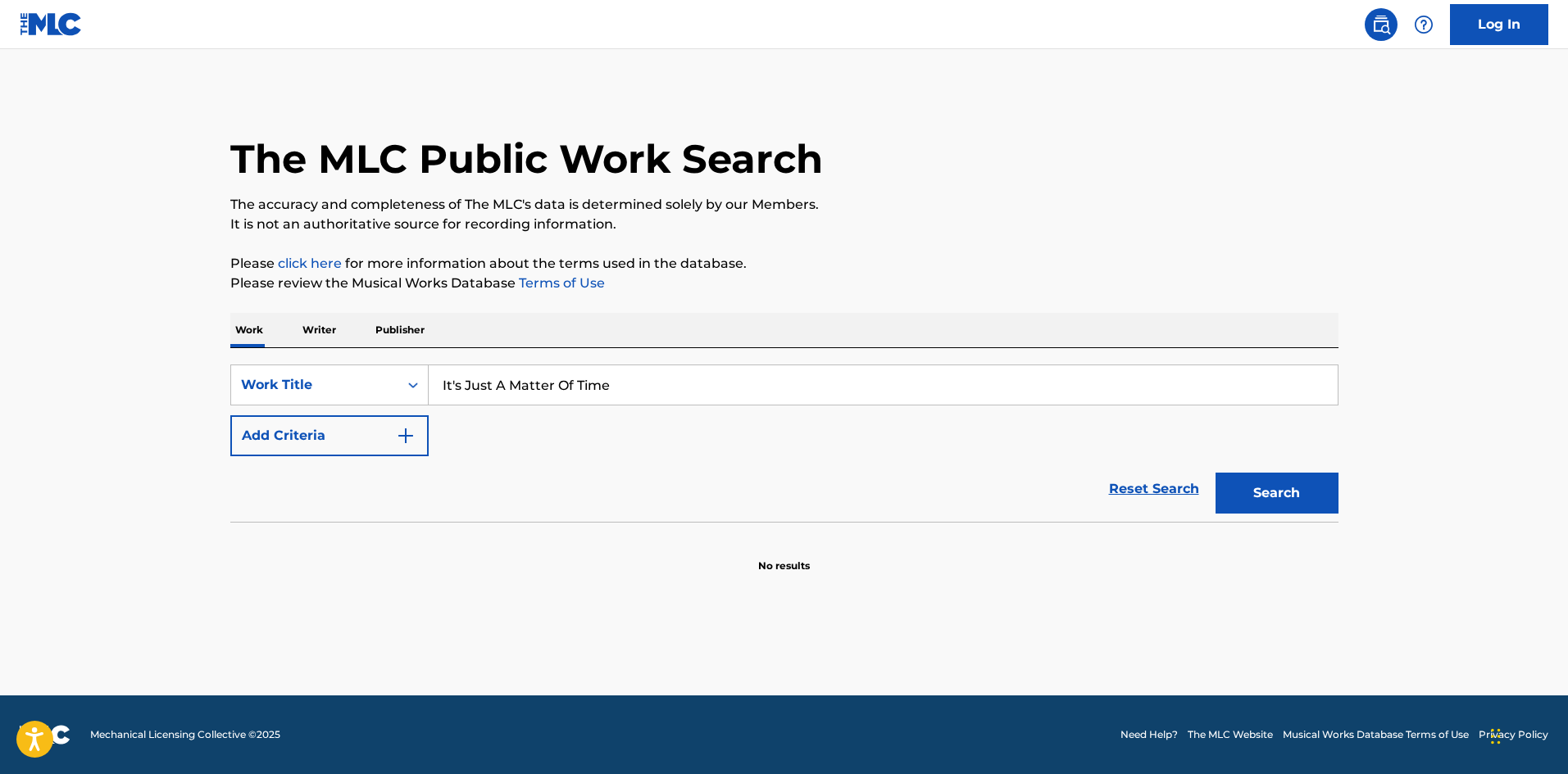
click at [408, 431] on img "Search Form" at bounding box center [405, 436] width 19 height 19
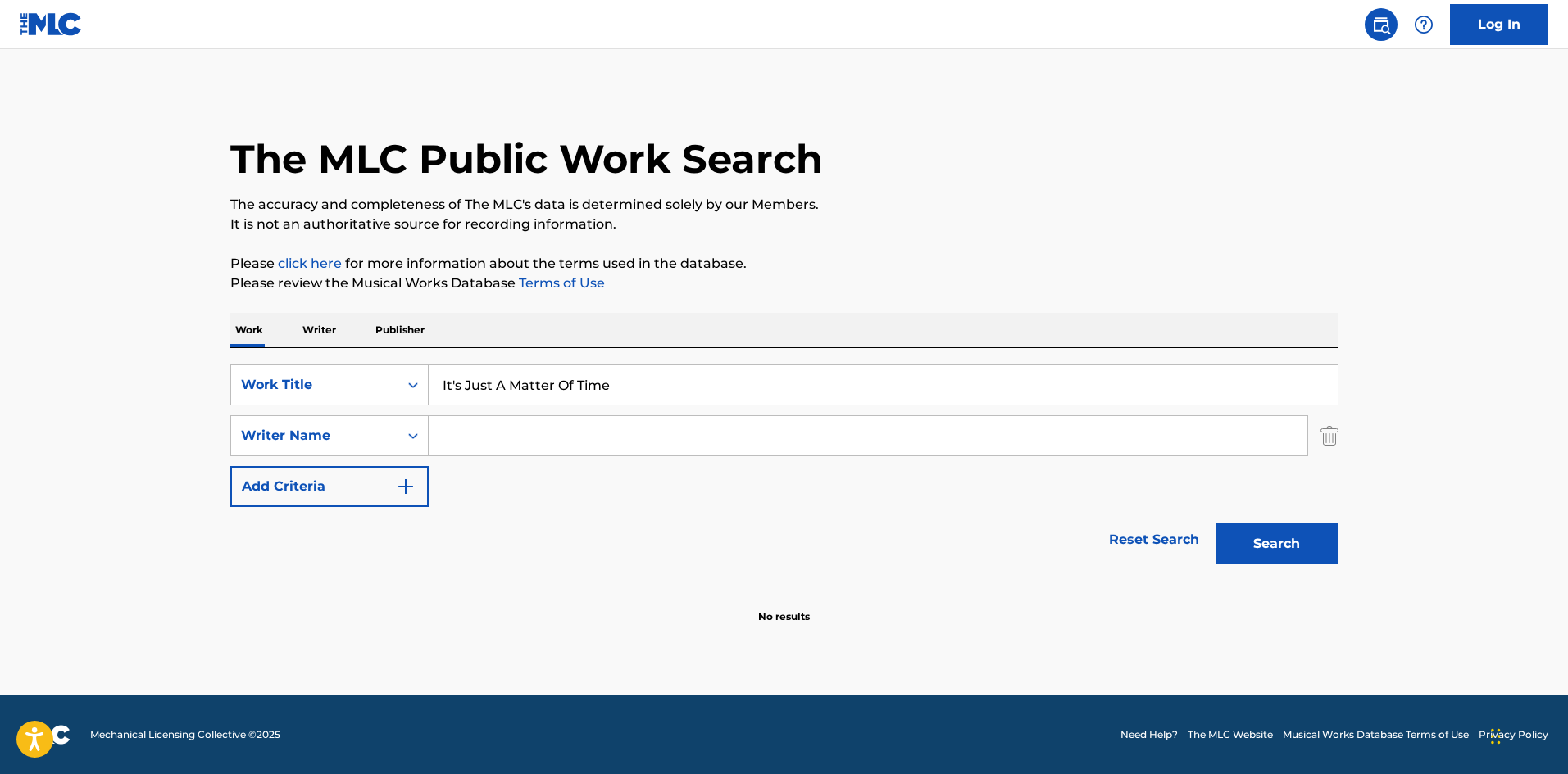
click at [502, 431] on input "Search Form" at bounding box center [868, 436] width 878 height 39
paste input "Hendricks"
type input "Hendricks"
click at [1259, 539] on button "Search" at bounding box center [1277, 543] width 123 height 41
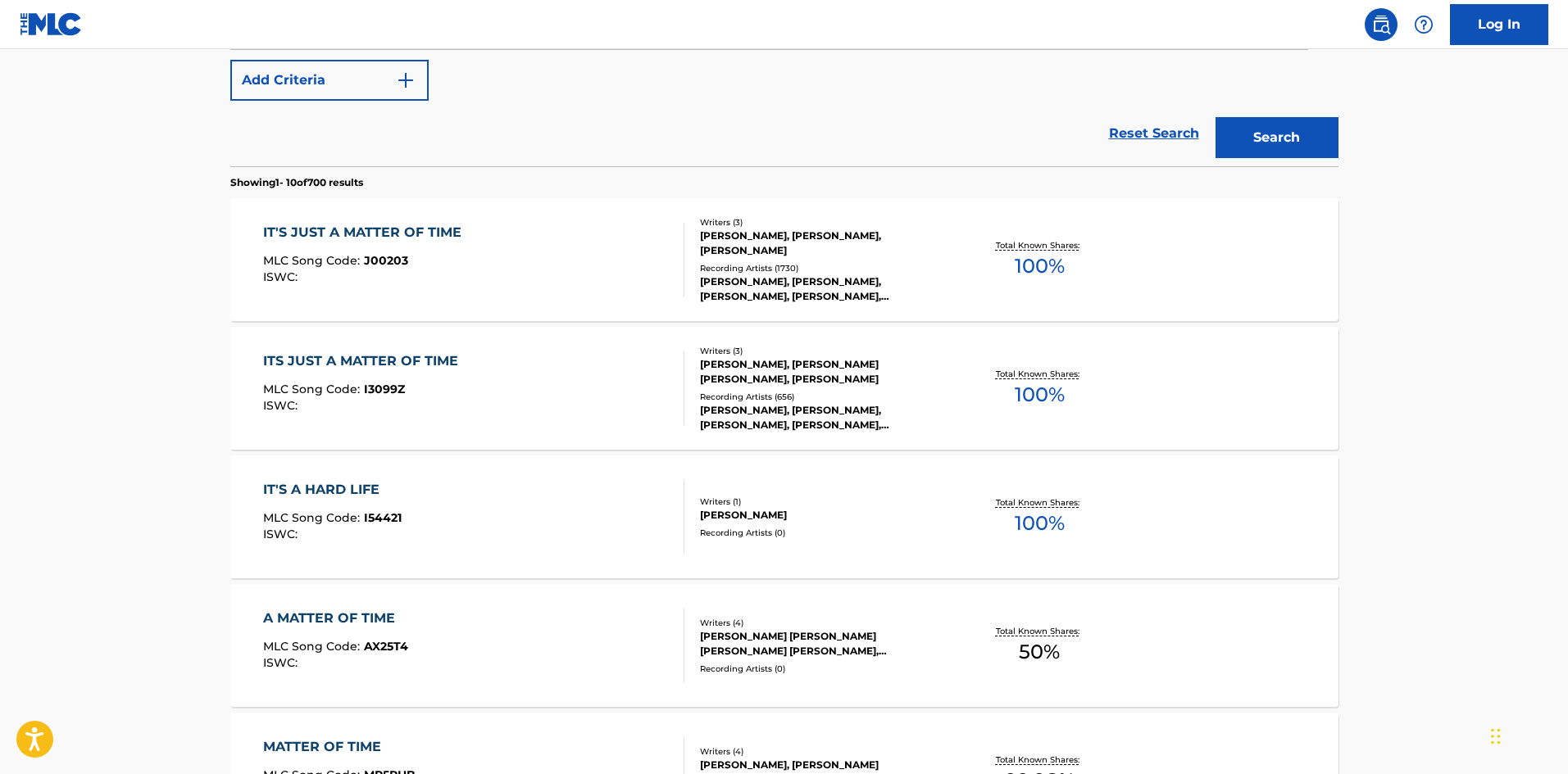
scroll to position [410, 0]
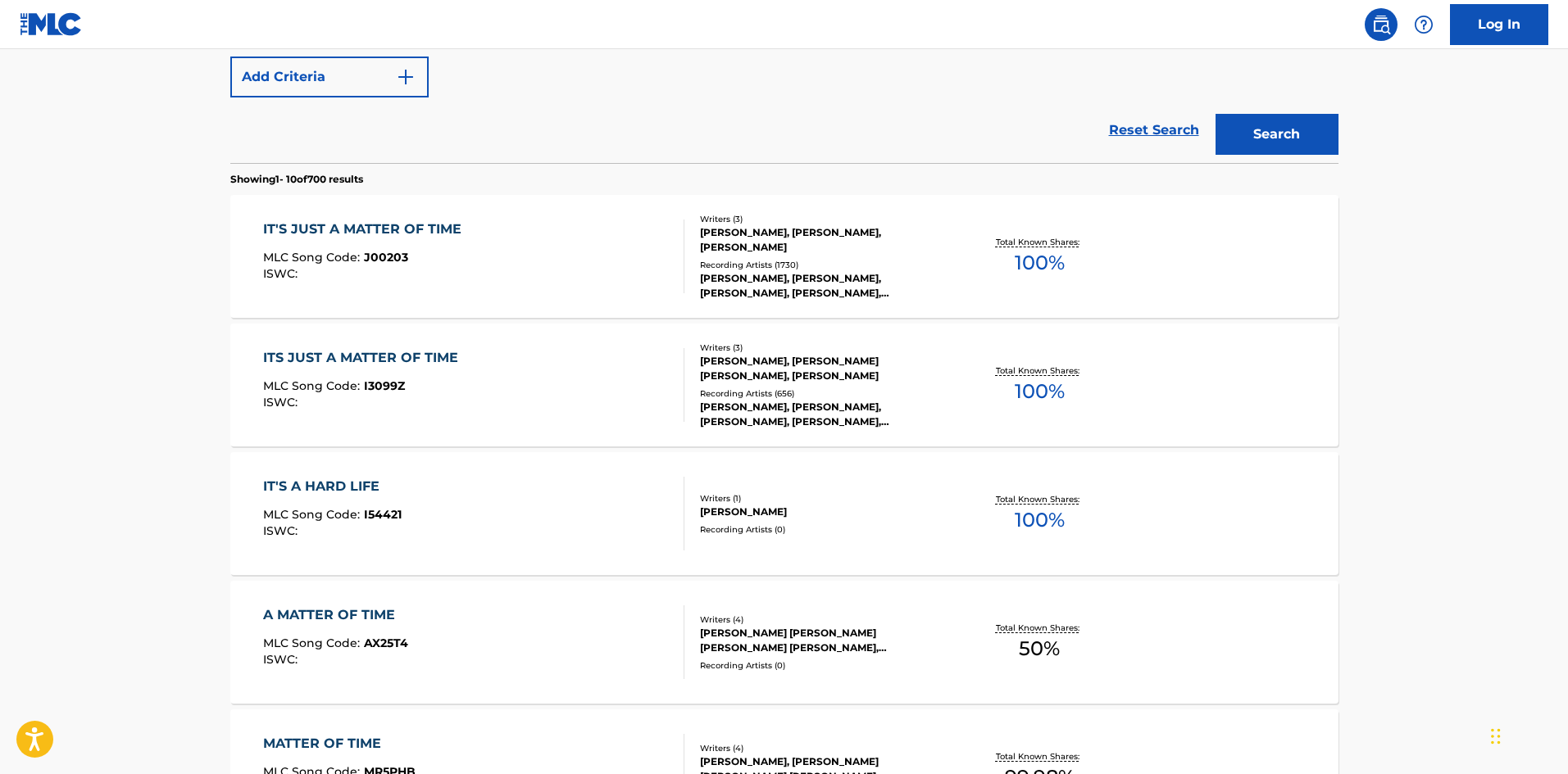
click at [460, 242] on div "IT'S JUST A MATTER OF TIME MLC Song Code : J00203 ISWC :" at bounding box center [366, 256] width 207 height 74
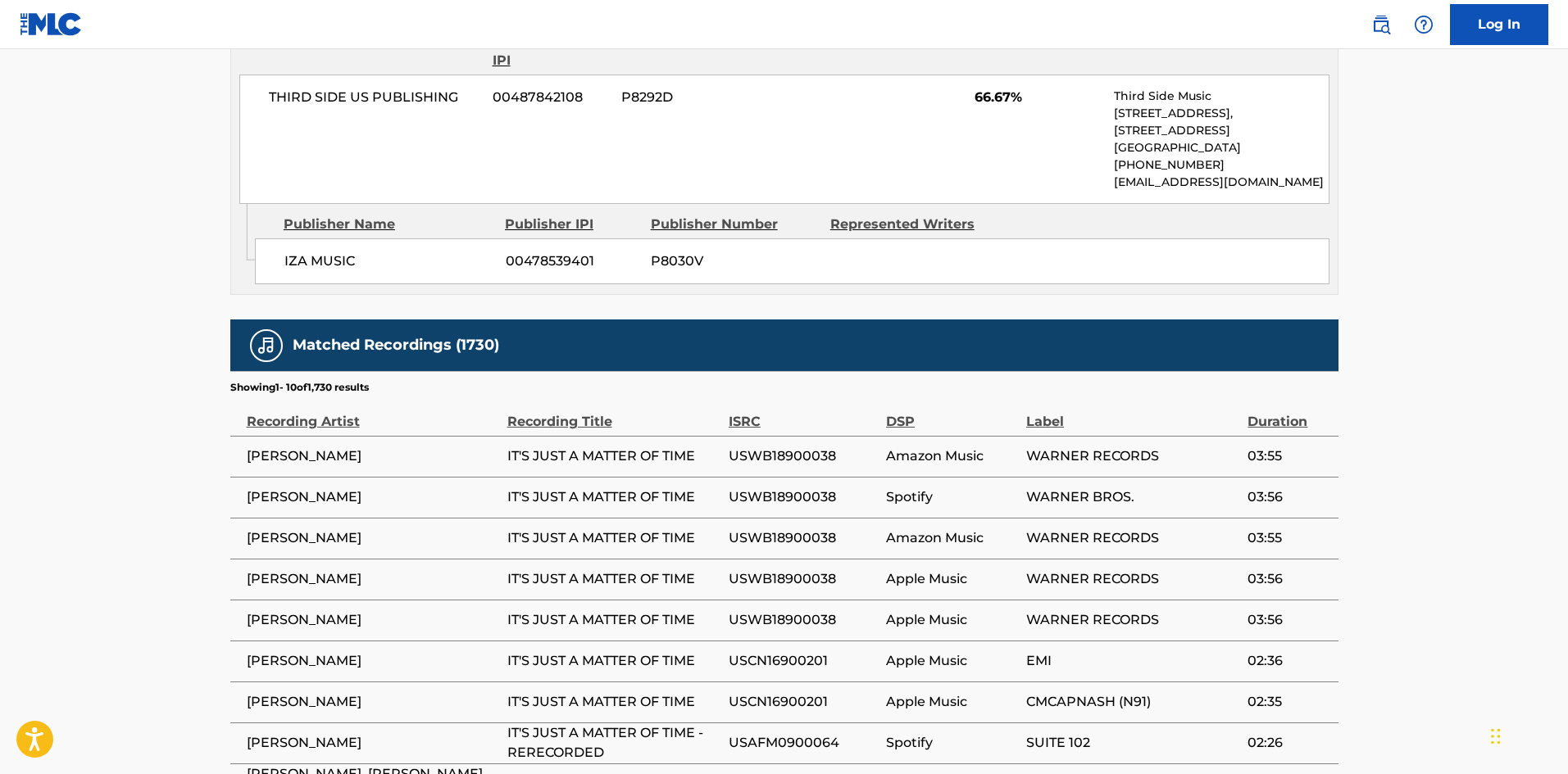
scroll to position [1416, 0]
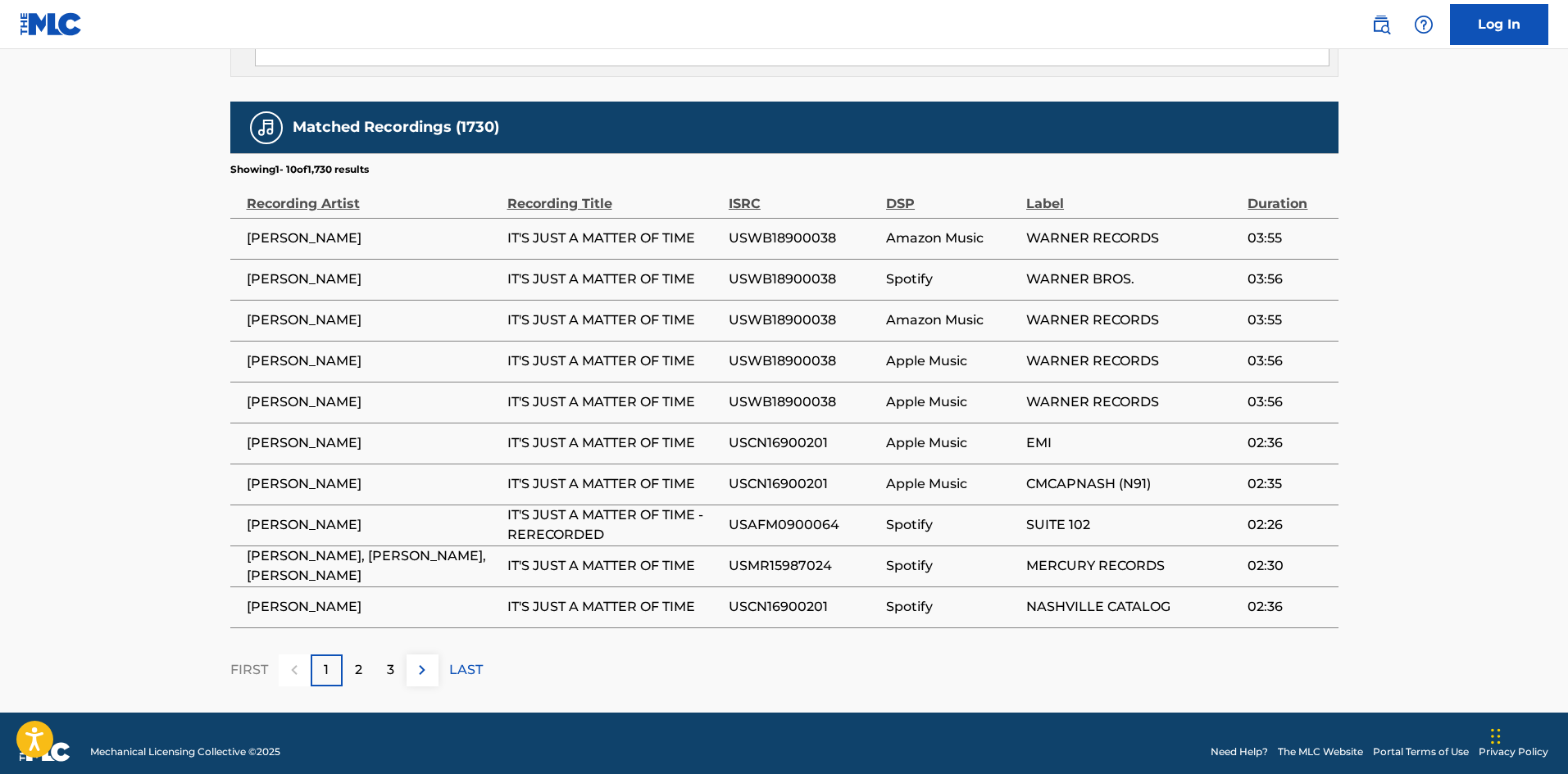
click at [358, 662] on div "2" at bounding box center [358, 670] width 32 height 32
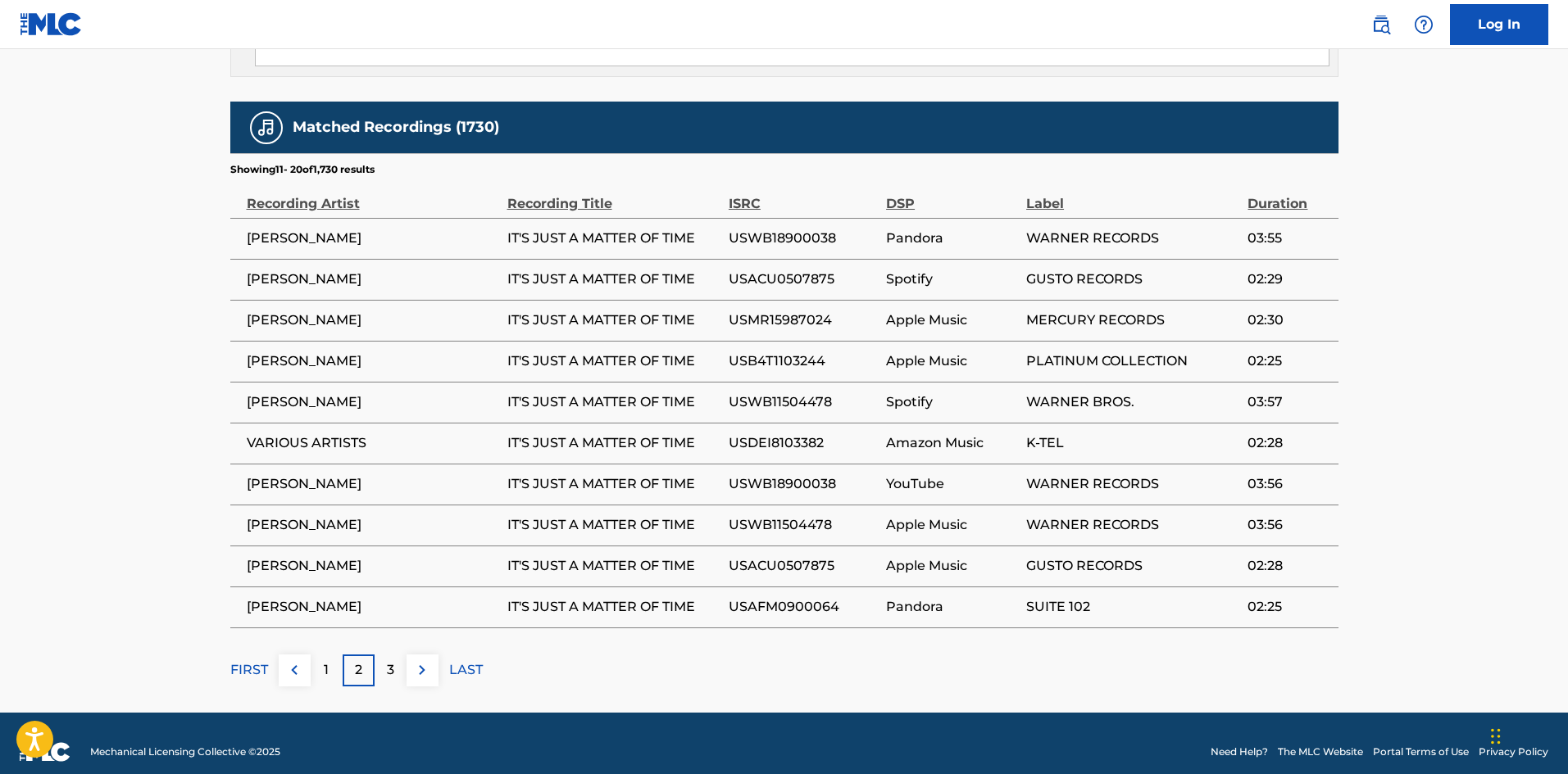
click at [398, 655] on div "3" at bounding box center [390, 670] width 32 height 32
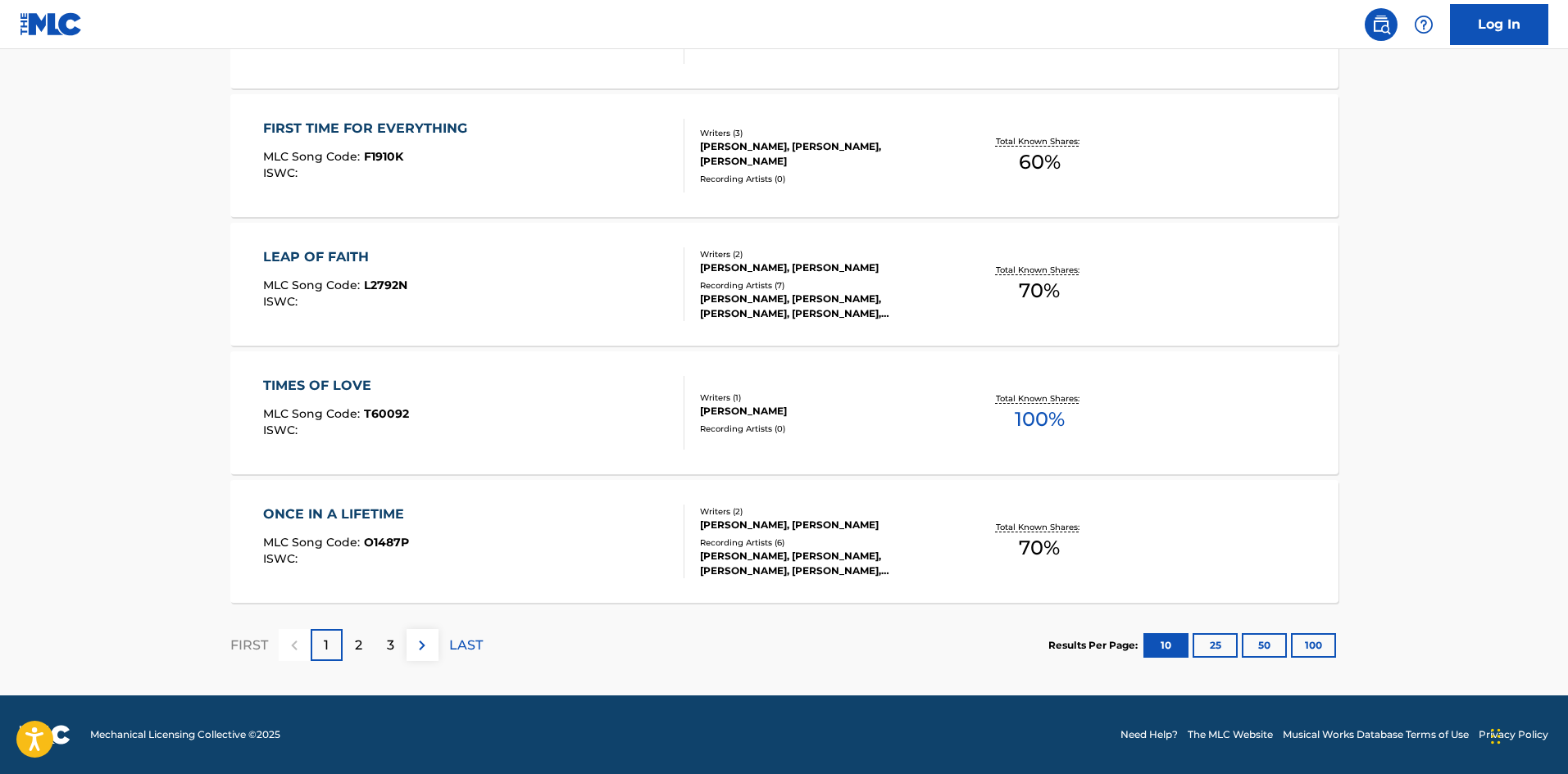
scroll to position [503, 0]
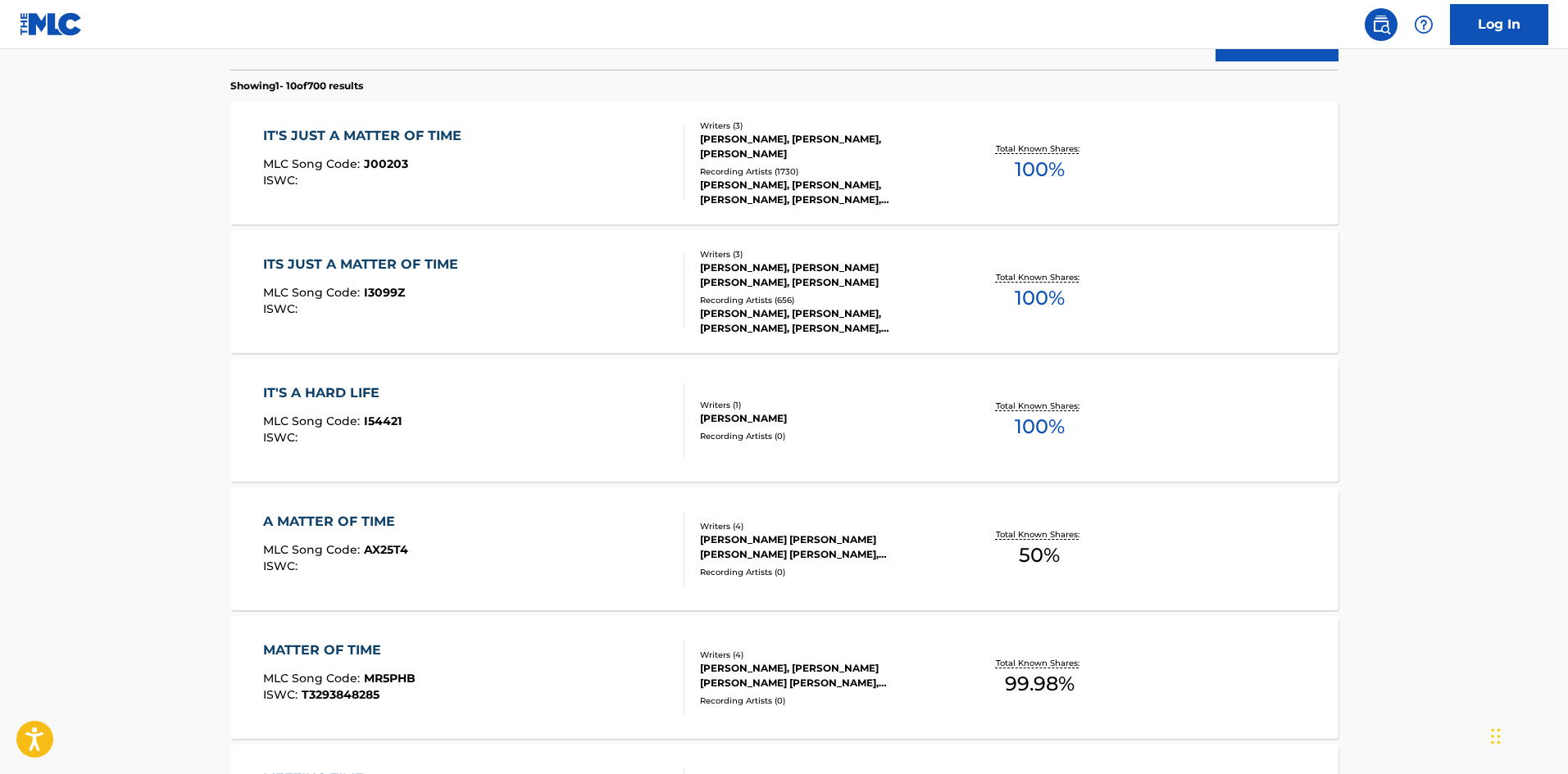
click at [451, 324] on div "ITS JUST A MATTER OF TIME MLC Song Code : I3099Z ISWC :" at bounding box center [364, 291] width 203 height 74
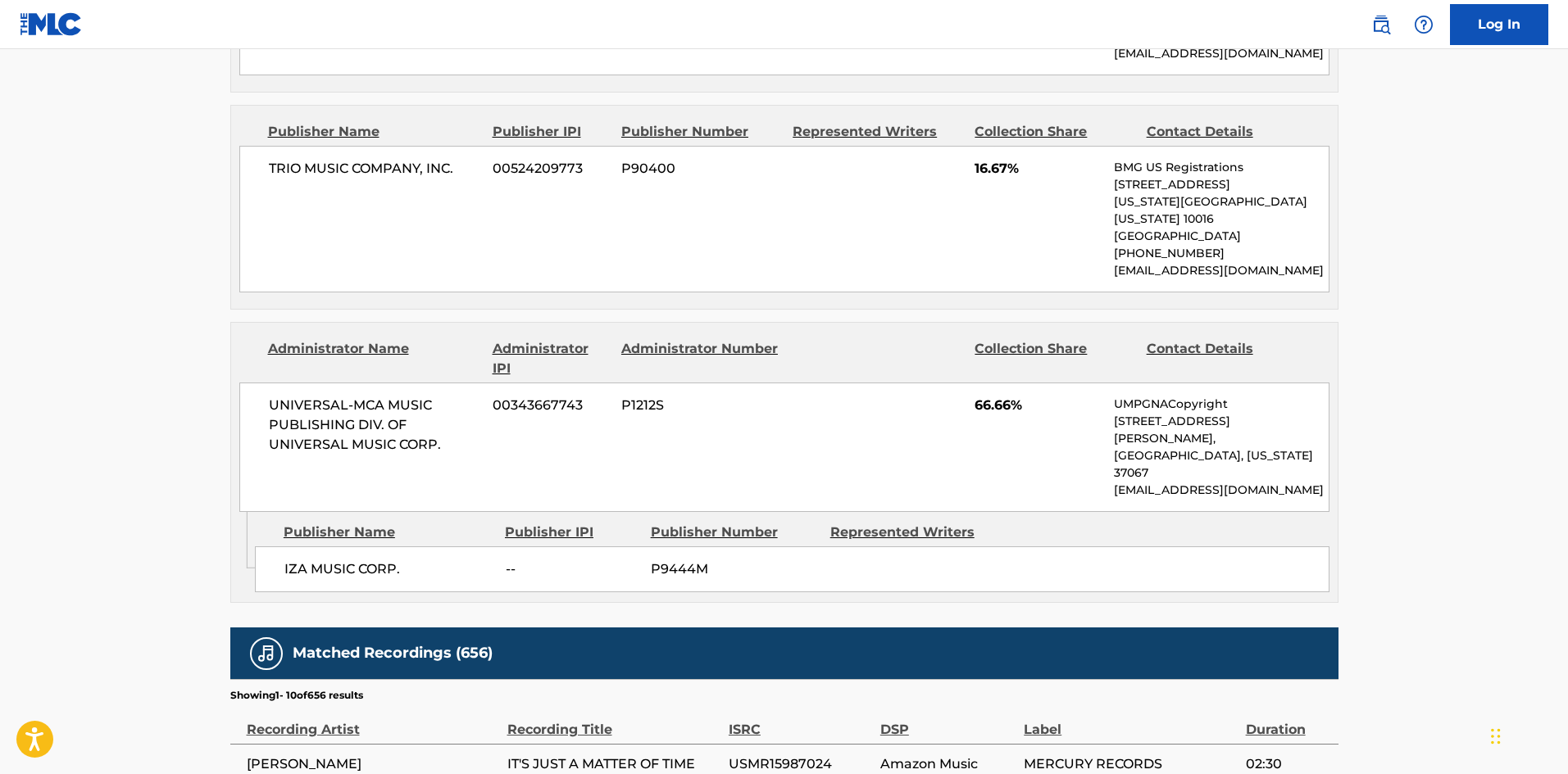
scroll to position [481, 0]
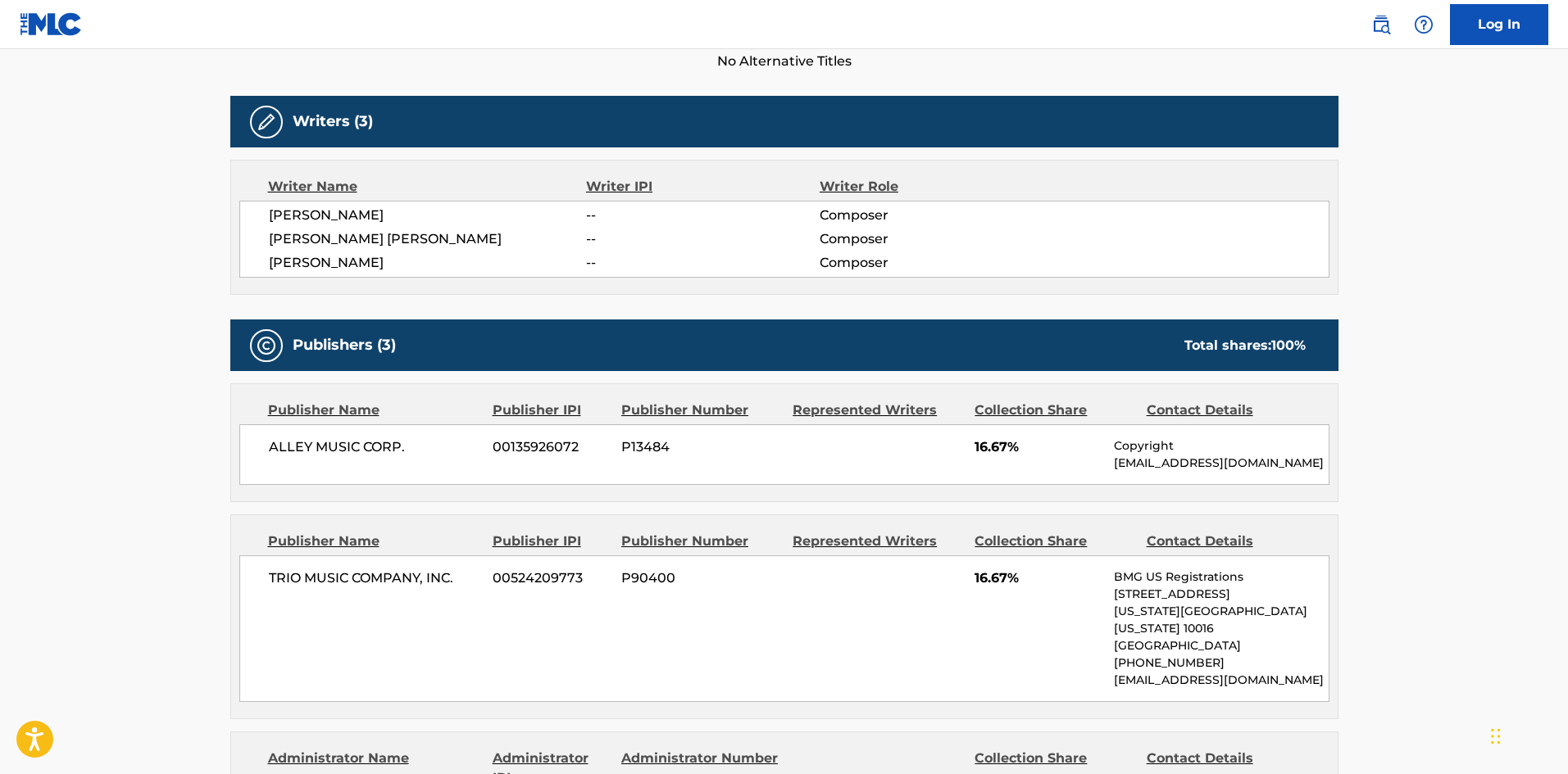
click at [285, 437] on div "ALLEY MUSIC CORP. 00135926072 P13484 16.67% Copyright Copyright@roundhillmusic.…" at bounding box center [784, 454] width 1090 height 61
drag, startPoint x: 285, startPoint y: 437, endPoint x: 355, endPoint y: 4, distance: 438.6
click at [365, 437] on div "ALLEY MUSIC CORP. 00135926072 P13484 16.67% Copyright Copyright@roundhillmusic.…" at bounding box center [784, 454] width 1090 height 61
copy span "ALLEY MUSIC CORP"
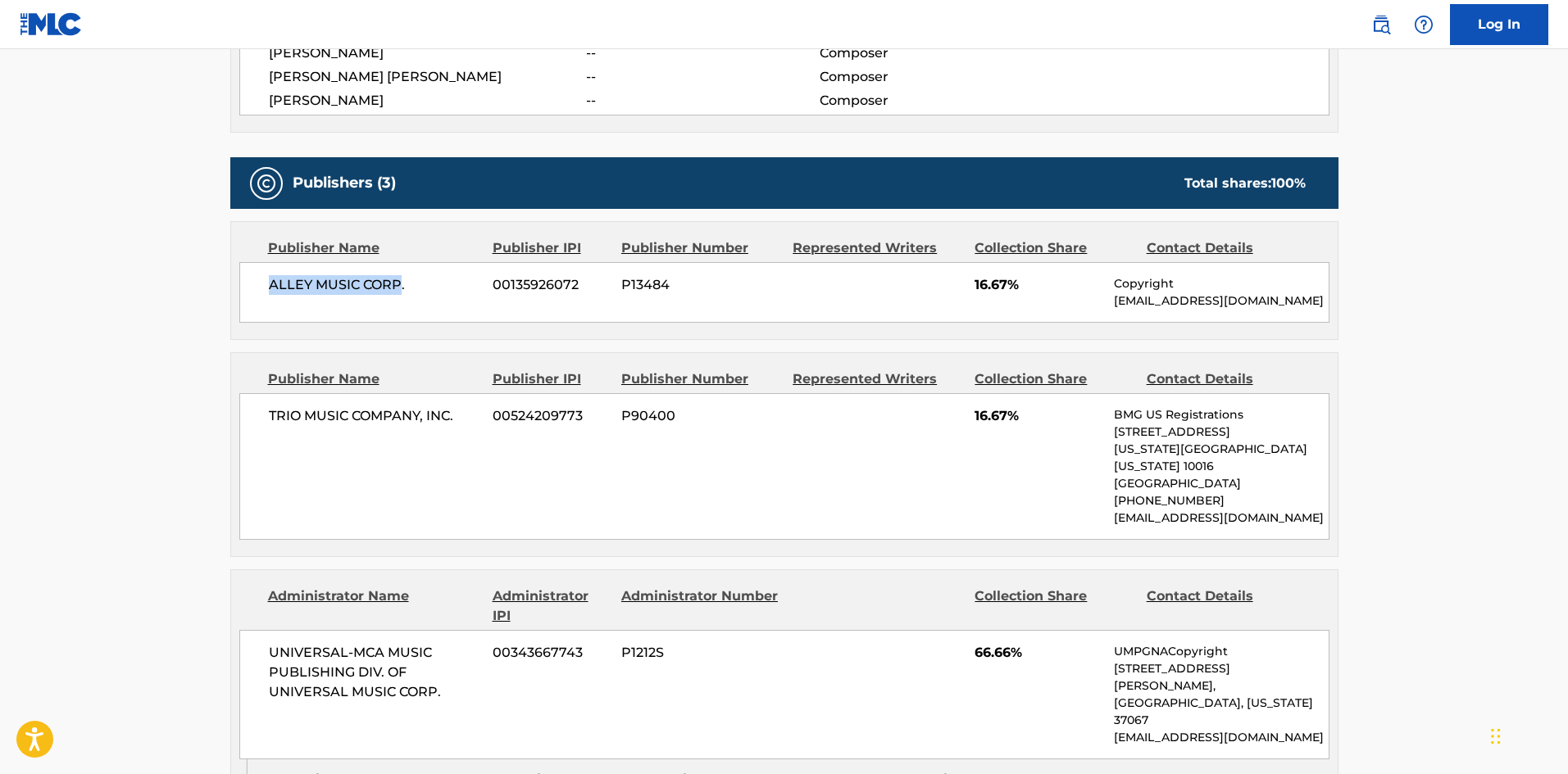
scroll to position [644, 0]
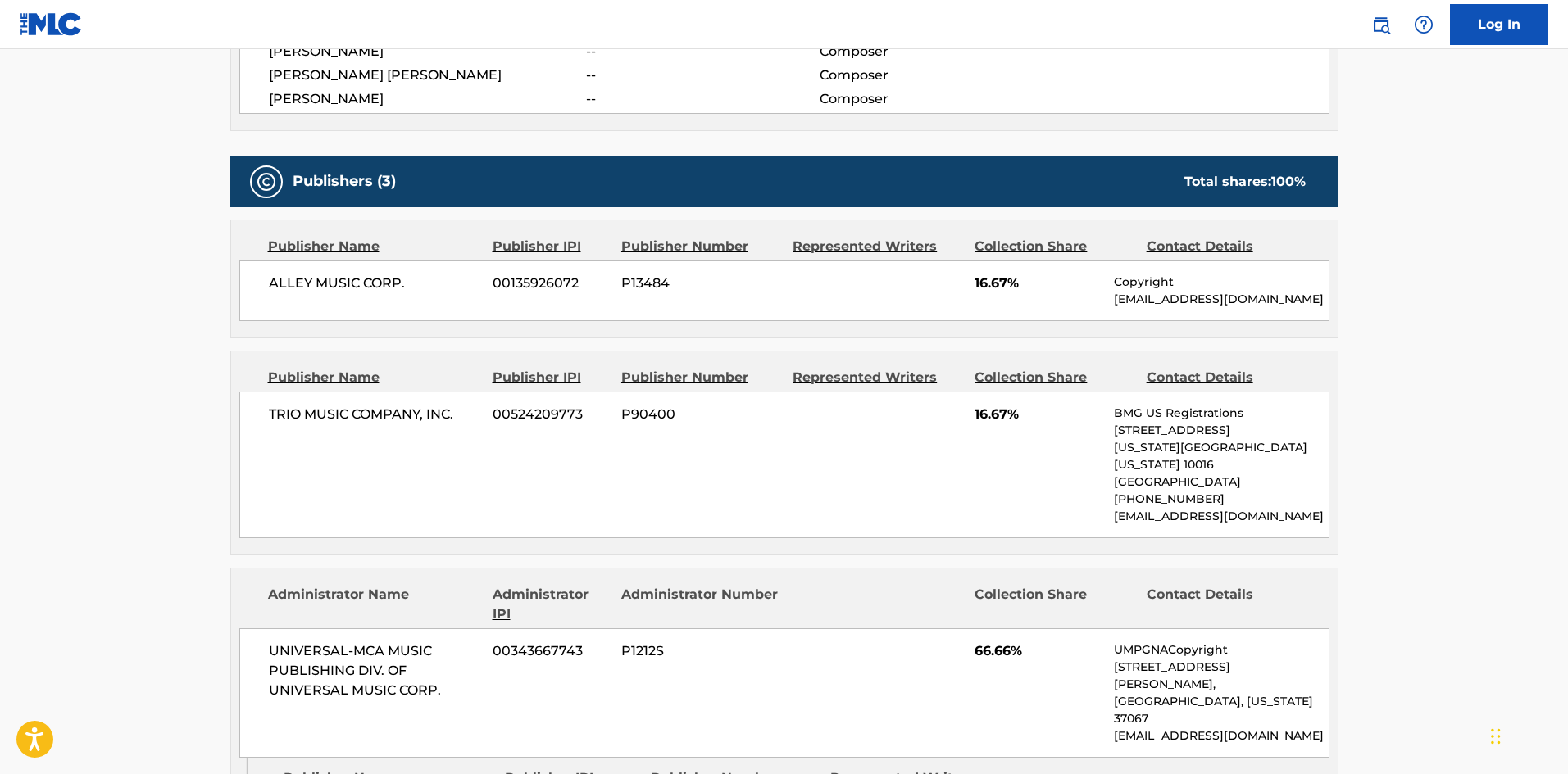
click at [291, 417] on span "TRIO MUSIC COMPANY, INC." at bounding box center [374, 414] width 213 height 19
drag, startPoint x: 291, startPoint y: 417, endPoint x: 436, endPoint y: 403, distance: 145.7
click at [436, 403] on div "TRIO MUSIC COMPANY, INC. 00524209773 P90400 16.67% BMG US Registrations 1 Park …" at bounding box center [784, 464] width 1090 height 146
copy span "TRIO MUSIC COMPANY, INC"
click at [291, 294] on div "ALLEY MUSIC CORP. 00135926072 P13484 16.67% Copyright Copyright@roundhillmusic.…" at bounding box center [784, 290] width 1090 height 61
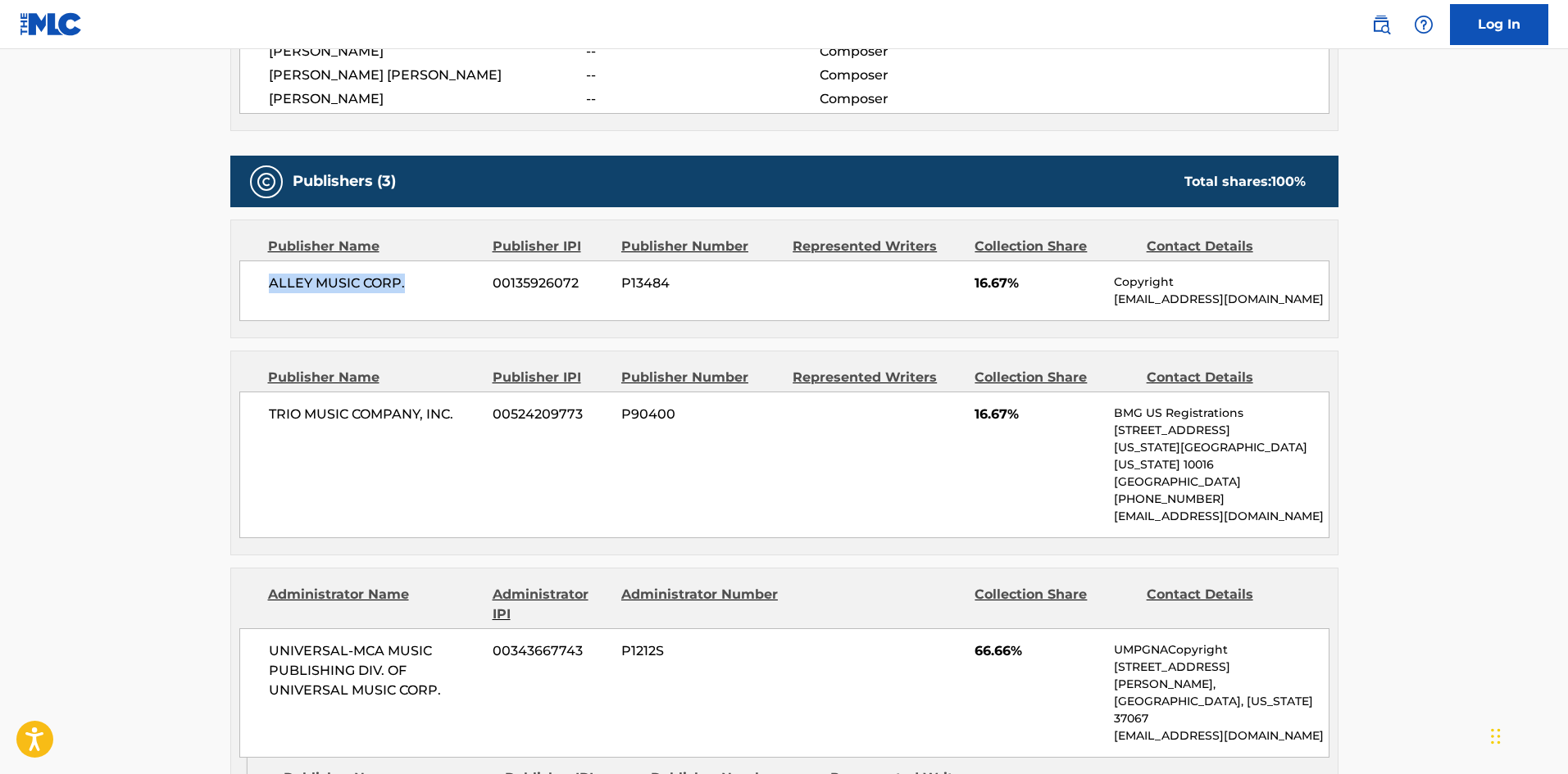
drag, startPoint x: 291, startPoint y: 294, endPoint x: 400, endPoint y: 289, distance: 109.1
click at [400, 289] on div "ALLEY MUSIC CORP. 00135926072 P13484 16.67% Copyright Copyright@roundhillmusic.…" at bounding box center [784, 290] width 1090 height 61
copy span "ALLEY MUSIC CORP."
click at [262, 398] on div "TRIO MUSIC COMPANY, INC. 00524209773 P90400 16.67% BMG US Registrations 1 Park …" at bounding box center [784, 464] width 1090 height 146
drag, startPoint x: 262, startPoint y: 398, endPoint x: 443, endPoint y: 406, distance: 181.2
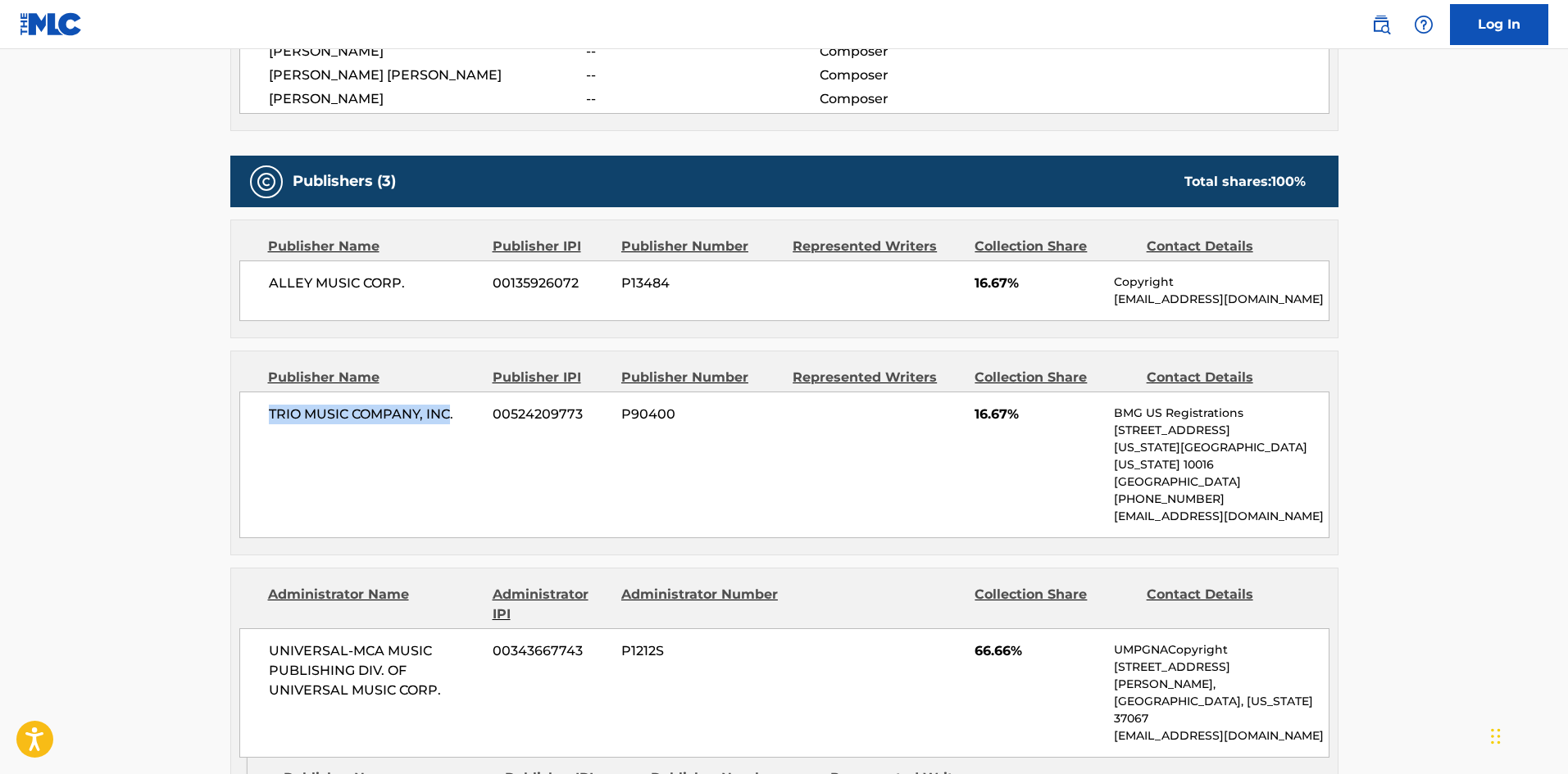
click at [443, 406] on div "TRIO MUSIC COMPANY, INC. 00524209773 P90400 16.67% BMG US Registrations 1 Park …" at bounding box center [784, 464] width 1090 height 146
copy span "TRIO MUSIC COMPANY, INC"
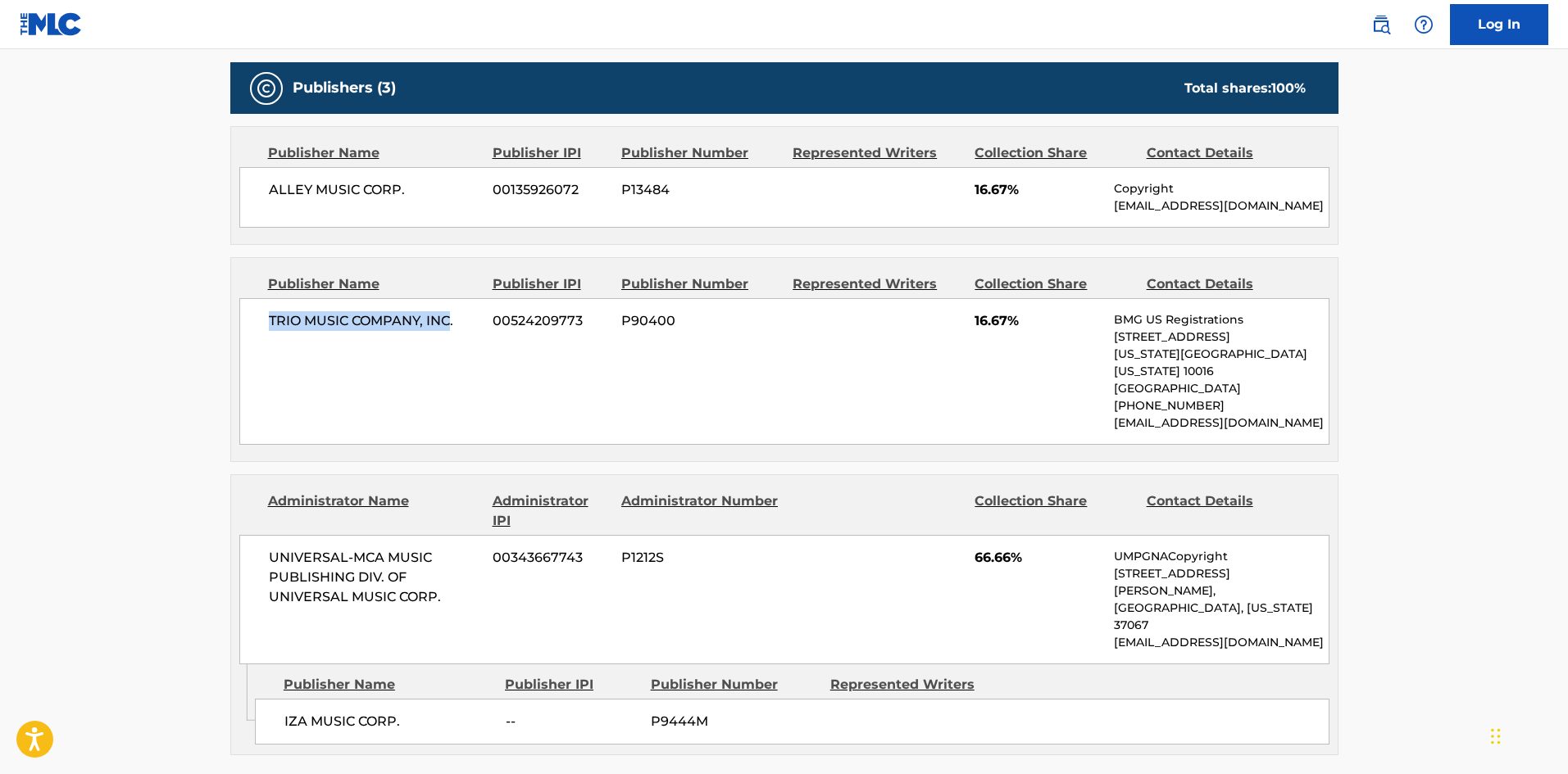
scroll to position [972, 0]
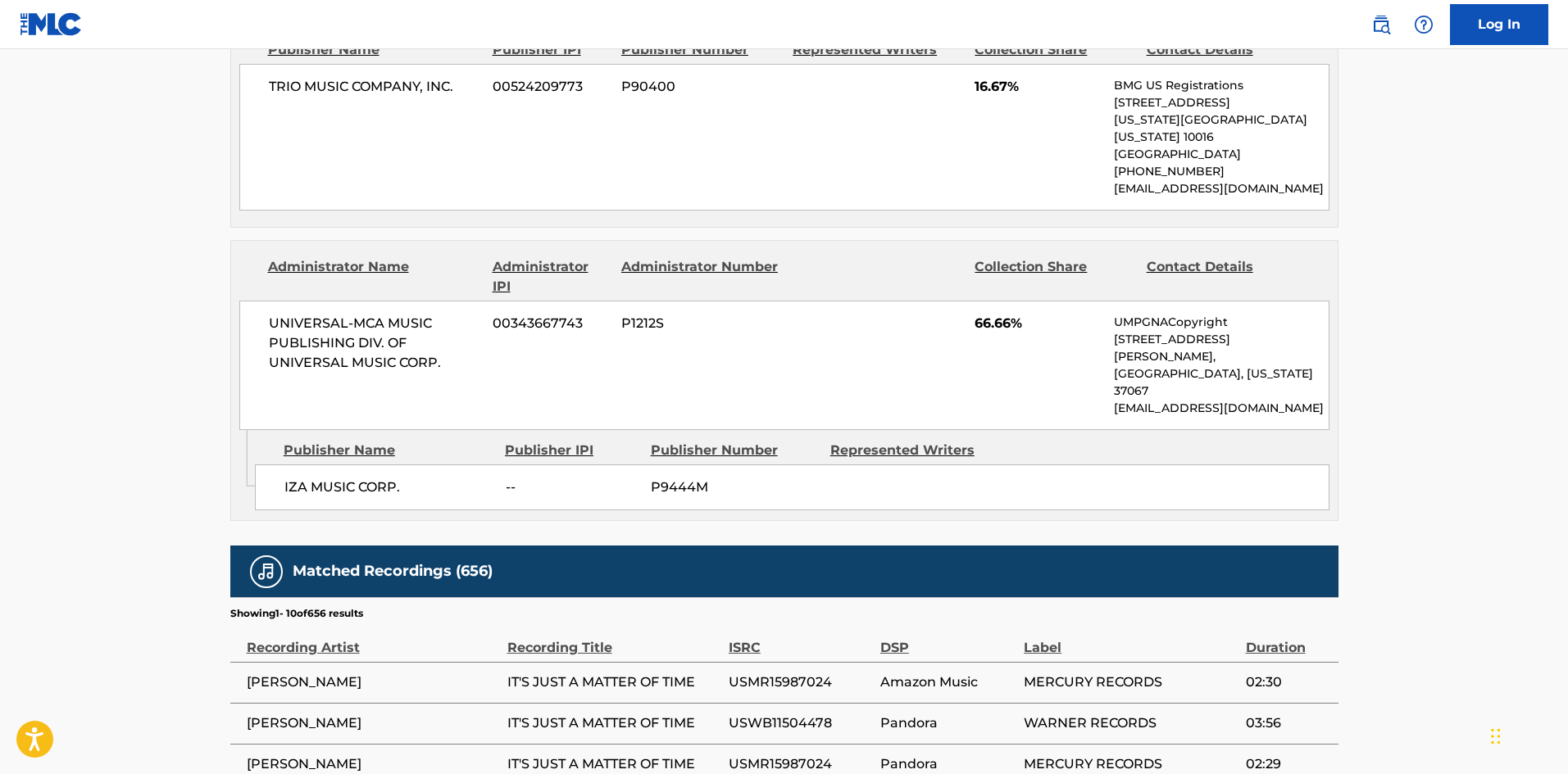
click at [297, 478] on span "IZA MUSIC CORP." at bounding box center [389, 487] width 209 height 19
drag, startPoint x: 297, startPoint y: 425, endPoint x: 385, endPoint y: 428, distance: 88.1
click at [385, 478] on span "IZA MUSIC CORP." at bounding box center [389, 487] width 209 height 19
copy span "IZA MUSIC CORP"
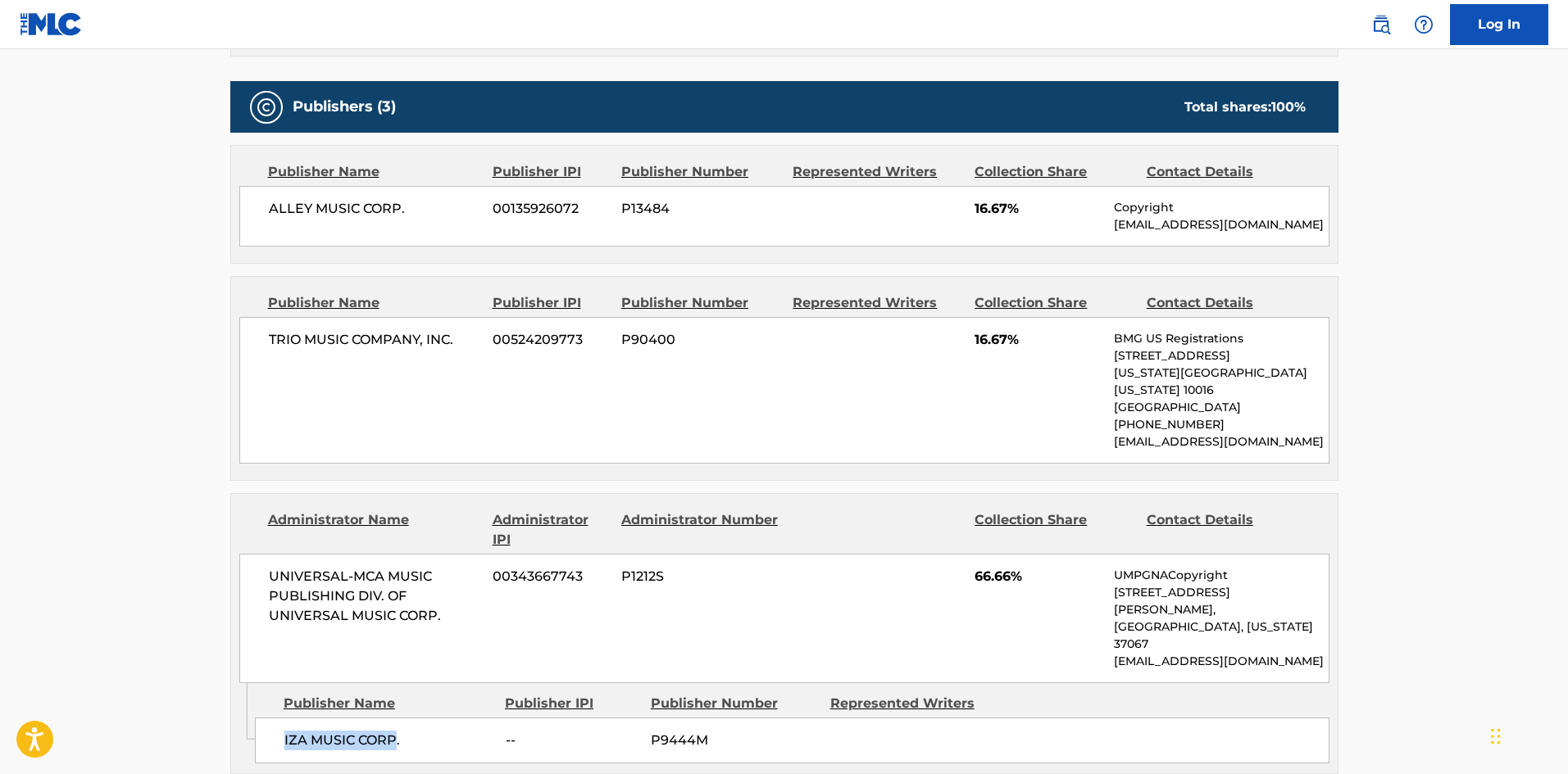
scroll to position [890, 0]
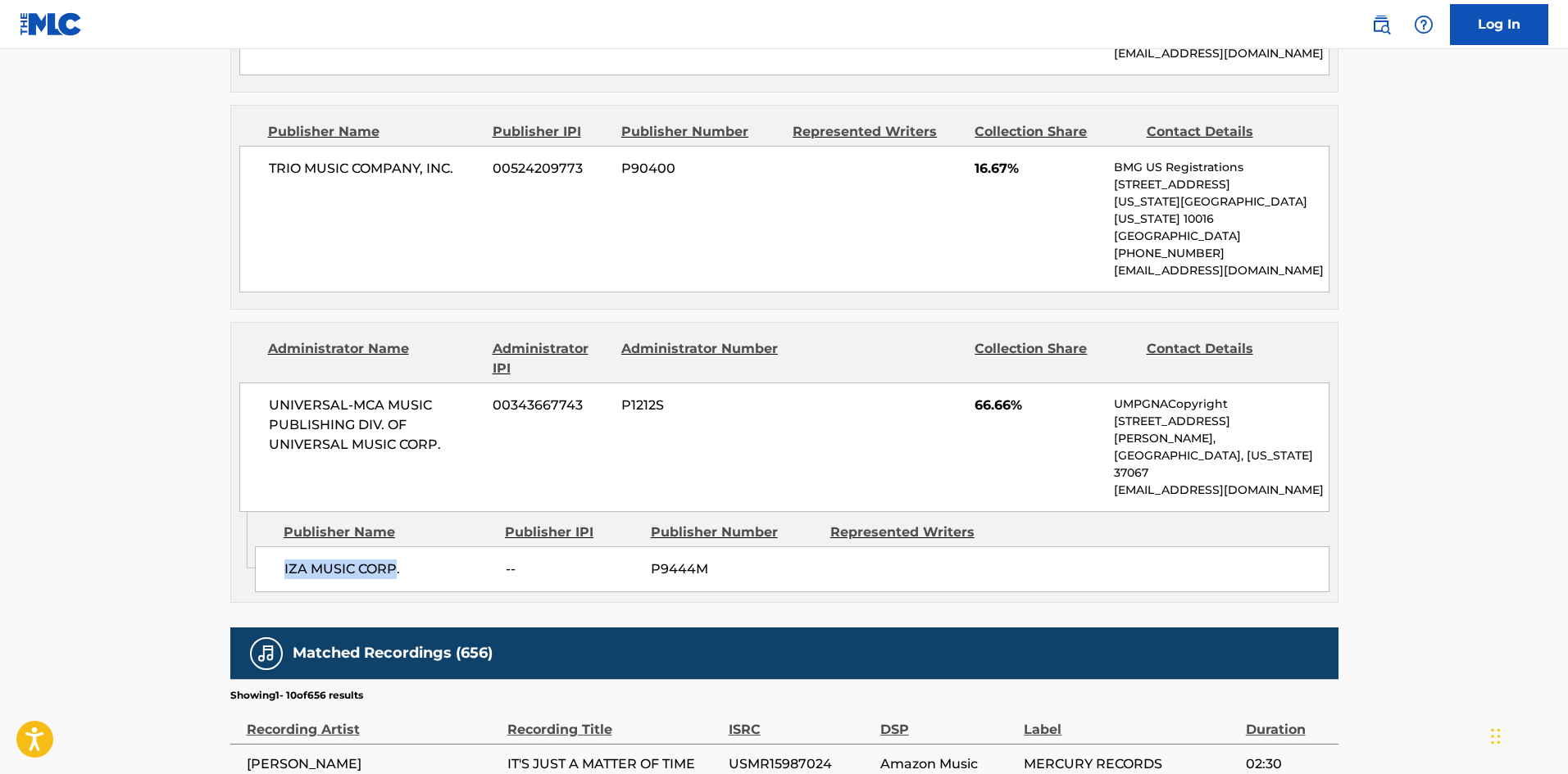
copy span "IZA MUSIC CORP"
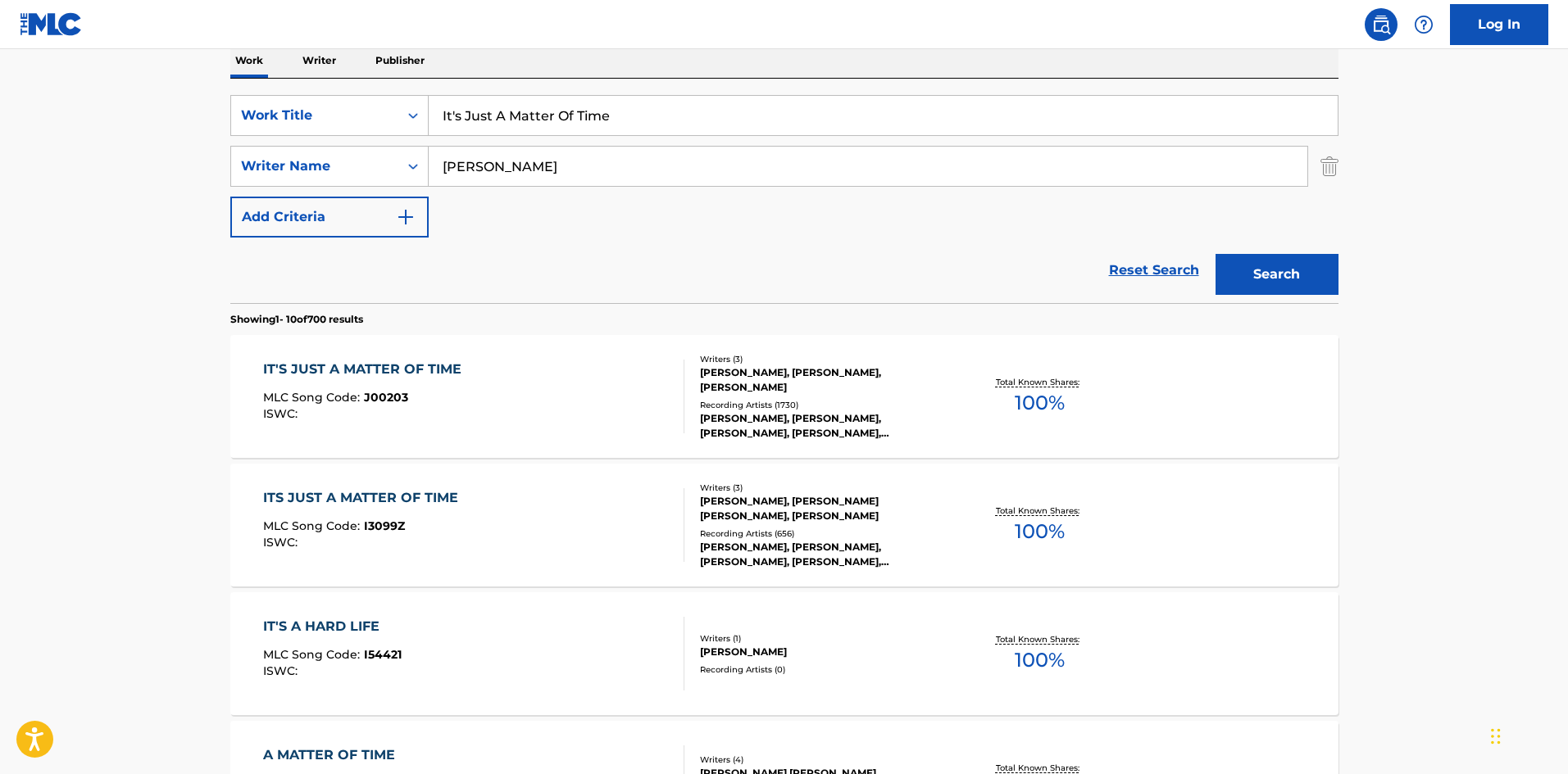
scroll to position [268, 0]
click at [512, 116] on input "It's Just A Matter Of Time" at bounding box center [883, 116] width 909 height 39
paste input "Jump To It"
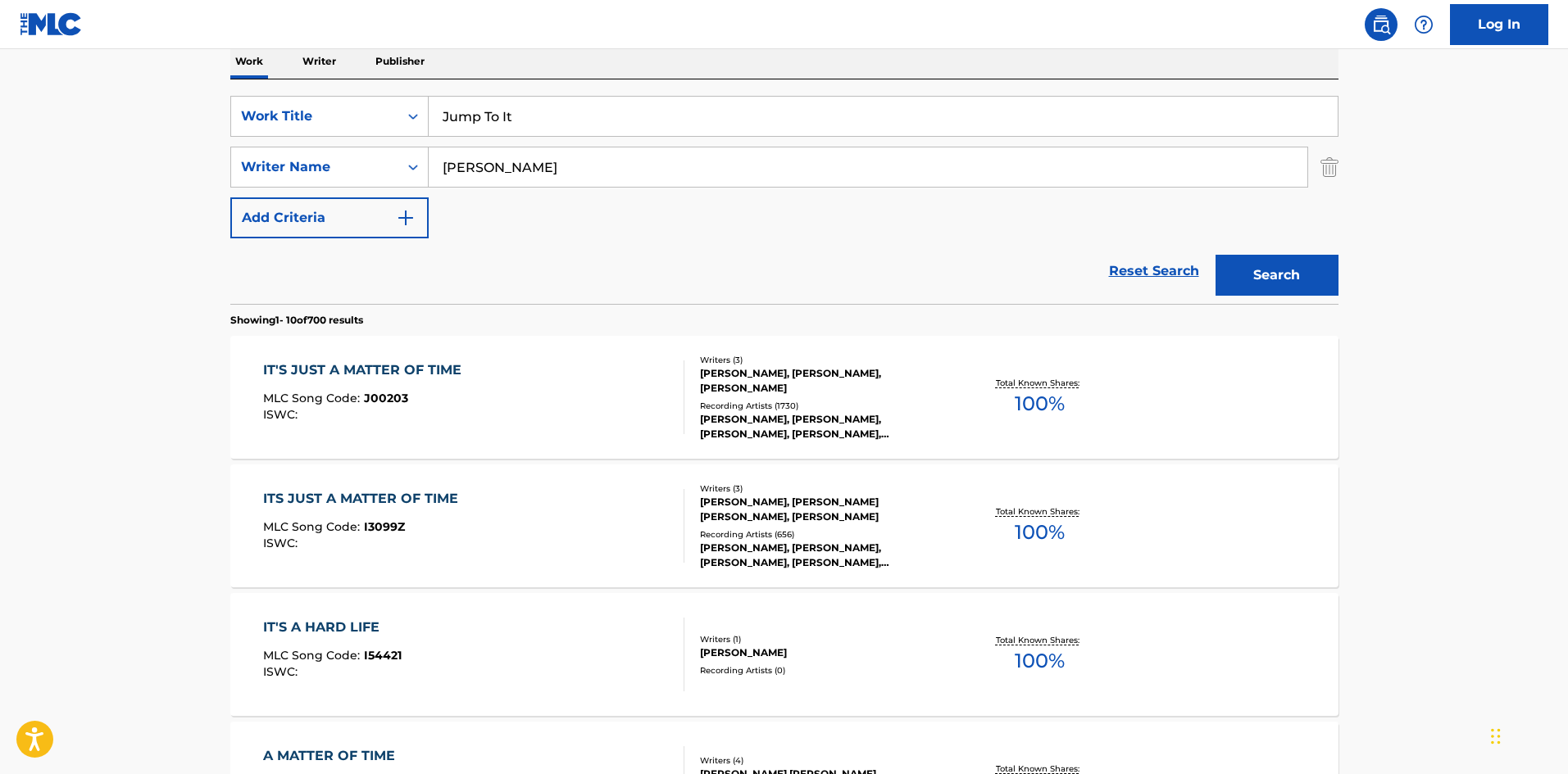
type input "Jump To It"
drag, startPoint x: 14, startPoint y: 223, endPoint x: 318, endPoint y: 143, distance: 314.4
click at [16, 224] on main "The MLC Public Work Search The accuracy and completeness of The MLC's data is d…" at bounding box center [784, 744] width 1568 height 1928
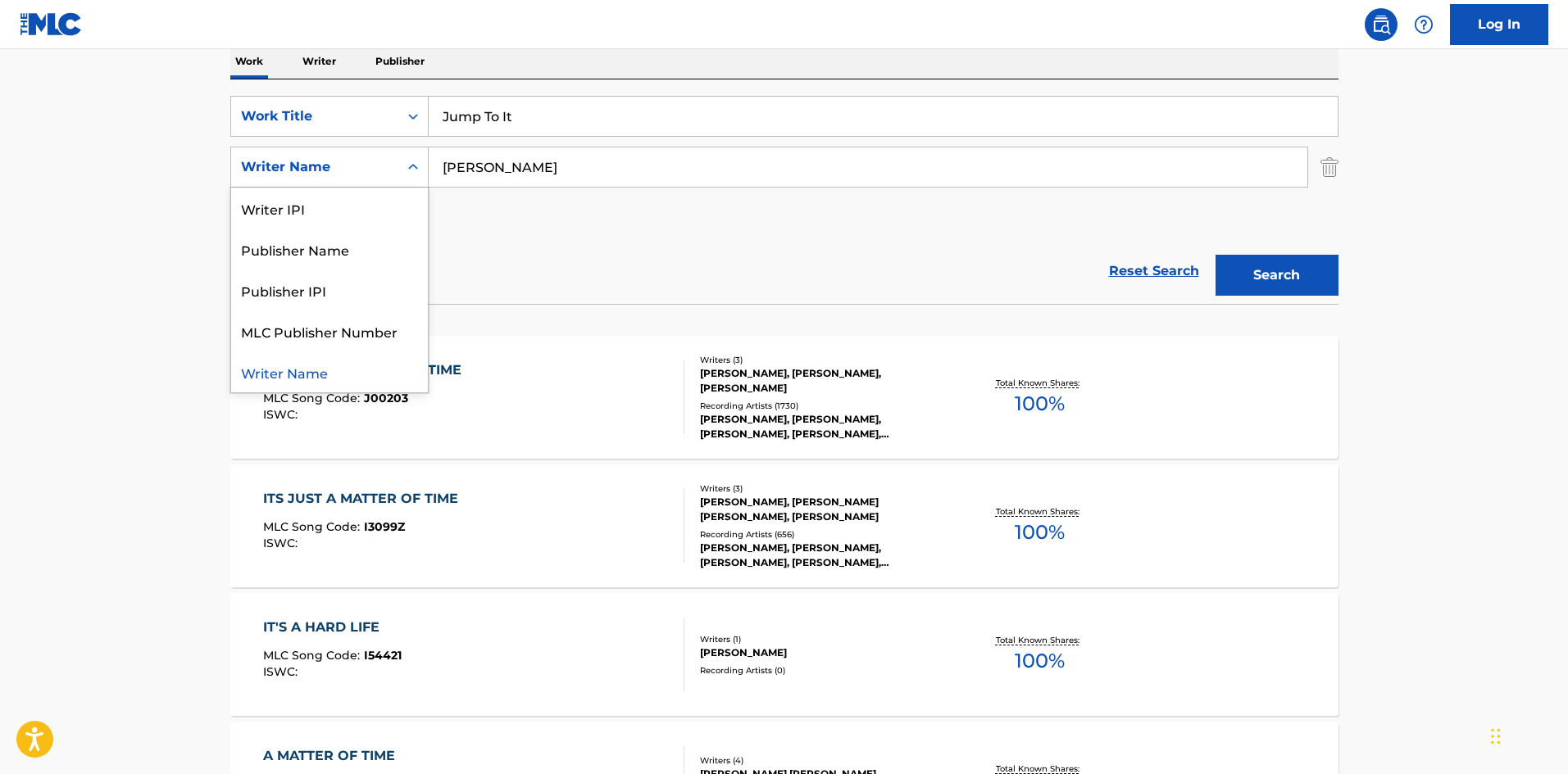
click at [427, 155] on div "Search Form" at bounding box center [413, 166] width 30 height 30
click at [489, 162] on input "Hendricks" at bounding box center [868, 166] width 878 height 39
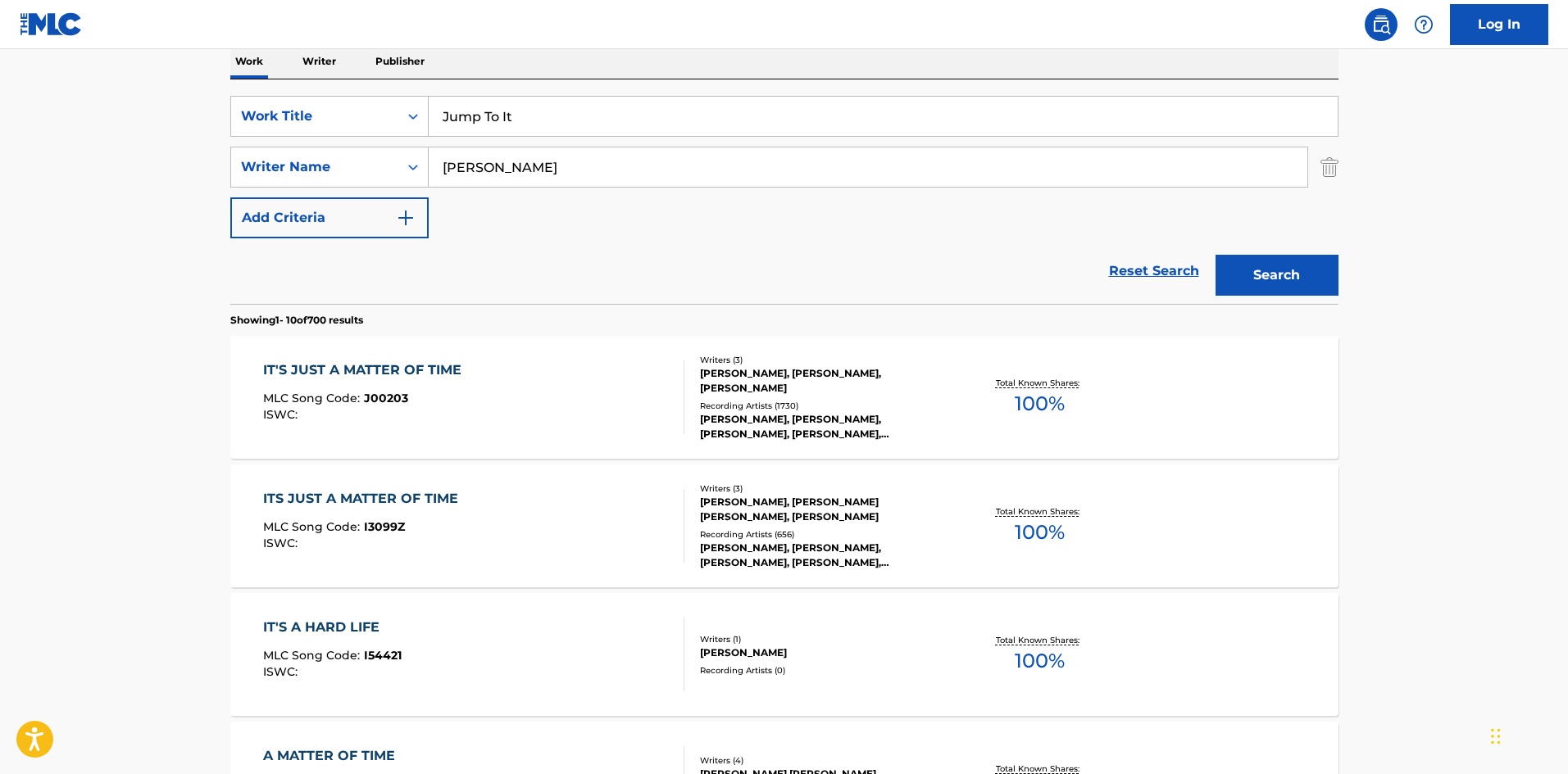
click at [489, 162] on input "Hendricks" at bounding box center [868, 166] width 878 height 39
paste input "Vandros"
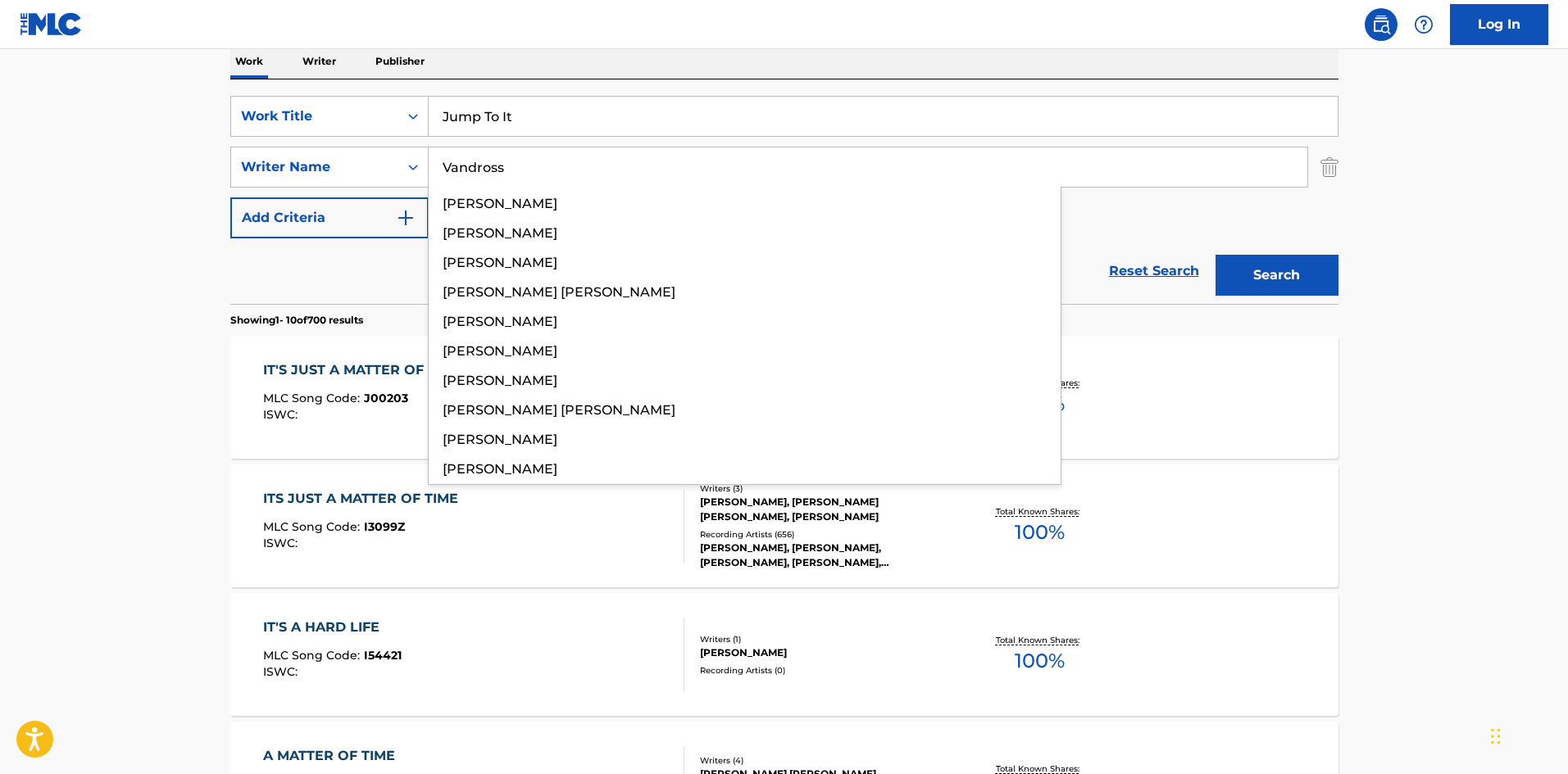
type input "Vandross"
click at [1272, 266] on button "Search" at bounding box center [1277, 275] width 123 height 41
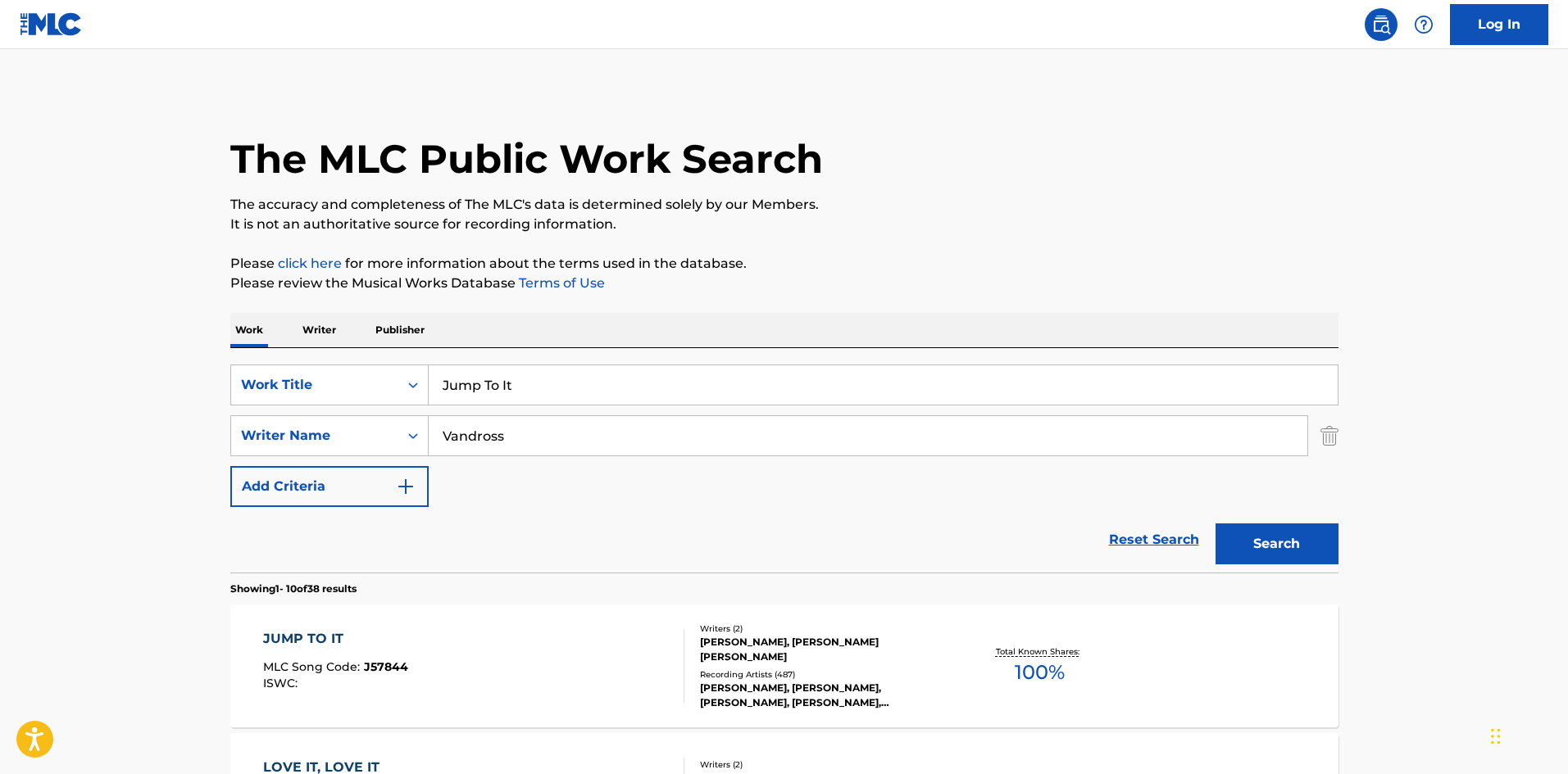
scroll to position [410, 0]
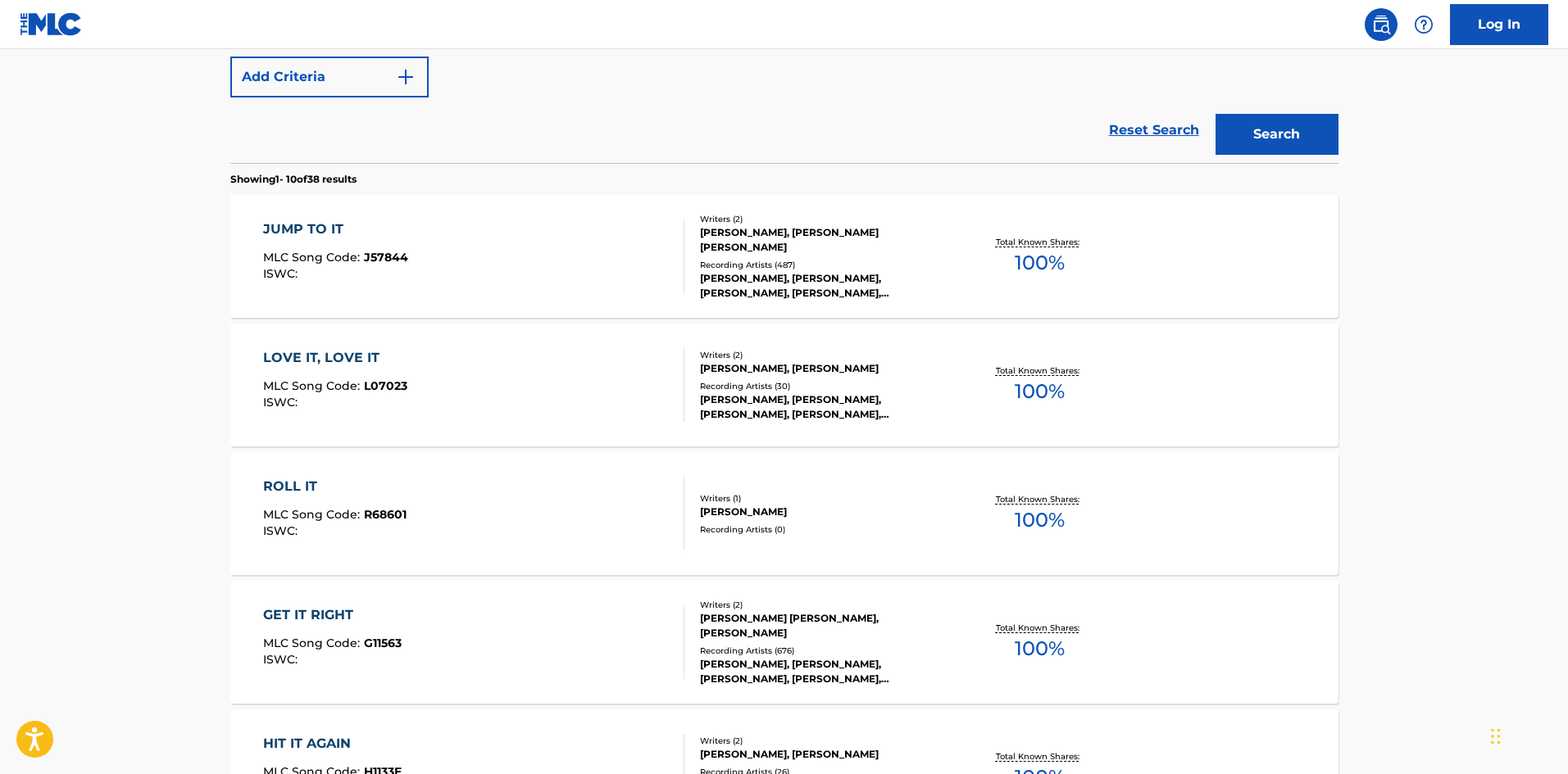
click at [417, 274] on div "JUMP TO IT MLC Song Code : J57844 ISWC :" at bounding box center [473, 256] width 421 height 74
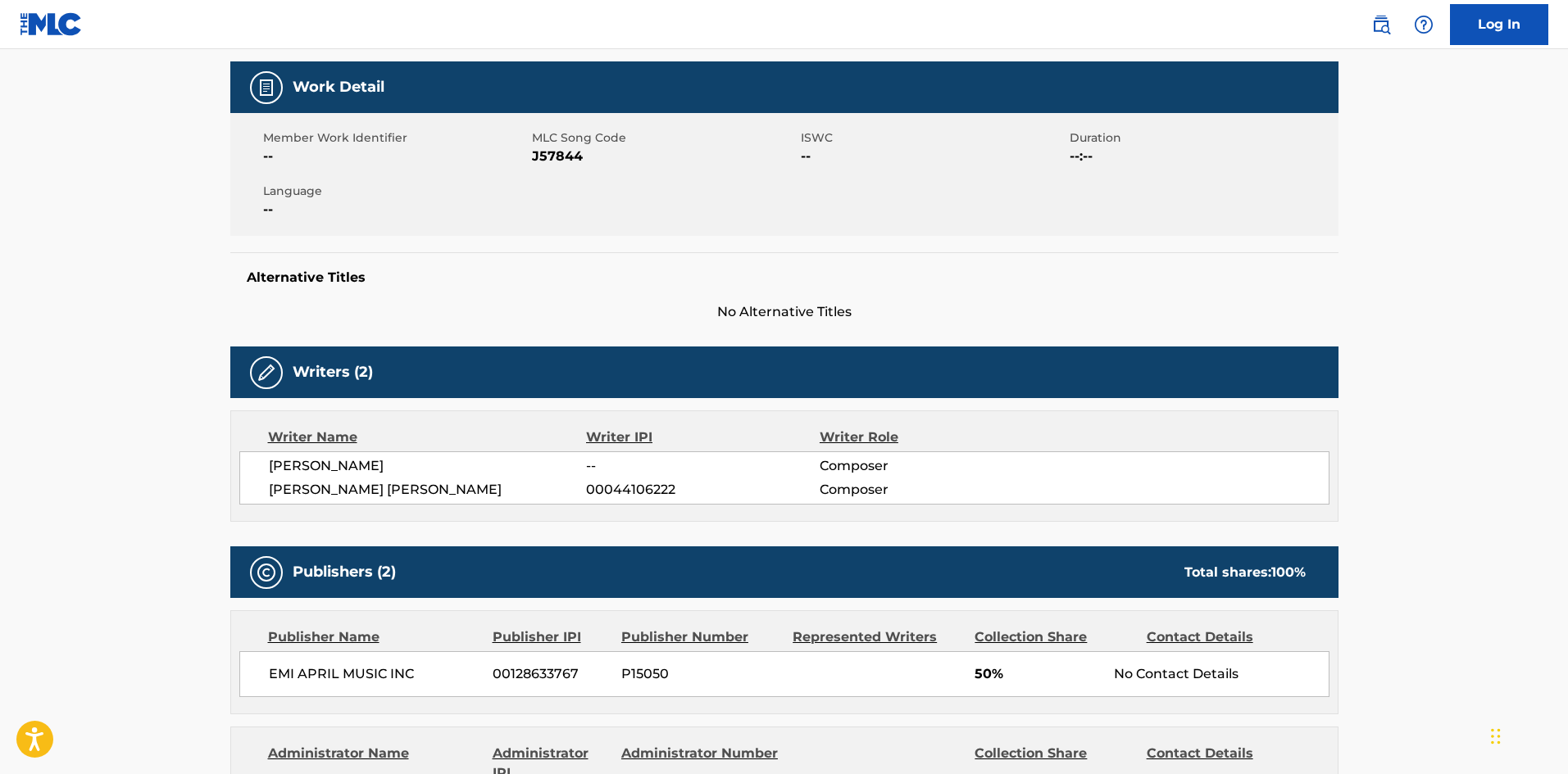
scroll to position [491, 0]
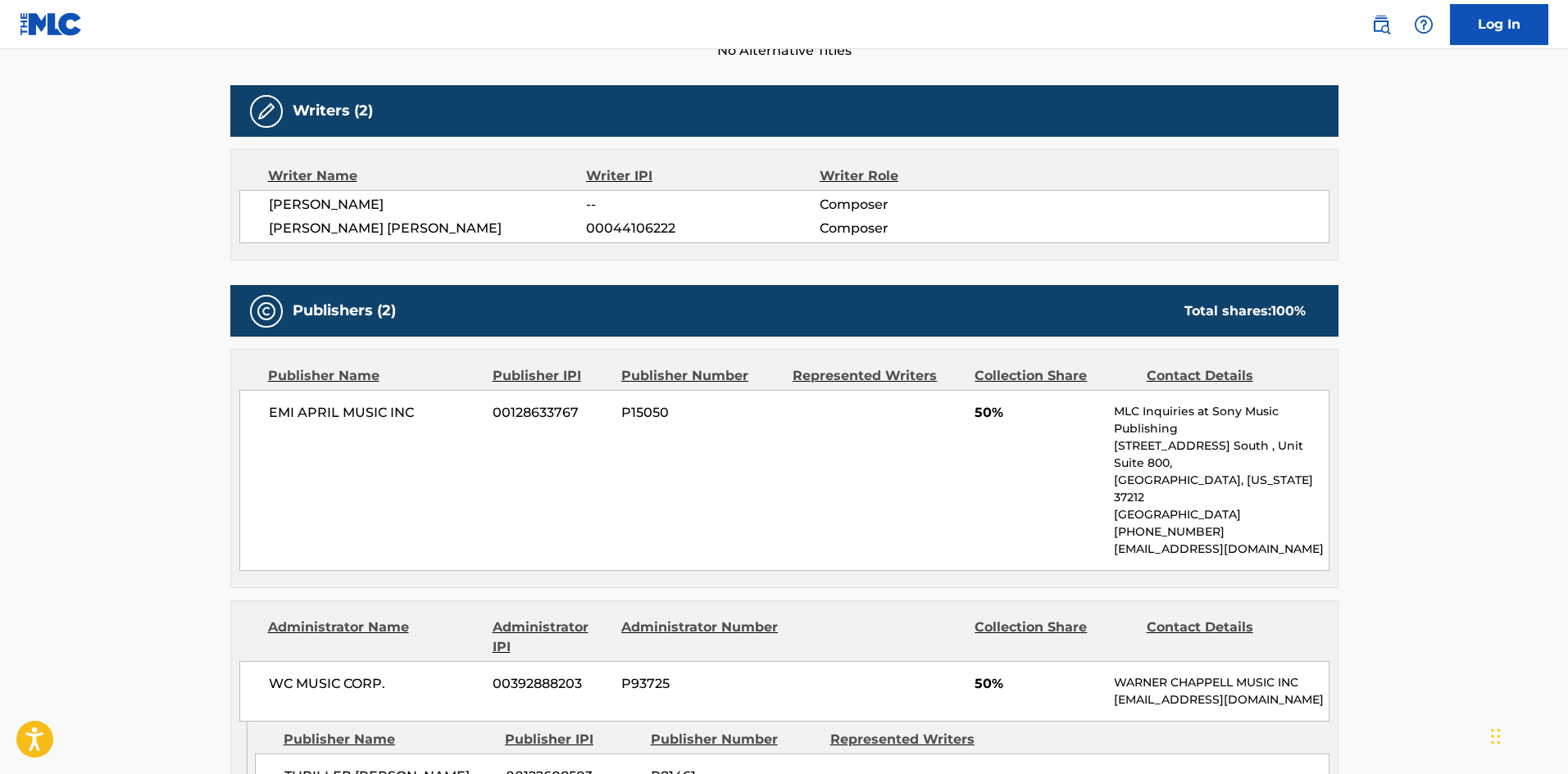
click at [287, 429] on div "EMI APRIL MUSIC INC 00128633767 P15050 50% MLC Inquiries at Sony Music Publishi…" at bounding box center [784, 481] width 1090 height 181
drag, startPoint x: 287, startPoint y: 429, endPoint x: 397, endPoint y: 424, distance: 110.1
click at [397, 424] on div "EMI APRIL MUSIC INC 00128633767 P15050 50% MLC Inquiries at Sony Music Publishi…" at bounding box center [784, 481] width 1090 height 181
copy span "EMI APRIL MUSIC INC"
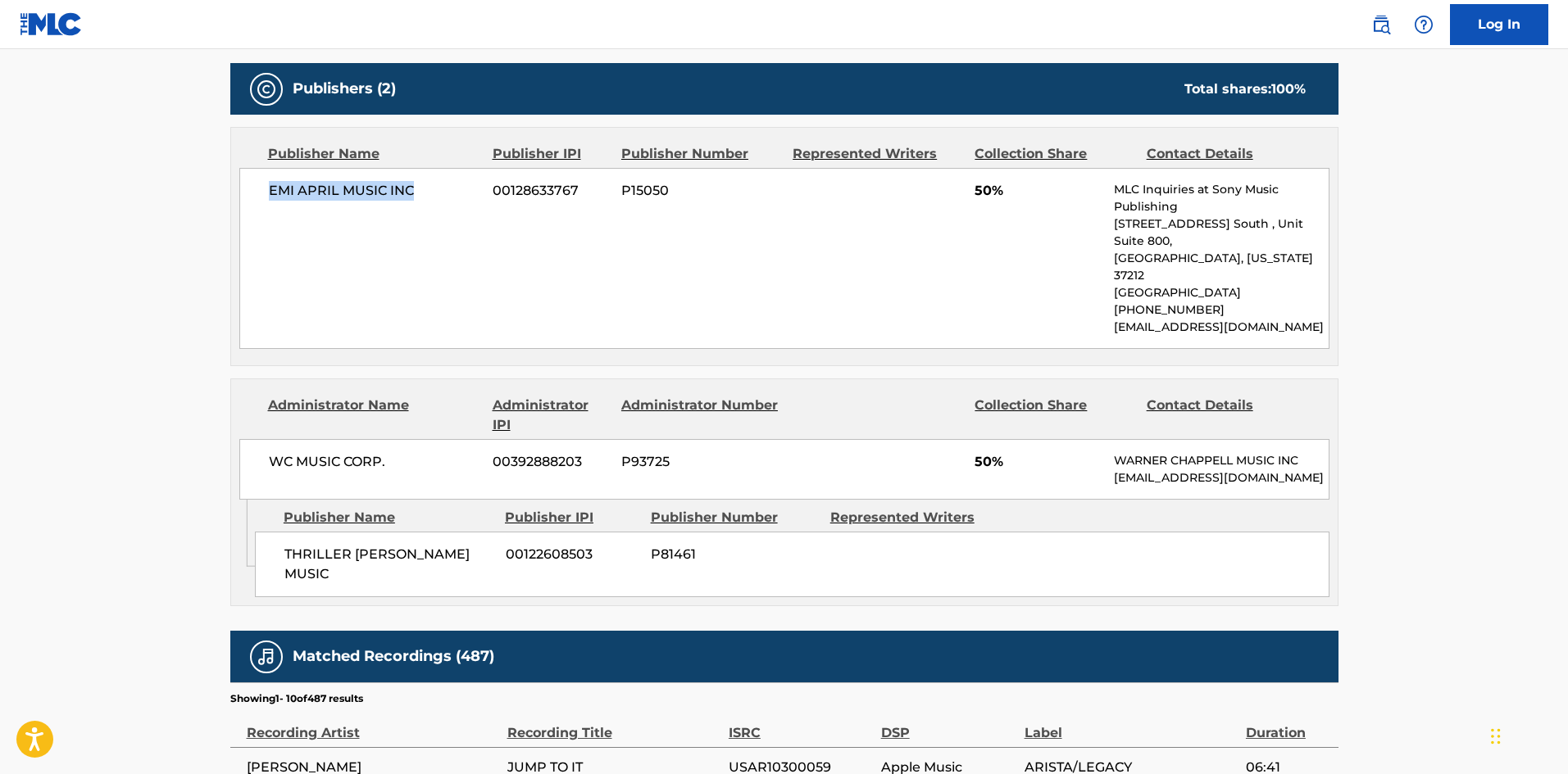
scroll to position [737, 0]
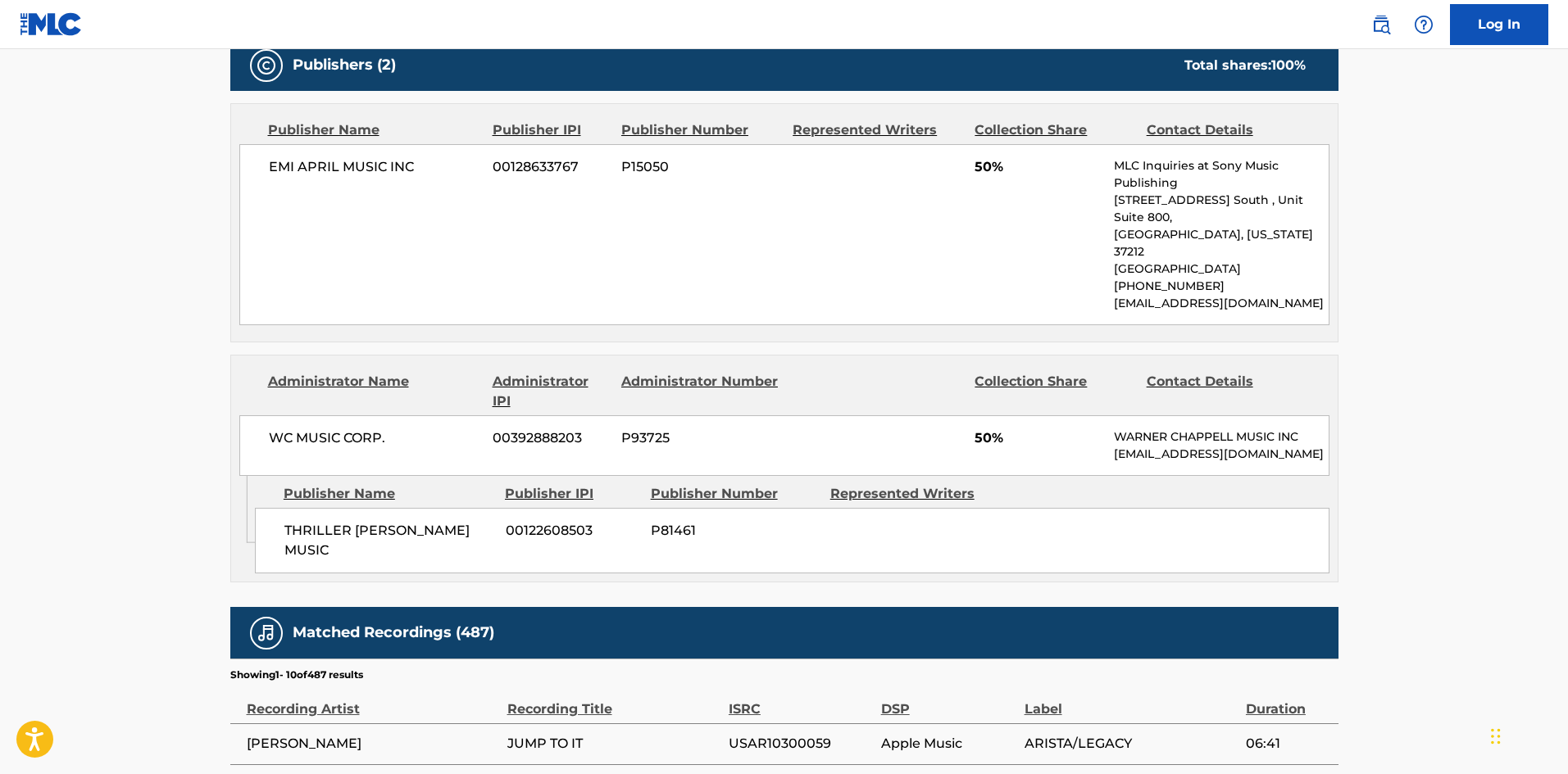
click at [285, 521] on span "THRILLER [PERSON_NAME] MUSIC" at bounding box center [389, 540] width 209 height 39
drag, startPoint x: 284, startPoint y: 517, endPoint x: 423, endPoint y: 507, distance: 139.4
click at [423, 521] on span "THRILLER [PERSON_NAME] MUSIC" at bounding box center [389, 540] width 209 height 39
copy span "THRILLER [PERSON_NAME] MUSIC"
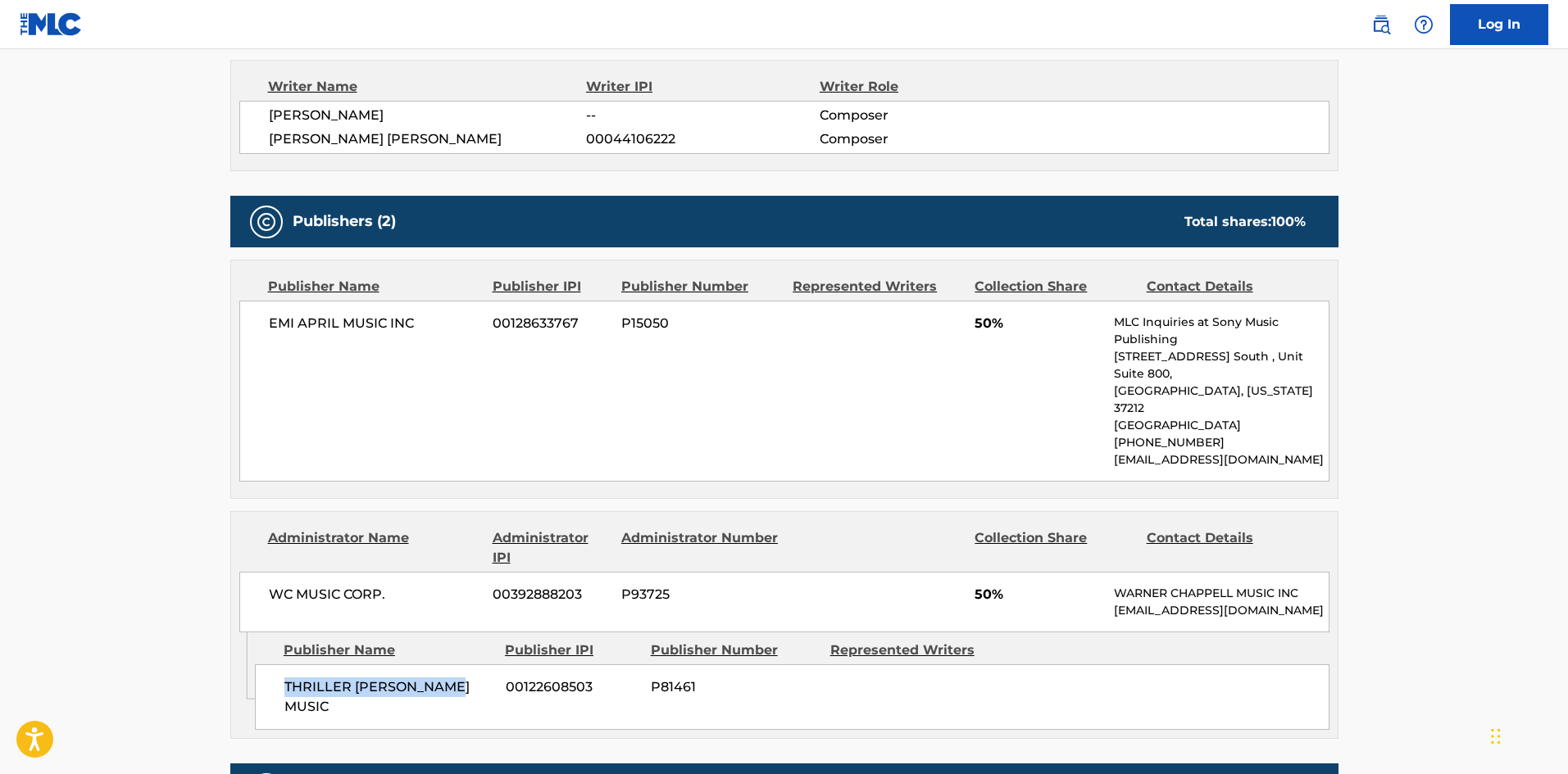
scroll to position [572, 0]
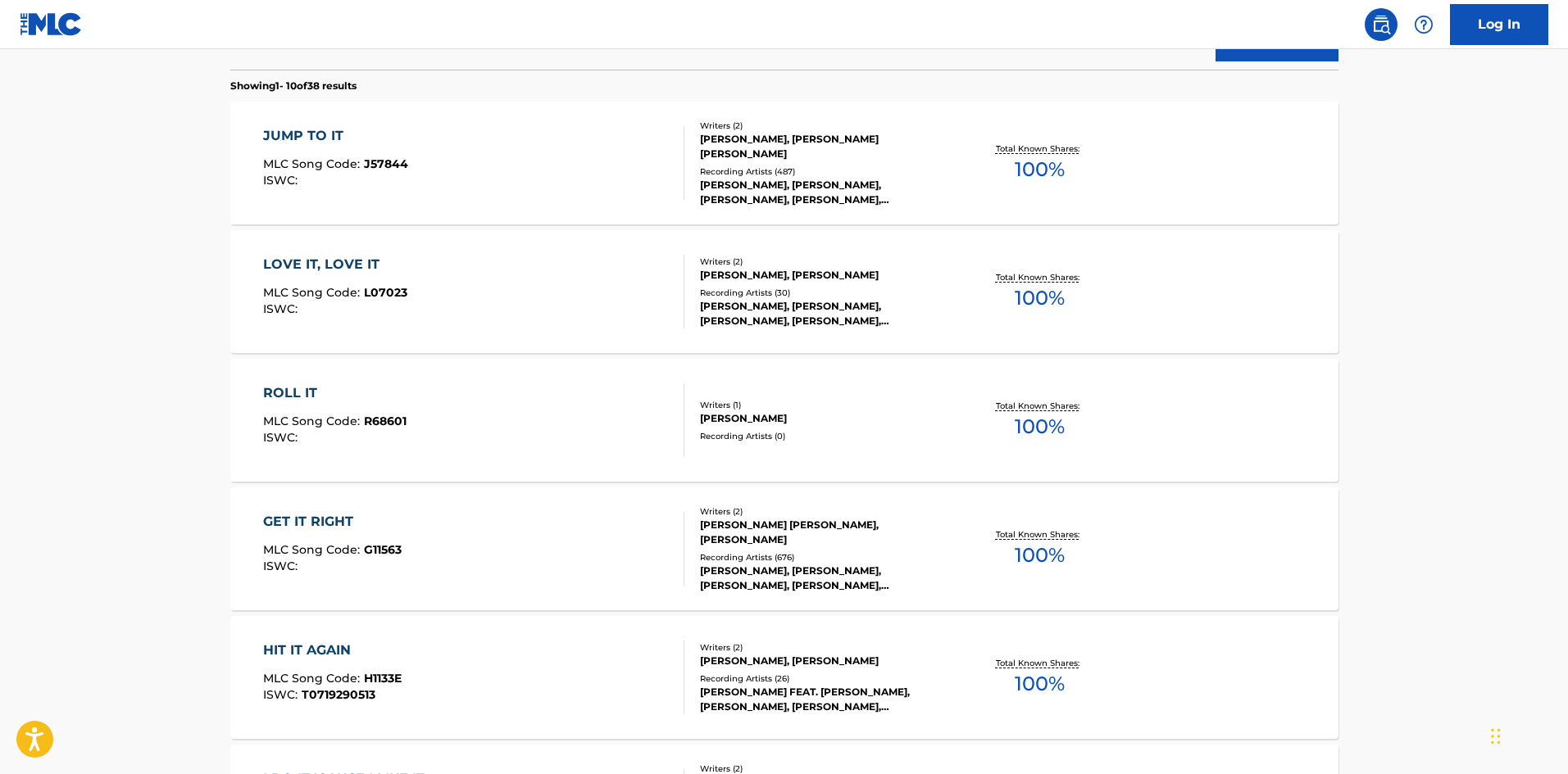
scroll to position [175, 0]
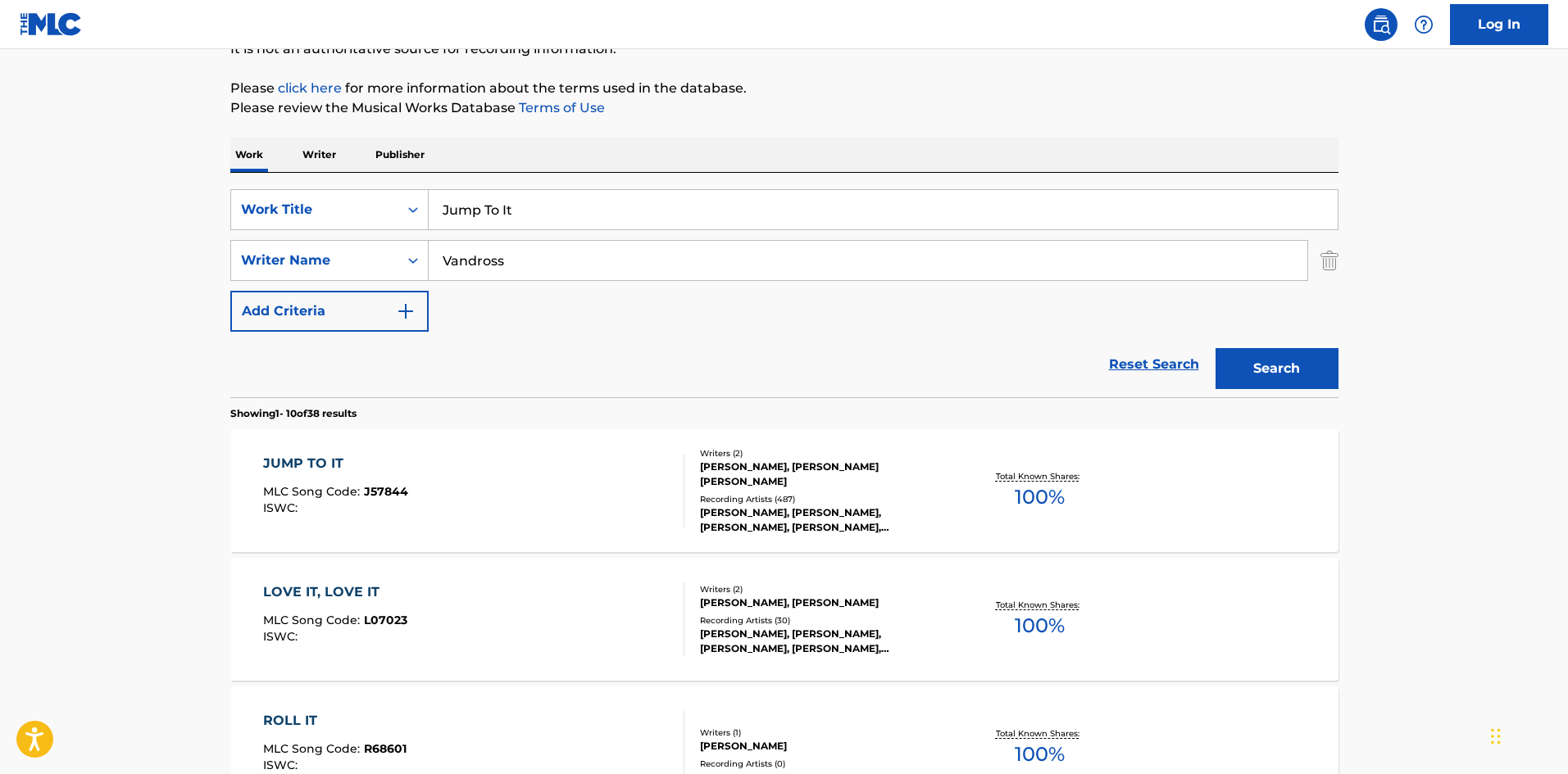
click at [507, 224] on input "Jump To It" at bounding box center [883, 210] width 909 height 39
paste input "Chain Of Fools"
type input "Chain Of Fools"
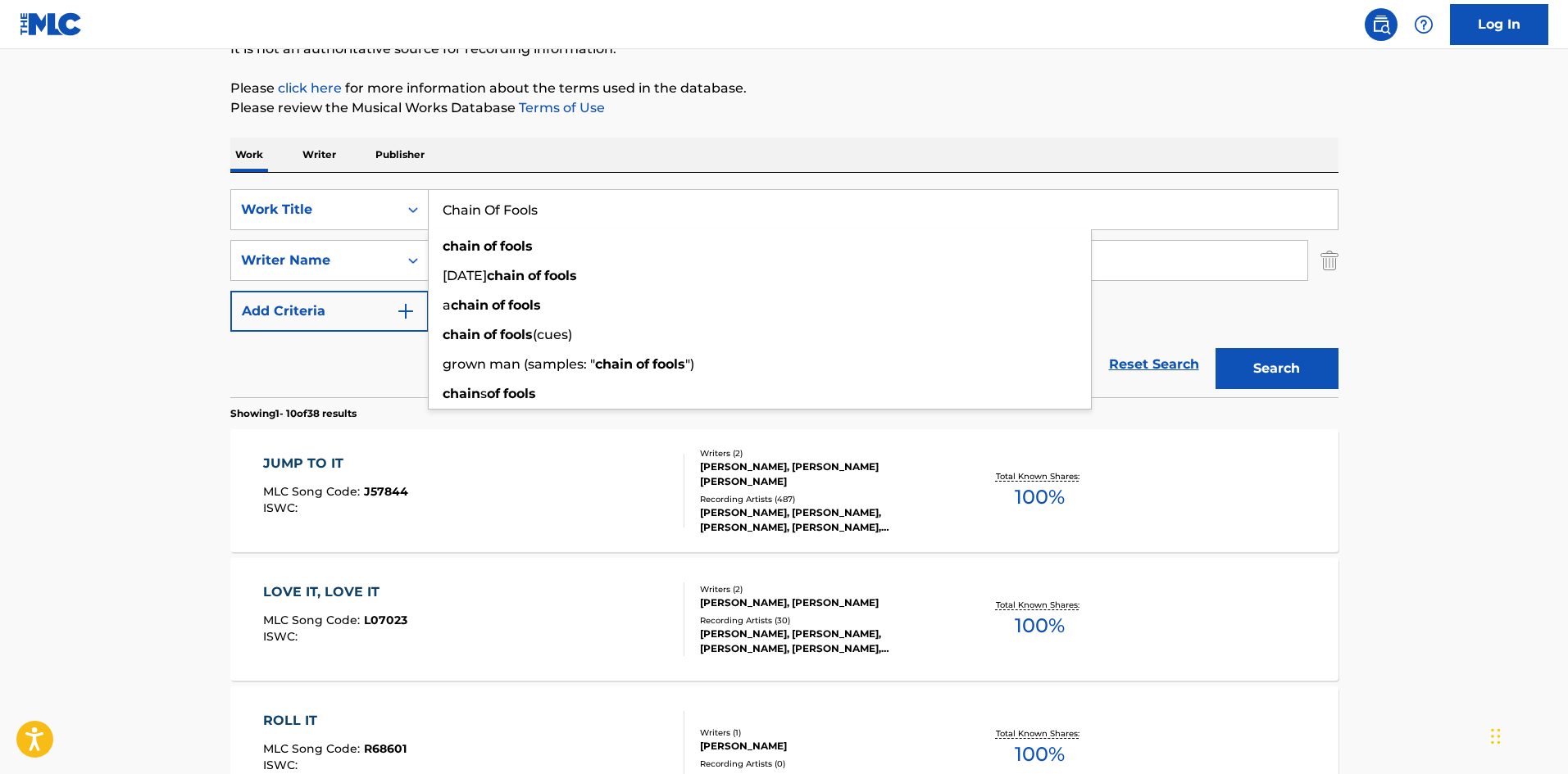
drag, startPoint x: 0, startPoint y: 332, endPoint x: 12, endPoint y: 329, distance: 12.4
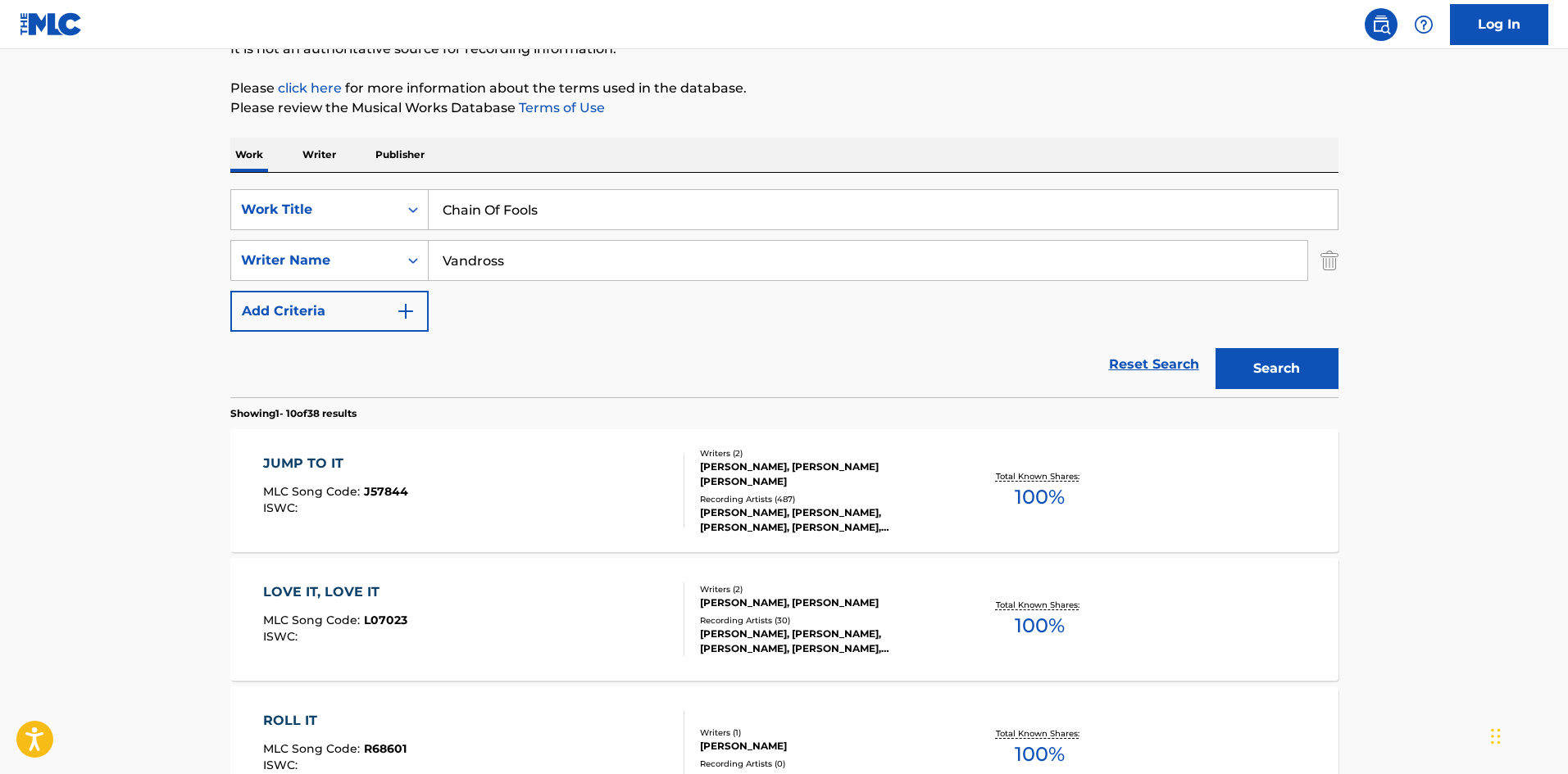
click at [510, 262] on input "Vandross" at bounding box center [868, 260] width 878 height 39
paste input "COVAY"
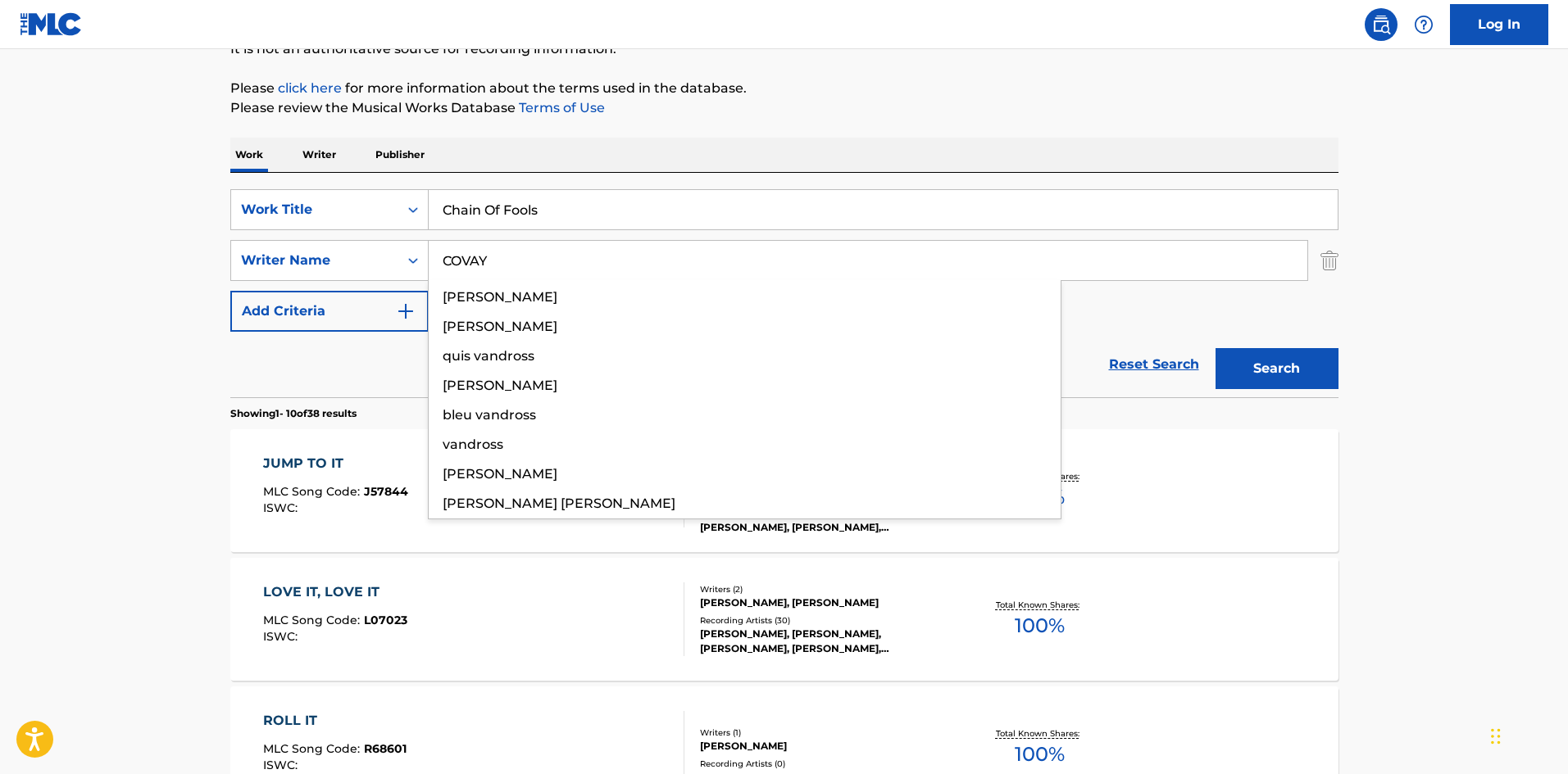
type input "COVAY"
click at [1235, 366] on button "Search" at bounding box center [1277, 368] width 123 height 41
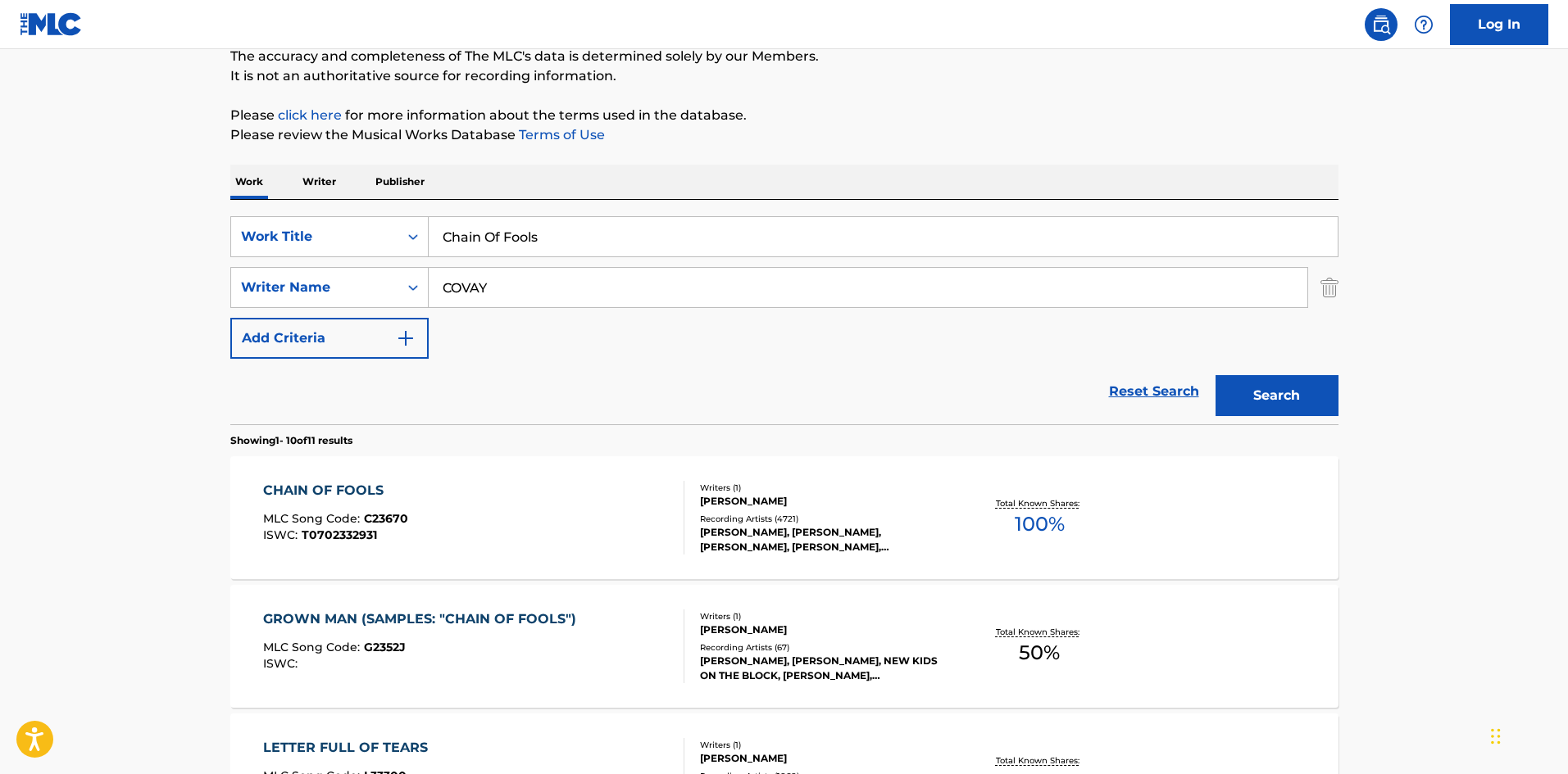
scroll to position [410, 0]
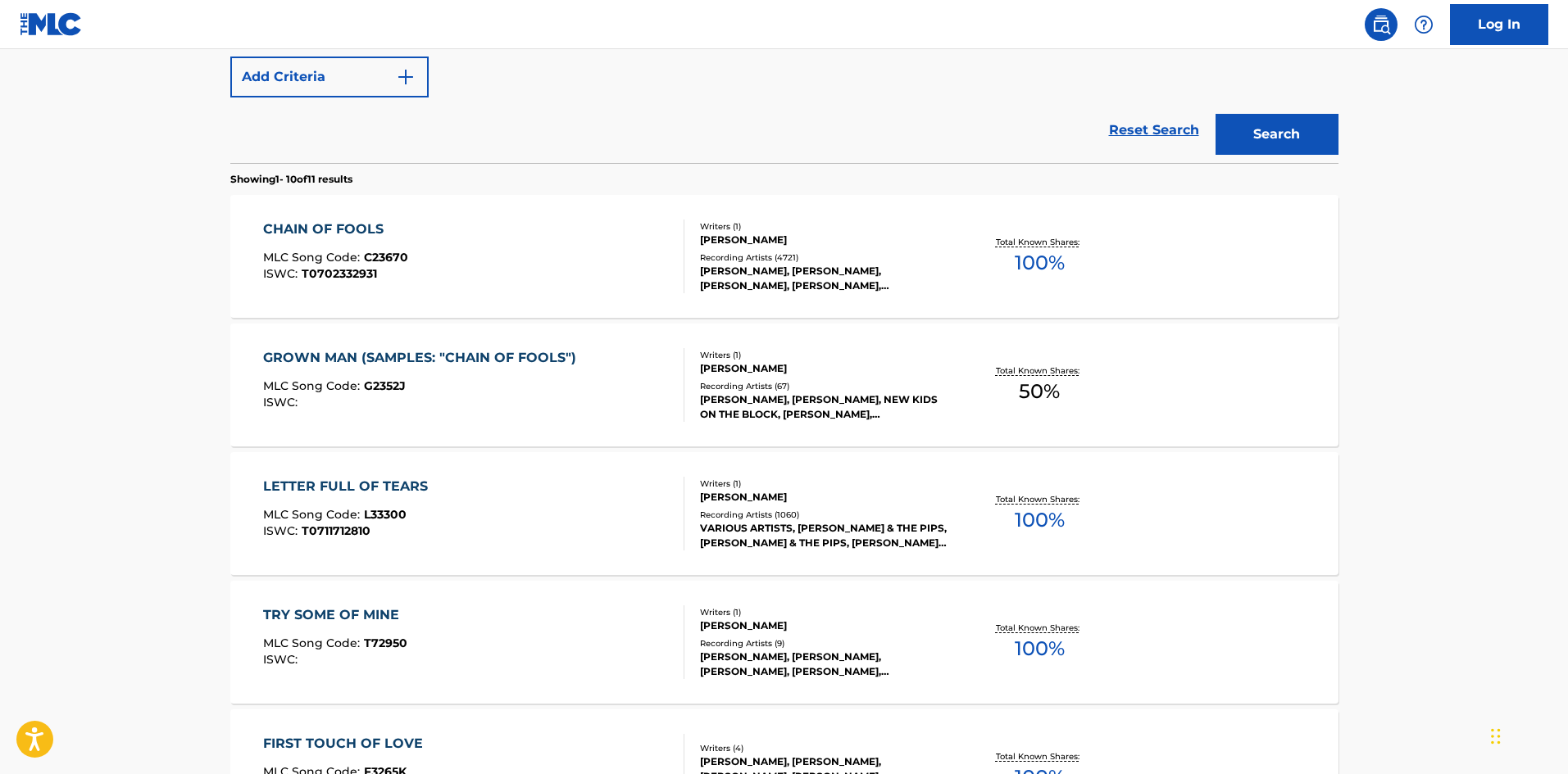
click at [401, 262] on span "C23670" at bounding box center [386, 257] width 44 height 14
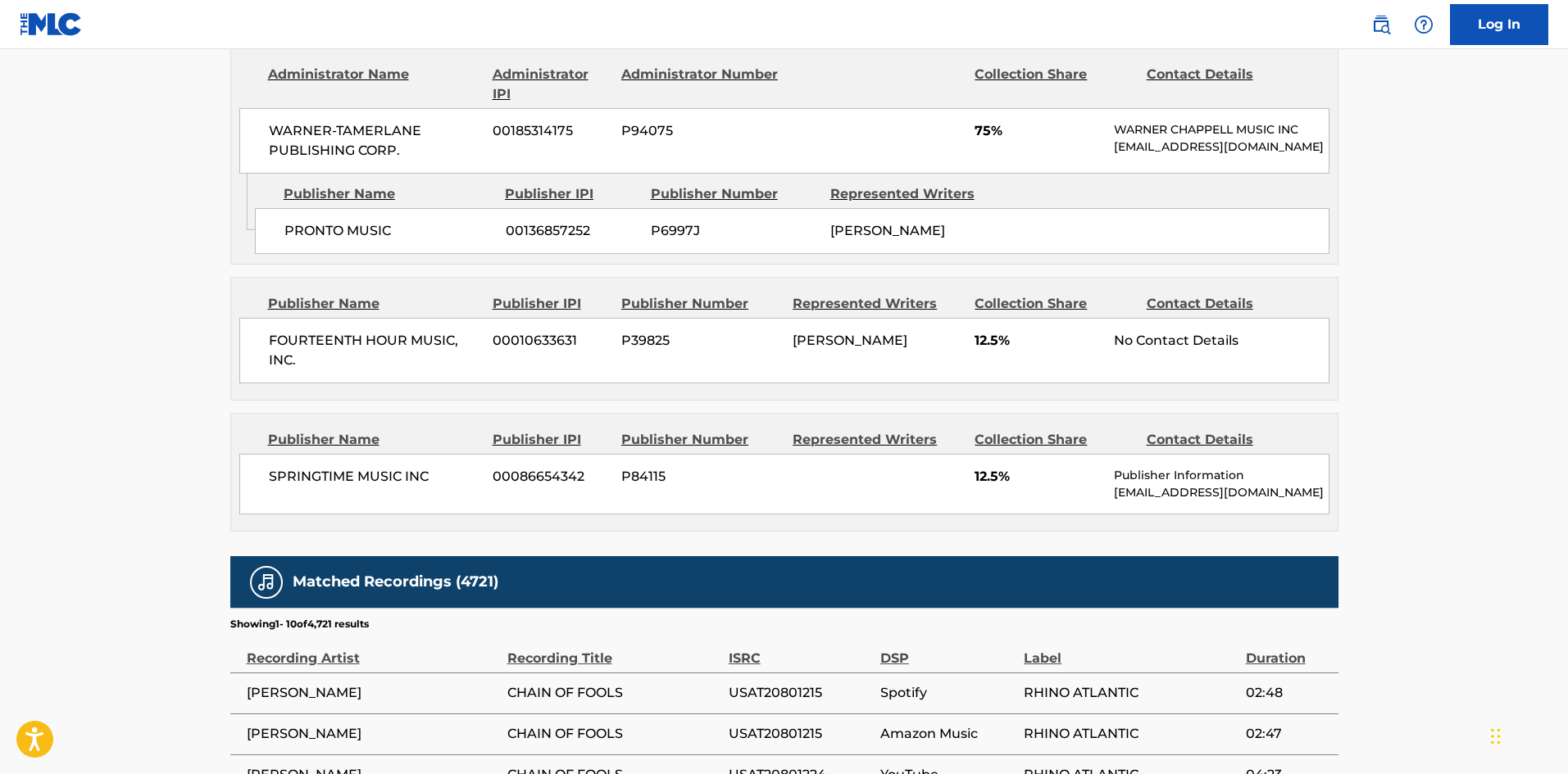
scroll to position [819, 0]
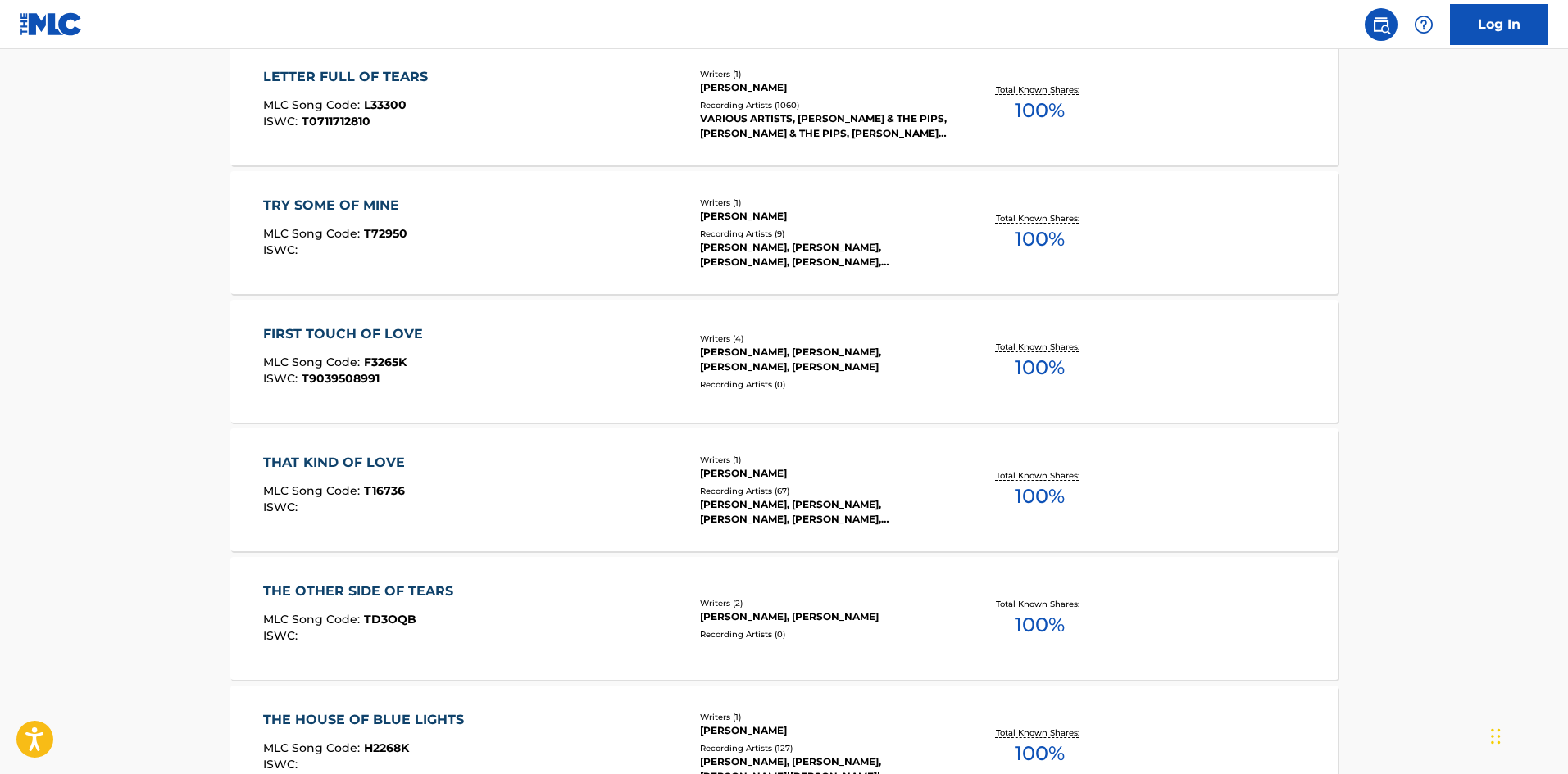
scroll to position [503, 0]
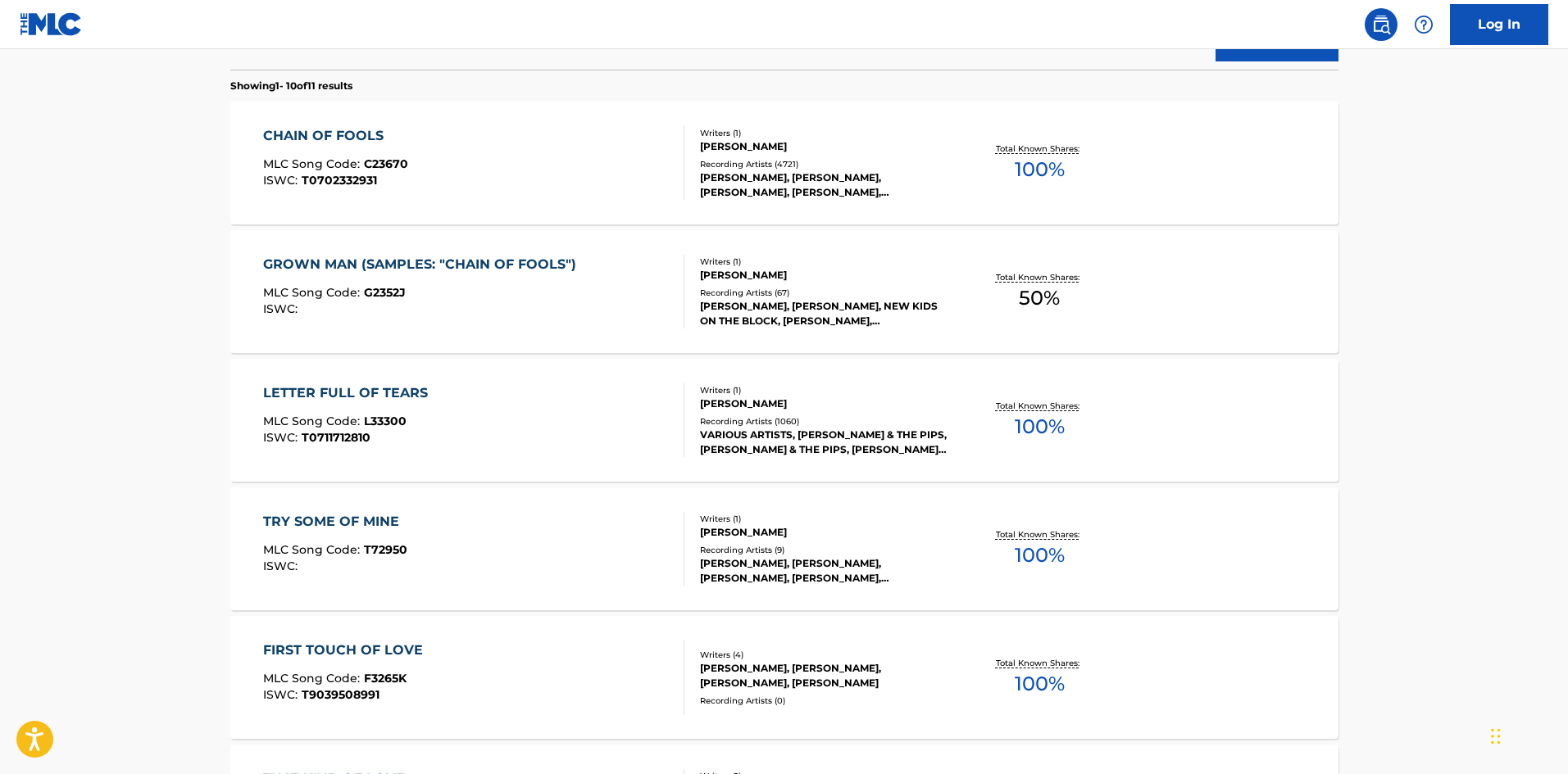
click at [445, 146] on div "CHAIN OF FOOLS MLC Song Code : C23670 ISWC : T0702332931" at bounding box center [473, 162] width 421 height 74
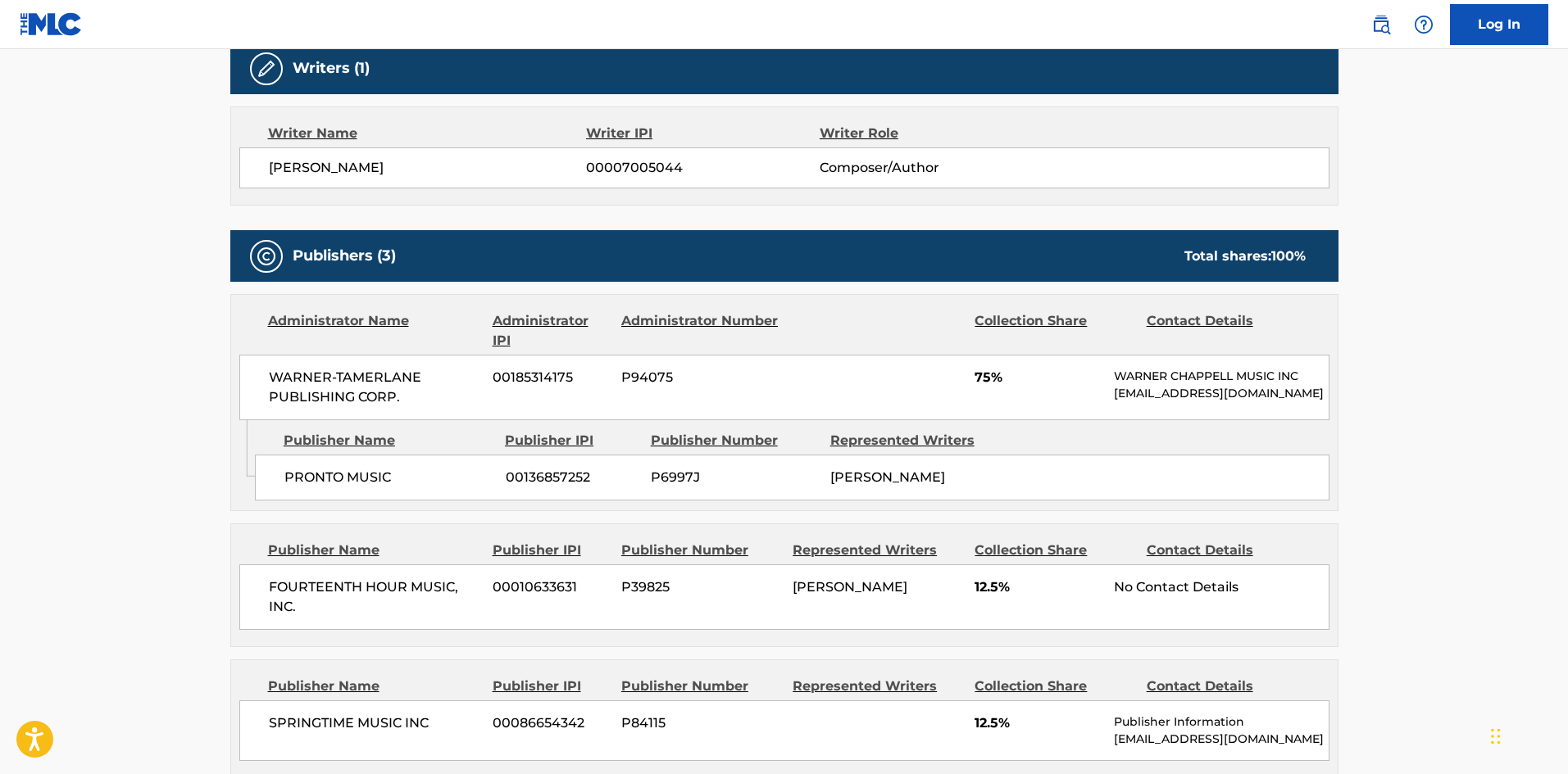
scroll to position [737, 0]
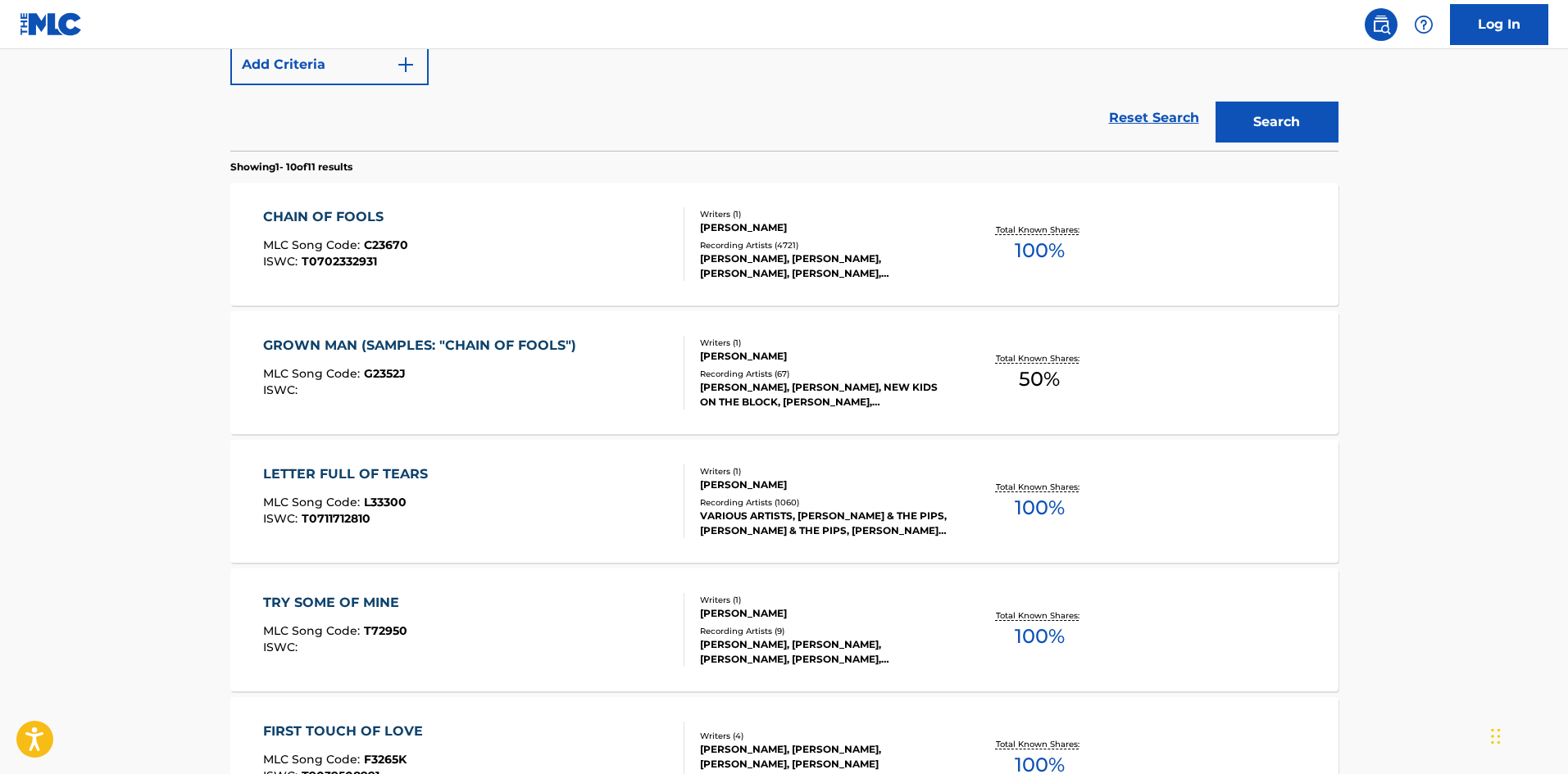
scroll to position [187, 0]
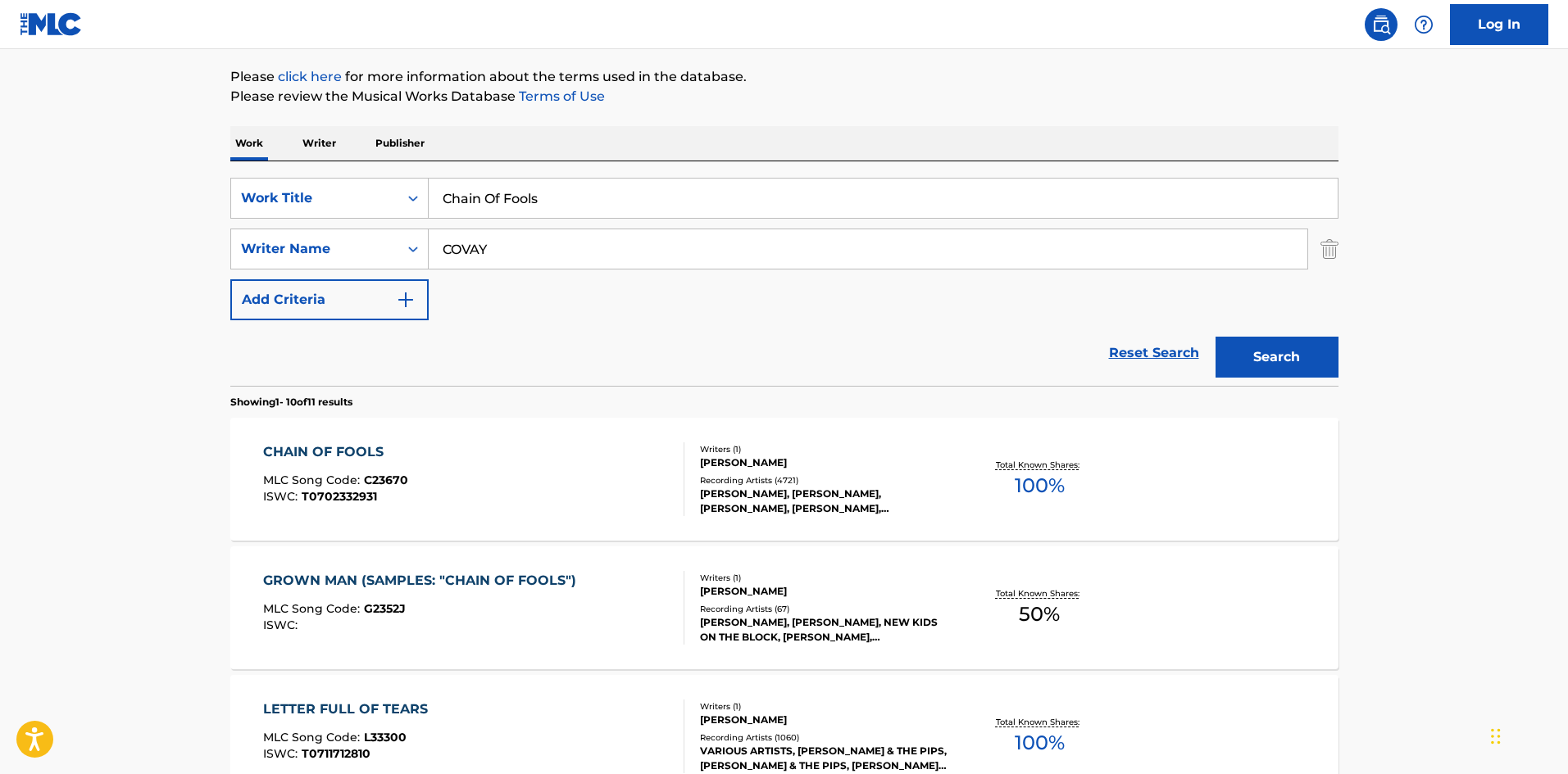
click at [619, 213] on input "Chain Of Fools" at bounding box center [883, 198] width 909 height 39
paste input "I Never Loved A Man"
type input "I Never Loved A Man"
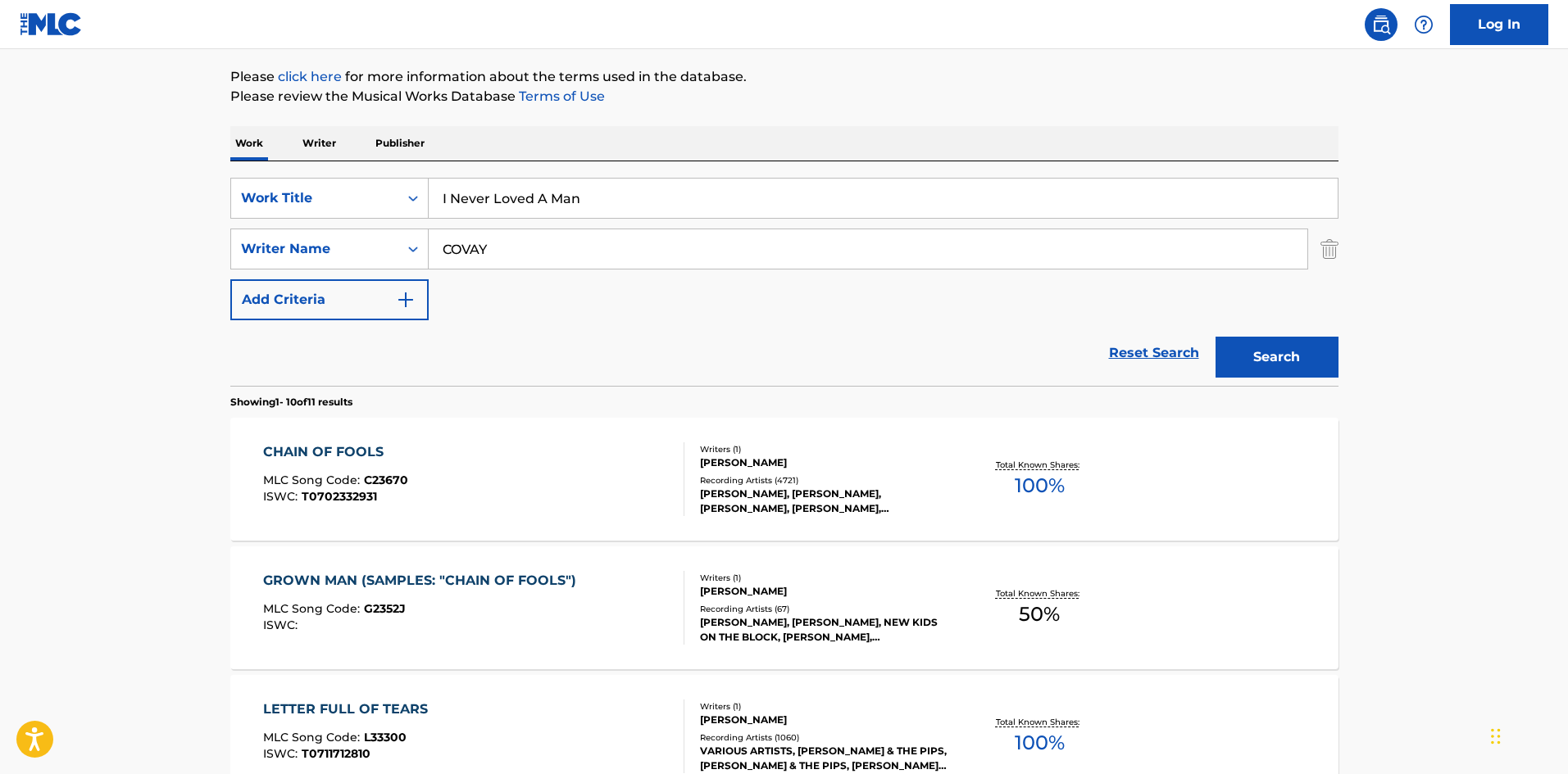
click at [515, 232] on input "COVAY" at bounding box center [868, 249] width 878 height 39
paste input "Shannon"
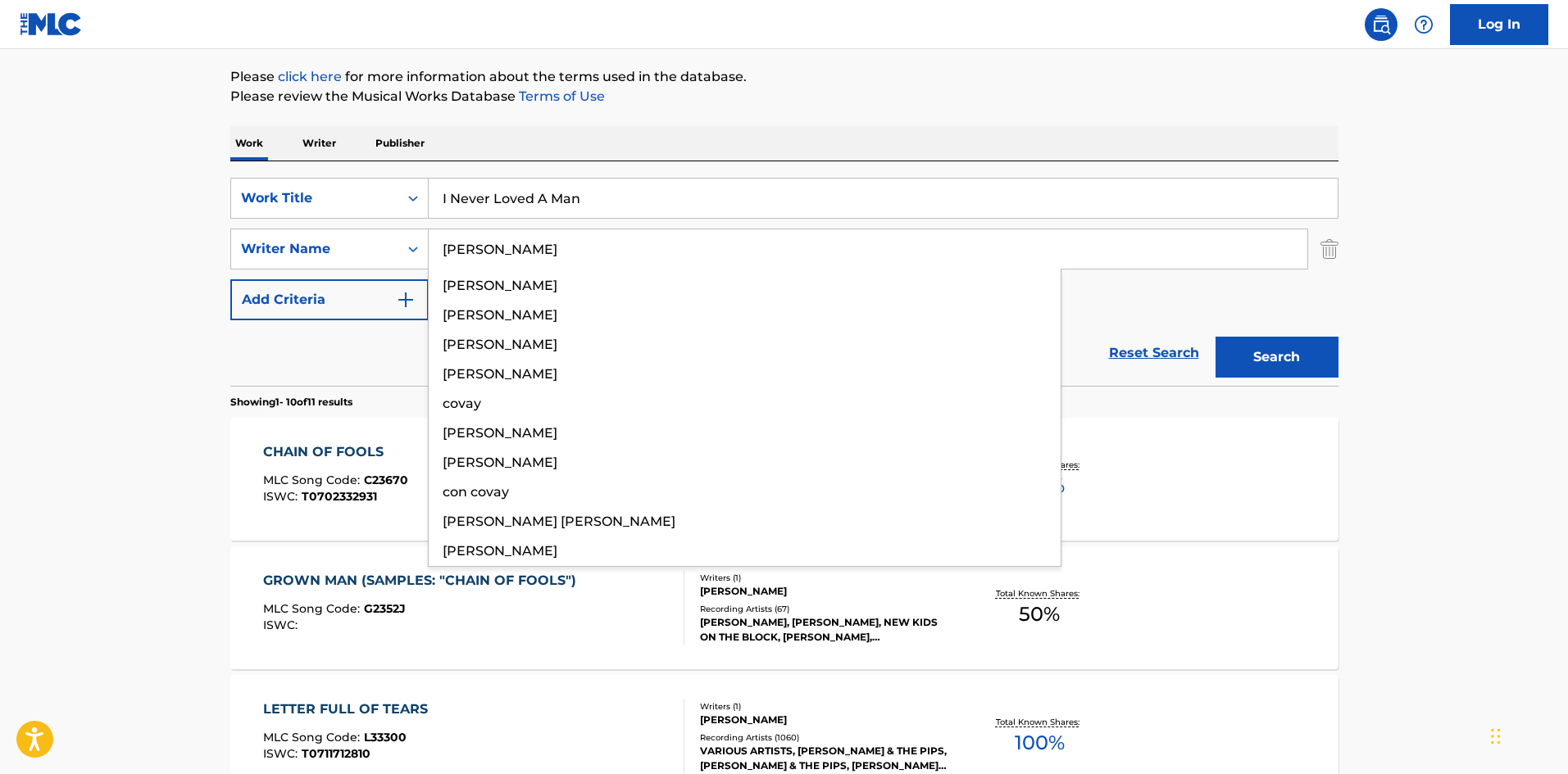
type input "Shannon"
click at [1261, 357] on button "Search" at bounding box center [1277, 357] width 123 height 41
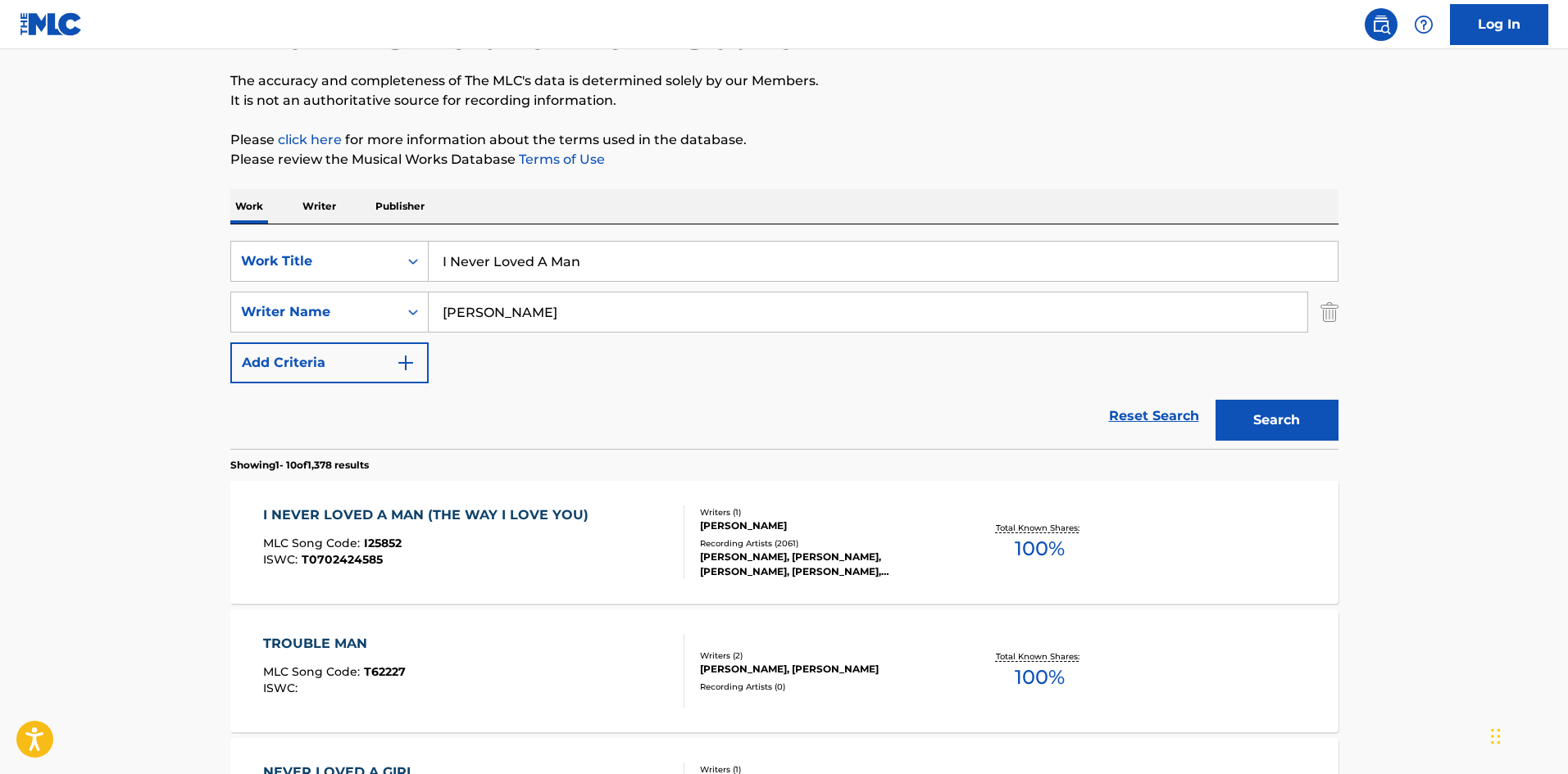
scroll to position [328, 0]
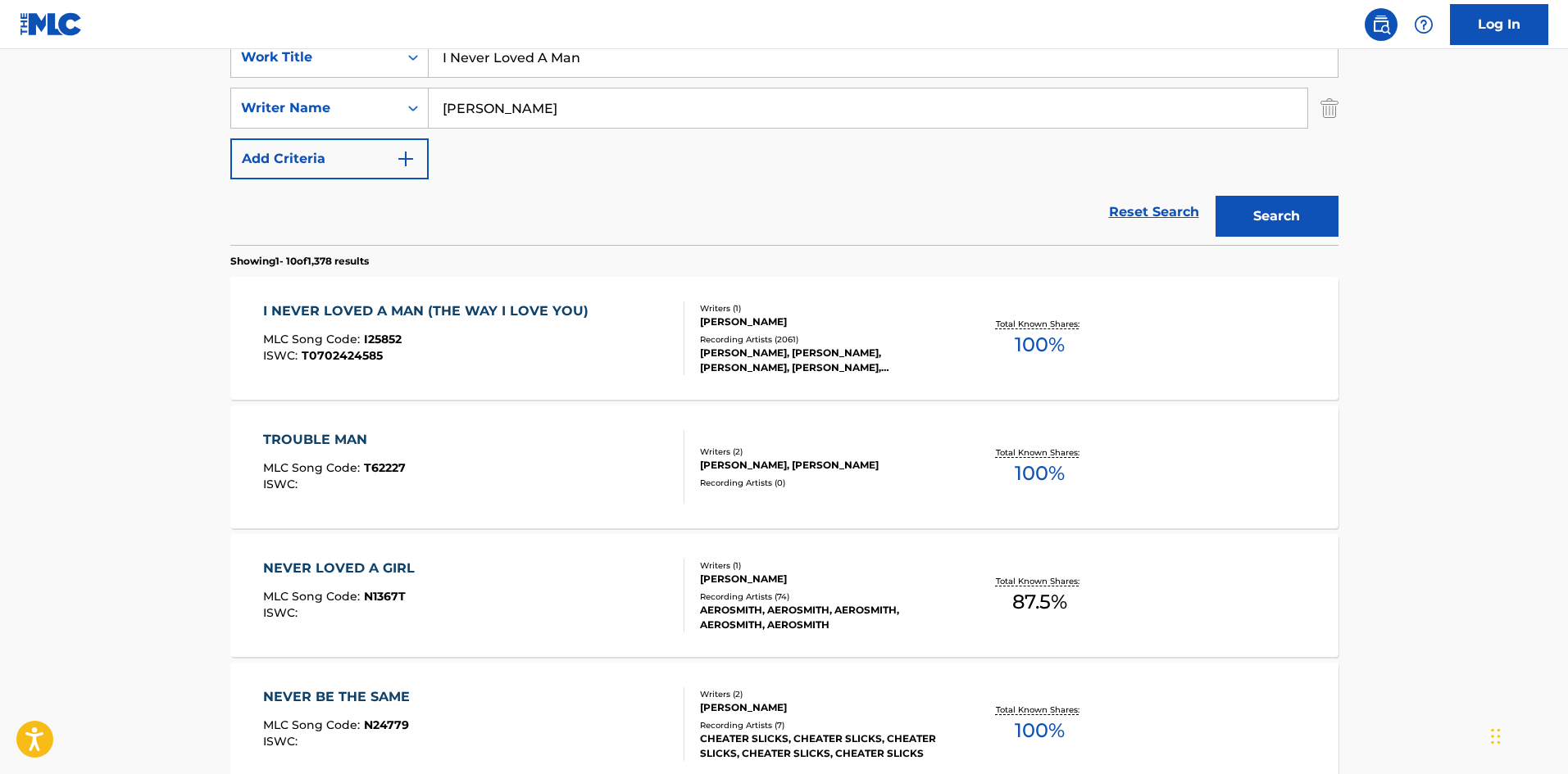
click at [435, 326] on div "I NEVER LOVED A MAN (THE WAY I LOVE YOU) MLC Song Code : I25852 ISWC : T0702424…" at bounding box center [429, 338] width 334 height 74
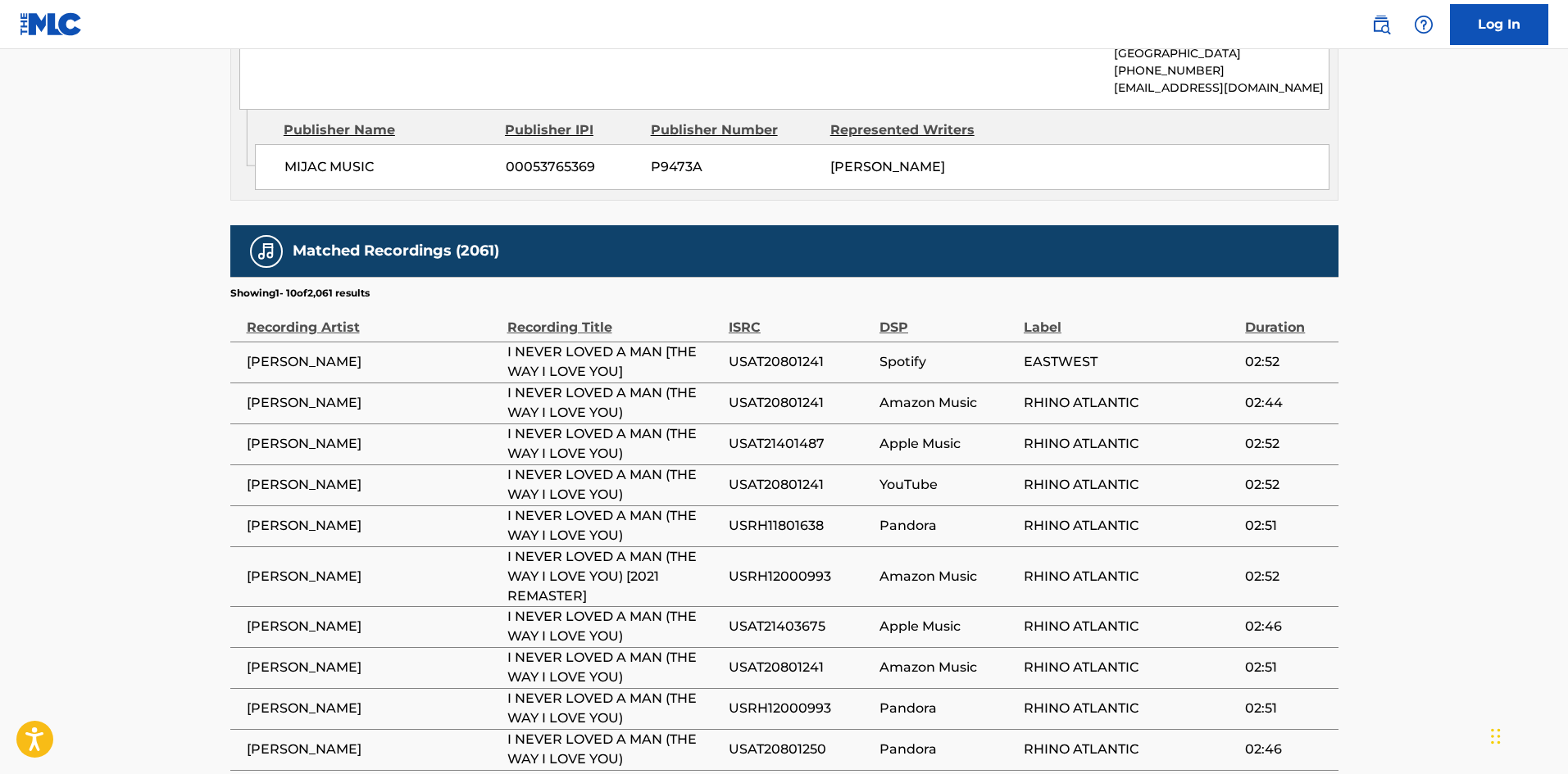
scroll to position [1781, 0]
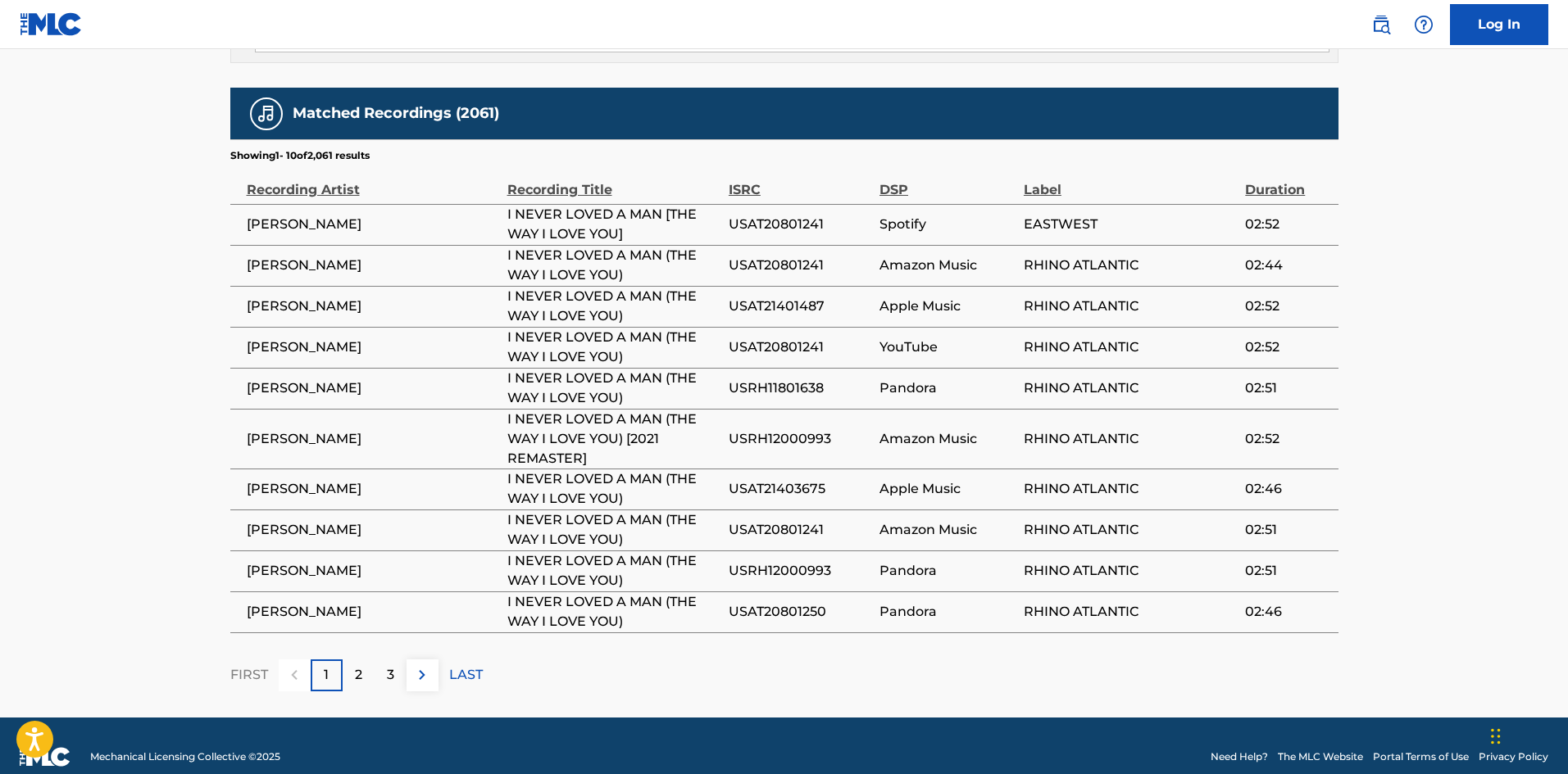
click at [387, 665] on p "3" at bounding box center [391, 675] width 8 height 19
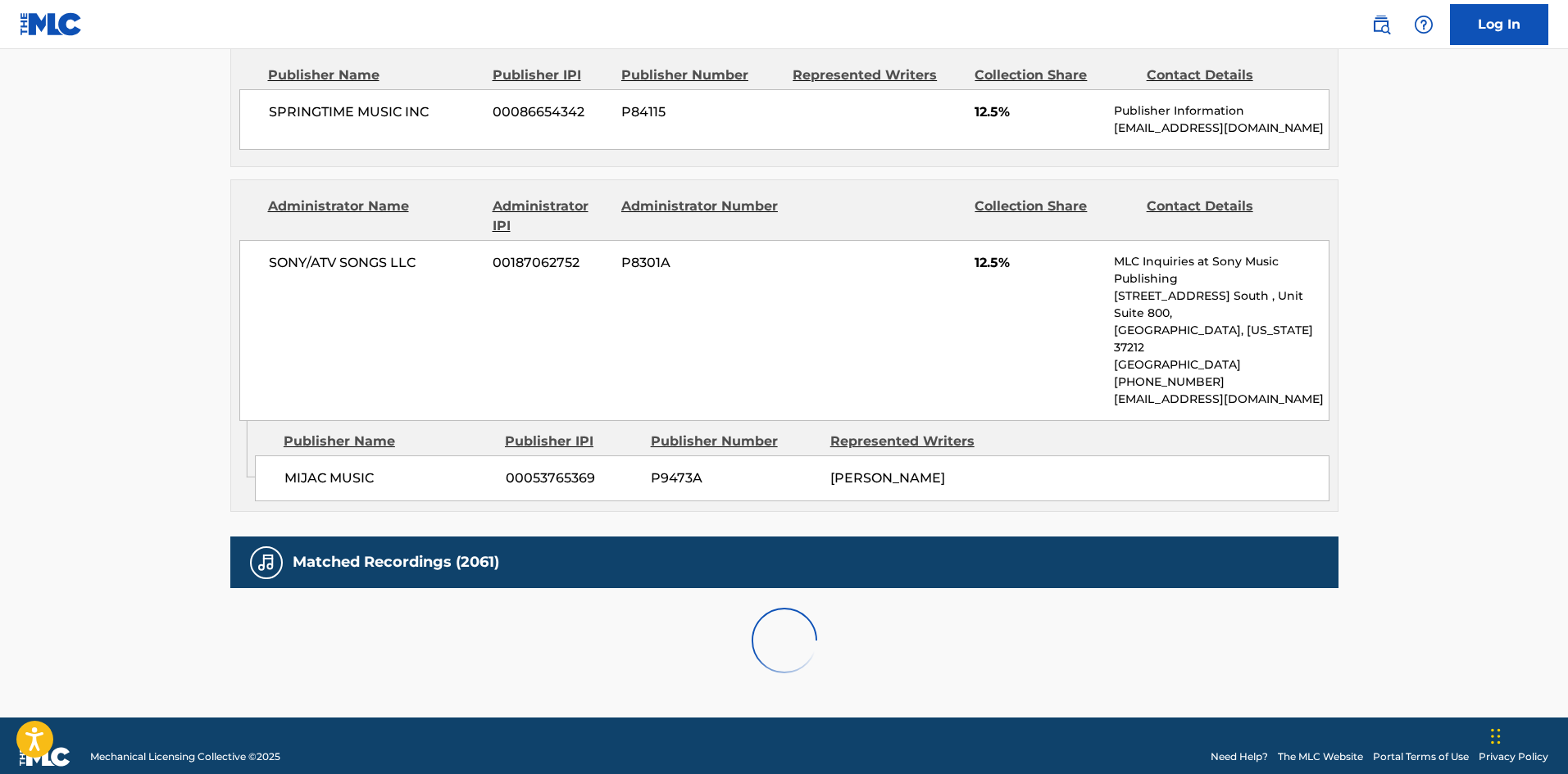
click at [367, 649] on div at bounding box center [784, 640] width 1108 height 105
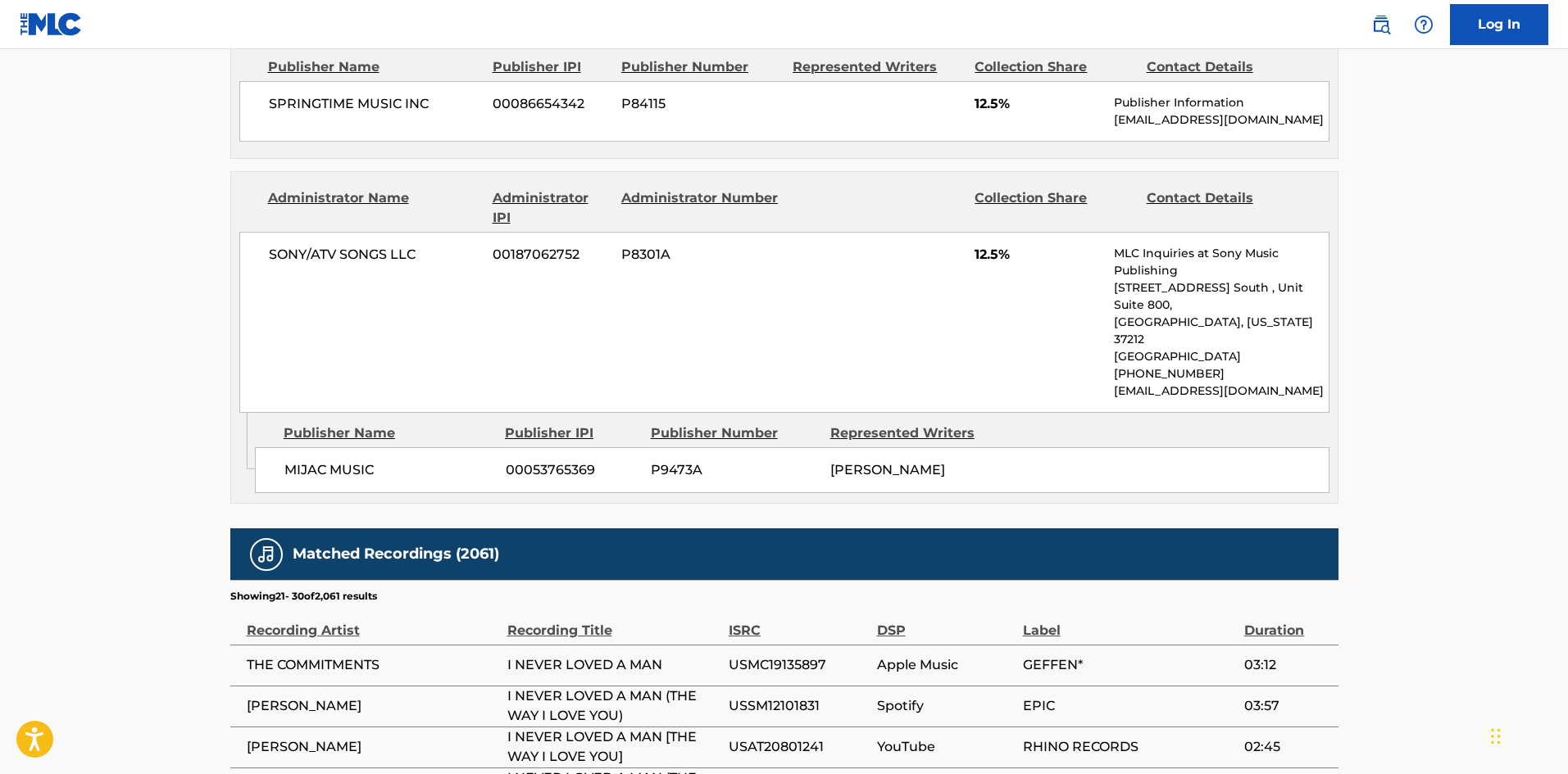
scroll to position [1699, 0]
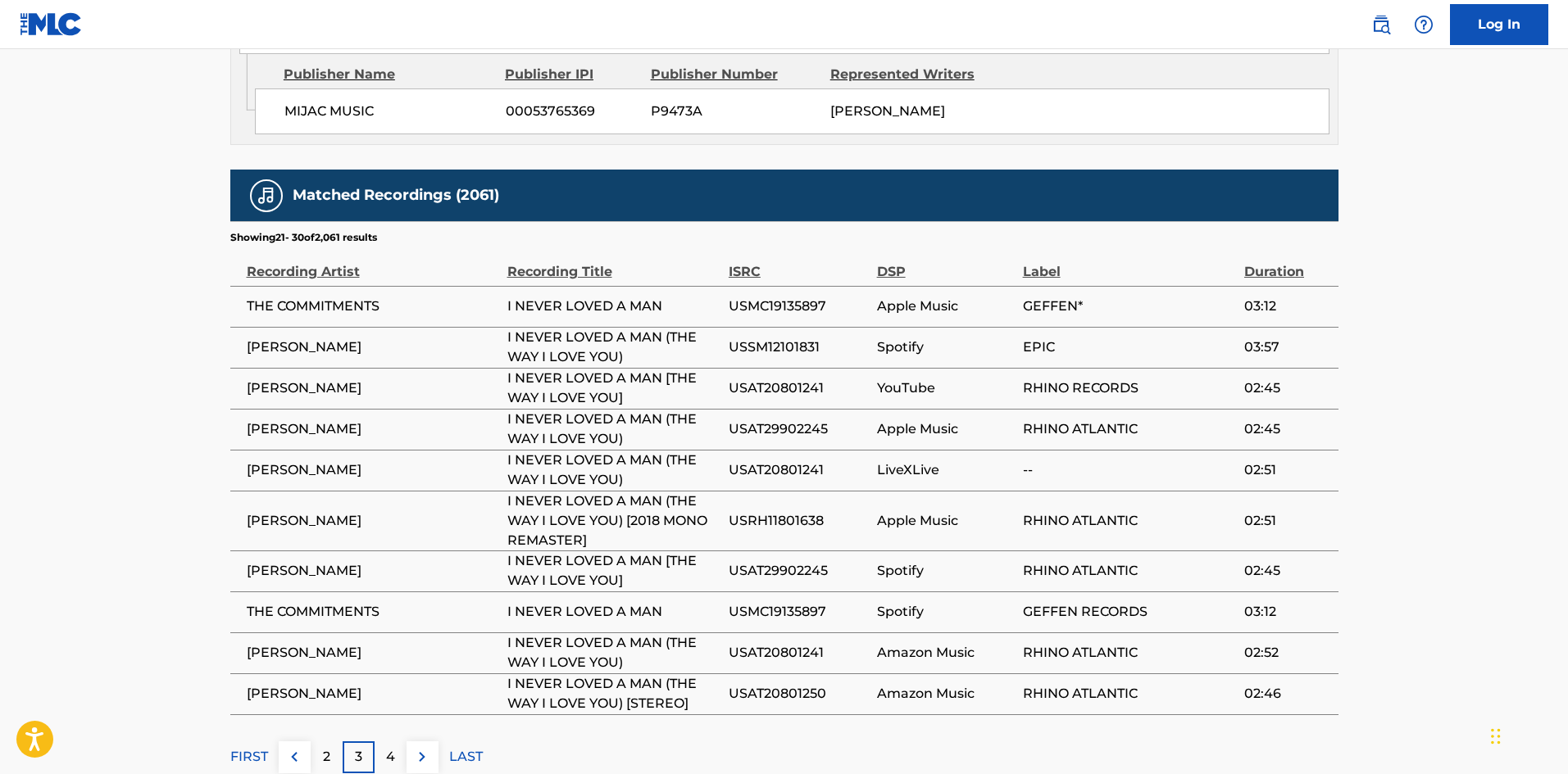
click at [385, 741] on div "4" at bounding box center [390, 757] width 32 height 32
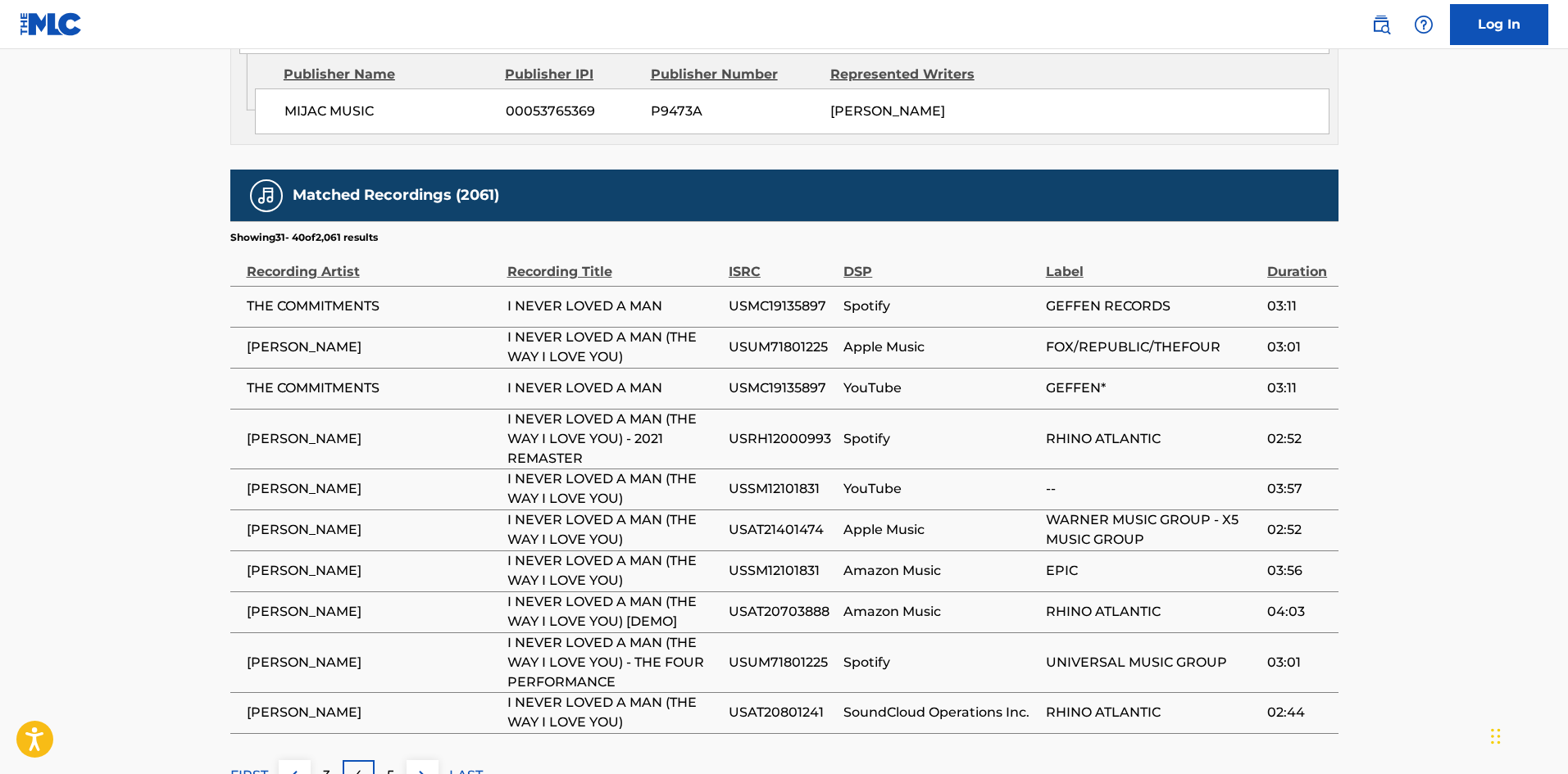
scroll to position [328, 0]
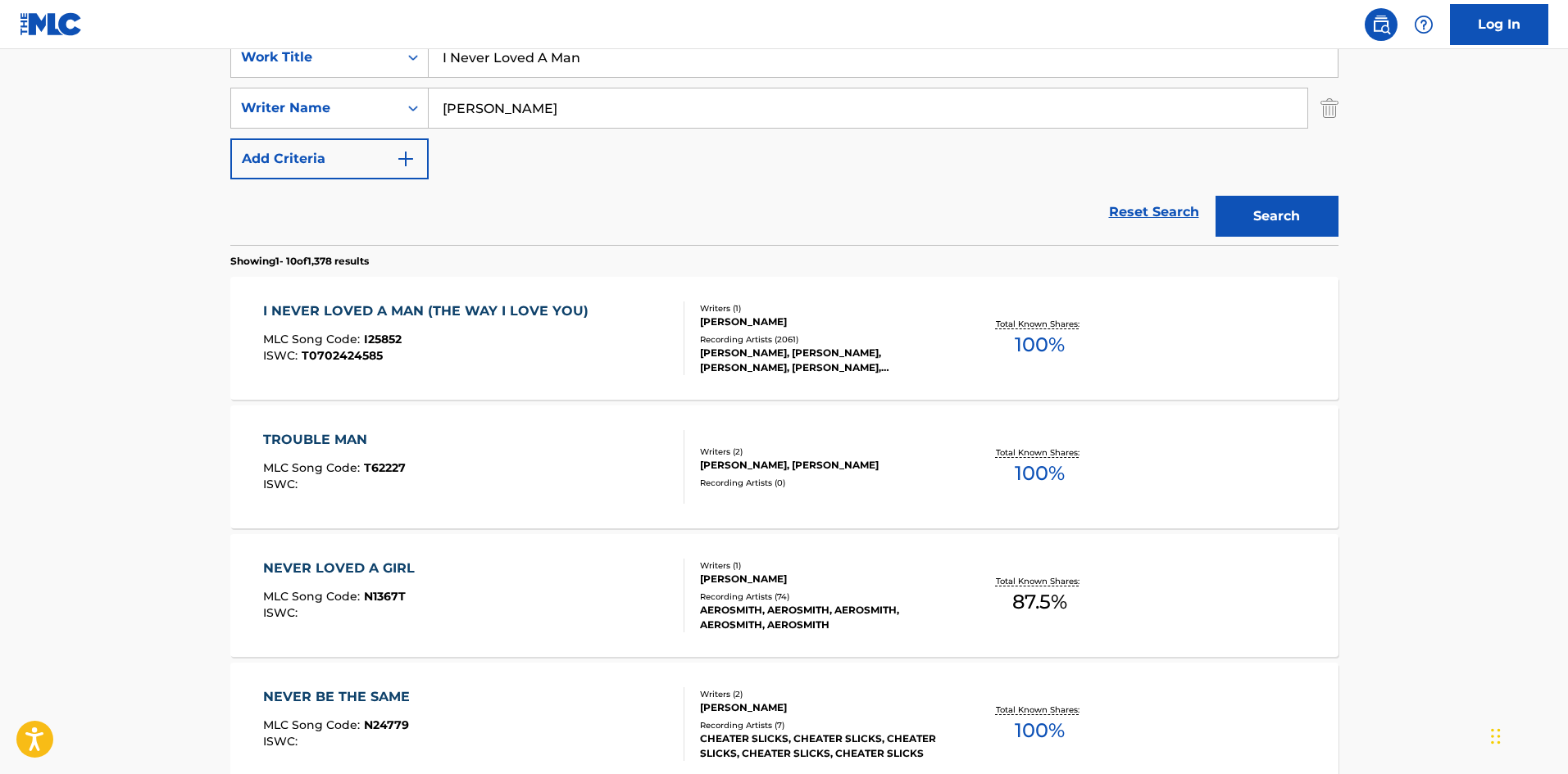
click at [722, 80] on div "SearchWithCriteria2f1e4a5b-251e-43cf-8980-12d8eee2de08 Work Title I Never Loved…" at bounding box center [784, 108] width 1108 height 142
click at [728, 65] on input "I Never Loved A Man" at bounding box center [883, 57] width 909 height 39
paste input "Look To The Rainbow"
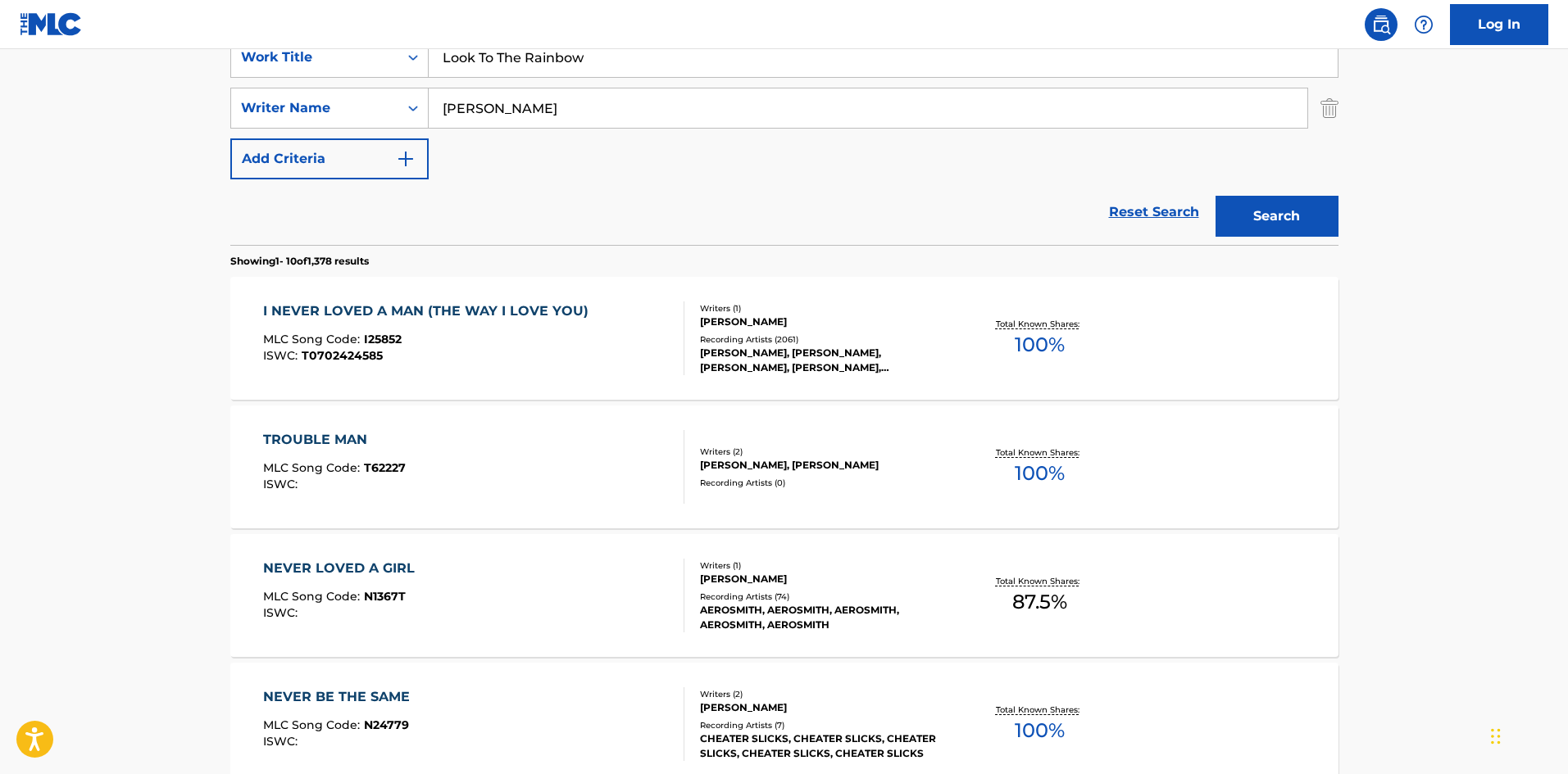
type input "Look To The Rainbow"
click at [1295, 221] on button "Search" at bounding box center [1277, 216] width 123 height 41
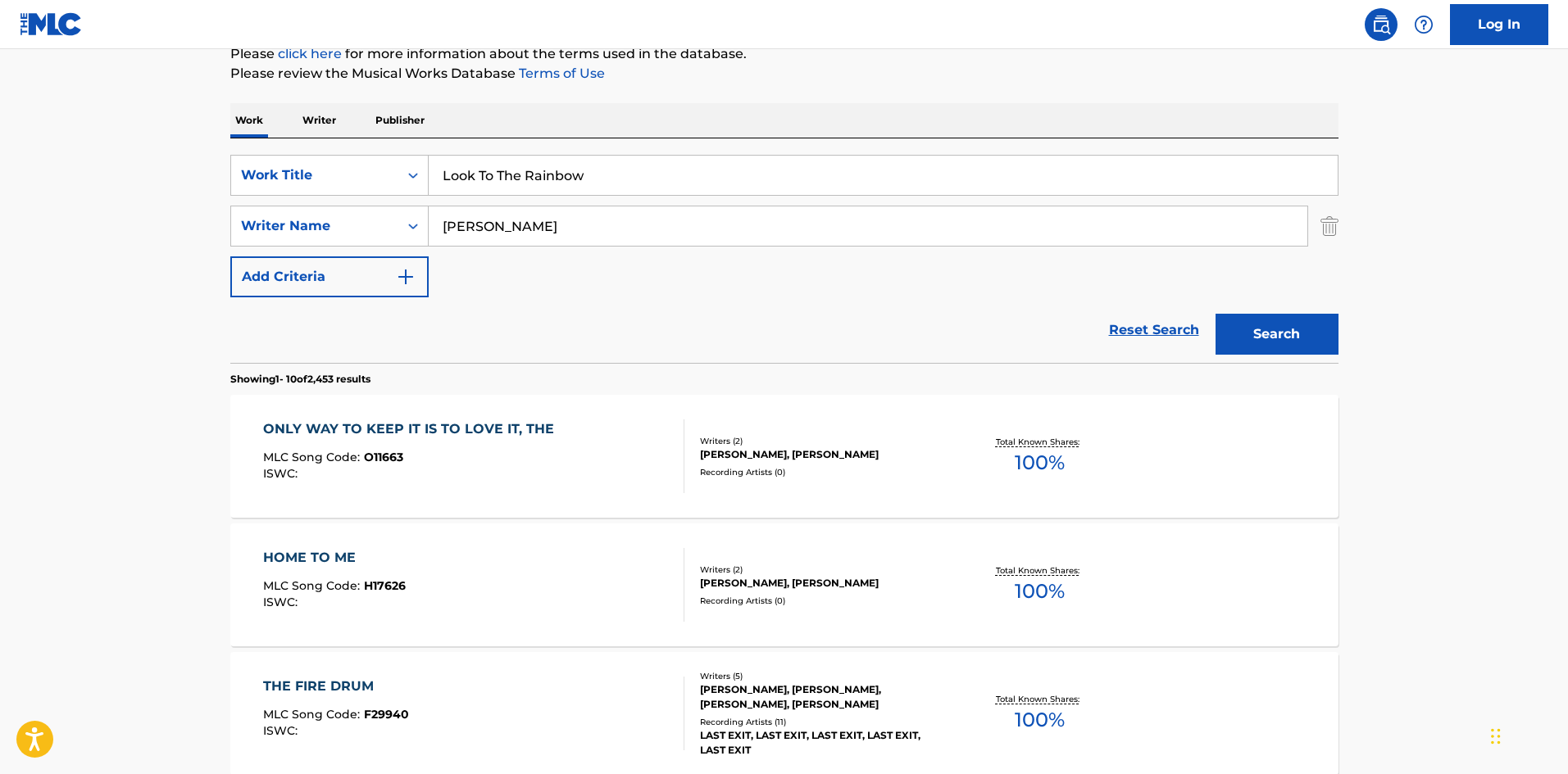
scroll to position [246, 0]
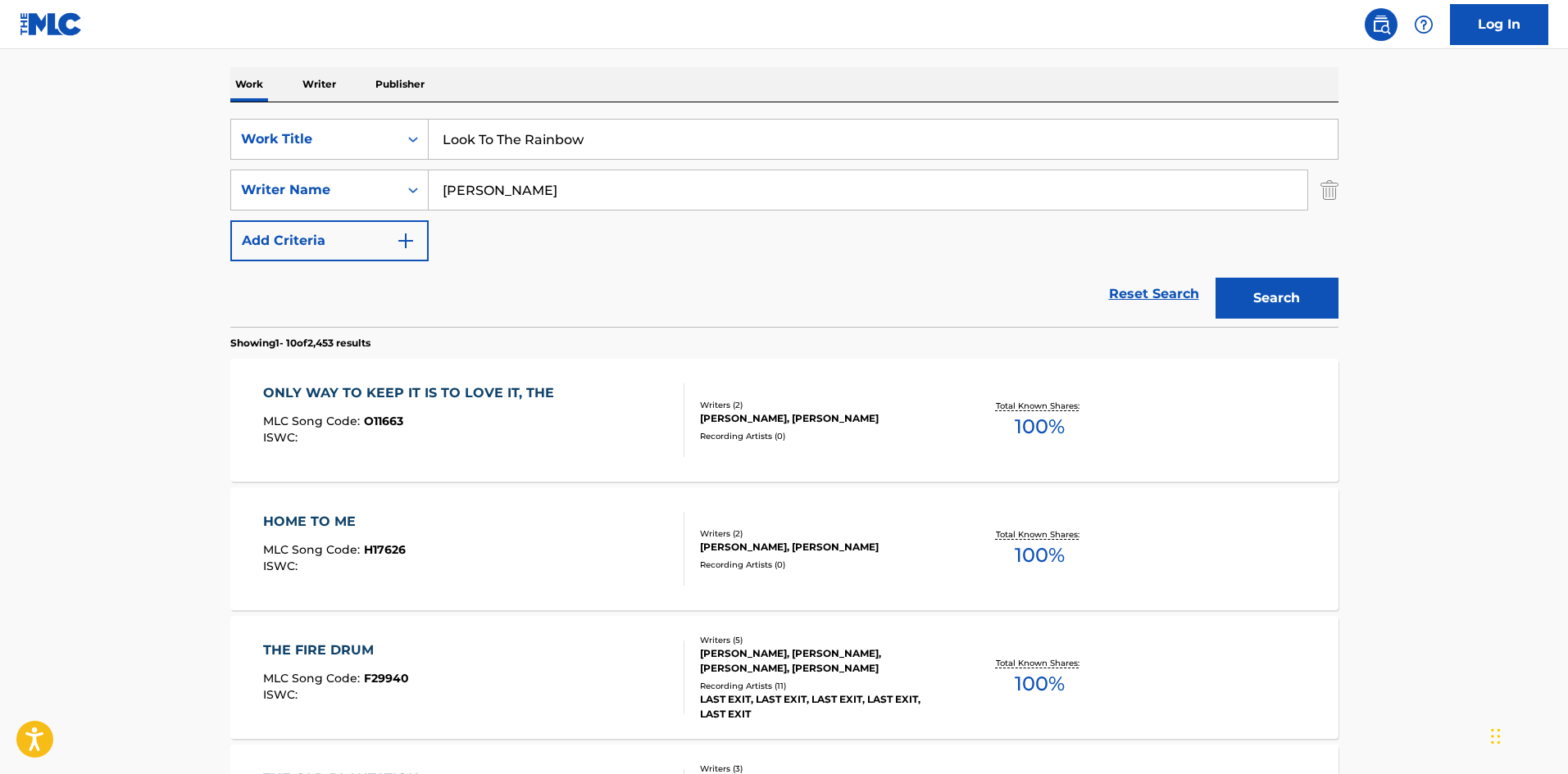
click at [490, 191] on input "Shannon" at bounding box center [868, 189] width 878 height 39
click at [1215, 278] on button "Search" at bounding box center [1277, 298] width 123 height 41
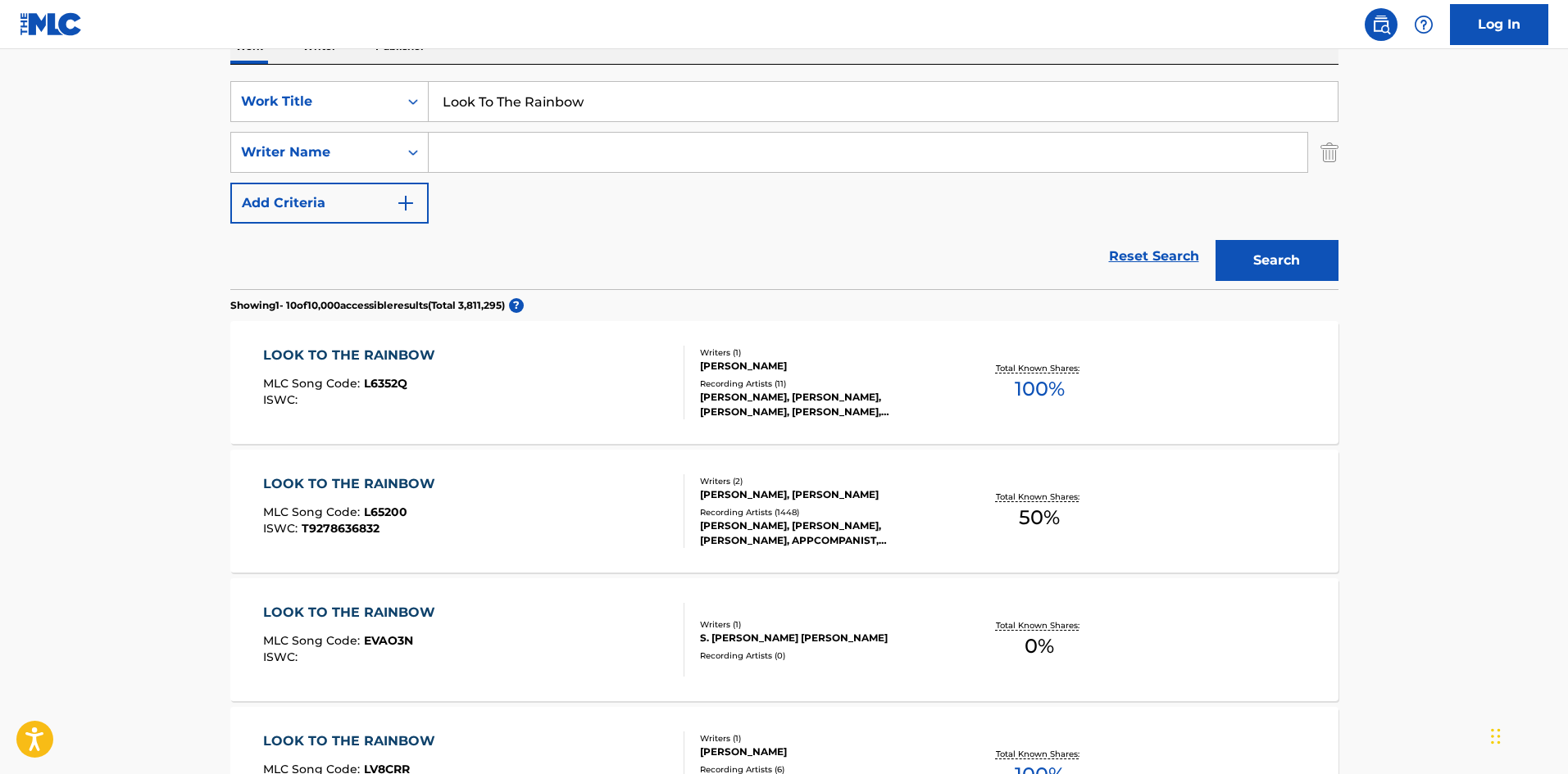
scroll to position [82, 0]
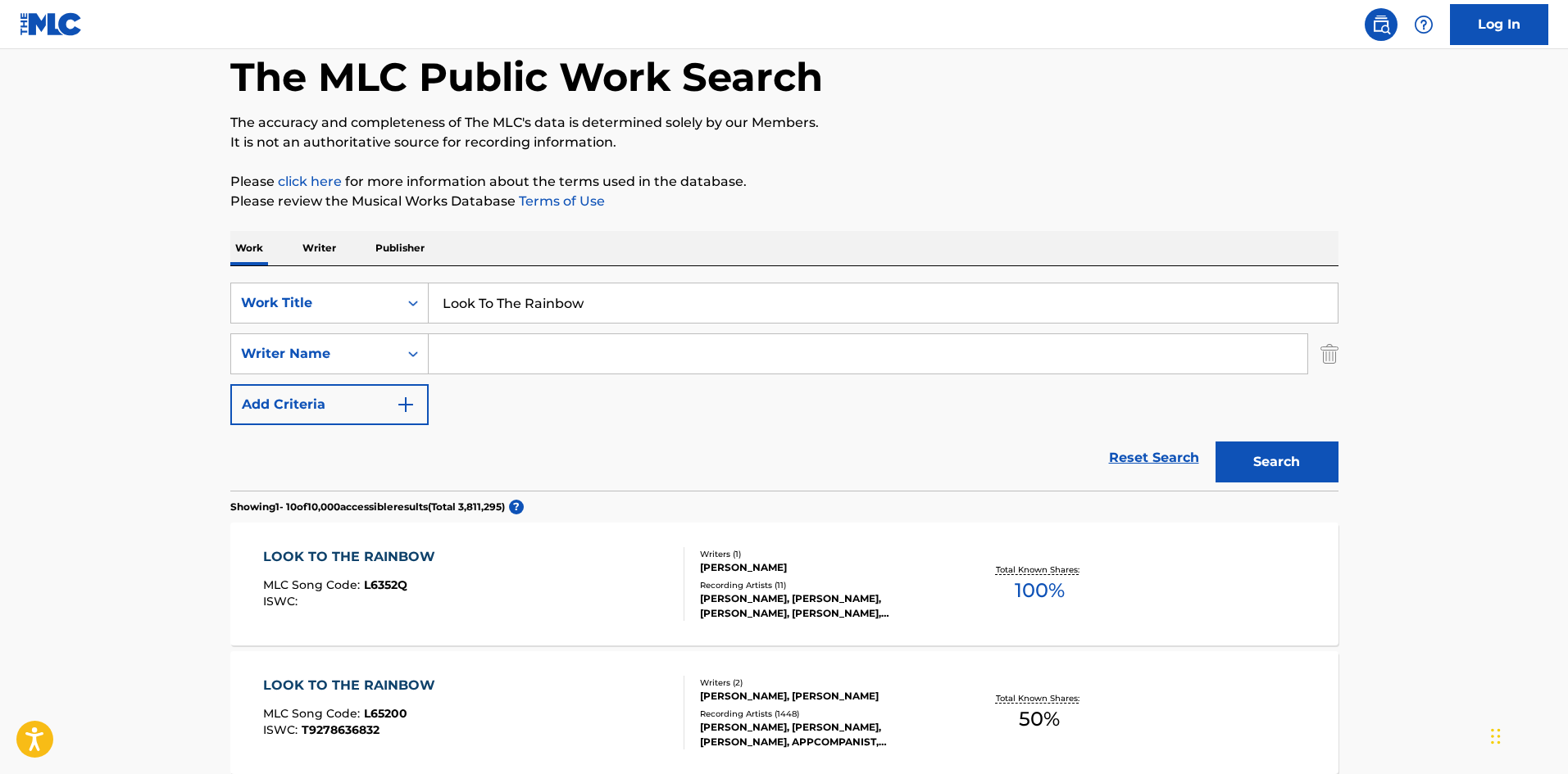
paste input "Harbourg"
click at [1287, 483] on div "Search" at bounding box center [1273, 458] width 131 height 65
click at [1297, 470] on button "Search" at bounding box center [1277, 462] width 123 height 41
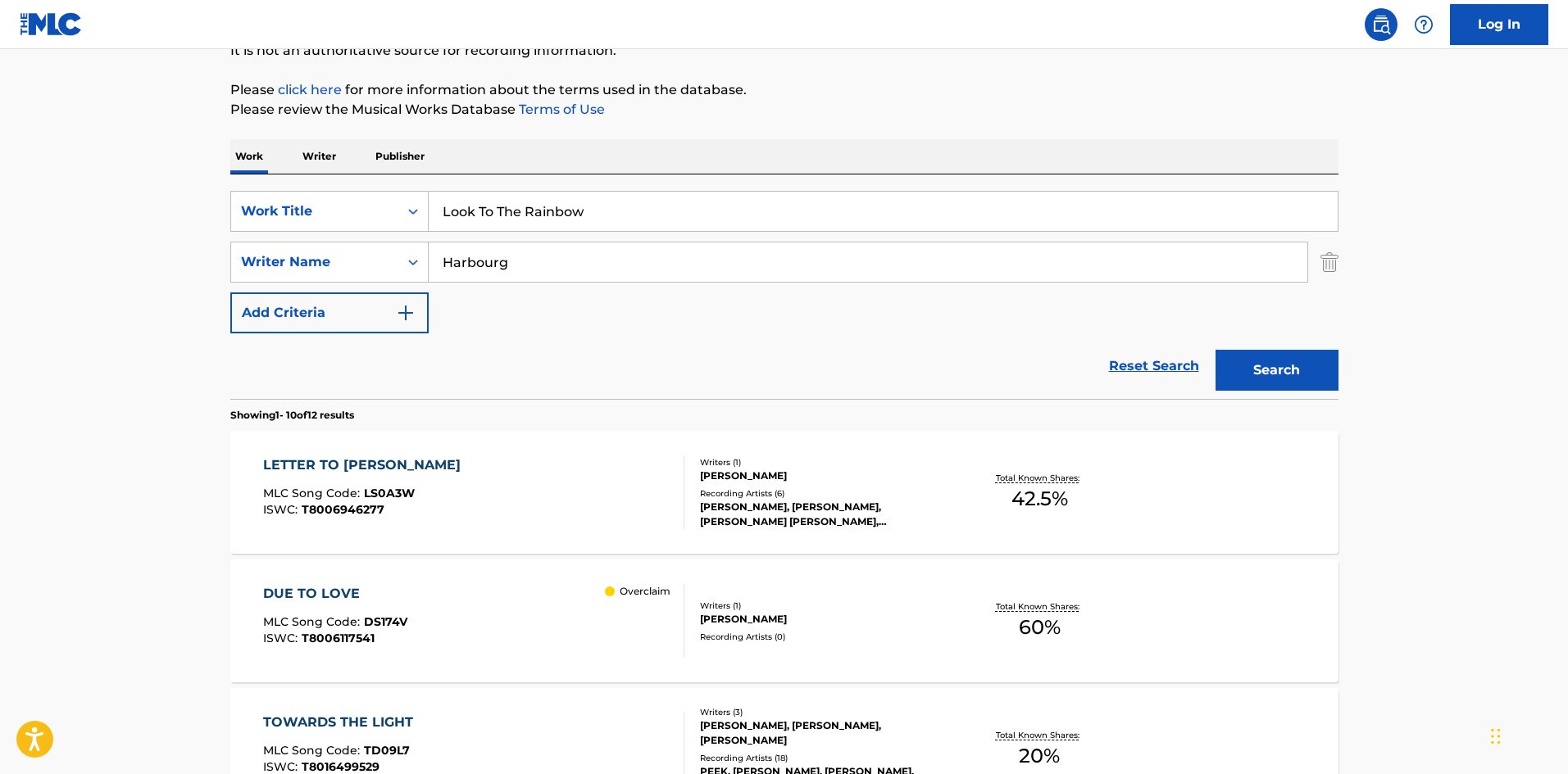
scroll to position [410, 0]
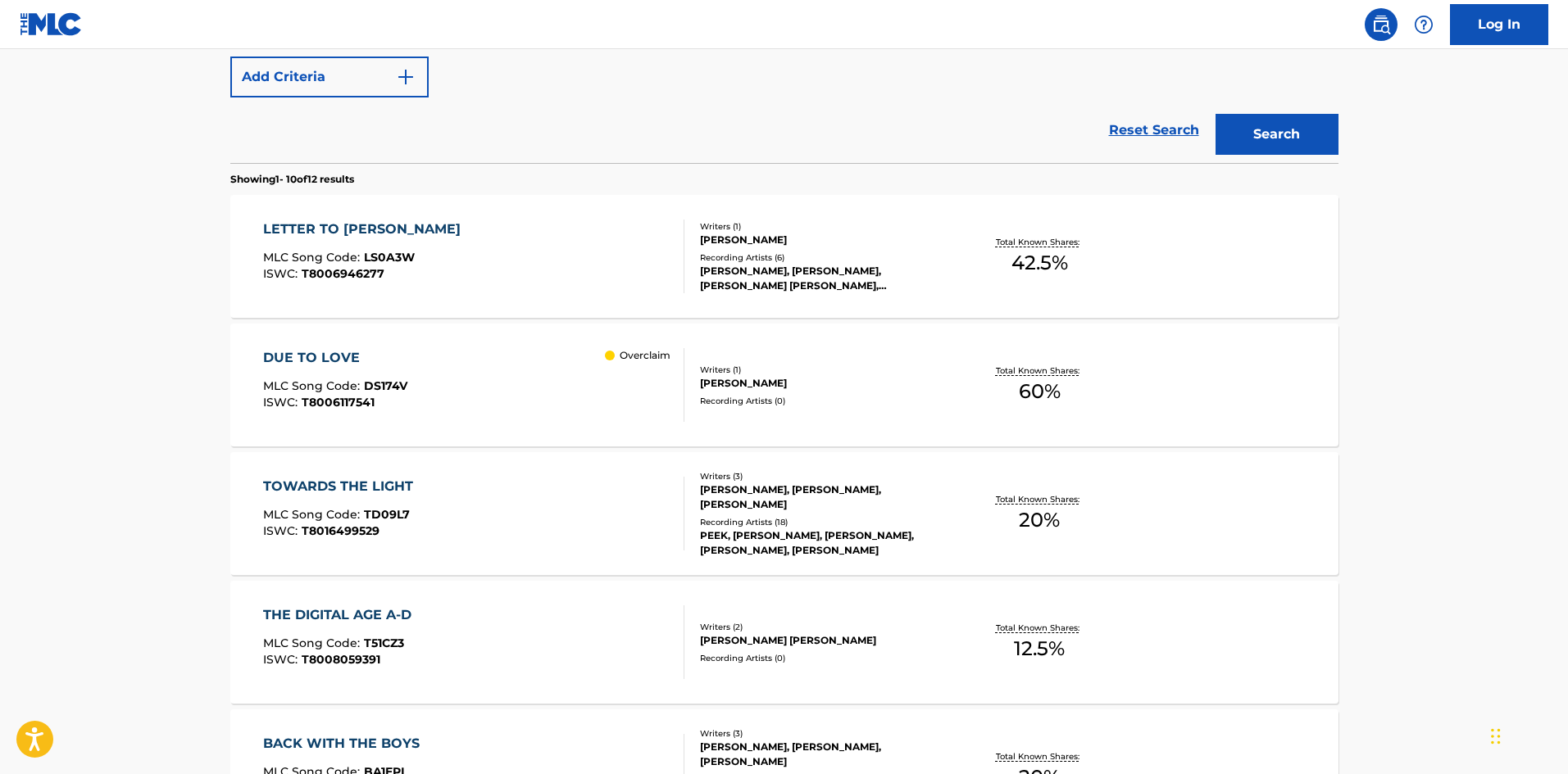
click at [1323, 139] on button "Search" at bounding box center [1277, 134] width 123 height 41
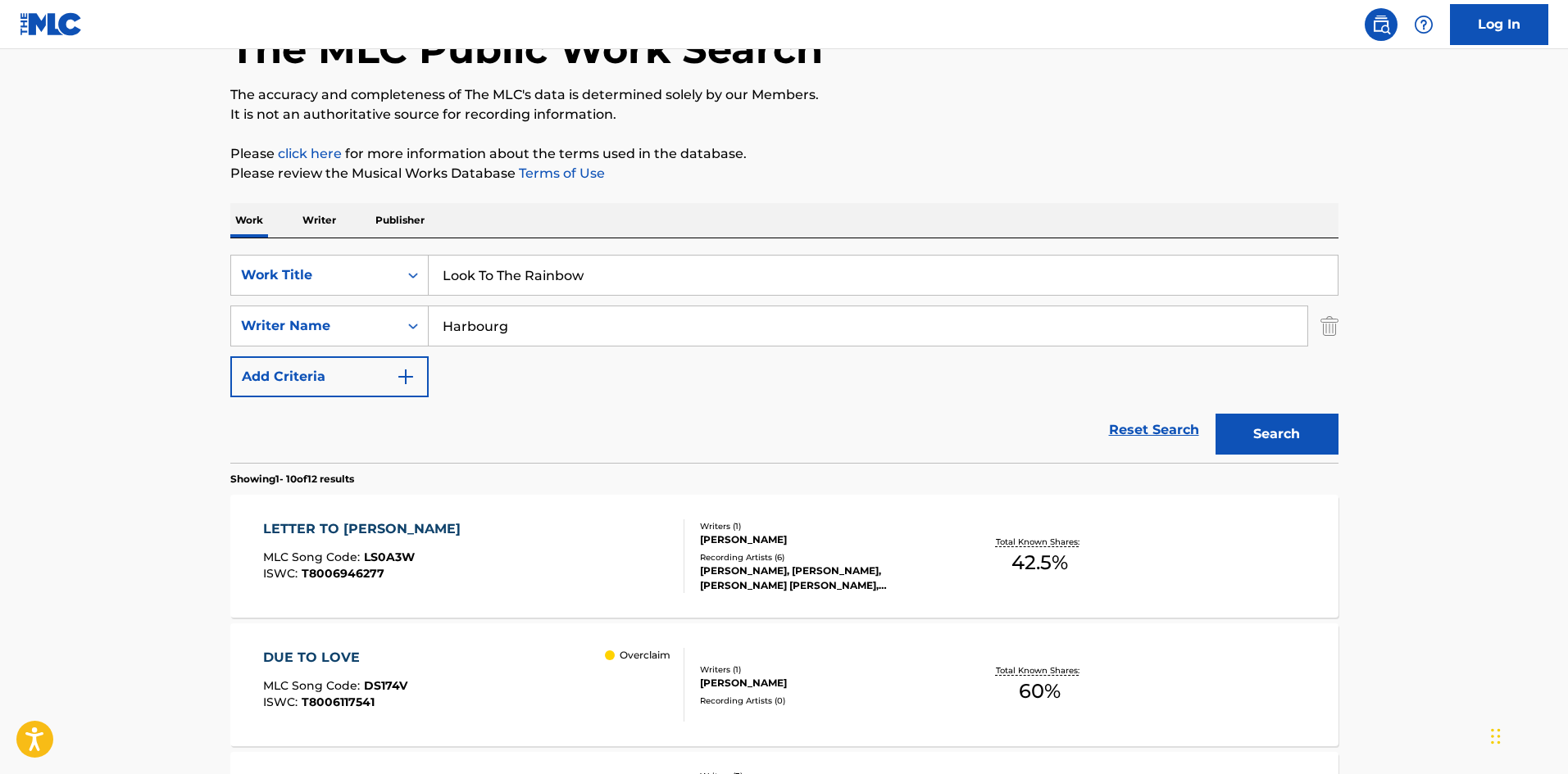
scroll to position [82, 0]
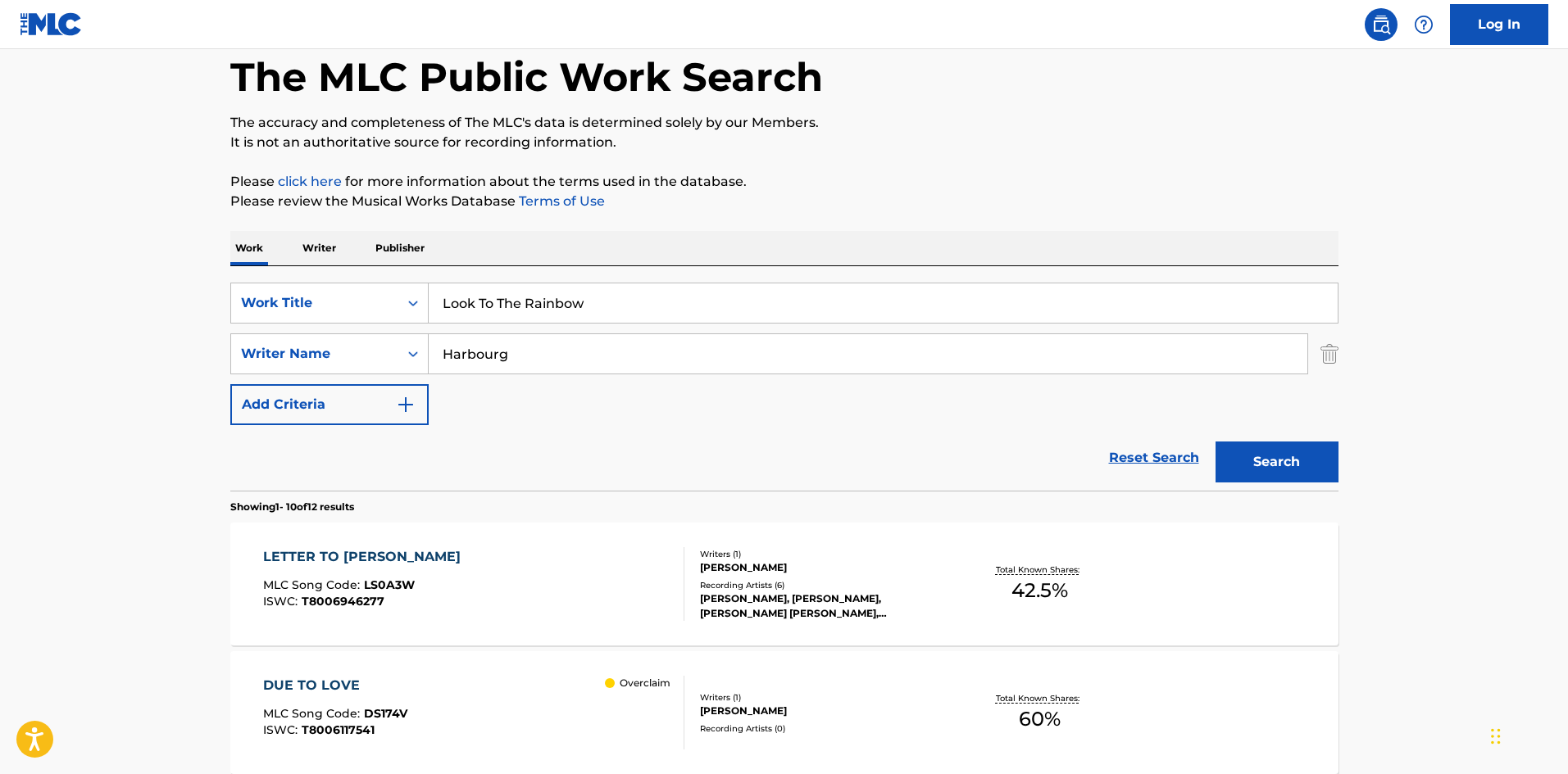
click at [482, 340] on input "Harbourg" at bounding box center [868, 354] width 878 height 39
paste input "Lane"
type input "Lane"
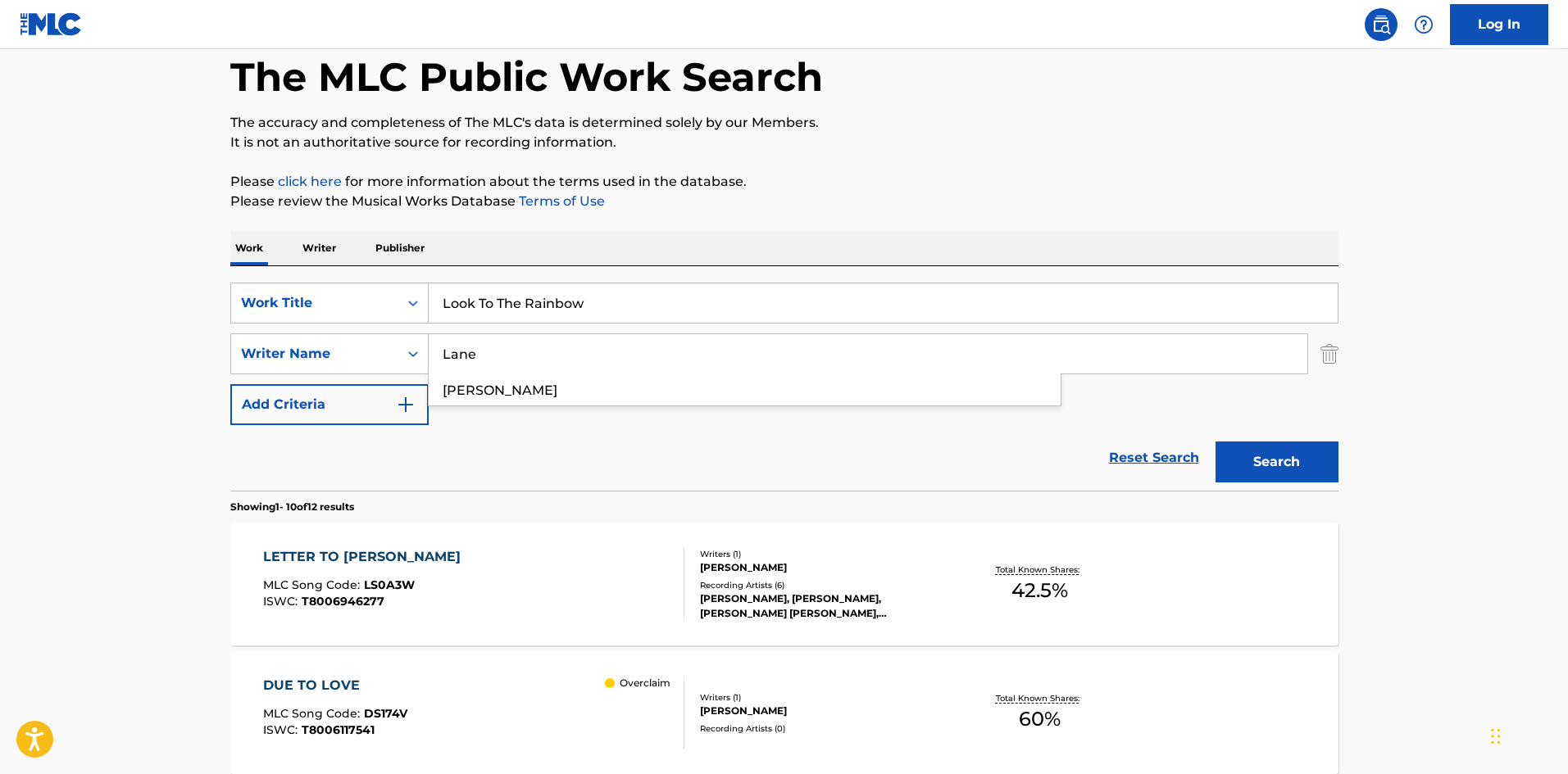
click at [1253, 460] on button "Search" at bounding box center [1277, 462] width 123 height 41
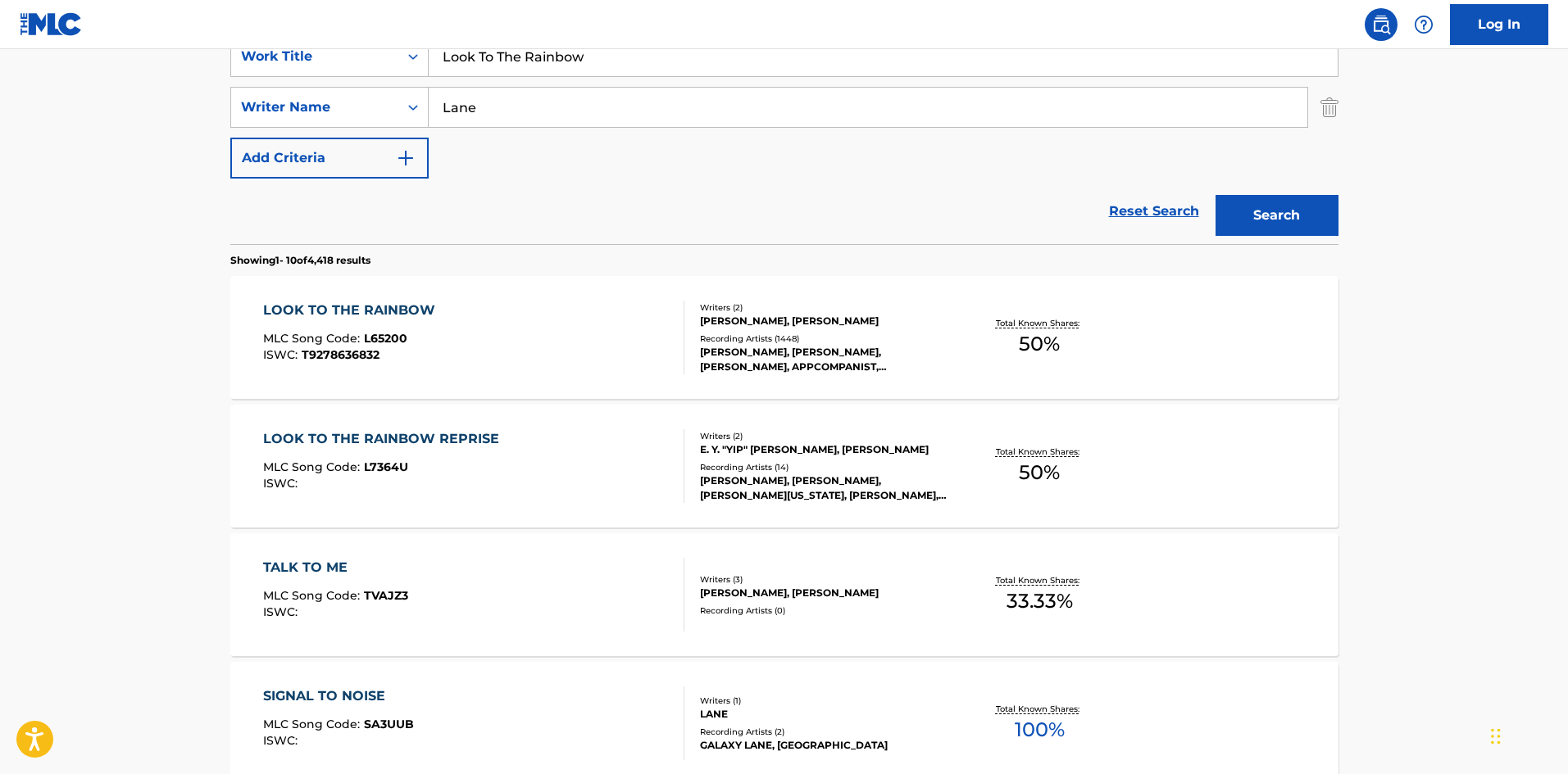
scroll to position [410, 0]
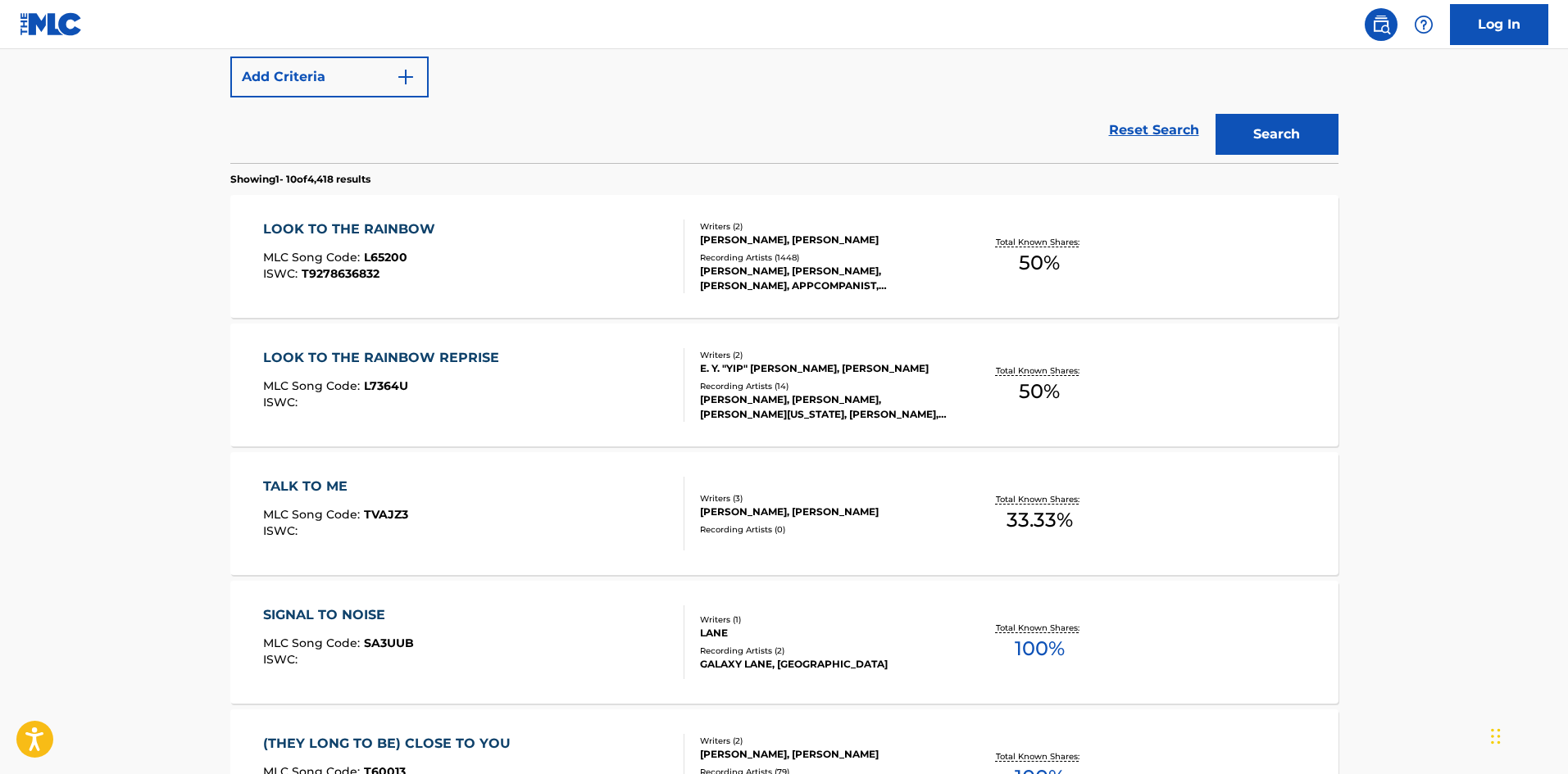
click at [457, 259] on div "LOOK TO THE RAINBOW MLC Song Code : L65200 ISWC : T9278636832" at bounding box center [473, 256] width 421 height 74
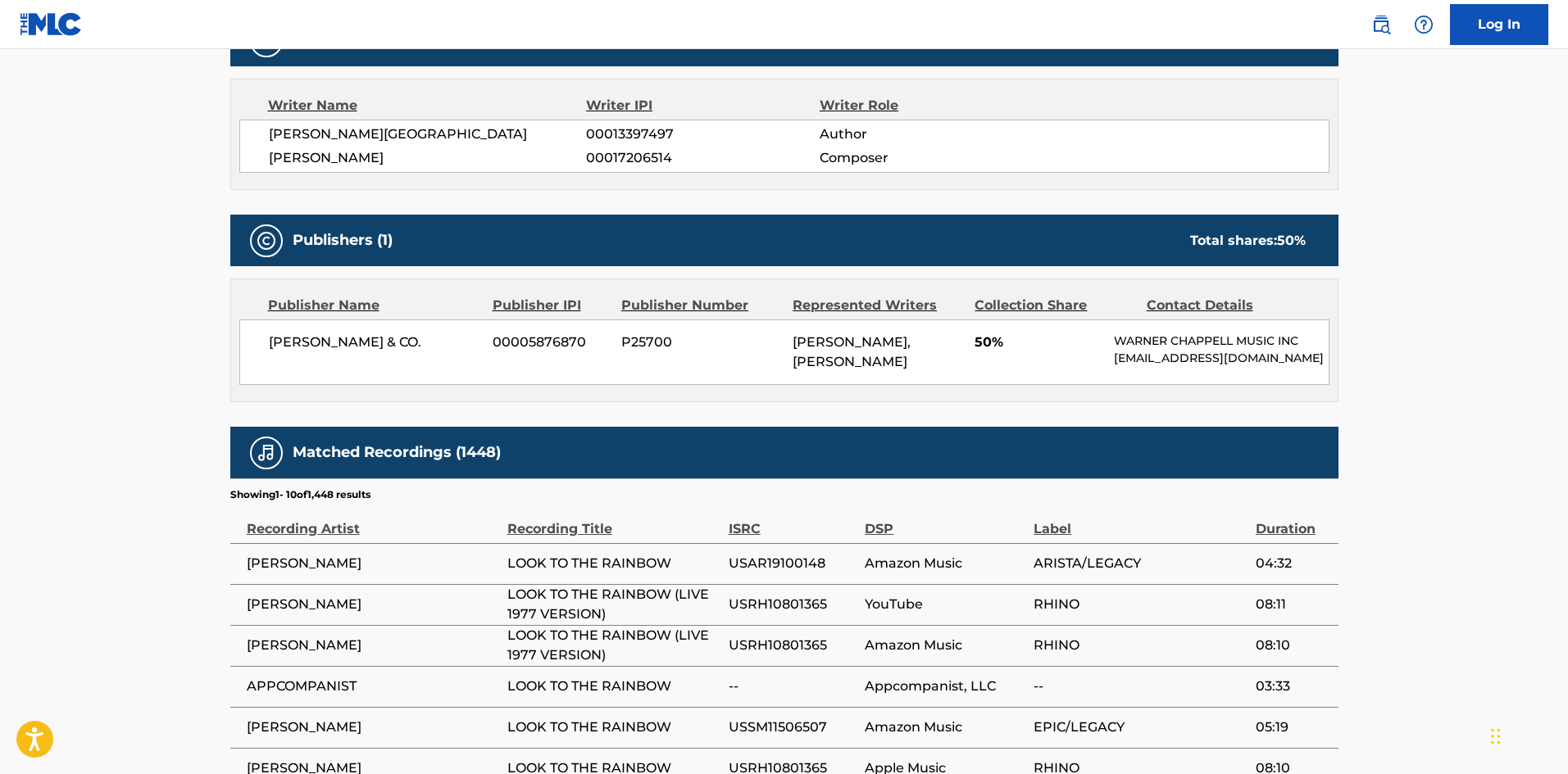
scroll to position [656, 0]
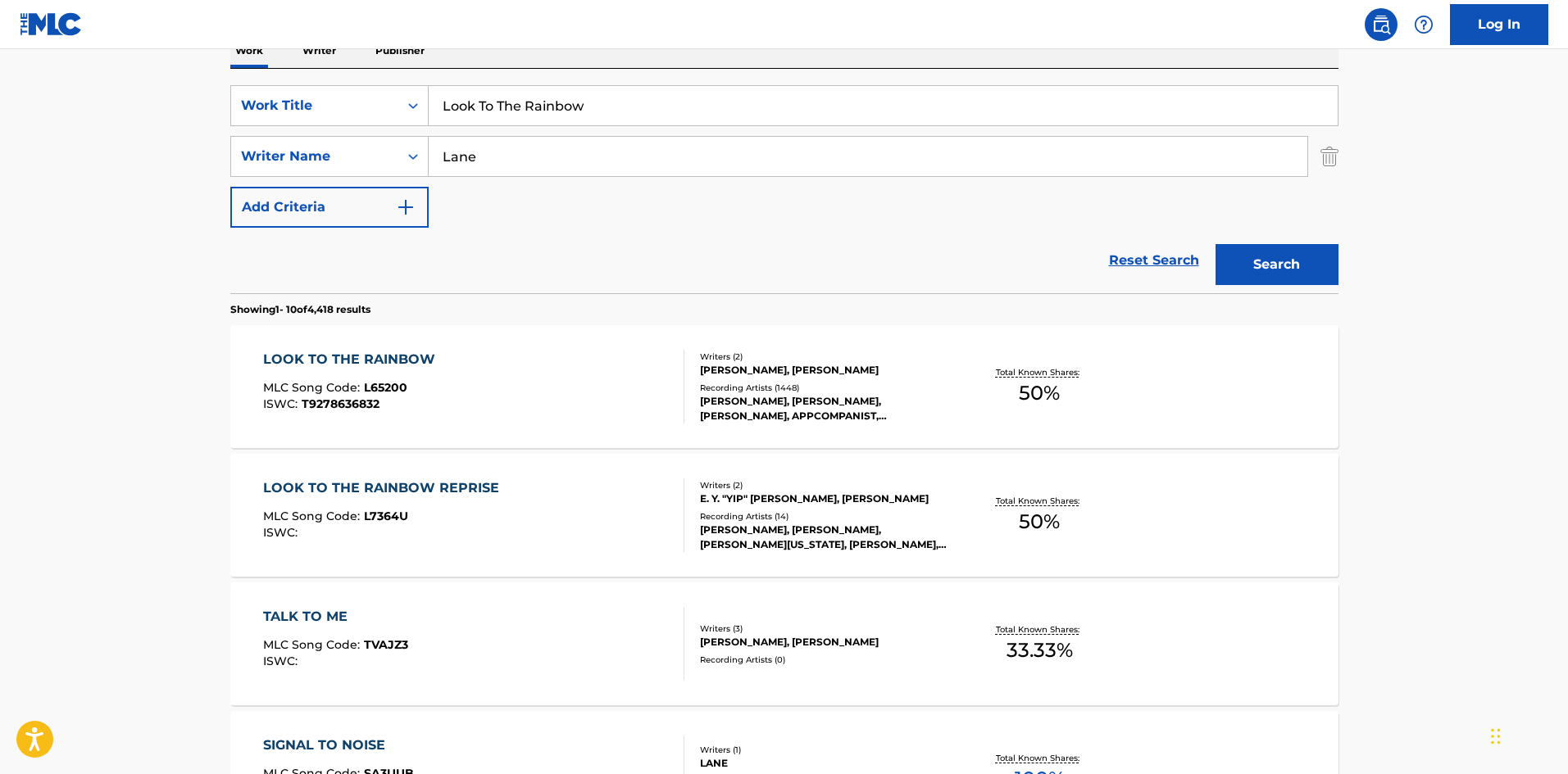
scroll to position [258, 0]
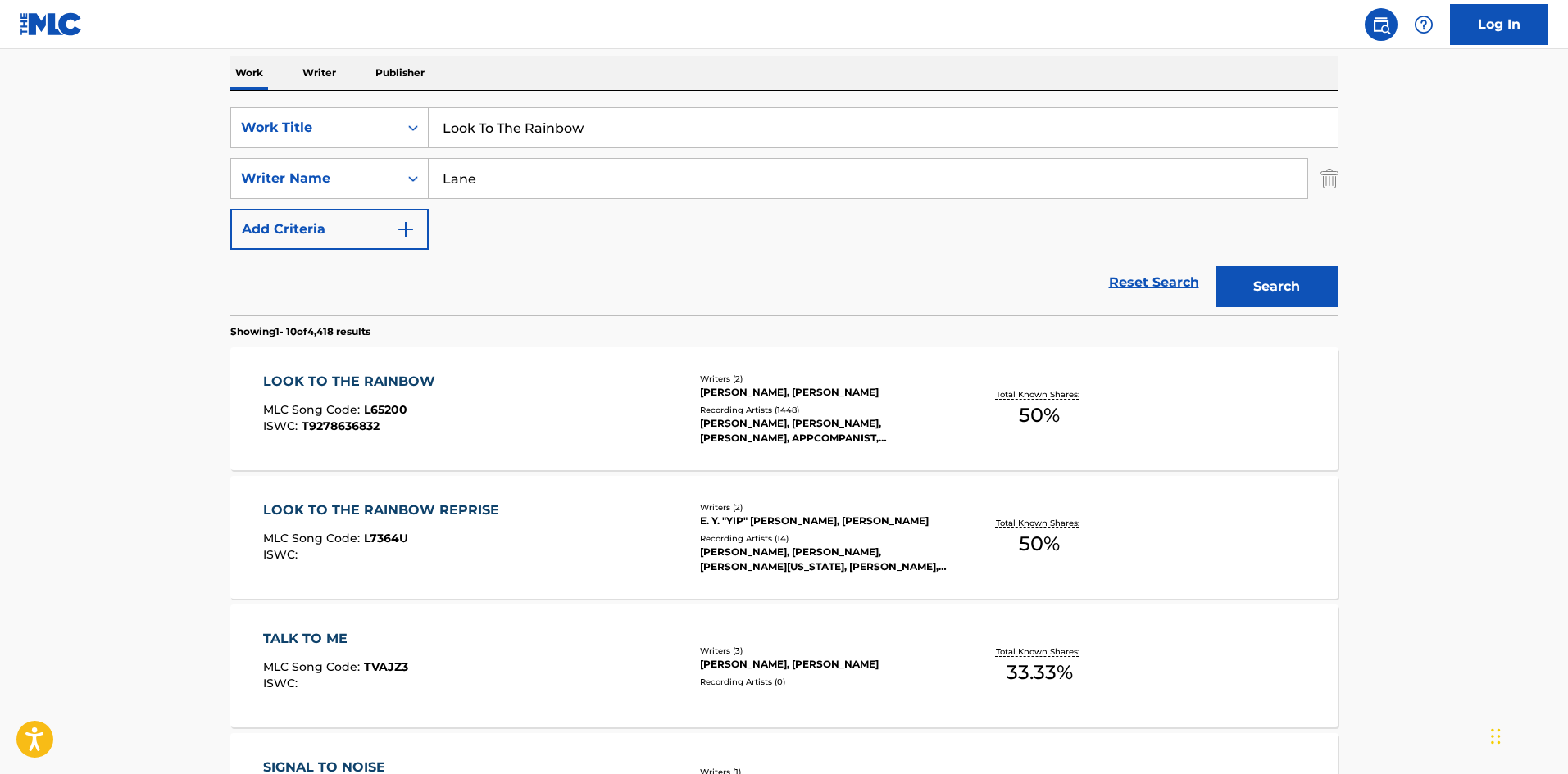
click at [550, 130] on input "Look To The Rainbow" at bounding box center [883, 127] width 909 height 39
paste input "ing Through A Tear"
type input "Looking Through A Tear"
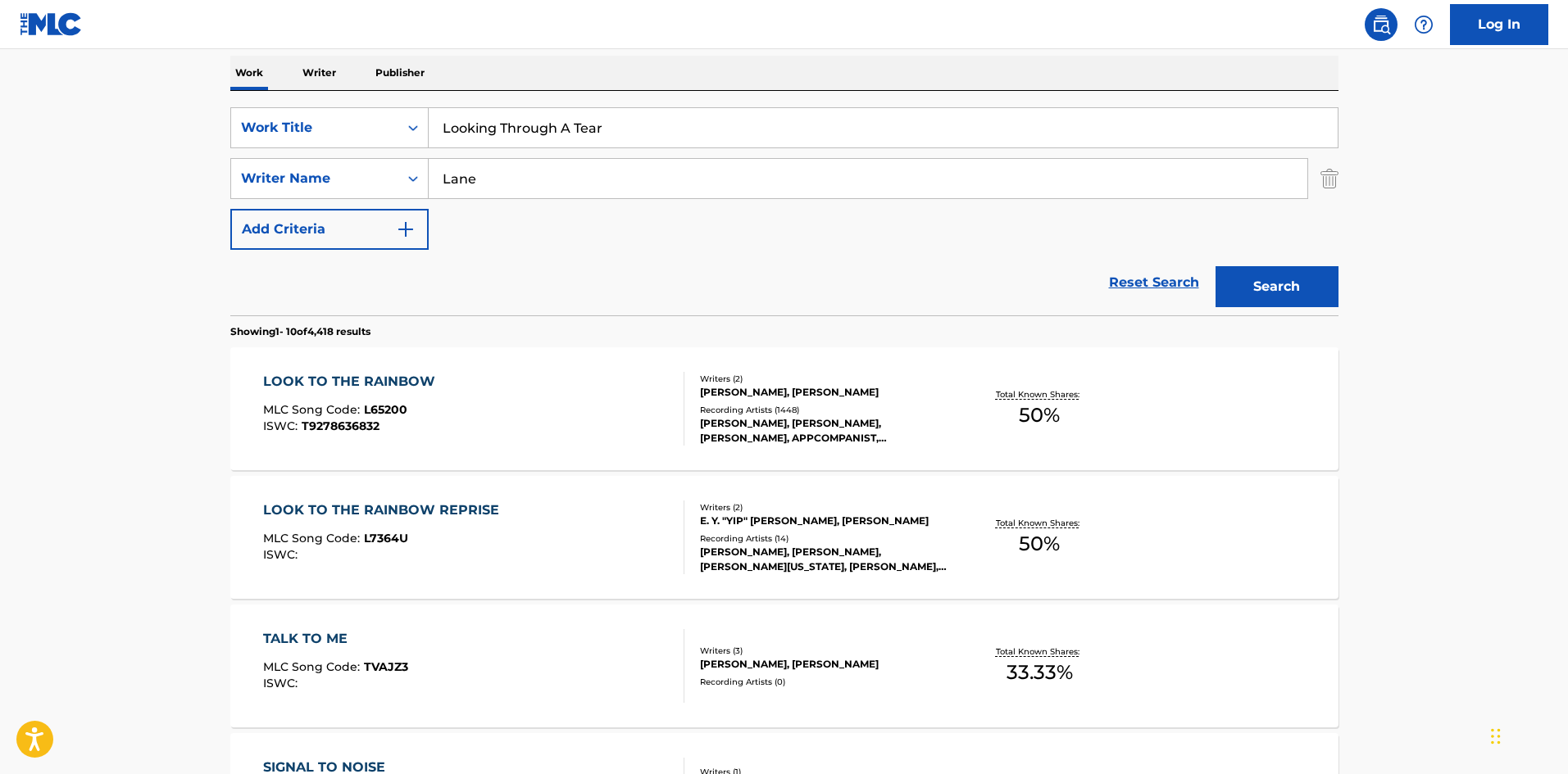
click at [553, 169] on input "Lane" at bounding box center [868, 178] width 878 height 39
click at [1215, 266] on button "Search" at bounding box center [1277, 287] width 123 height 41
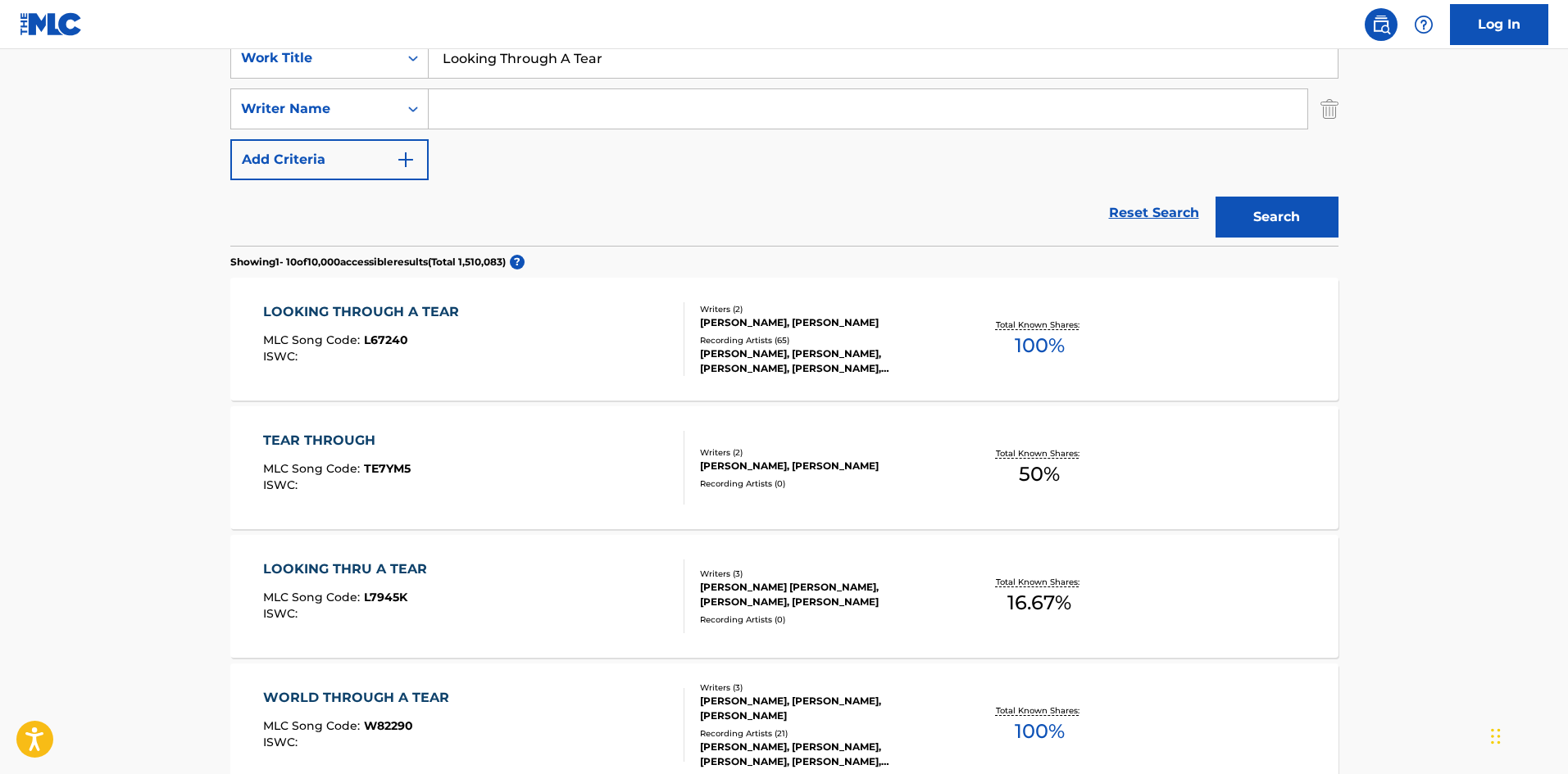
scroll to position [328, 0]
click at [357, 362] on div "ISWC :" at bounding box center [365, 356] width 204 height 12
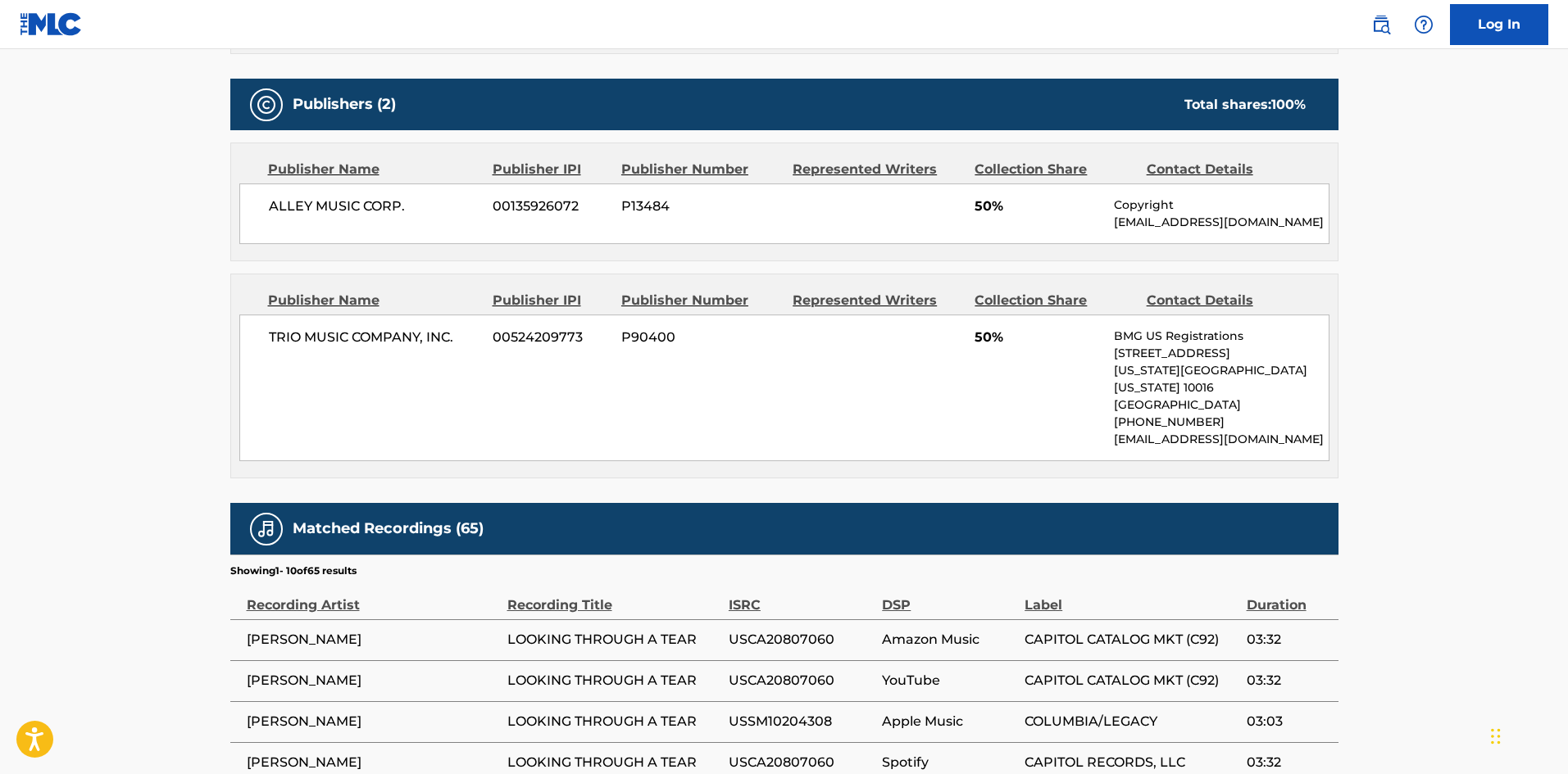
scroll to position [491, 0]
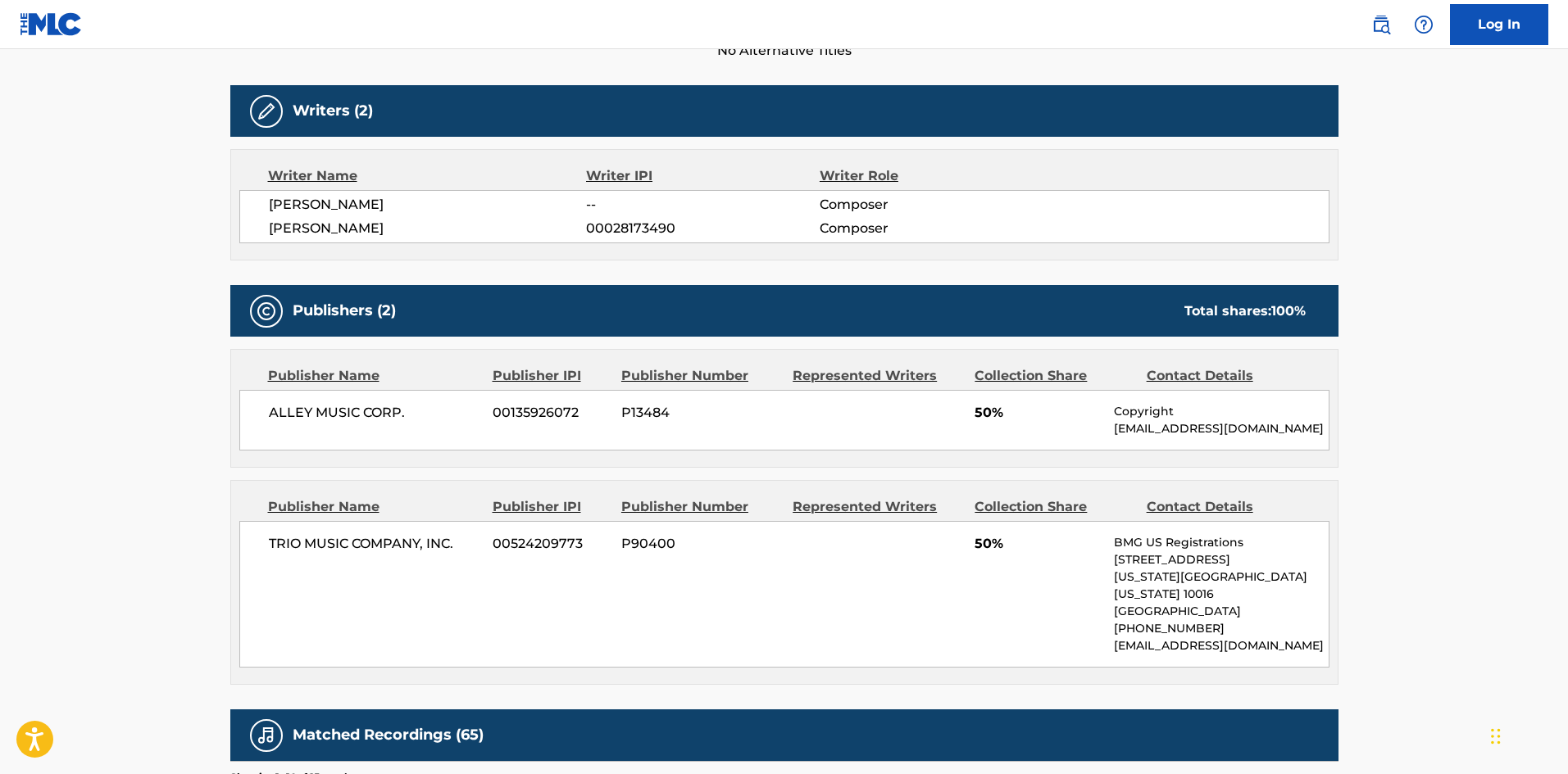
click at [291, 412] on span "ALLEY MUSIC CORP." at bounding box center [374, 412] width 213 height 19
drag, startPoint x: 291, startPoint y: 412, endPoint x: 434, endPoint y: 413, distance: 143.0
click at [434, 413] on span "ALLEY MUSIC CORP." at bounding box center [374, 412] width 213 height 19
copy div "ALLEY MUSIC CORP."
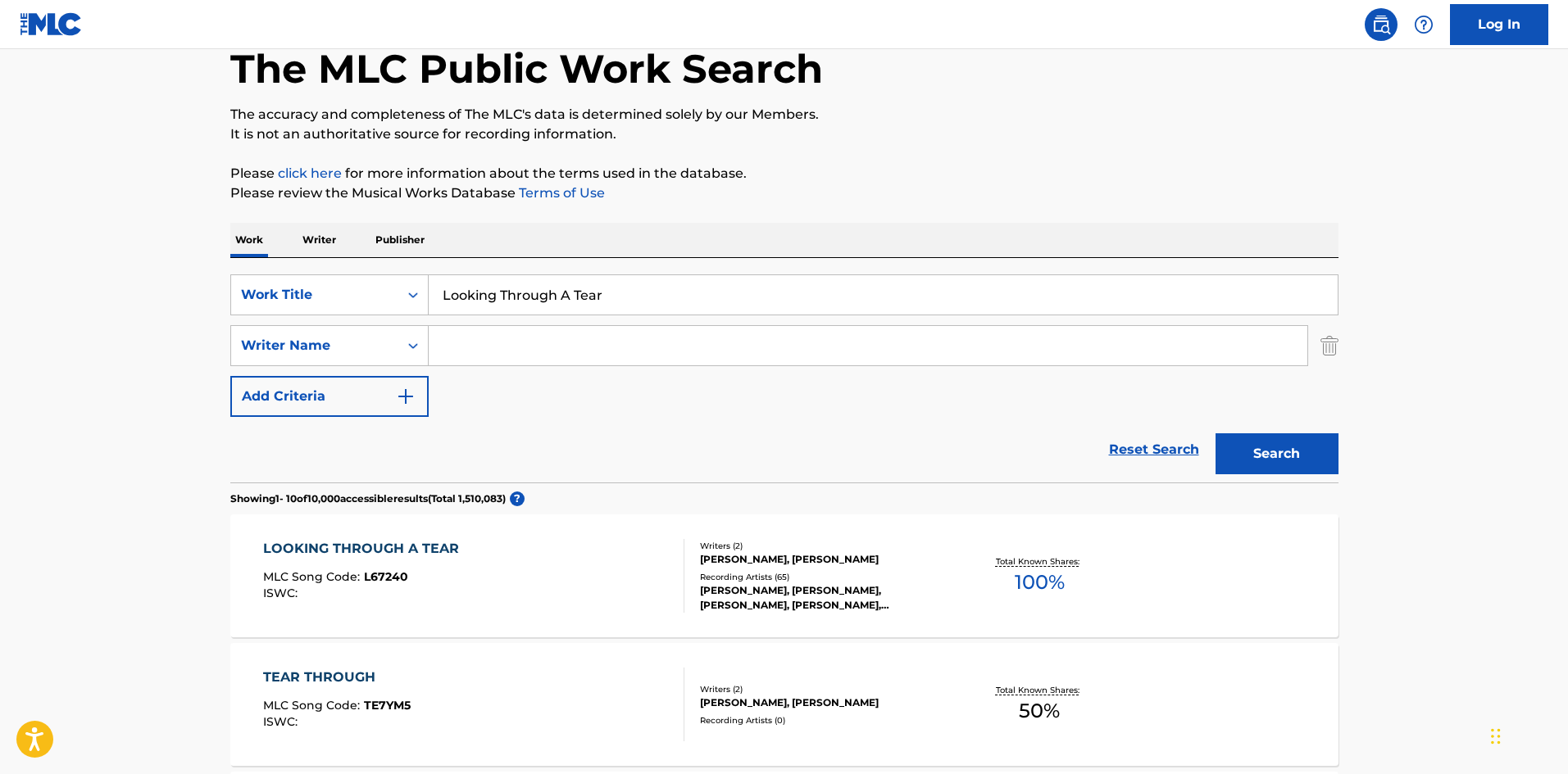
scroll to position [82, 0]
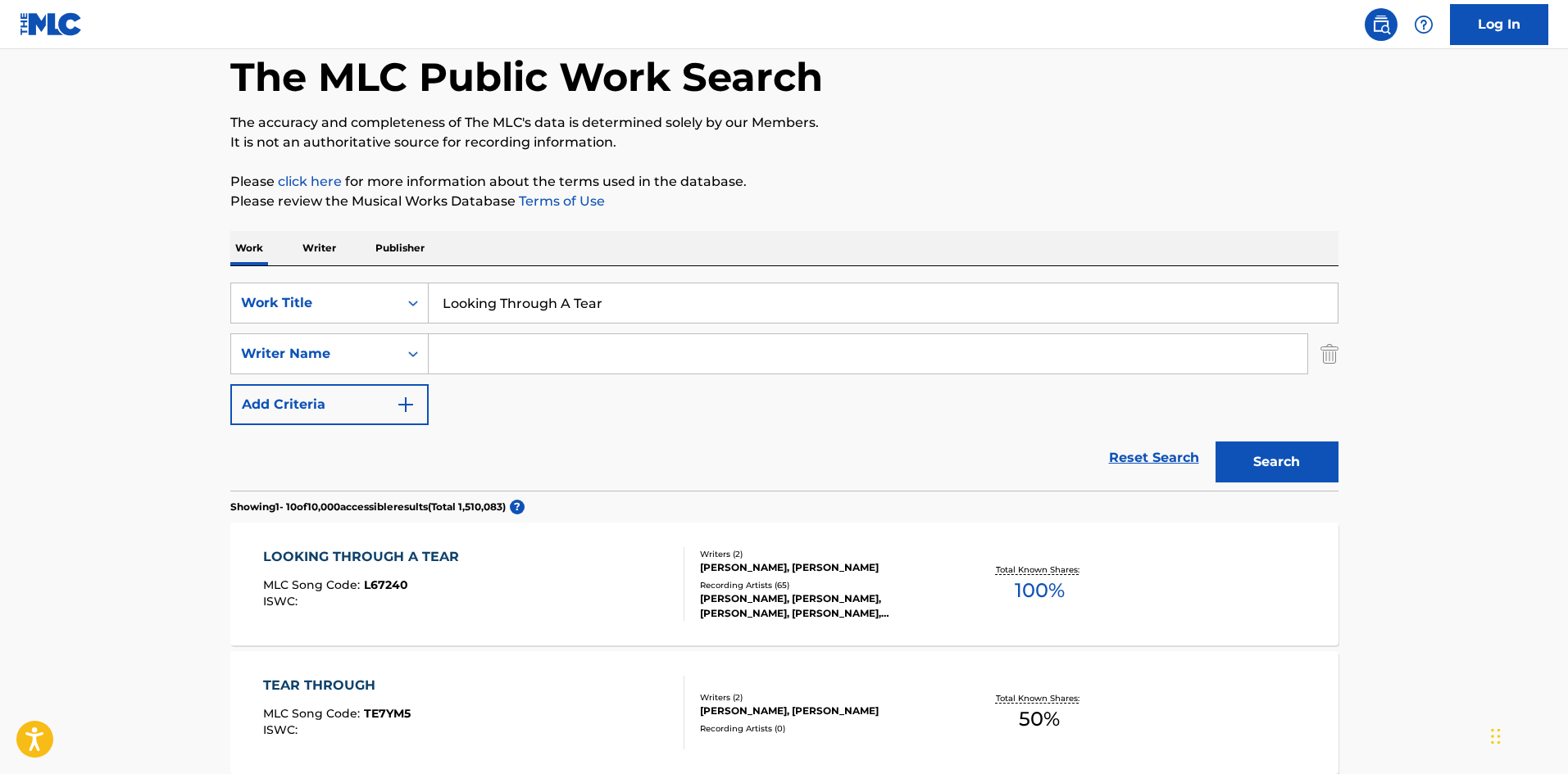
click at [533, 297] on input "Looking Through A Tear" at bounding box center [883, 303] width 909 height 39
paste input "Medley: Chain Of Fools/See Saw"
type input "Medley: Chain Of Fools/See Saw"
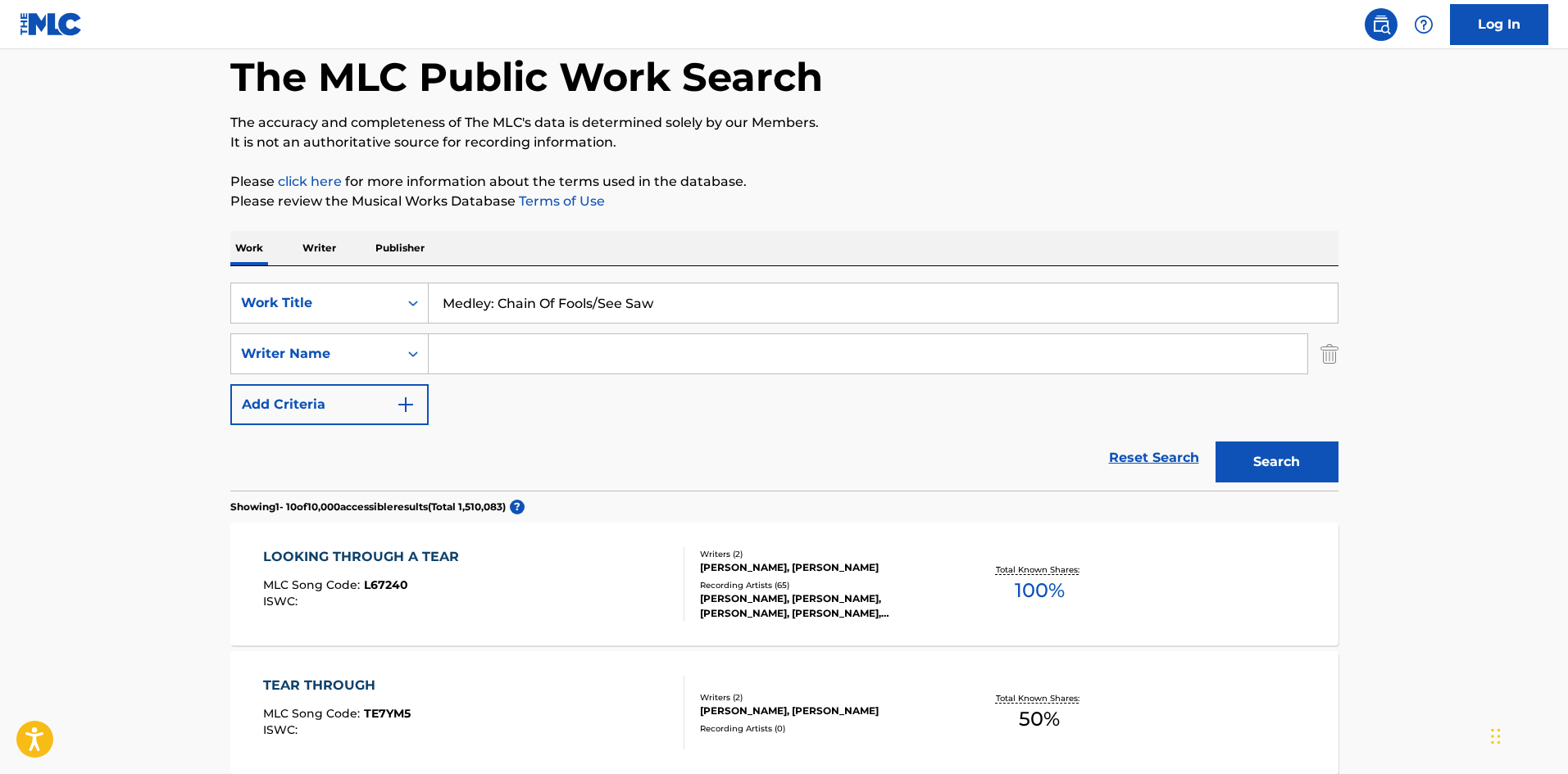
click at [1303, 487] on div "Search" at bounding box center [1273, 458] width 131 height 65
click at [1308, 474] on button "Search" at bounding box center [1277, 462] width 123 height 41
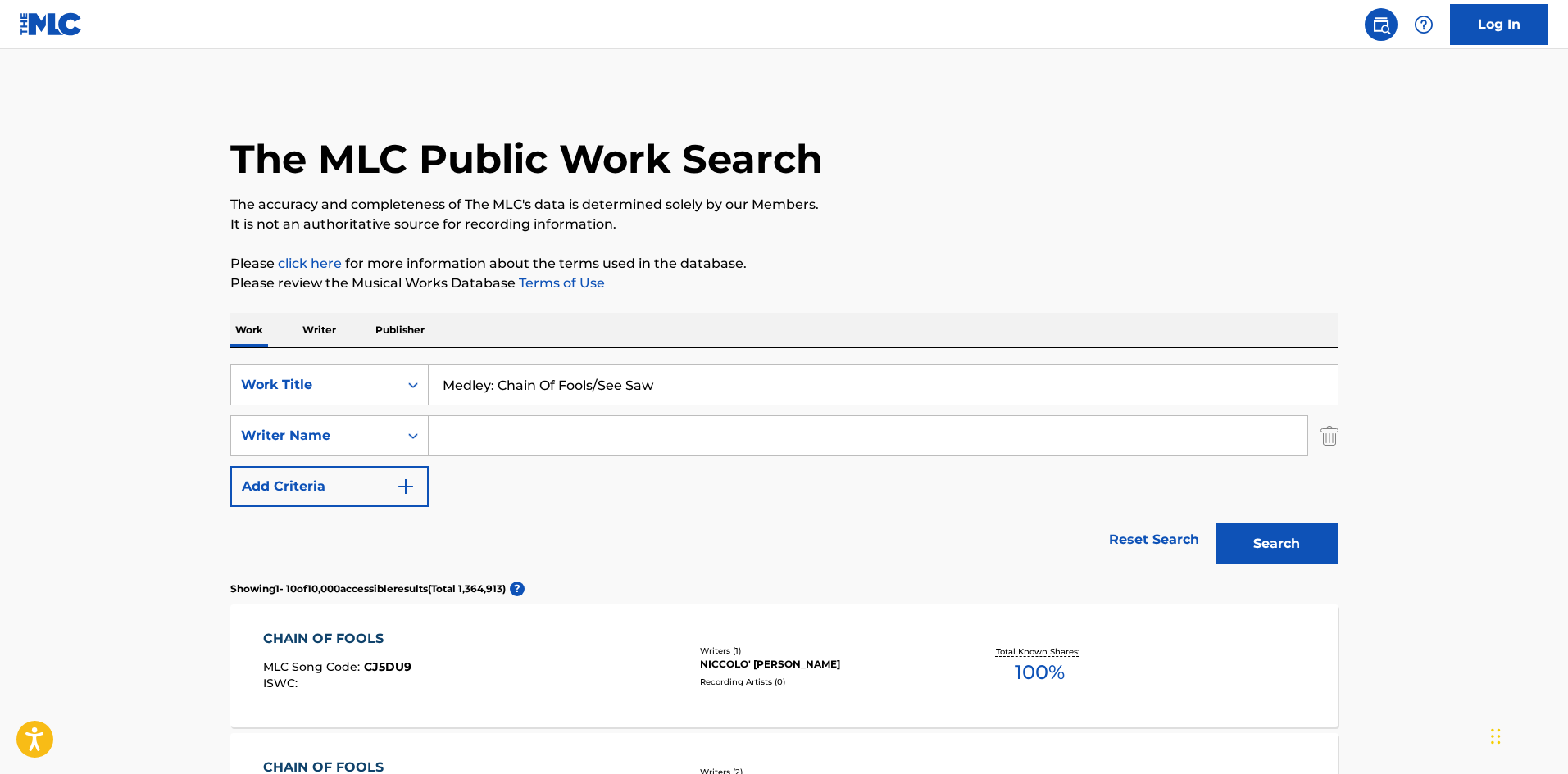
scroll to position [410, 0]
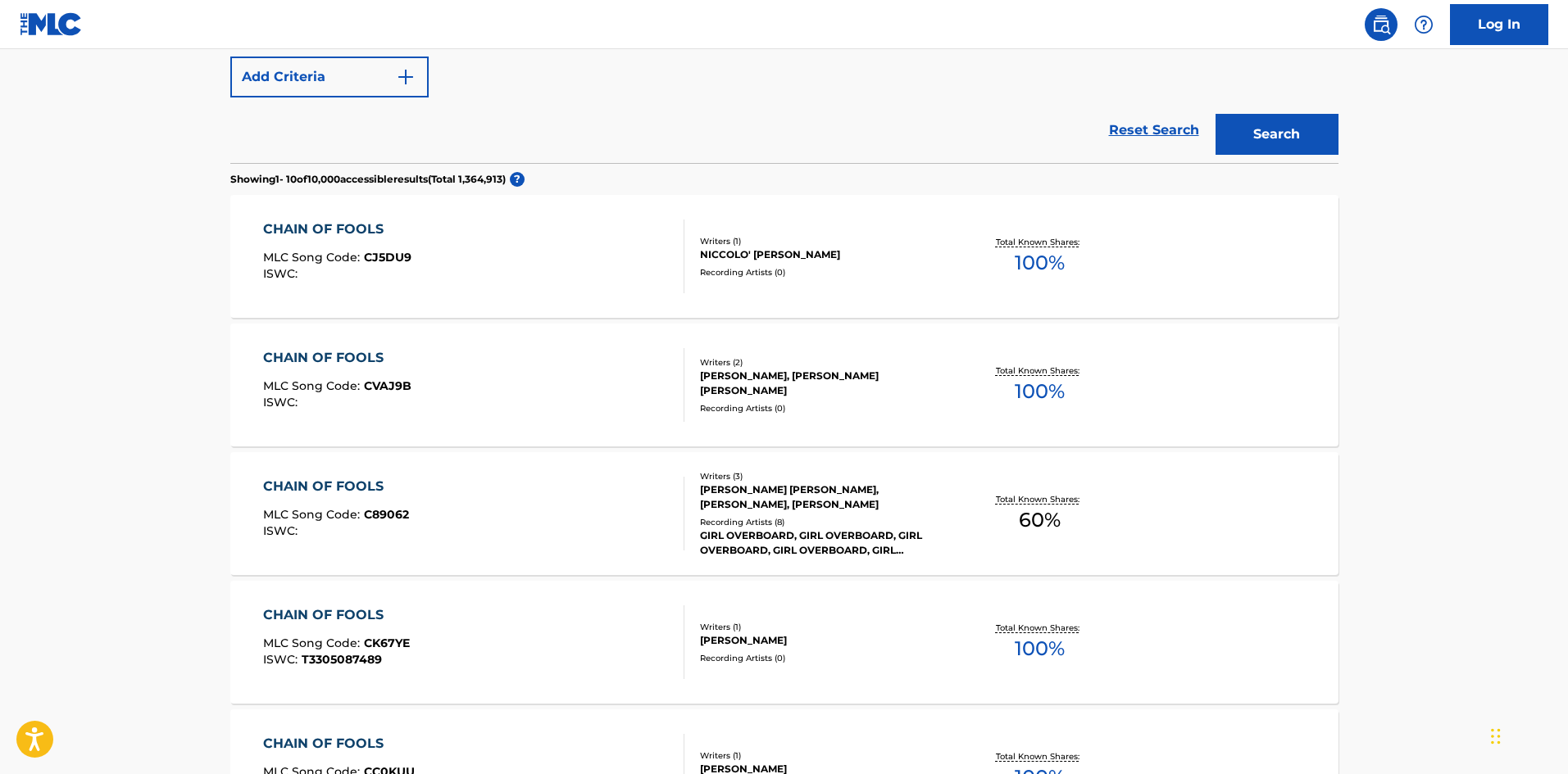
click at [402, 512] on span "C89062" at bounding box center [386, 513] width 45 height 14
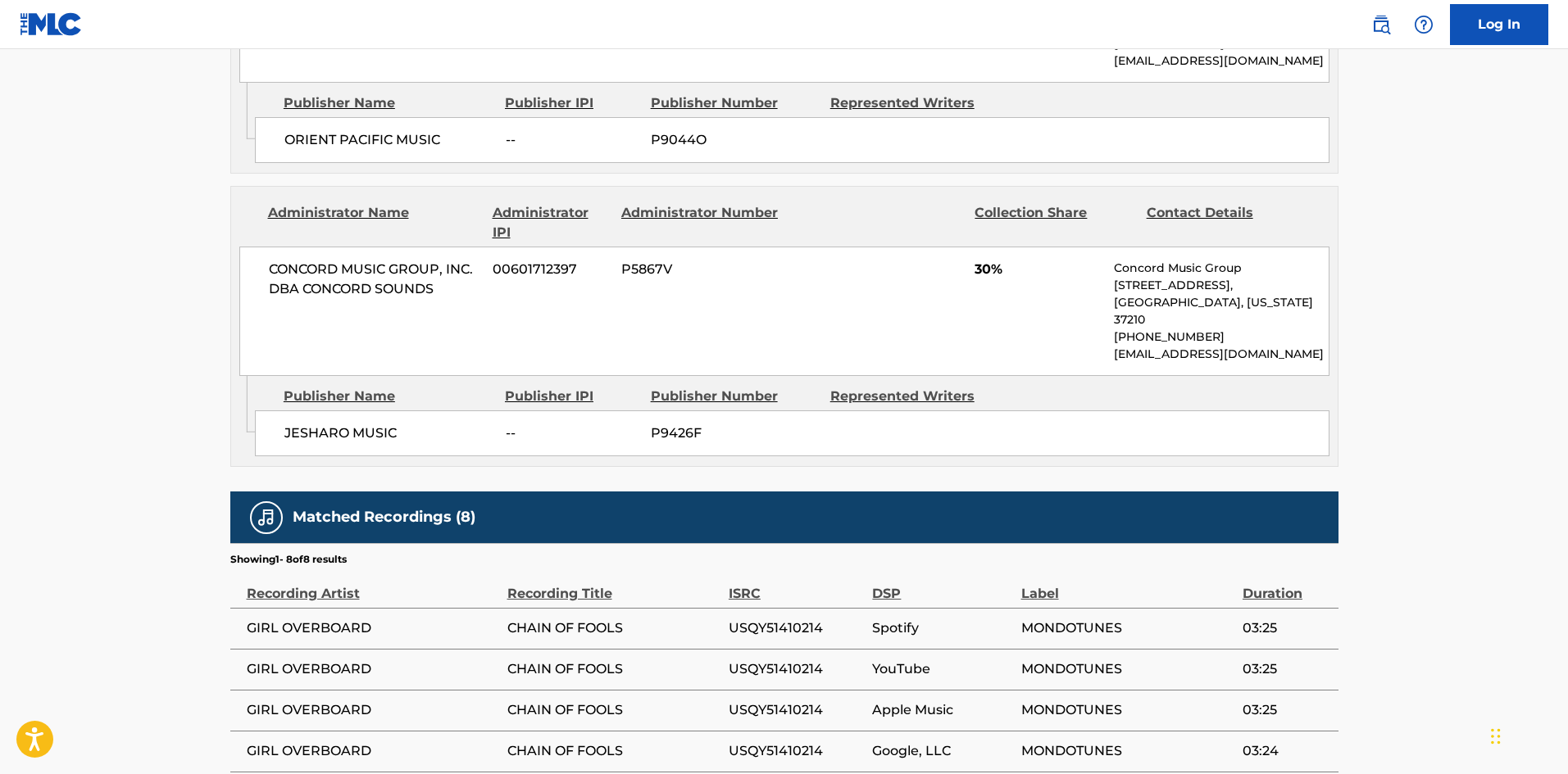
scroll to position [1211, 0]
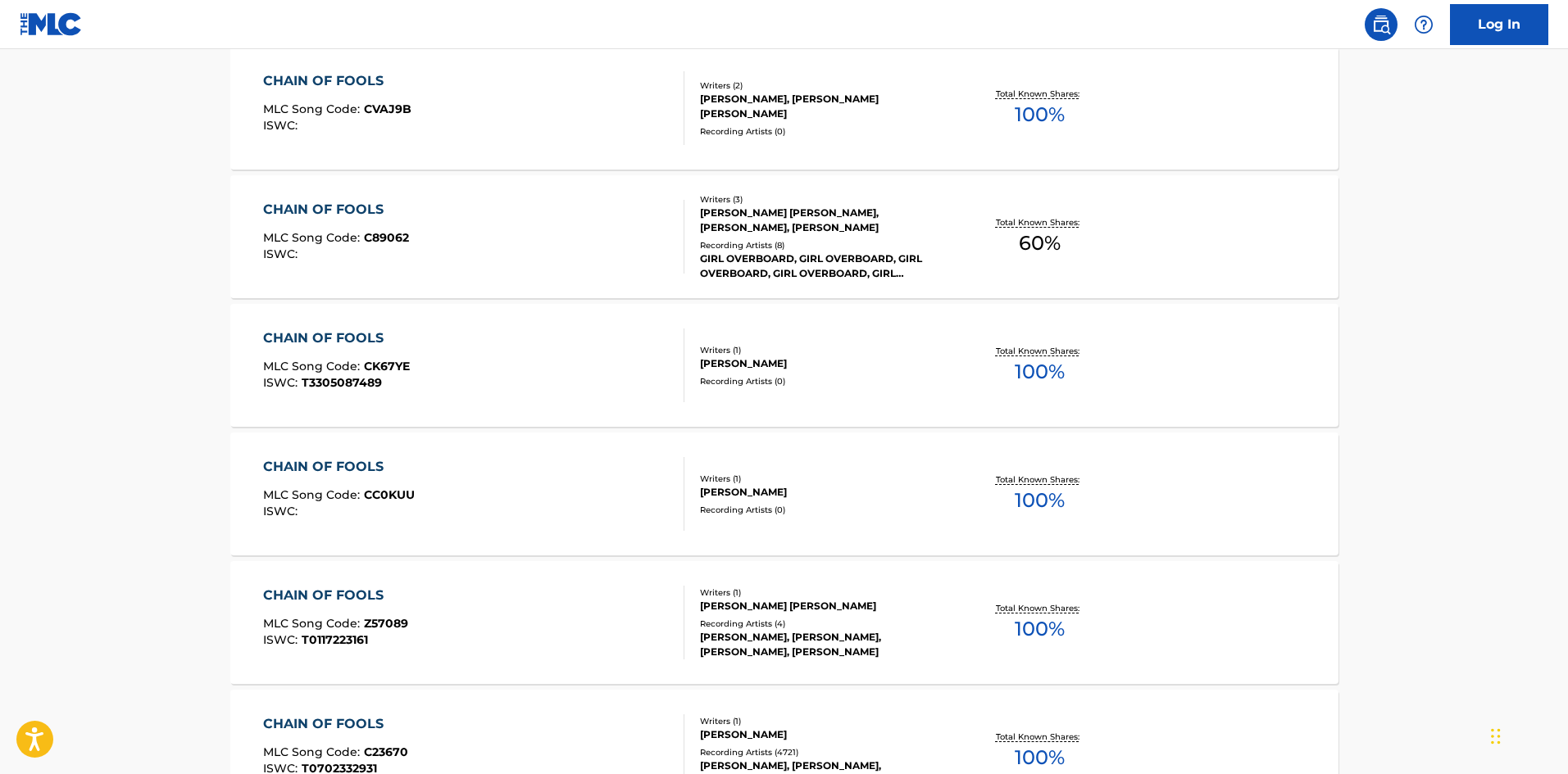
scroll to position [831, 0]
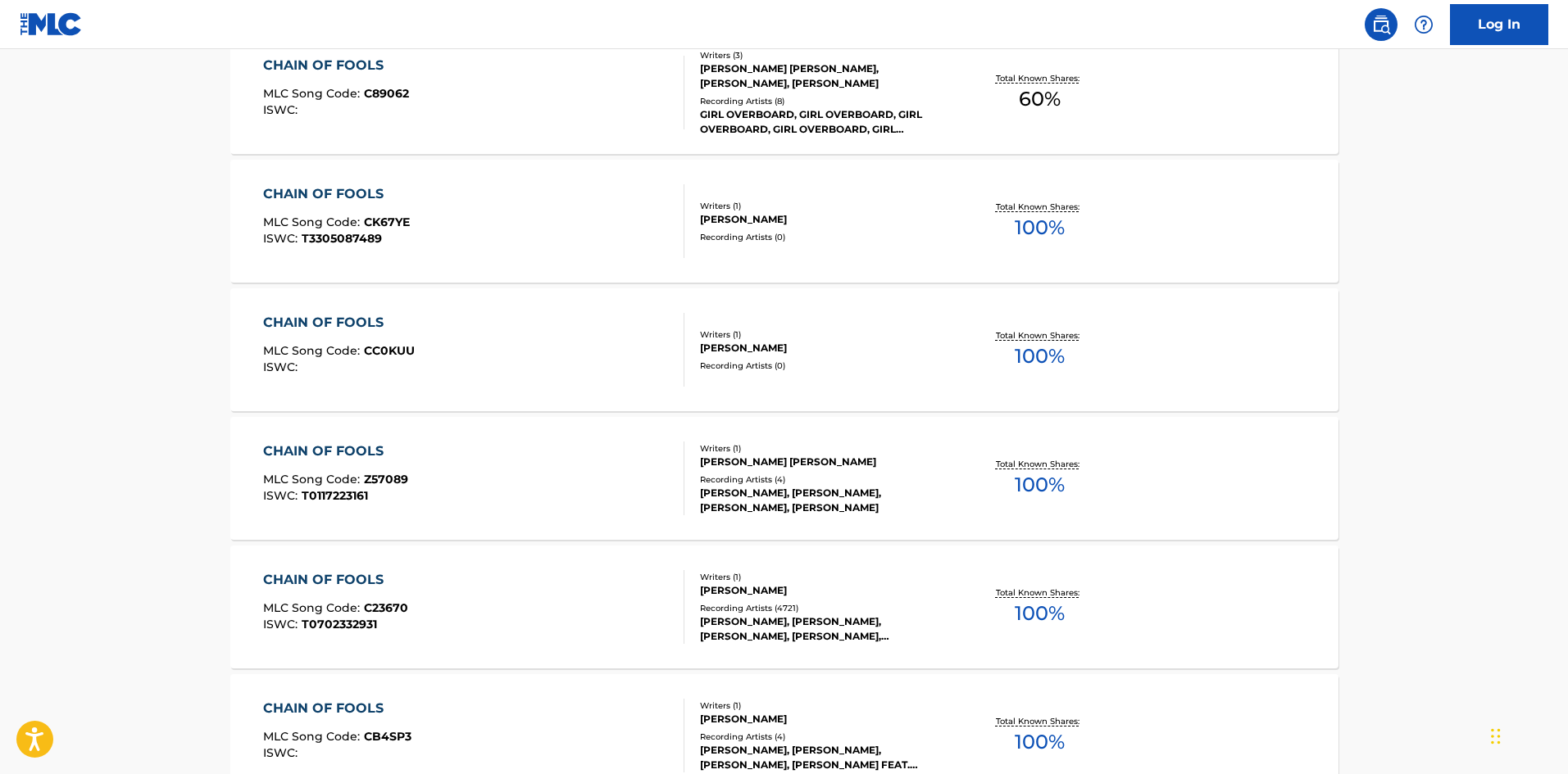
click at [531, 600] on div "CHAIN OF FOOLS MLC Song Code : C23670 ISWC : T0702332931" at bounding box center [473, 607] width 421 height 74
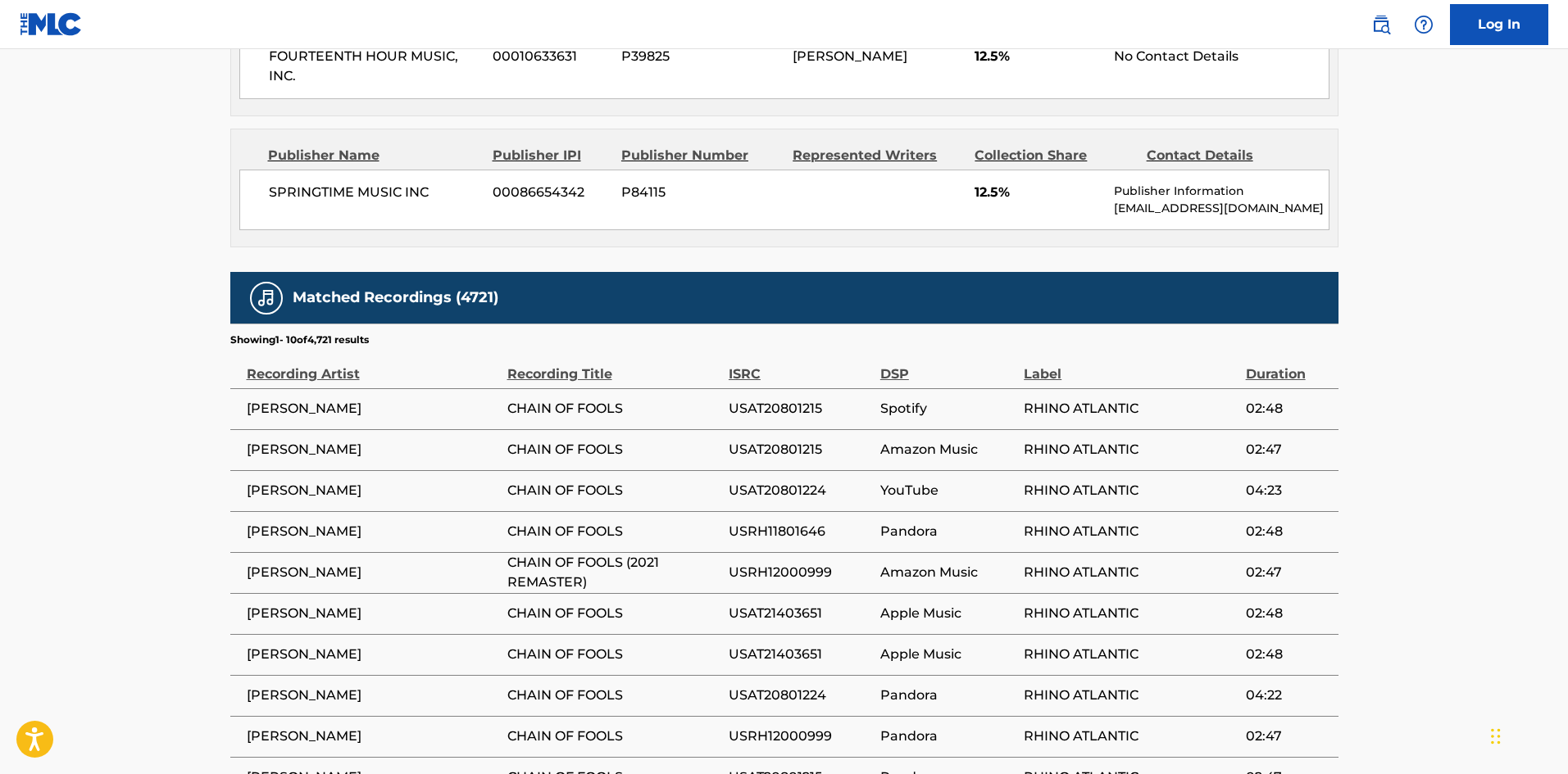
scroll to position [1147, 0]
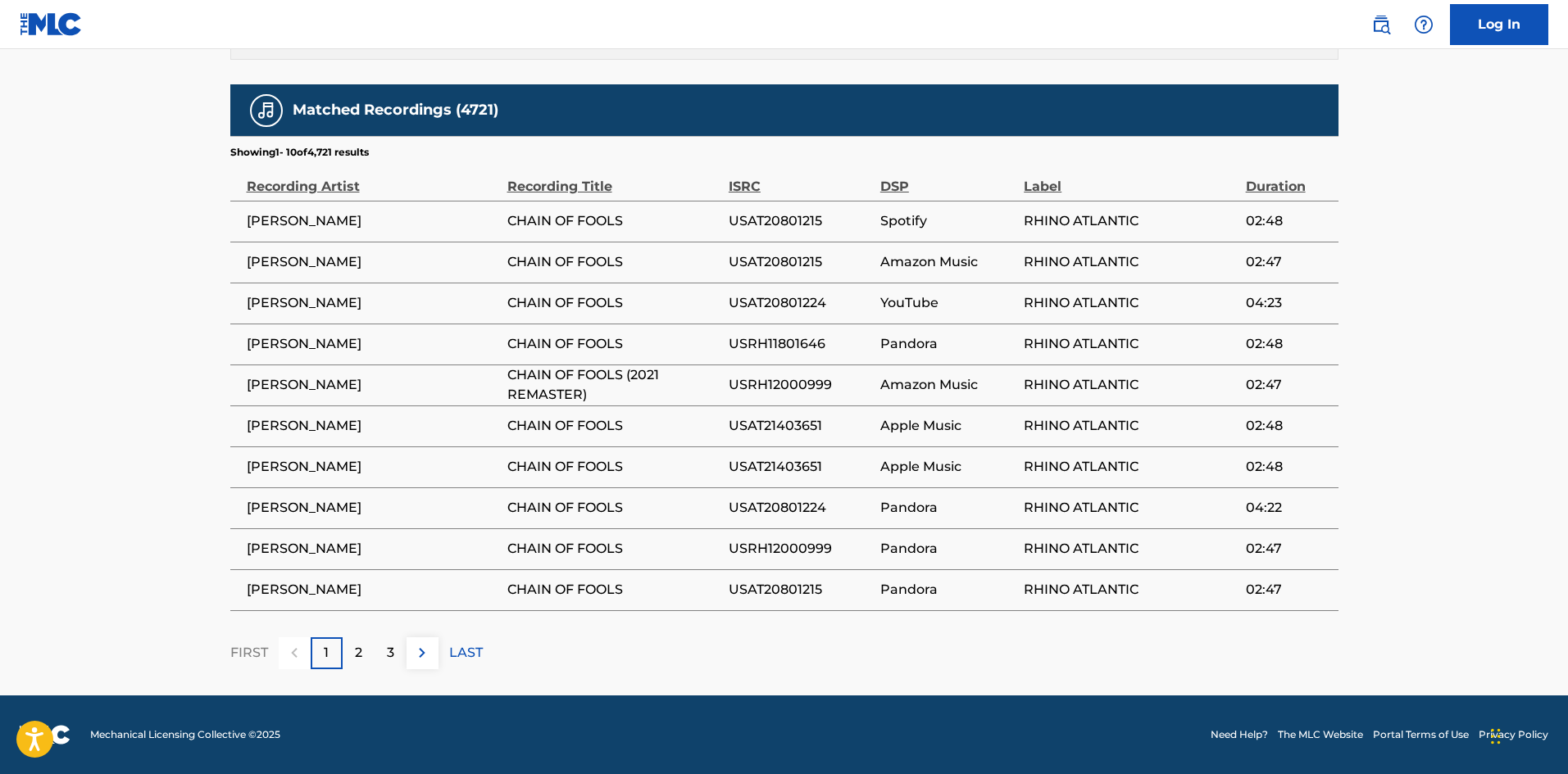
click at [353, 661] on div "2" at bounding box center [358, 653] width 32 height 32
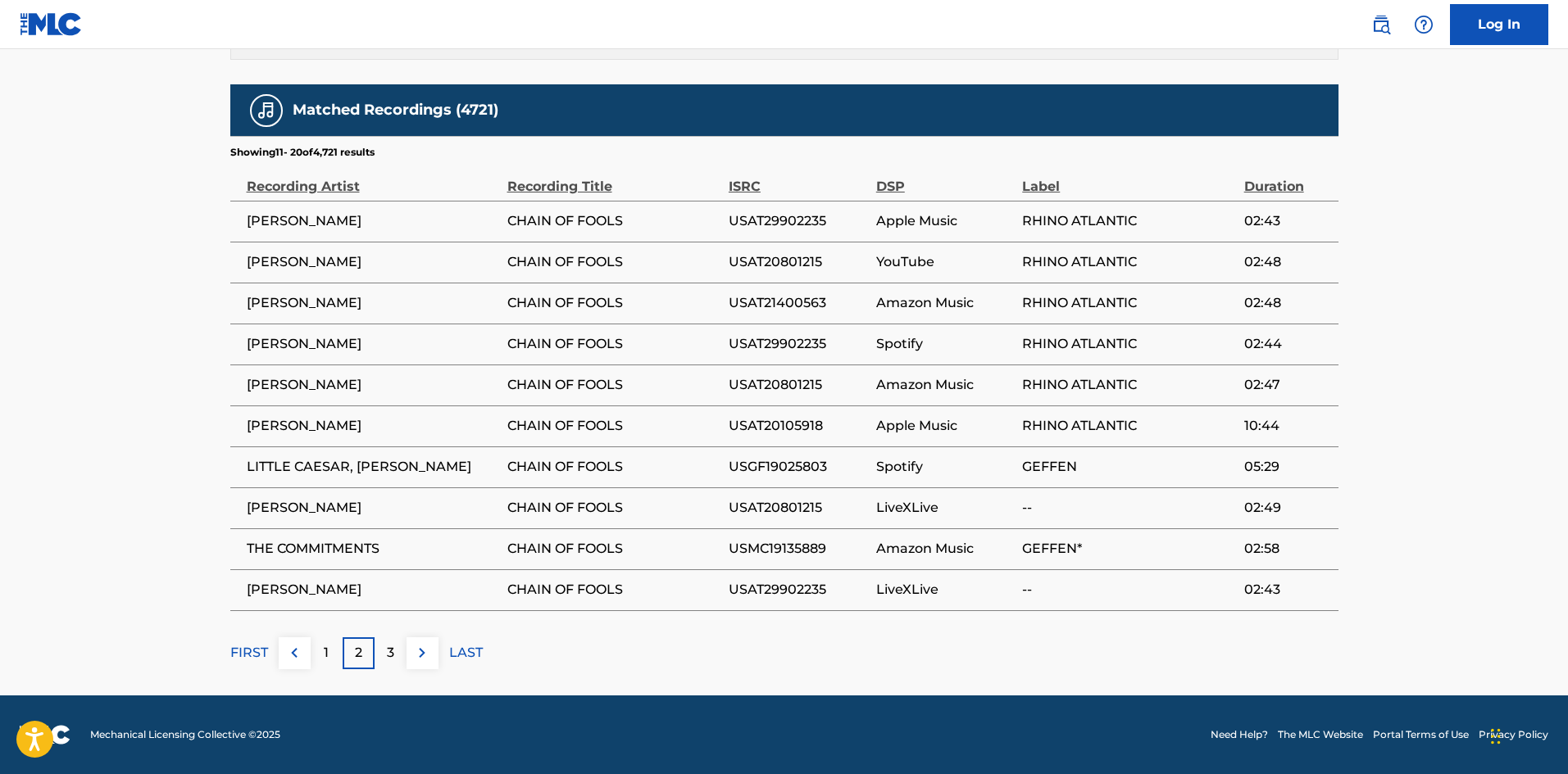
click at [385, 659] on div "3" at bounding box center [390, 653] width 32 height 32
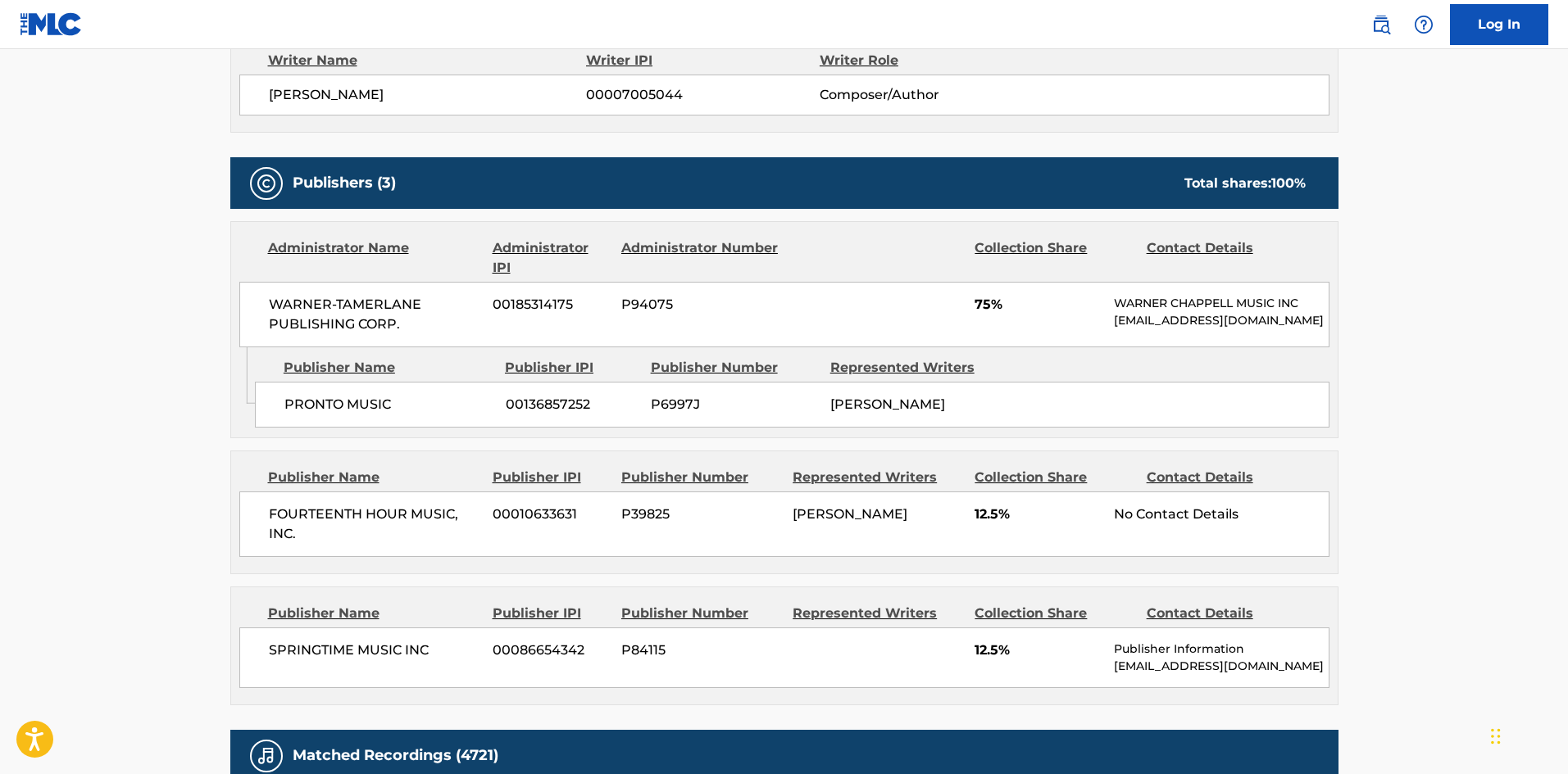
scroll to position [773, 0]
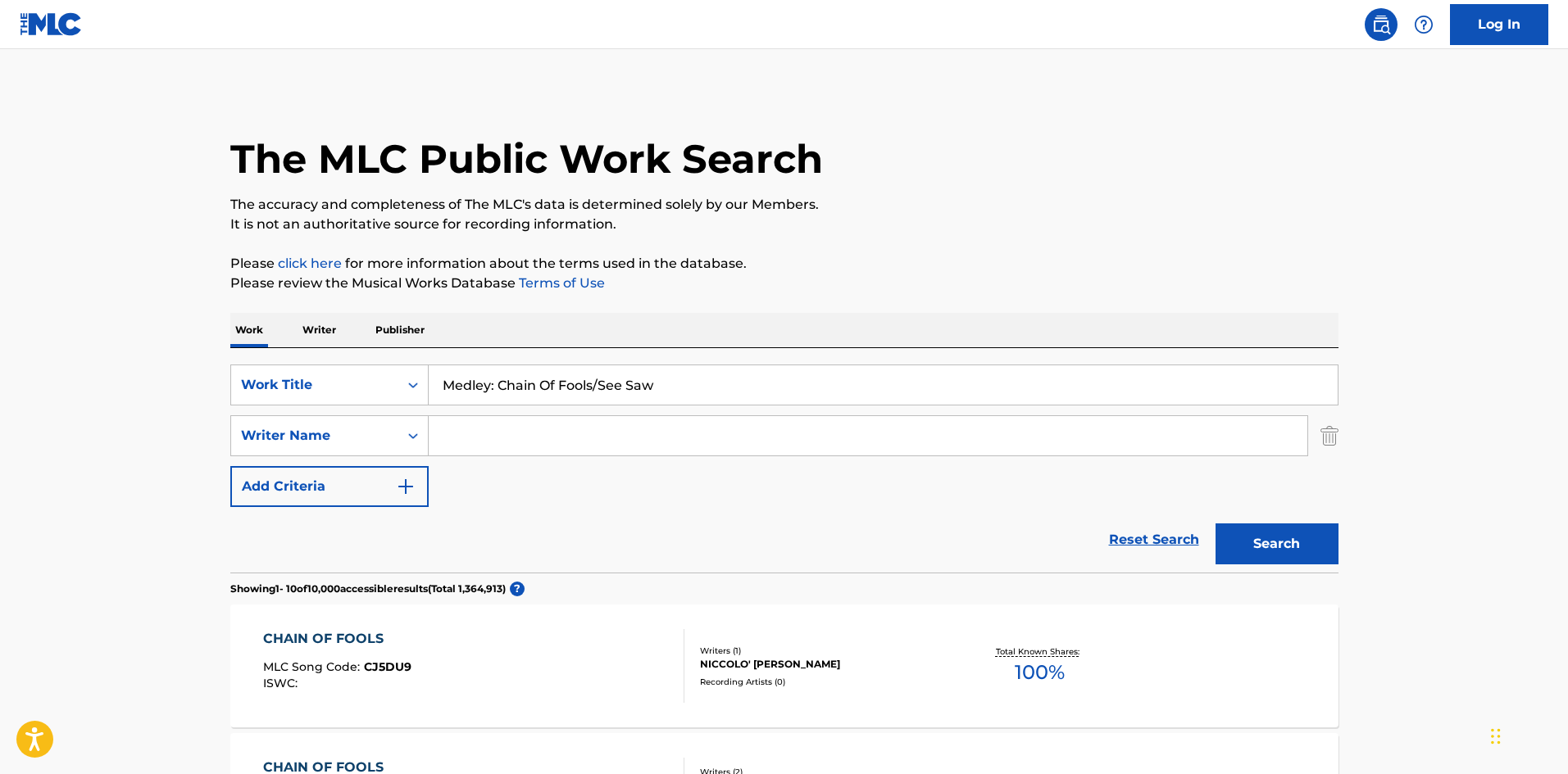
click at [513, 396] on input "Medley: Chain Of Fools/See Saw" at bounding box center [883, 385] width 909 height 39
click at [513, 397] on input "Medley: Chain Of Fools/See Saw" at bounding box center [883, 385] width 909 height 39
paste input "I Never Loved A Man"
drag, startPoint x: 443, startPoint y: 385, endPoint x: 0, endPoint y: 215, distance: 474.5
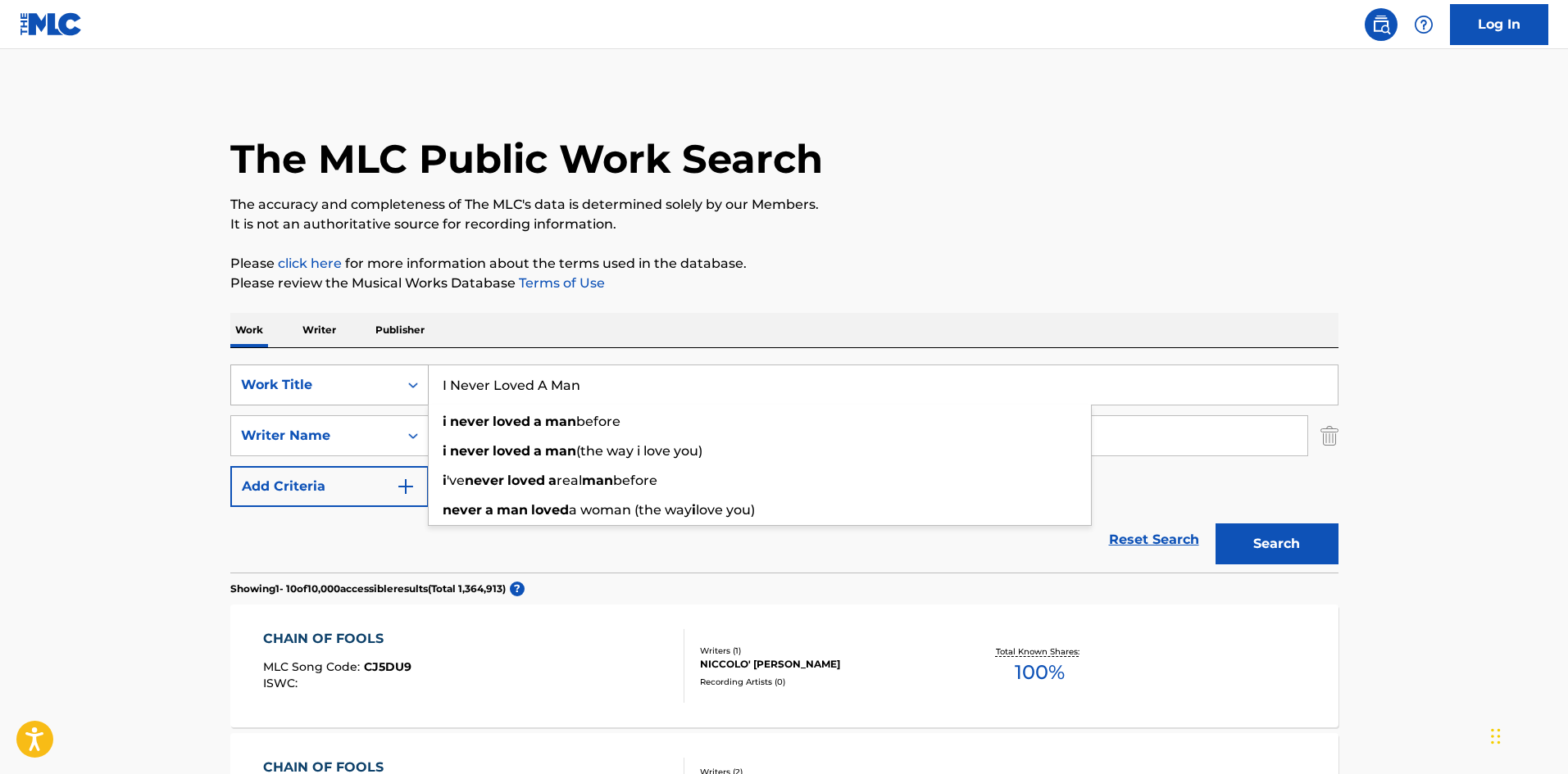
drag, startPoint x: 446, startPoint y: 381, endPoint x: 423, endPoint y: 385, distance: 23.3
click at [423, 385] on div "SearchWithCriteria2f1e4a5b-251e-43cf-8980-12d8eee2de08 Work Title I Never Loved…" at bounding box center [784, 385] width 1108 height 41
type input "I Never Loved A Man"
click at [274, 550] on div "Reset Search Search" at bounding box center [784, 539] width 1108 height 65
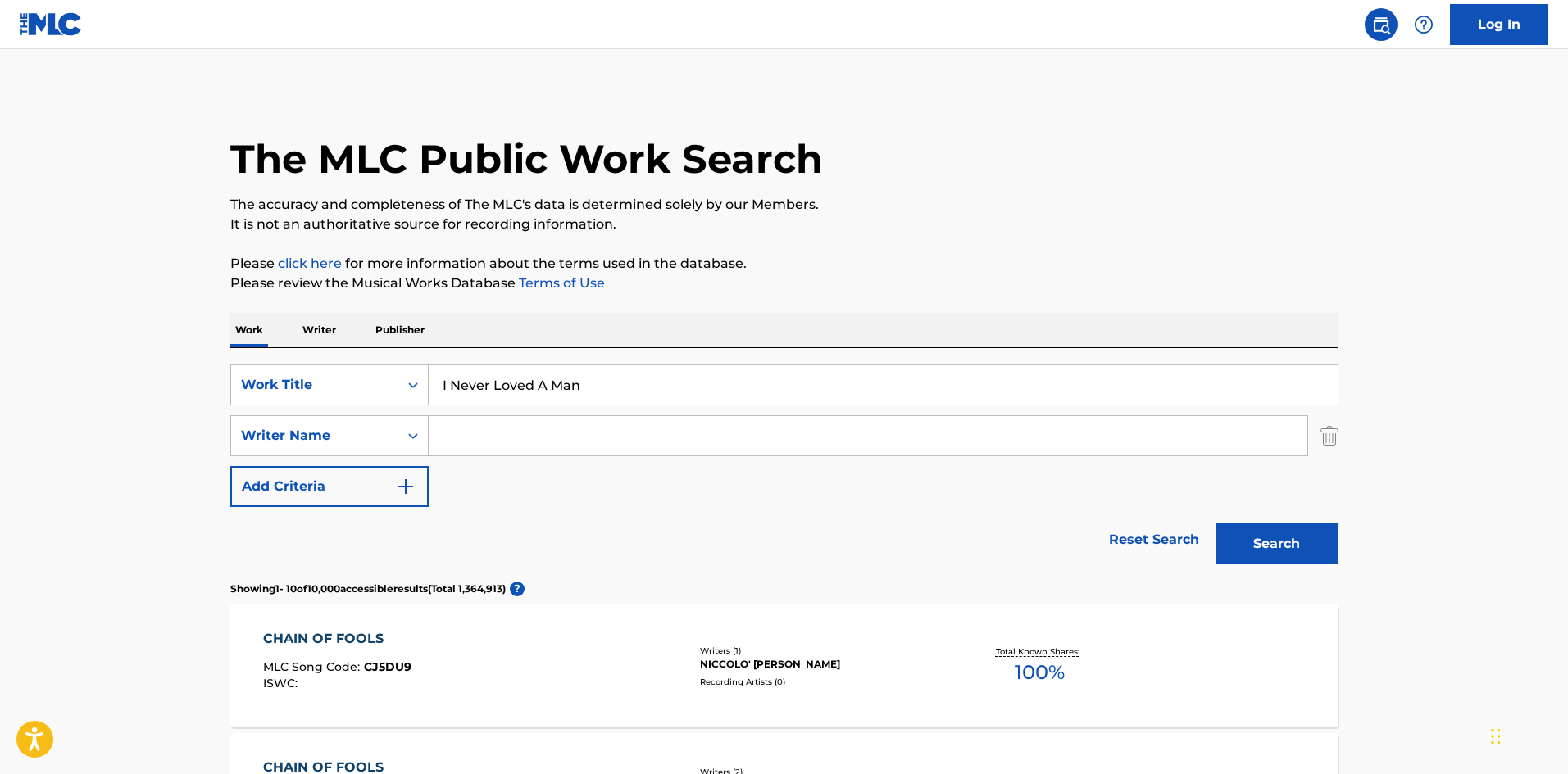
click at [599, 434] on input "Search Form" at bounding box center [868, 436] width 878 height 39
paste input "SHANNON"
type input "SHANNON"
click at [1304, 551] on button "Search" at bounding box center [1277, 543] width 123 height 41
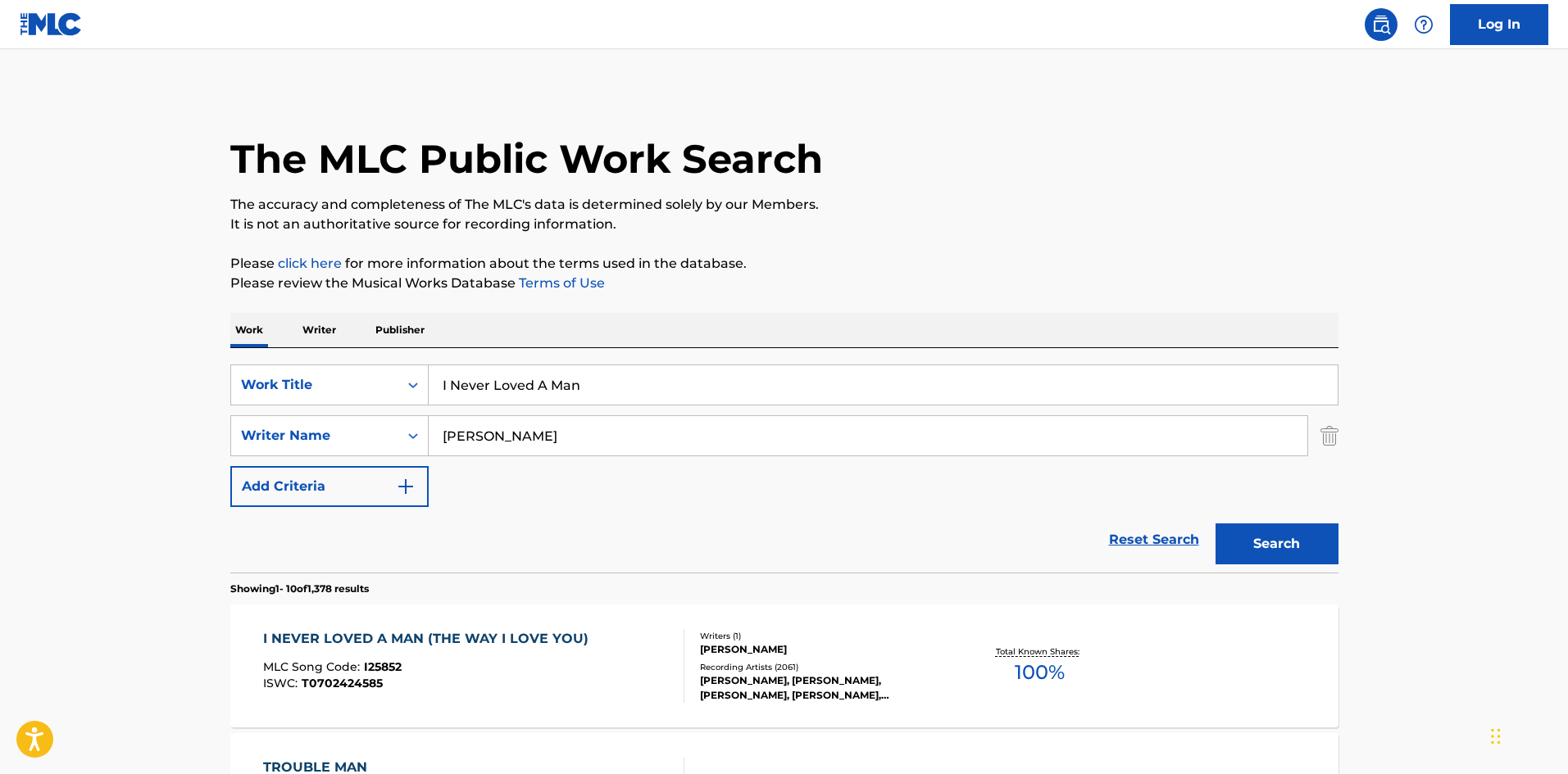
scroll to position [328, 0]
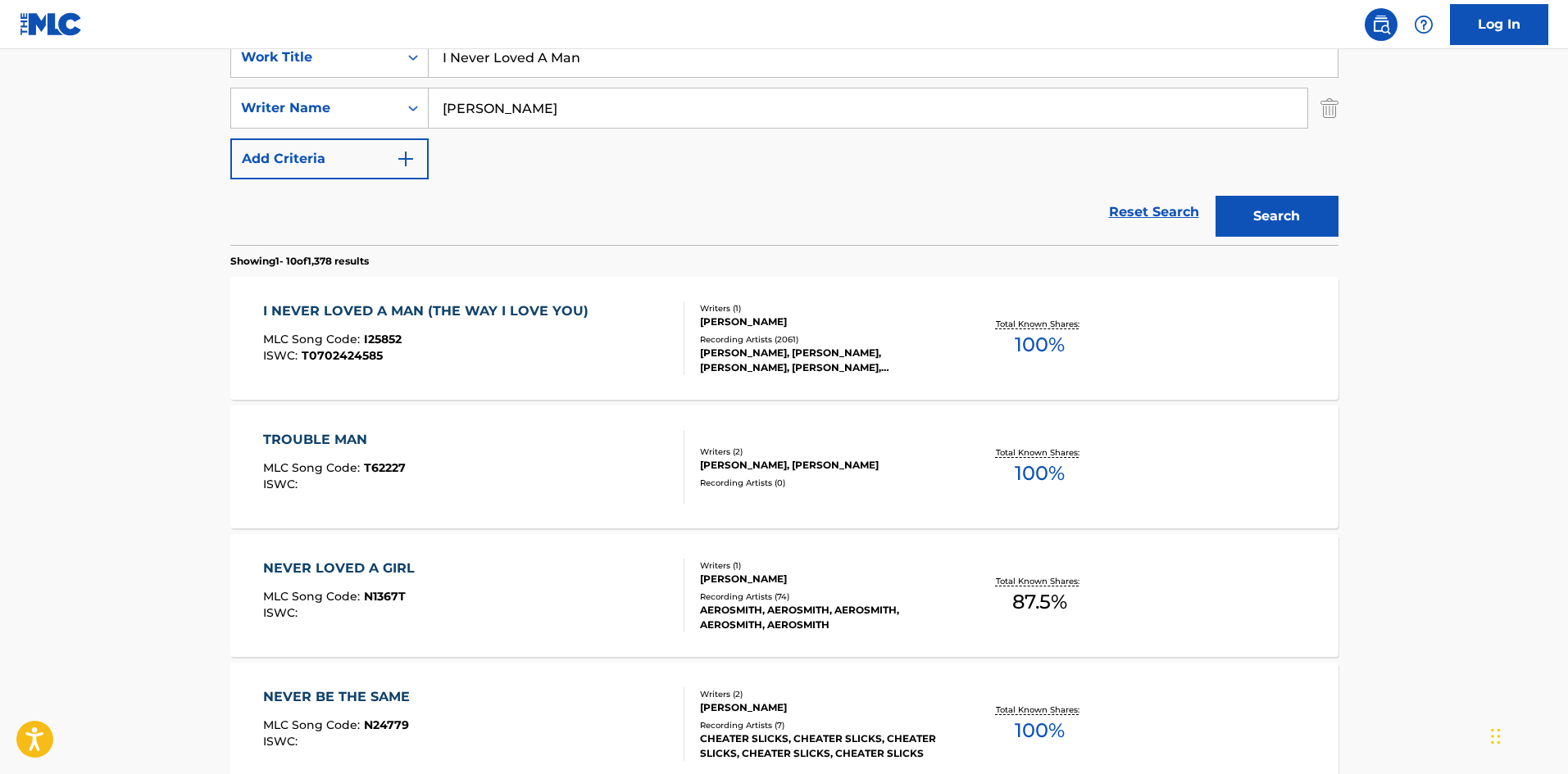
click at [433, 356] on div "ISWC : T0702424585" at bounding box center [429, 356] width 334 height 12
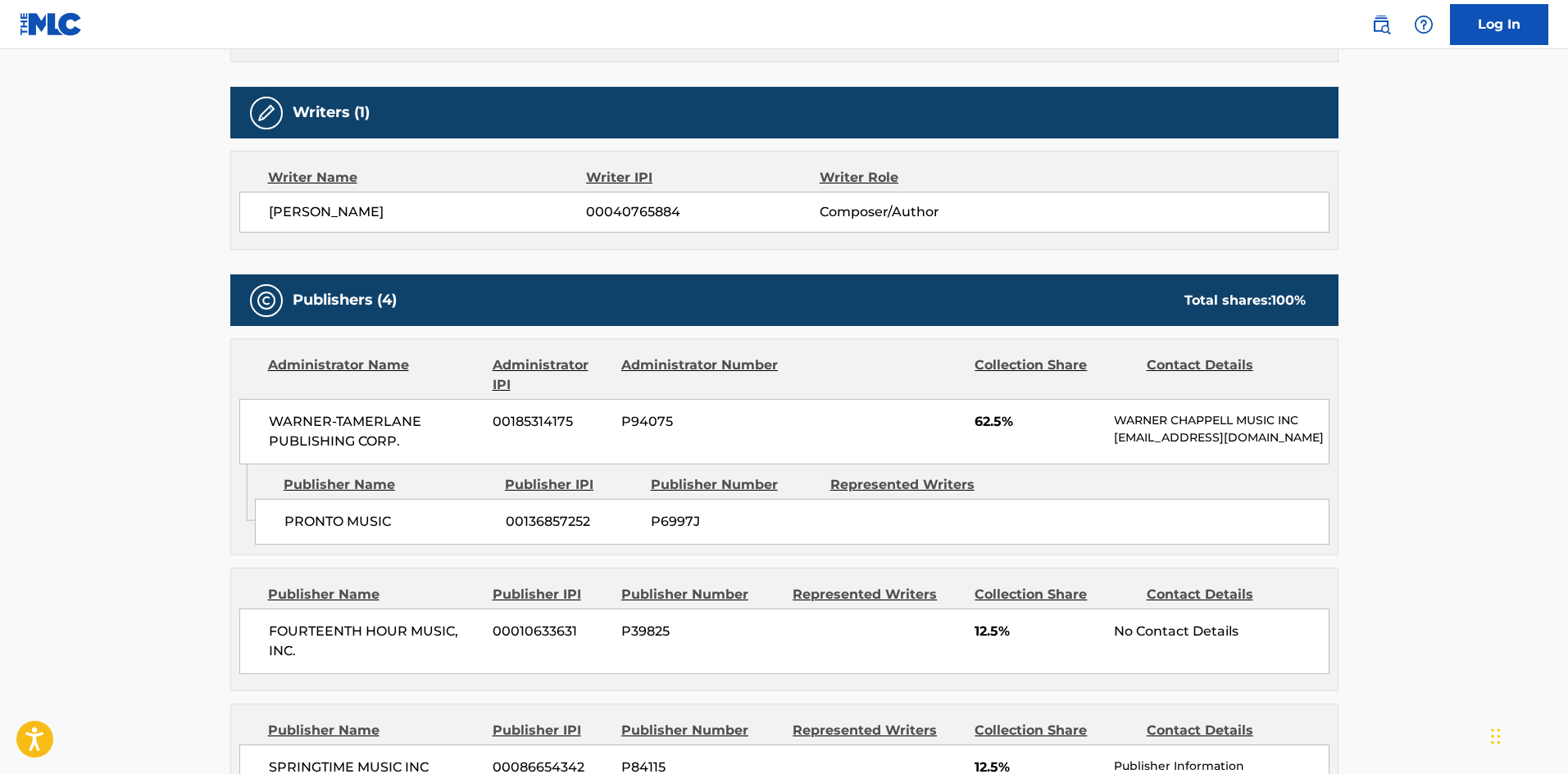
scroll to position [656, 0]
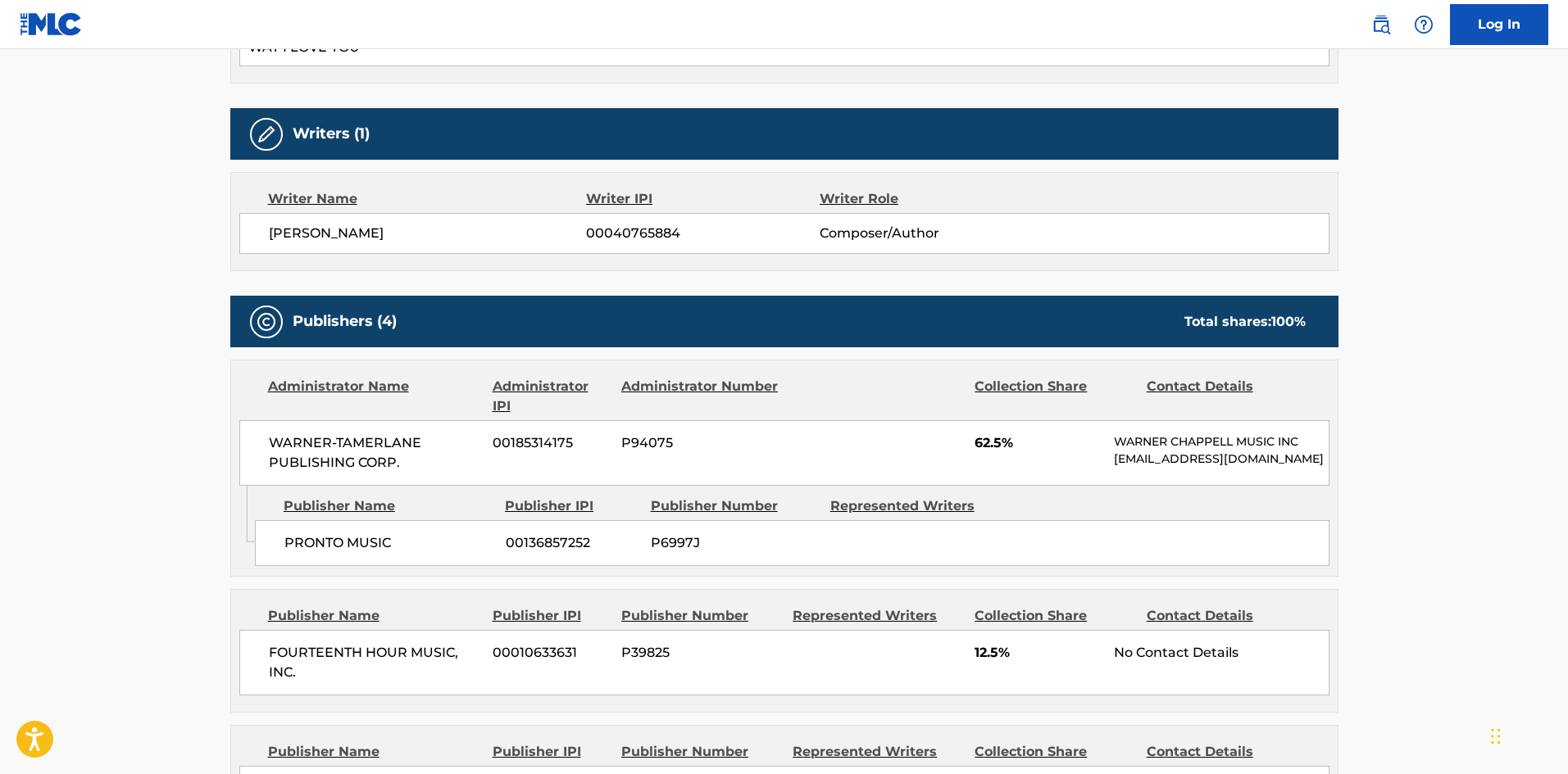
click at [313, 553] on span "PRONTO MUSIC" at bounding box center [389, 543] width 209 height 19
drag, startPoint x: 313, startPoint y: 560, endPoint x: 354, endPoint y: 550, distance: 42.2
click at [354, 550] on span "PRONTO MUSIC" at bounding box center [389, 543] width 209 height 19
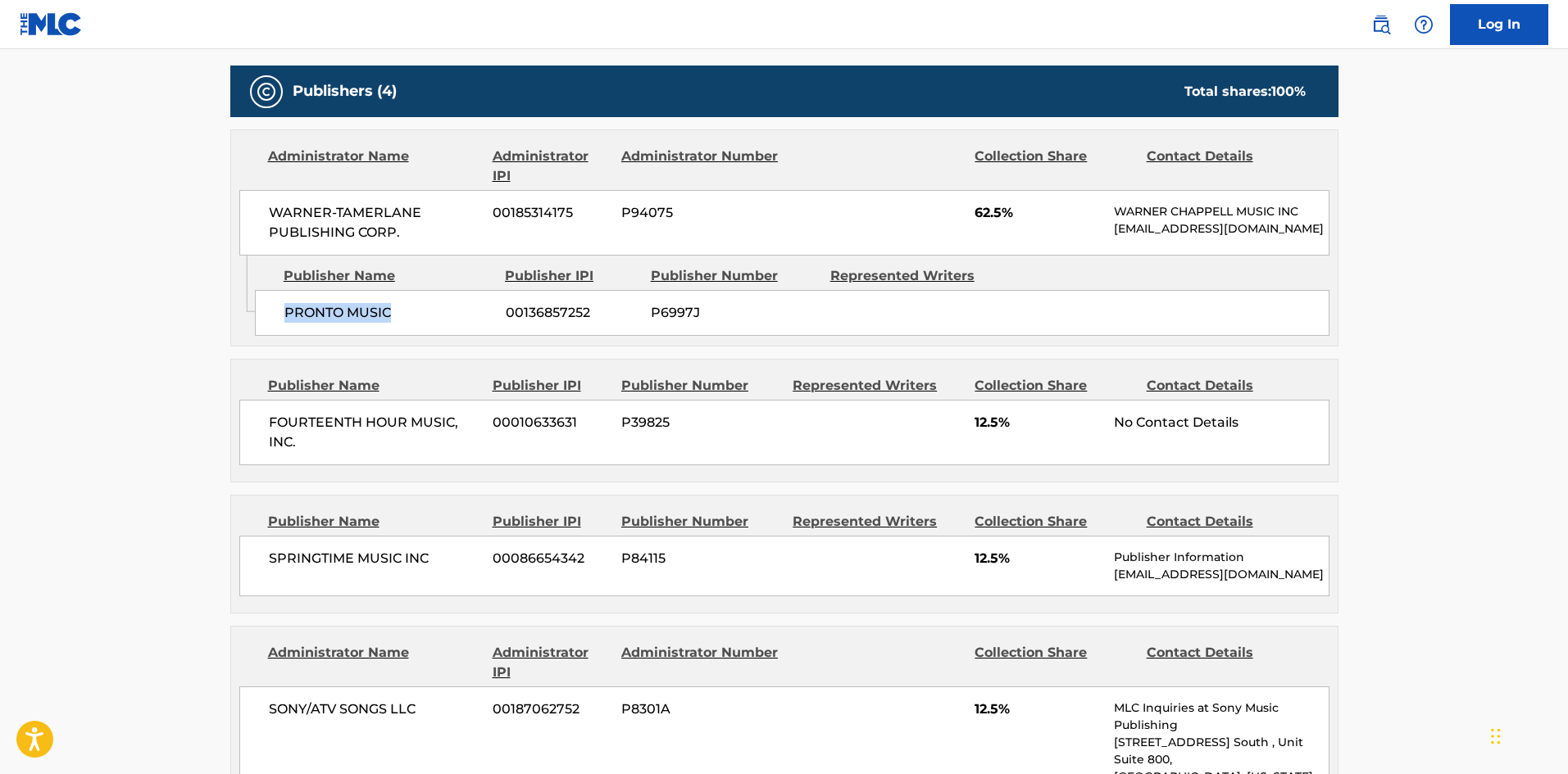
scroll to position [901, 0]
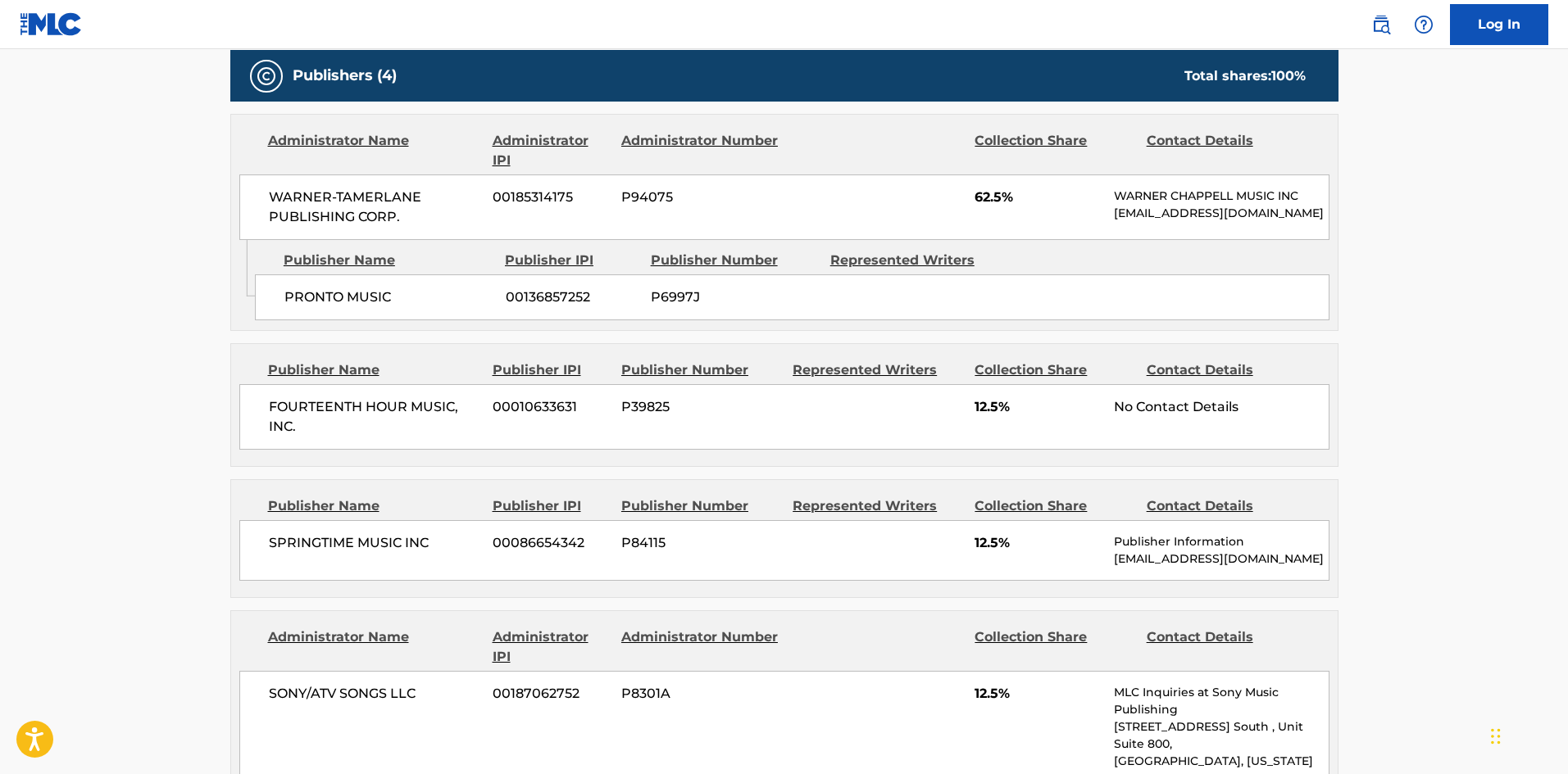
click at [265, 420] on div "FOURTEENTH HOUR MUSIC, INC. 00010633631 P39825 12.5% No Contact Details" at bounding box center [784, 417] width 1090 height 65
drag, startPoint x: 265, startPoint y: 420, endPoint x: 396, endPoint y: 426, distance: 131.1
click at [396, 426] on div "FOURTEENTH HOUR MUSIC, INC. 00010633631 P39825 12.5% No Contact Details" at bounding box center [784, 417] width 1090 height 65
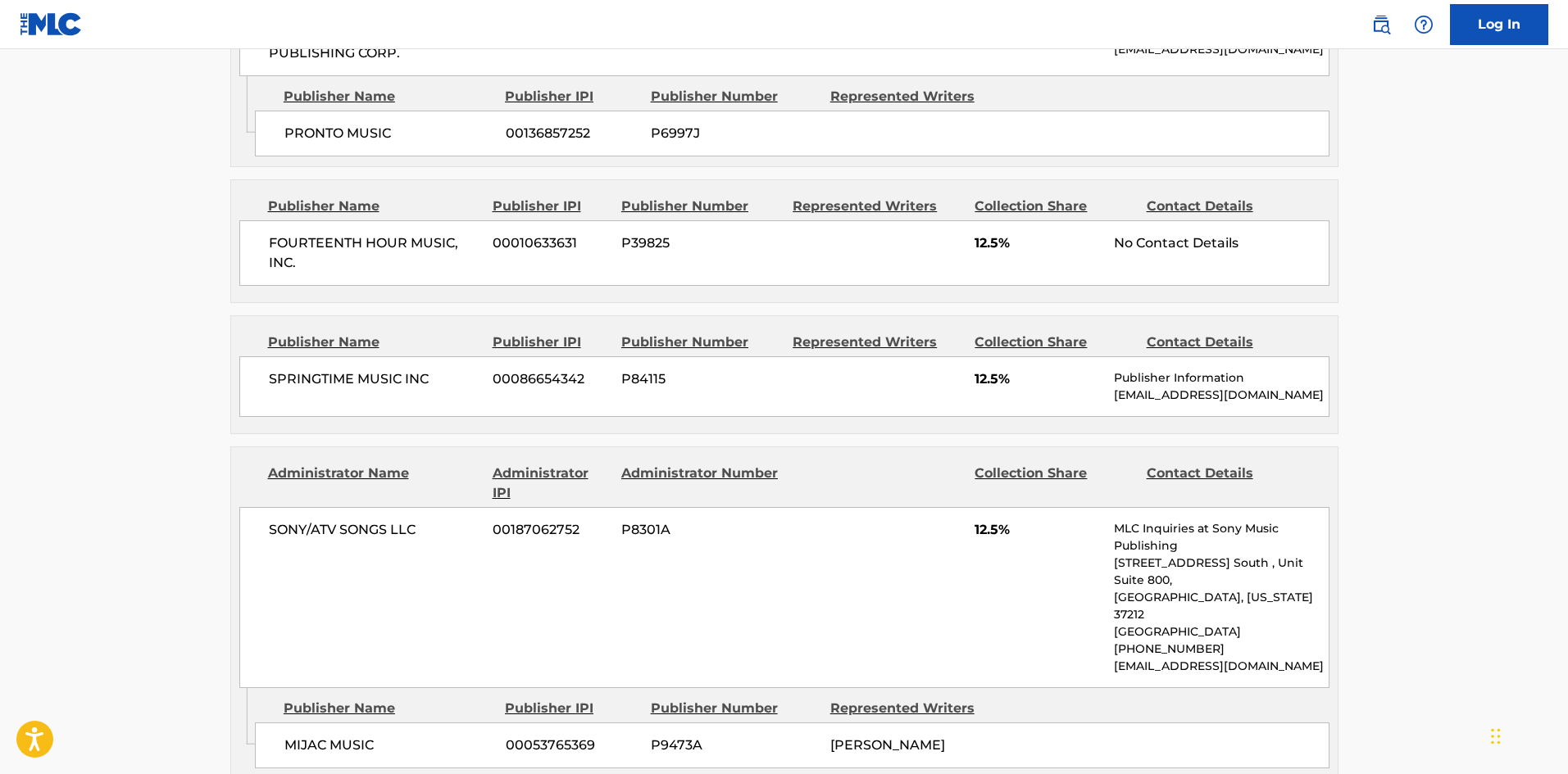
click at [303, 415] on div "SPRINGTIME MUSIC INC 00086654342 P84115 12.5% Publisher Information publishers@…" at bounding box center [784, 387] width 1090 height 61
drag, startPoint x: 303, startPoint y: 415, endPoint x: 351, endPoint y: 399, distance: 50.6
click at [351, 399] on div "SPRINGTIME MUSIC INC 00086654342 P84115 12.5% Publisher Information publishers@…" at bounding box center [784, 387] width 1090 height 61
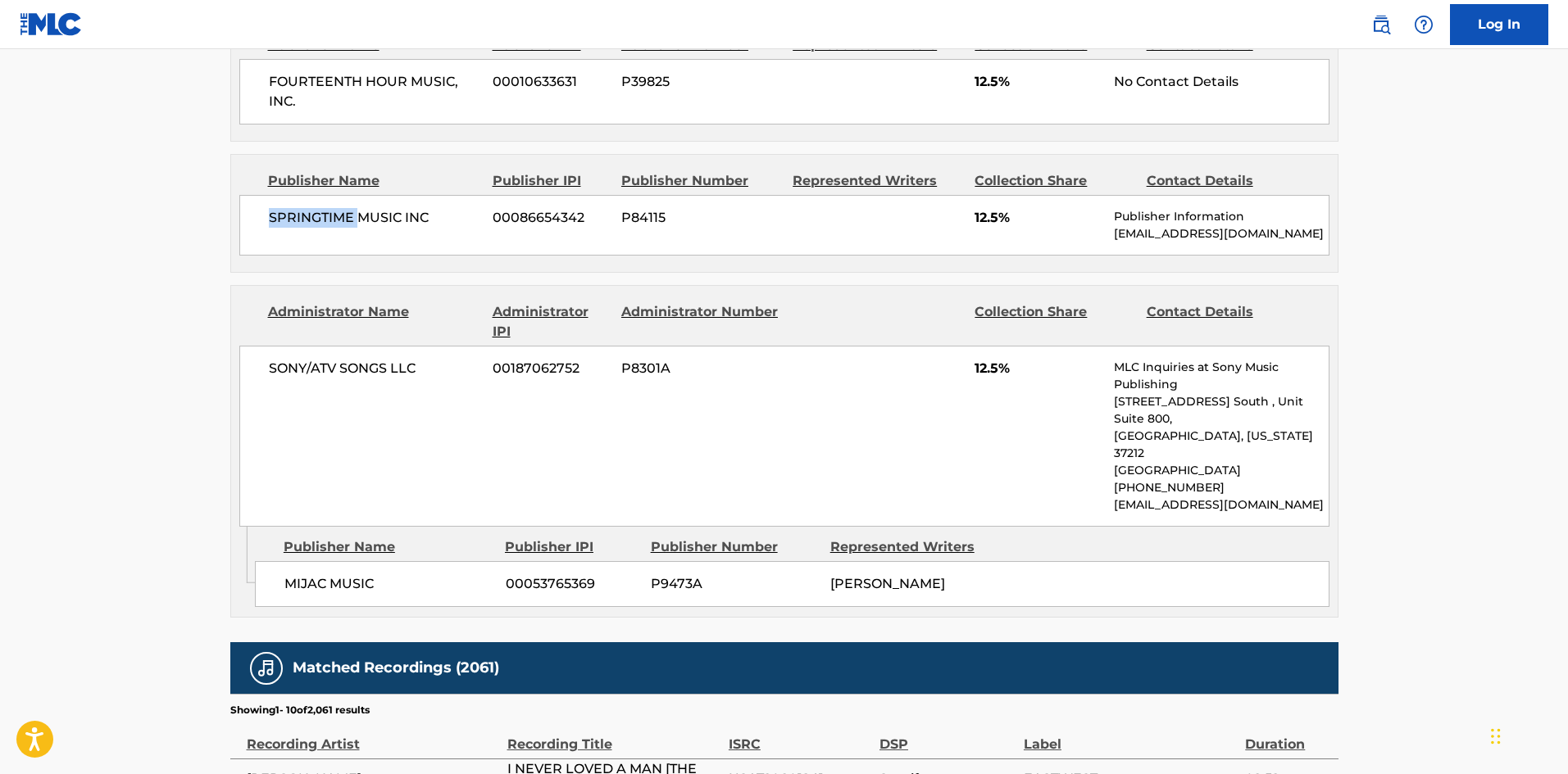
scroll to position [1229, 0]
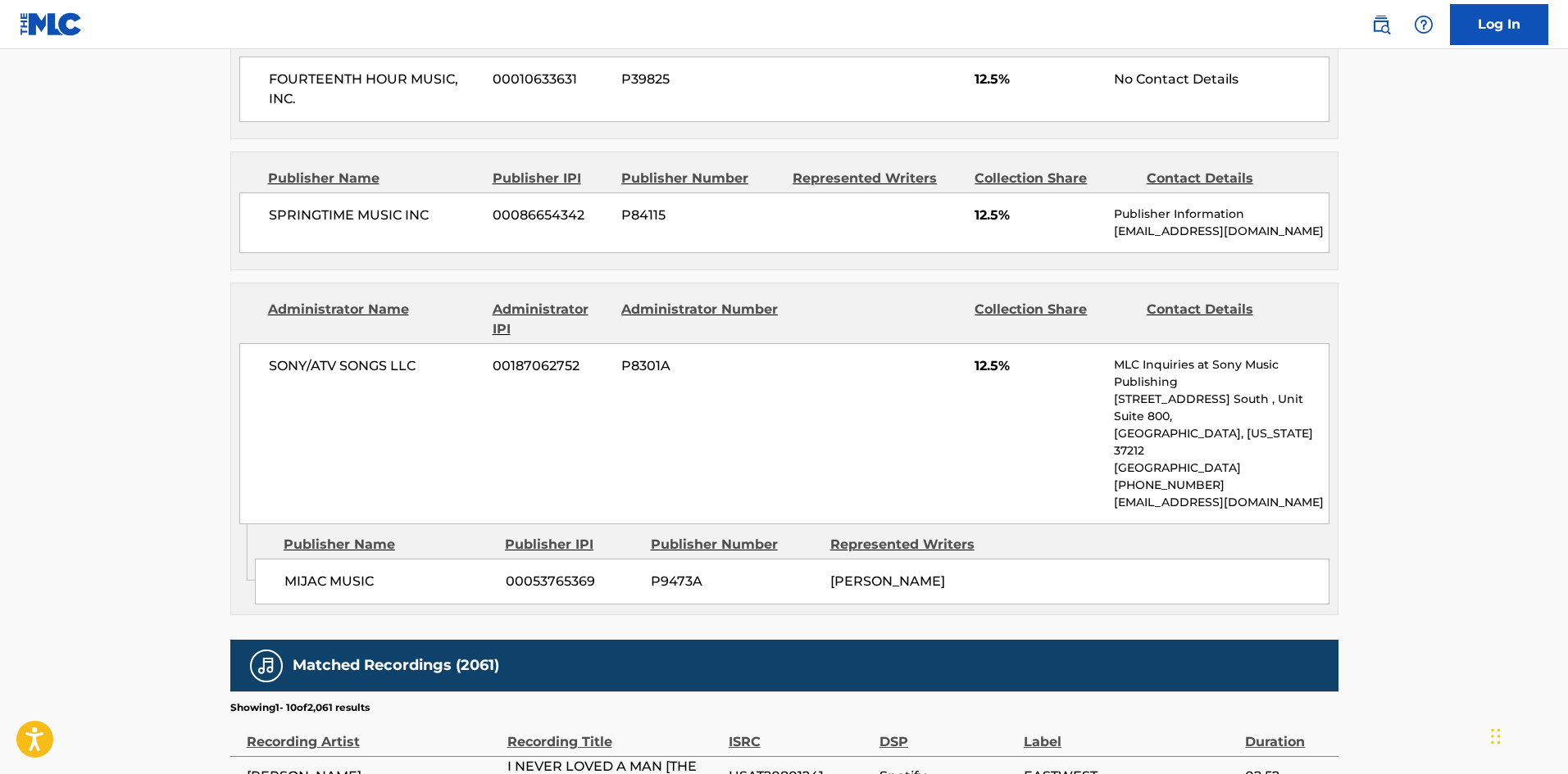
click at [312, 559] on div "MIJAC MUSIC 00053765369 P9473A RONNIE SHANNON" at bounding box center [792, 582] width 1075 height 46
drag, startPoint x: 312, startPoint y: 539, endPoint x: 321, endPoint y: 544, distance: 10.3
click at [321, 559] on div "MIJAC MUSIC 00053765369 P9473A RONNIE SHANNON" at bounding box center [792, 582] width 1075 height 46
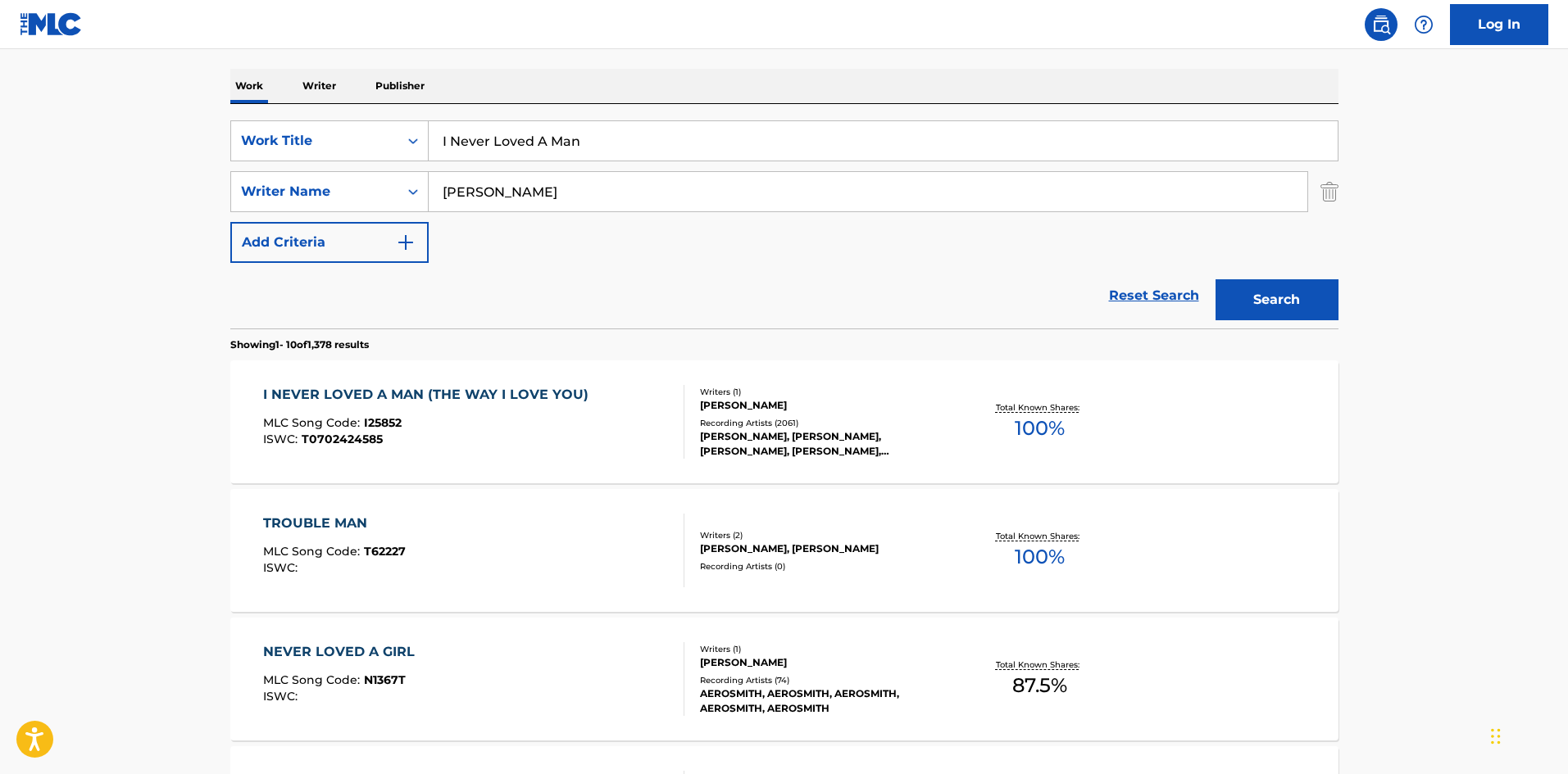
scroll to position [163, 0]
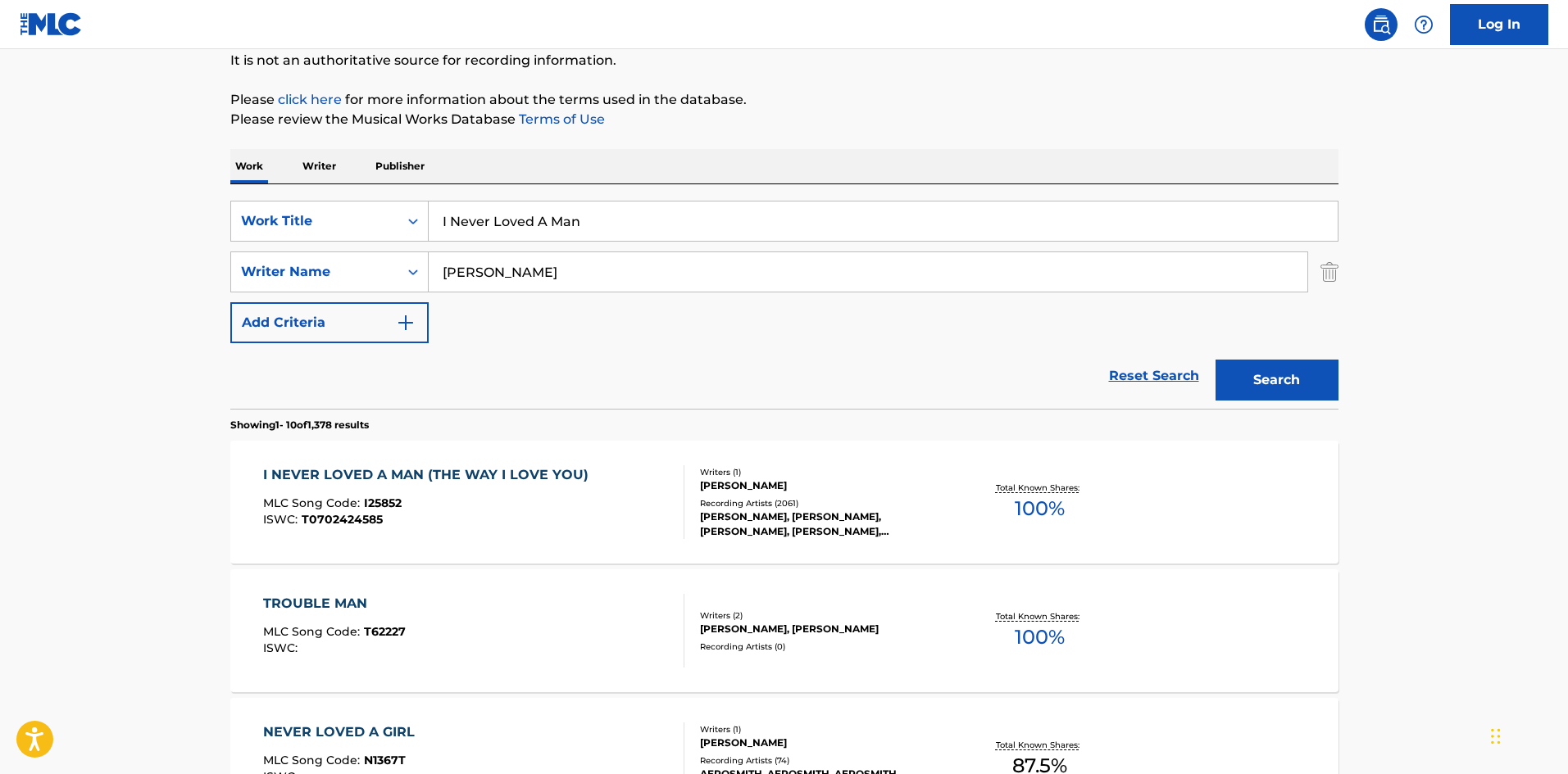
click at [479, 263] on input "SHANNON" at bounding box center [868, 271] width 878 height 39
paste input "Garner"
type input "Garner"
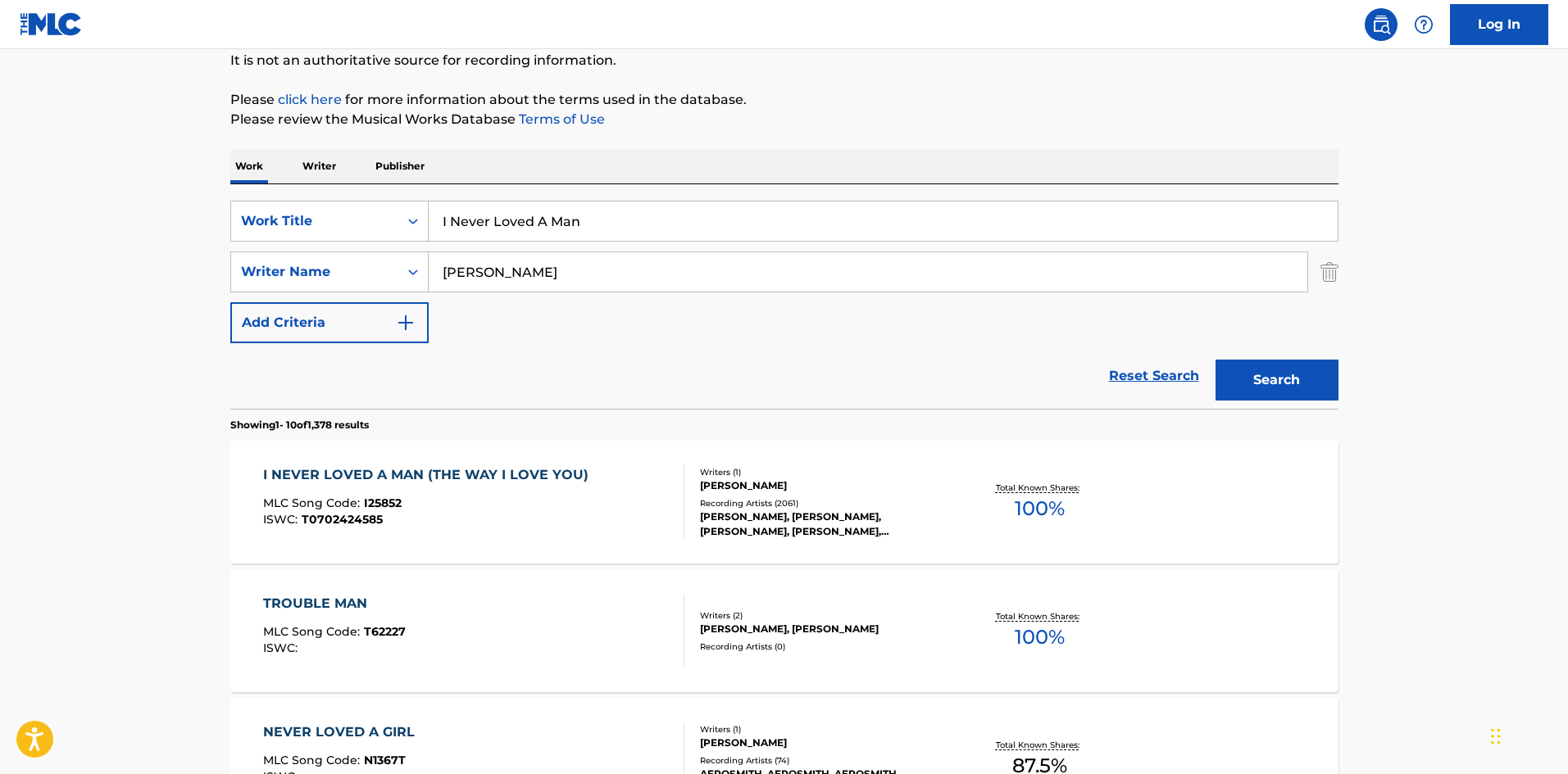
click at [1265, 381] on button "Search" at bounding box center [1277, 380] width 123 height 41
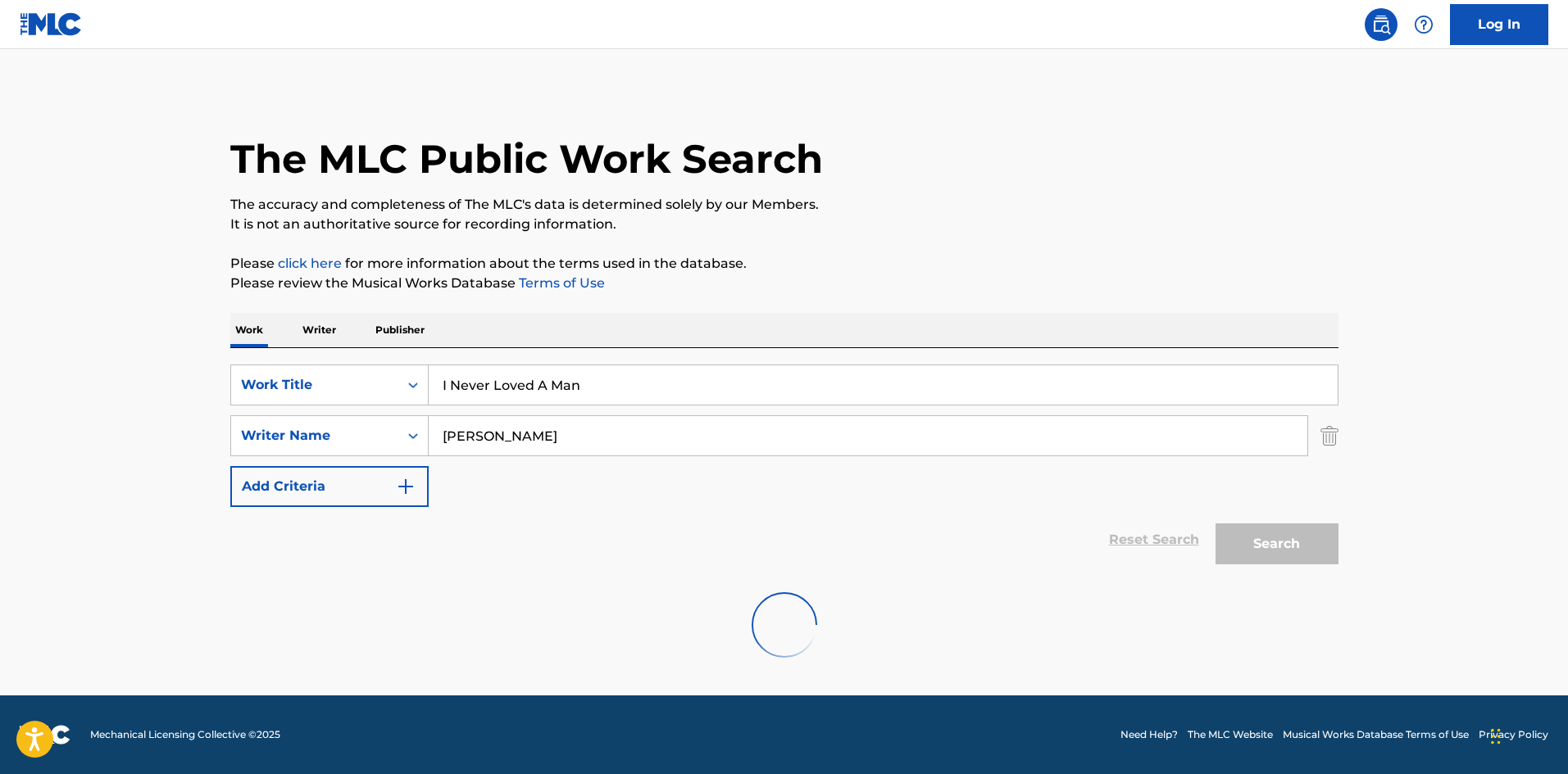
scroll to position [0, 0]
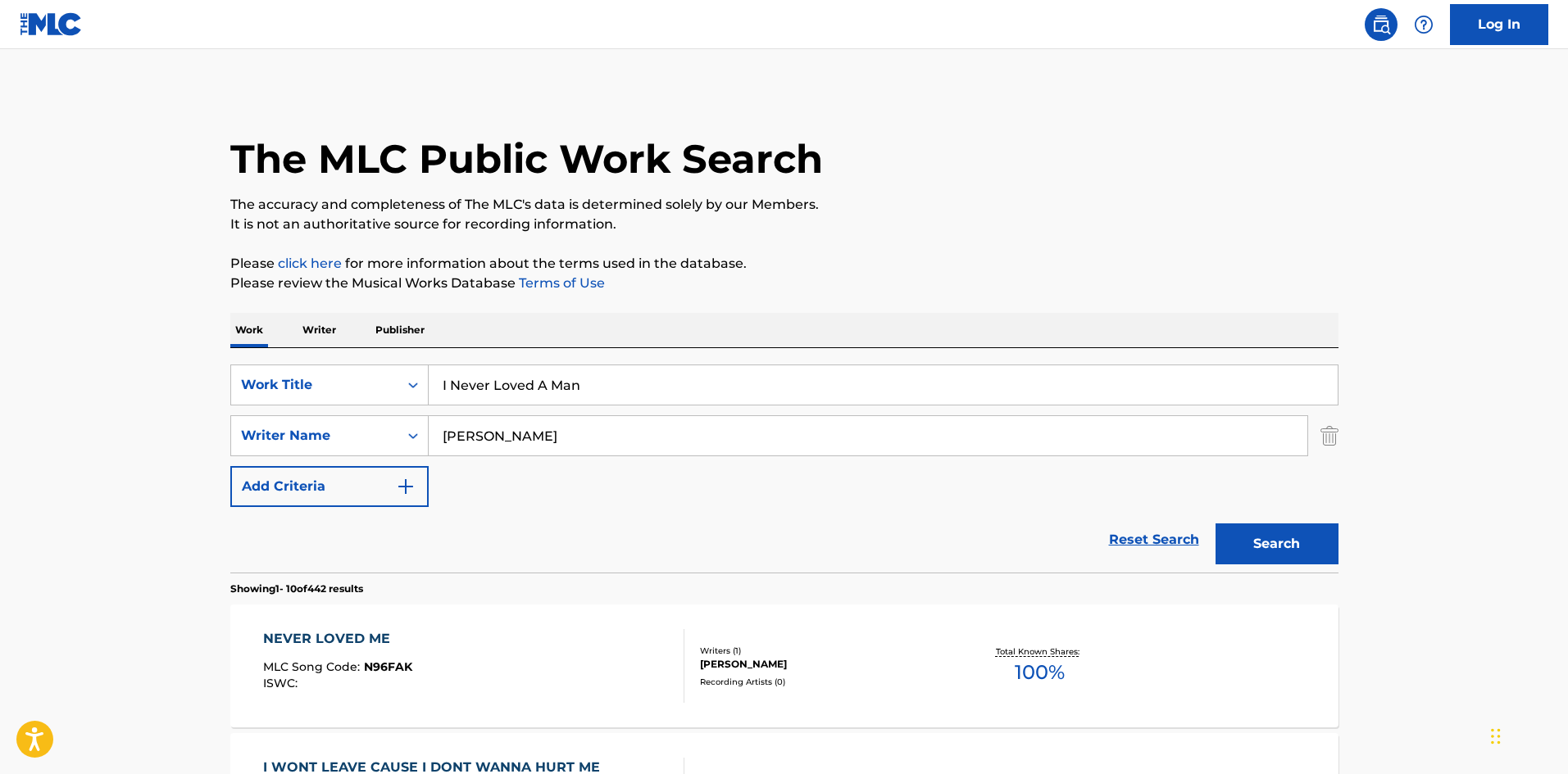
click at [533, 400] on input "I Never Loved A Man" at bounding box center [883, 385] width 909 height 39
click at [533, 401] on input "I Never Loved A Man" at bounding box center [883, 385] width 909 height 39
paste input "Misty"
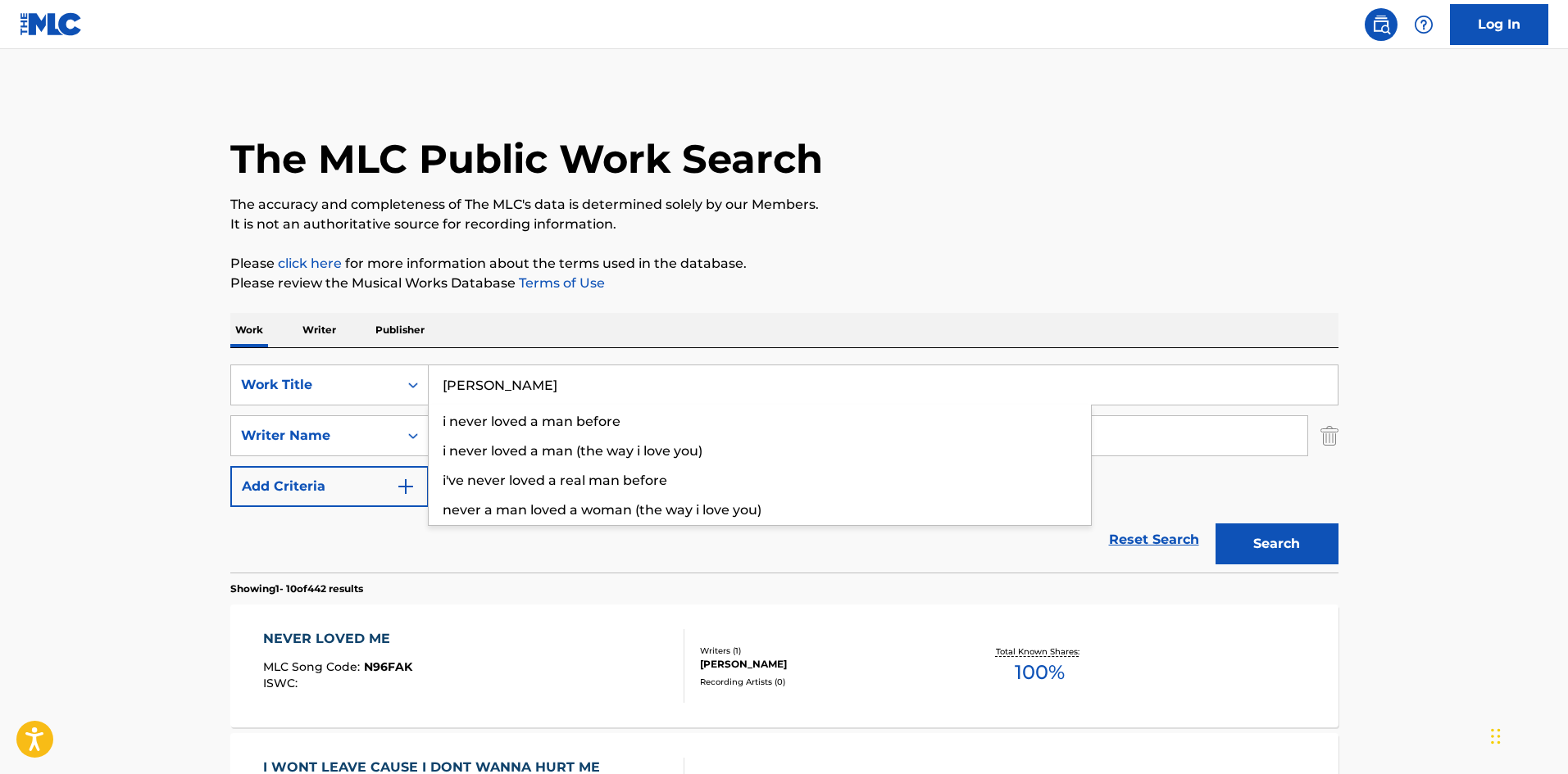
type input "Misty"
click at [1320, 546] on button "Search" at bounding box center [1277, 543] width 123 height 41
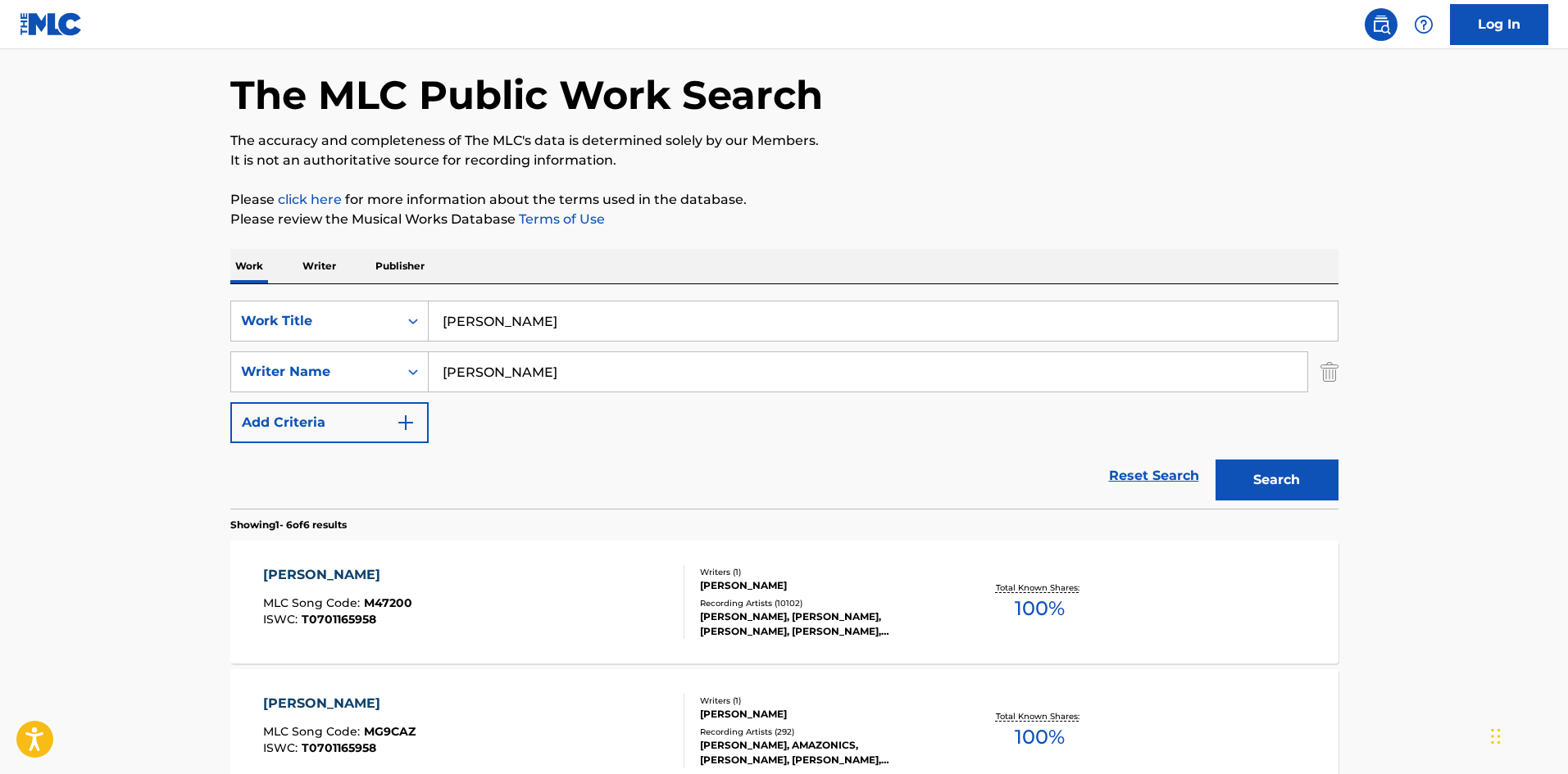
scroll to position [410, 0]
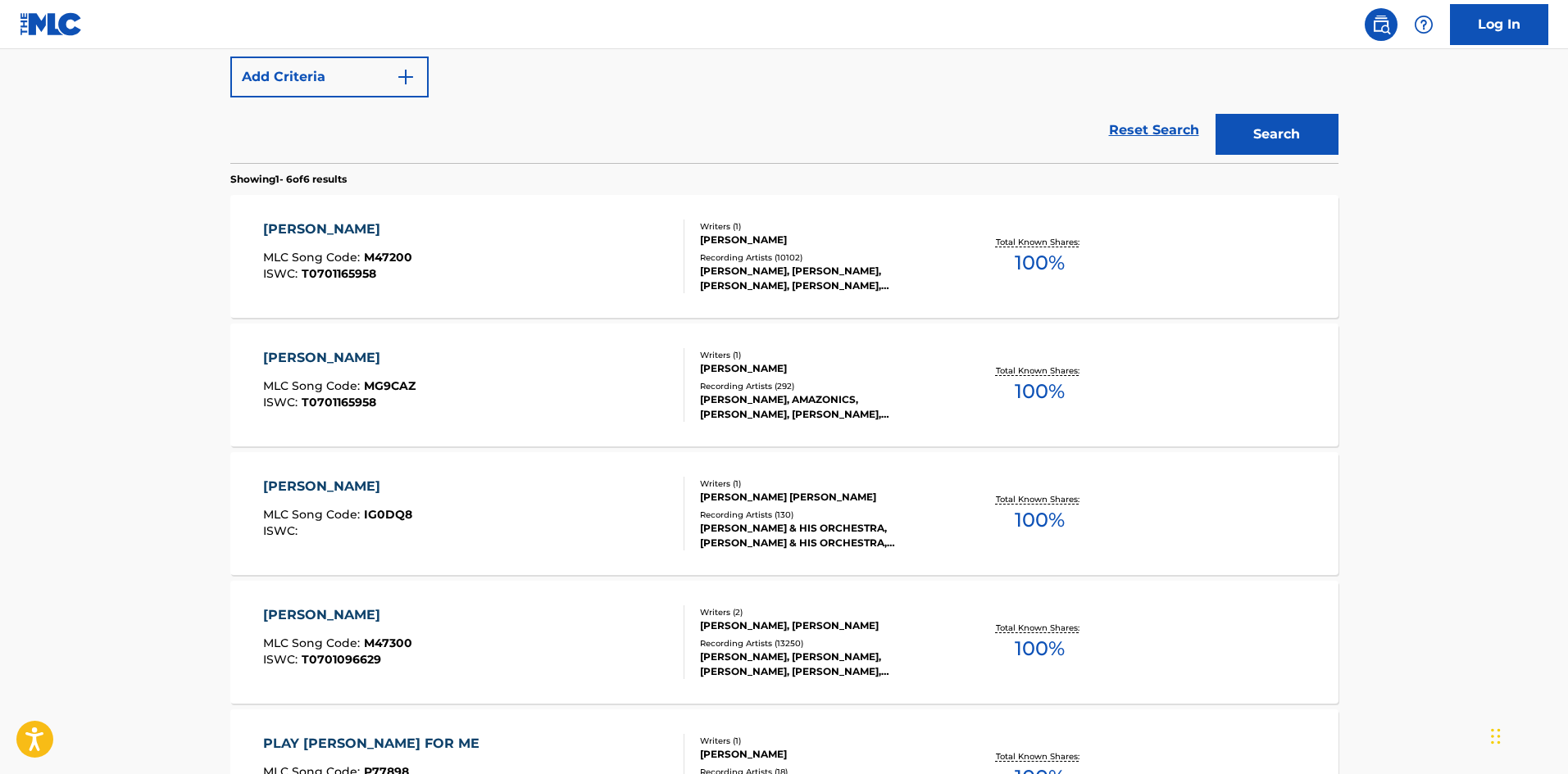
click at [417, 429] on div "MISTY MLC Song Code : MG9CAZ ISWC : T0701165958 Writers ( 1 ) ERROLL GARNER Rec…" at bounding box center [784, 386] width 1108 height 123
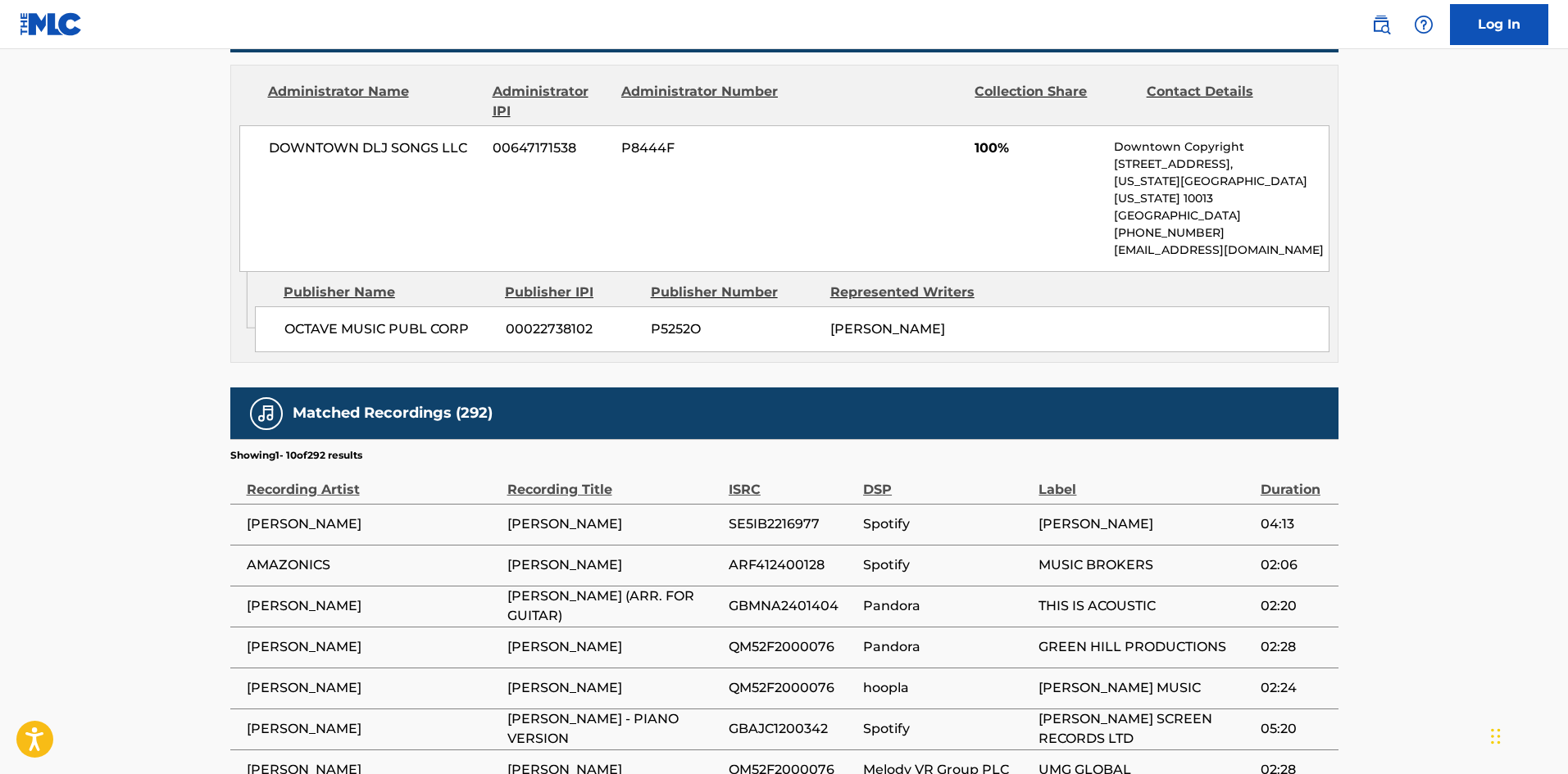
scroll to position [1049, 0]
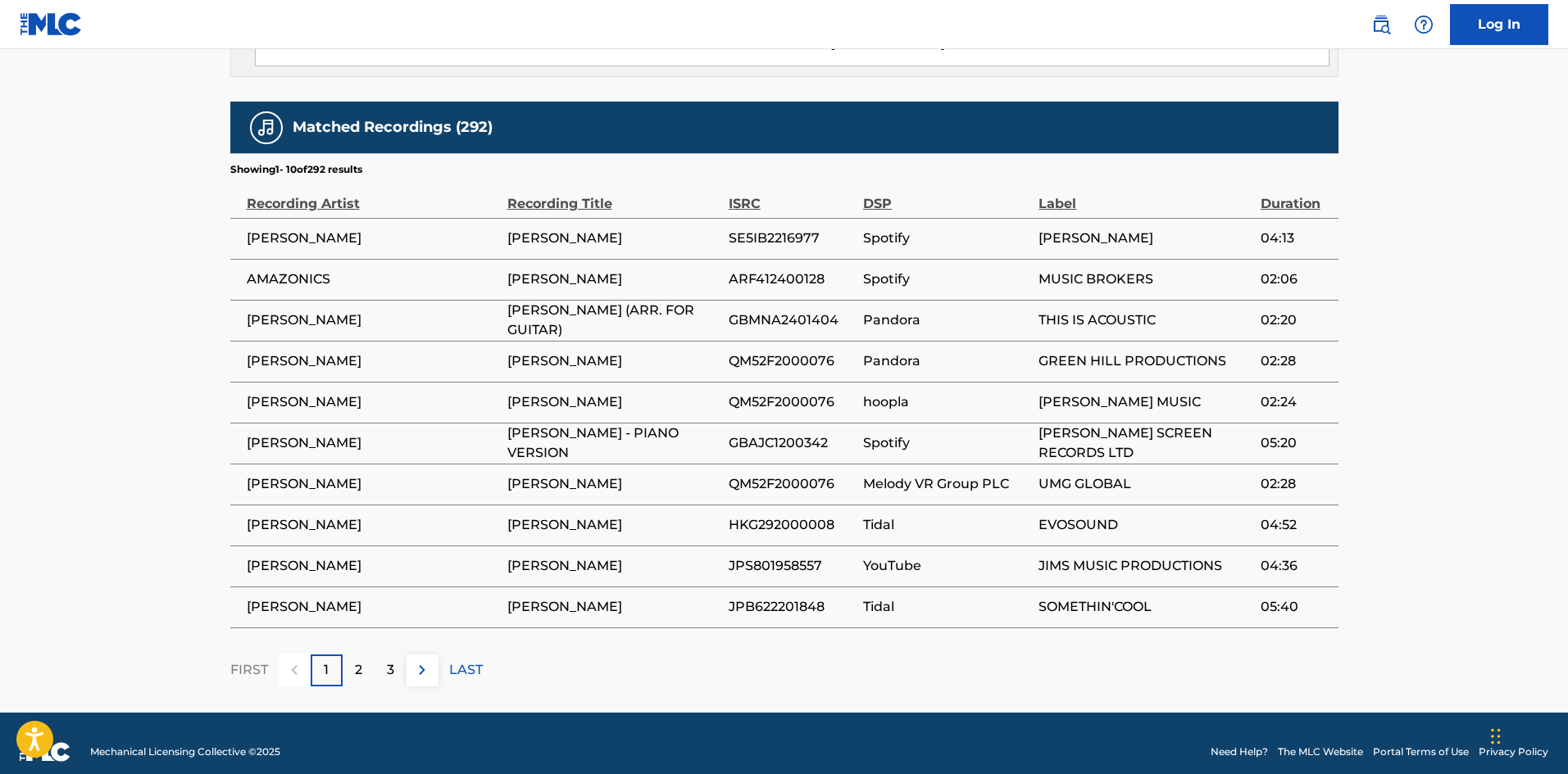
click at [351, 655] on div "2" at bounding box center [358, 670] width 32 height 32
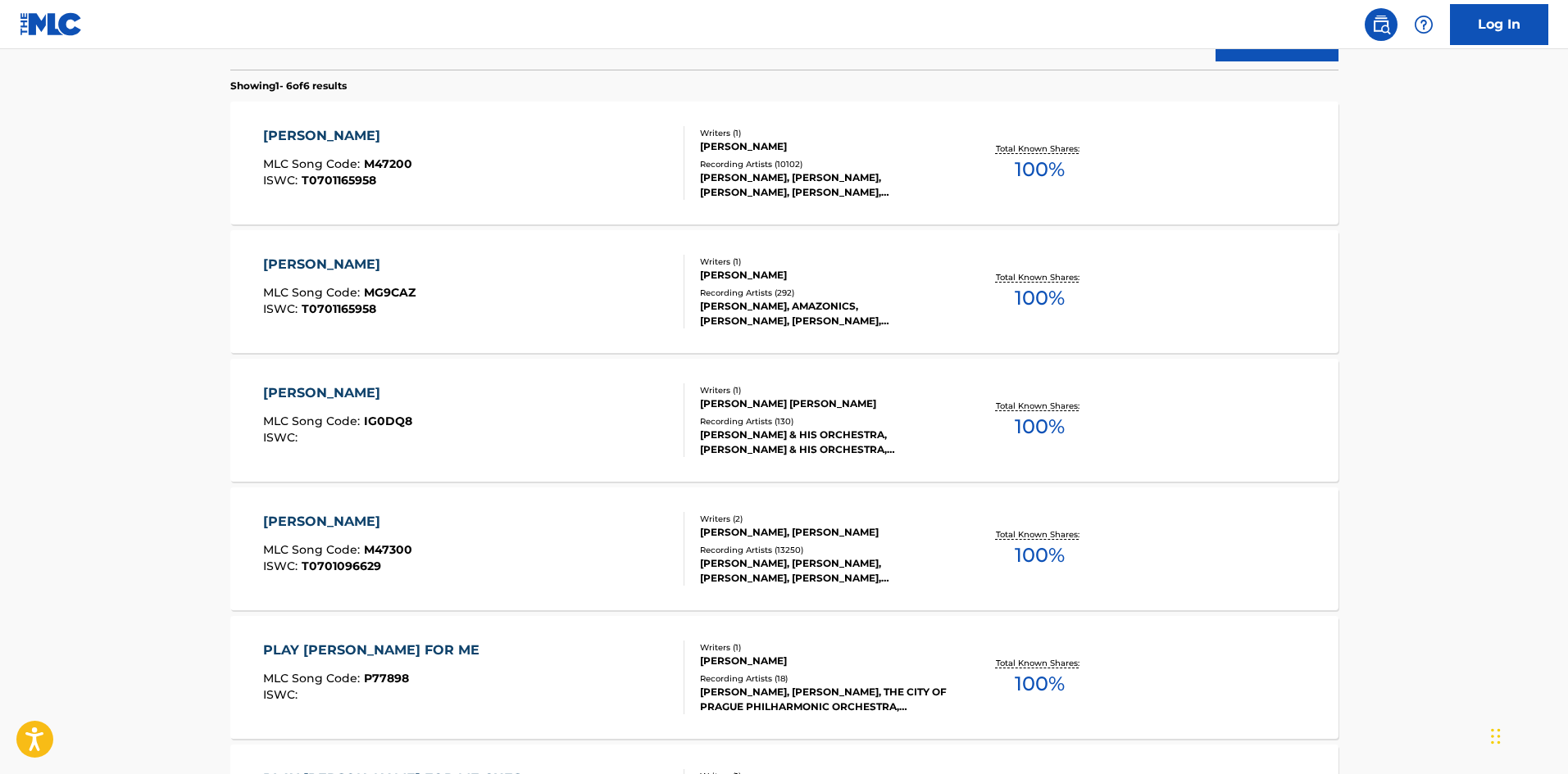
scroll to position [339, 0]
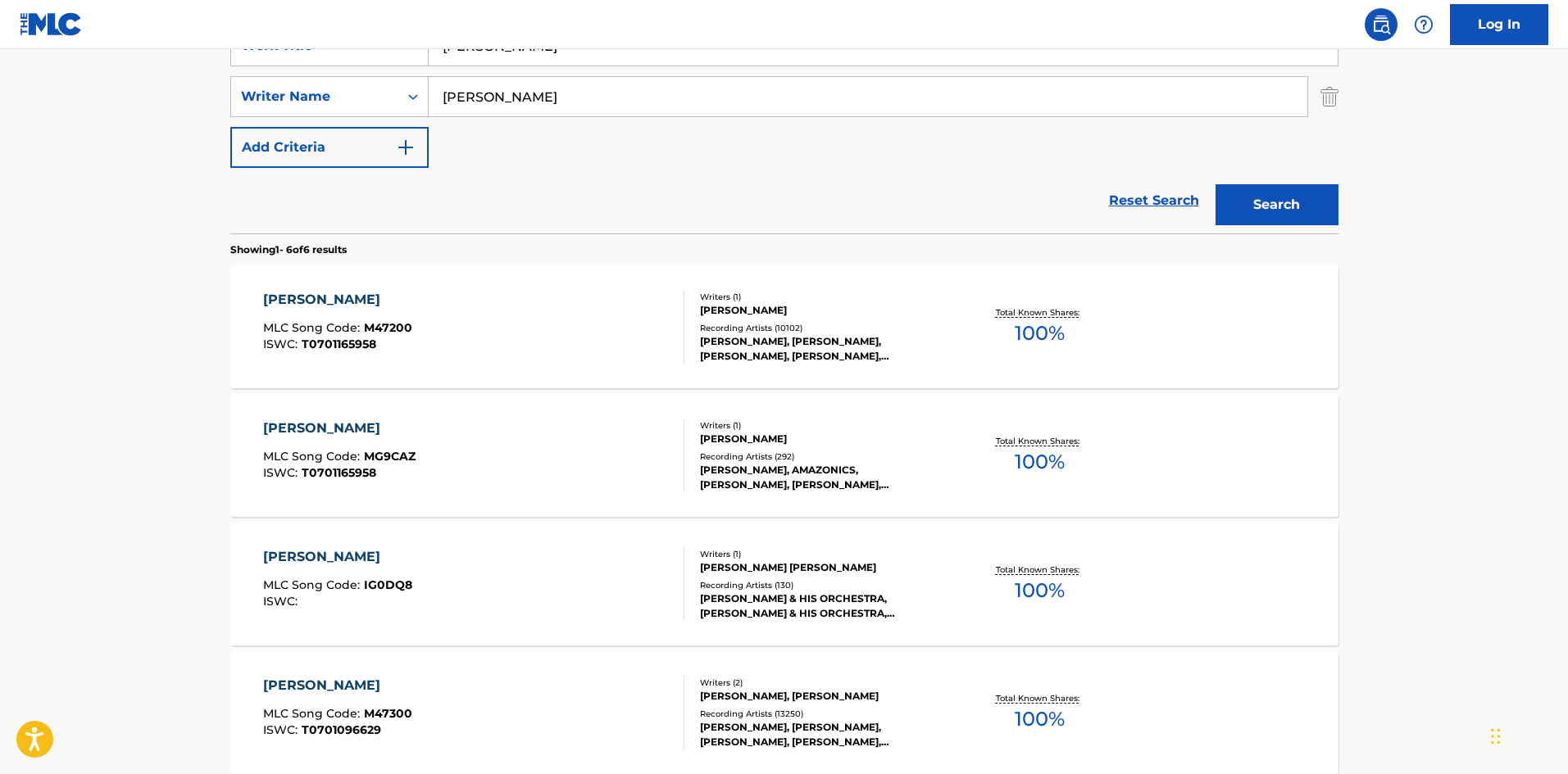
click at [534, 326] on div "MISTY MLC Song Code : M47200 ISWC : T0701165958" at bounding box center [473, 327] width 421 height 74
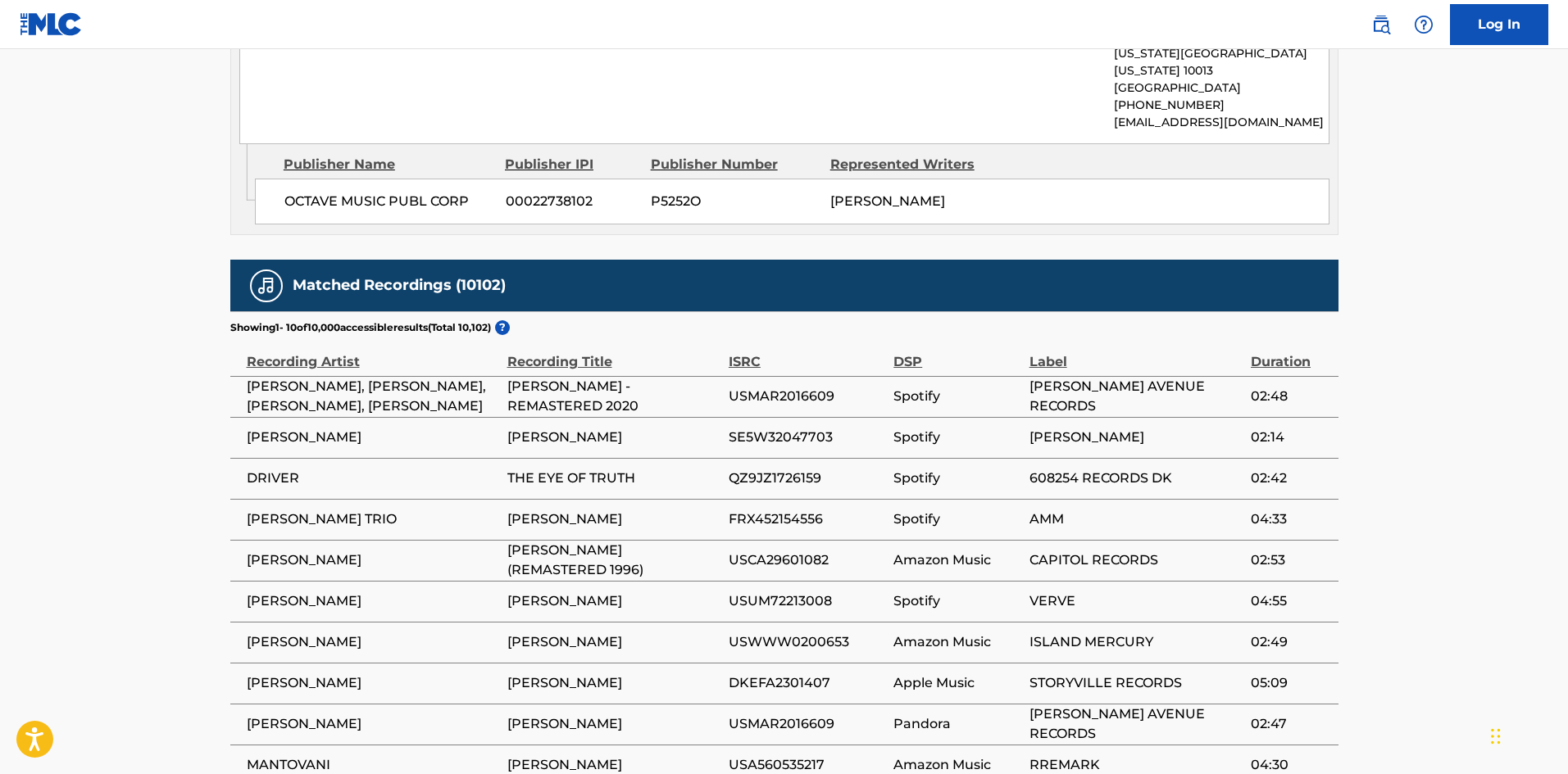
scroll to position [1218, 0]
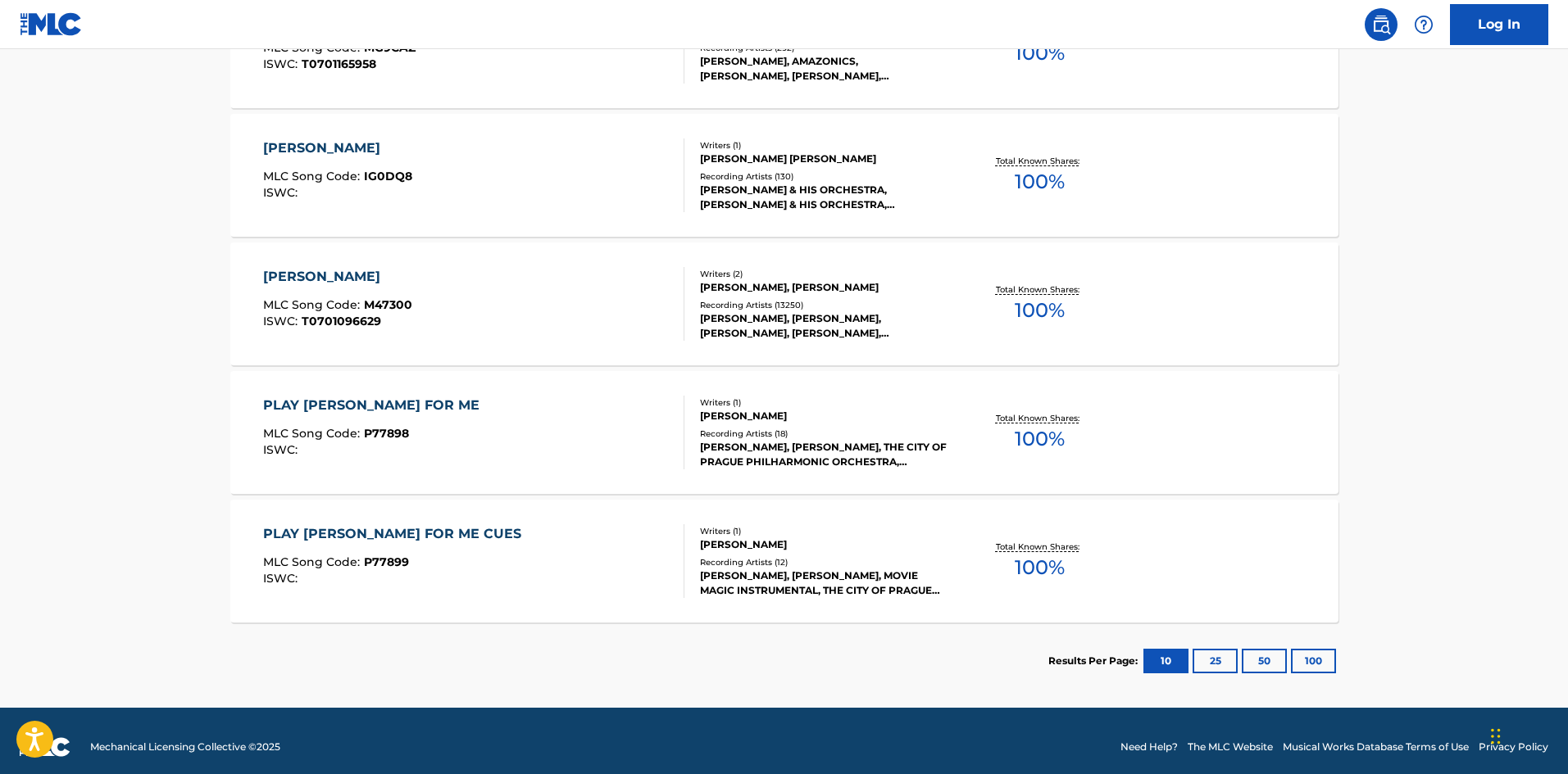
scroll to position [749, 0]
click at [444, 299] on div "MISTY MLC Song Code : M47300 ISWC : T0701096629" at bounding box center [473, 303] width 421 height 74
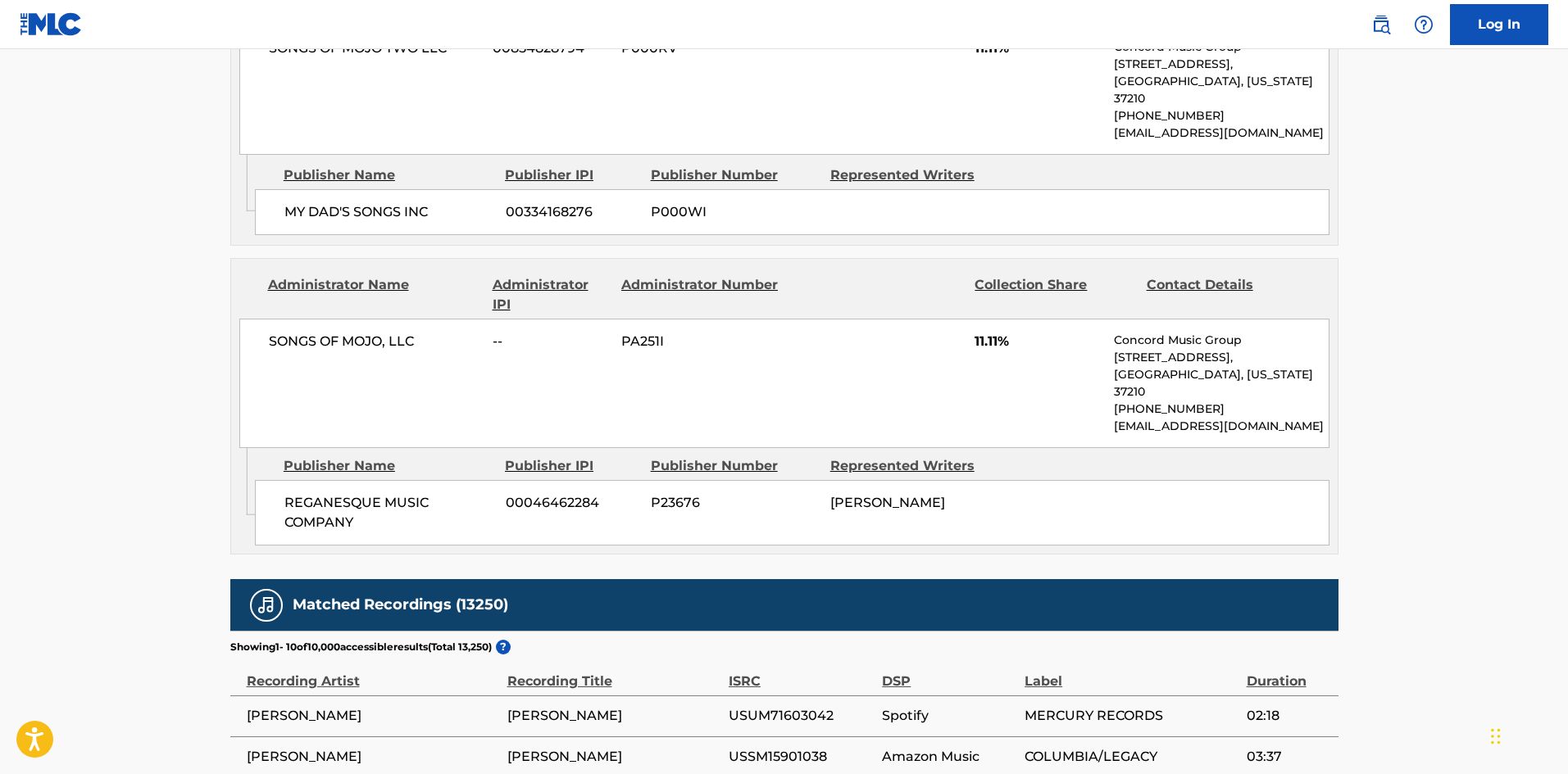
scroll to position [2759, 0]
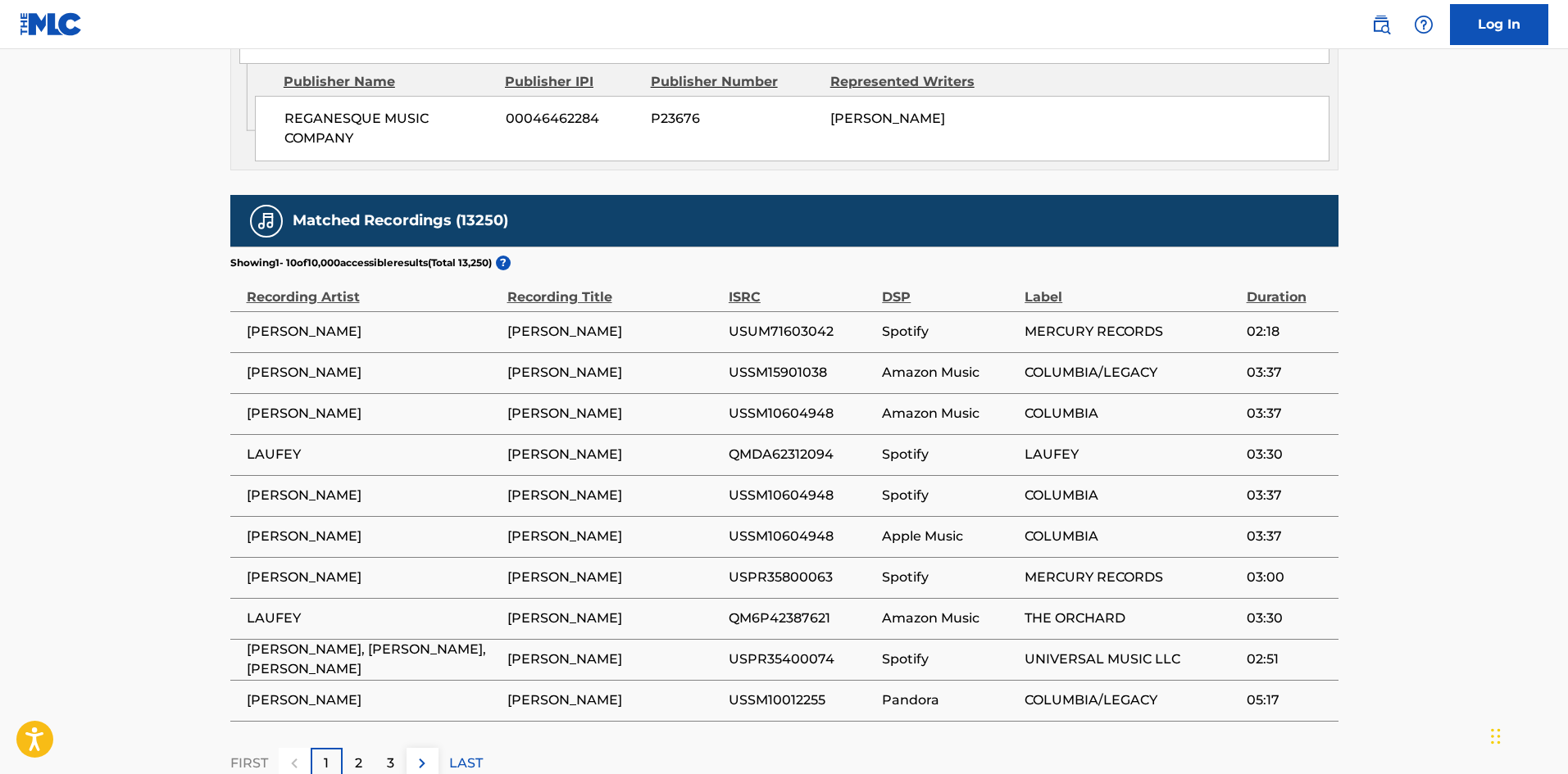
click at [367, 748] on div "2" at bounding box center [358, 763] width 32 height 32
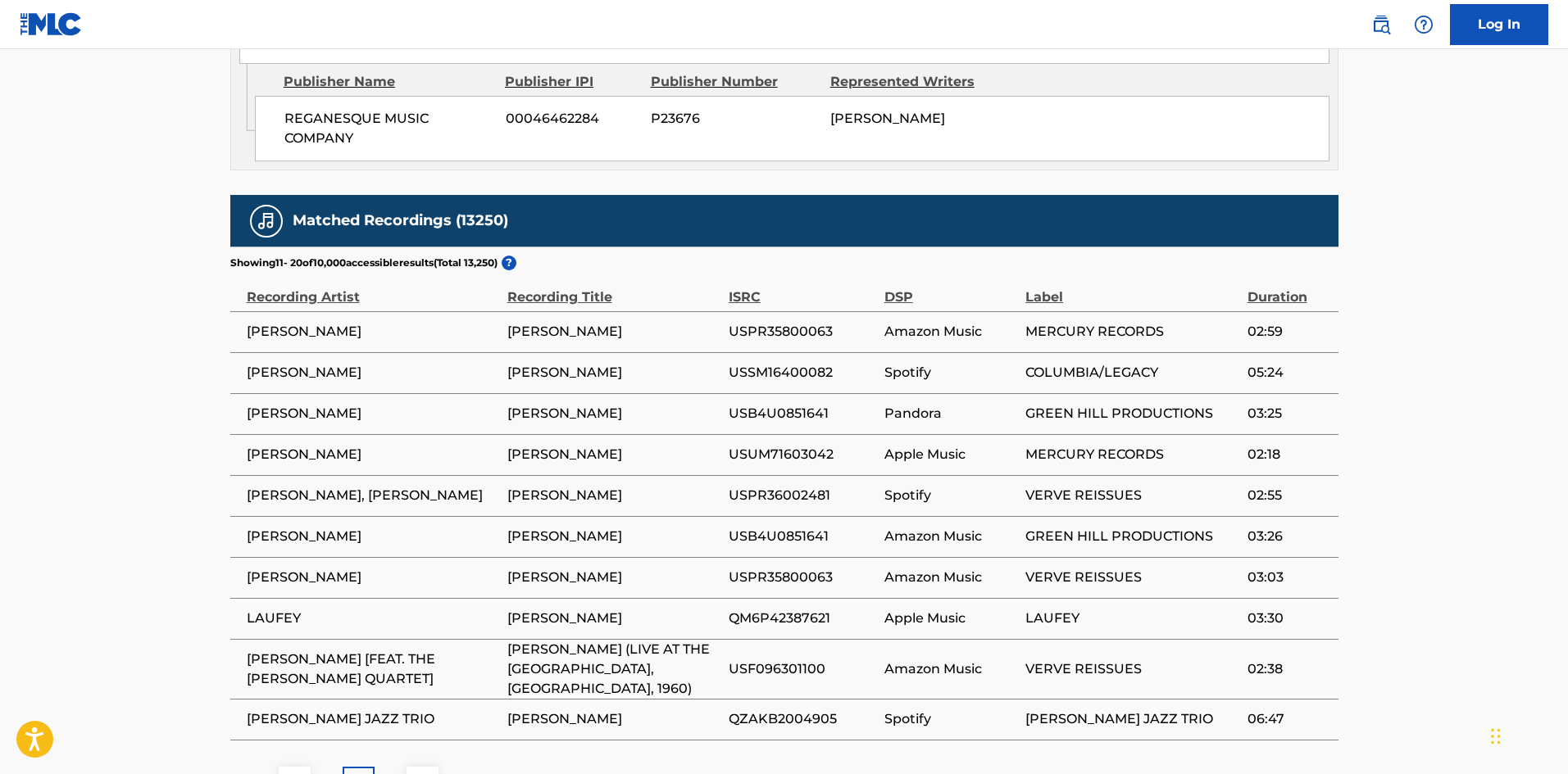
click at [390, 772] on p "3" at bounding box center [391, 782] width 8 height 19
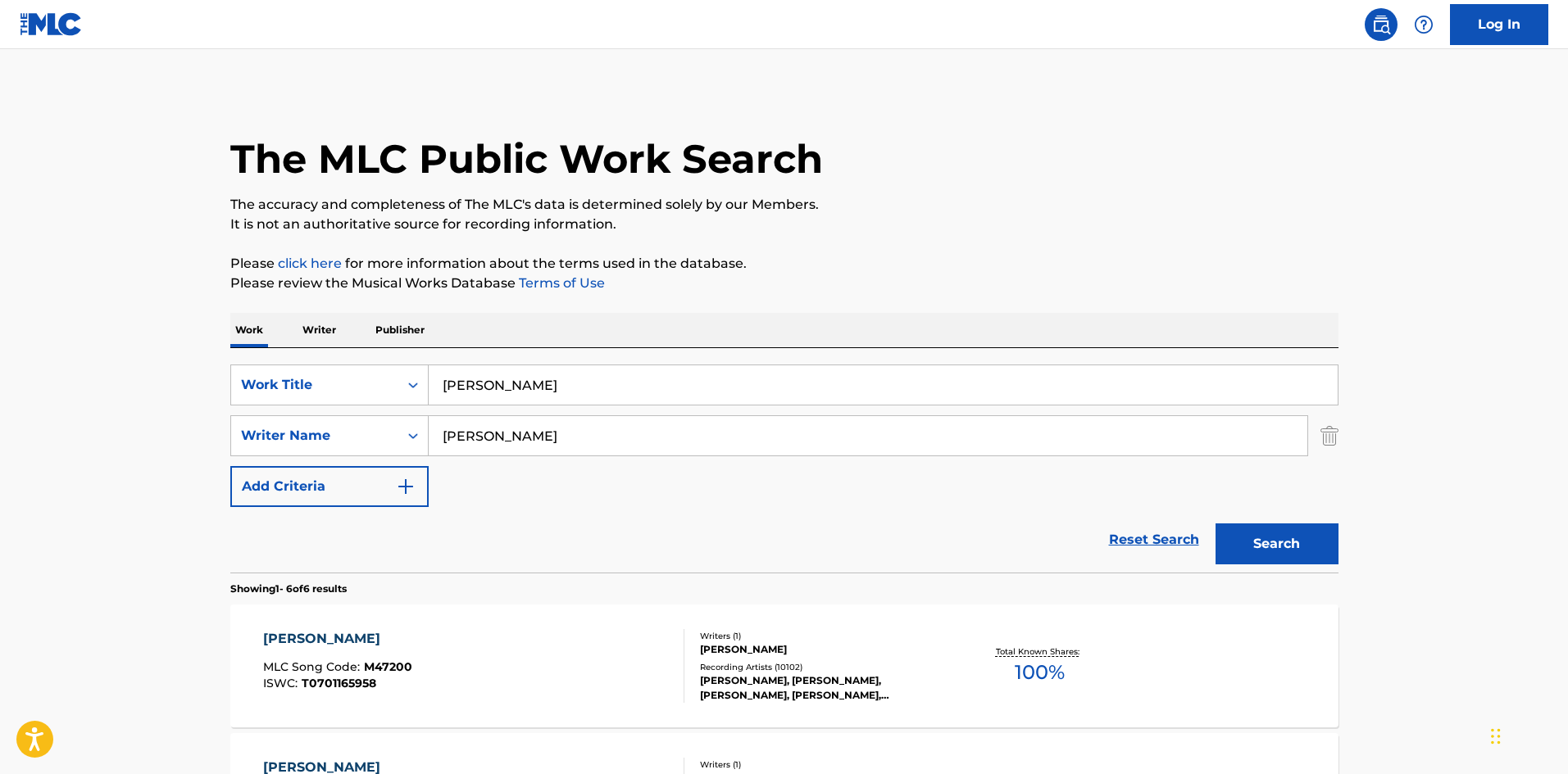
click at [500, 438] on input "Garner" at bounding box center [868, 436] width 878 height 39
paste input "Burke"
type input "Burke"
click at [1264, 549] on button "Search" at bounding box center [1277, 543] width 123 height 41
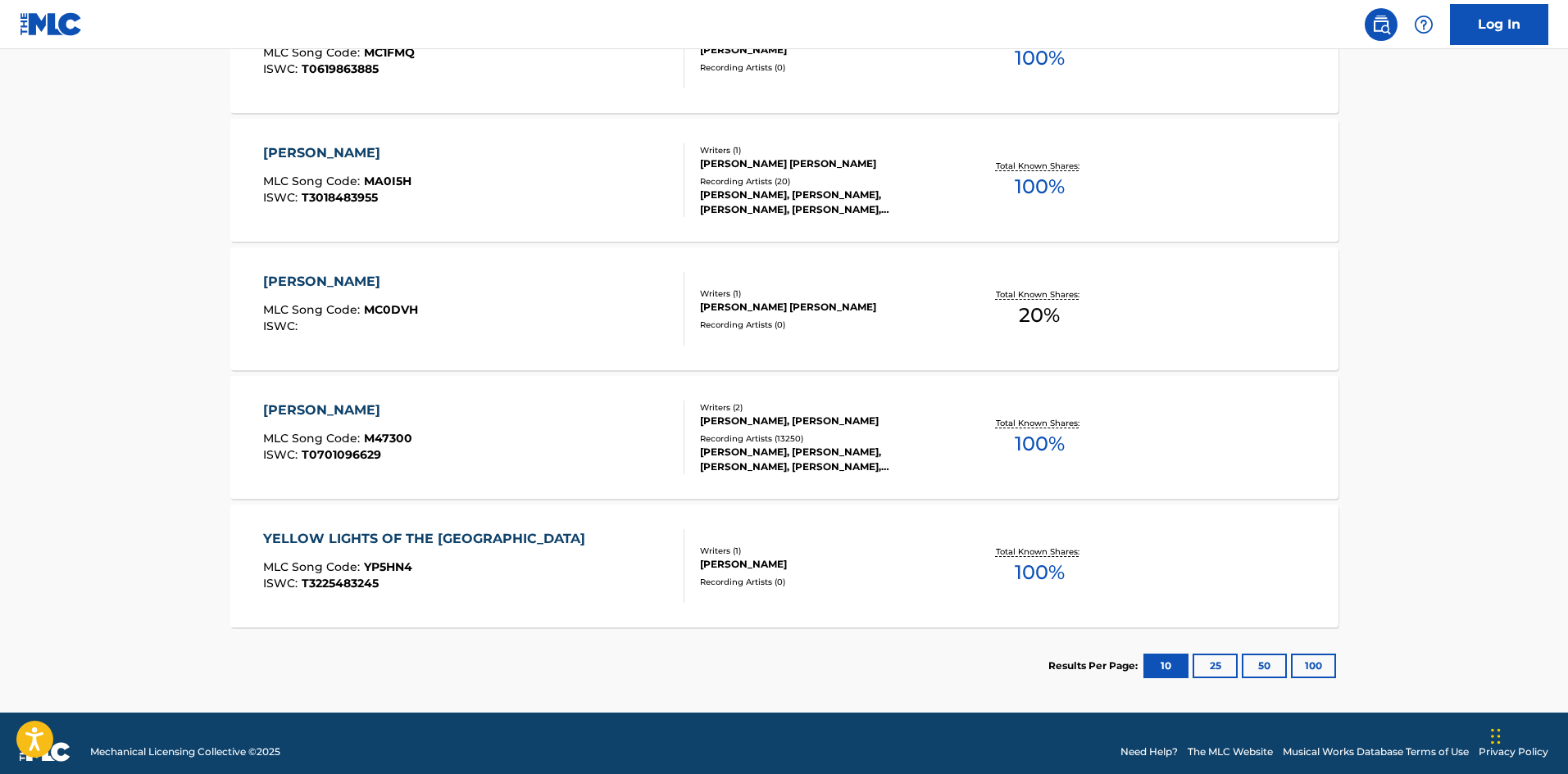
scroll to position [632, 0]
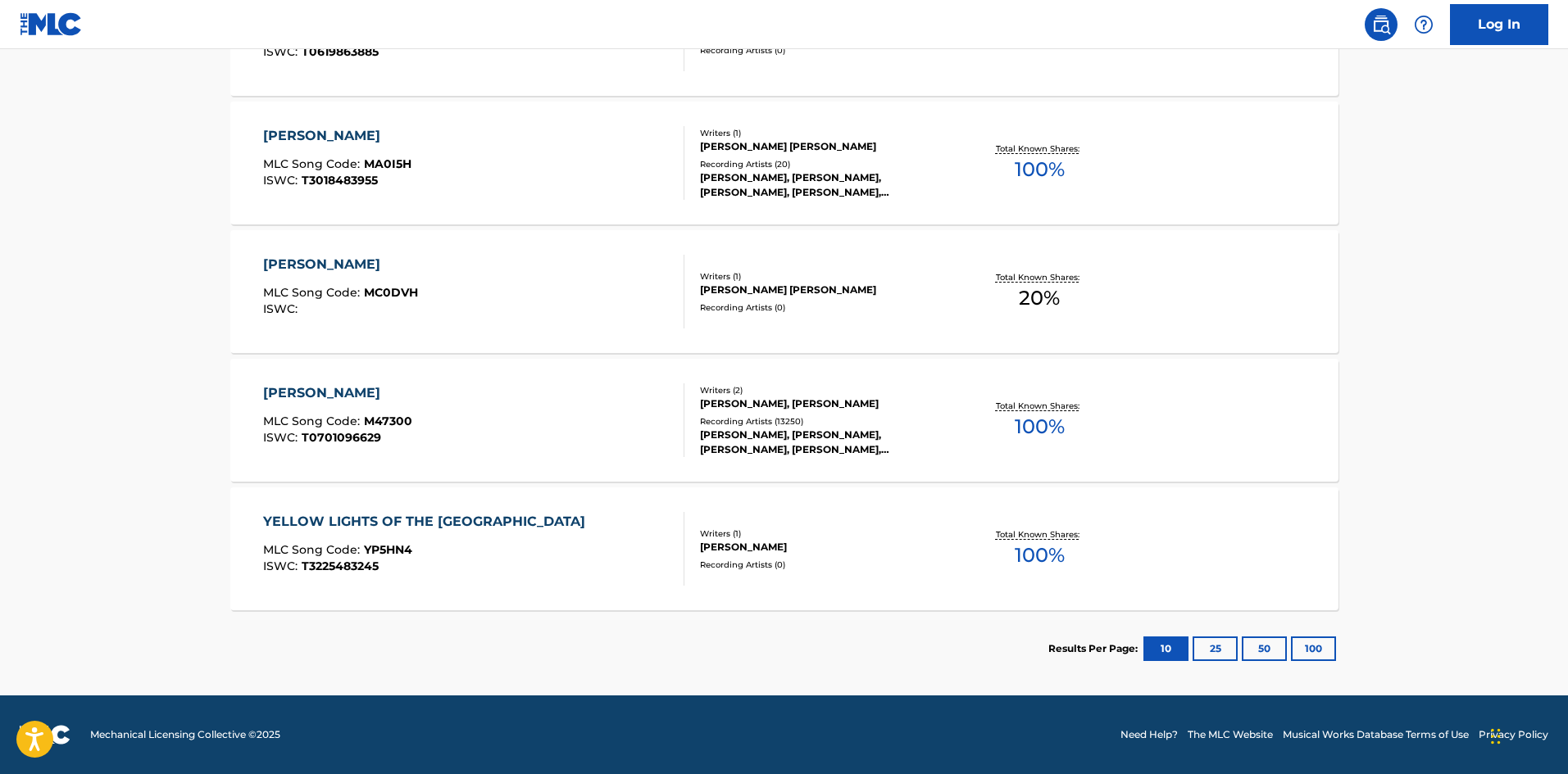
click at [353, 437] on span "T0701096629" at bounding box center [341, 437] width 80 height 14
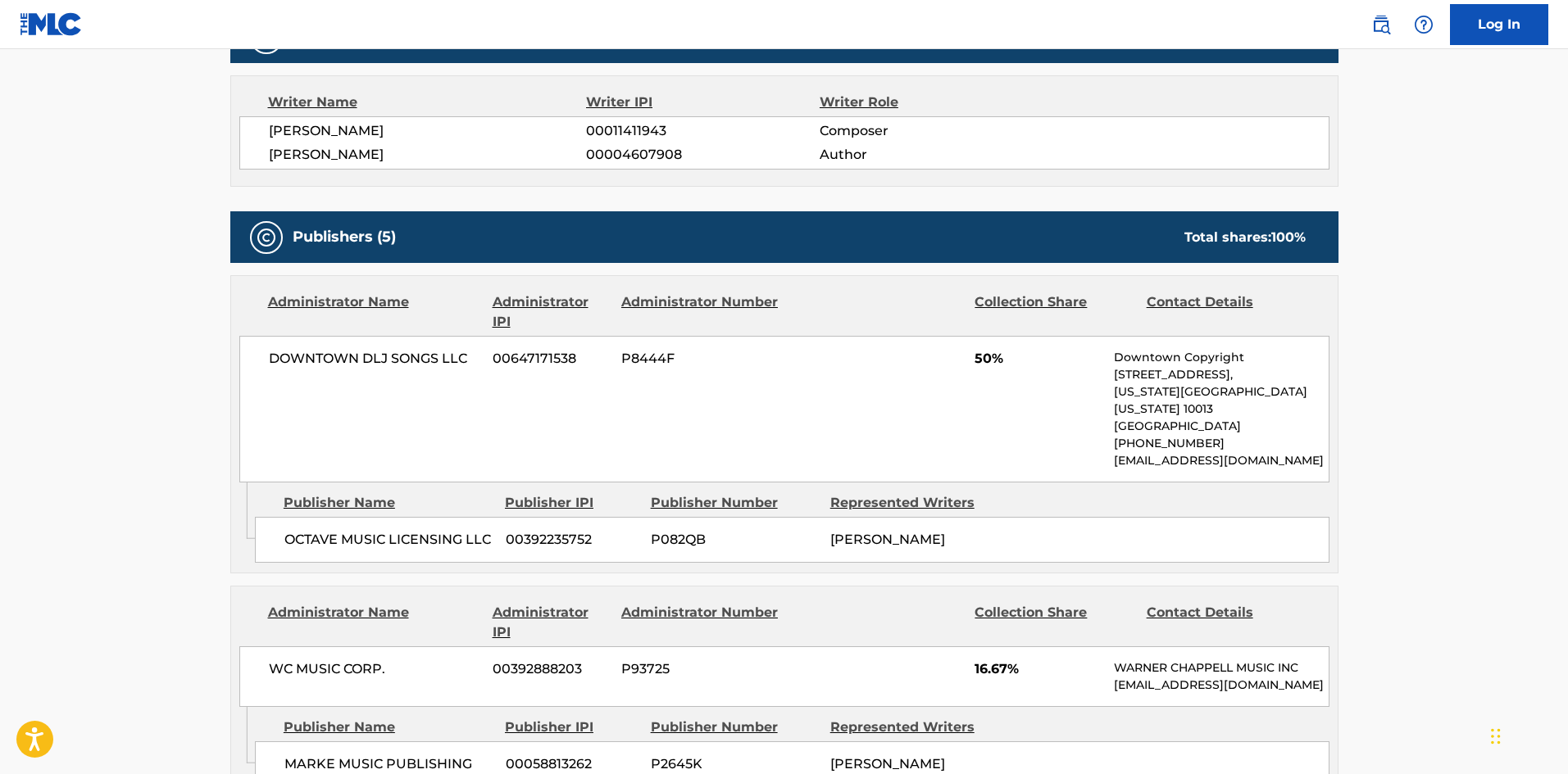
scroll to position [1229, 0]
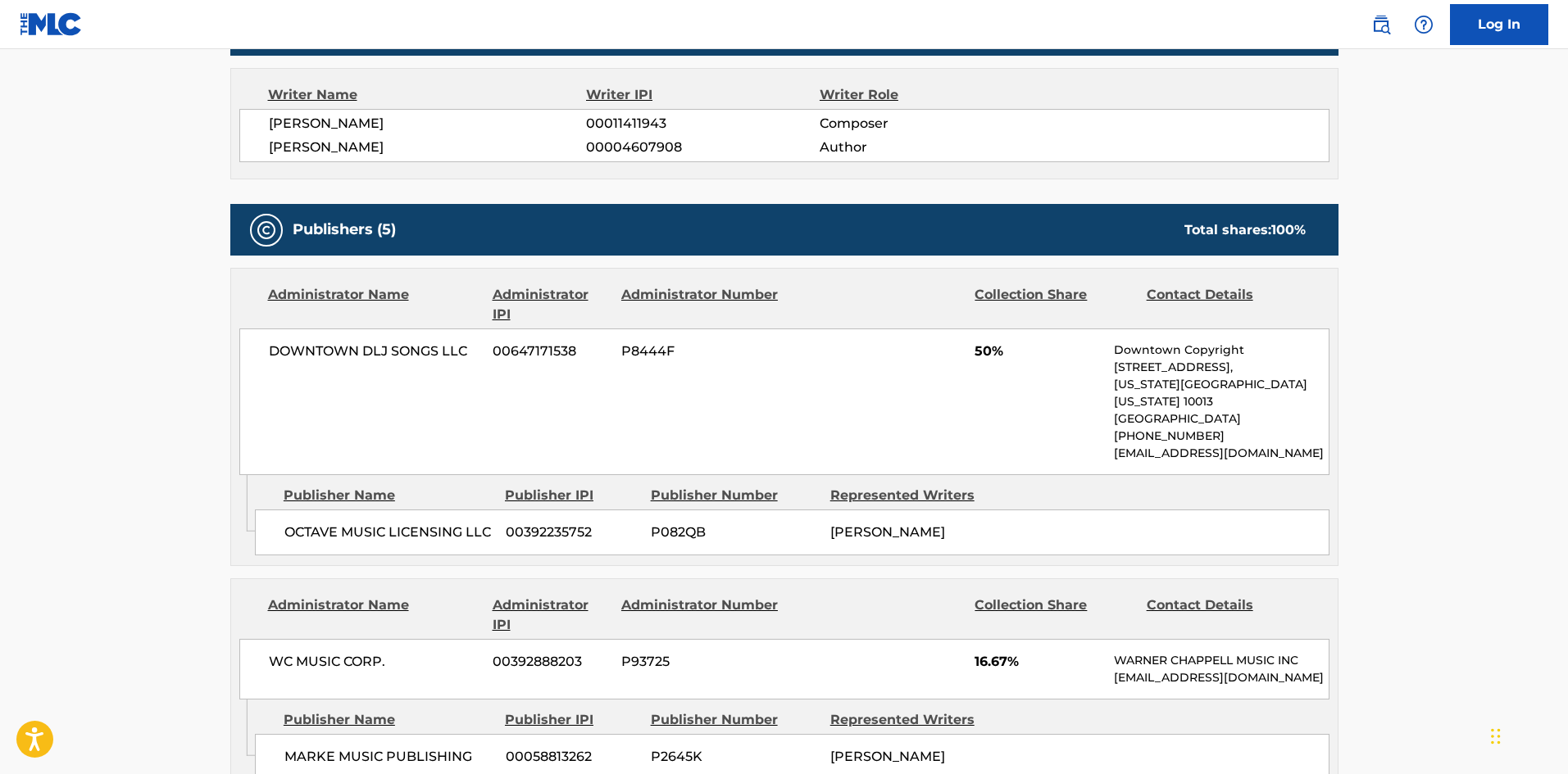
click at [291, 523] on span "OCTAVE MUSIC LICENSING LLC" at bounding box center [389, 533] width 209 height 19
drag, startPoint x: 291, startPoint y: 461, endPoint x: 365, endPoint y: 455, distance: 74.2
click at [365, 523] on span "OCTAVE MUSIC LICENSING LLC" at bounding box center [389, 533] width 209 height 19
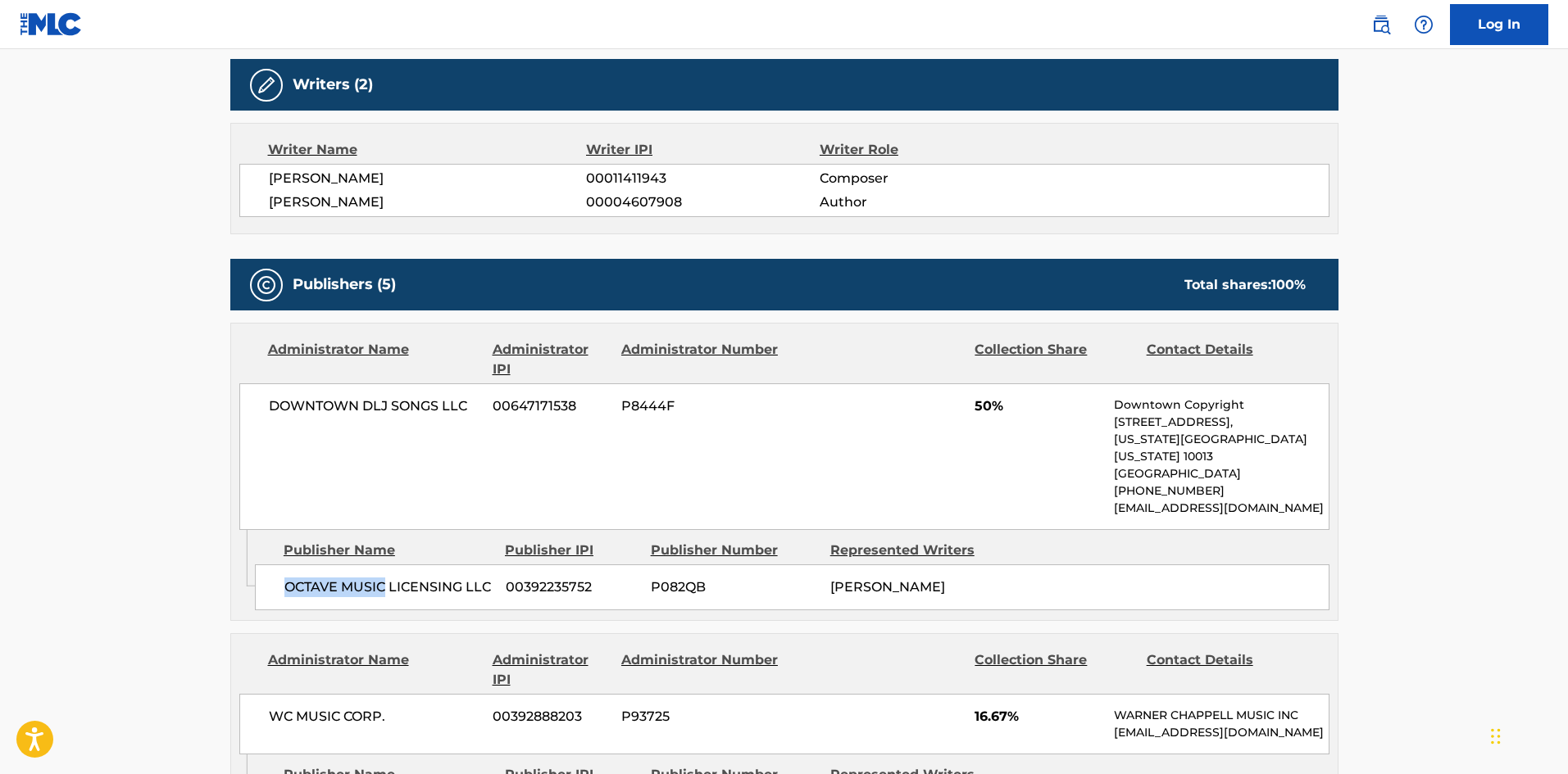
scroll to position [1392, 0]
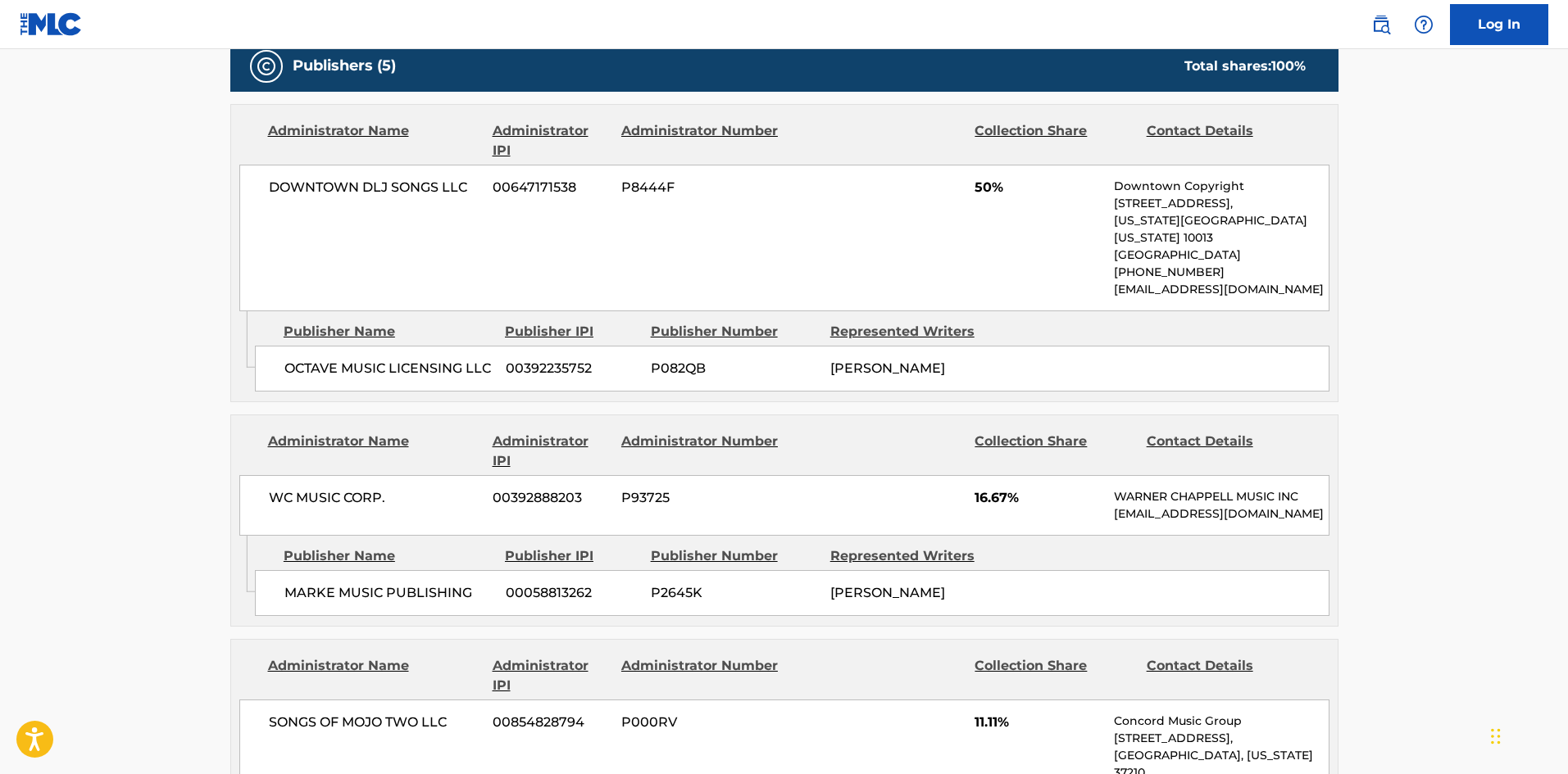
click at [299, 584] on span "MARKE MUSIC PUBLISHING" at bounding box center [389, 593] width 209 height 19
drag, startPoint x: 299, startPoint y: 523, endPoint x: 313, endPoint y: 237, distance: 286.3
click at [346, 584] on span "MARKE MUSIC PUBLISHING" at bounding box center [389, 593] width 209 height 19
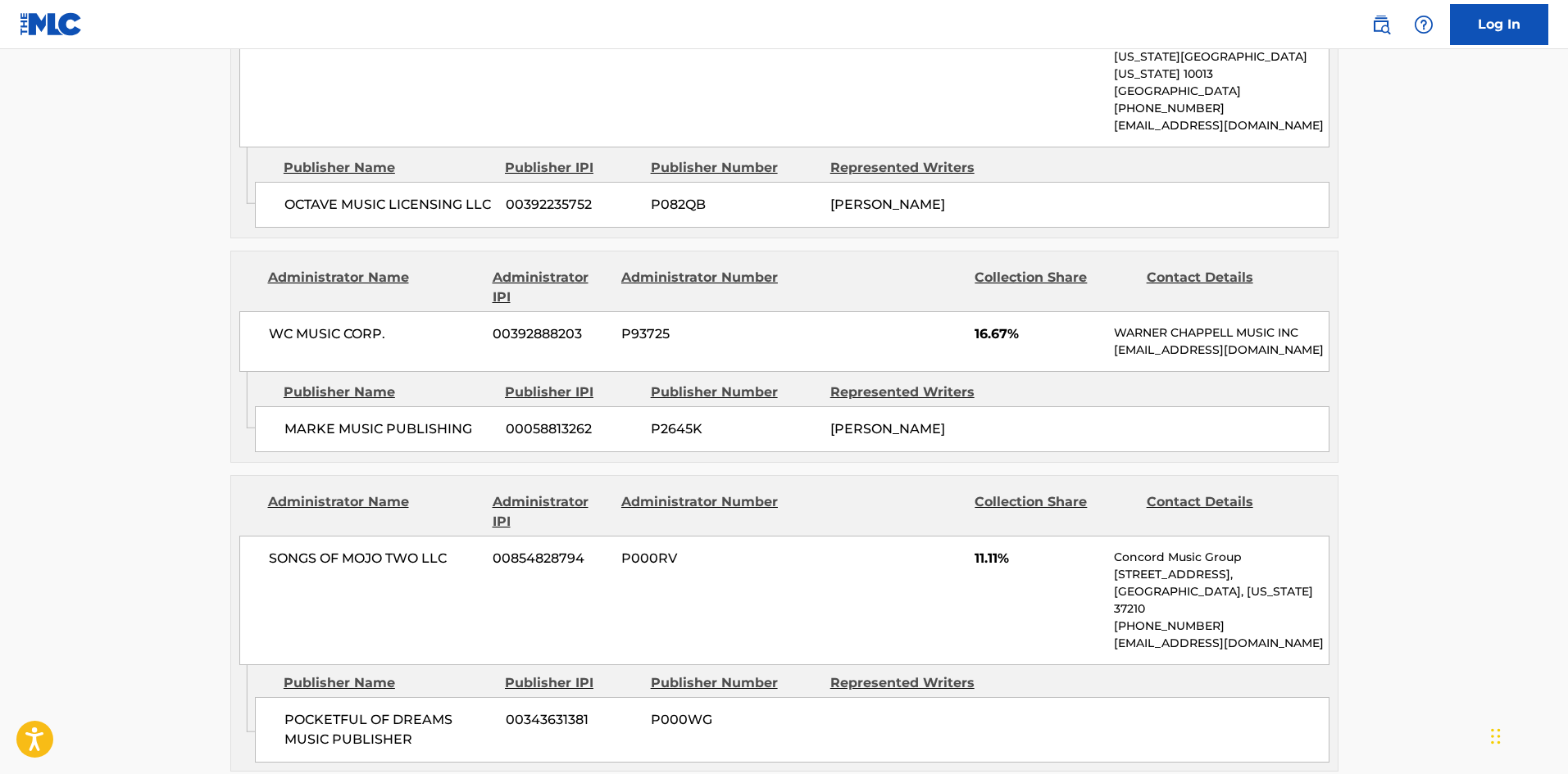
click at [294, 711] on span "POCKETFUL OF DREAMS MUSIC PUBLISHER" at bounding box center [389, 730] width 209 height 39
drag, startPoint x: 294, startPoint y: 639, endPoint x: 376, endPoint y: 620, distance: 84.2
click at [392, 711] on span "POCKETFUL OF DREAMS MUSIC PUBLISHER" at bounding box center [389, 730] width 209 height 39
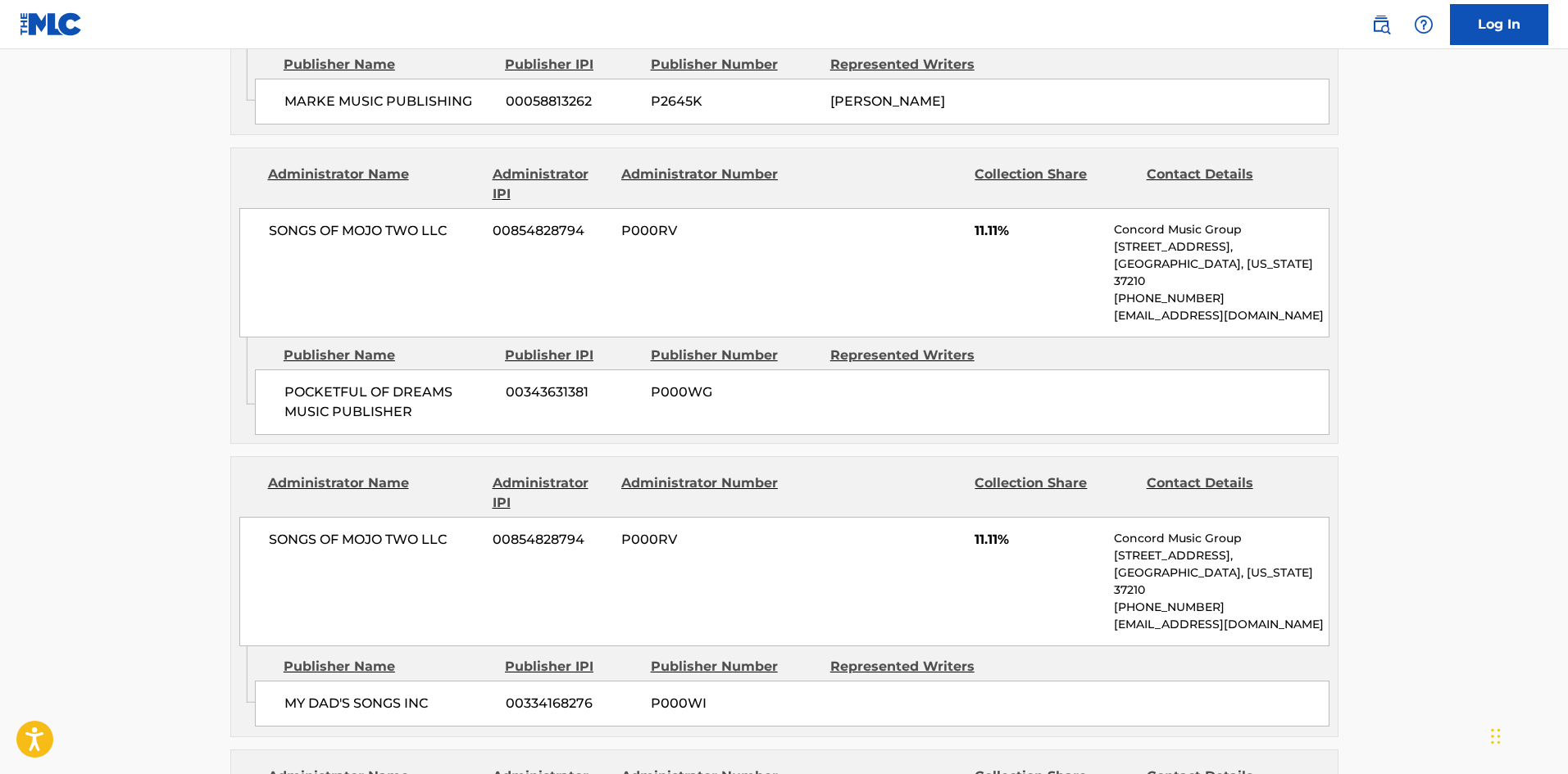
click at [281, 681] on div "MY DAD'S SONGS INC 00334168276 P000WI" at bounding box center [792, 704] width 1075 height 46
drag, startPoint x: 281, startPoint y: 610, endPoint x: 414, endPoint y: 606, distance: 133.1
click at [414, 681] on div "MY DAD'S SONGS INC 00334168276 P000WI" at bounding box center [792, 704] width 1075 height 46
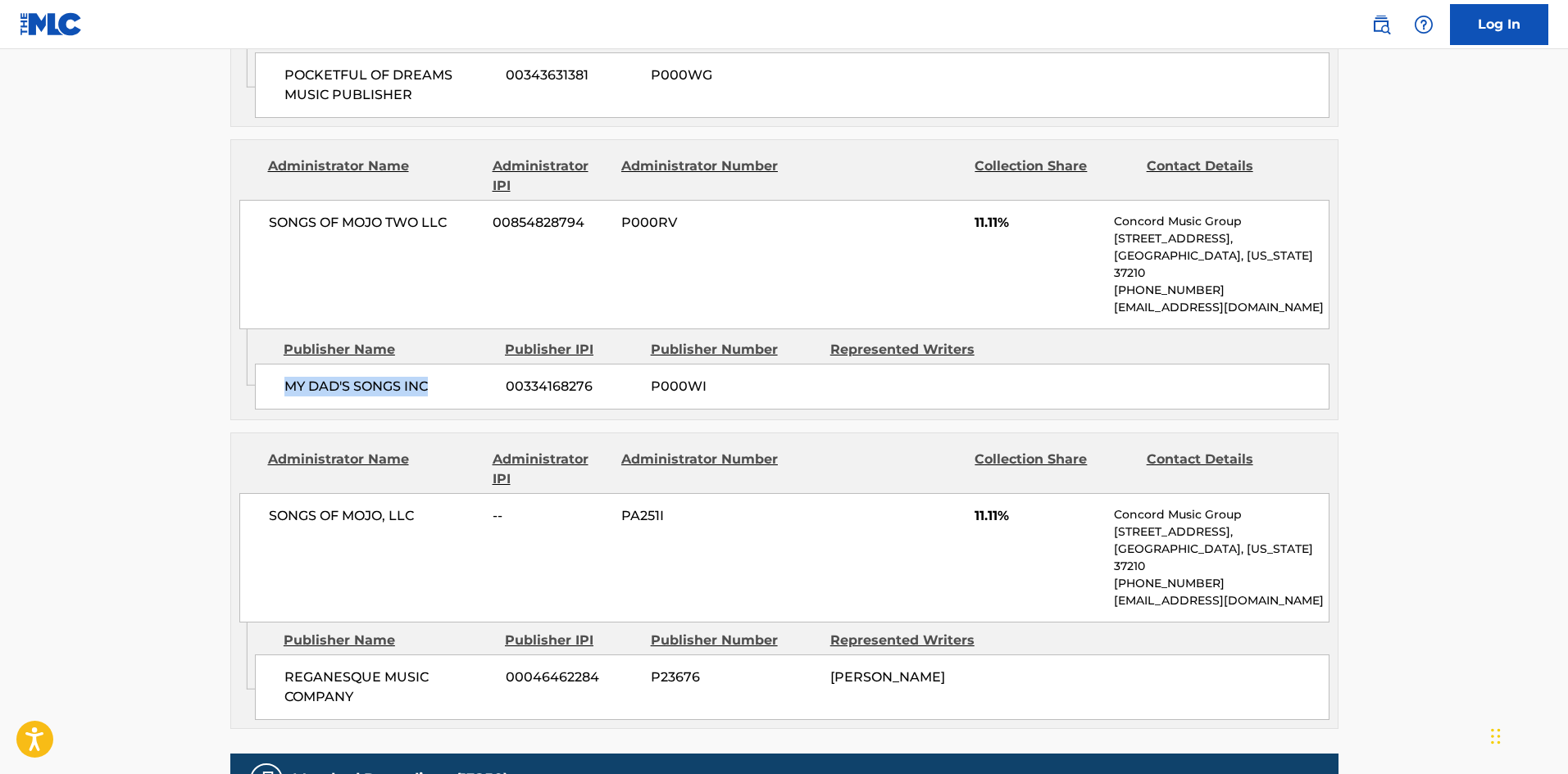
scroll to position [2211, 0]
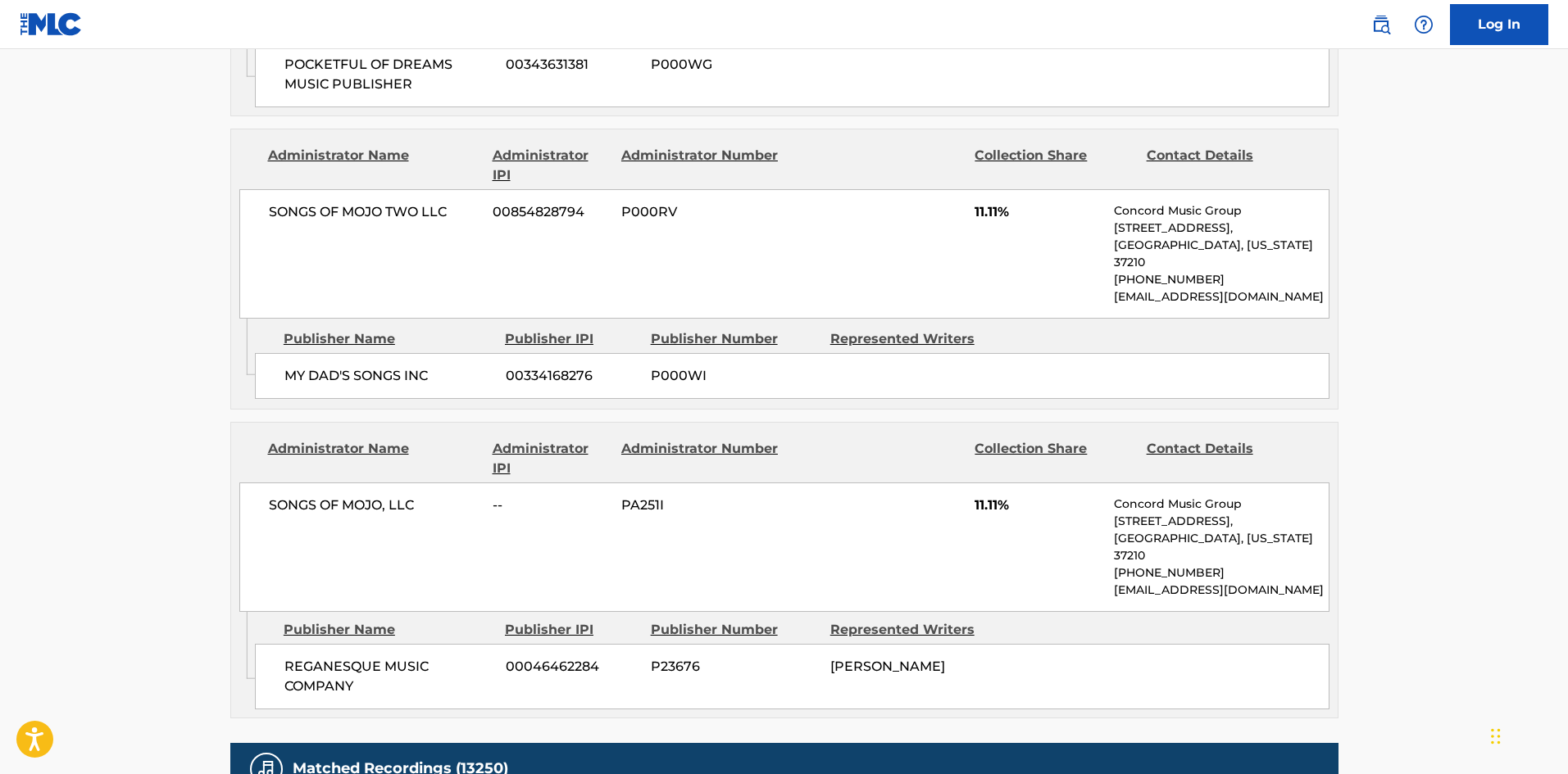
click at [291, 644] on div "REGANESQUE MUSIC COMPANY 00046462284 P23676 JOHNNY BURKE" at bounding box center [792, 677] width 1075 height 65
drag, startPoint x: 291, startPoint y: 542, endPoint x: 337, endPoint y: 475, distance: 81.3
click at [355, 644] on div "REGANESQUE MUSIC COMPANY 00046462284 P23676 JOHNNY BURKE" at bounding box center [792, 677] width 1075 height 65
click at [292, 657] on span "REGANESQUE MUSIC COMPANY" at bounding box center [389, 676] width 209 height 39
drag, startPoint x: 320, startPoint y: 577, endPoint x: 335, endPoint y: 587, distance: 18.0
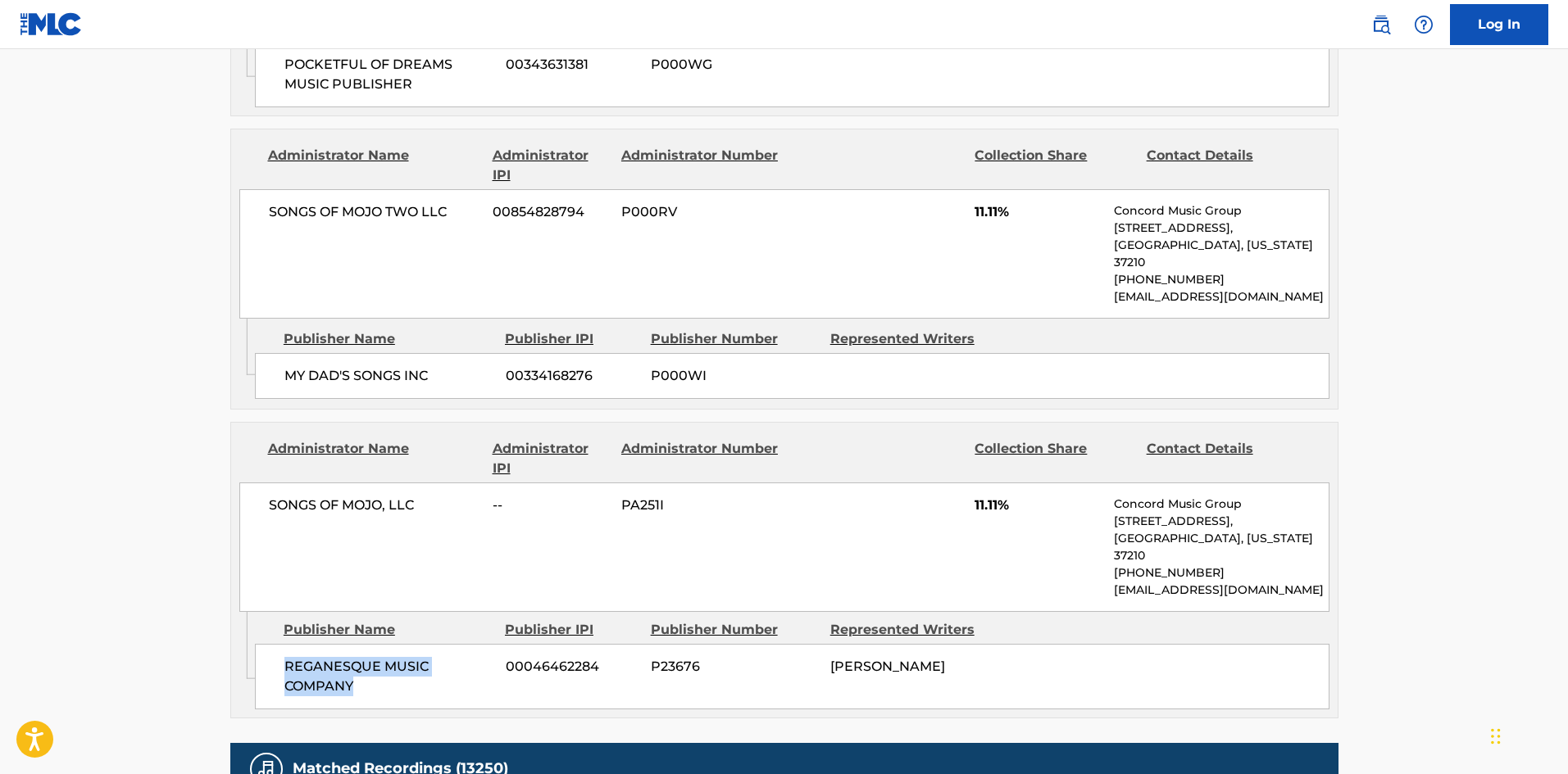
click at [335, 644] on div "REGANESQUE MUSIC COMPANY 00046462284 P23676 JOHNNY BURKE" at bounding box center [792, 677] width 1075 height 65
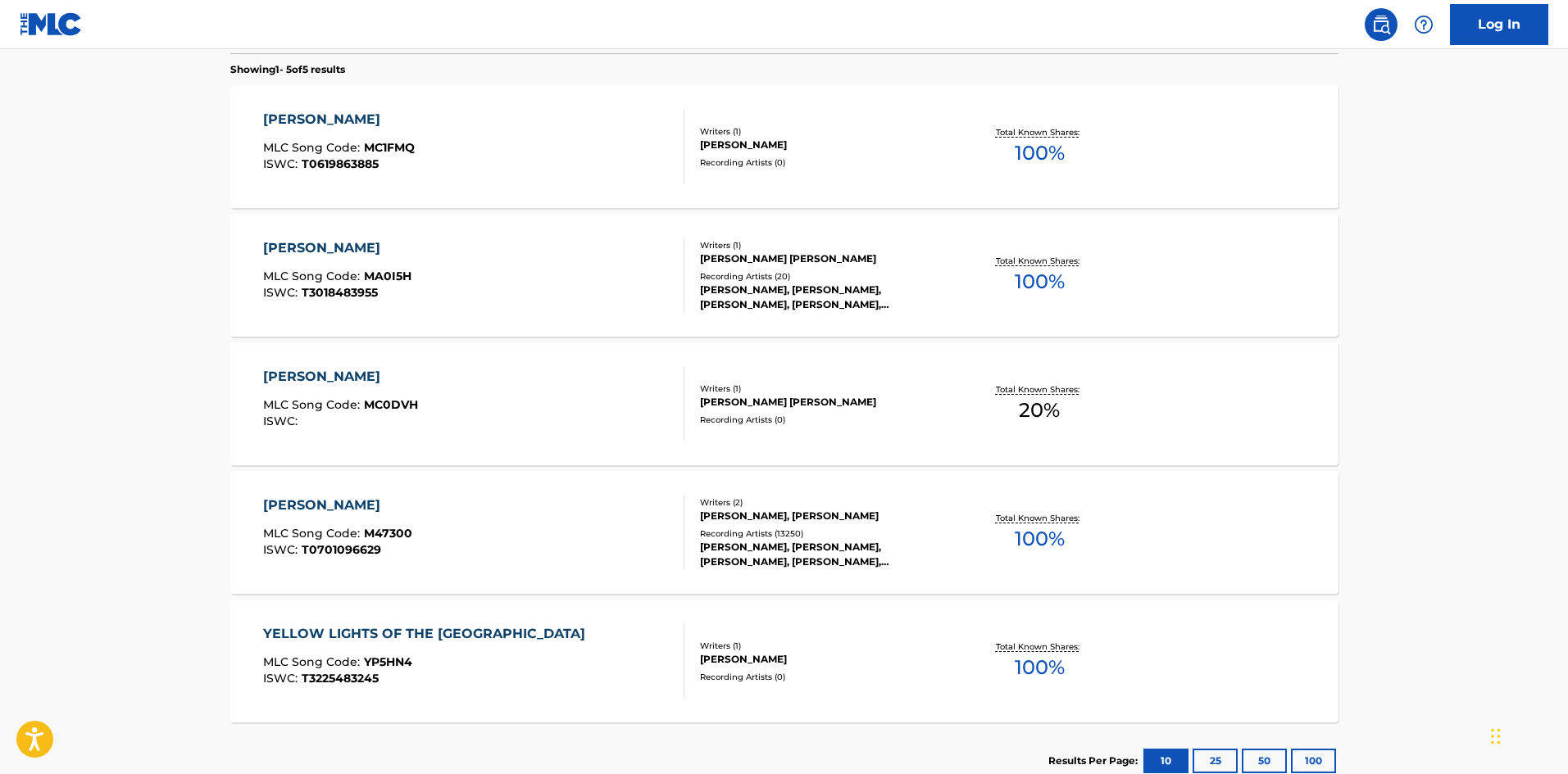
scroll to position [304, 0]
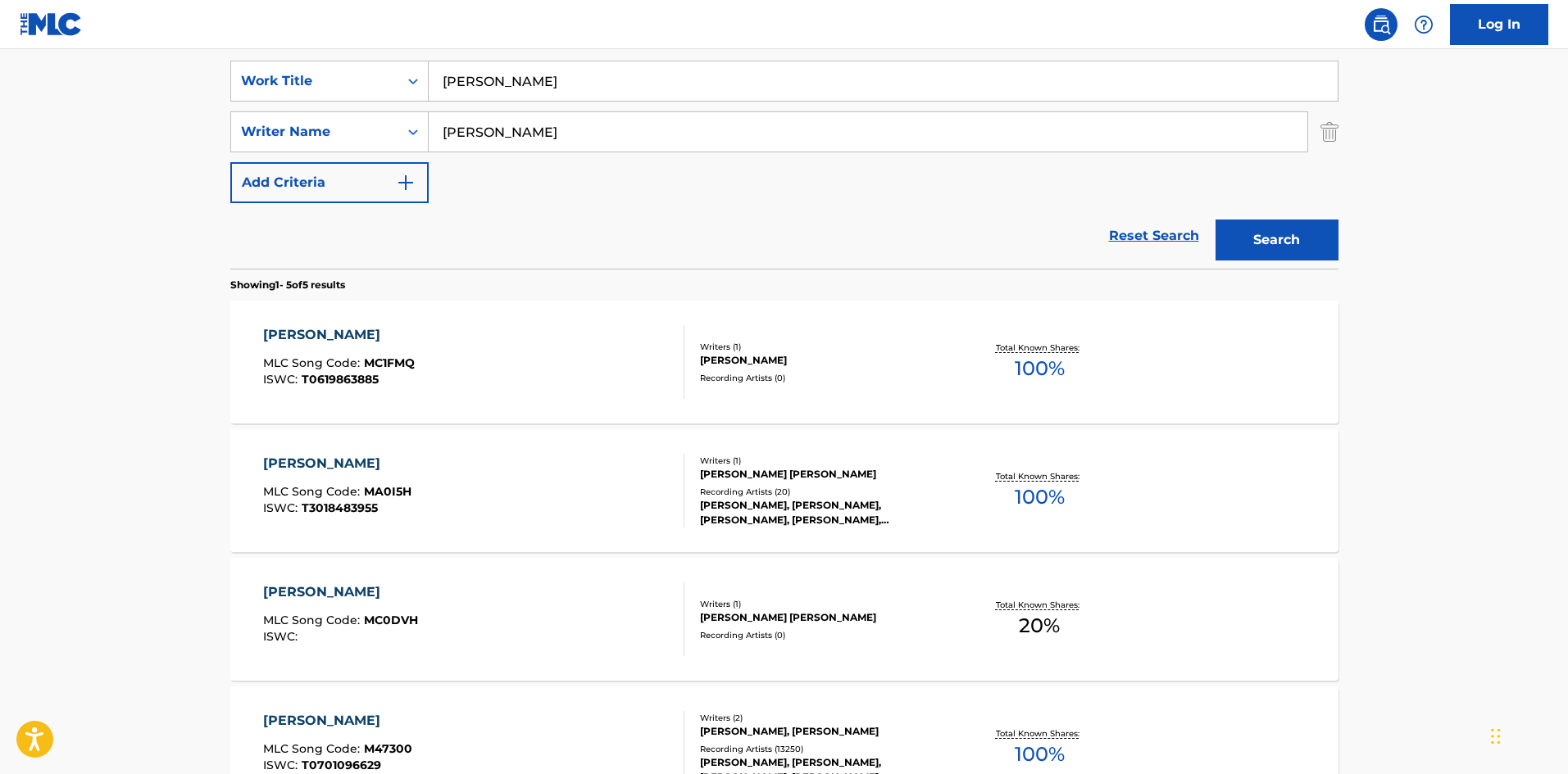
click at [650, 84] on input "Misty" at bounding box center [883, 81] width 909 height 39
paste input "I'm In Love"
type input "I'm In Love"
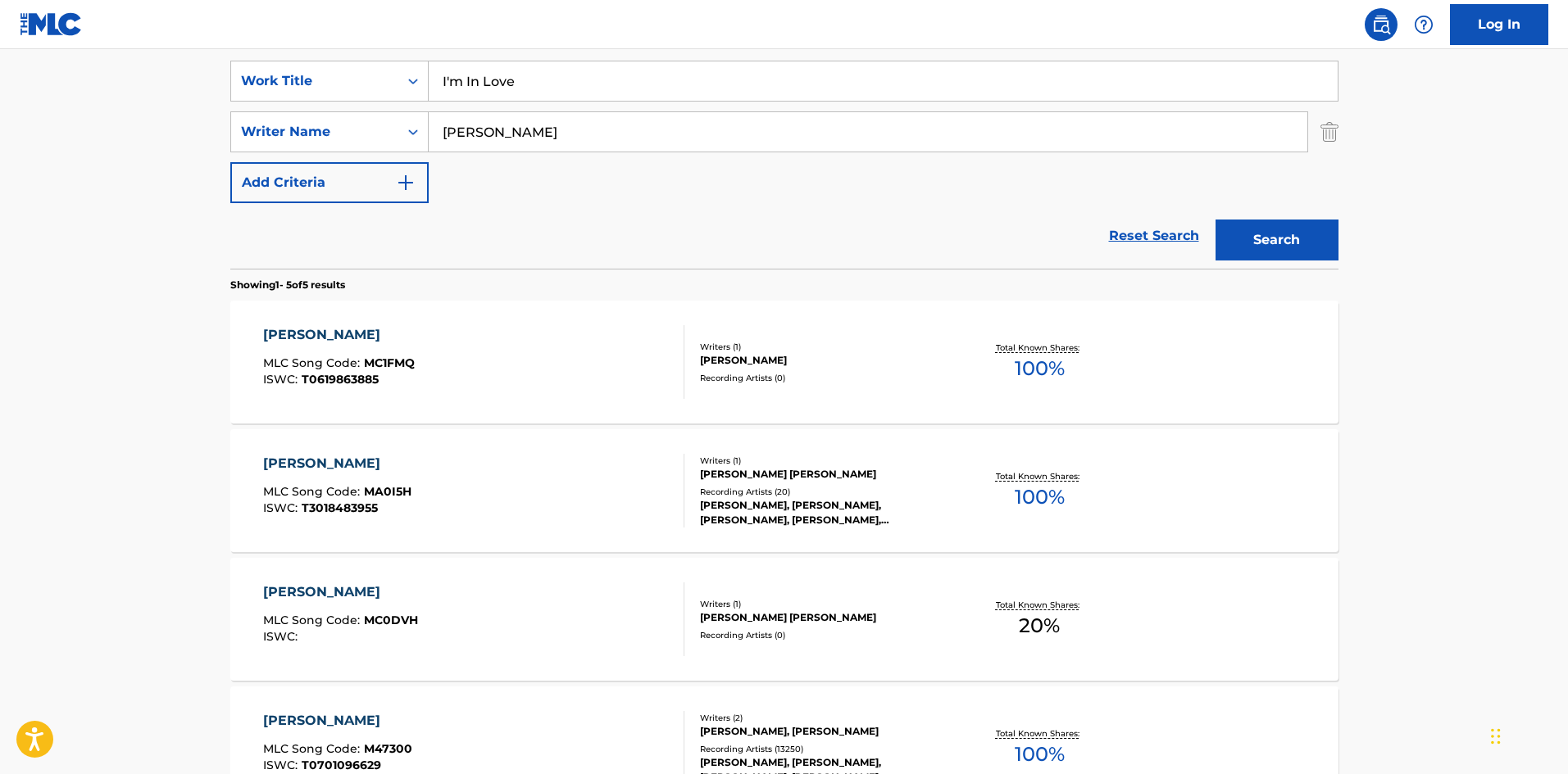
click at [647, 130] on input "Burke" at bounding box center [868, 132] width 878 height 39
click at [1215, 219] on button "Search" at bounding box center [1277, 239] width 123 height 41
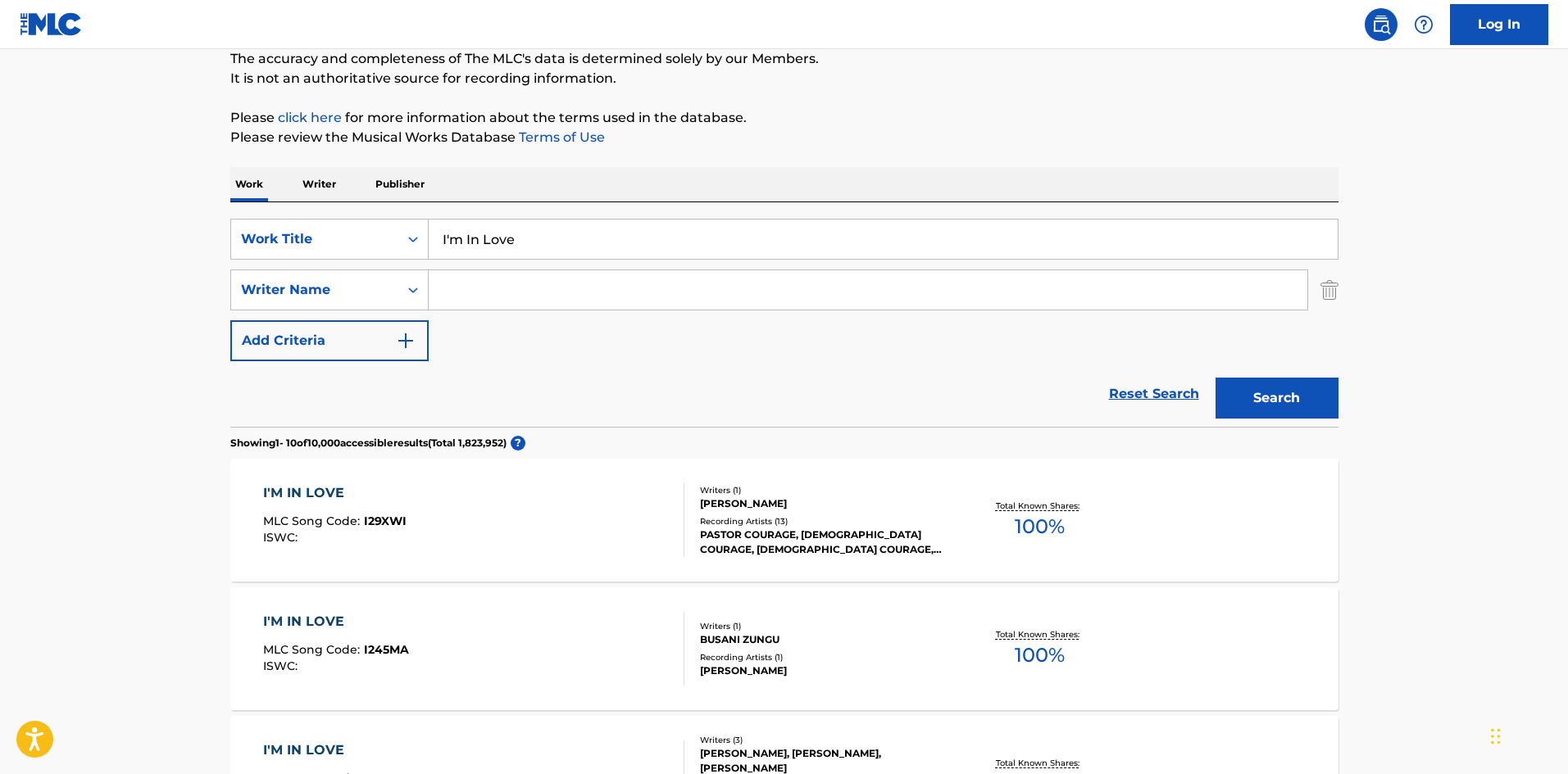
scroll to position [328, 0]
